Goal: Communication & Community: Answer question/provide support

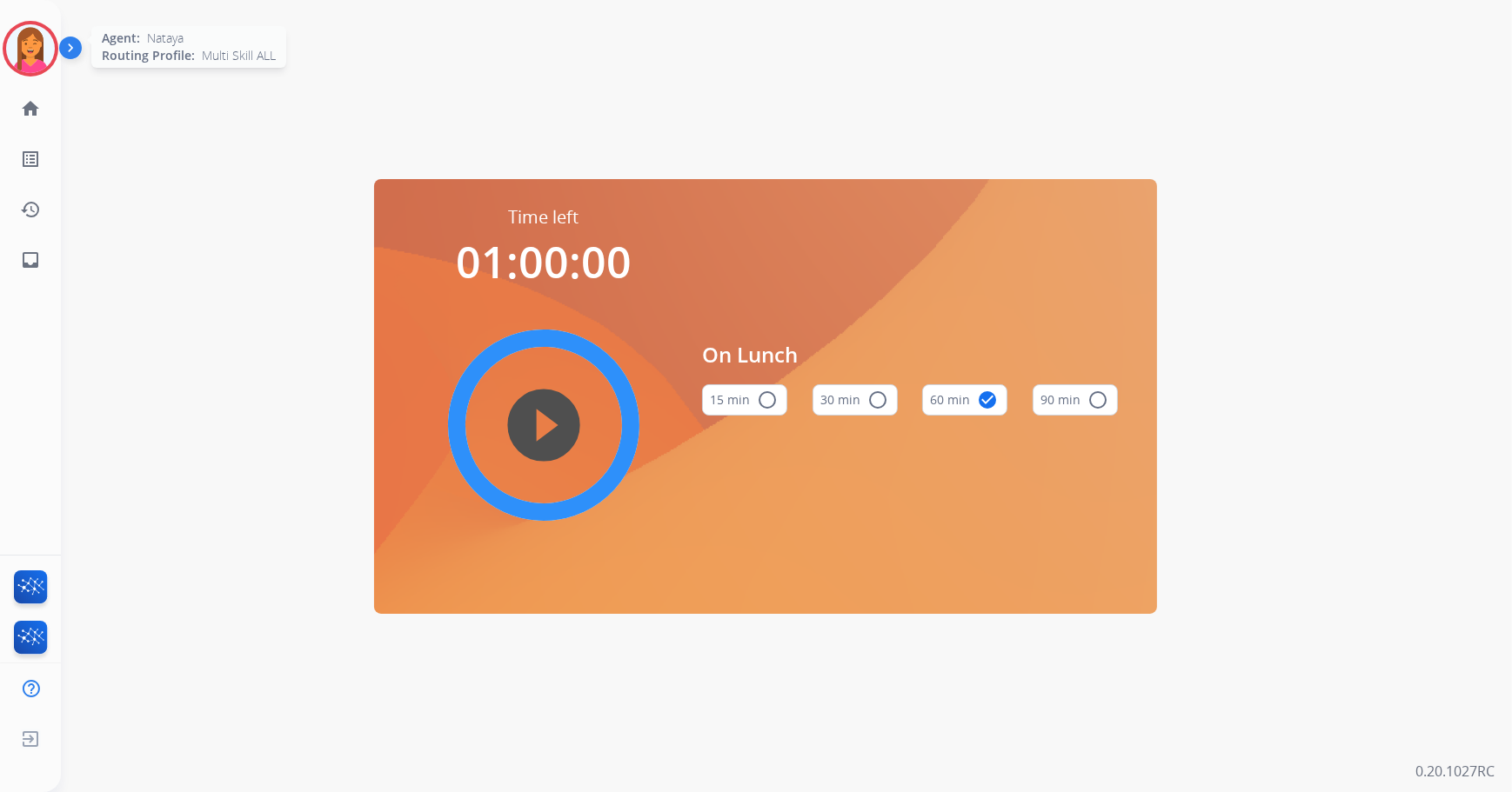
click at [41, 51] on img at bounding box center [30, 49] width 49 height 49
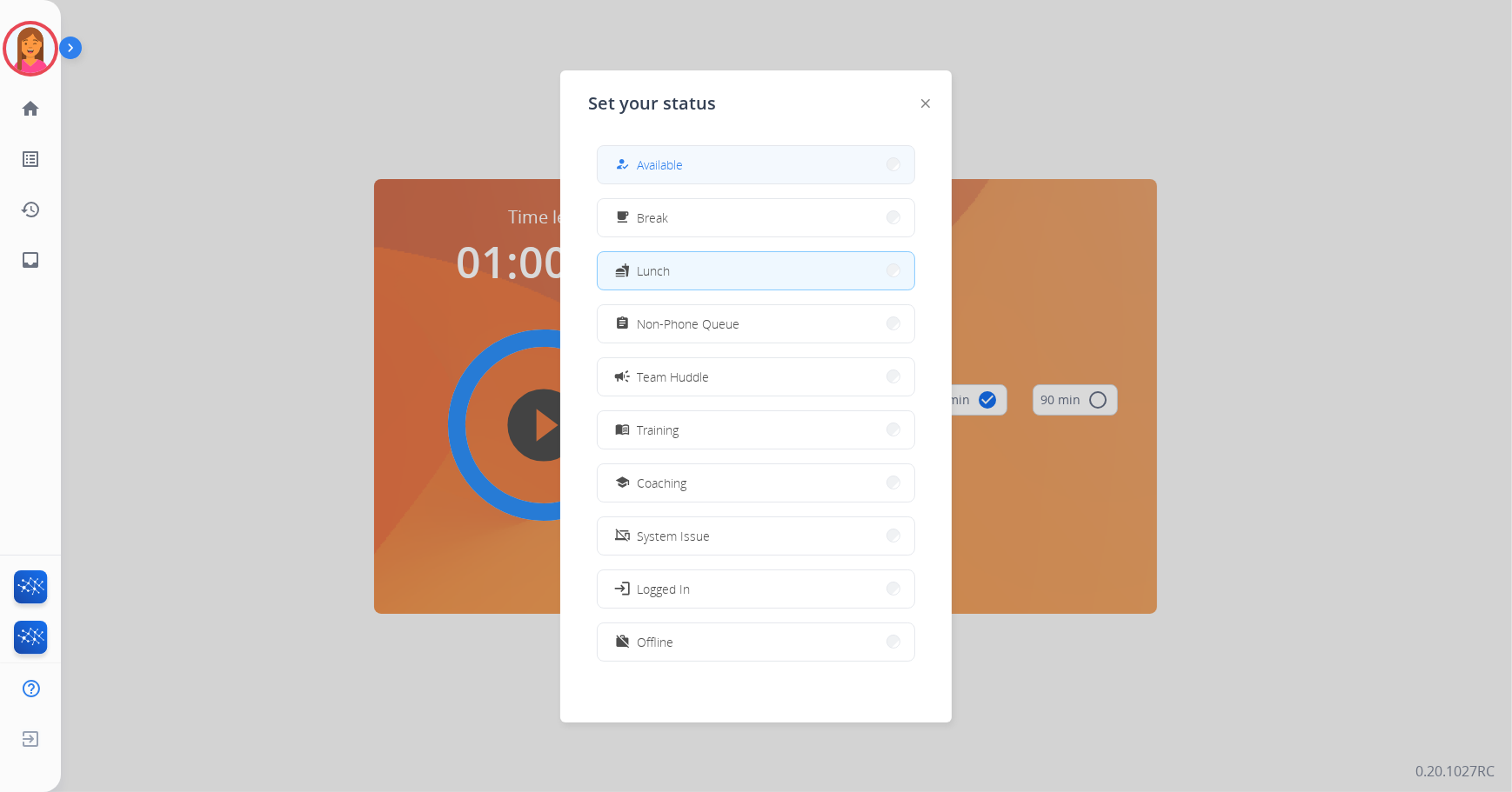
click at [679, 163] on span "Available" at bounding box center [659, 164] width 46 height 19
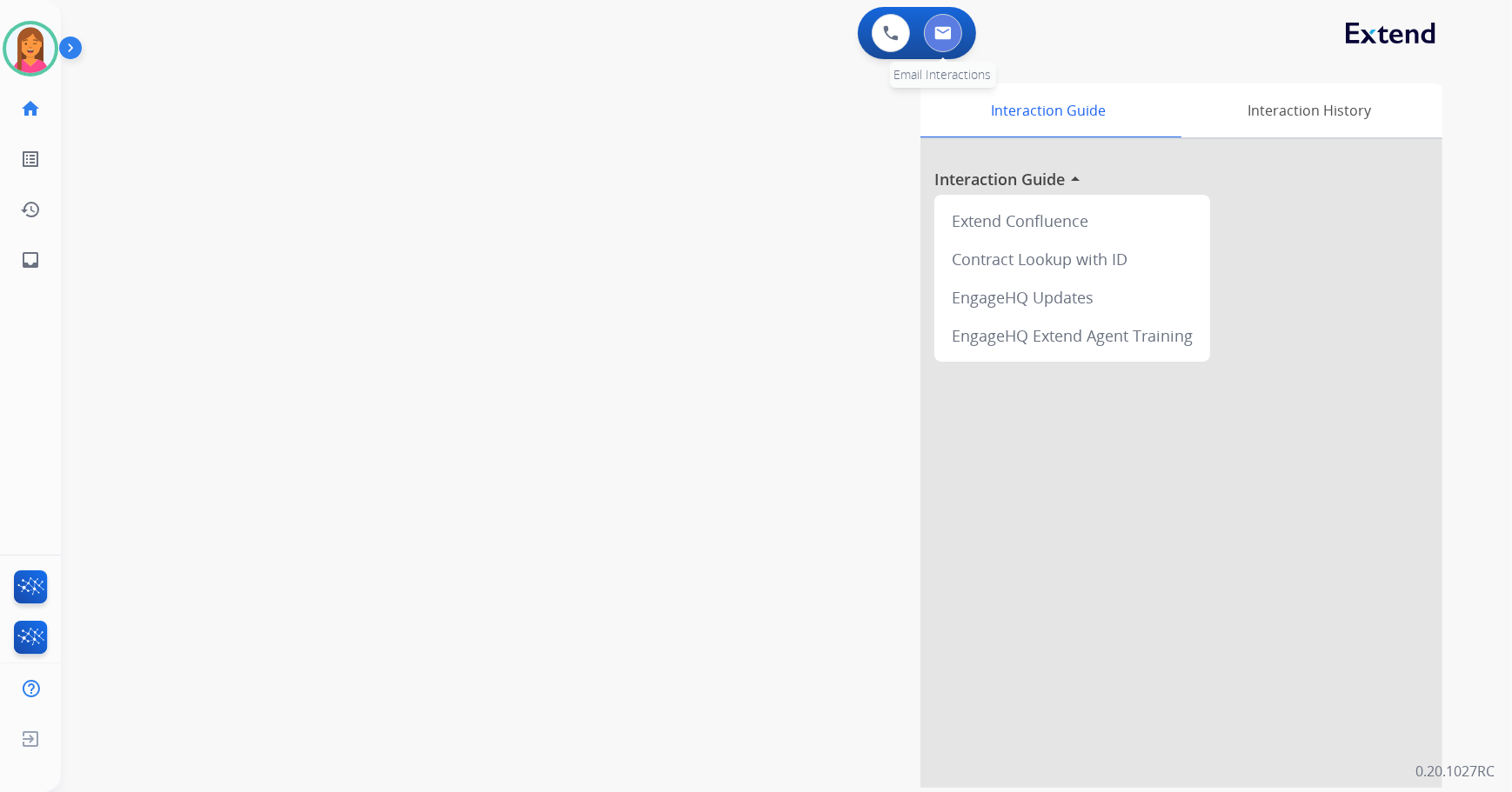
click at [931, 27] on button at bounding box center [942, 32] width 38 height 38
select select "**********"
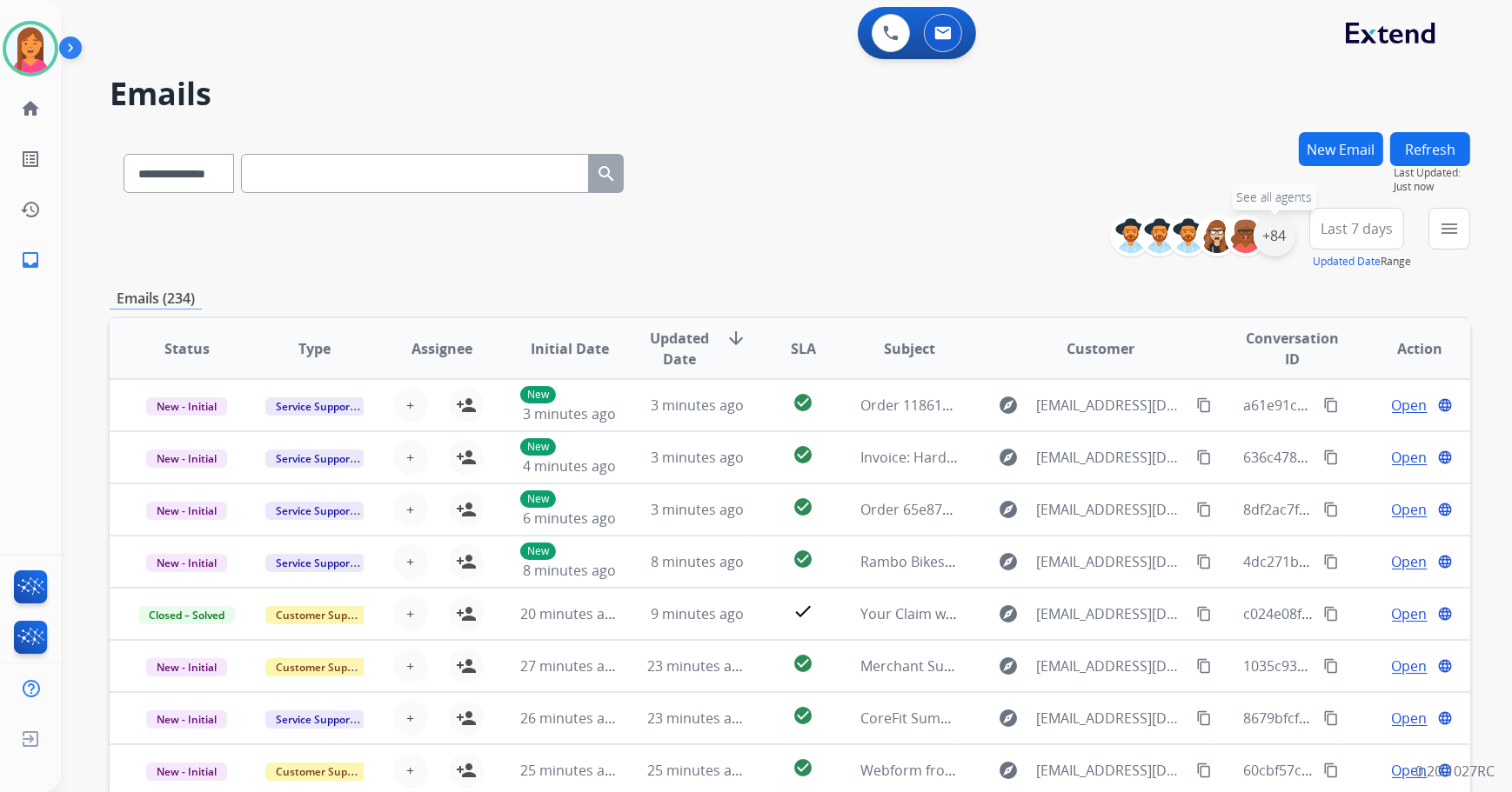
click at [1265, 239] on div "+84" at bounding box center [1274, 235] width 42 height 42
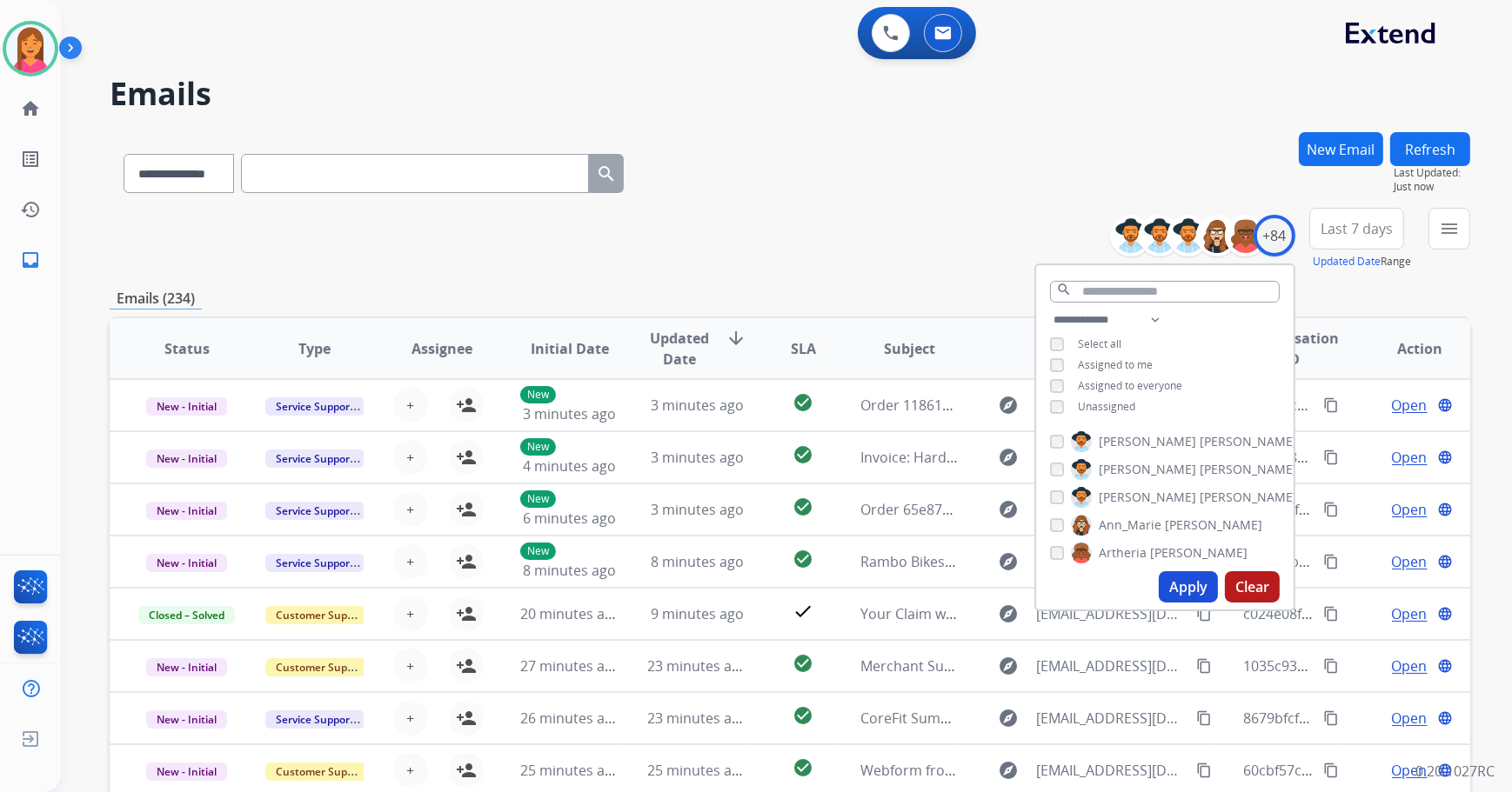
click at [1203, 587] on button "Apply" at bounding box center [1188, 587] width 59 height 31
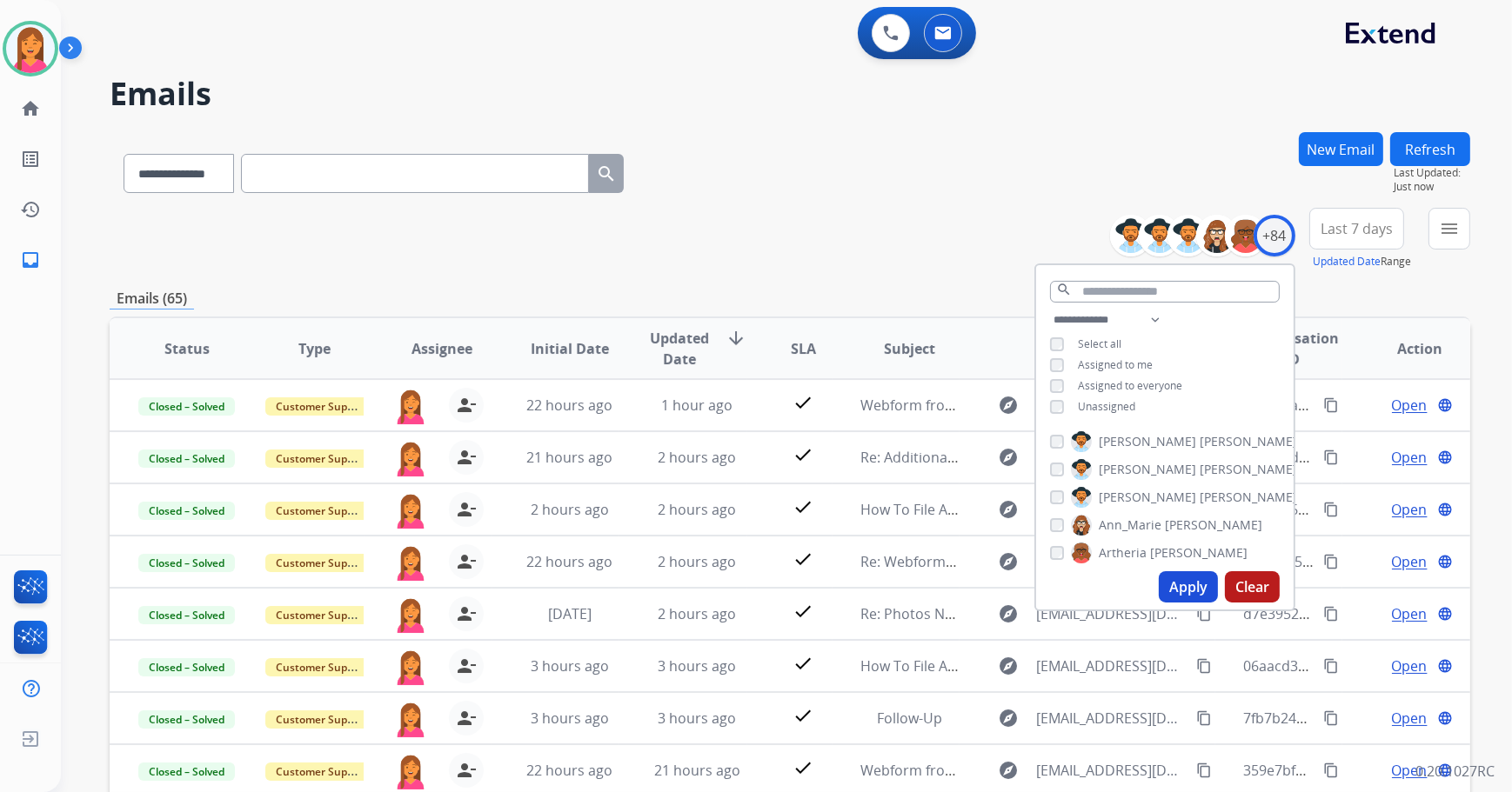
click at [853, 252] on div "**********" at bounding box center [789, 239] width 1360 height 63
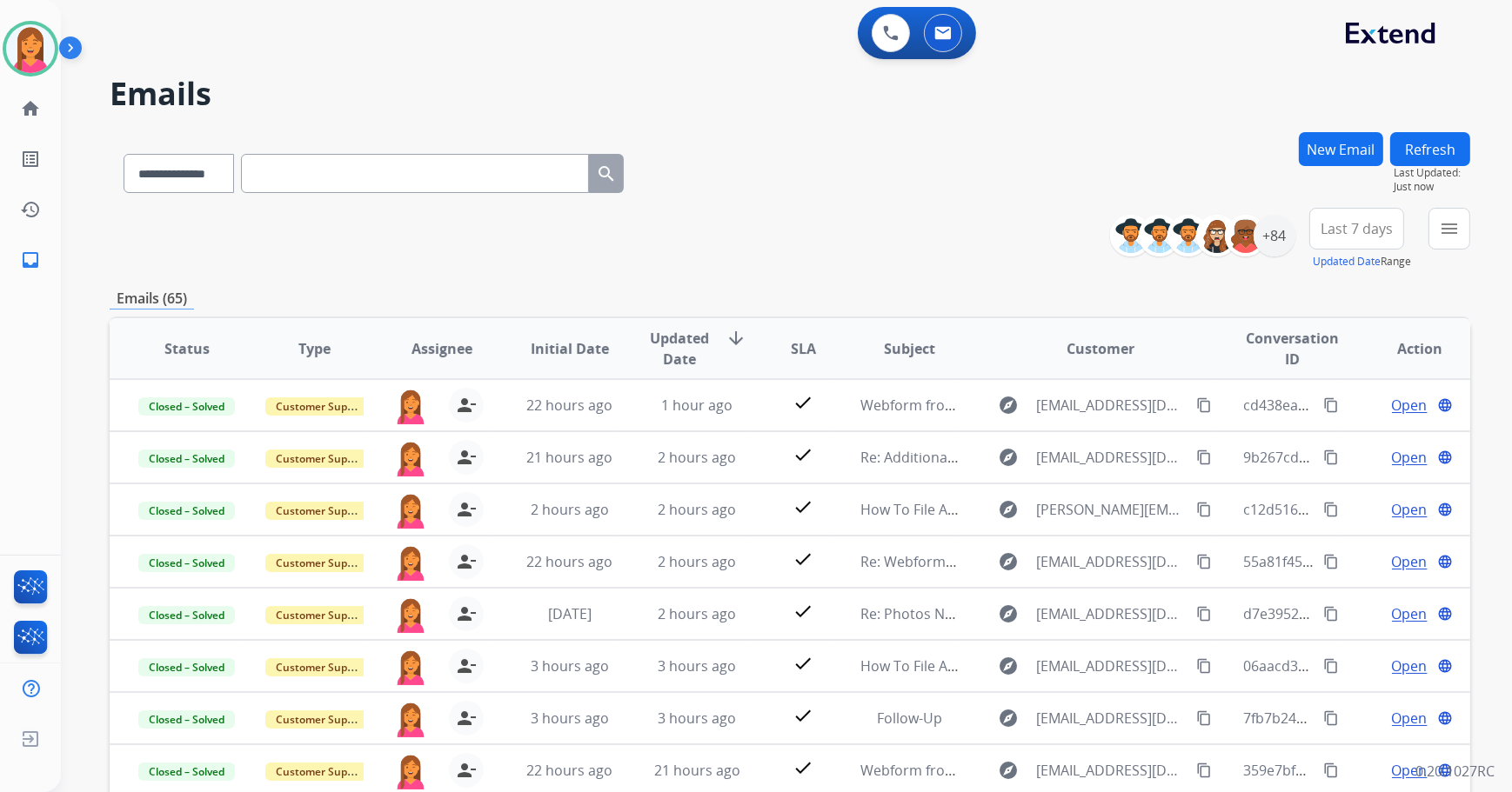
click at [1447, 146] on button "Refresh" at bounding box center [1431, 149] width 80 height 34
click at [1443, 135] on button "Refresh" at bounding box center [1431, 149] width 80 height 34
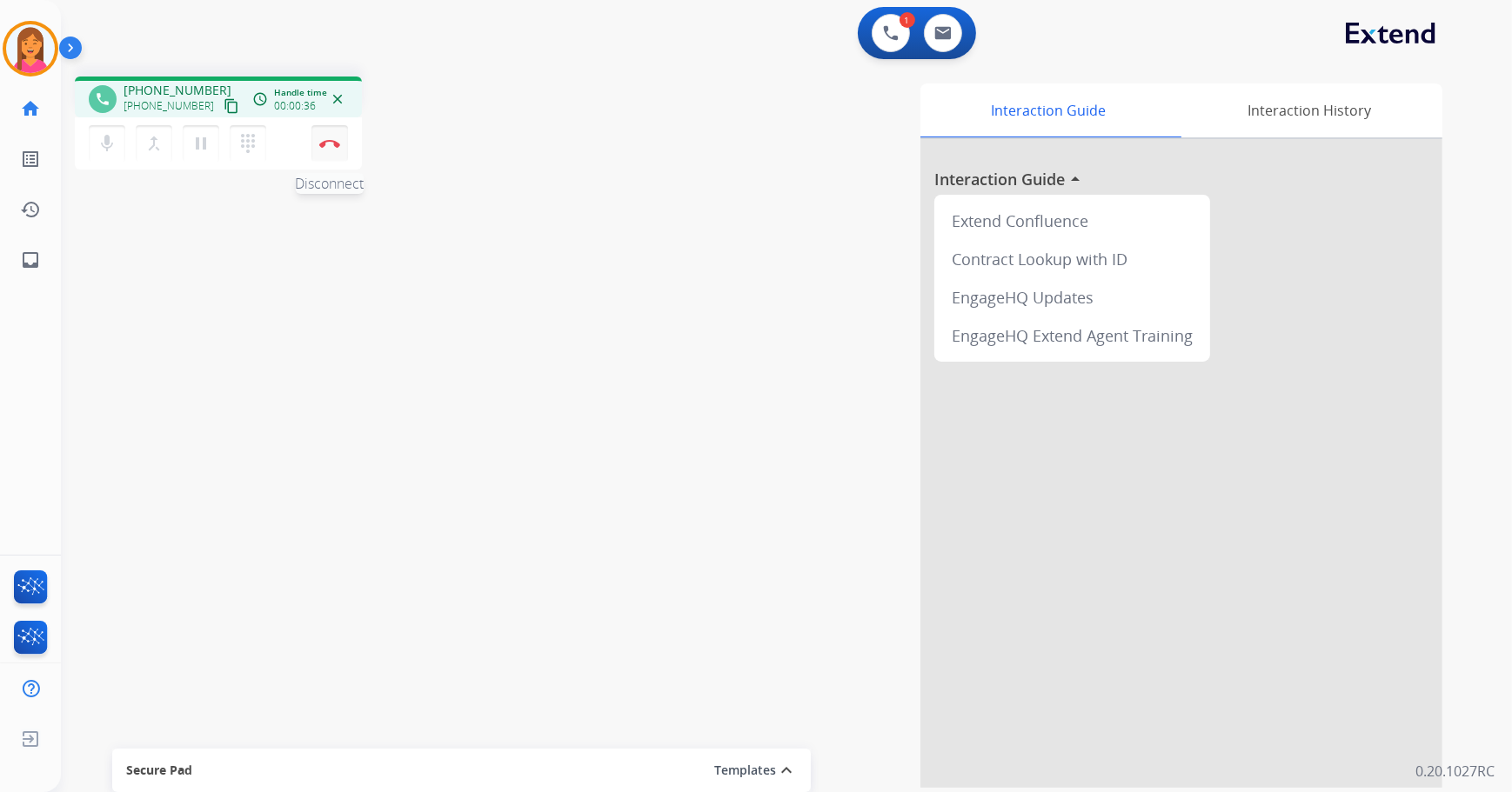
click at [335, 149] on button "Disconnect" at bounding box center [329, 143] width 36 height 36
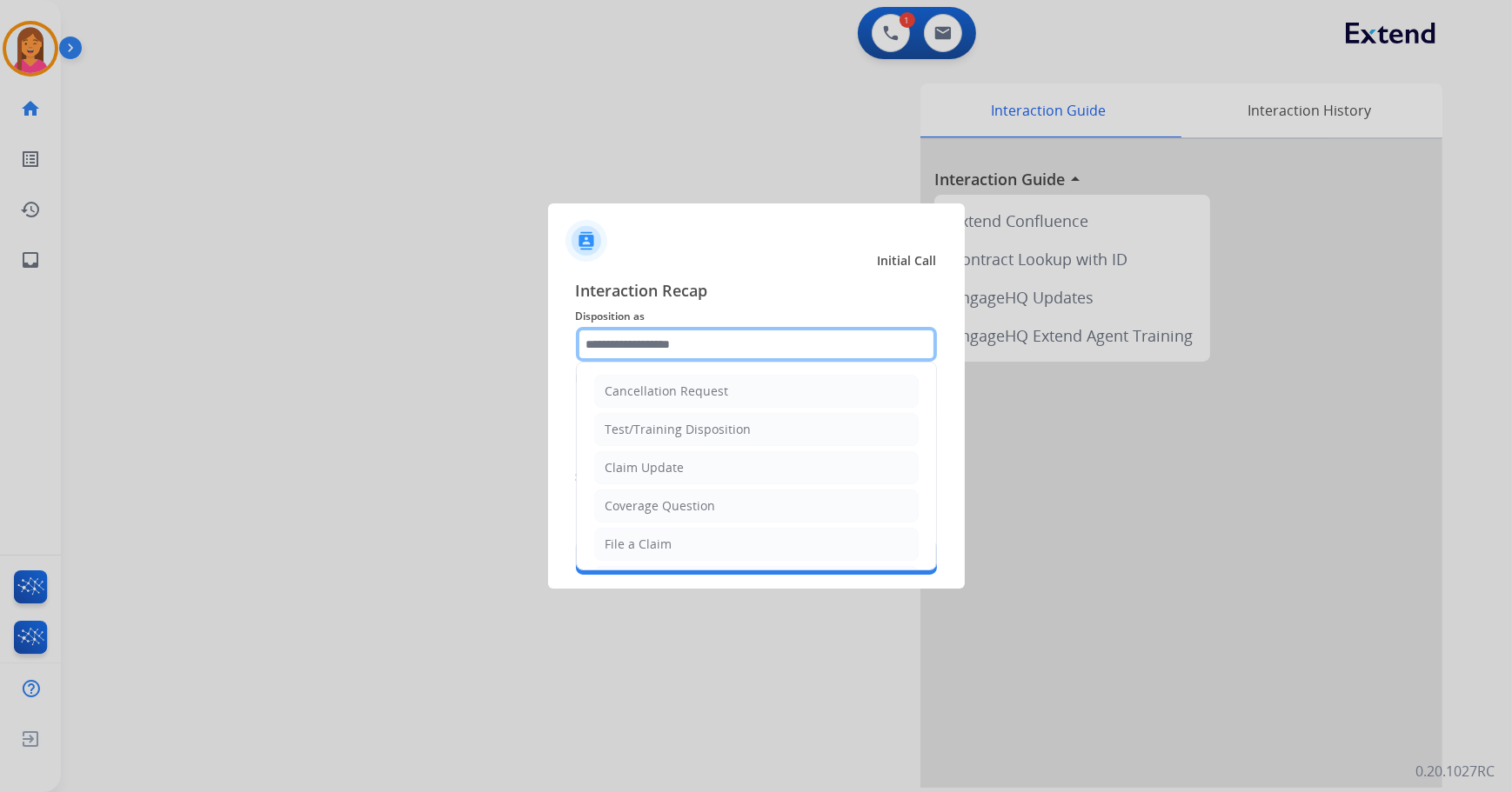
click at [679, 344] on input "text" at bounding box center [756, 345] width 361 height 35
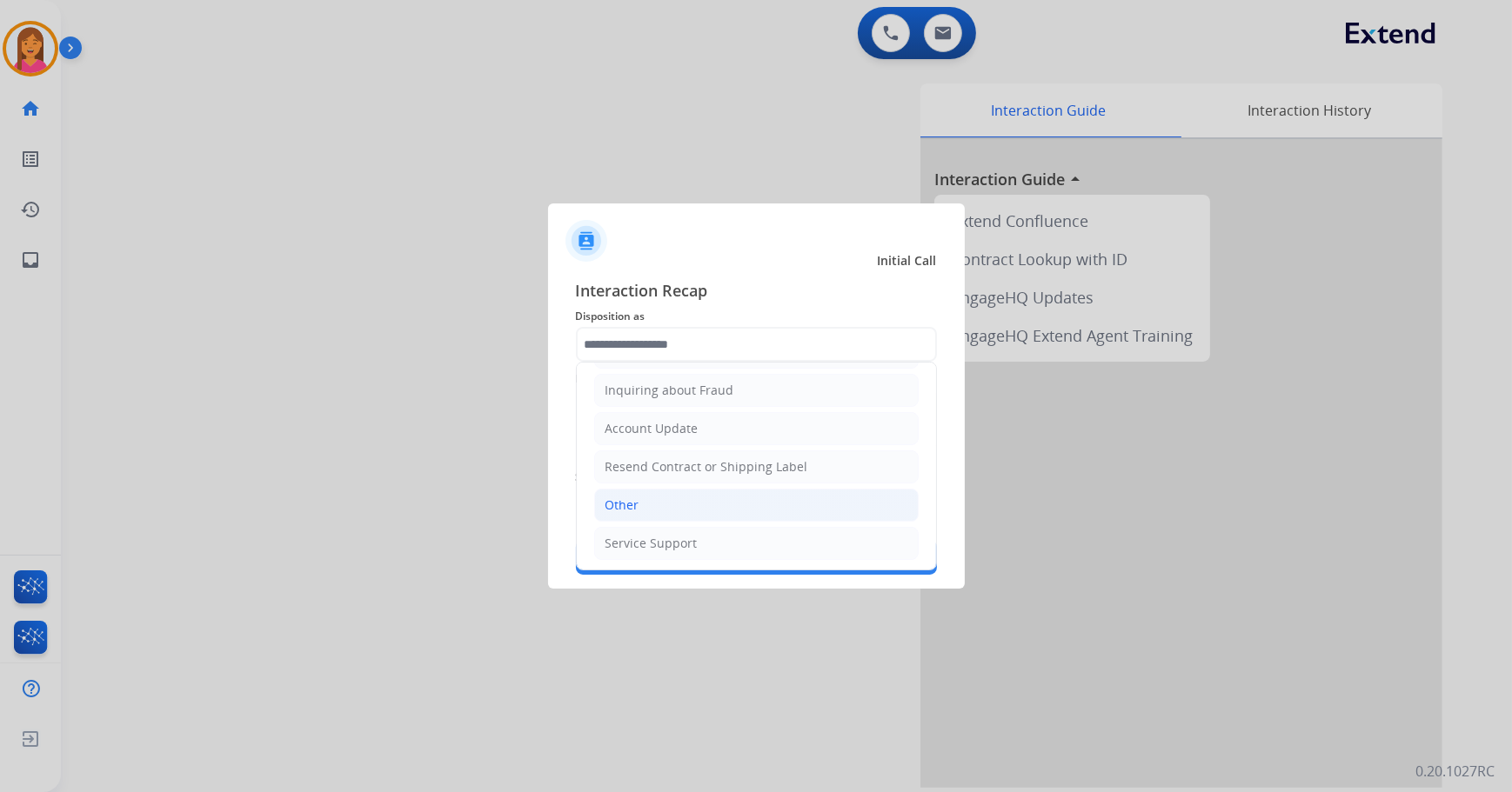
click at [633, 496] on div "Other" at bounding box center [622, 505] width 34 height 18
type input "*****"
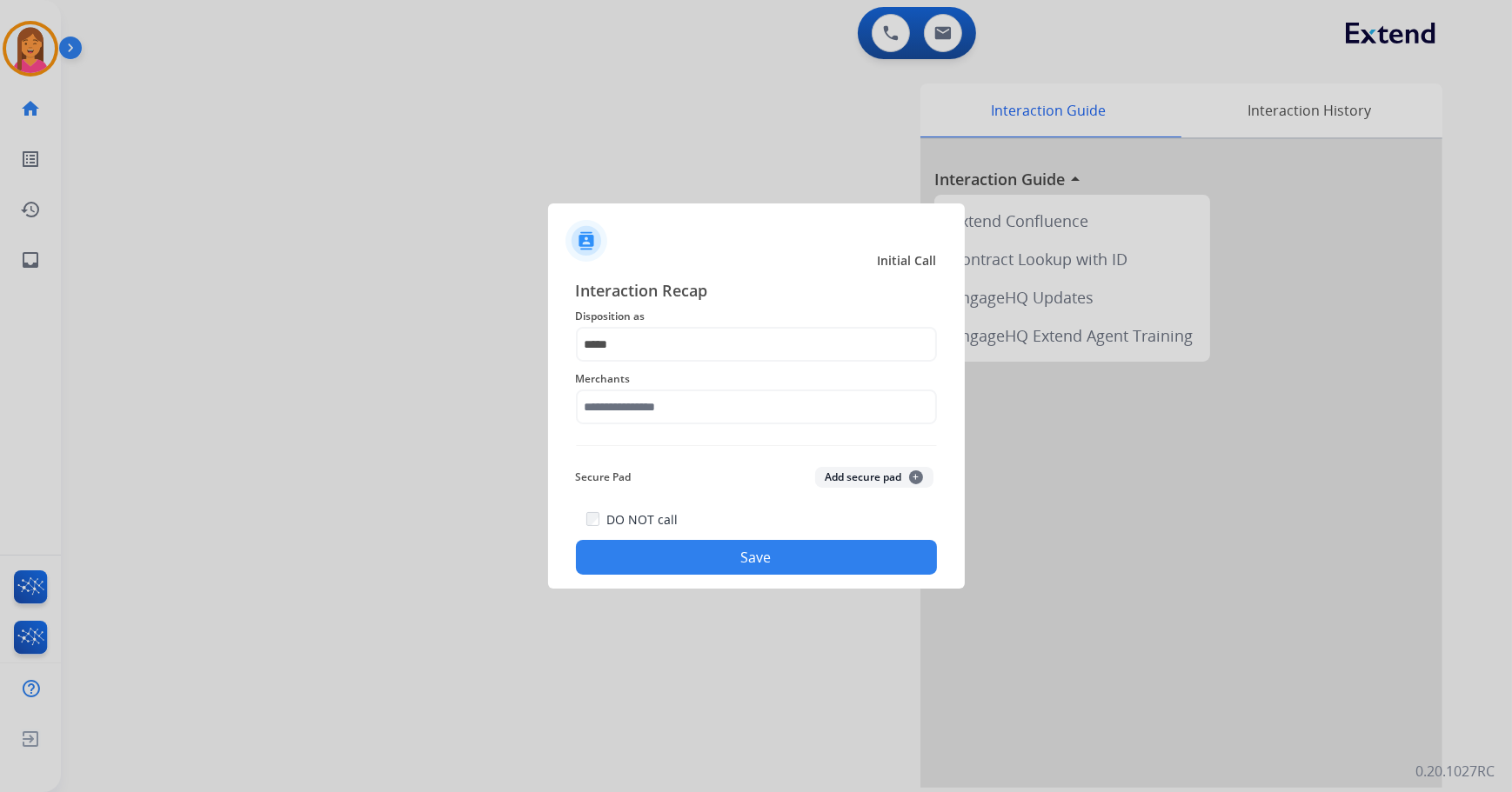
click at [635, 425] on div "Merchants" at bounding box center [756, 396] width 361 height 70
click at [635, 413] on input "text" at bounding box center [756, 407] width 361 height 35
click at [648, 447] on div "Not found" at bounding box center [636, 456] width 59 height 18
type input "*********"
click at [673, 565] on button "Save" at bounding box center [756, 558] width 361 height 35
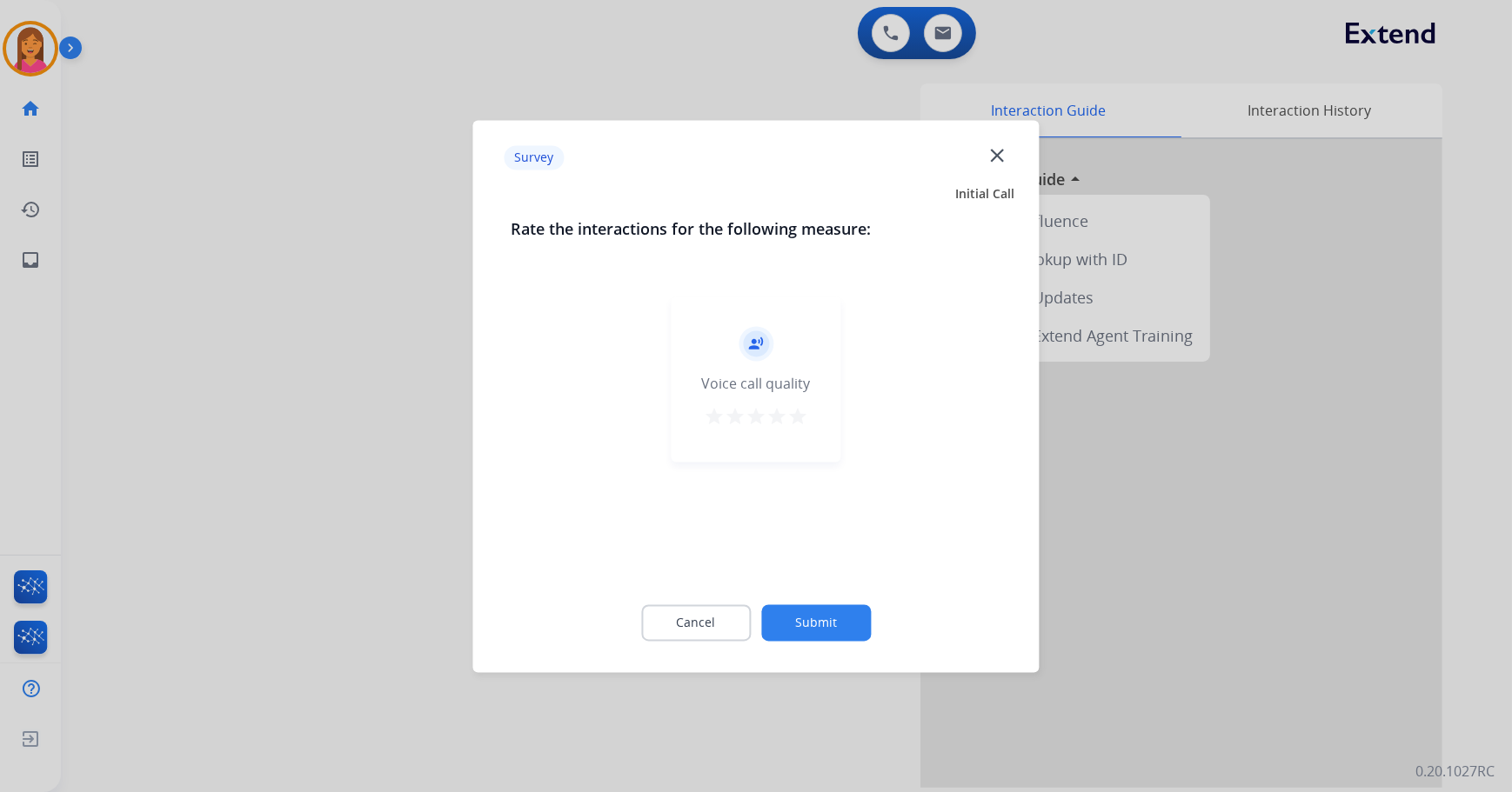
click at [797, 425] on mat-icon "star" at bounding box center [797, 416] width 21 height 21
click at [825, 612] on button "Submit" at bounding box center [816, 622] width 110 height 36
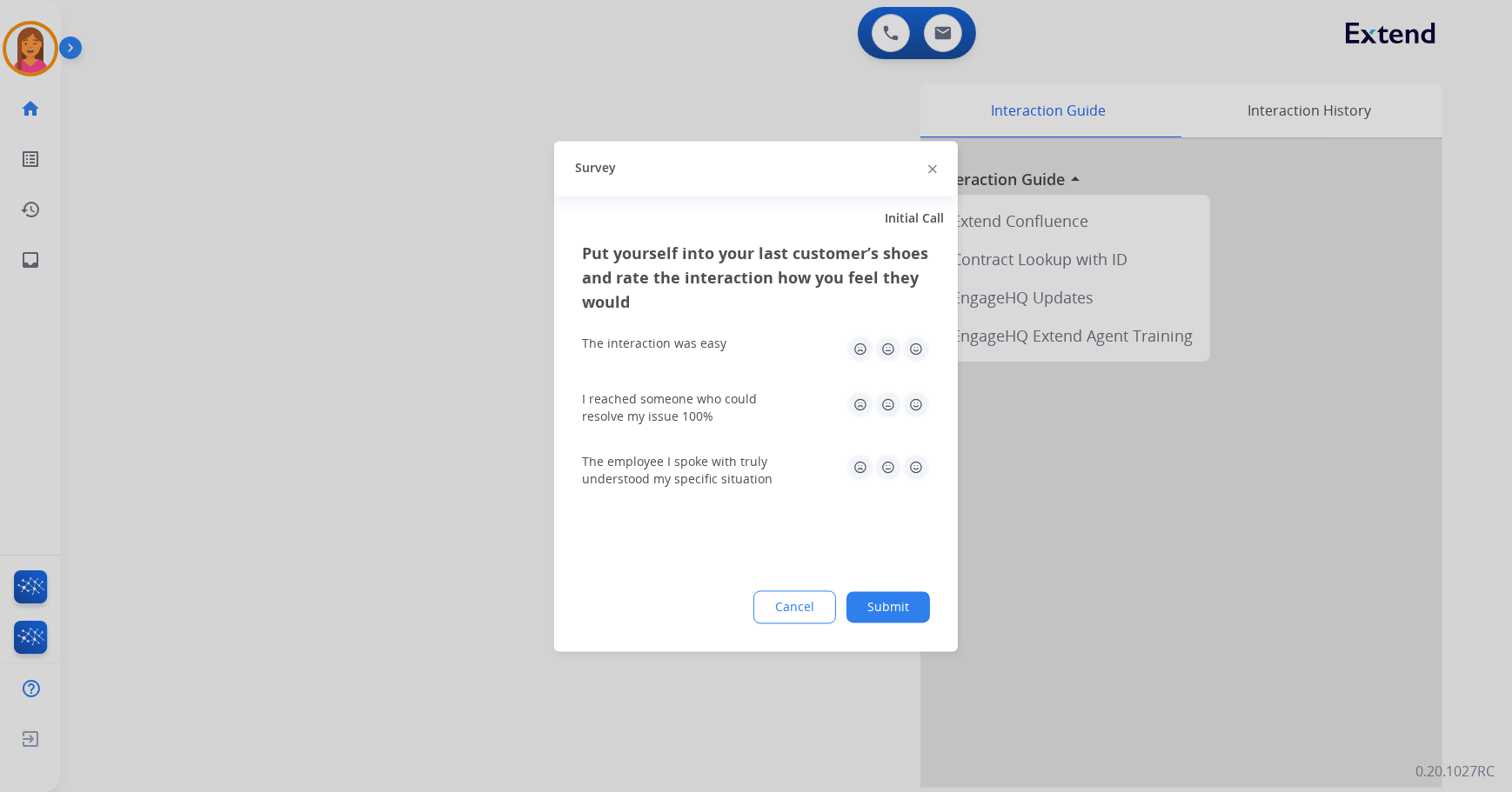
click at [918, 358] on img at bounding box center [916, 349] width 27 height 27
click at [919, 408] on img at bounding box center [916, 404] width 27 height 27
click at [919, 466] on img at bounding box center [916, 467] width 27 height 27
click at [908, 611] on button "Submit" at bounding box center [887, 607] width 83 height 31
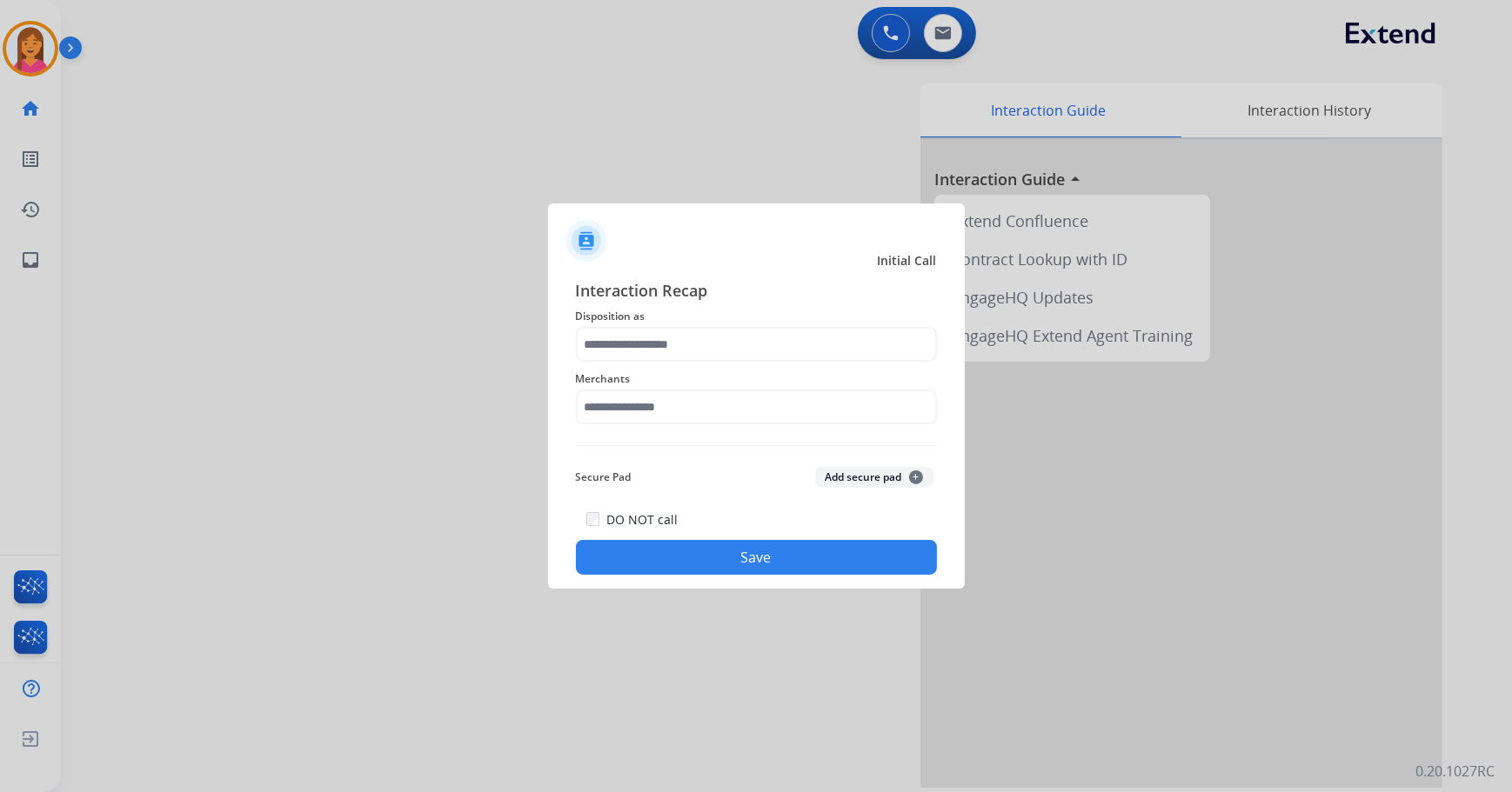
click at [605, 323] on span "Disposition as" at bounding box center [756, 316] width 361 height 21
click at [605, 343] on input "text" at bounding box center [756, 345] width 361 height 35
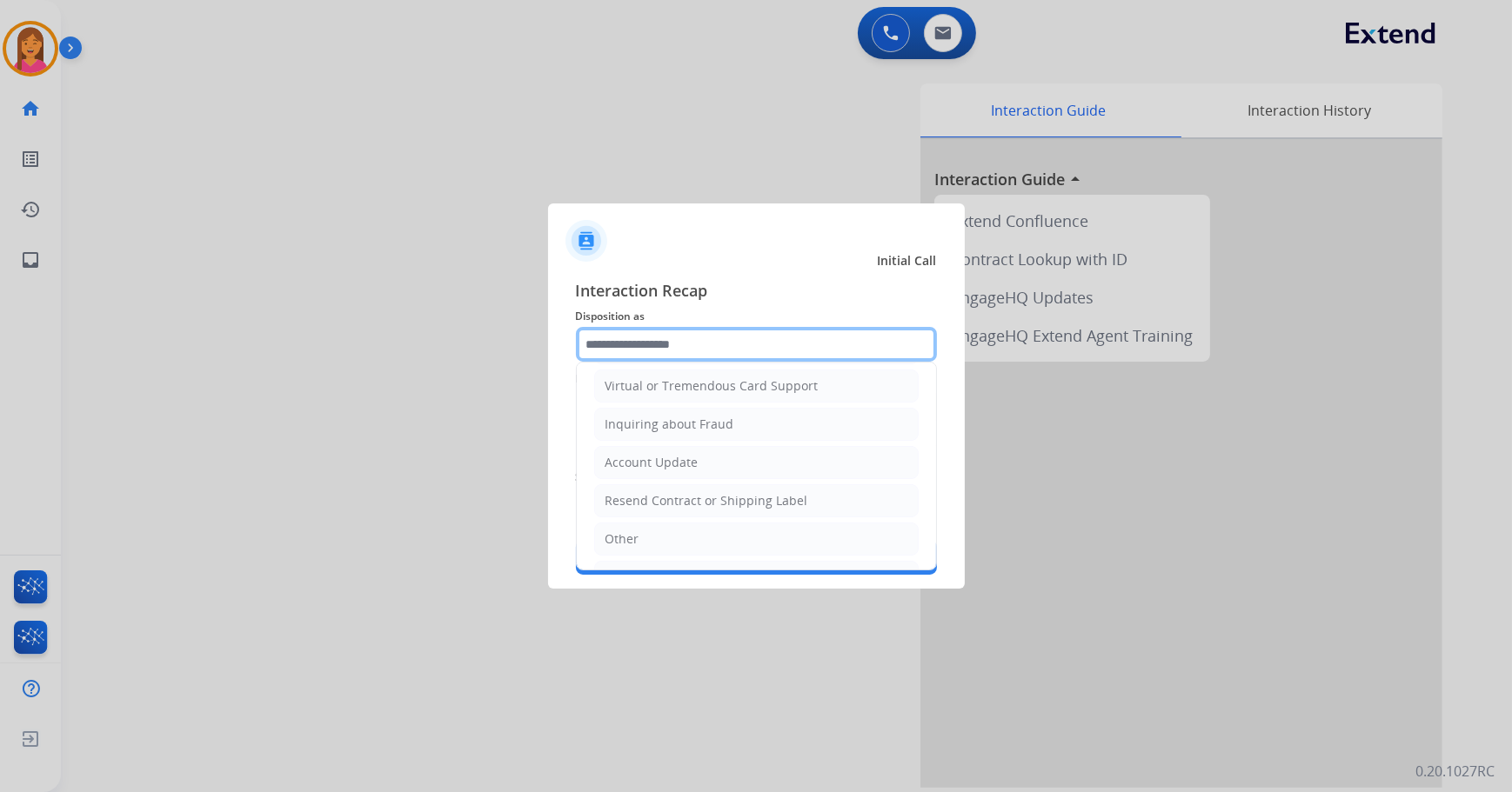
scroll to position [237, 0]
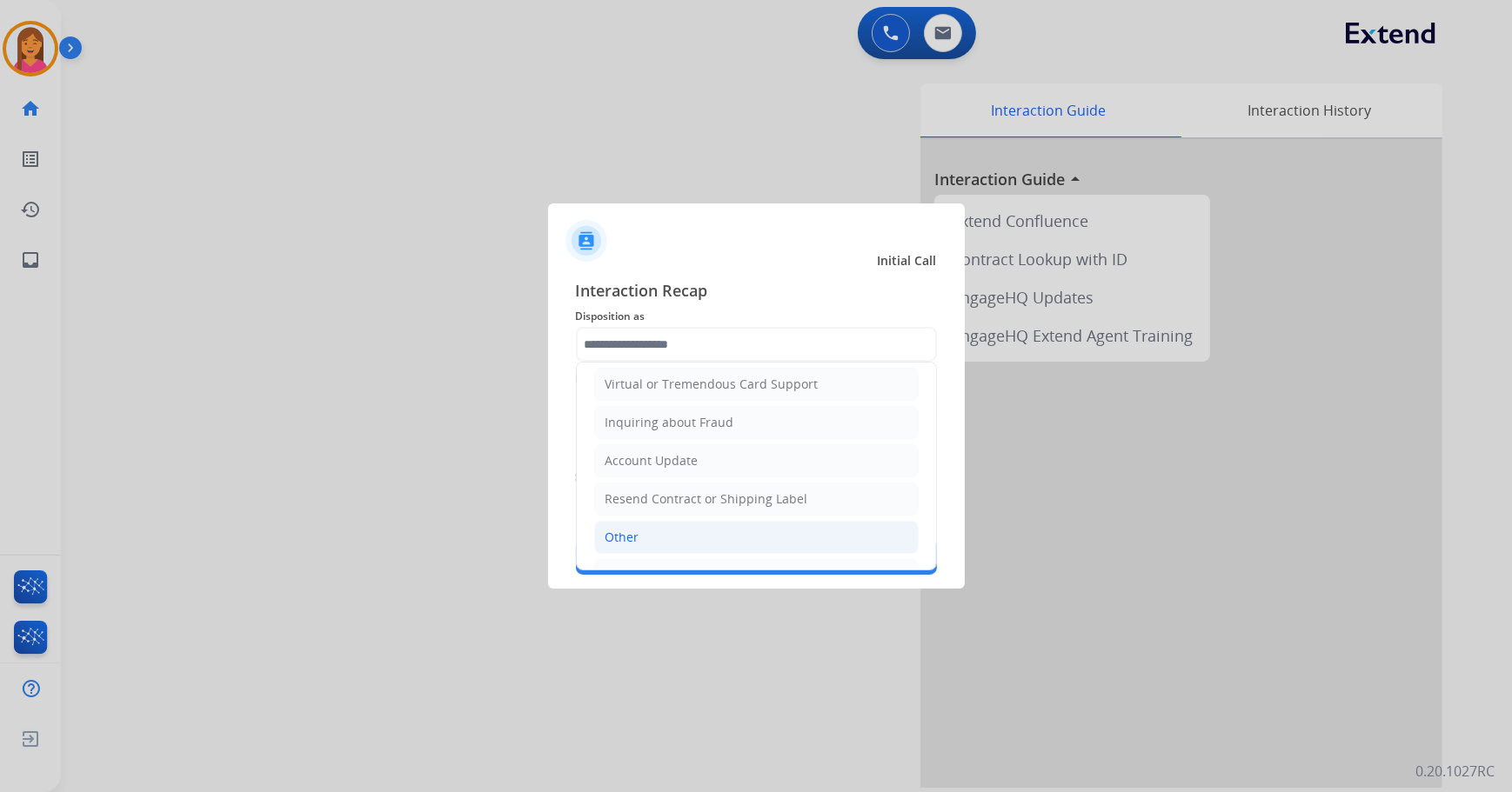
click at [630, 529] on div "Other" at bounding box center [622, 537] width 34 height 18
type input "*****"
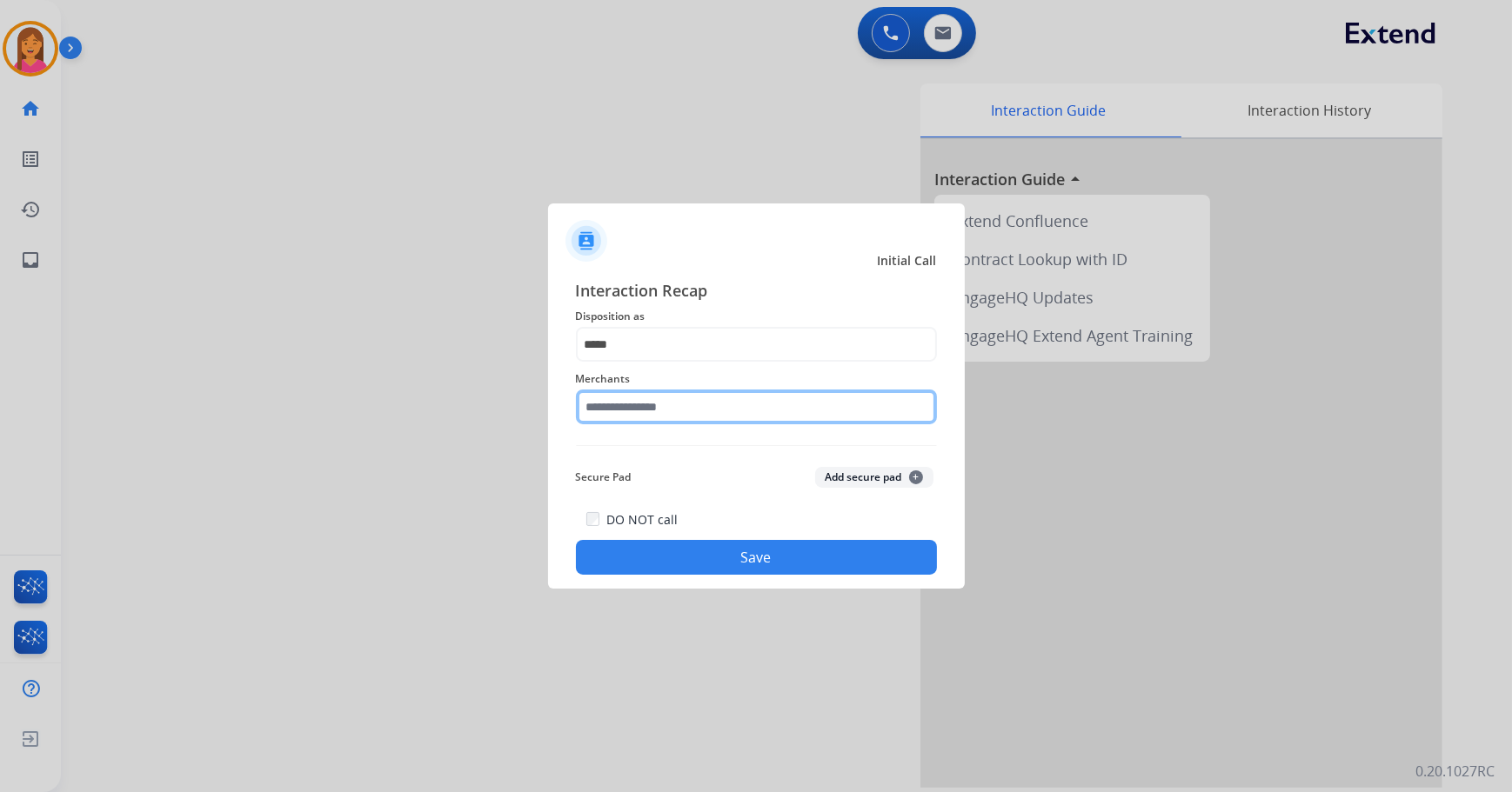
click at [635, 416] on input "text" at bounding box center [756, 407] width 361 height 35
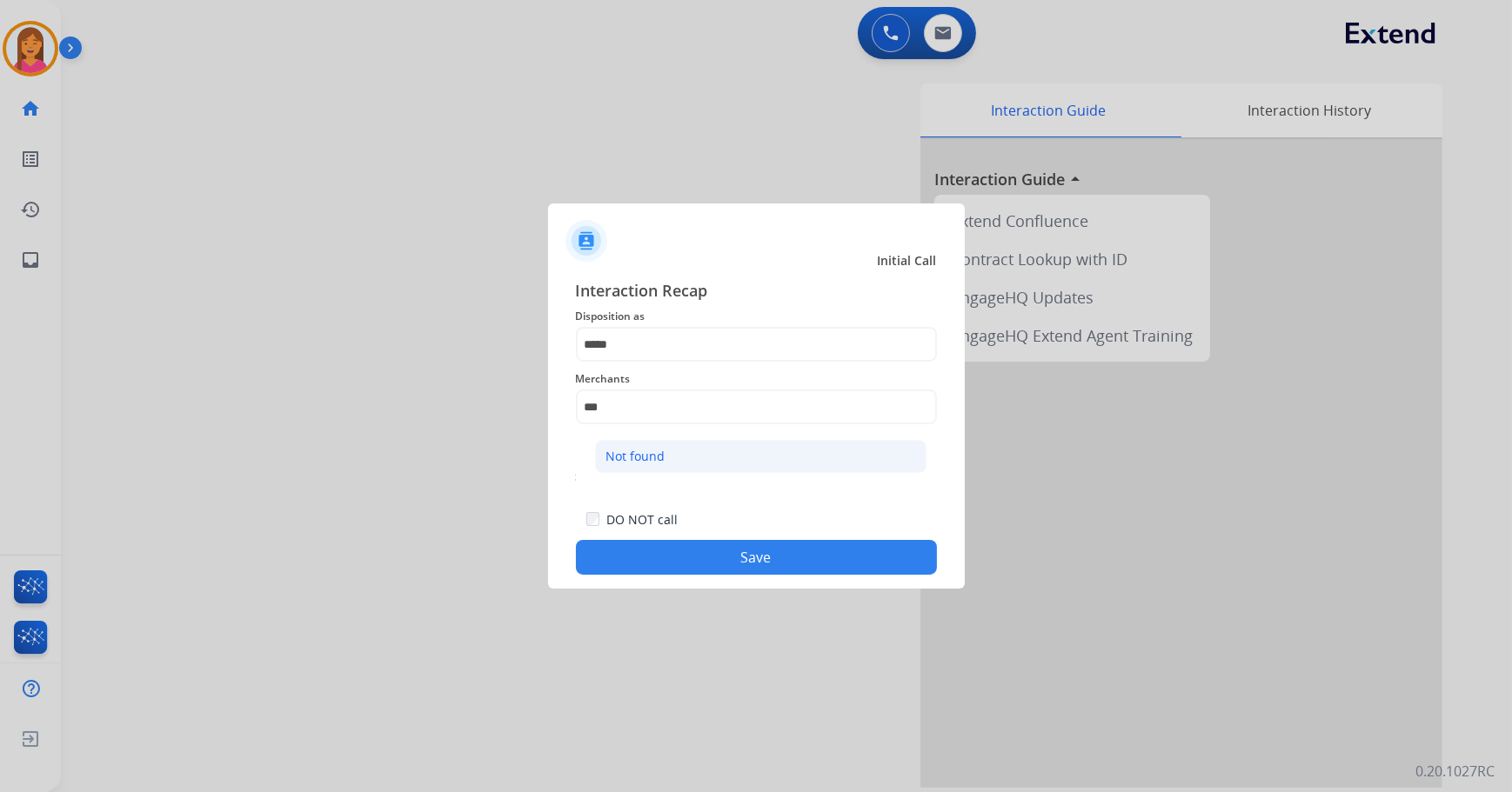
click at [637, 450] on div "Not found" at bounding box center [636, 456] width 59 height 18
type input "*********"
click at [679, 566] on button "Save" at bounding box center [756, 558] width 361 height 35
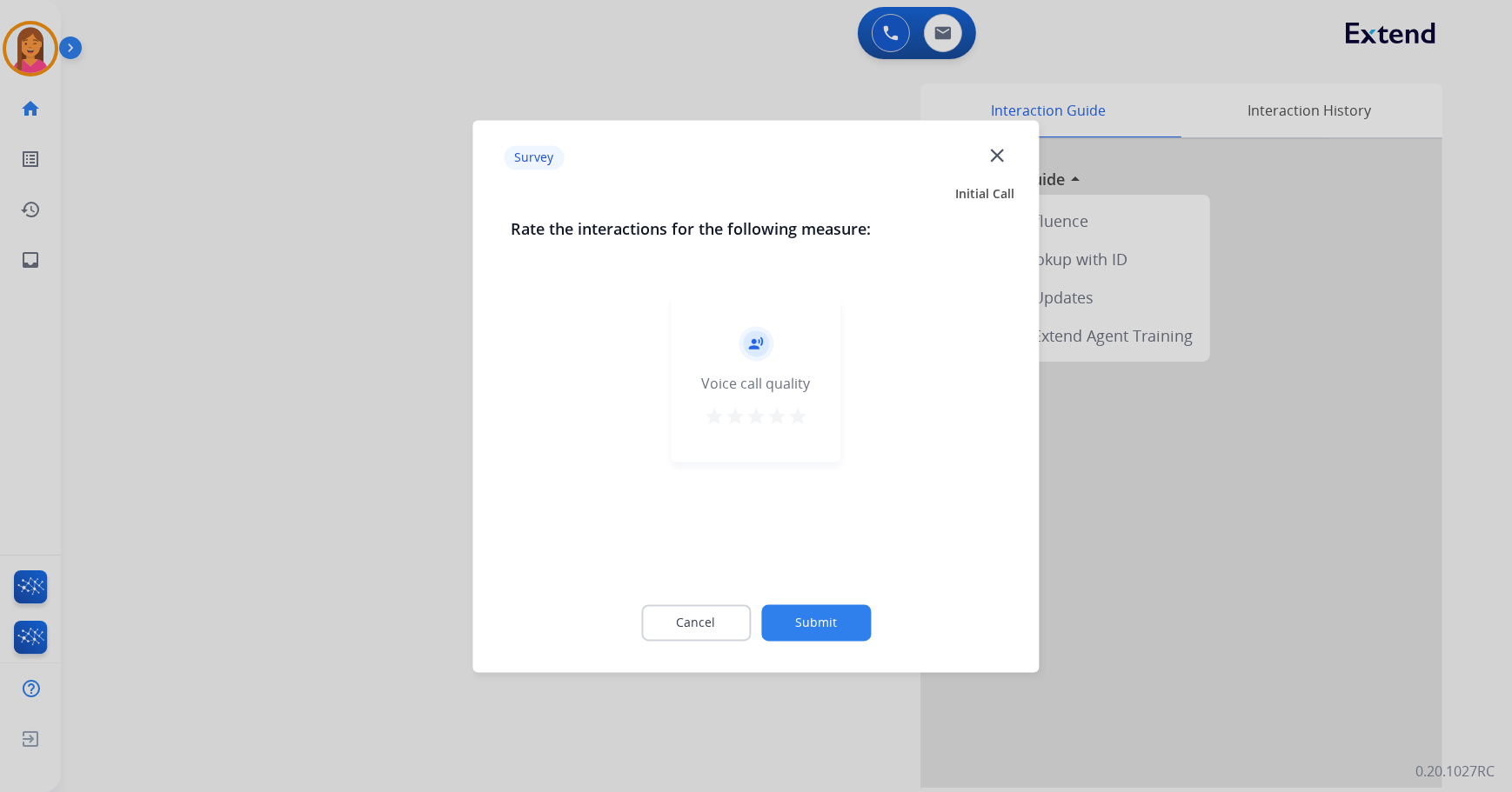
click at [790, 413] on mat-icon "star" at bounding box center [797, 416] width 21 height 21
click at [822, 619] on button "Submit" at bounding box center [816, 622] width 110 height 36
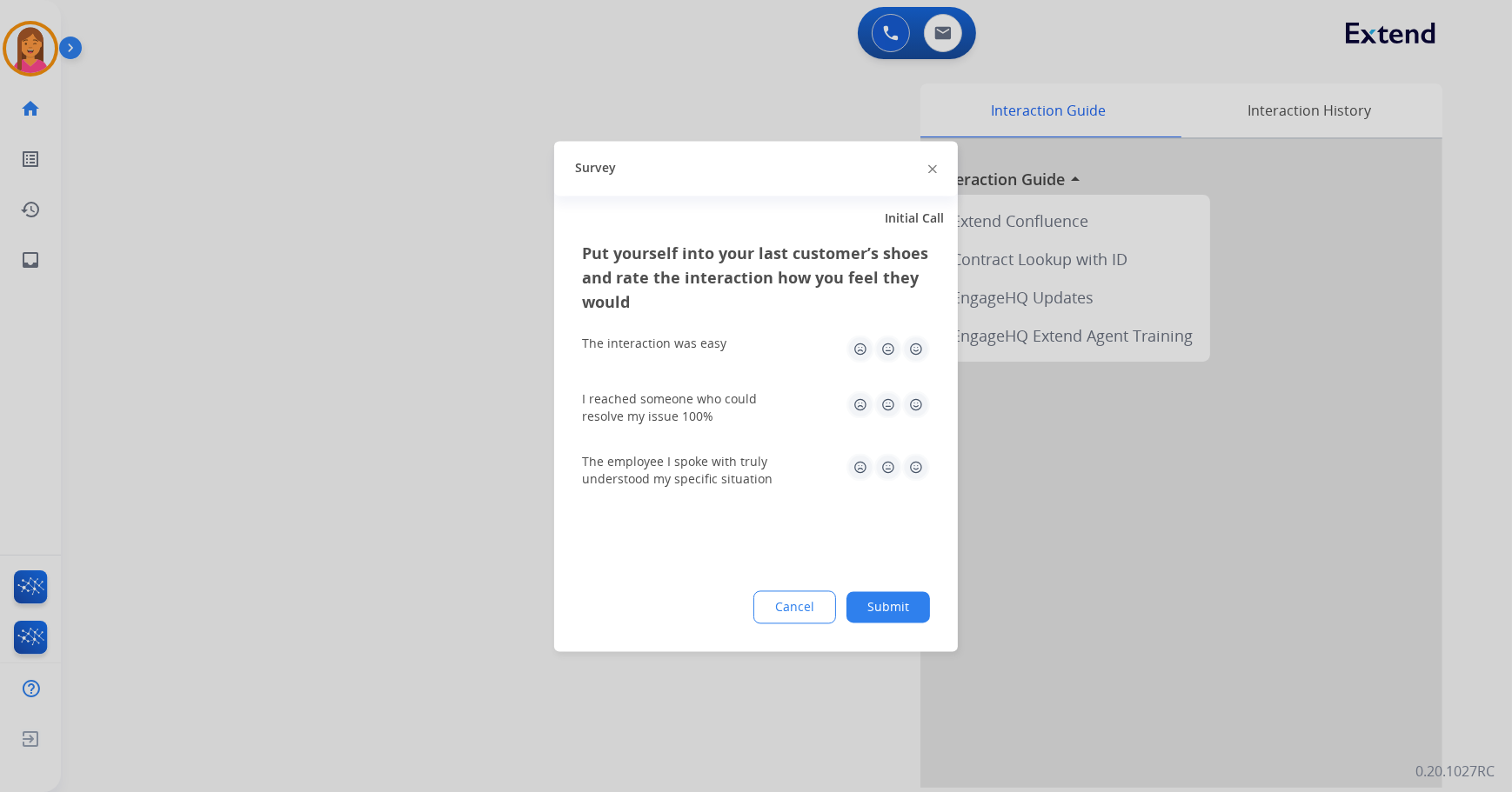
click at [921, 347] on img at bounding box center [916, 349] width 27 height 27
click at [921, 401] on img at bounding box center [916, 404] width 27 height 27
click at [915, 468] on img at bounding box center [916, 467] width 27 height 27
click at [873, 608] on button "Submit" at bounding box center [887, 607] width 83 height 31
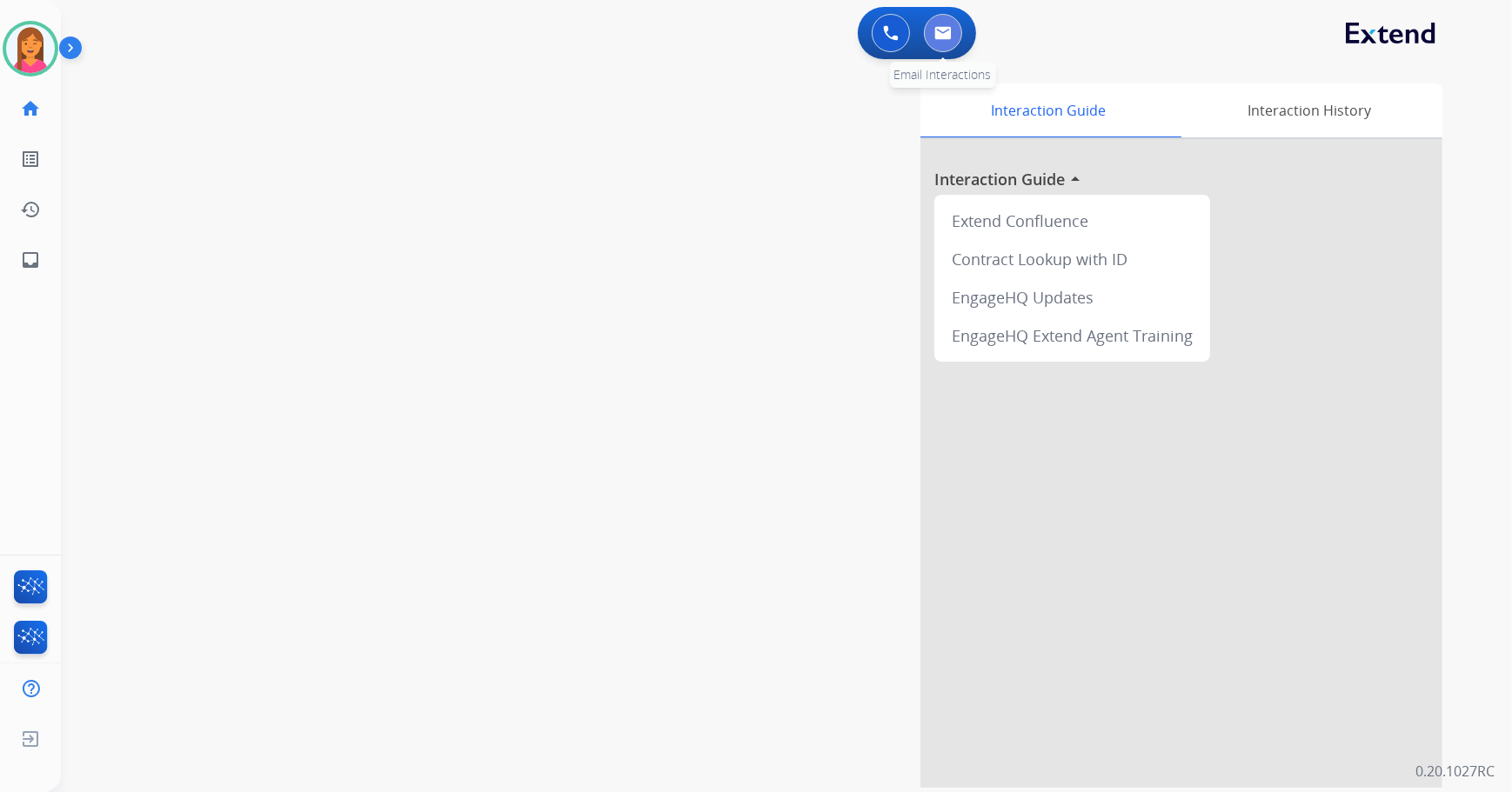
click at [941, 35] on img at bounding box center [943, 33] width 18 height 14
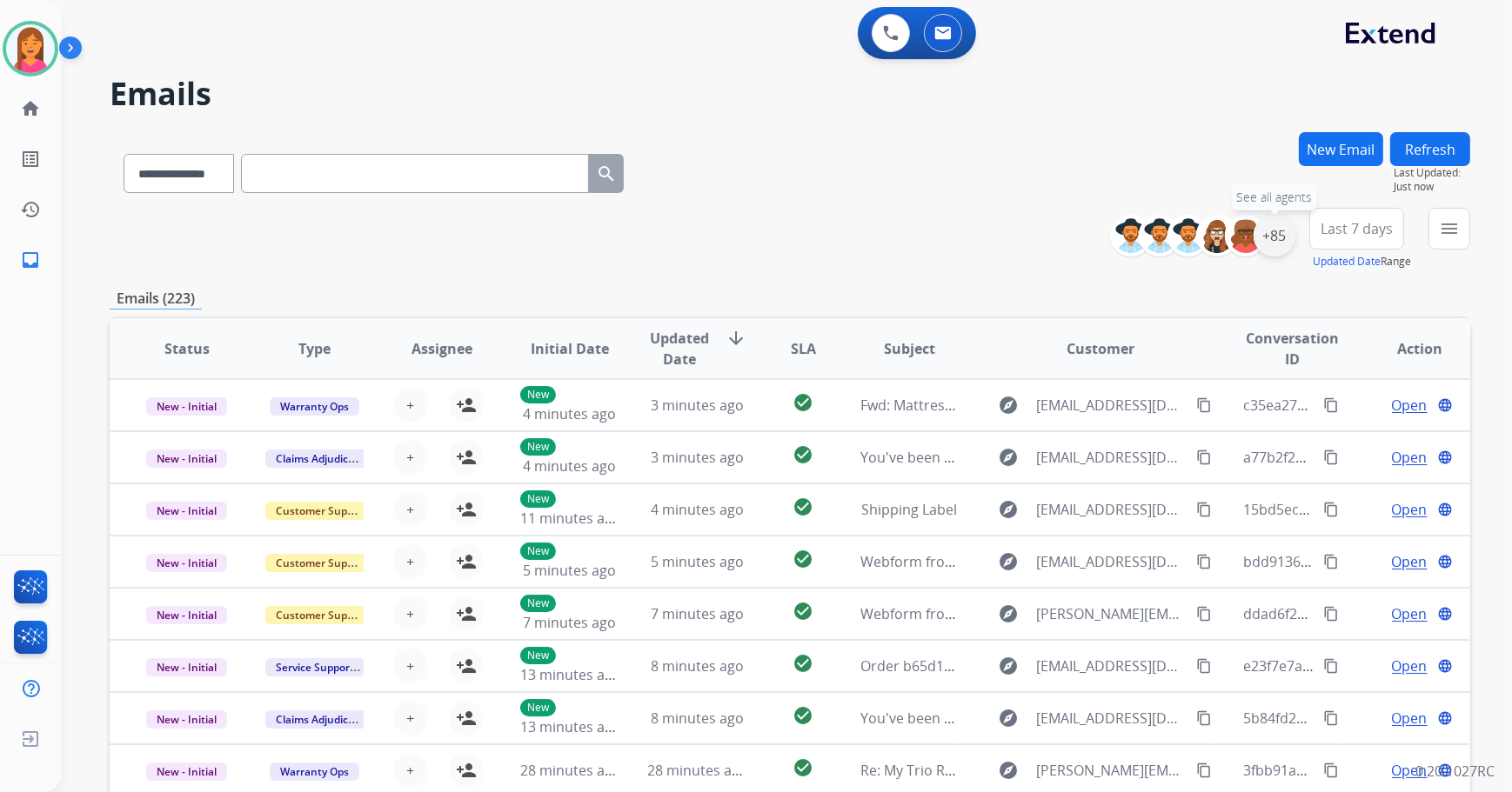
click at [1281, 242] on div "+85" at bounding box center [1274, 235] width 42 height 42
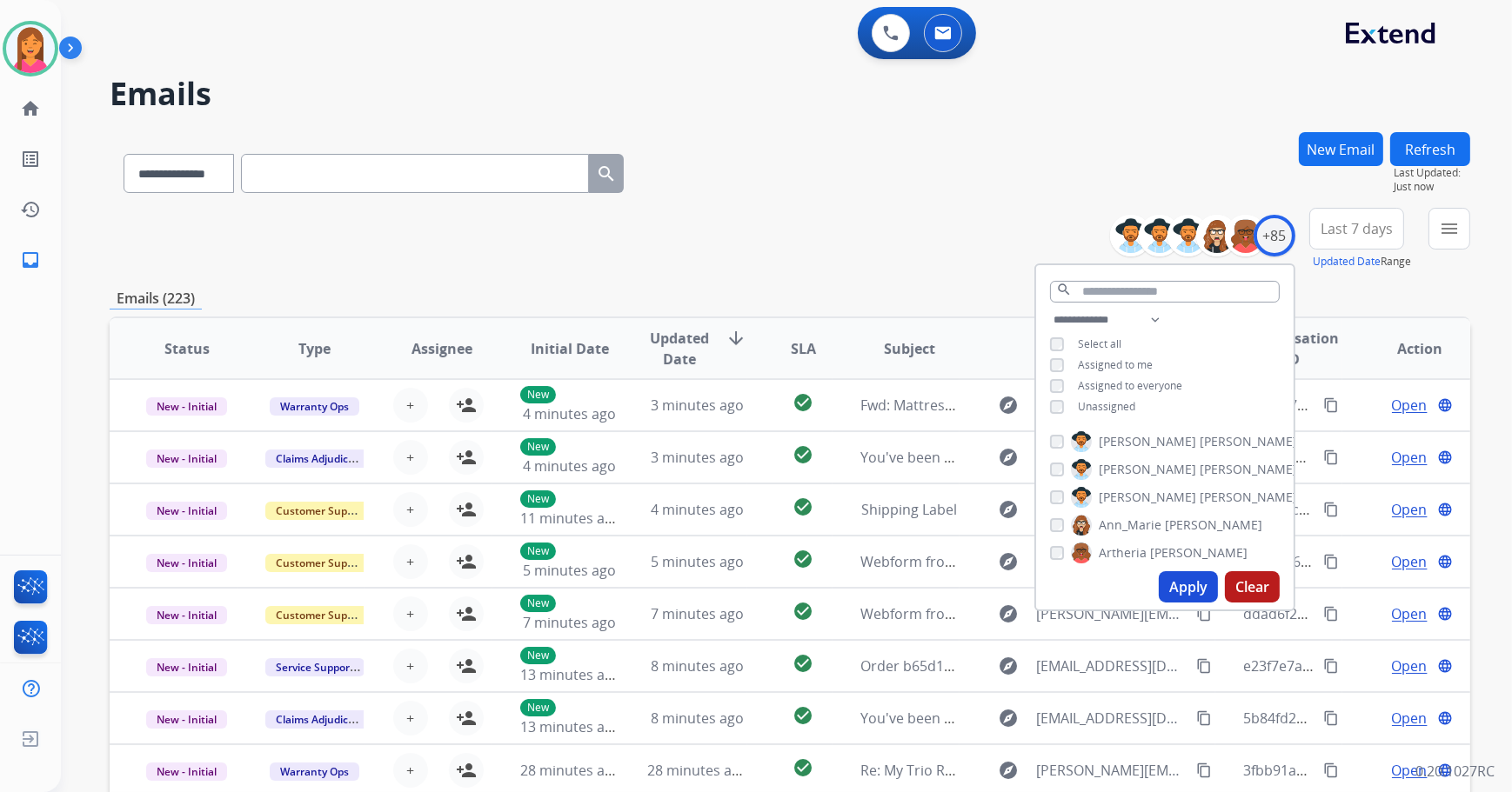
click at [1173, 582] on button "Apply" at bounding box center [1188, 587] width 59 height 31
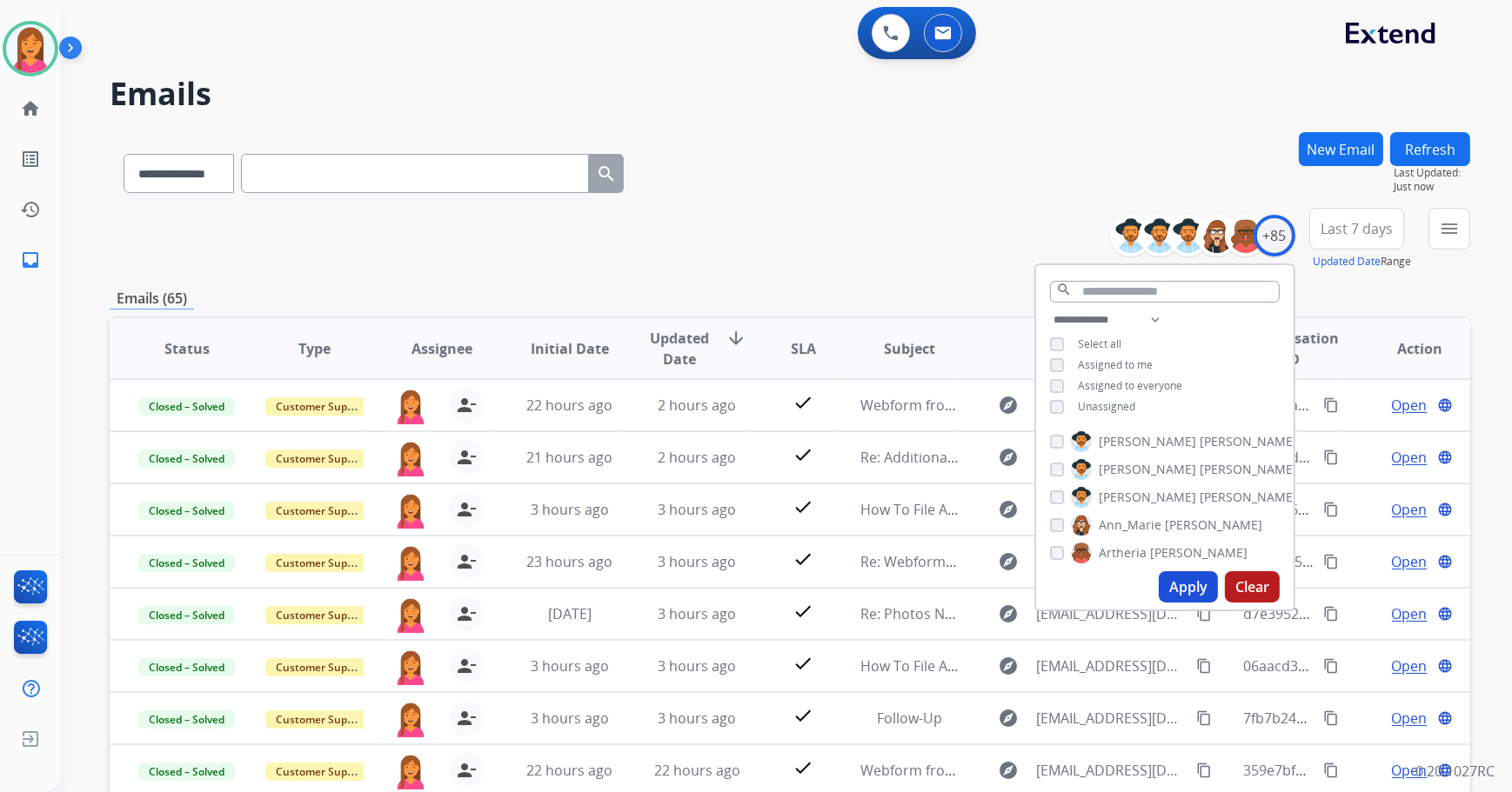
click at [759, 275] on div "**********" at bounding box center [789, 561] width 1360 height 858
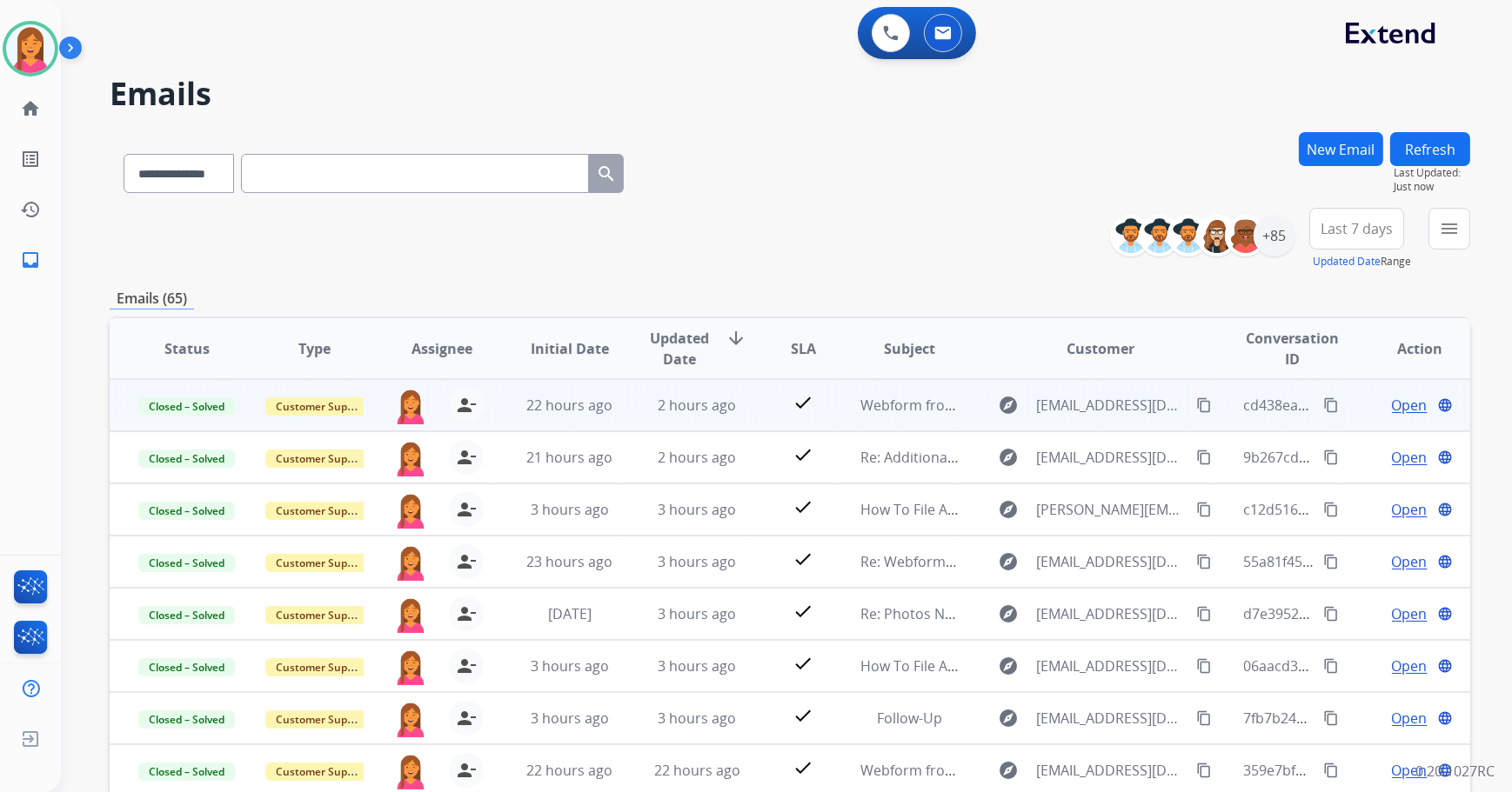
scroll to position [1, 0]
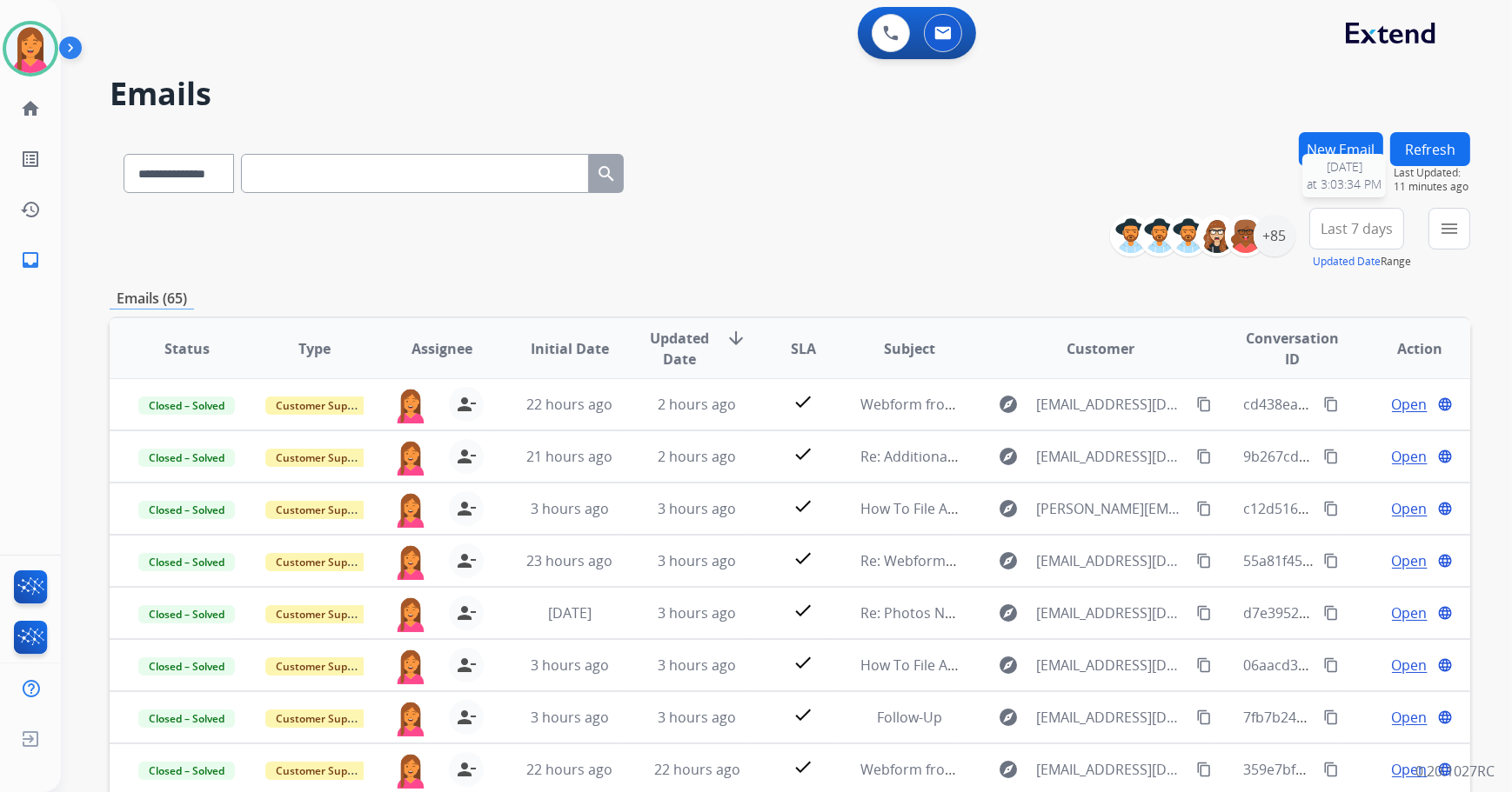
click at [1454, 151] on button "Refresh" at bounding box center [1431, 149] width 80 height 34
click at [1277, 234] on div "+85" at bounding box center [1274, 235] width 42 height 42
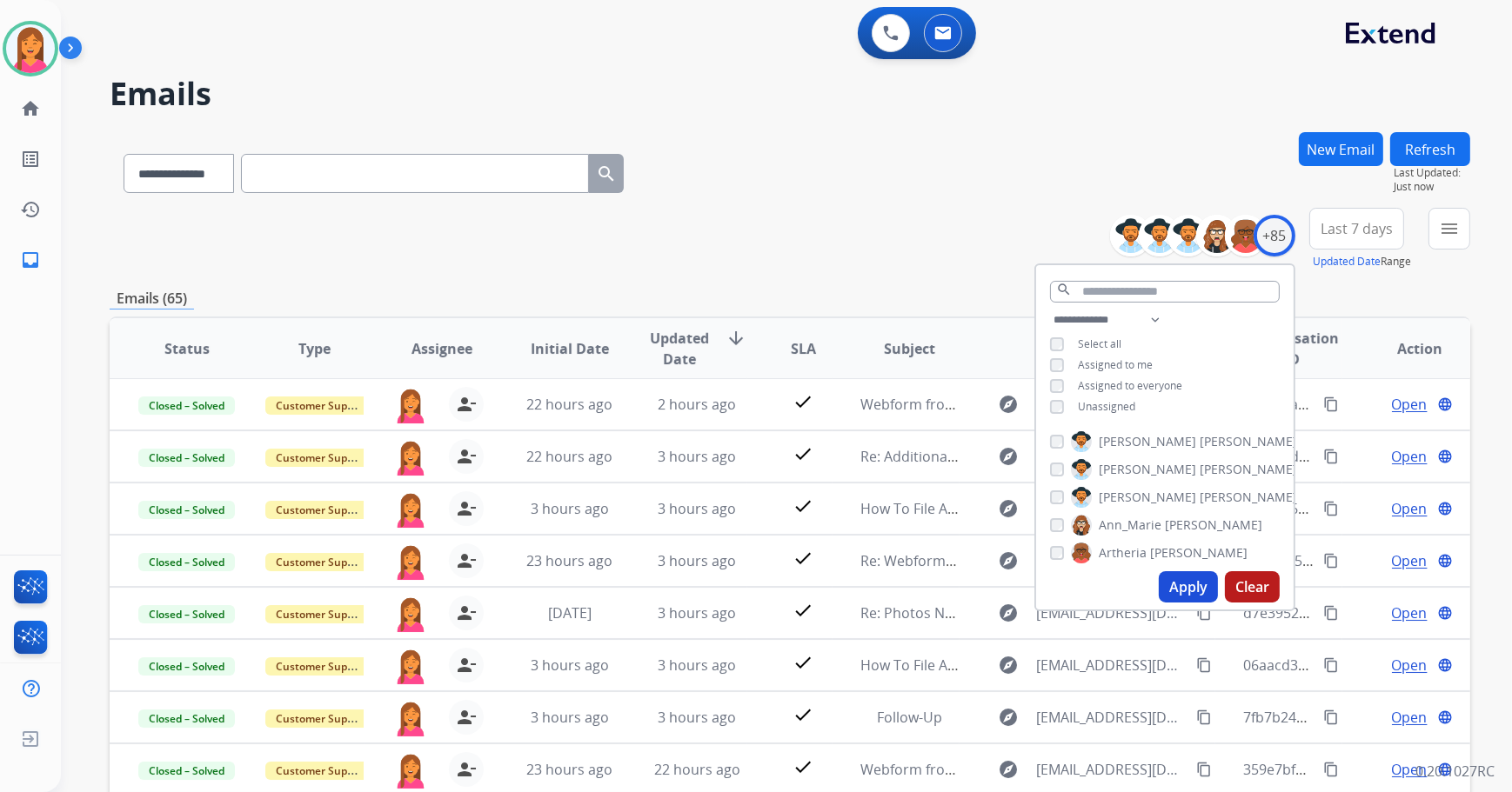
click at [1067, 406] on div "Unassigned" at bounding box center [1092, 407] width 85 height 14
click at [1183, 577] on button "Apply" at bounding box center [1188, 587] width 59 height 31
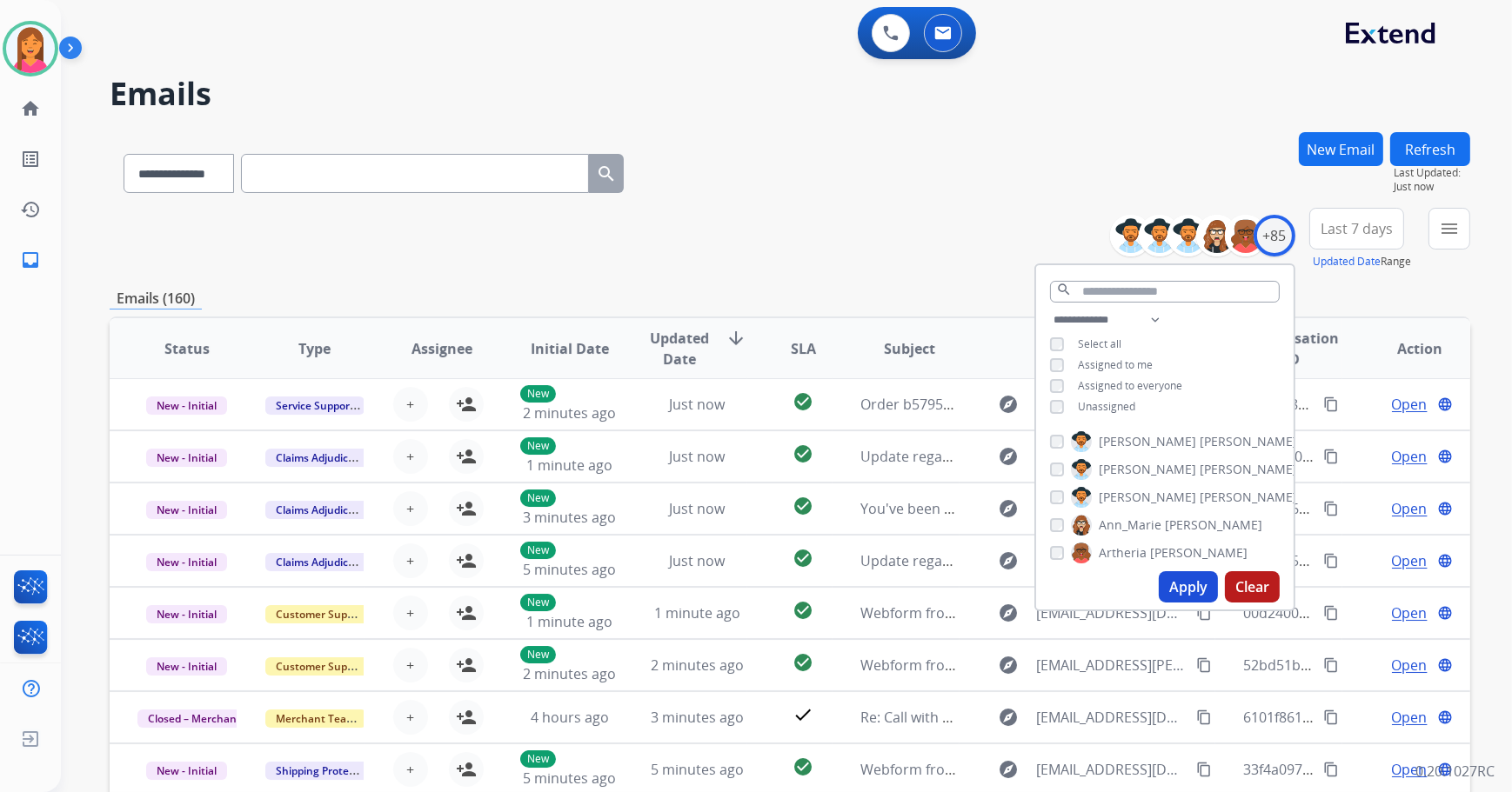
click at [994, 305] on div "Emails (160)" at bounding box center [789, 299] width 1360 height 22
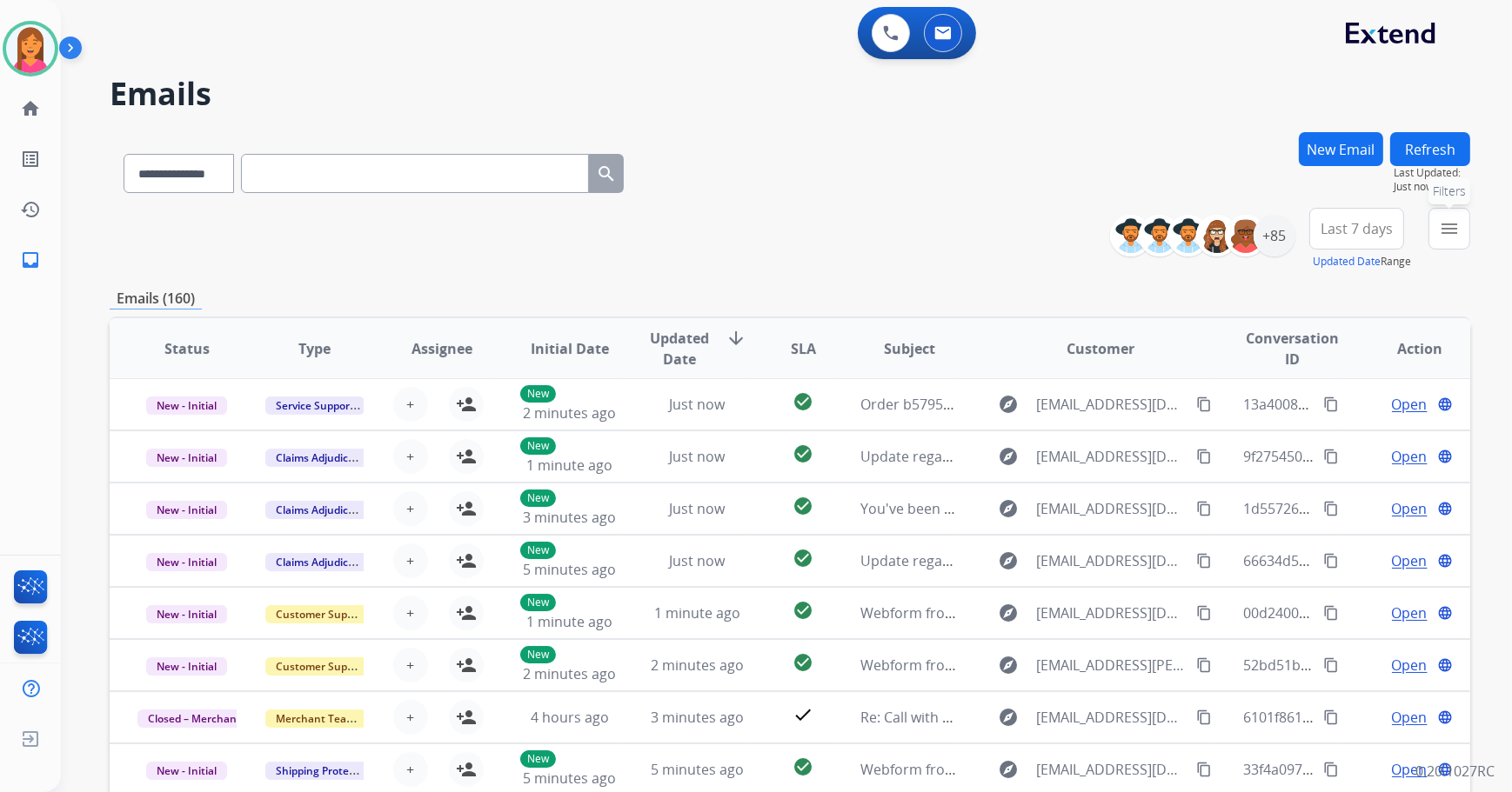
click at [1452, 225] on mat-icon "menu" at bounding box center [1448, 228] width 21 height 21
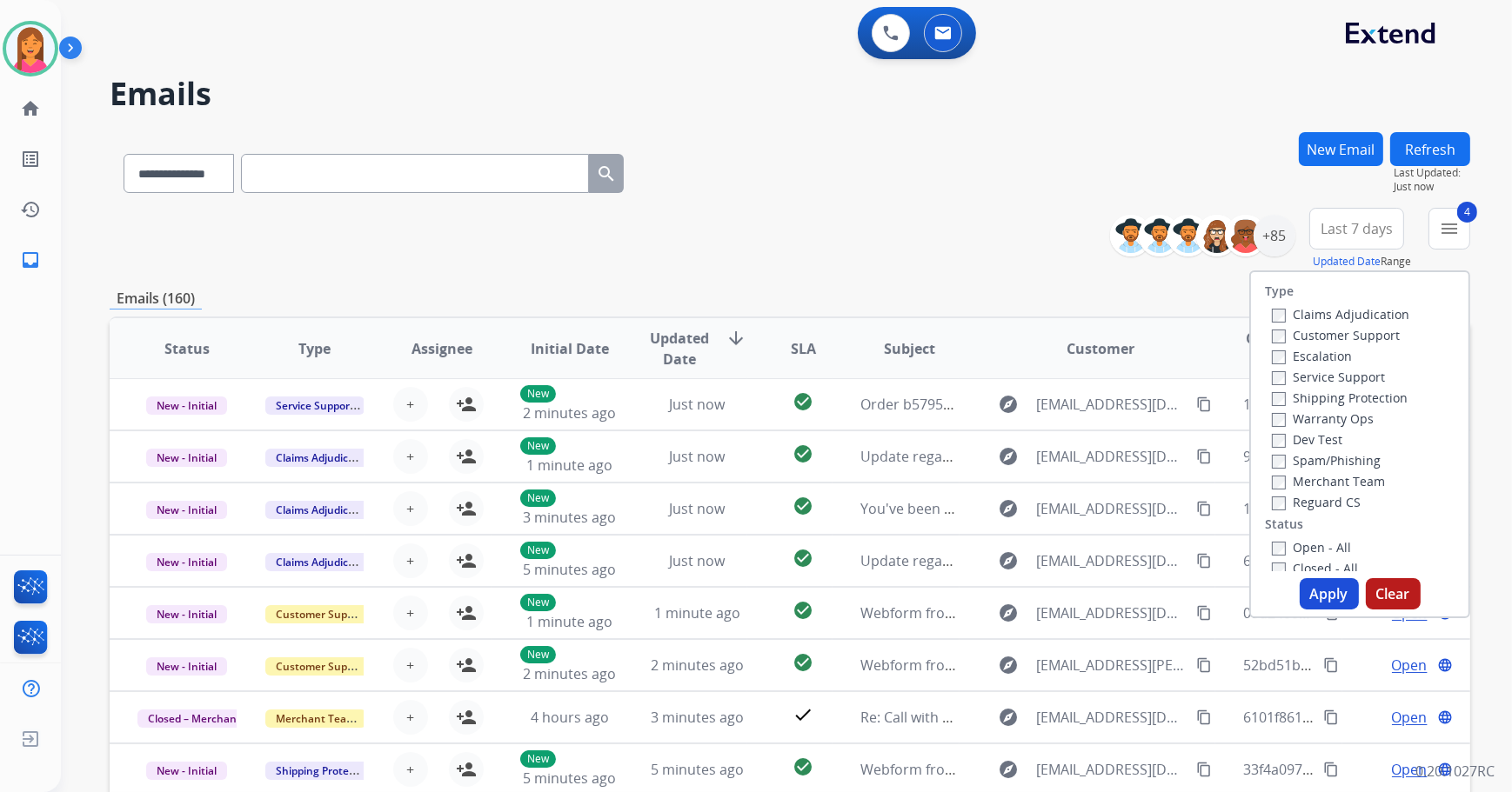
click at [1313, 604] on button "Apply" at bounding box center [1329, 594] width 59 height 31
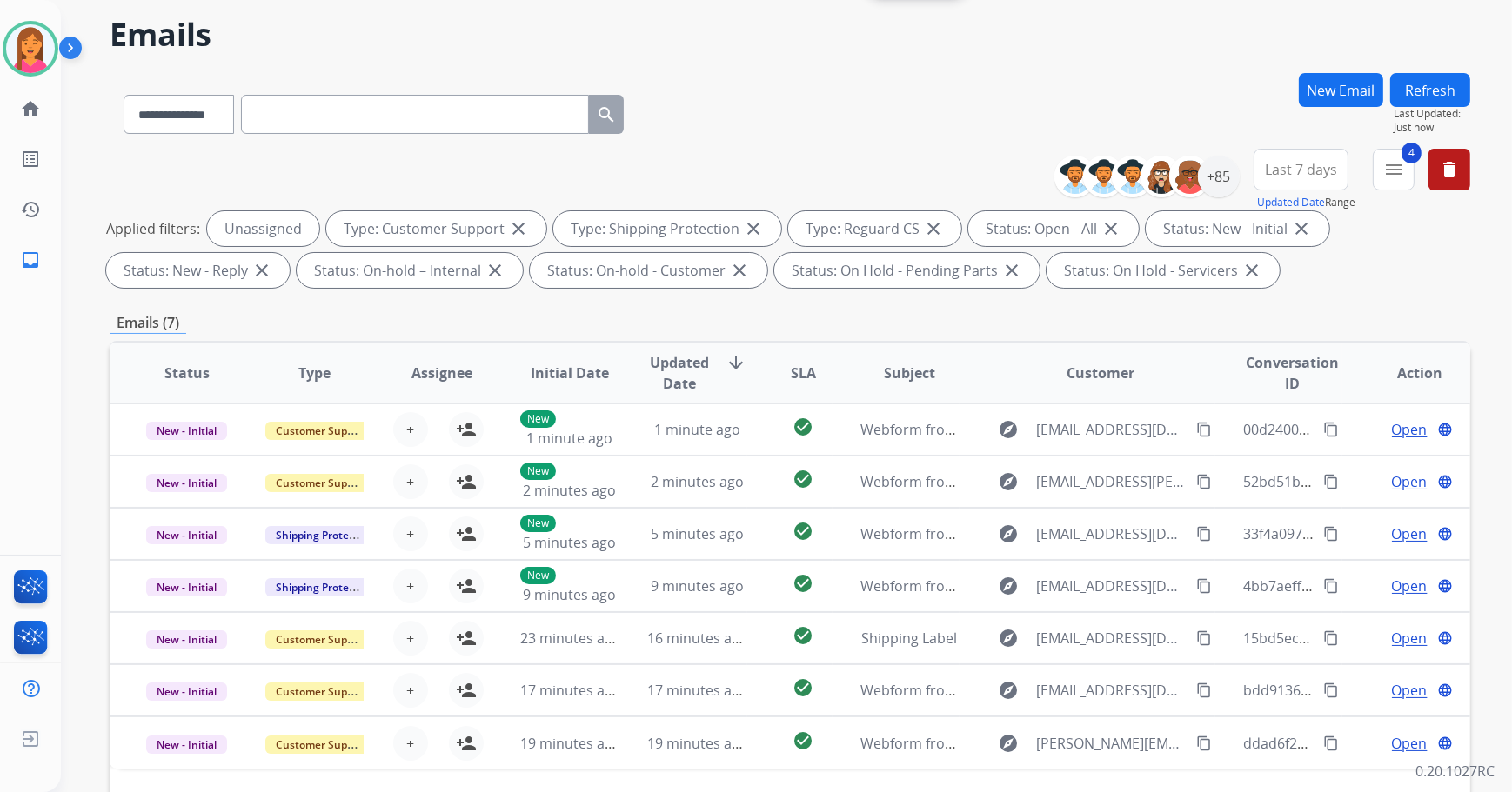
scroll to position [280, 0]
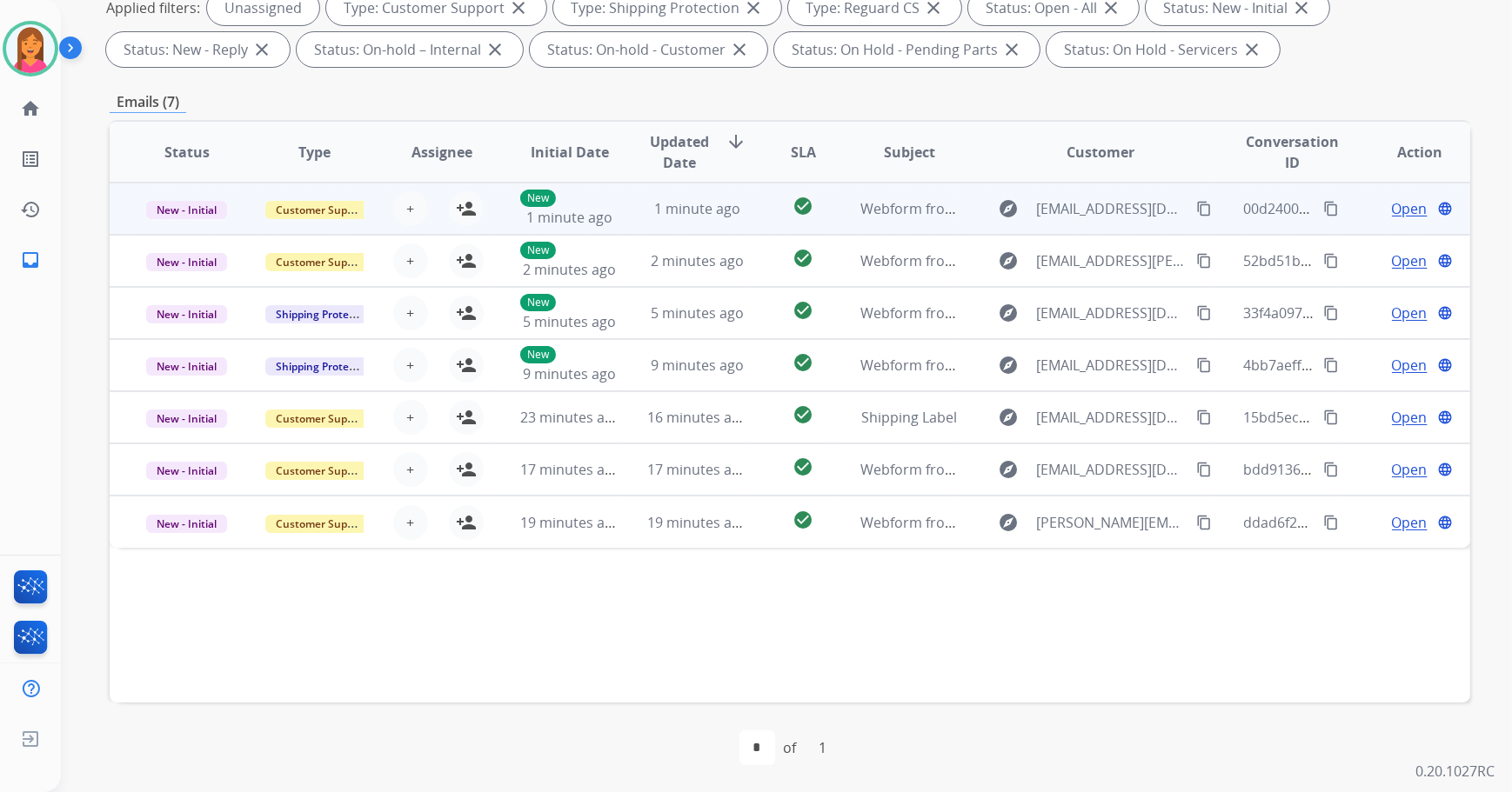
click at [627, 210] on td "1 minute ago" at bounding box center [683, 209] width 128 height 52
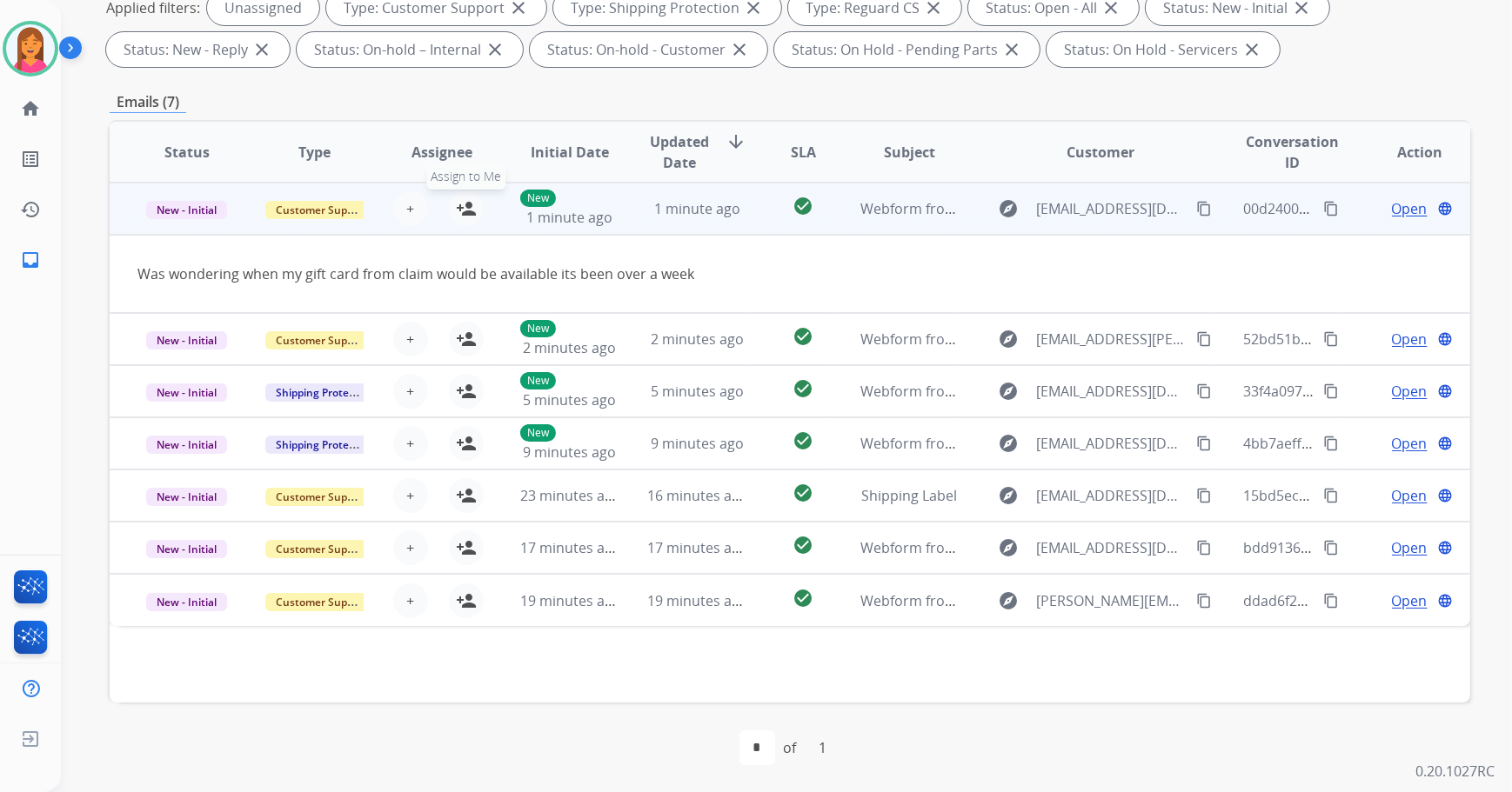
click at [465, 209] on mat-icon "person_add" at bounding box center [465, 209] width 21 height 21
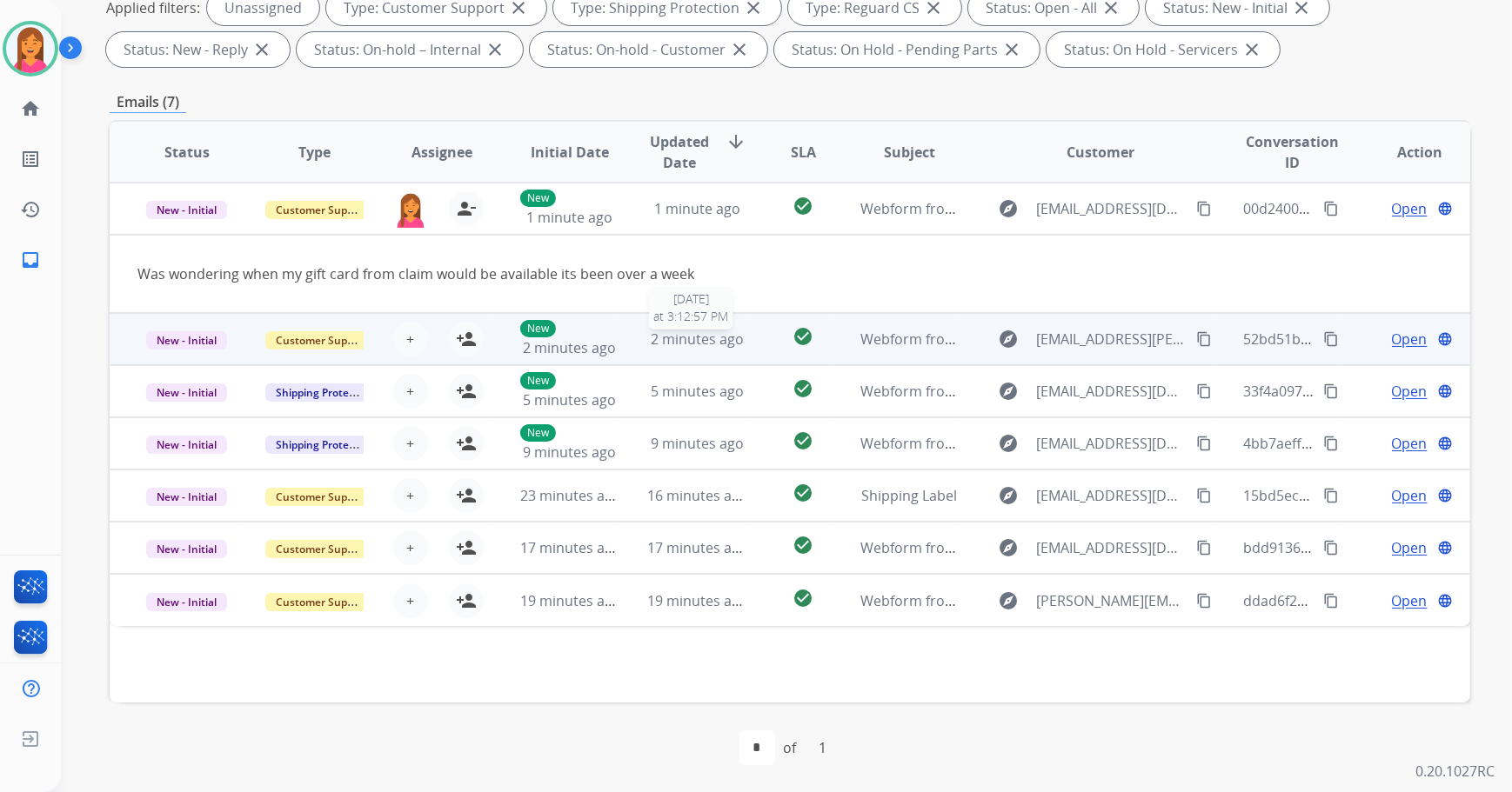
click at [647, 344] on div "2 minutes ago" at bounding box center [696, 339] width 99 height 21
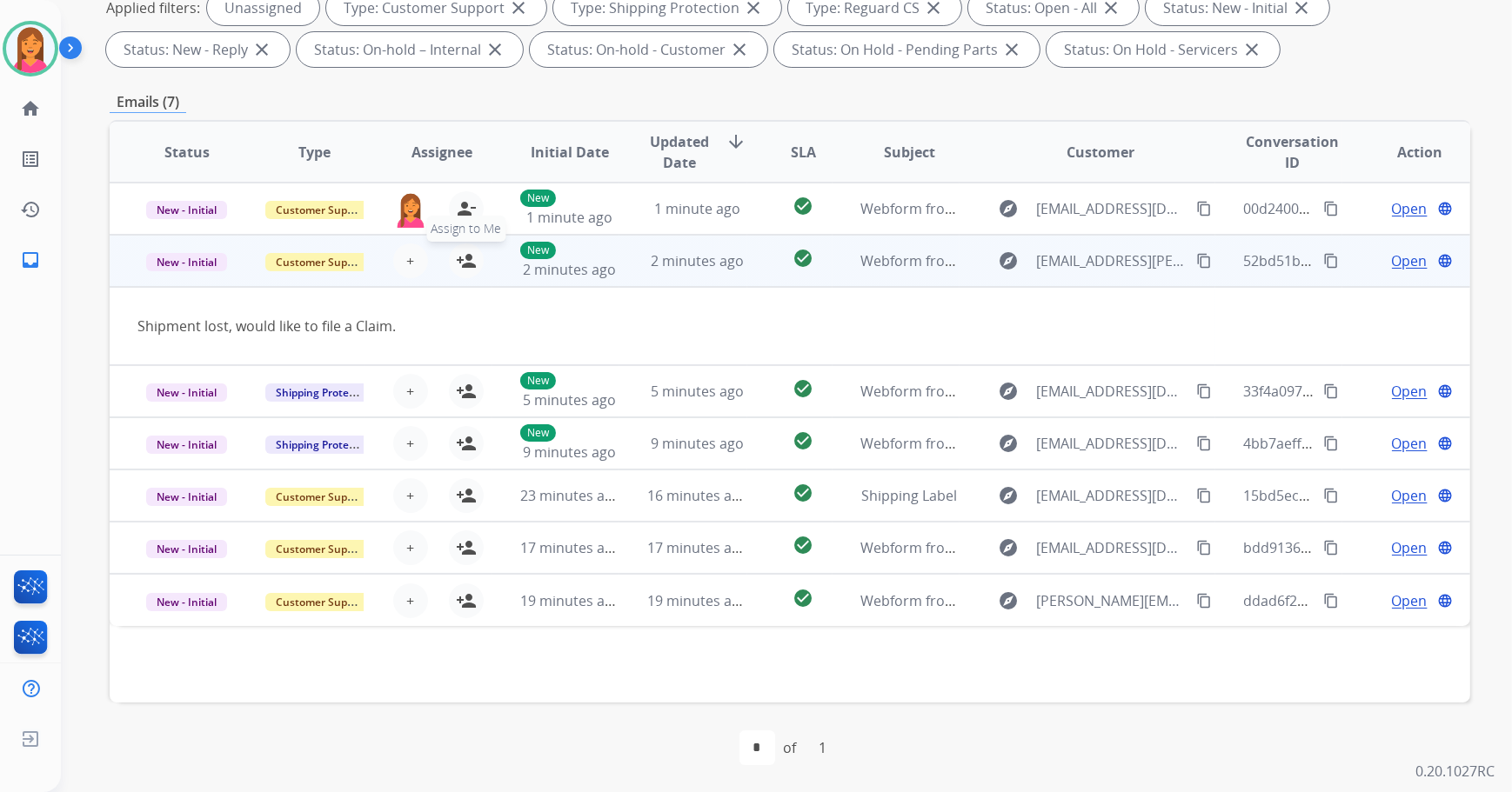
click at [461, 262] on mat-icon "person_add" at bounding box center [465, 260] width 21 height 21
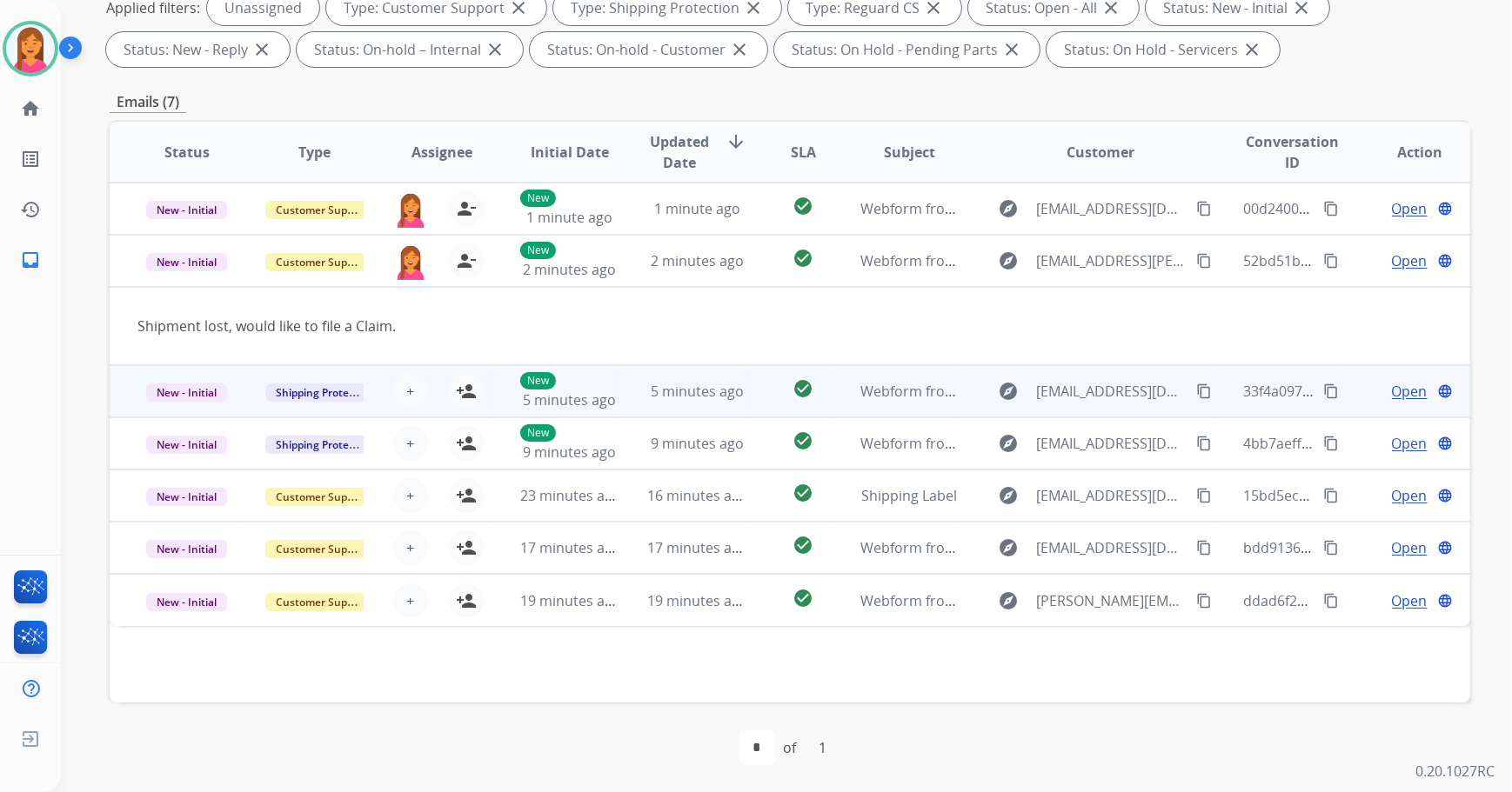
click at [637, 413] on td "5 minutes ago" at bounding box center [683, 391] width 128 height 52
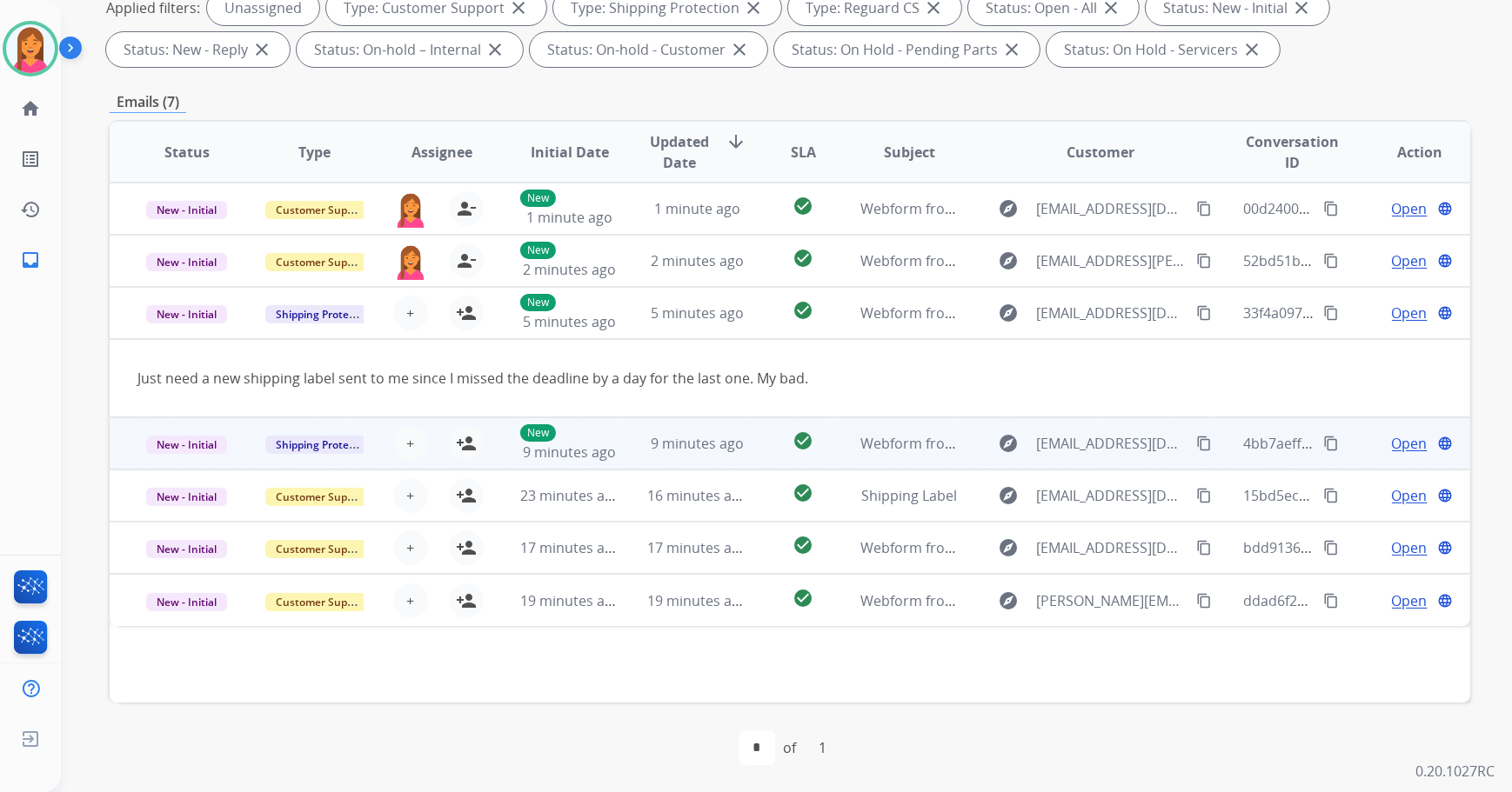
click at [628, 439] on td "9 minutes ago" at bounding box center [683, 443] width 128 height 52
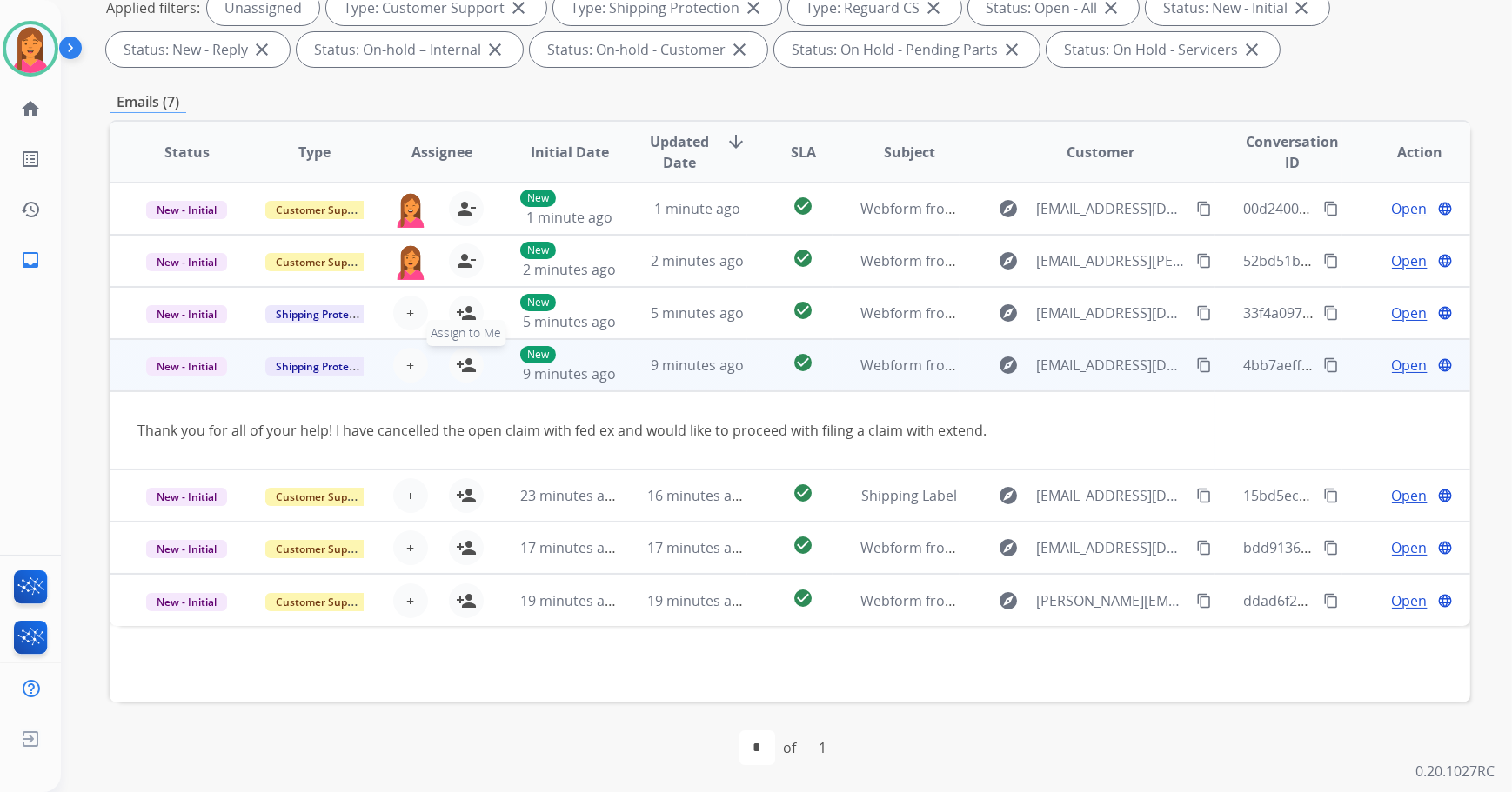
click at [449, 362] on button "person_add Assign to Me" at bounding box center [466, 365] width 35 height 35
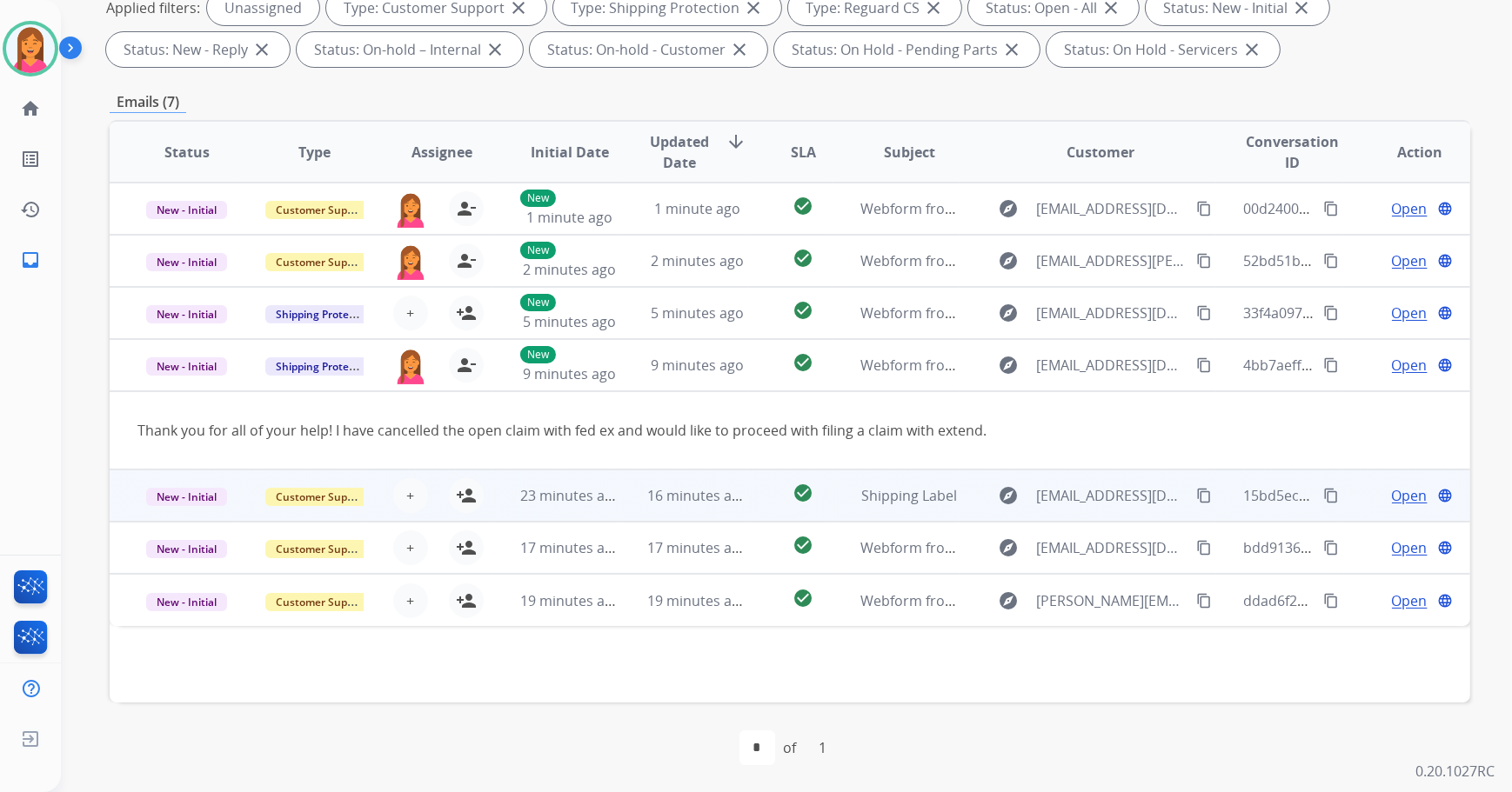
click at [646, 506] on td "16 minutes ago" at bounding box center [683, 495] width 128 height 52
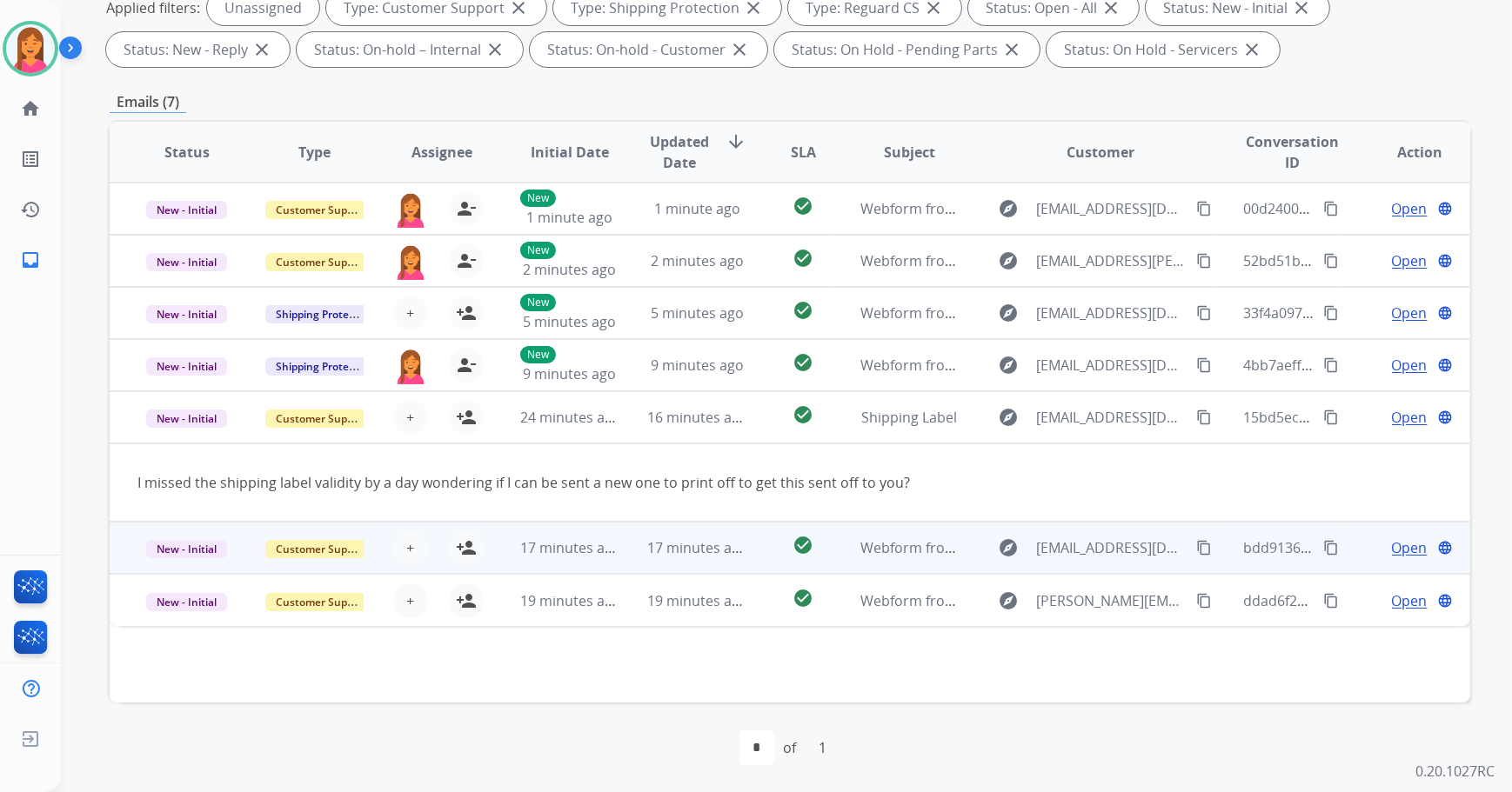
click at [645, 534] on td "17 minutes ago" at bounding box center [683, 547] width 128 height 52
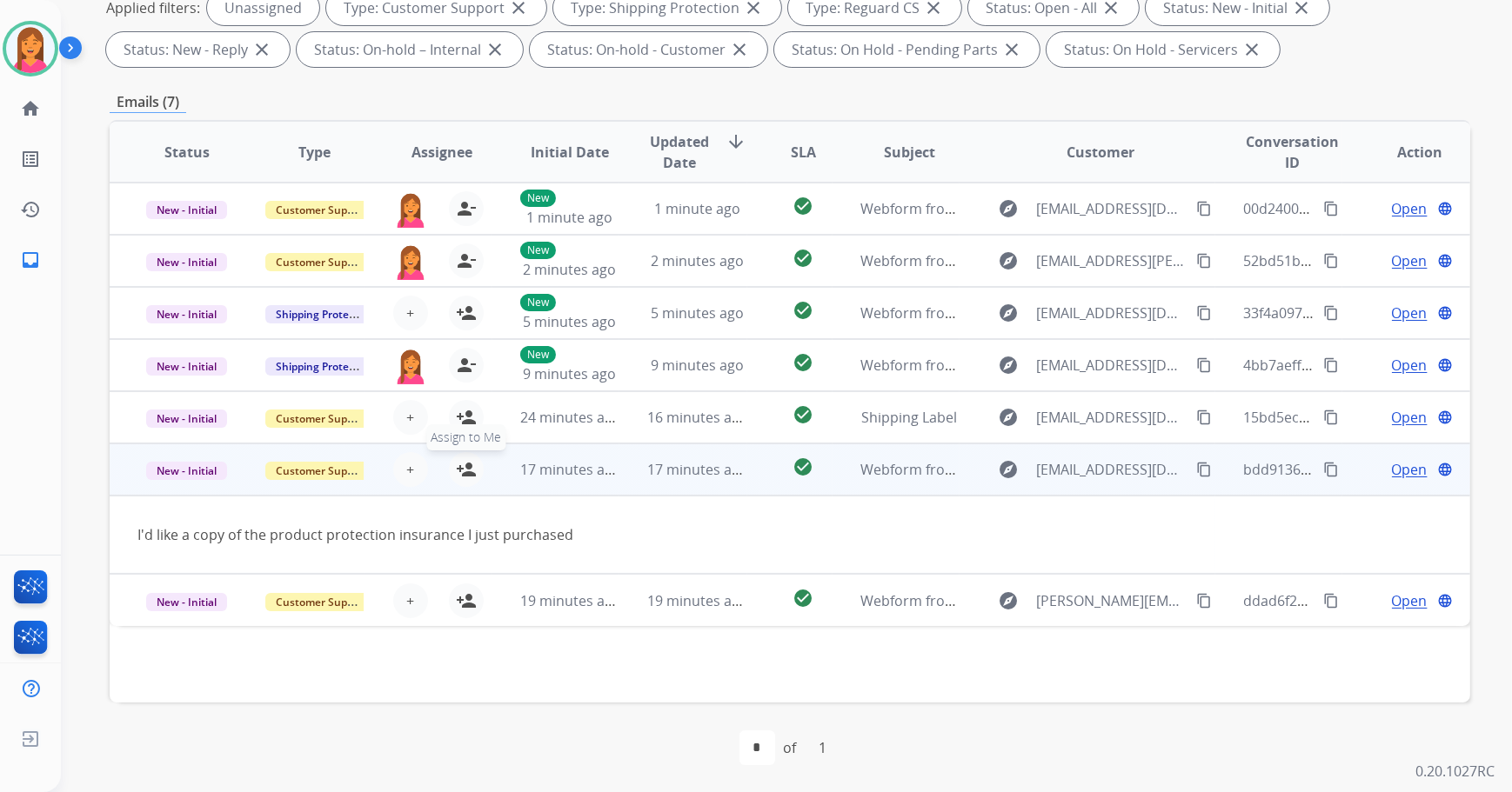
click at [471, 470] on mat-icon "person_add" at bounding box center [465, 469] width 21 height 21
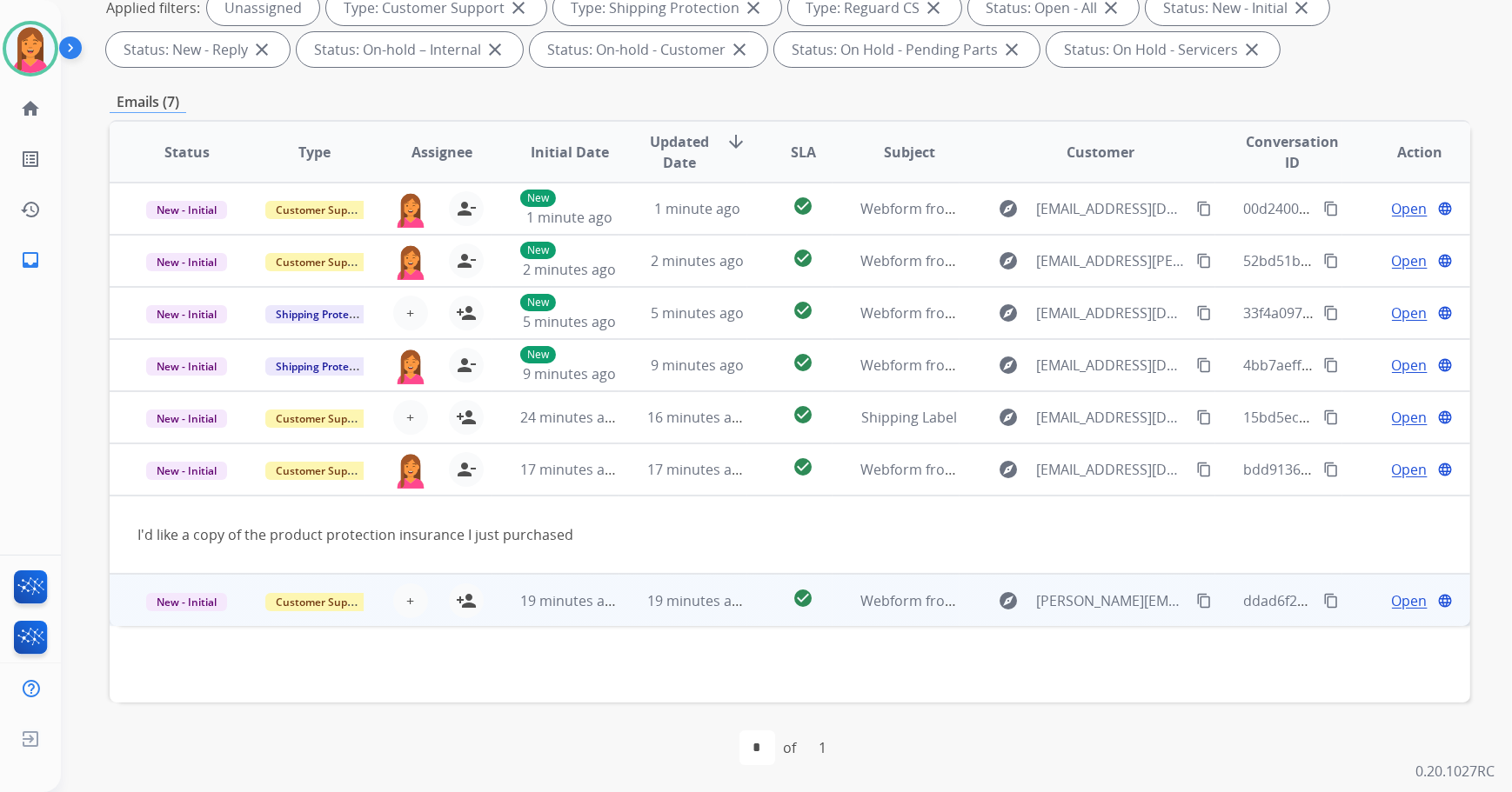
click at [637, 600] on td "19 minutes ago" at bounding box center [683, 599] width 128 height 52
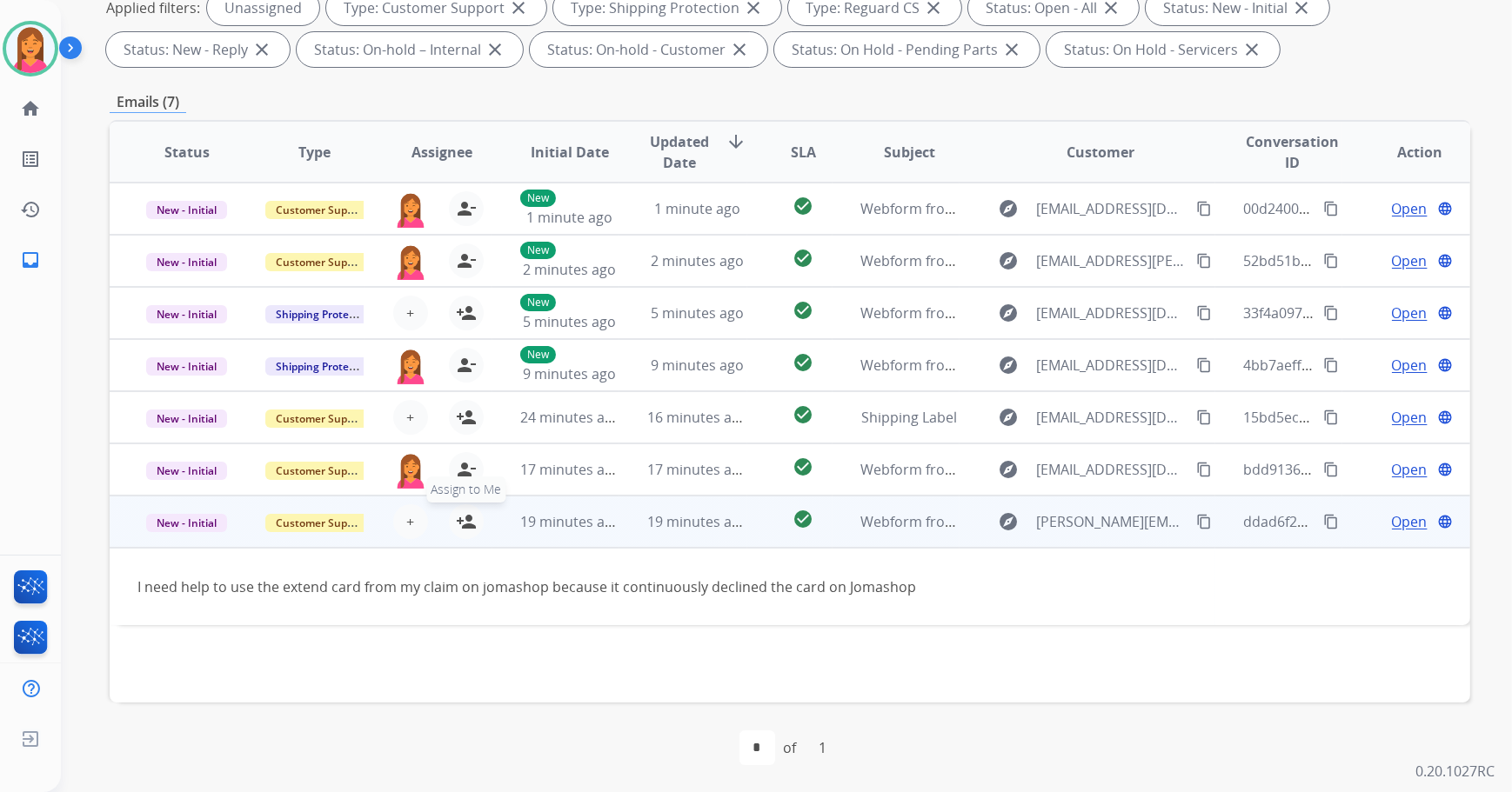
click at [466, 520] on mat-icon "person_add" at bounding box center [465, 521] width 21 height 21
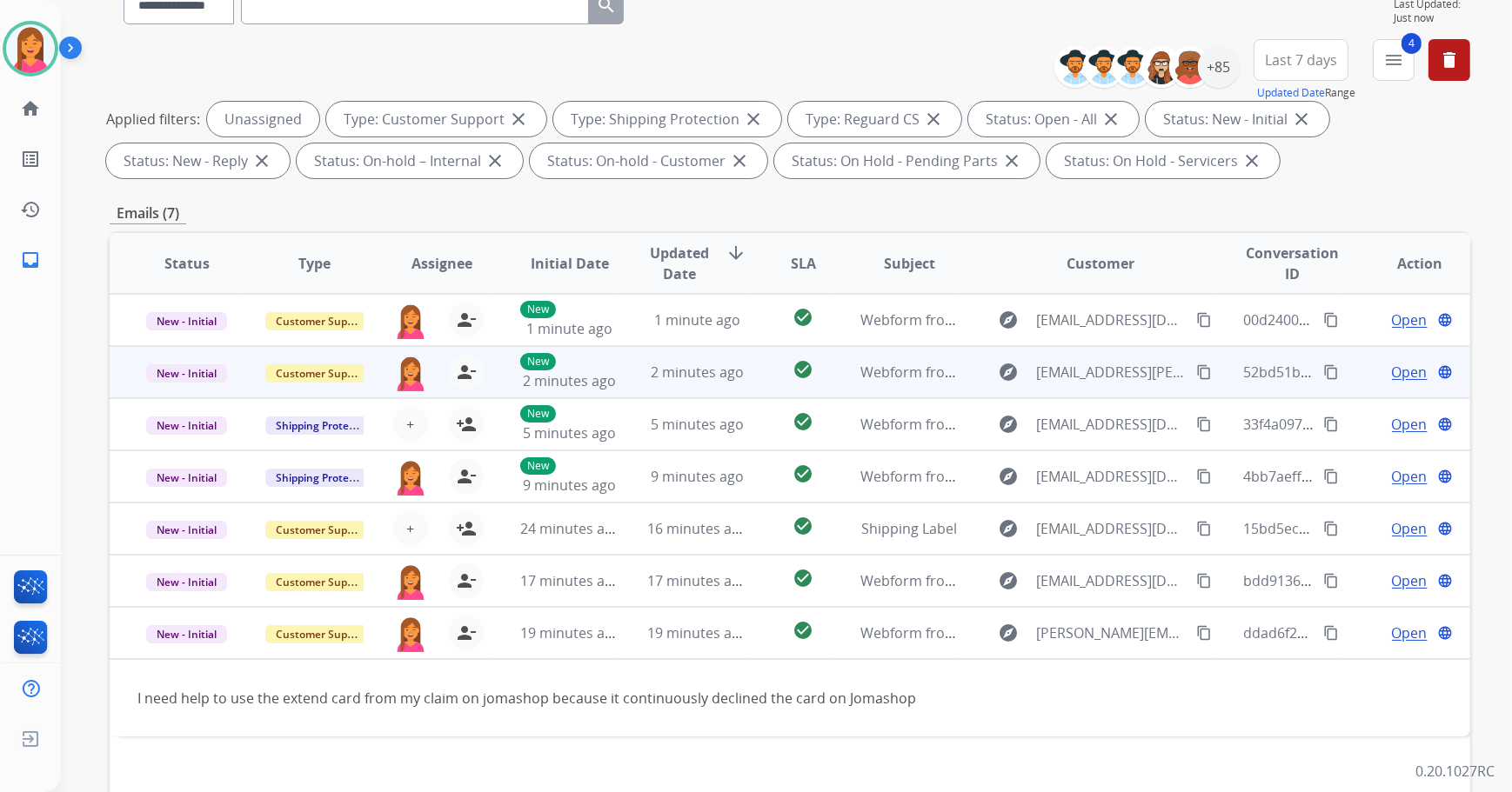
scroll to position [0, 0]
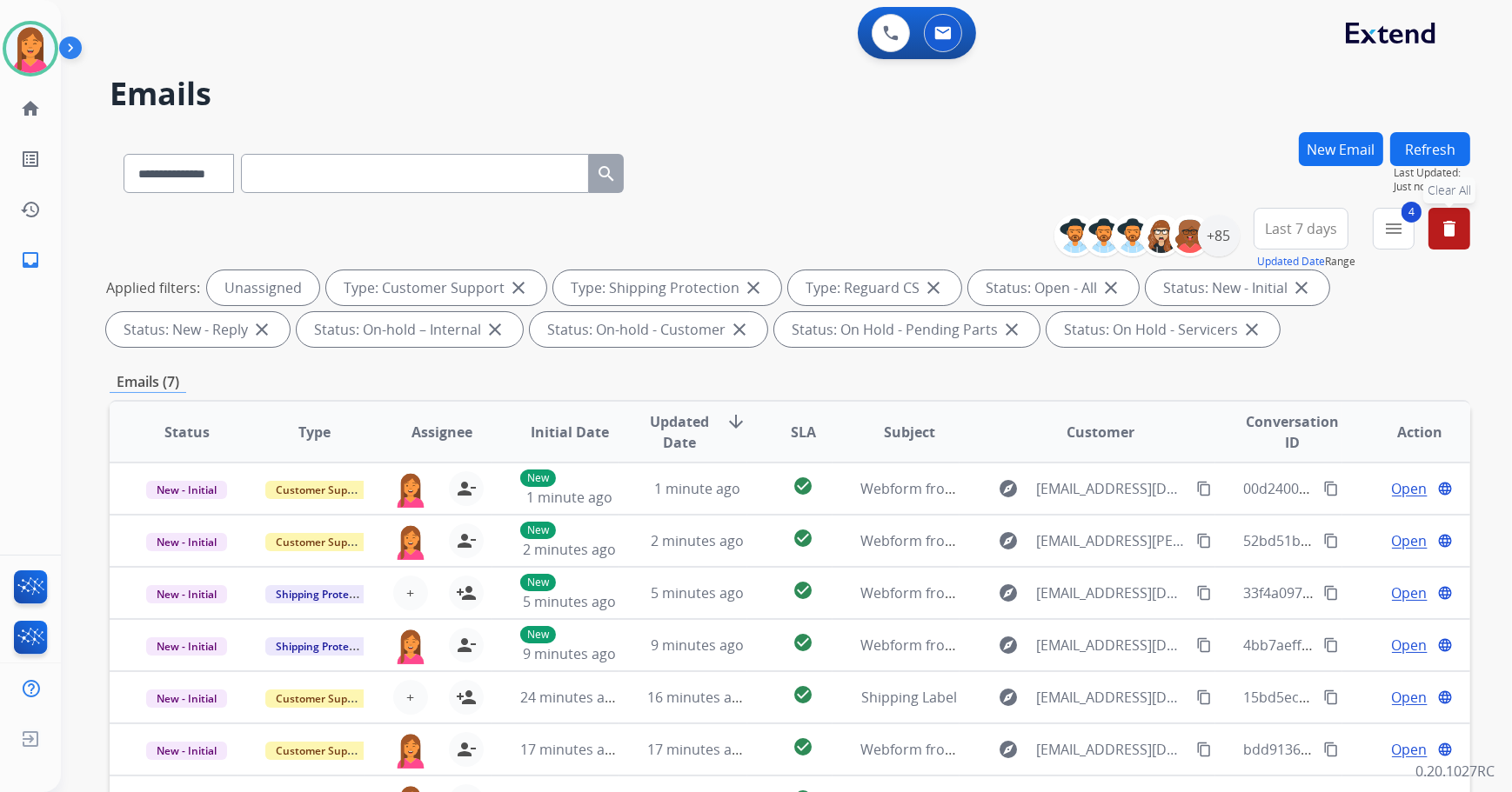
click at [1460, 218] on button "delete Clear All" at bounding box center [1449, 228] width 42 height 42
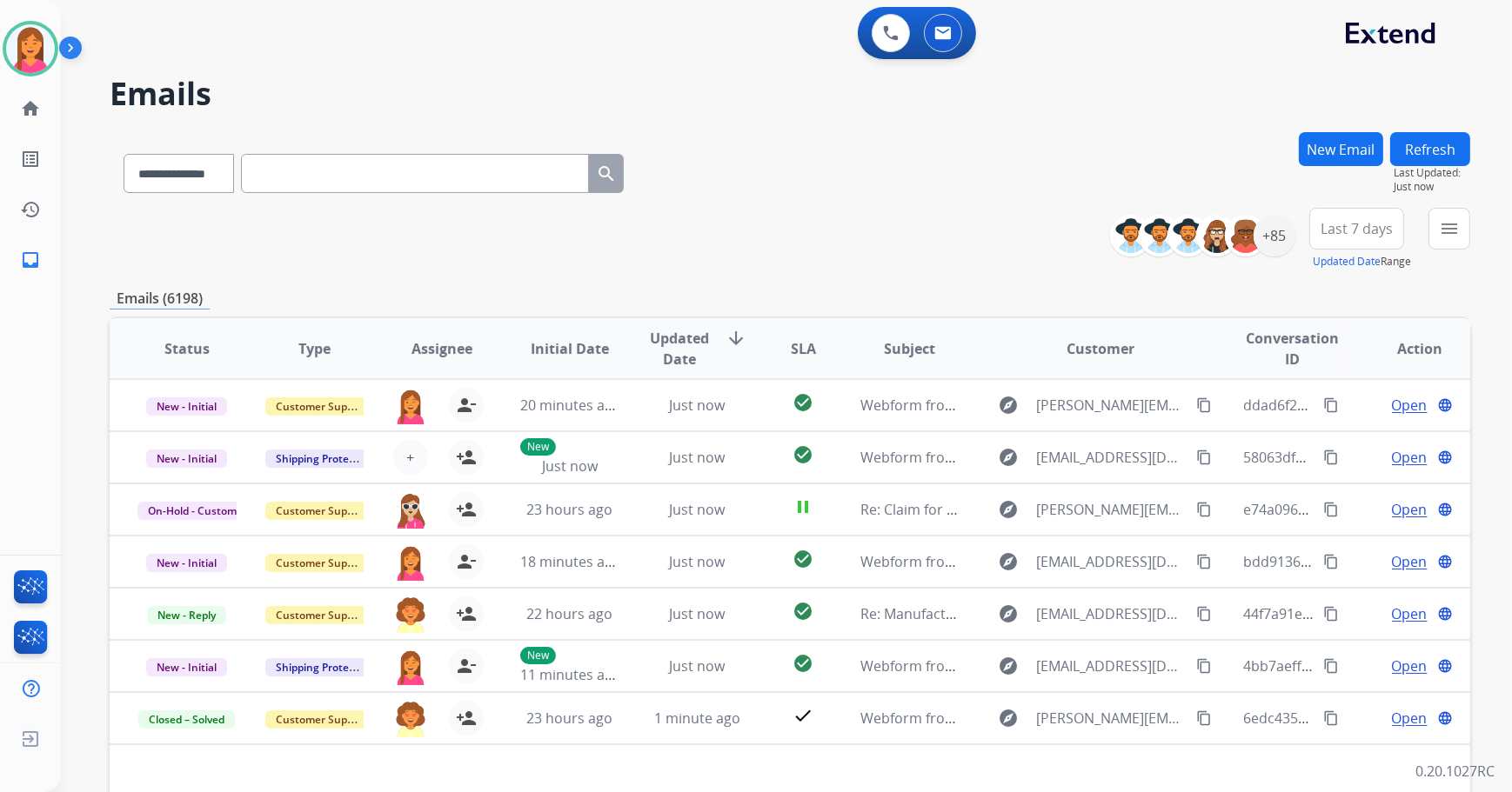
click at [898, 268] on div "**********" at bounding box center [789, 239] width 1360 height 63
click at [1269, 240] on div "+85" at bounding box center [1274, 235] width 42 height 42
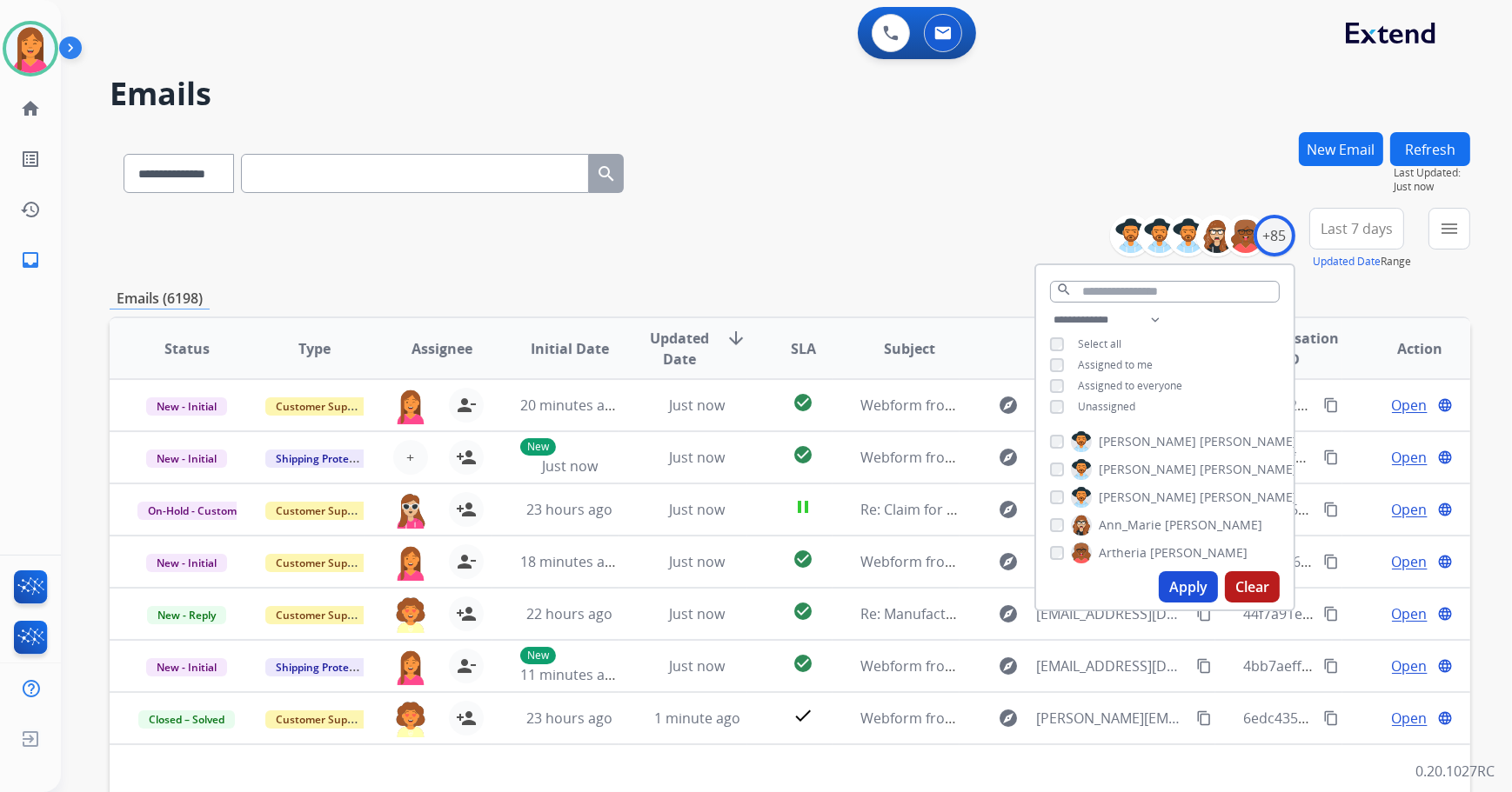
click at [1071, 364] on div "Assigned to me" at bounding box center [1101, 365] width 103 height 14
click at [1192, 582] on button "Apply" at bounding box center [1188, 587] width 59 height 31
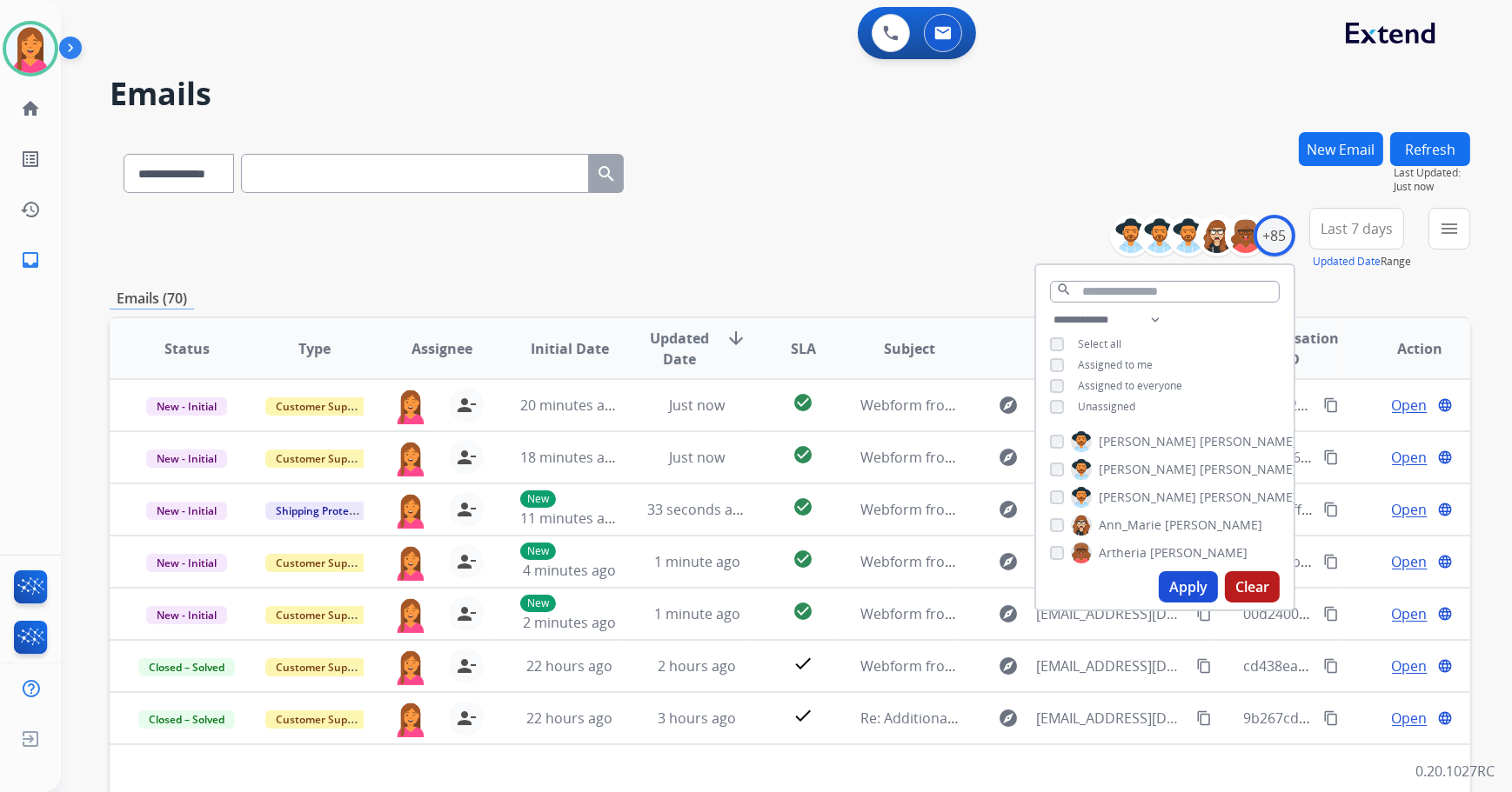
click at [860, 228] on div "**********" at bounding box center [789, 239] width 1360 height 63
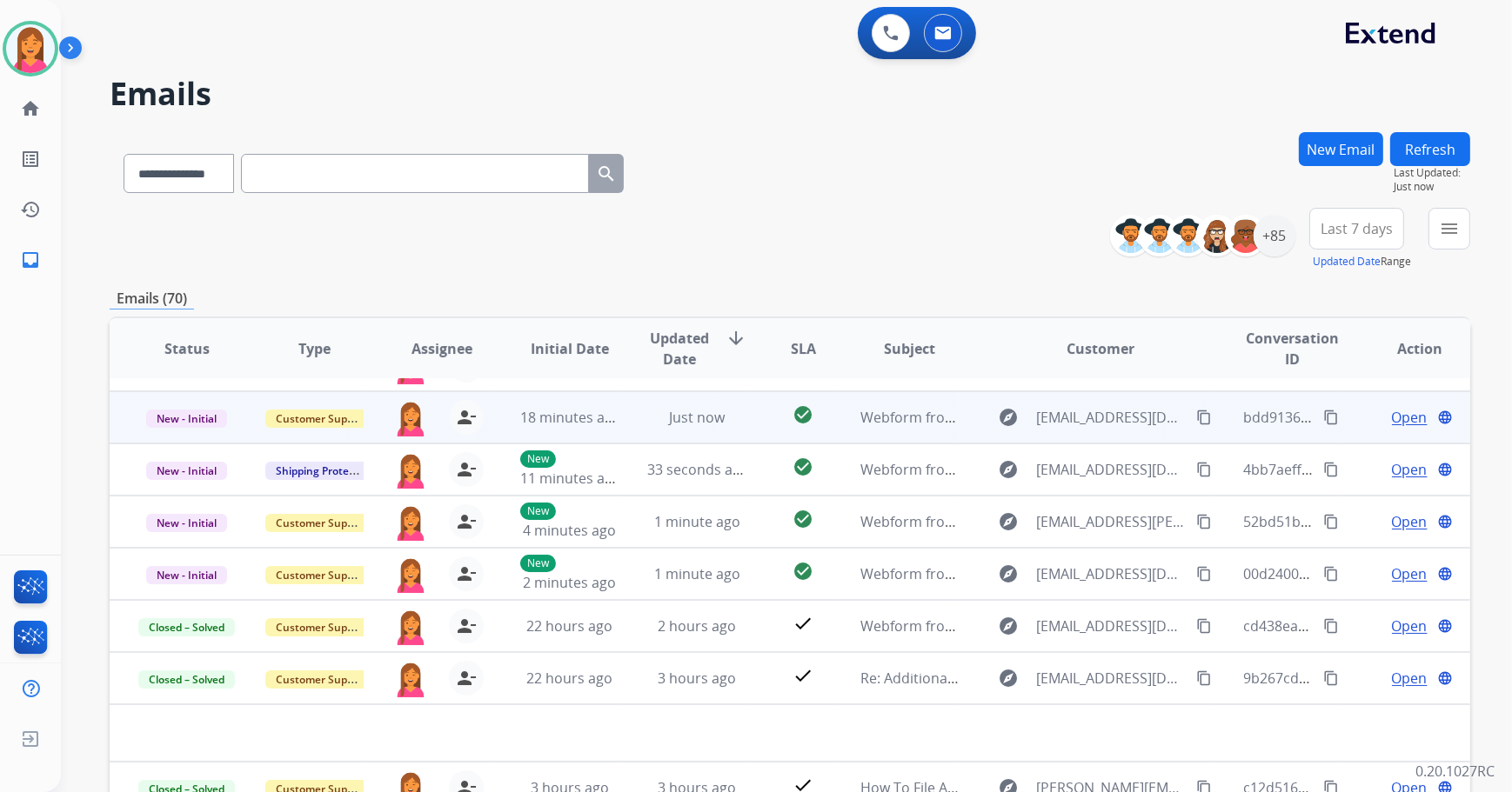
scroll to position [59, 0]
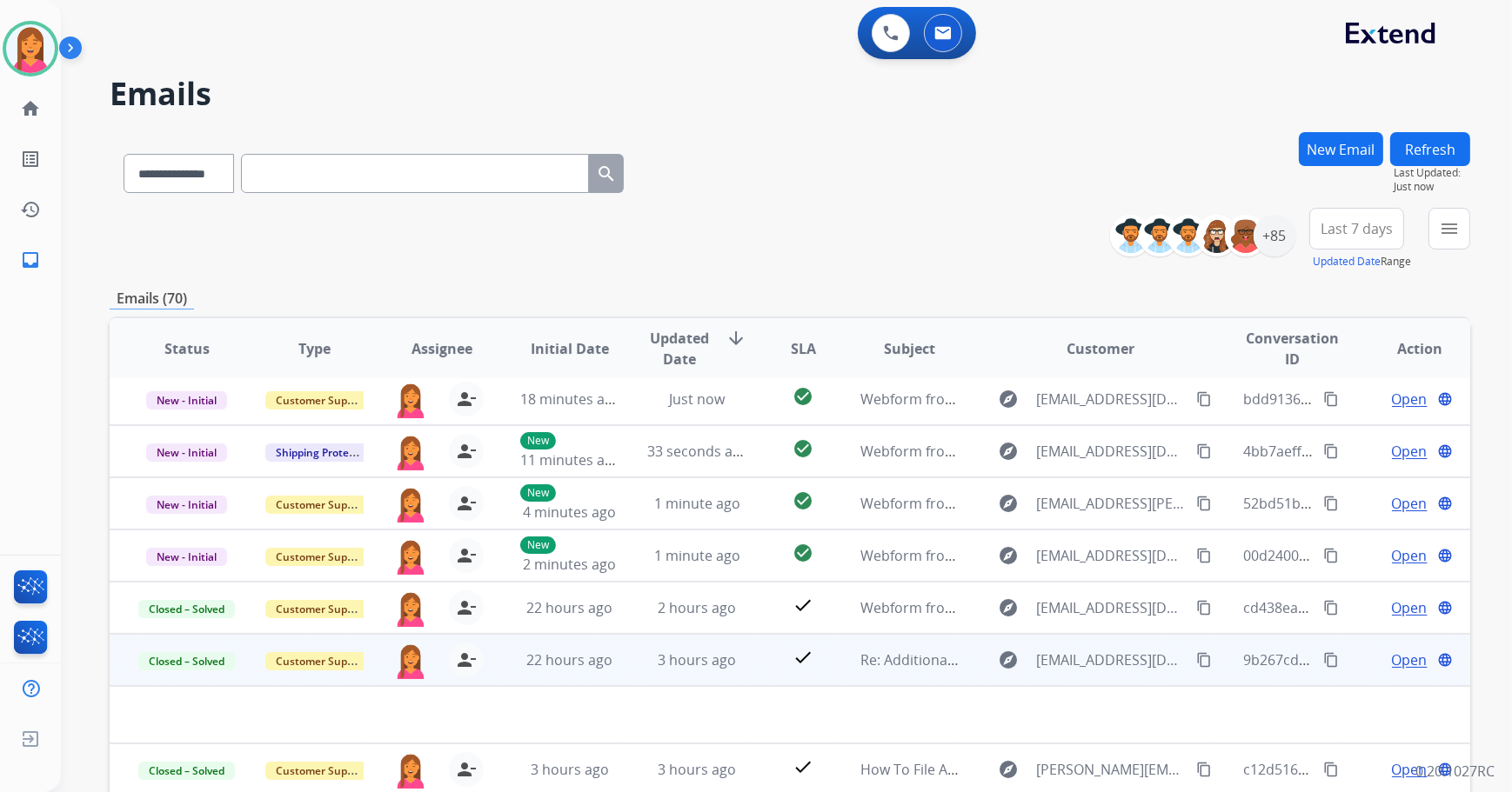
click at [747, 664] on td "check" at bounding box center [789, 660] width 85 height 52
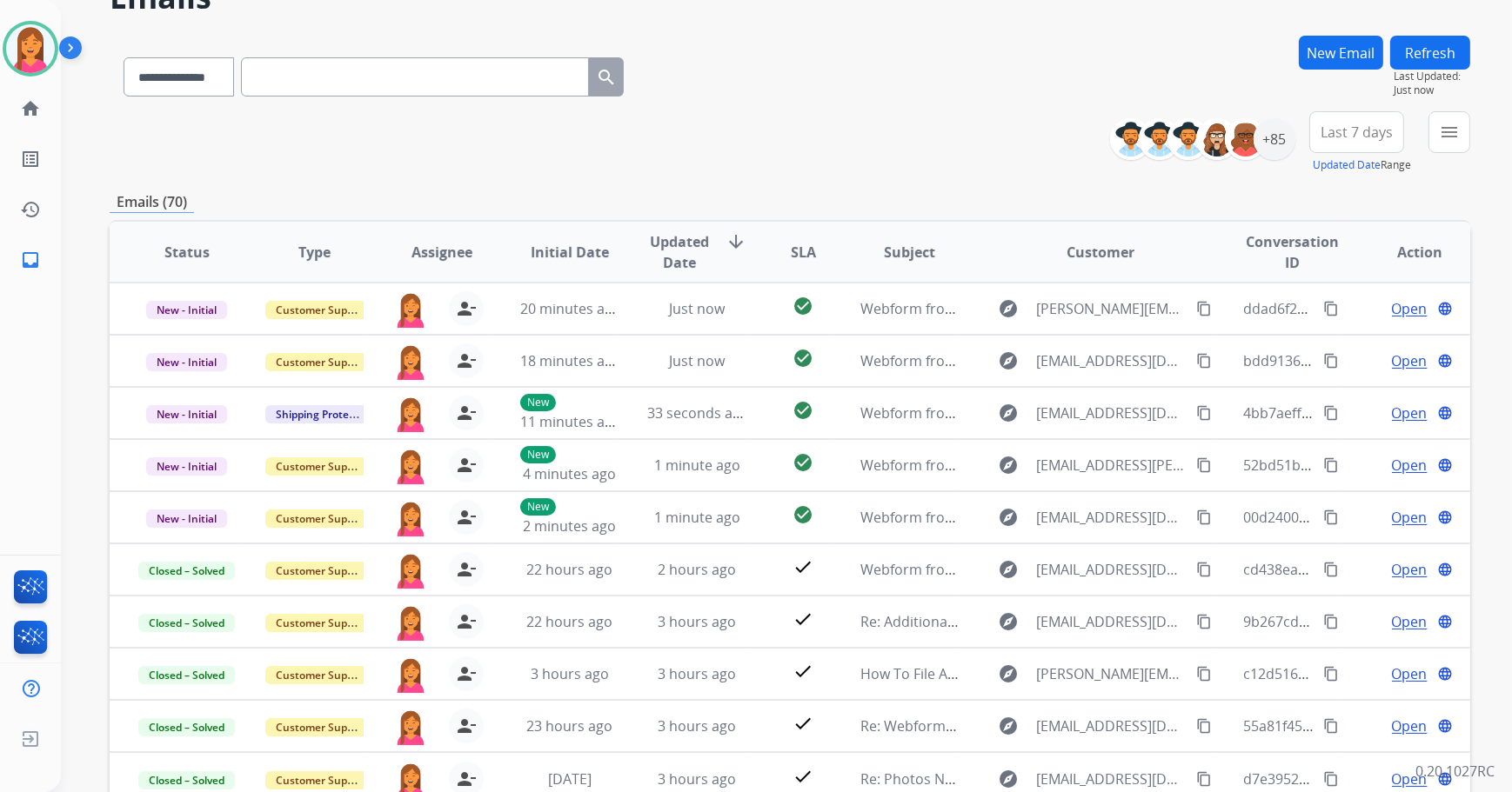
scroll to position [39, 0]
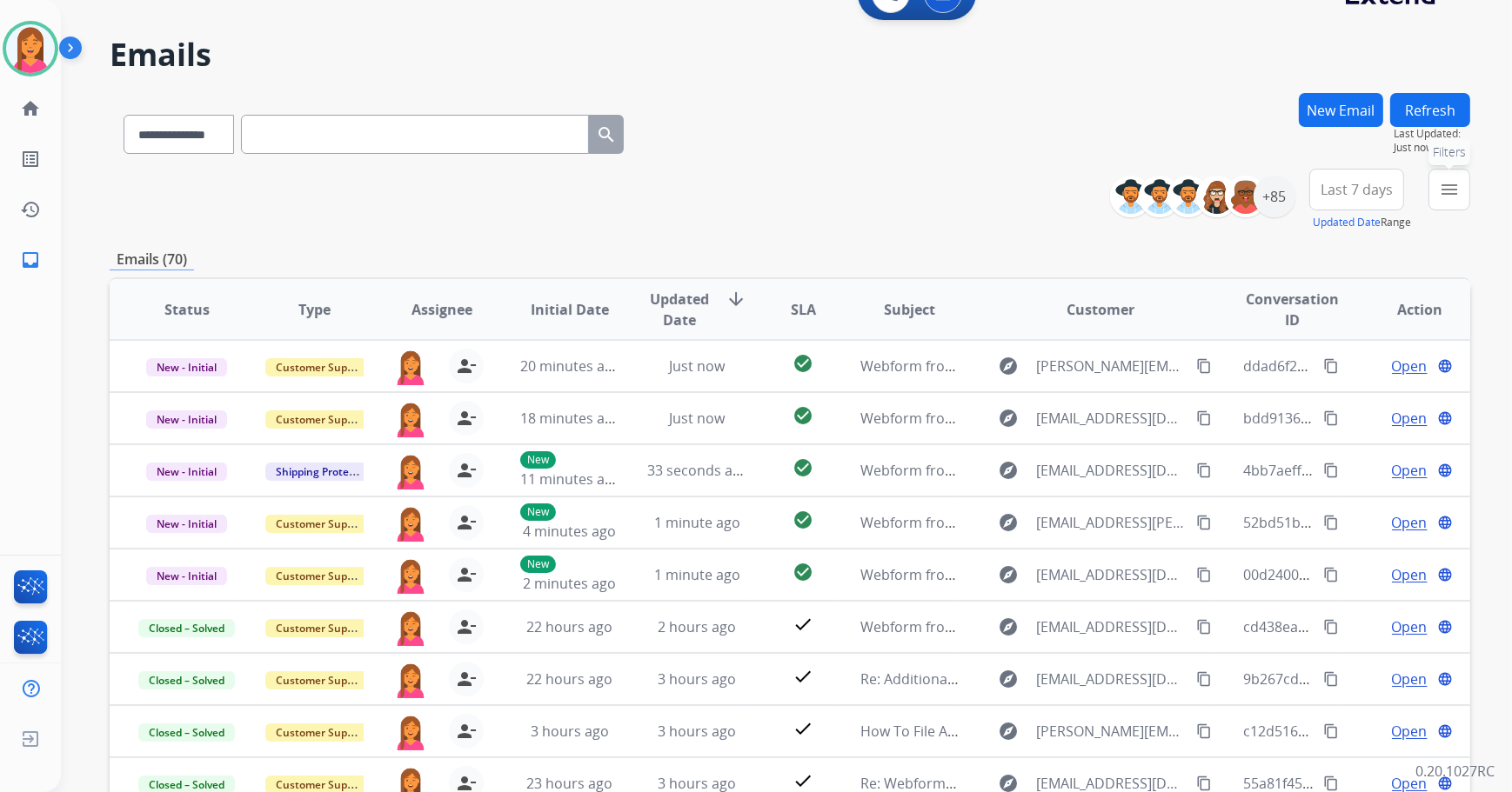
click at [1436, 182] on button "menu Filters" at bounding box center [1449, 189] width 42 height 42
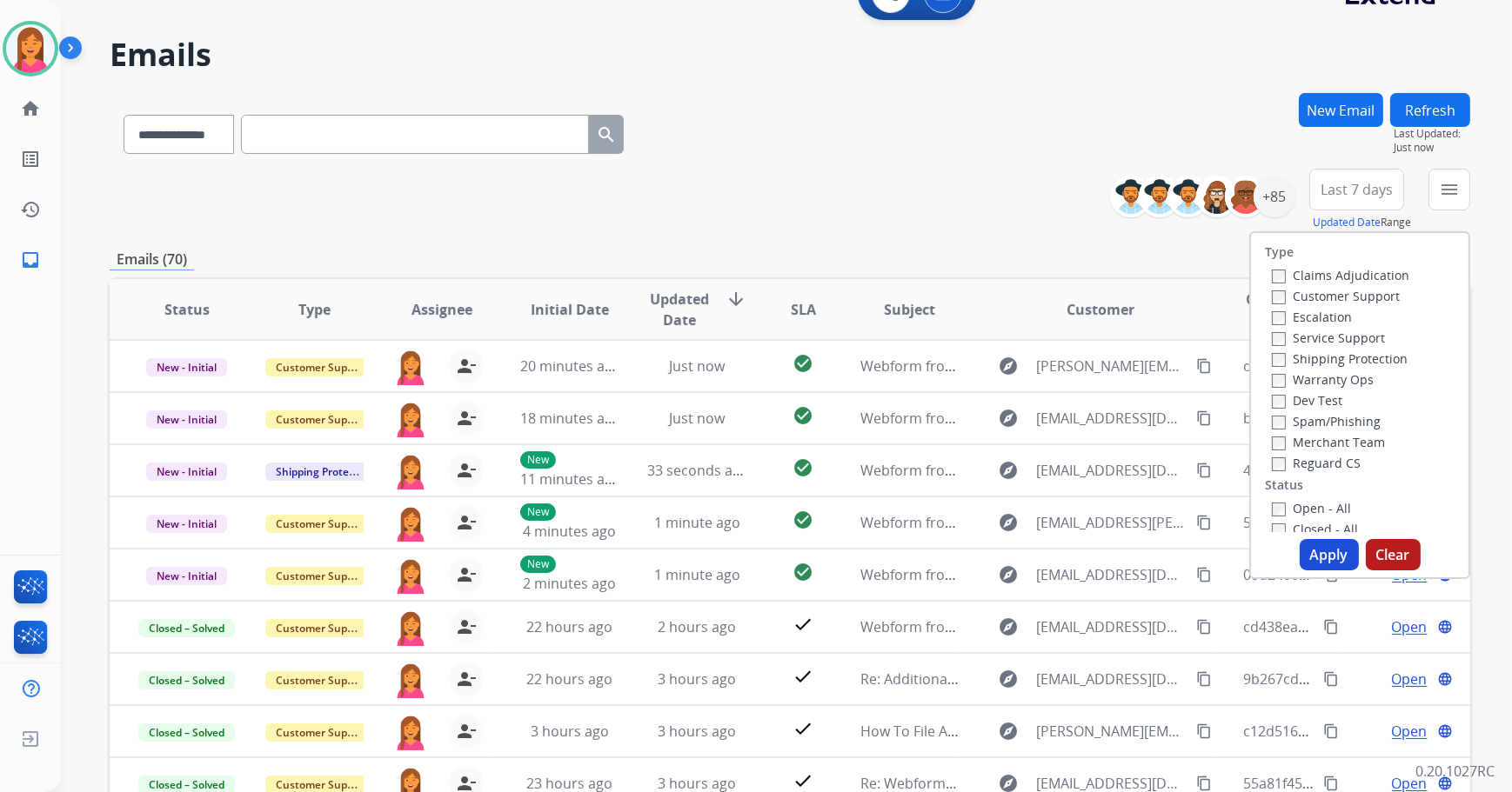
click at [1304, 503] on label "Open - All" at bounding box center [1311, 508] width 79 height 17
click at [1304, 553] on button "Apply" at bounding box center [1329, 555] width 59 height 31
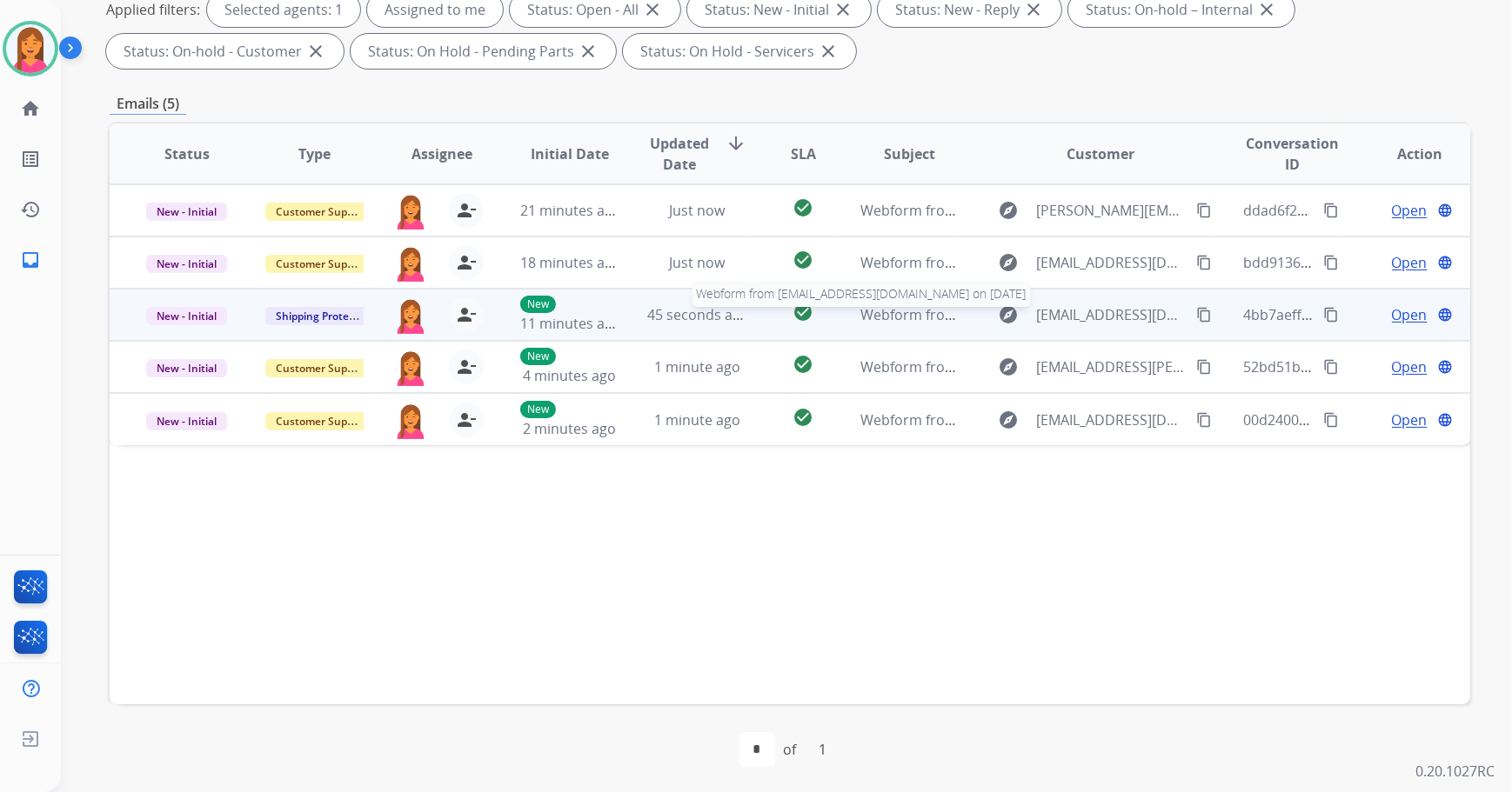
scroll to position [280, 0]
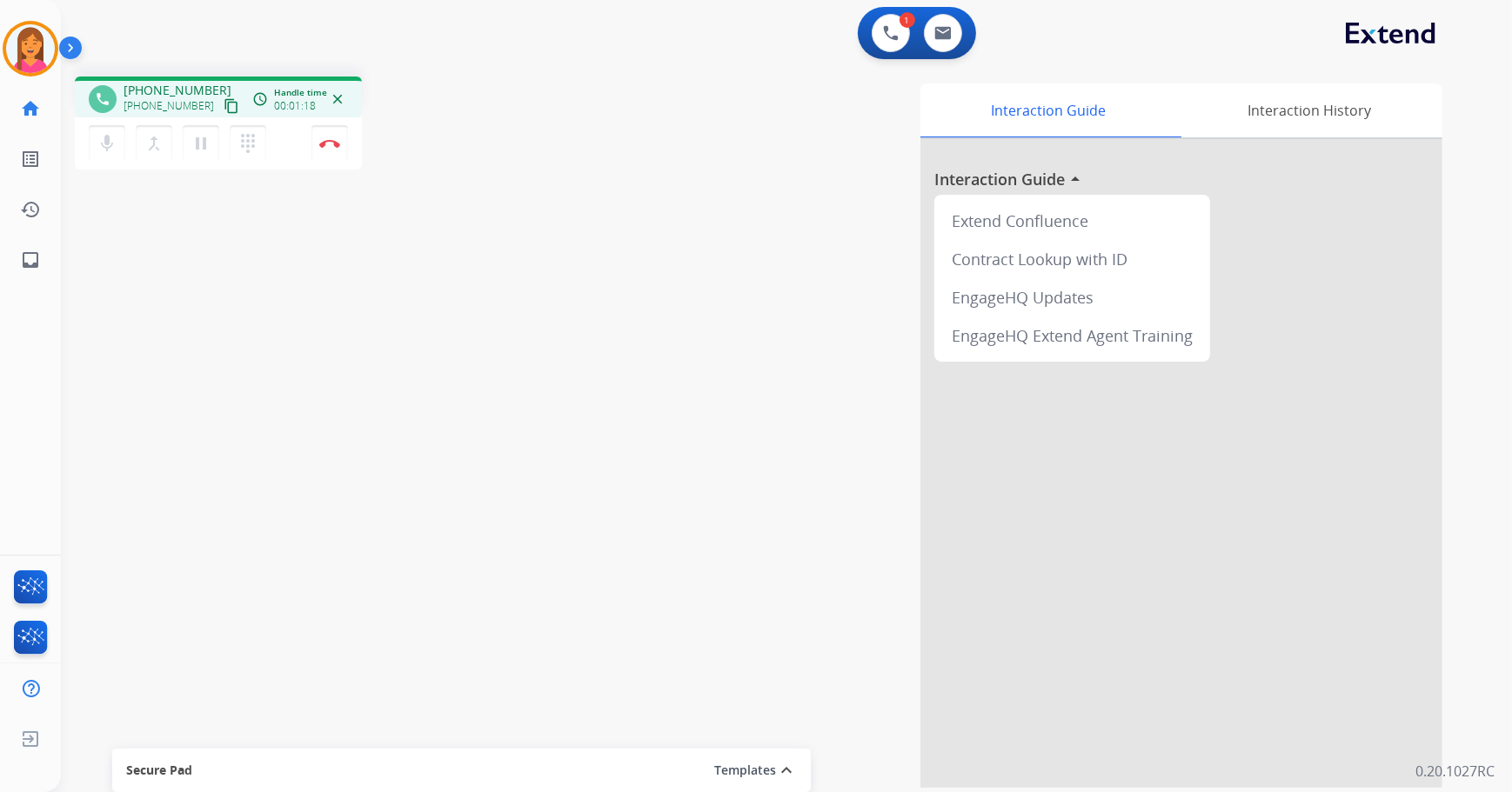
click at [223, 105] on mat-icon "content_copy" at bounding box center [231, 106] width 16 height 16
click at [223, 108] on mat-icon "content_copy" at bounding box center [231, 106] width 16 height 16
click at [322, 146] on img at bounding box center [329, 143] width 21 height 9
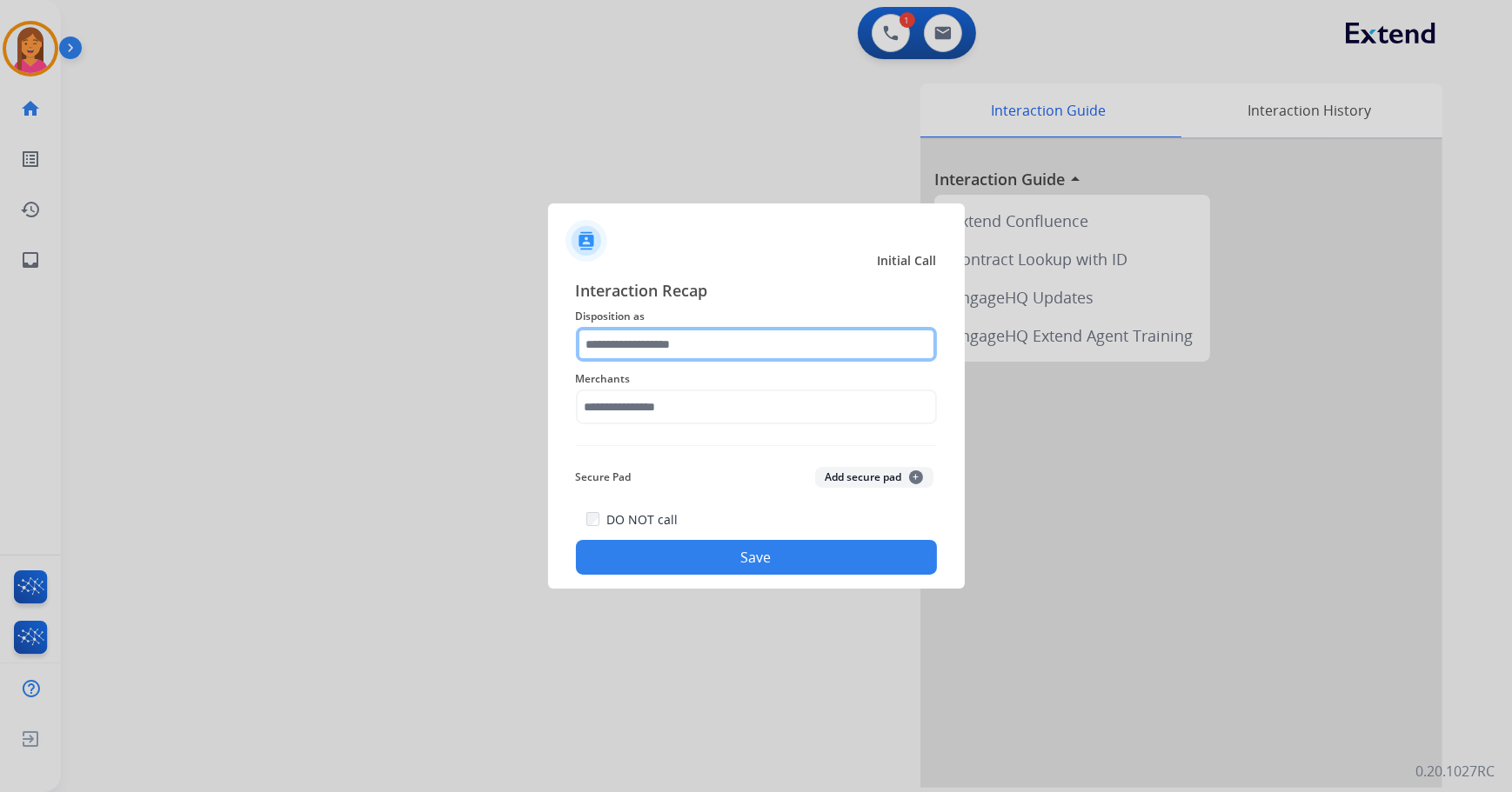
click at [617, 345] on input "text" at bounding box center [756, 345] width 361 height 35
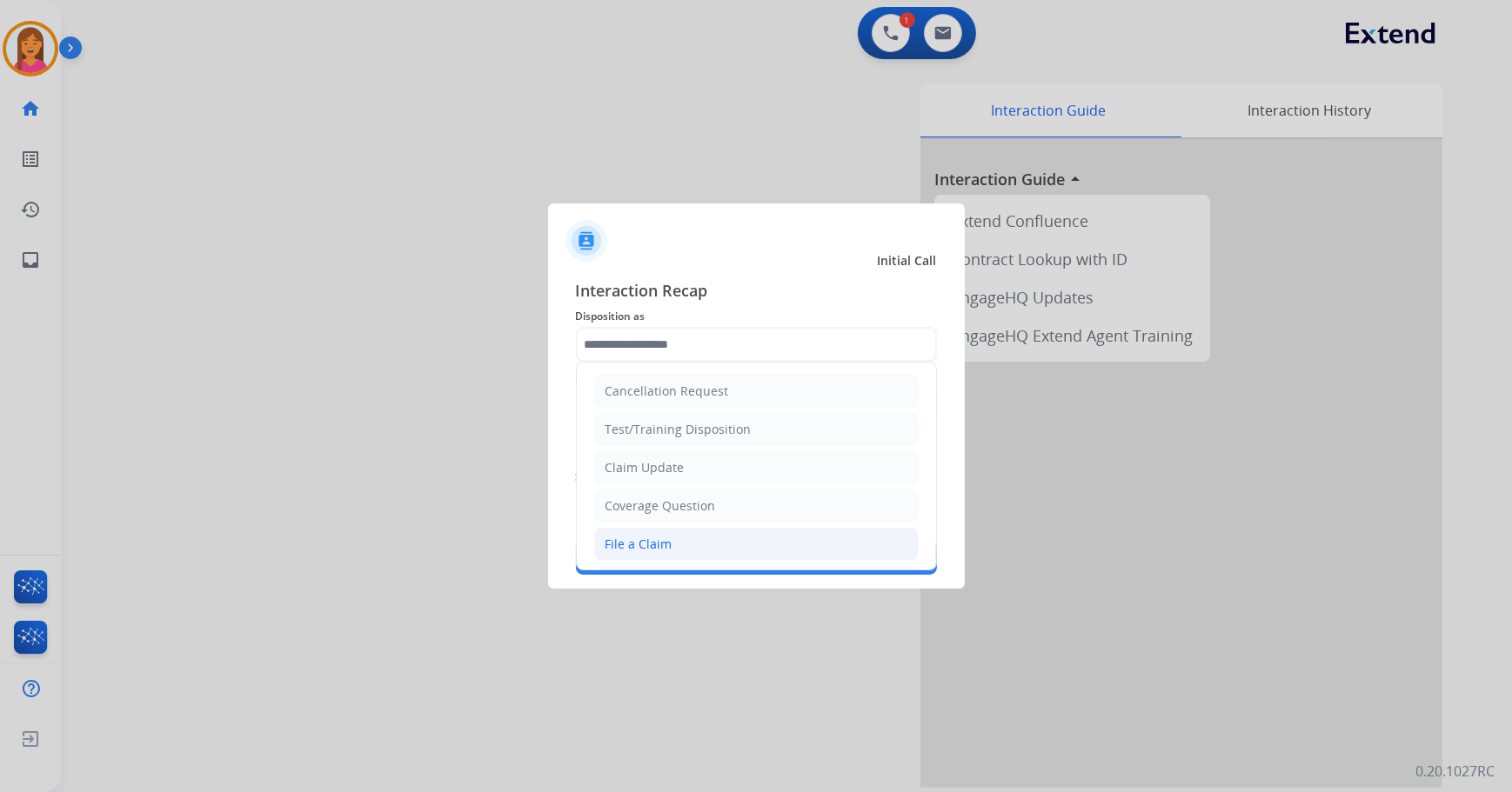
click at [652, 537] on div "File a Claim" at bounding box center [638, 544] width 67 height 18
type input "**********"
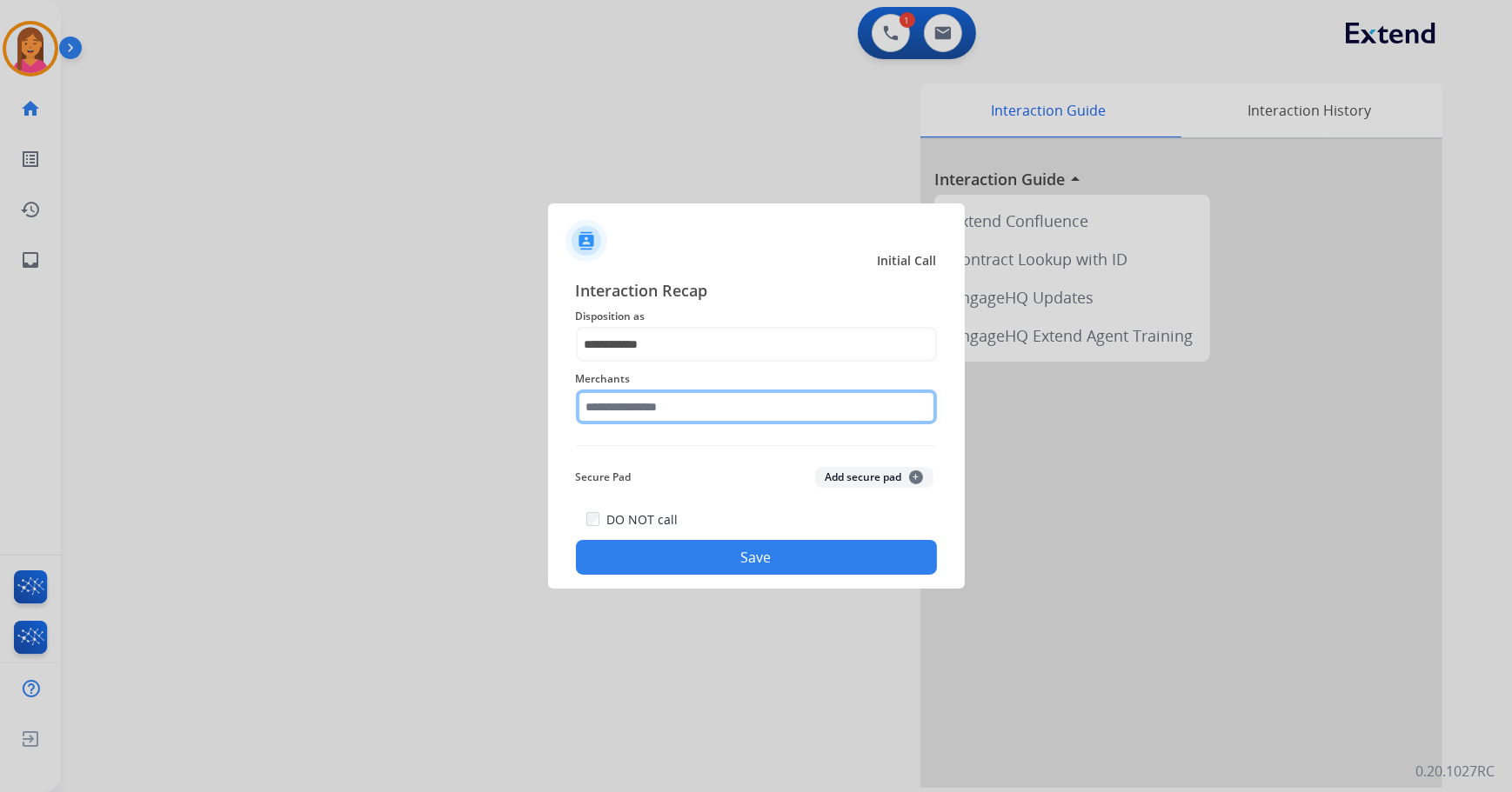
click at [664, 396] on input "text" at bounding box center [756, 407] width 361 height 35
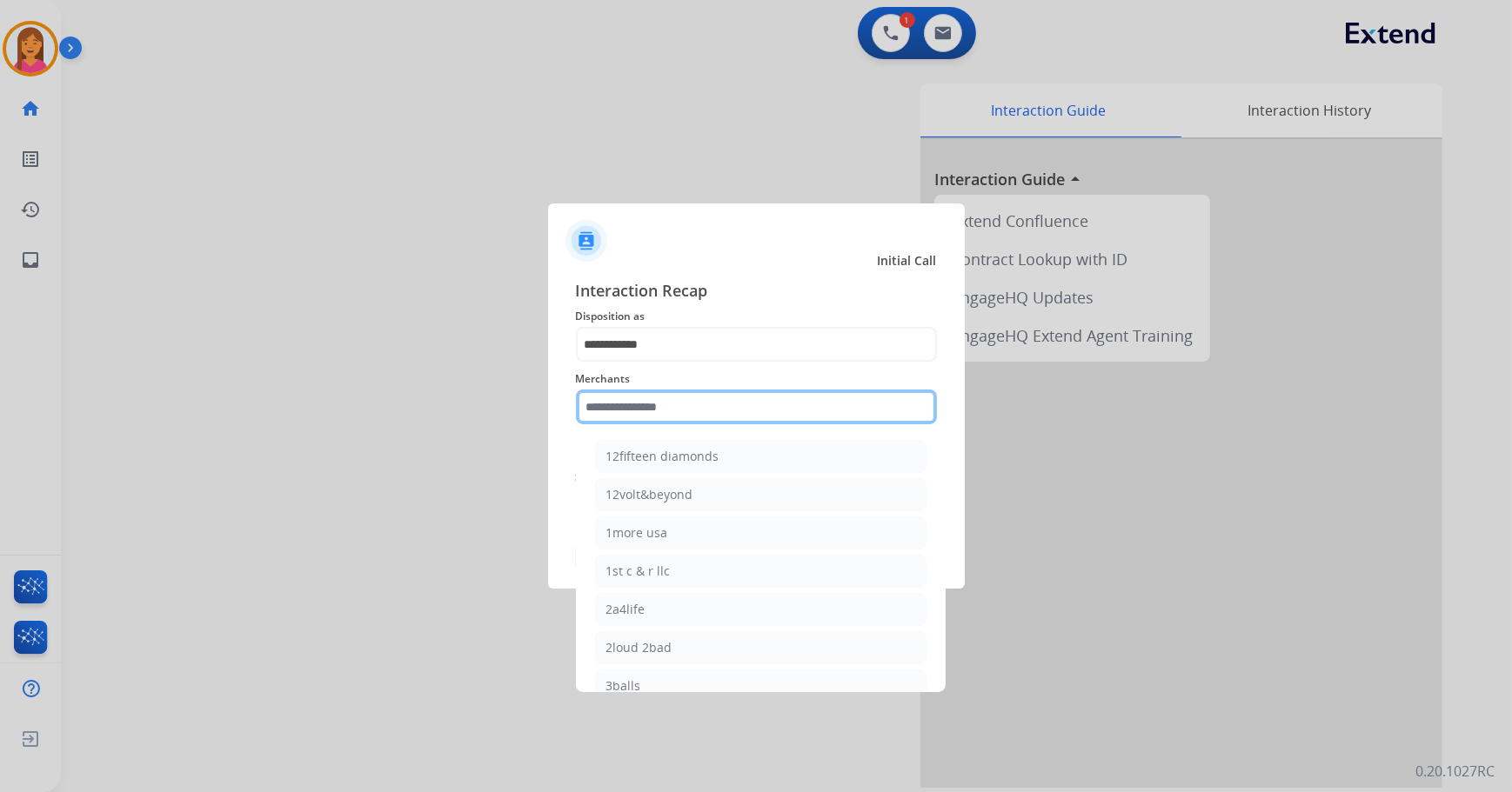
type input "*"
drag, startPoint x: 671, startPoint y: 449, endPoint x: 674, endPoint y: 458, distance: 9.5
click at [672, 449] on div "Bed bath & beyond" at bounding box center [662, 456] width 113 height 18
type input "**********"
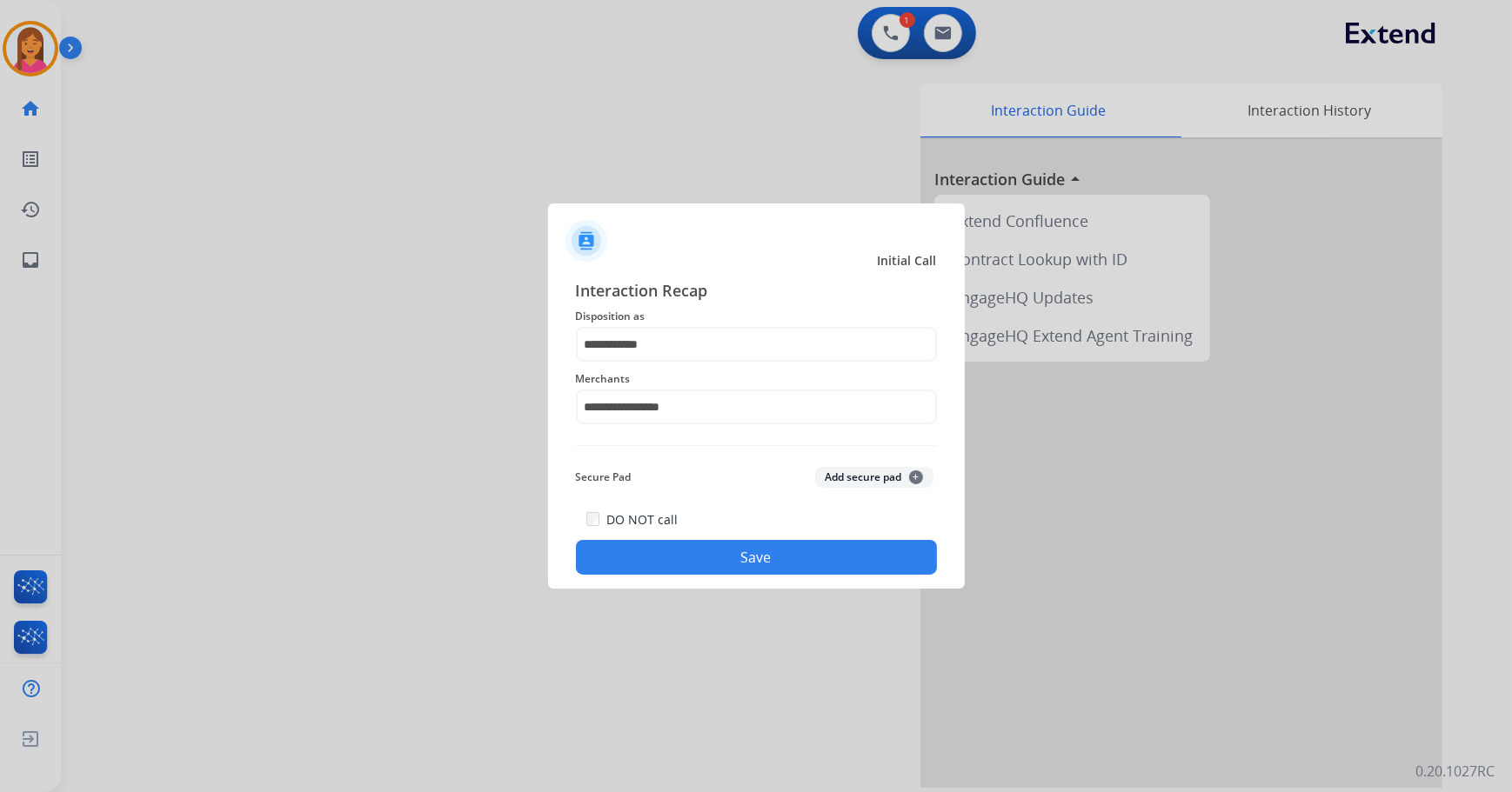
click at [690, 548] on button "Save" at bounding box center [756, 558] width 361 height 35
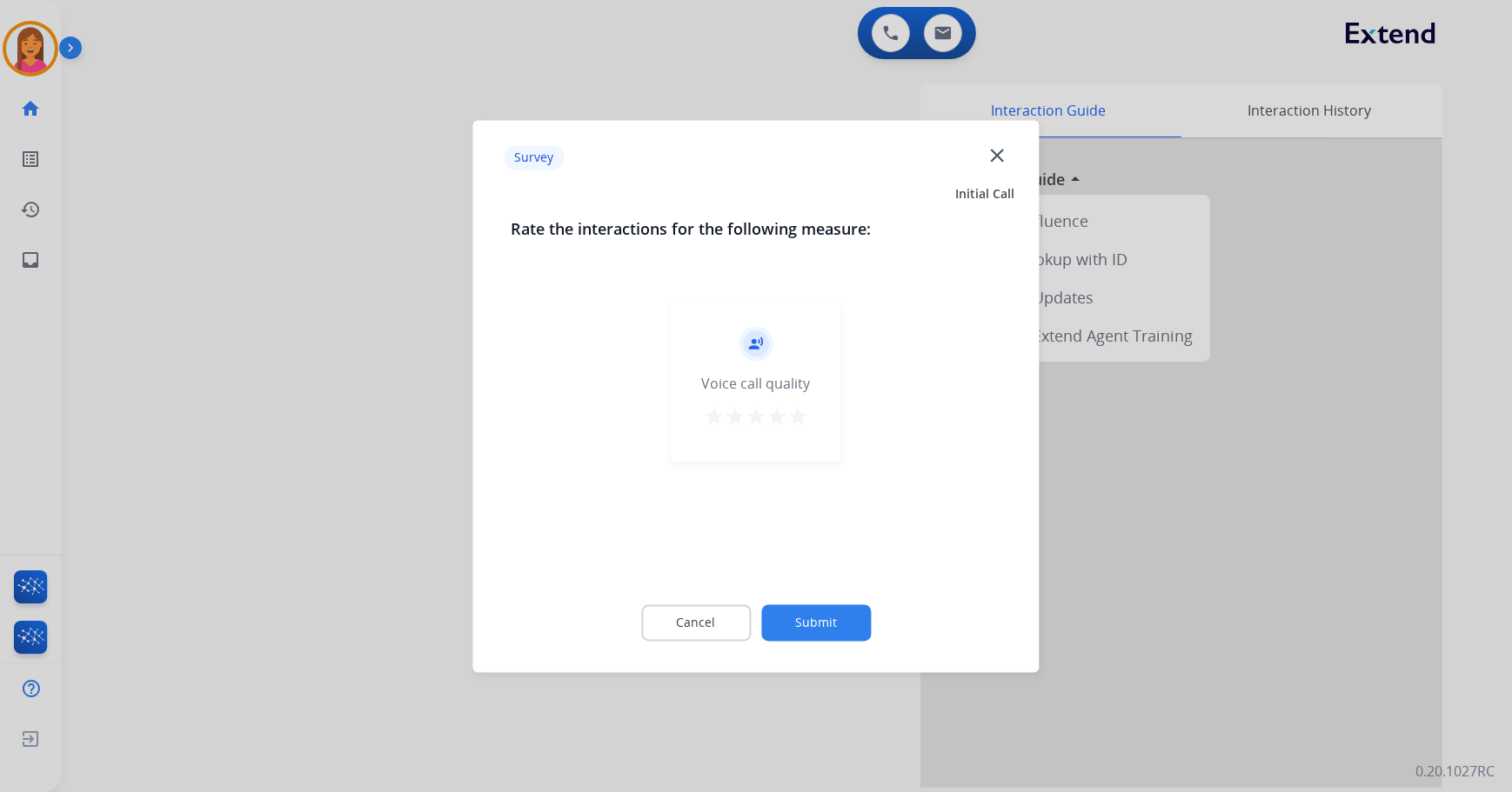
click at [791, 427] on button "star" at bounding box center [797, 419] width 21 height 26
click at [817, 627] on button "Submit" at bounding box center [816, 622] width 110 height 36
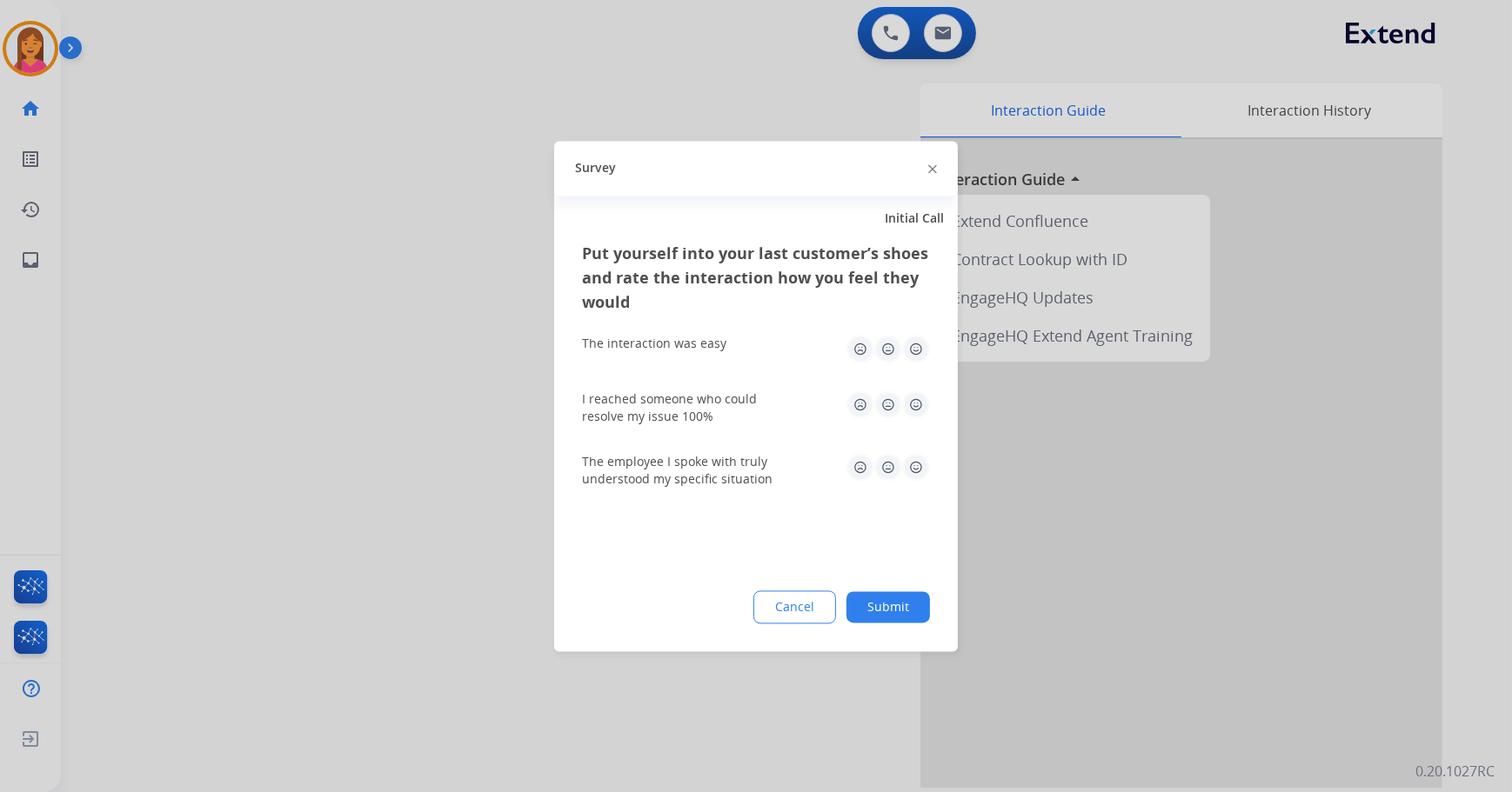
click at [914, 347] on img at bounding box center [916, 349] width 27 height 27
click at [916, 405] on img at bounding box center [916, 404] width 27 height 27
click at [921, 455] on img at bounding box center [916, 467] width 27 height 27
click at [905, 611] on button "Submit" at bounding box center [887, 607] width 83 height 31
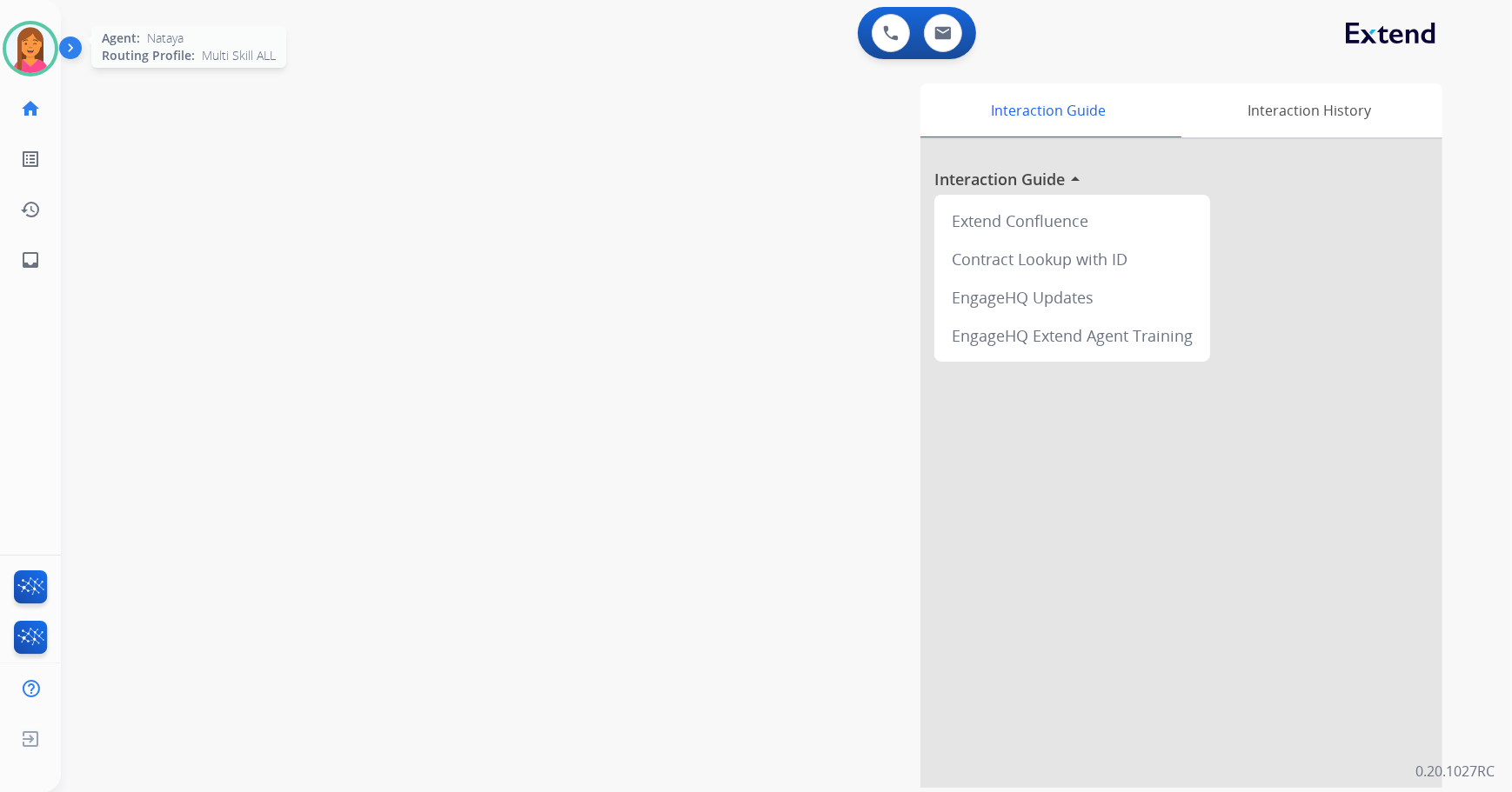
click at [26, 51] on img at bounding box center [30, 49] width 49 height 49
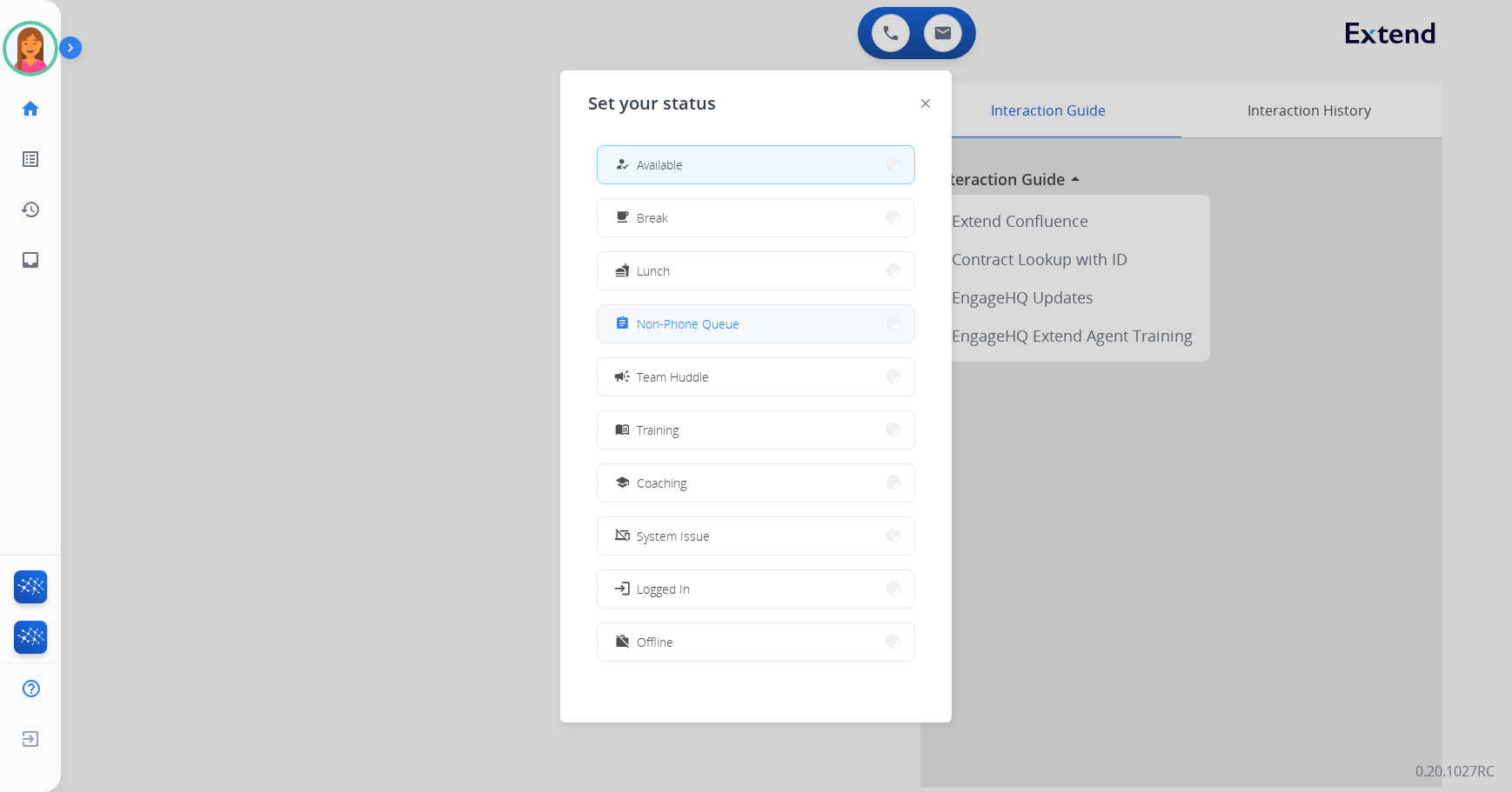
click at [685, 326] on span "Non-Phone Queue" at bounding box center [687, 324] width 103 height 19
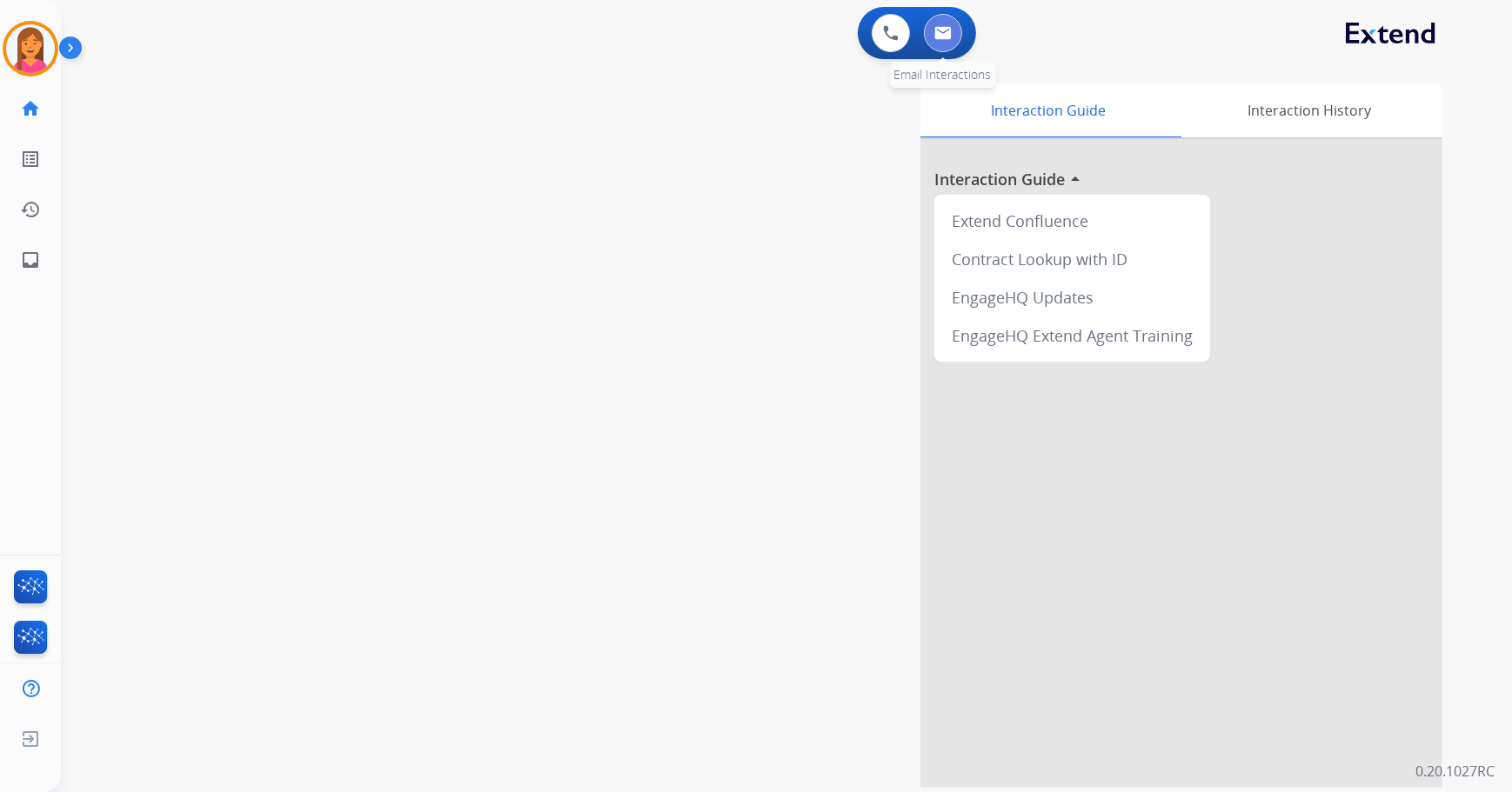
click at [952, 44] on button at bounding box center [942, 32] width 38 height 38
select select "**********"
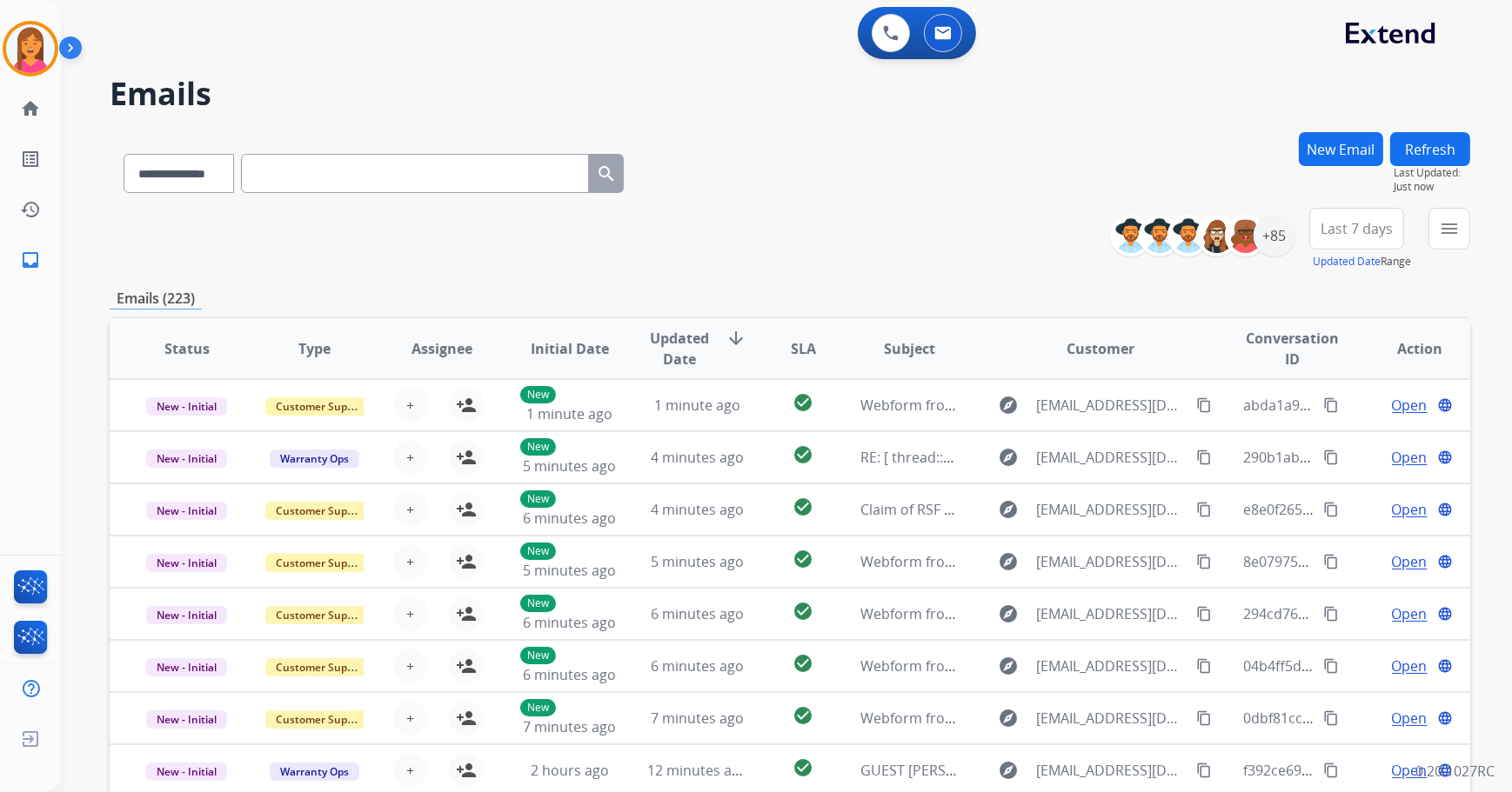
click at [1209, 128] on div "**********" at bounding box center [765, 458] width 1409 height 792
click at [1437, 152] on button "Refresh" at bounding box center [1431, 149] width 80 height 34
click at [1269, 235] on div "+85" at bounding box center [1274, 235] width 42 height 42
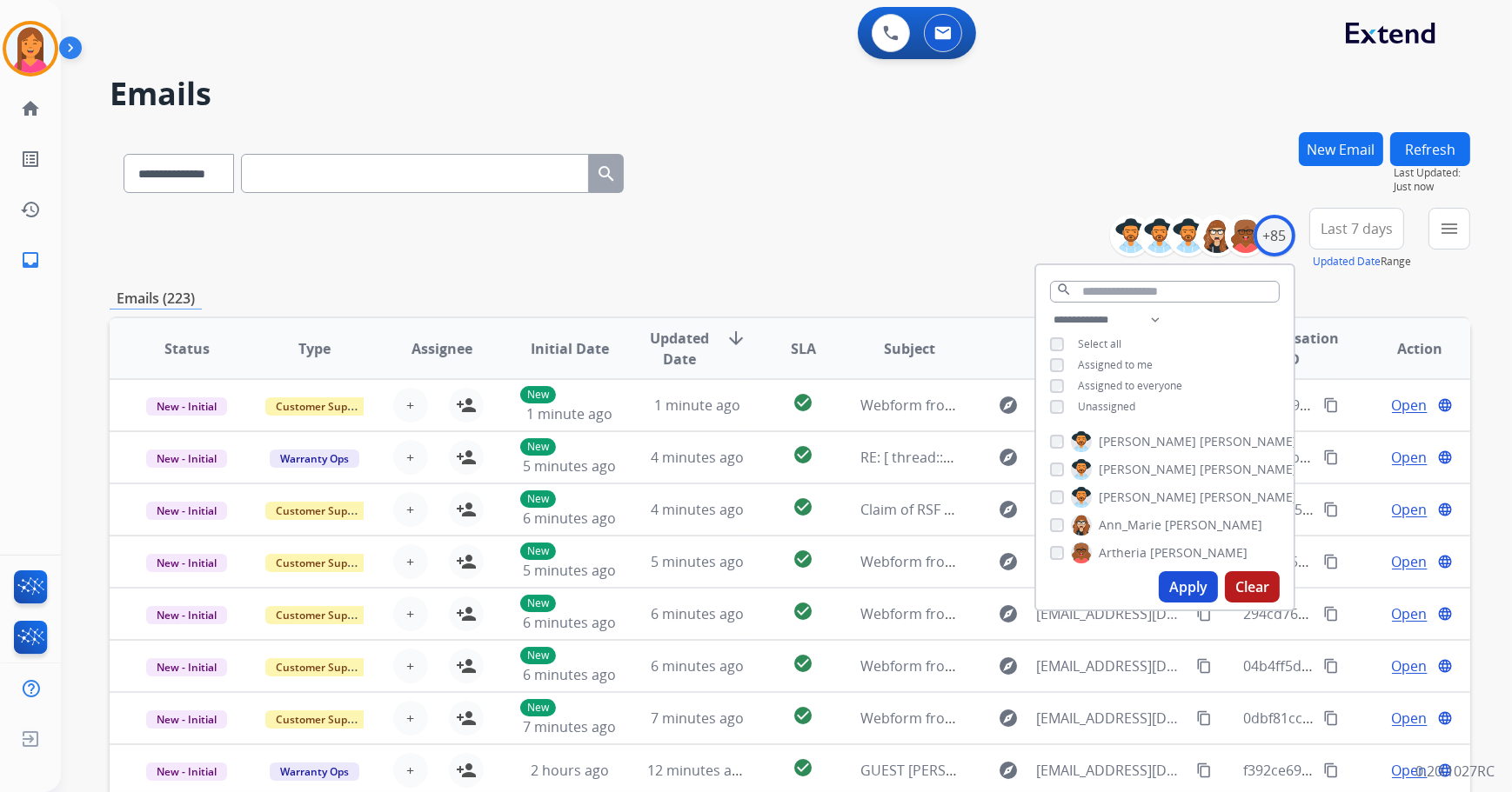
click at [1186, 582] on button "Apply" at bounding box center [1188, 587] width 59 height 31
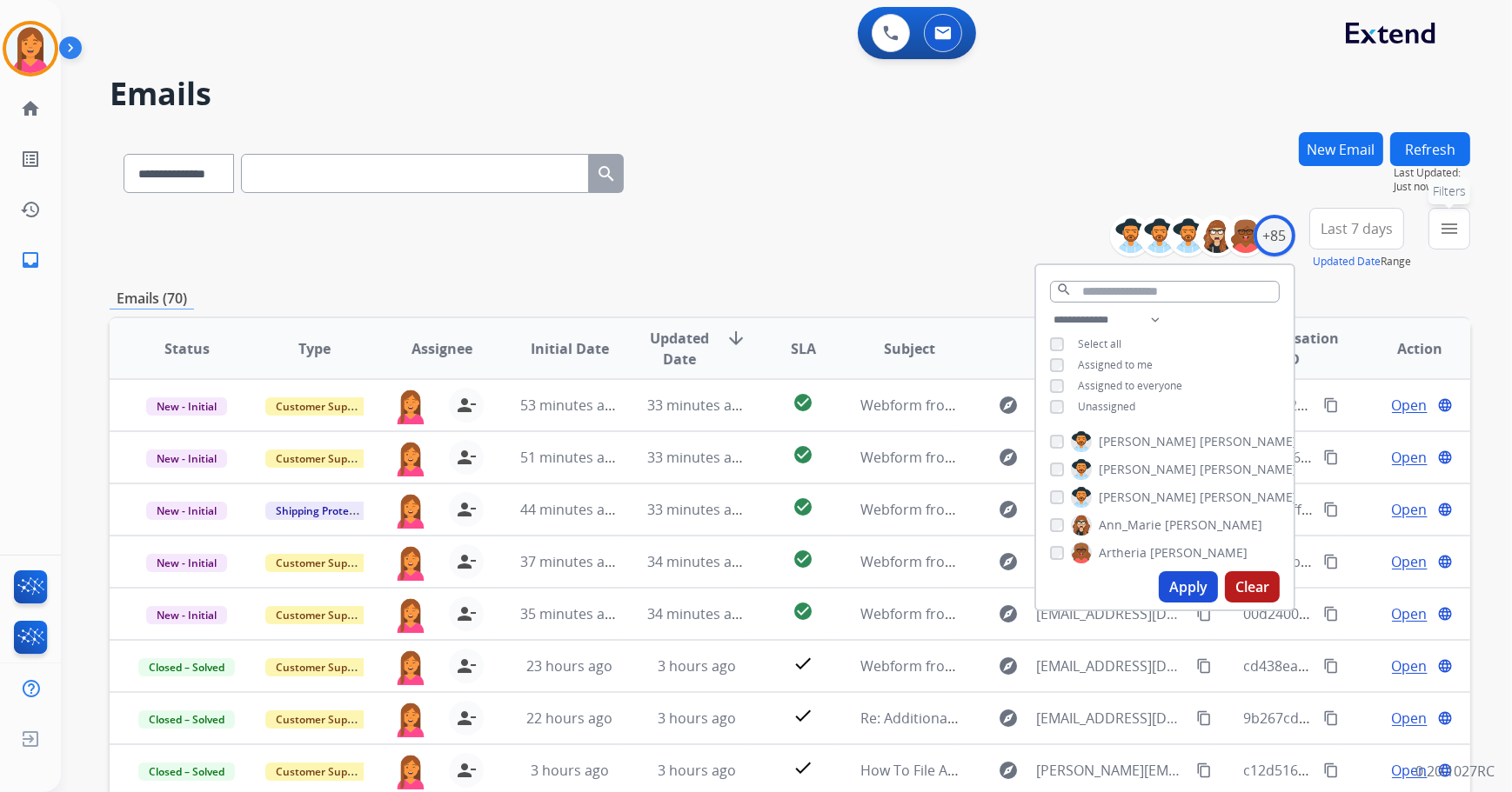
click at [1441, 231] on mat-icon "menu" at bounding box center [1448, 228] width 21 height 21
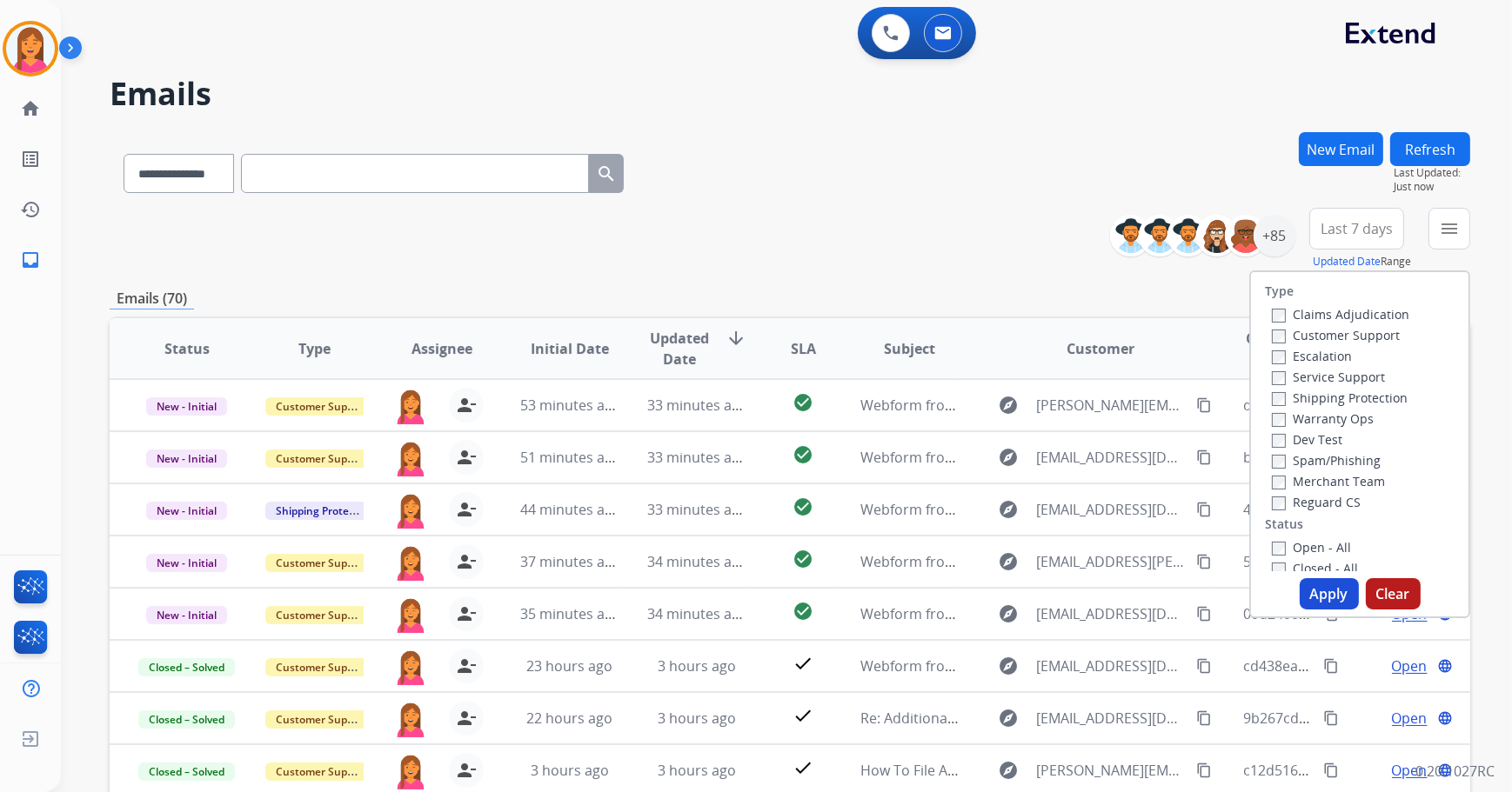
click at [1272, 562] on label "Closed - All" at bounding box center [1315, 568] width 86 height 17
click at [1323, 591] on button "Apply" at bounding box center [1329, 594] width 59 height 31
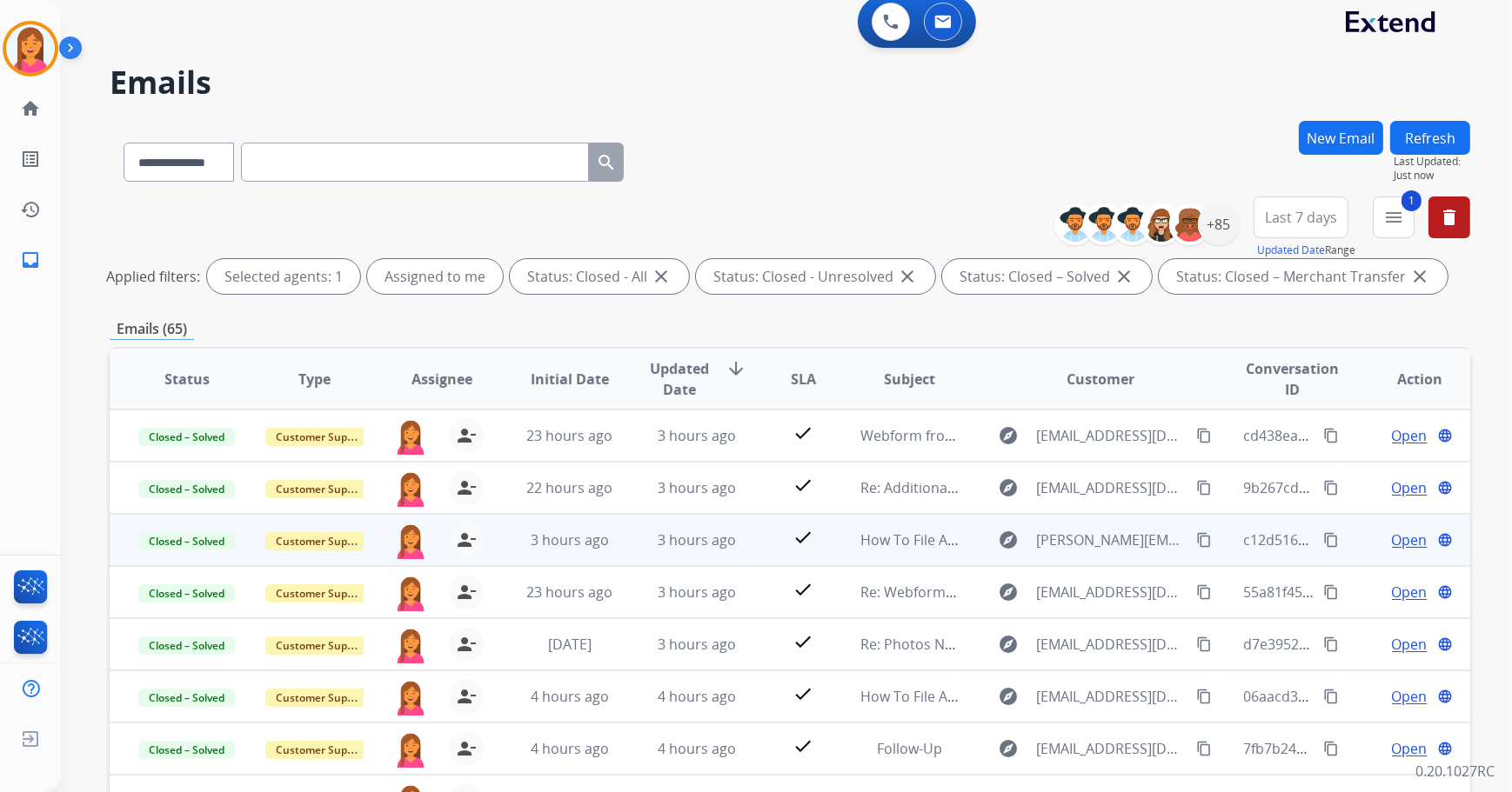
scroll to position [0, 0]
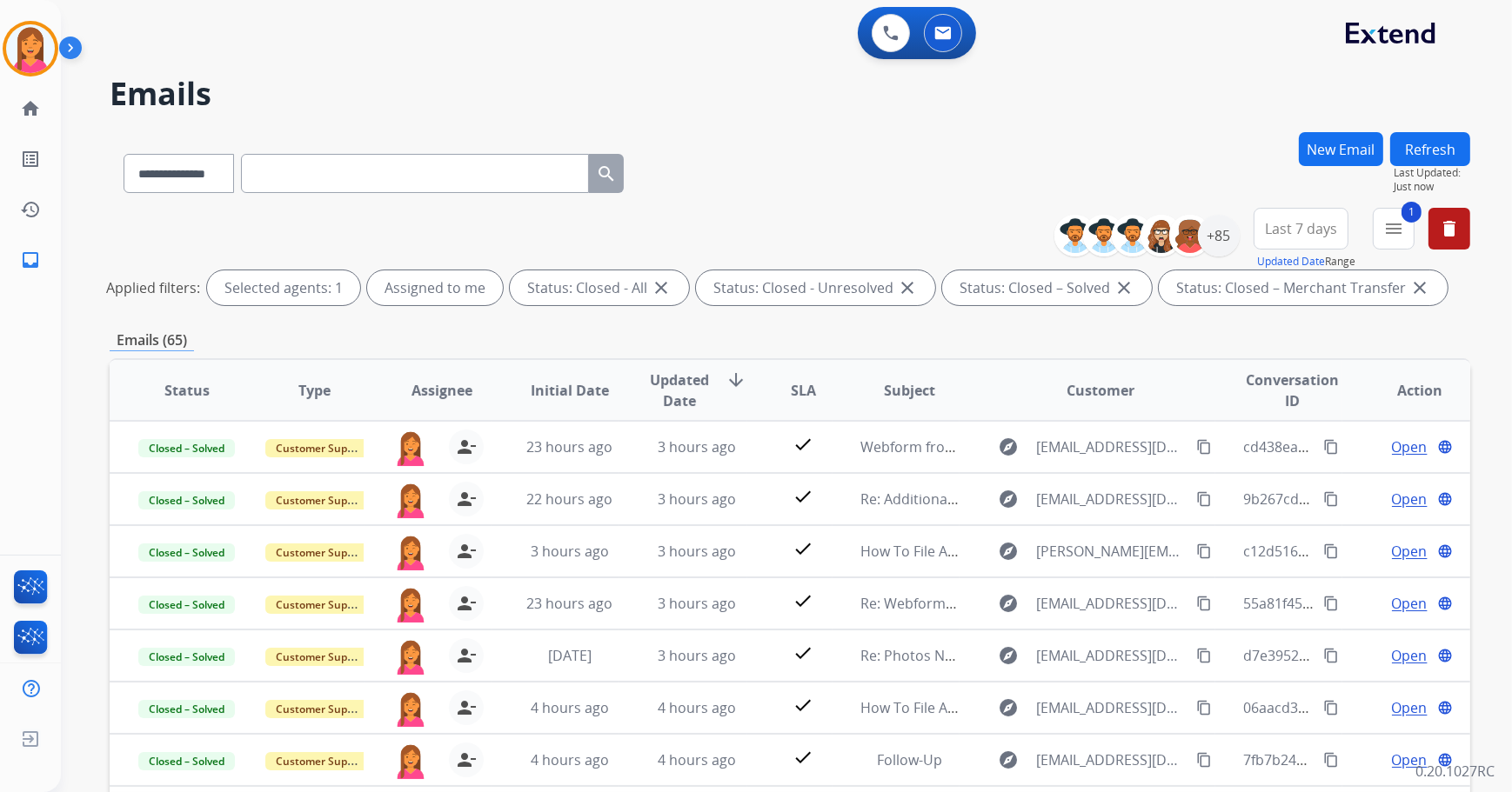
click at [1328, 225] on span "Last 7 days" at bounding box center [1301, 228] width 72 height 7
click at [1289, 284] on div "Custom" at bounding box center [1296, 292] width 96 height 26
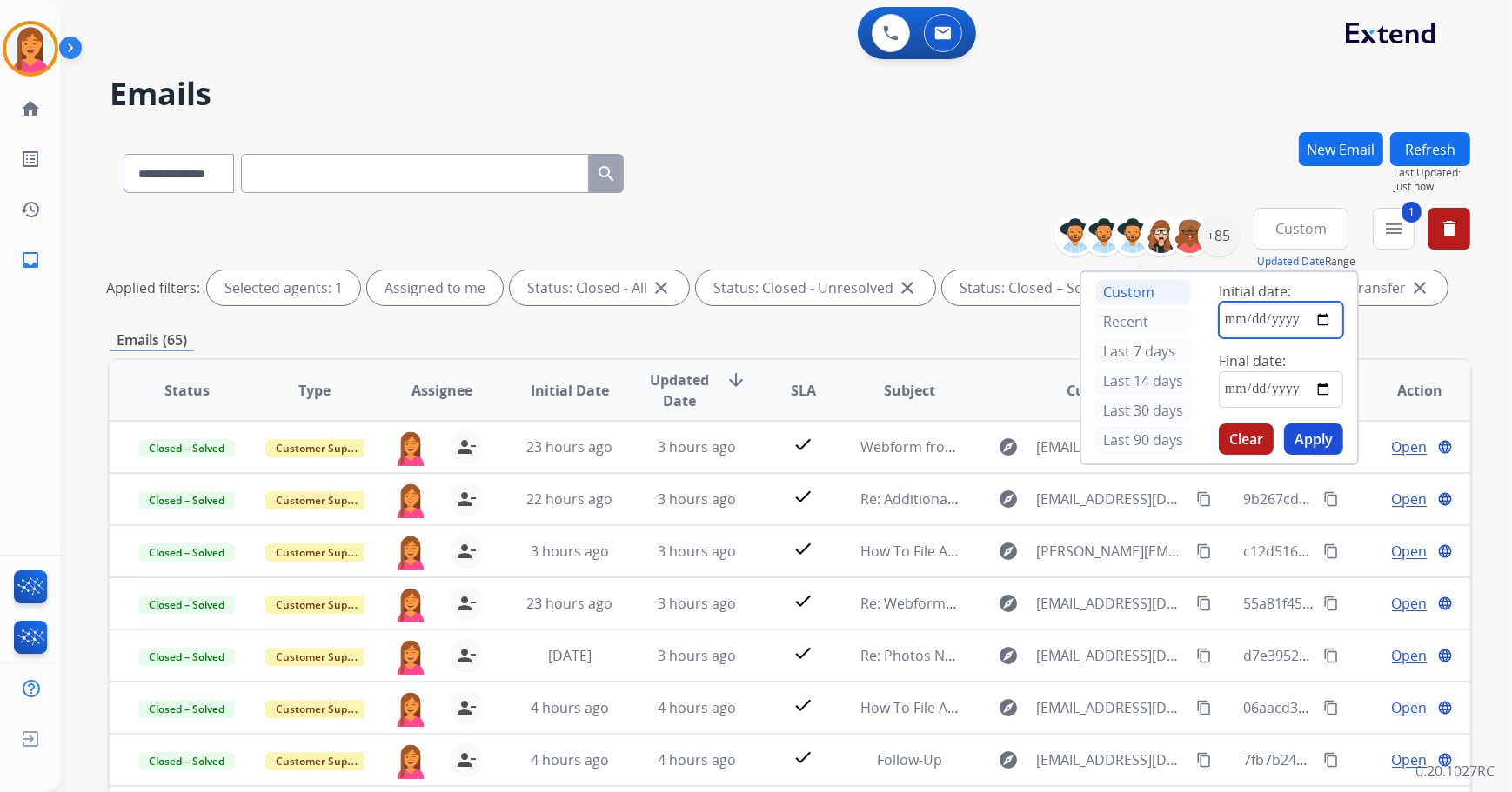
click at [1323, 322] on input "date" at bounding box center [1281, 319] width 124 height 36
type input "**********"
click at [1322, 386] on input "date" at bounding box center [1281, 389] width 124 height 36
type input "**********"
click at [1305, 443] on button "Apply" at bounding box center [1313, 440] width 59 height 31
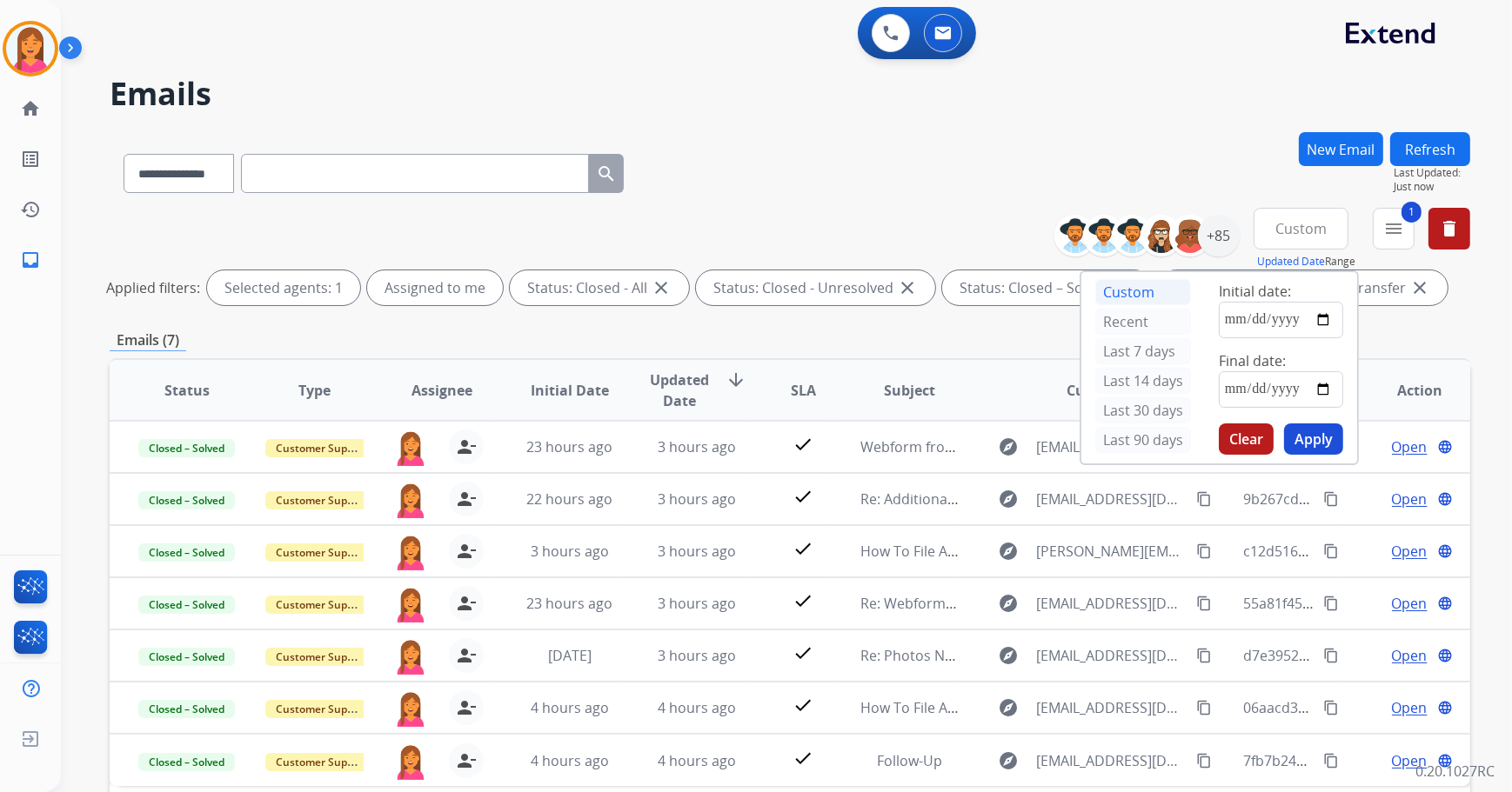
click at [900, 313] on div "**********" at bounding box center [789, 582] width 1360 height 900
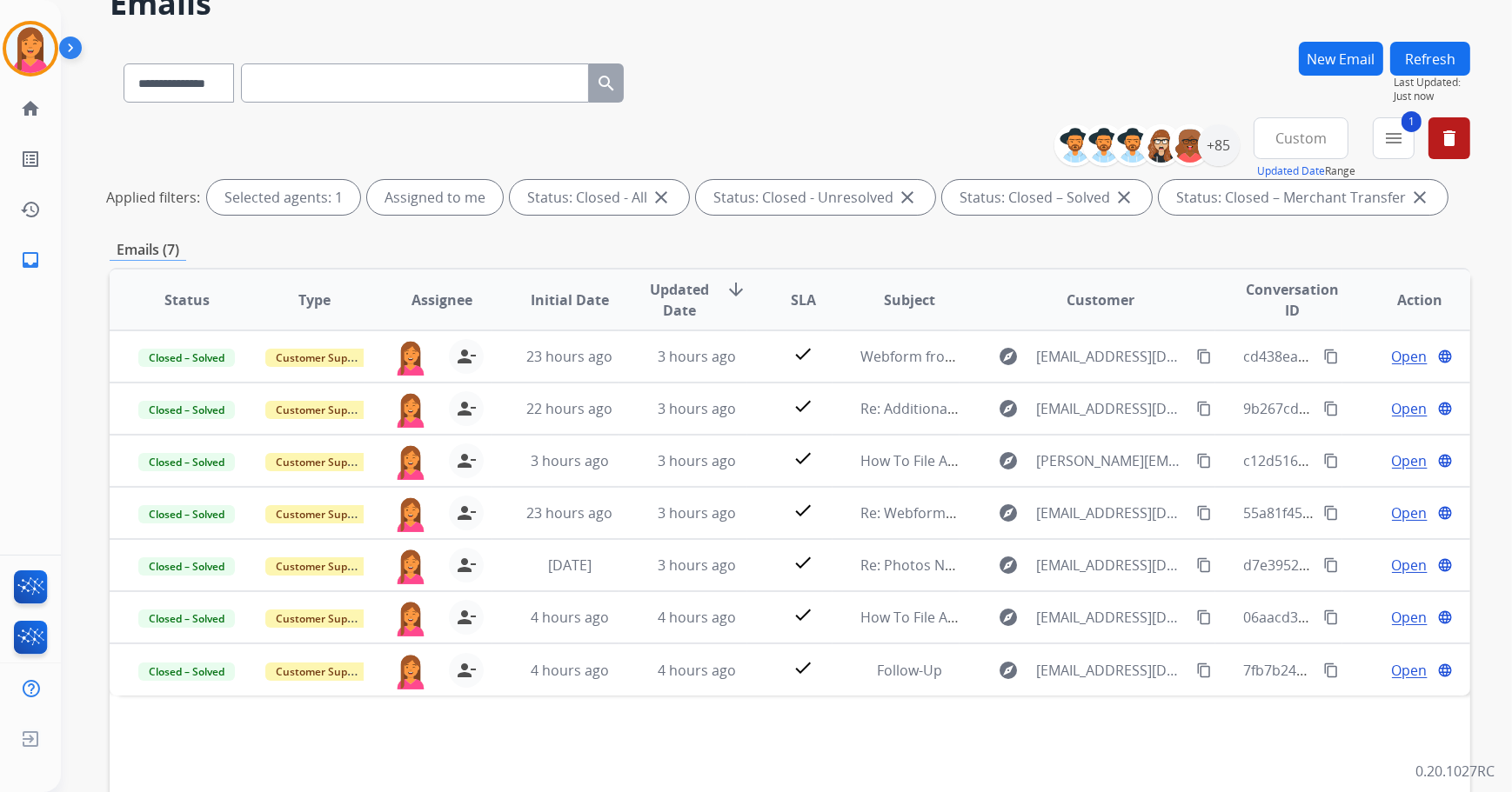
scroll to position [78, 0]
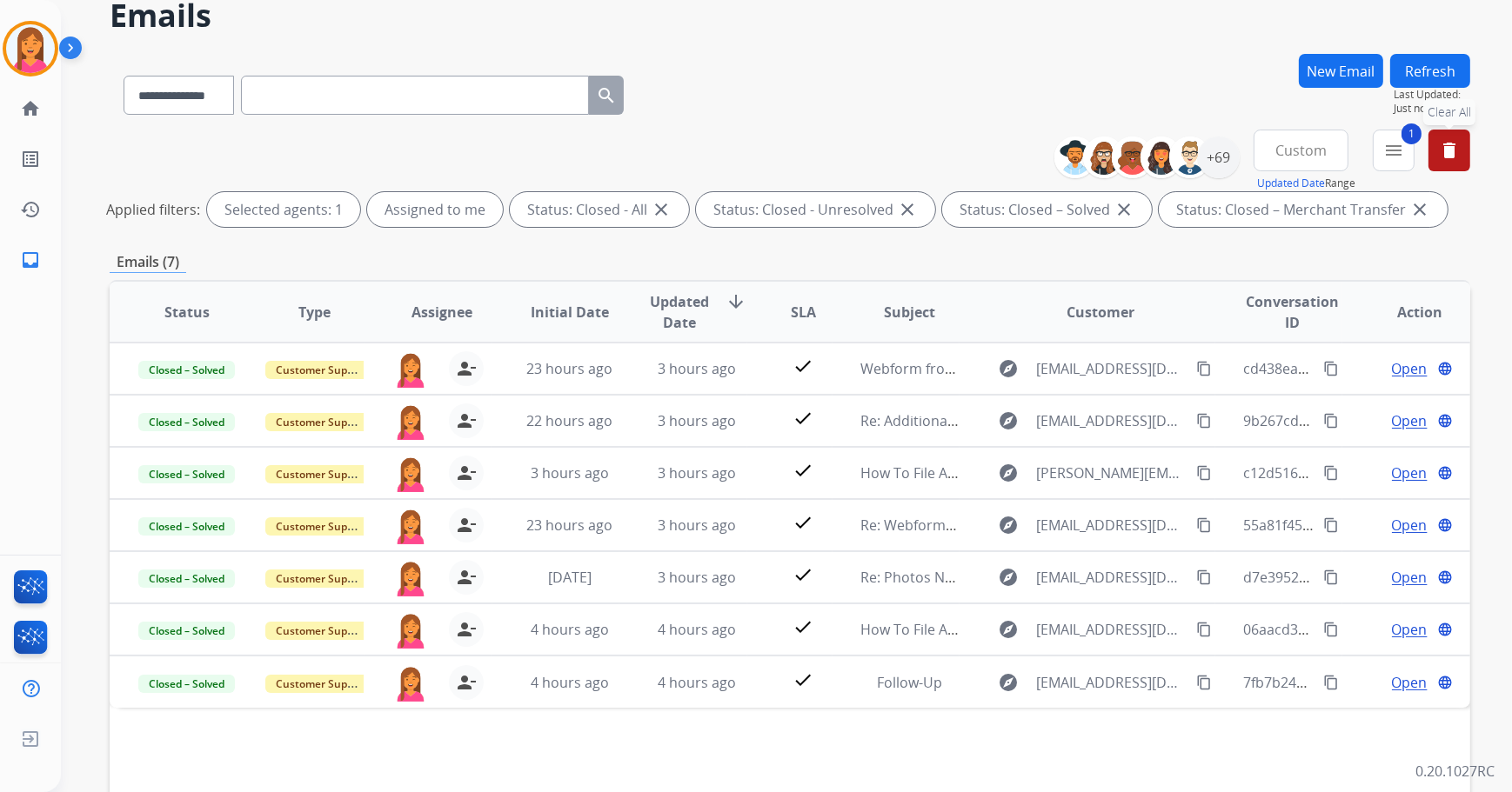
click at [1452, 152] on mat-icon "delete" at bounding box center [1448, 150] width 21 height 21
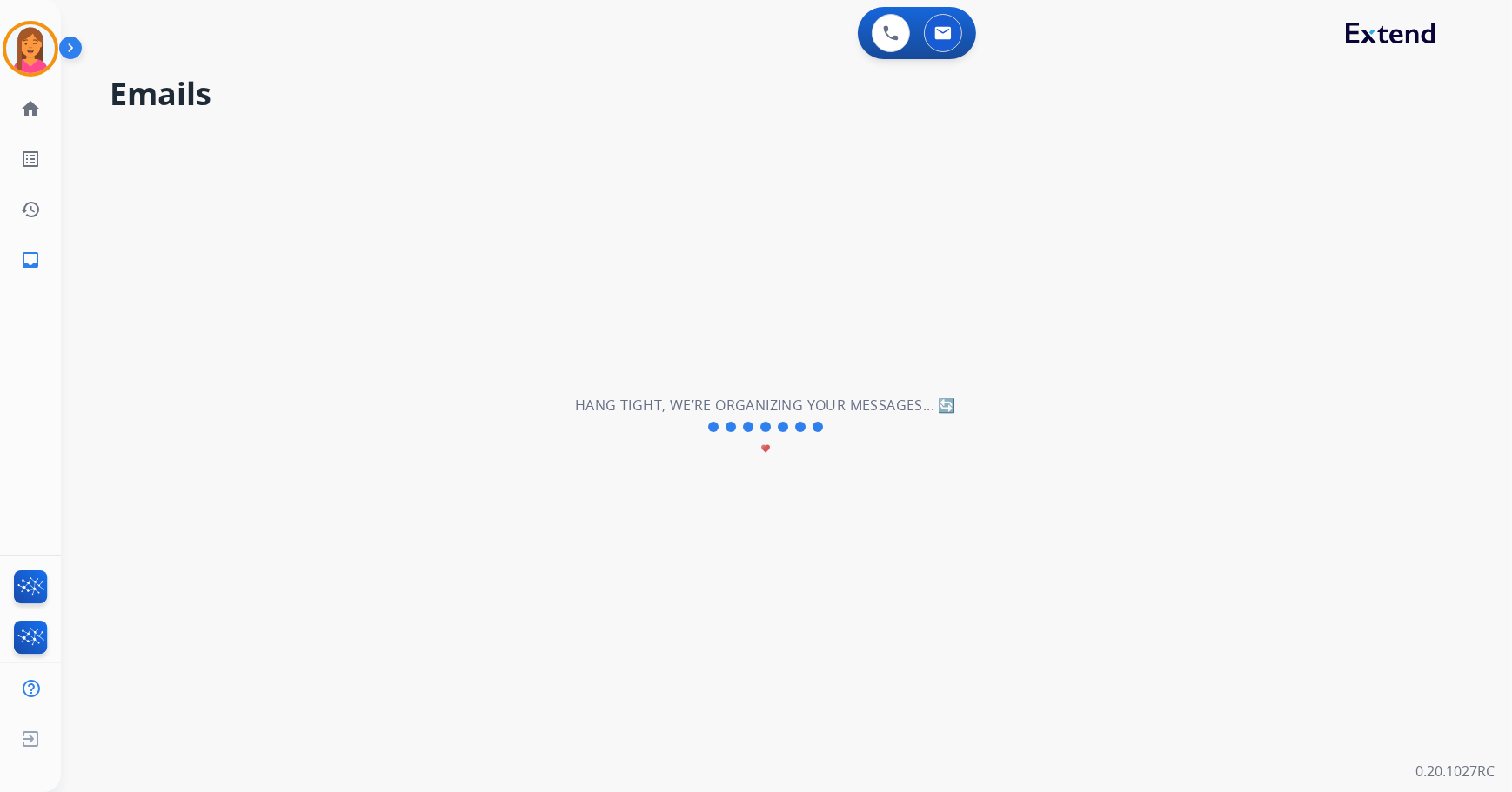
scroll to position [0, 0]
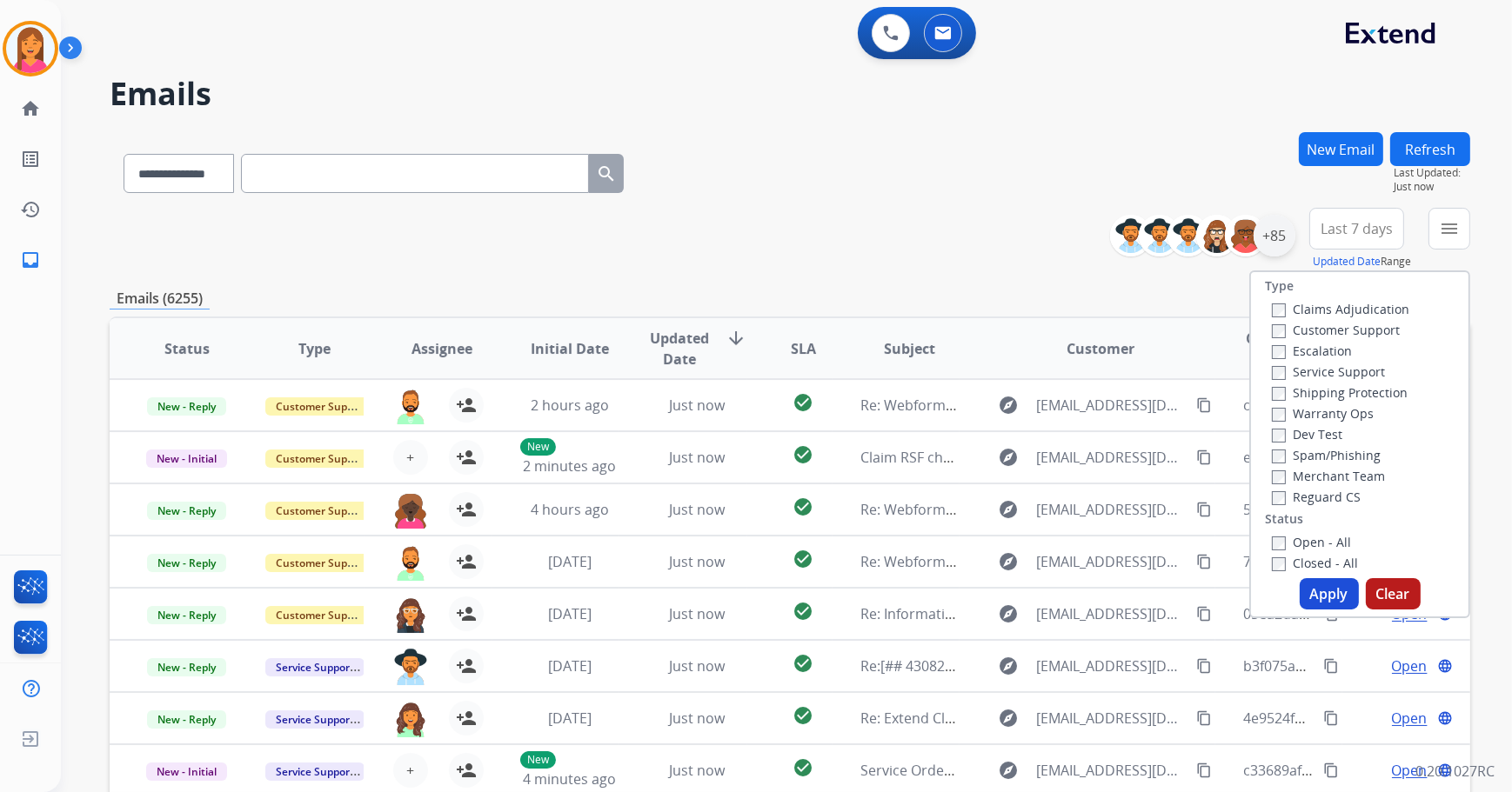
click at [1271, 246] on div "+85" at bounding box center [1274, 235] width 42 height 42
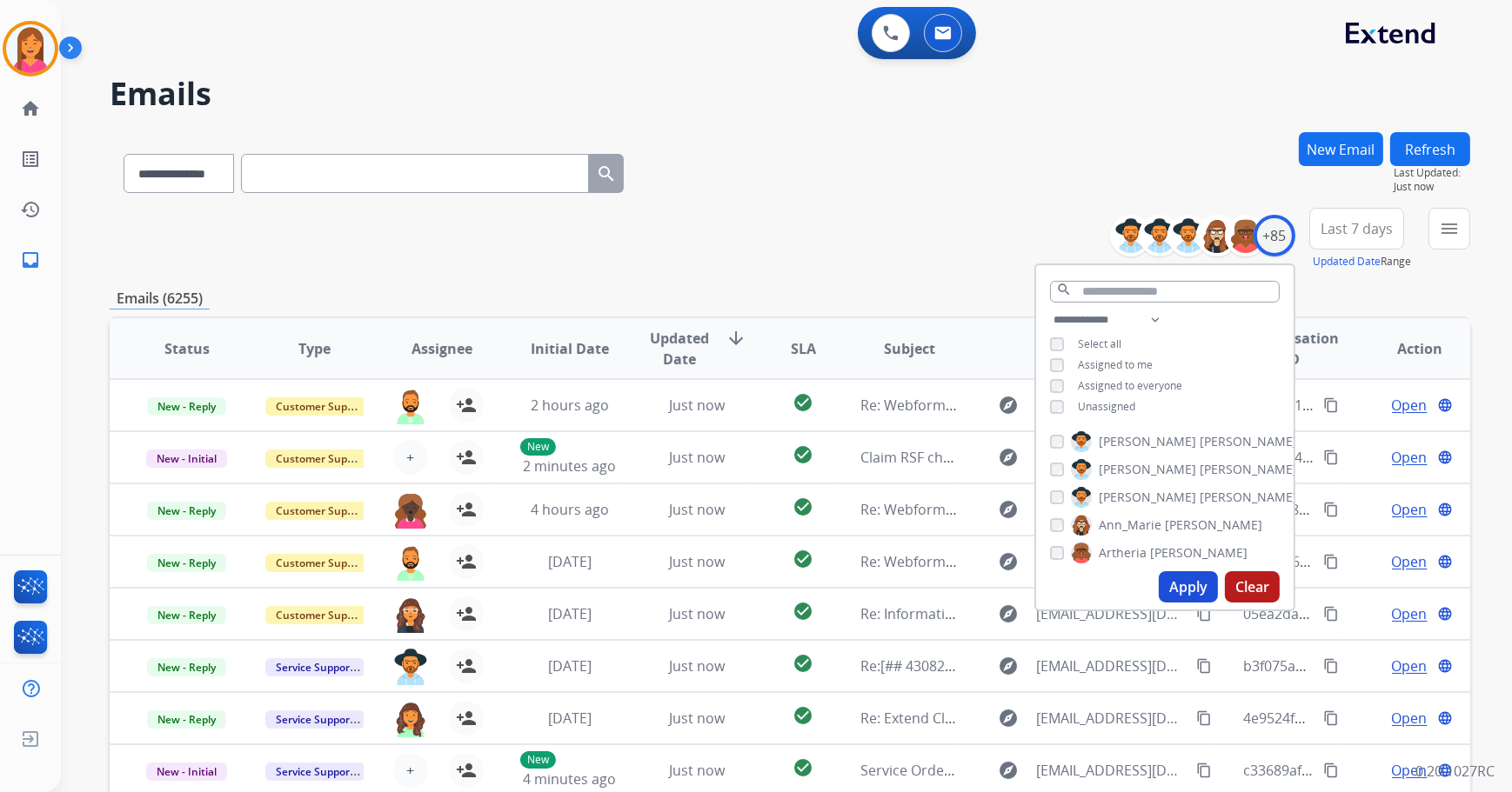
click at [1082, 366] on span "Assigned to me" at bounding box center [1115, 364] width 74 height 15
click at [1188, 580] on button "Apply" at bounding box center [1188, 587] width 59 height 31
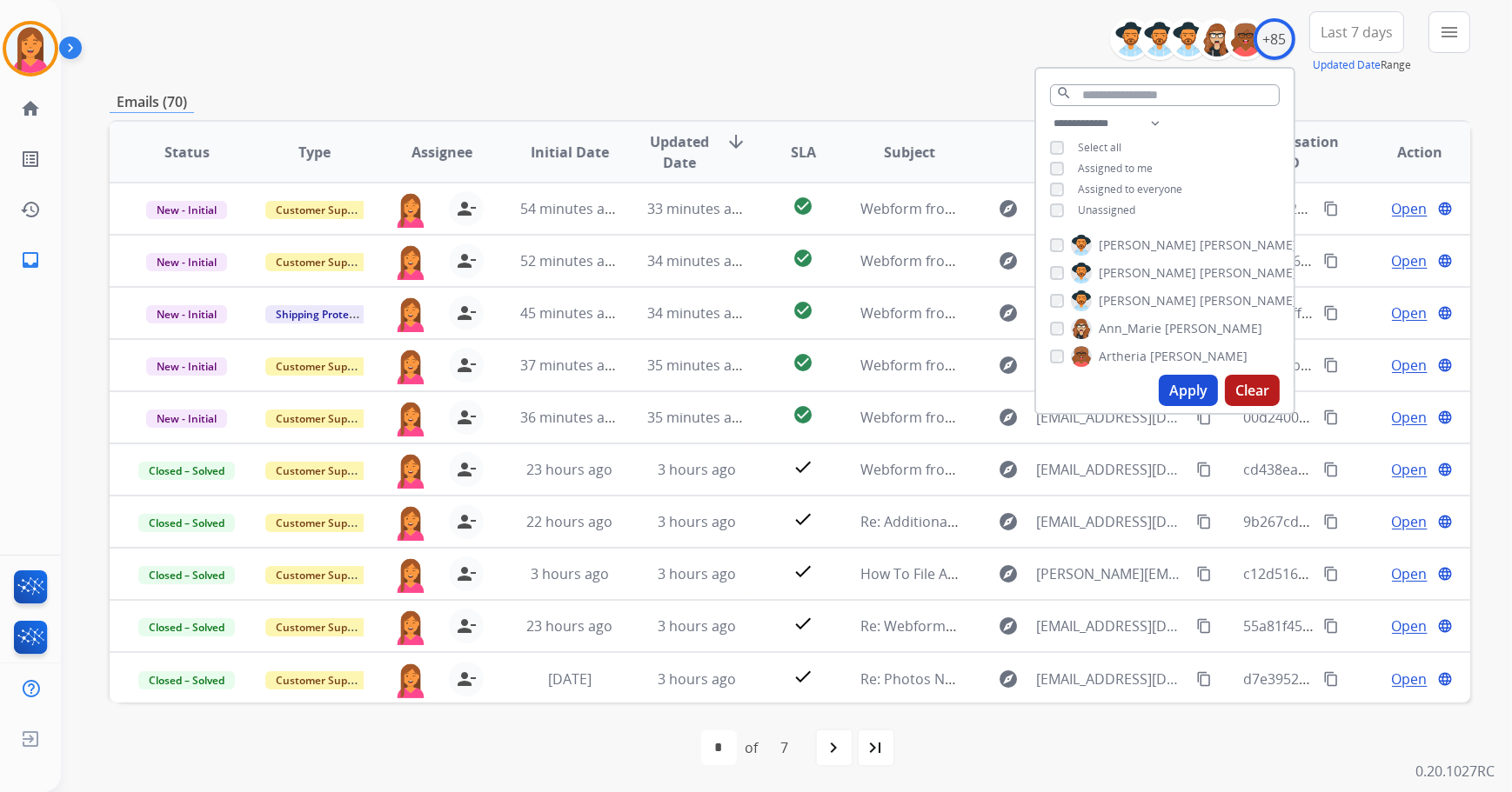
scroll to position [198, 0]
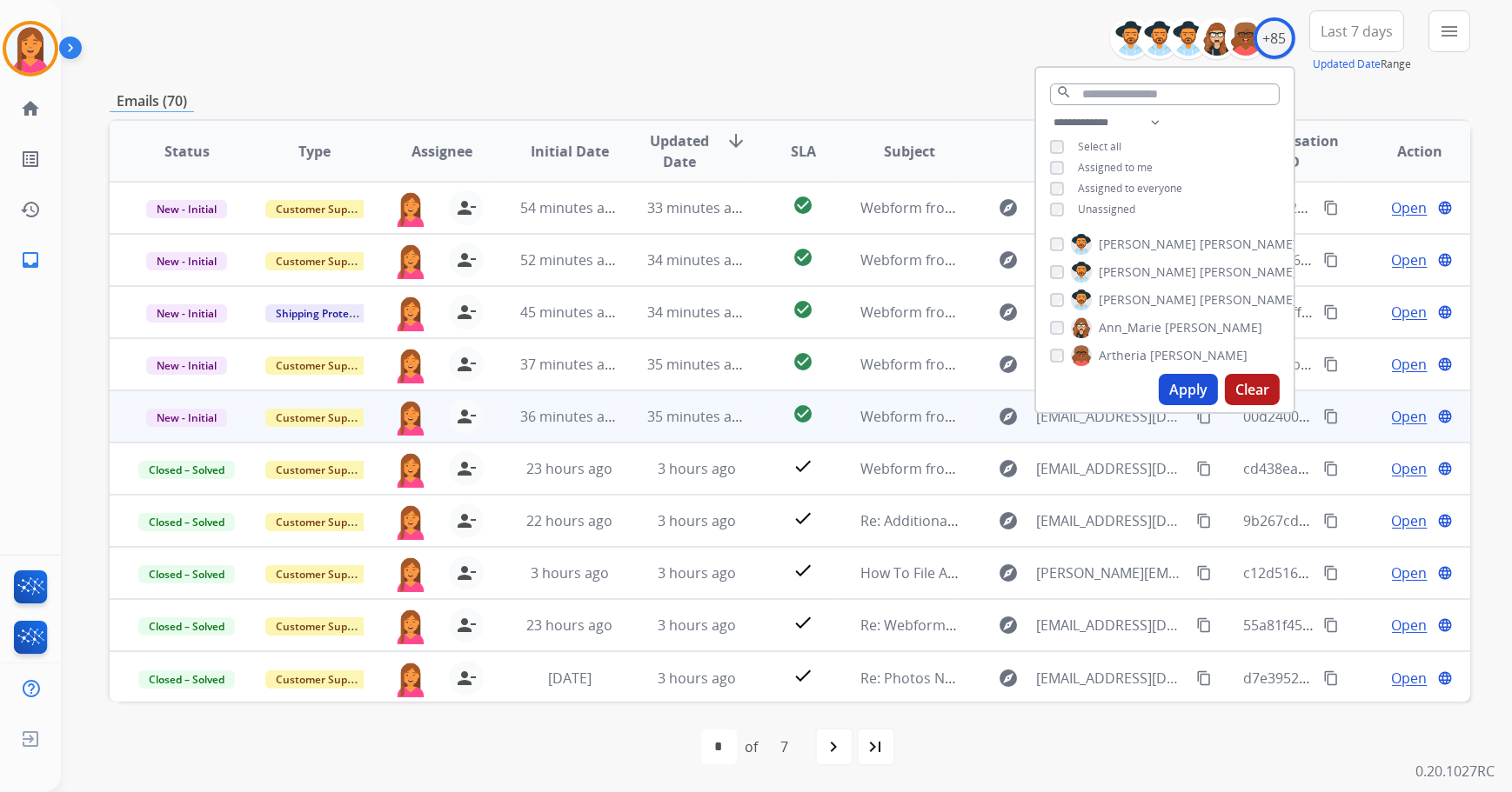
click at [764, 410] on td "check_circle" at bounding box center [789, 416] width 85 height 52
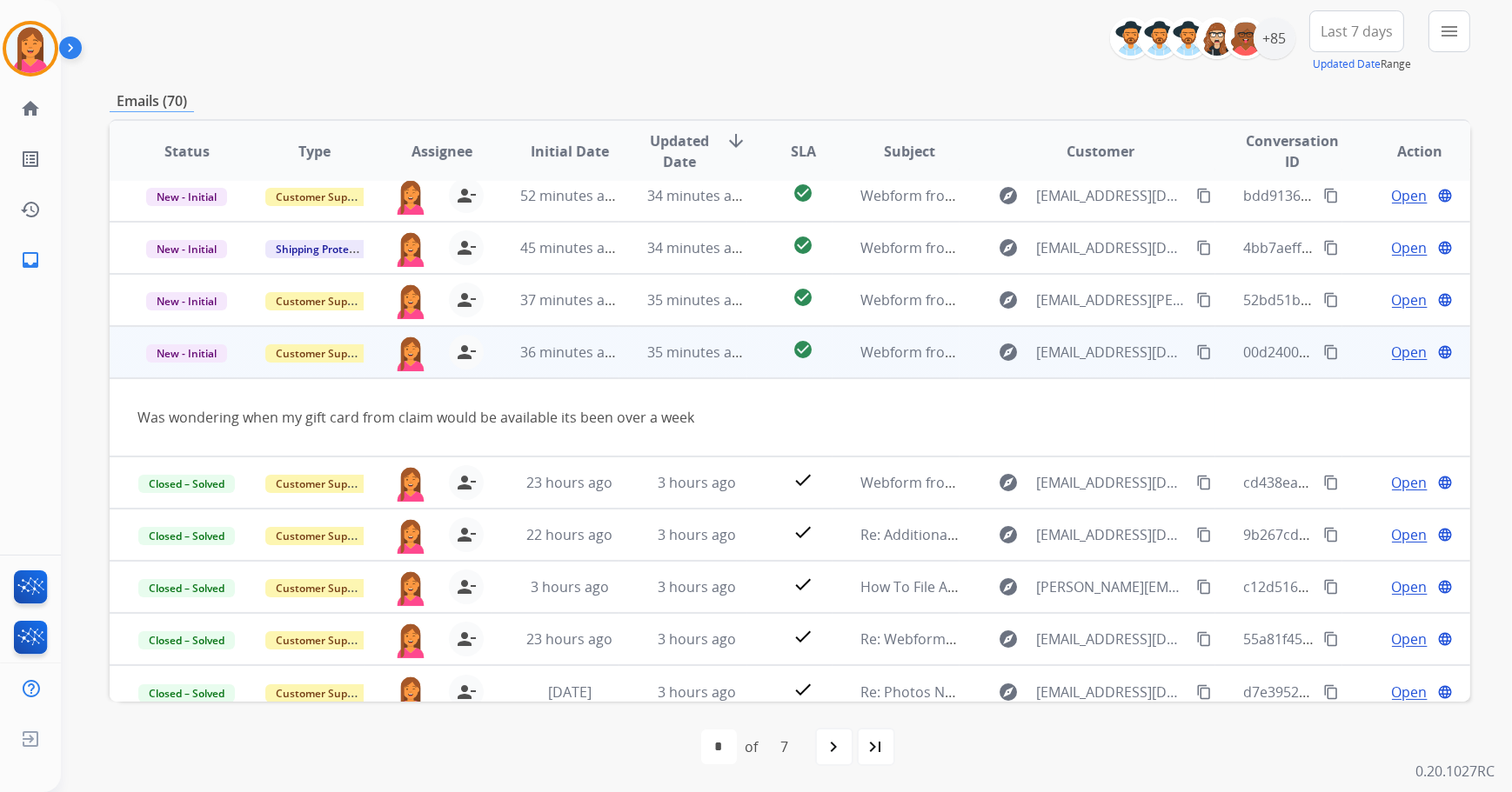
scroll to position [79, 0]
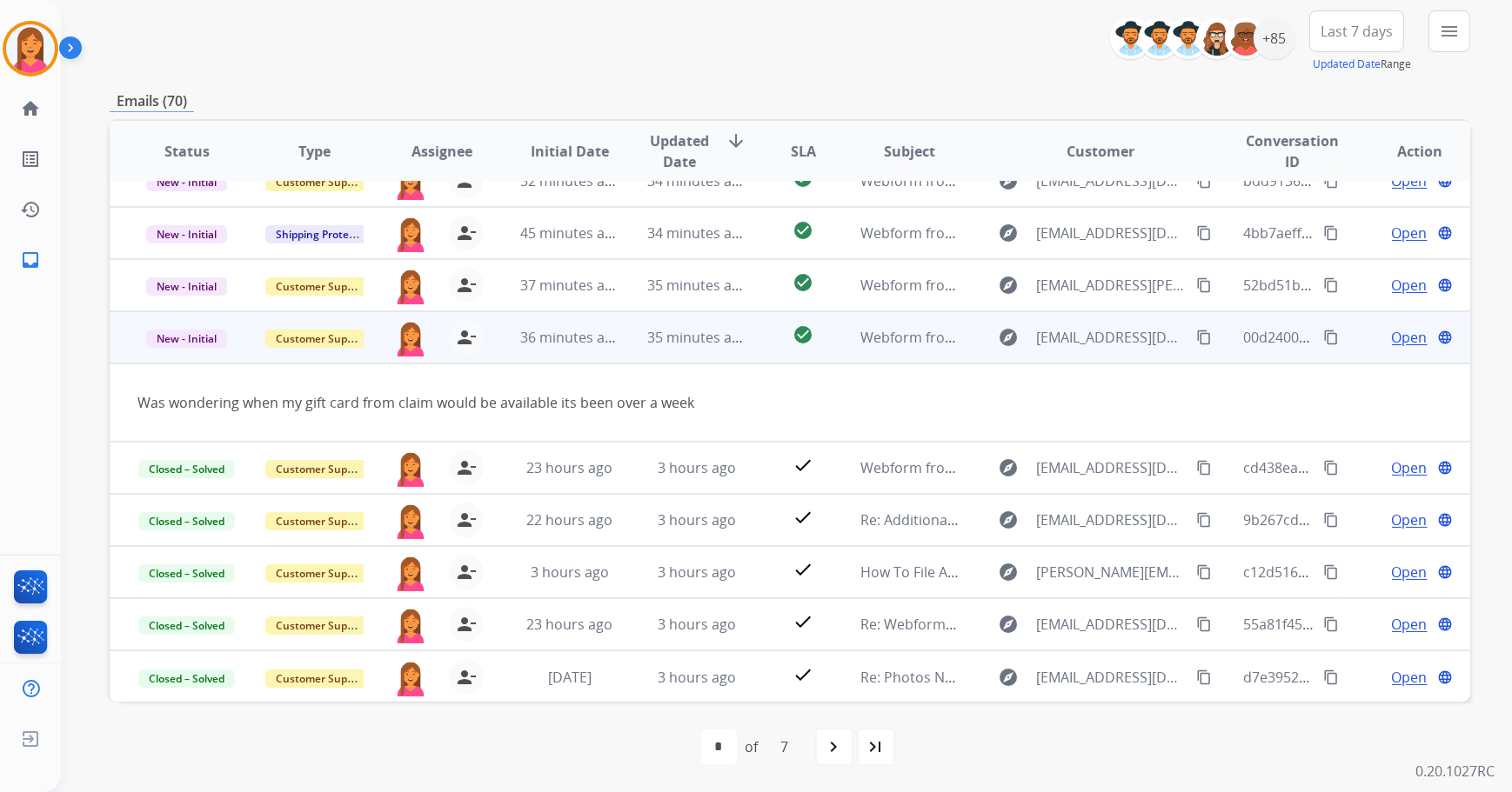
click at [1392, 335] on span "Open" at bounding box center [1409, 337] width 35 height 21
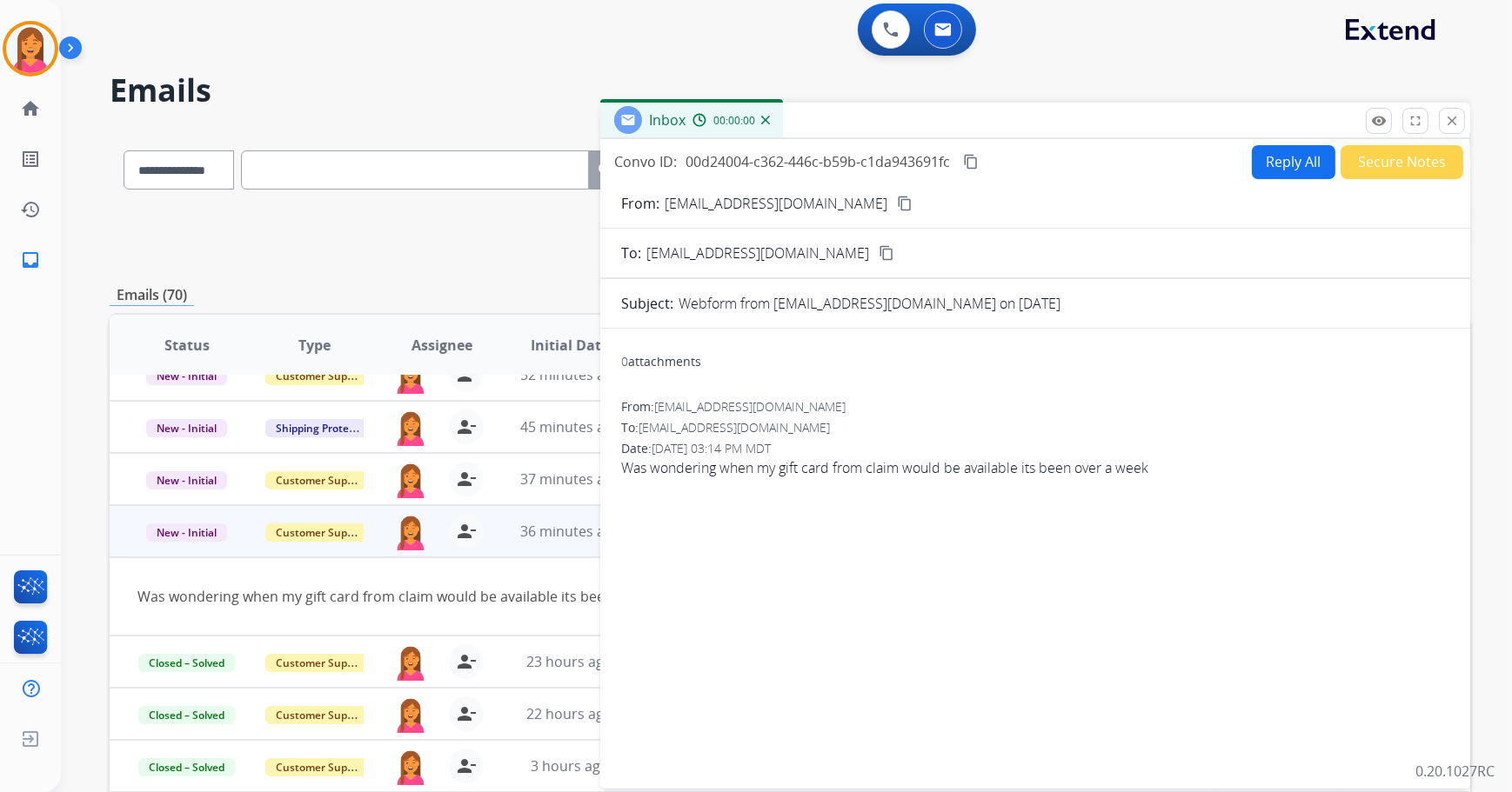
scroll to position [0, 0]
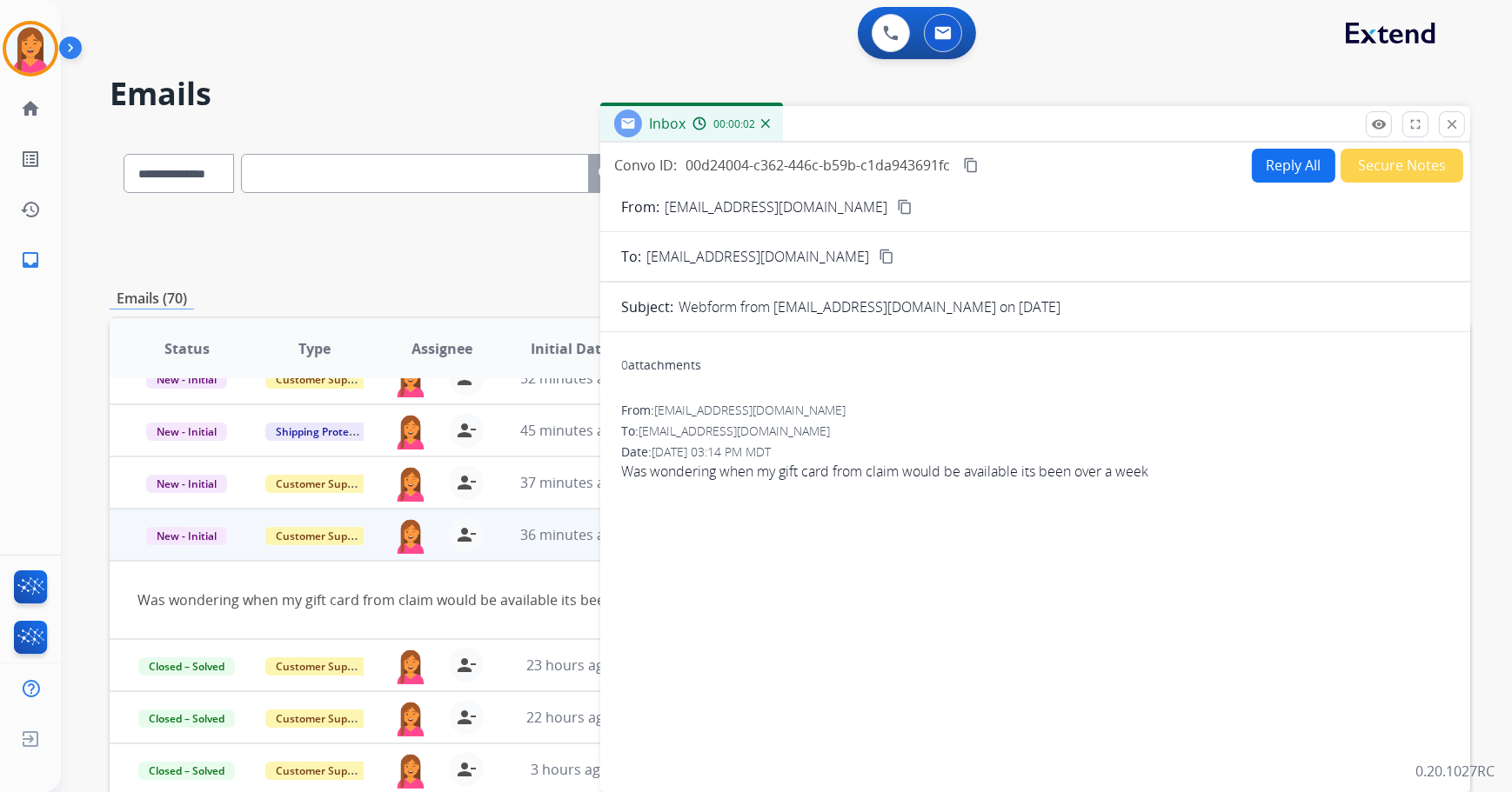
click at [897, 204] on mat-icon "content_copy" at bounding box center [905, 207] width 16 height 16
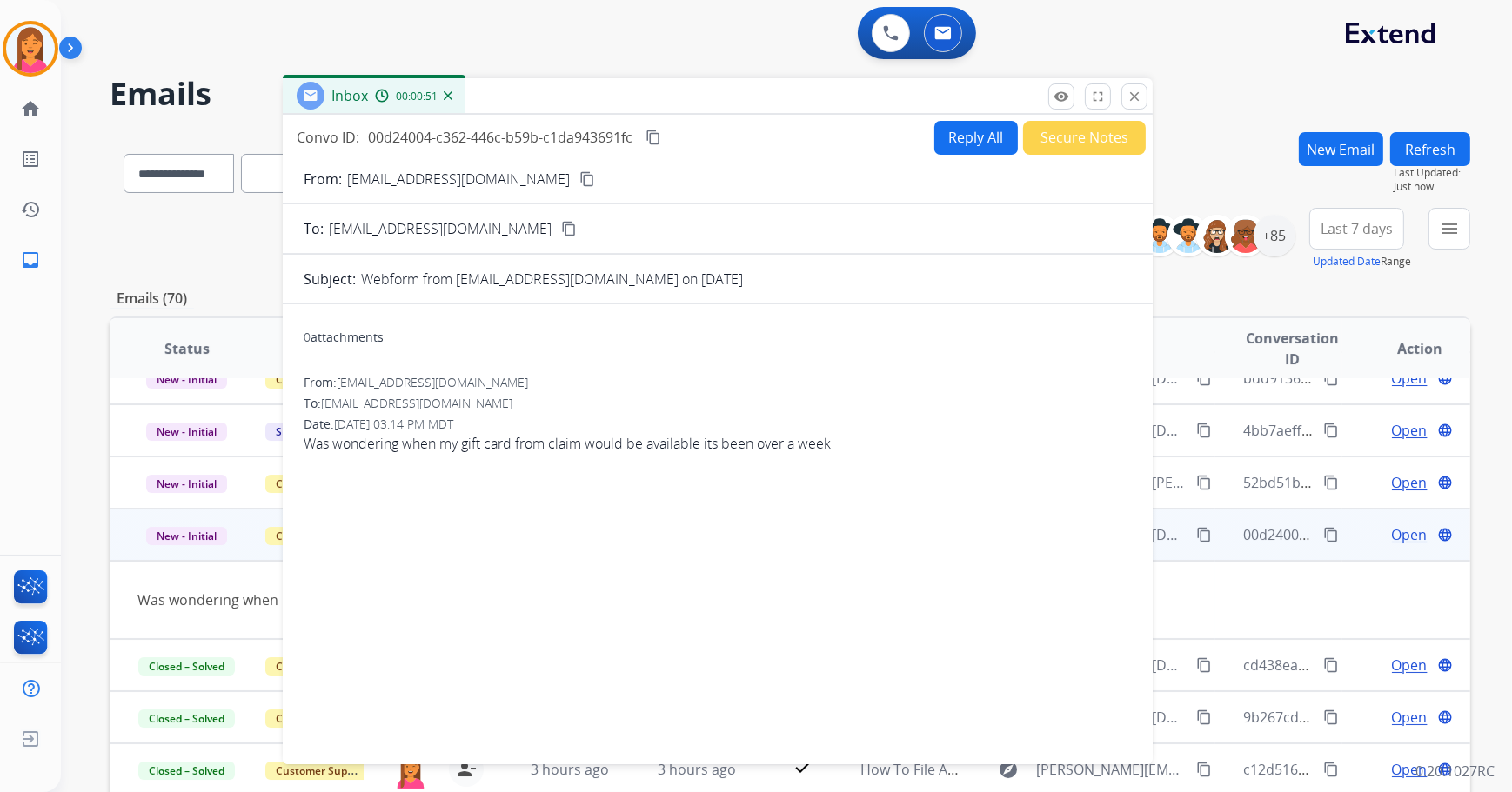
drag, startPoint x: 1038, startPoint y: 132, endPoint x: 721, endPoint y: 105, distance: 318.1
click at [721, 105] on div "Inbox 00:00:51" at bounding box center [718, 96] width 870 height 36
click at [971, 128] on button "Reply All" at bounding box center [975, 137] width 83 height 34
select select "**********"
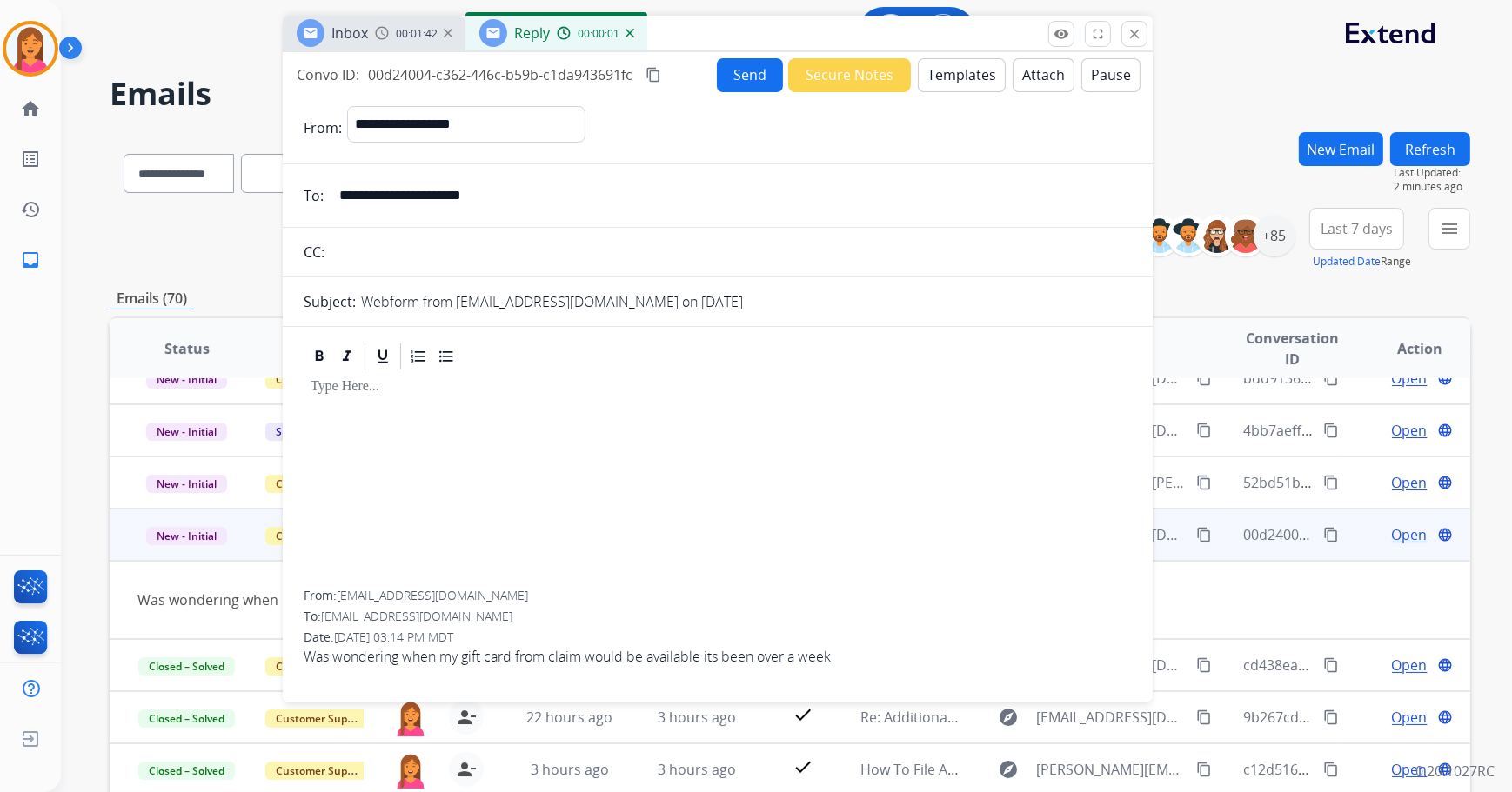
drag, startPoint x: 983, startPoint y: 106, endPoint x: 983, endPoint y: 43, distance: 63.0
click at [983, 43] on div "Inbox 00:01:42 Reply 00:00:01" at bounding box center [718, 33] width 870 height 36
click at [944, 72] on button "Templates" at bounding box center [962, 75] width 88 height 34
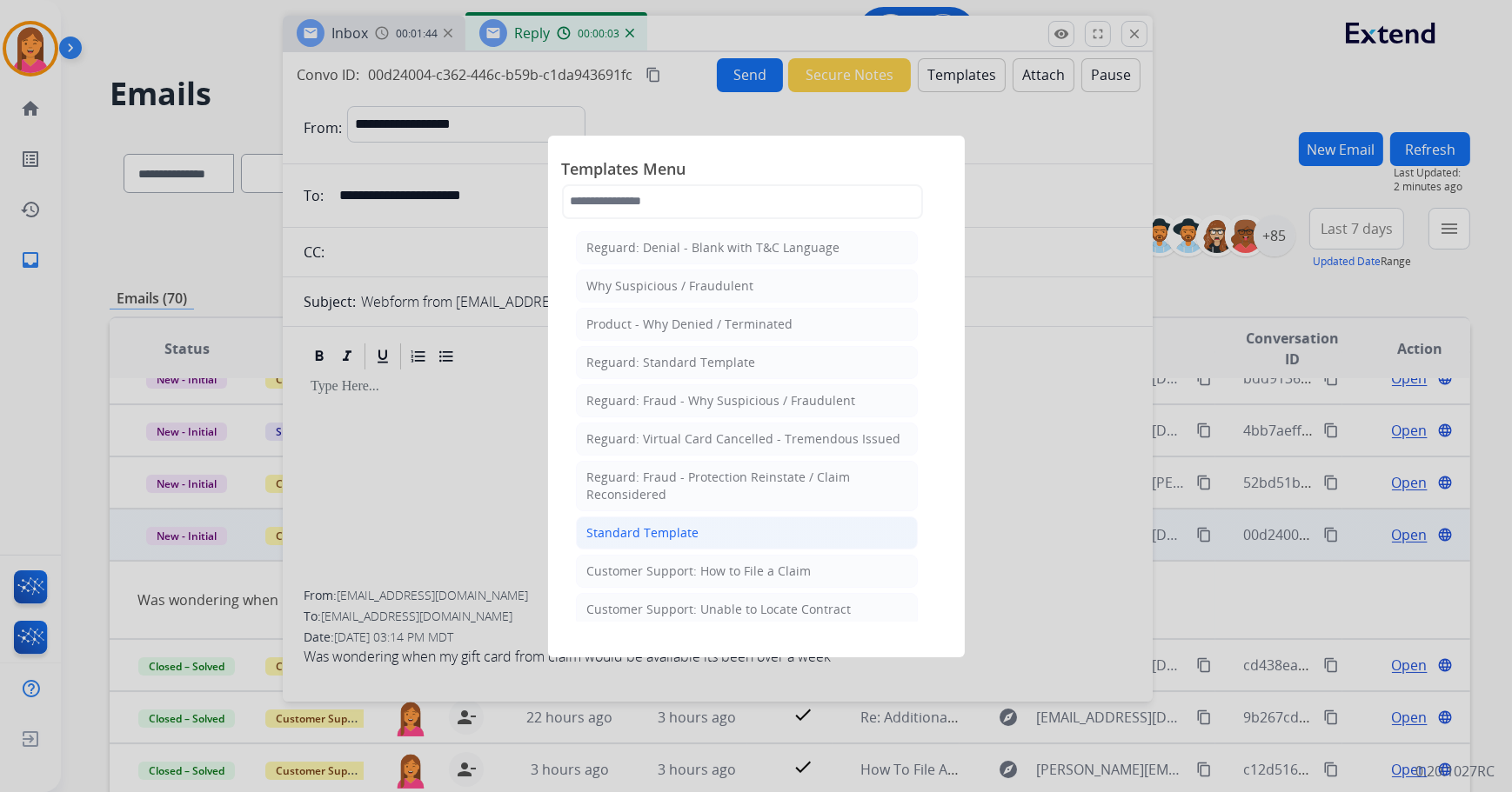
click at [651, 533] on div "Standard Template" at bounding box center [643, 534] width 113 height 18
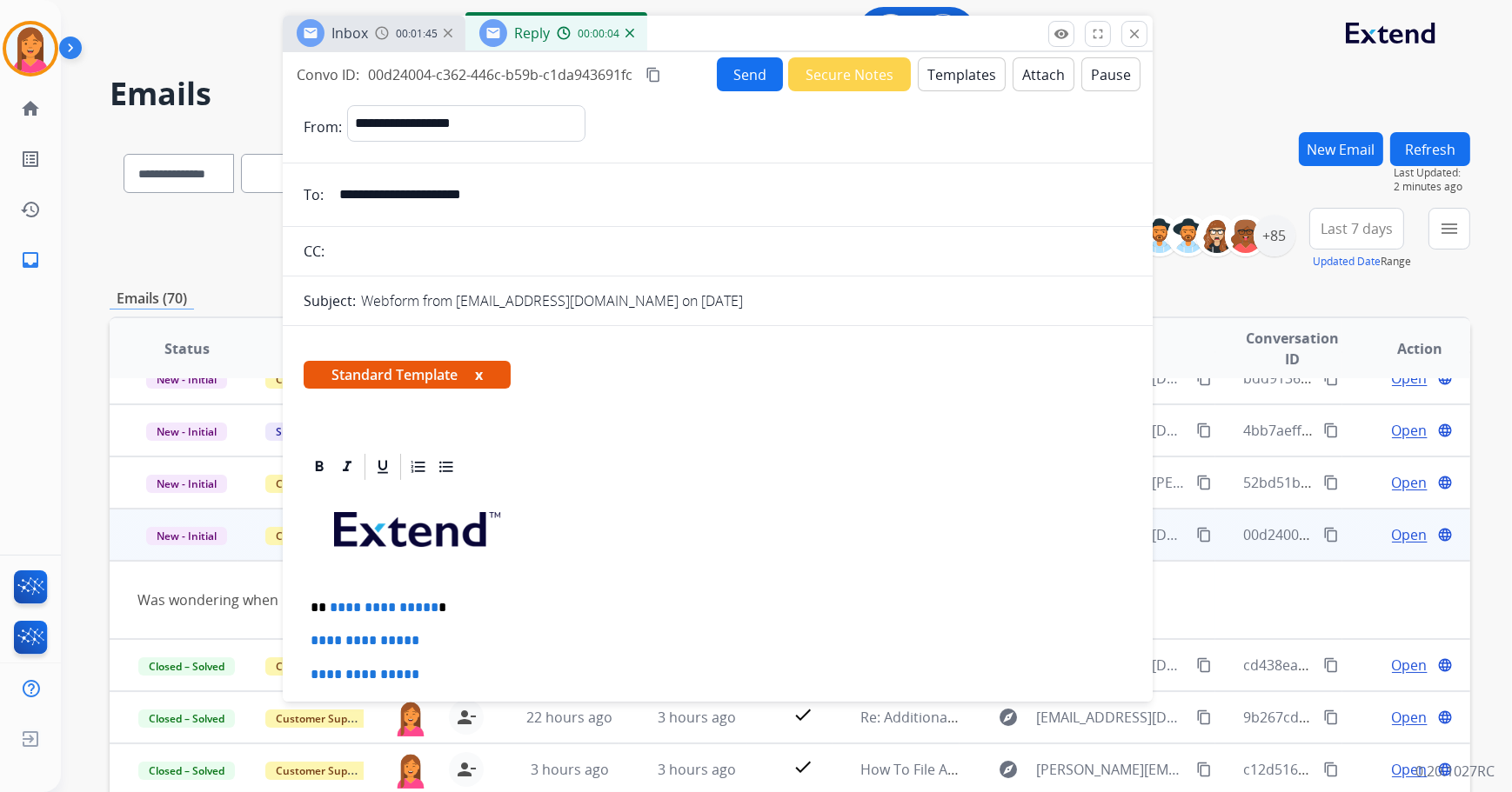
click at [480, 375] on button "x" at bounding box center [479, 374] width 8 height 21
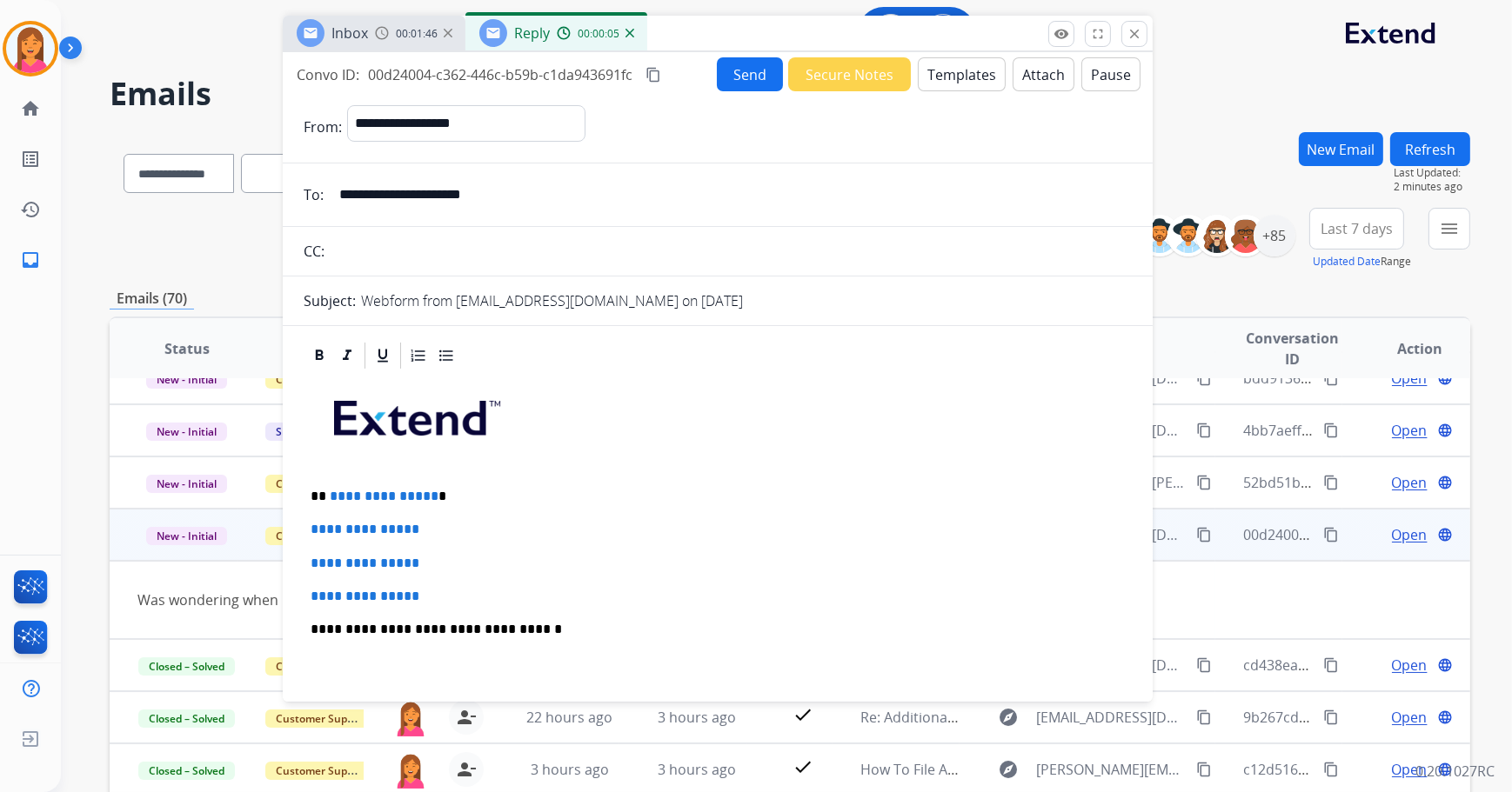
click at [439, 496] on p "**********" at bounding box center [711, 496] width 801 height 16
drag, startPoint x: 436, startPoint y: 591, endPoint x: 310, endPoint y: 518, distance: 145.6
click at [310, 521] on div "**********" at bounding box center [718, 670] width 828 height 598
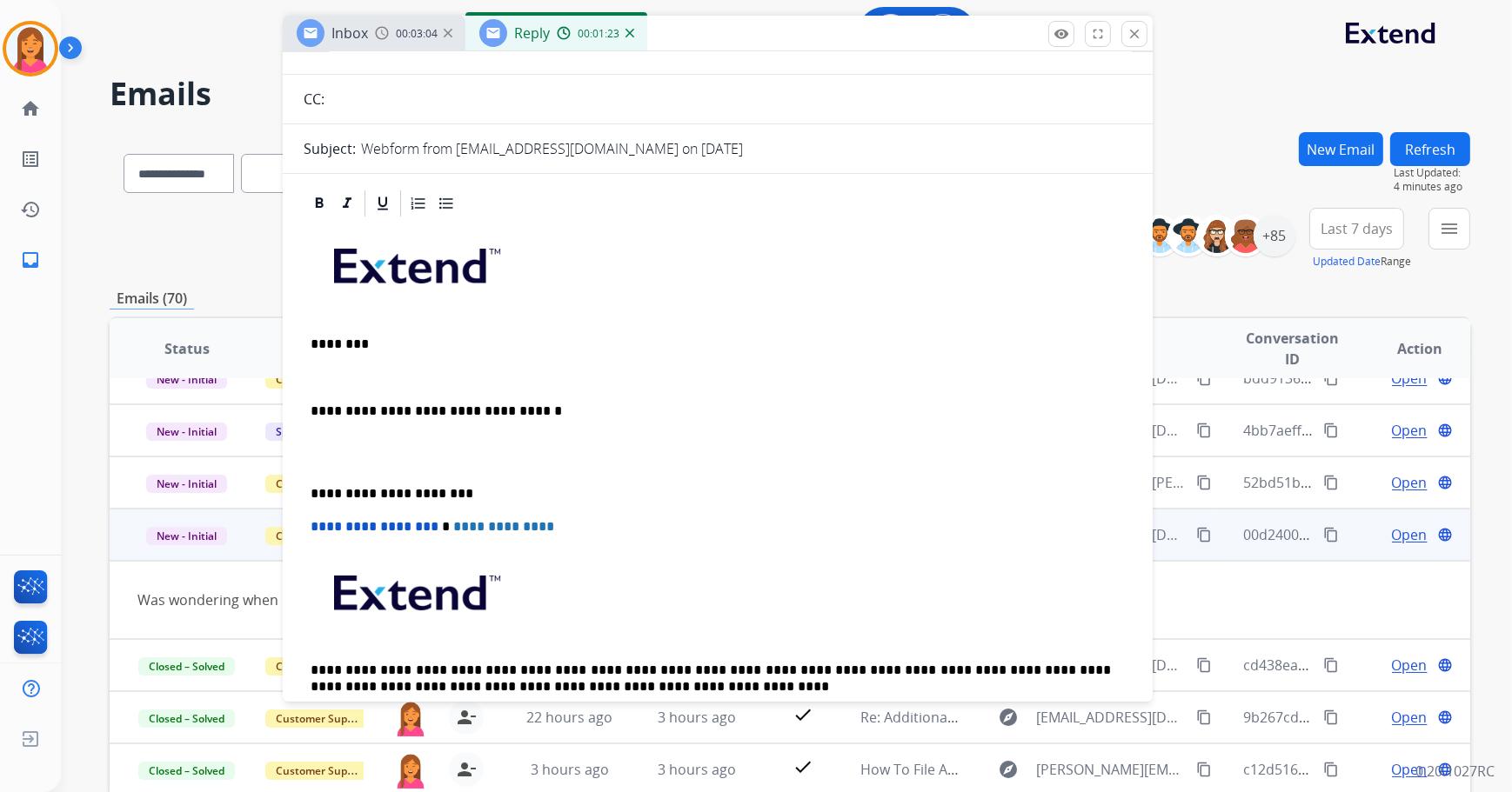
scroll to position [158, 0]
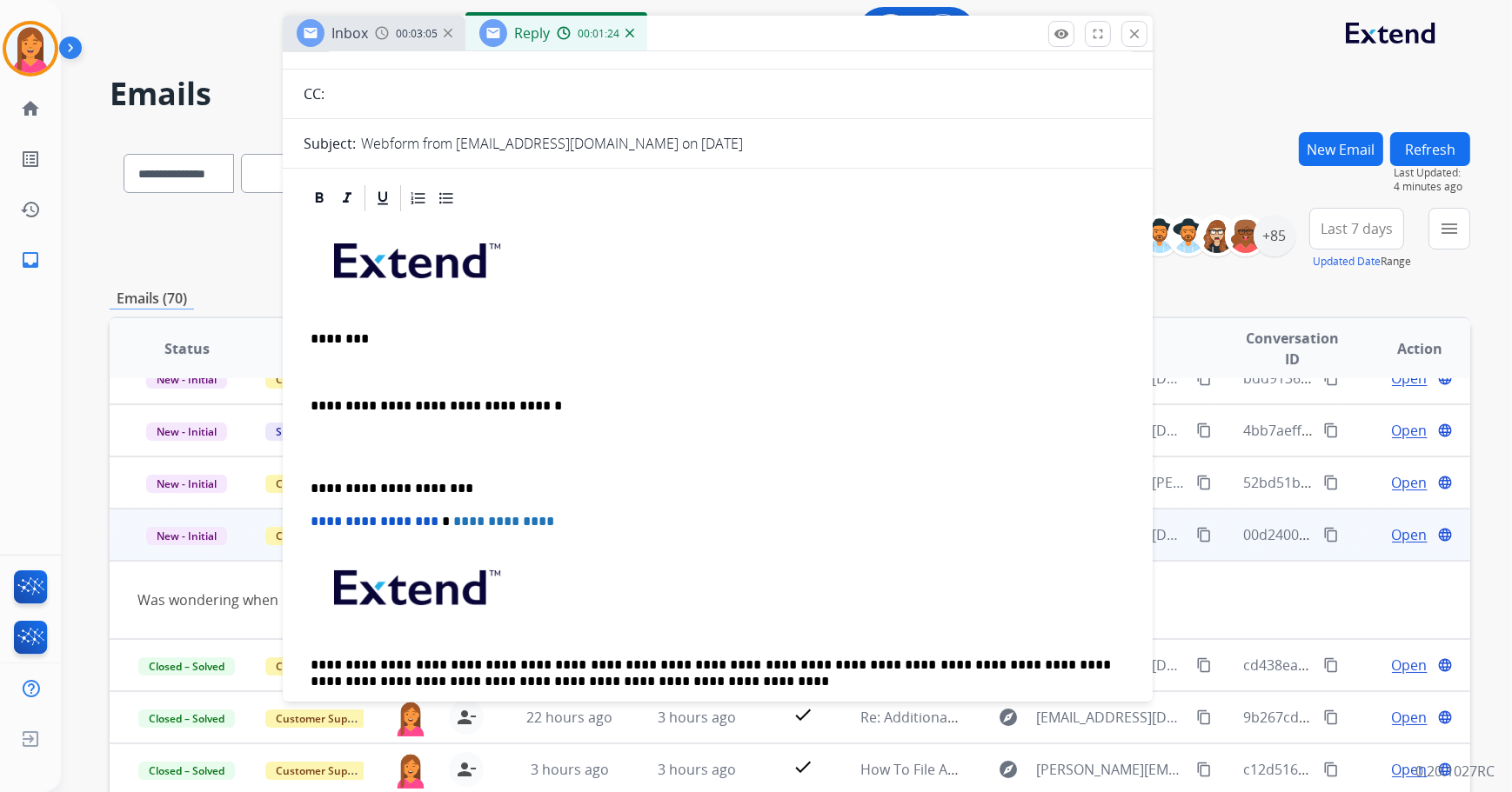
click at [311, 373] on p at bounding box center [717, 372] width 814 height 16
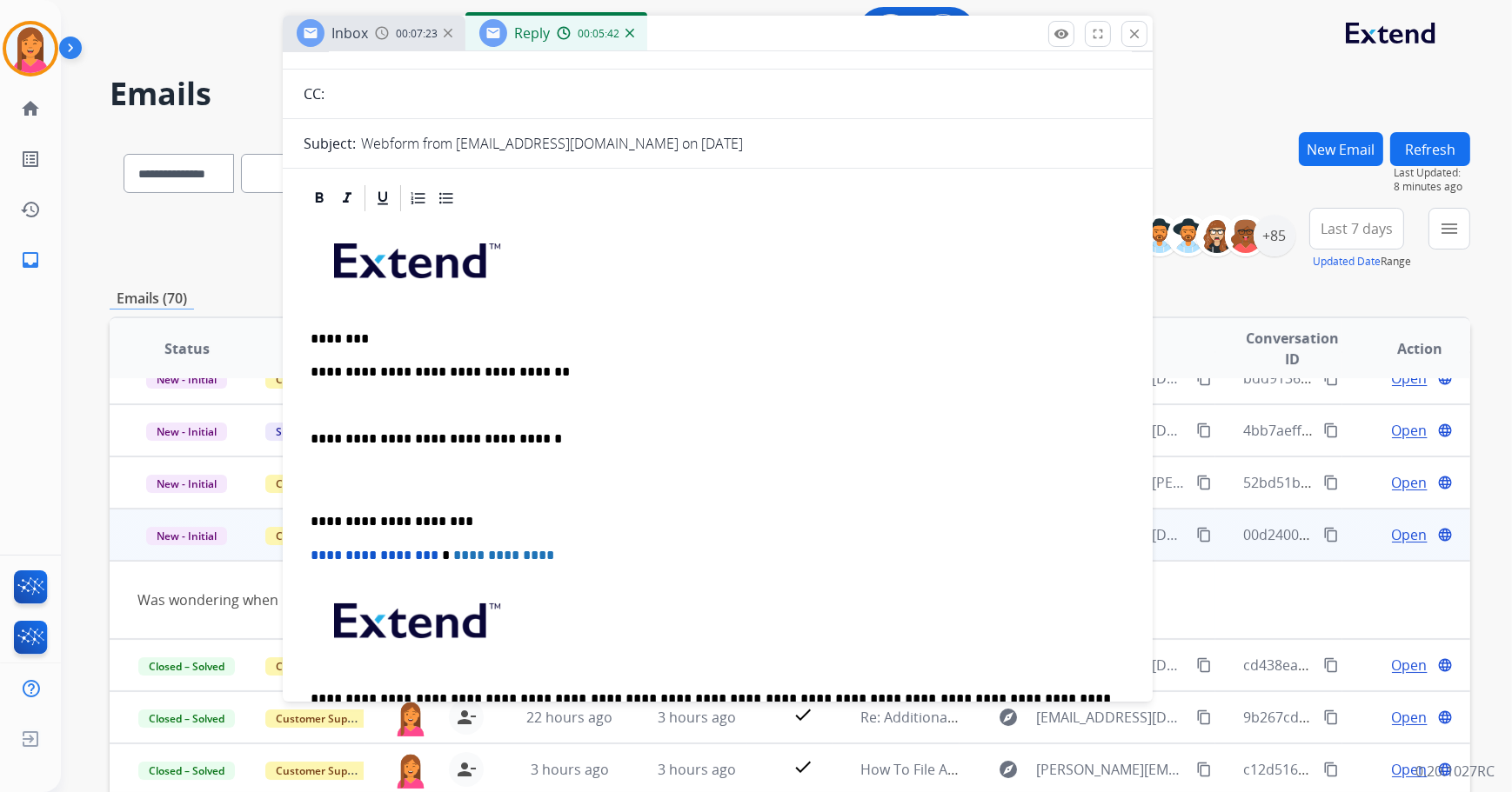
click at [330, 404] on p at bounding box center [717, 406] width 814 height 16
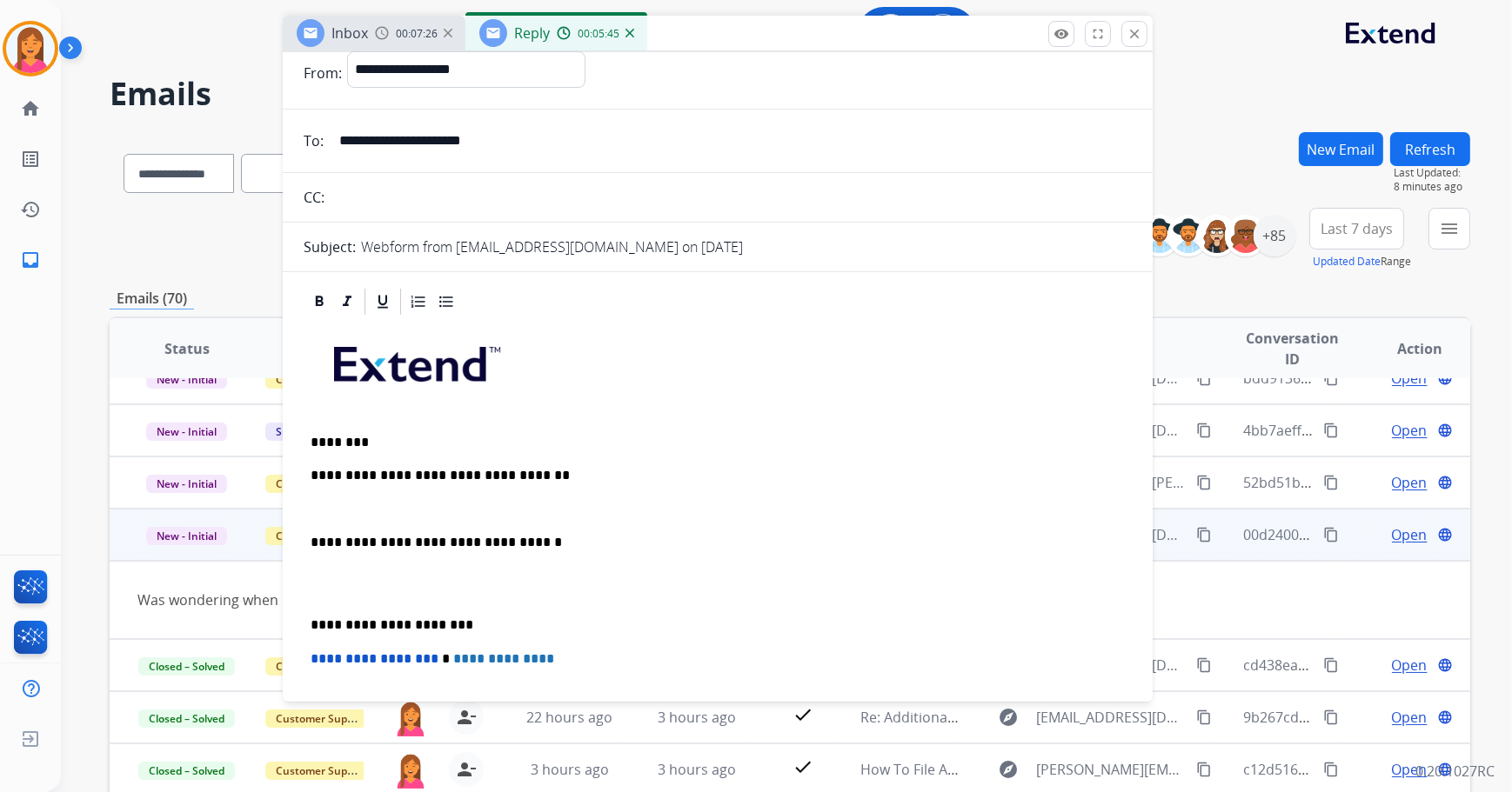
scroll to position [78, 0]
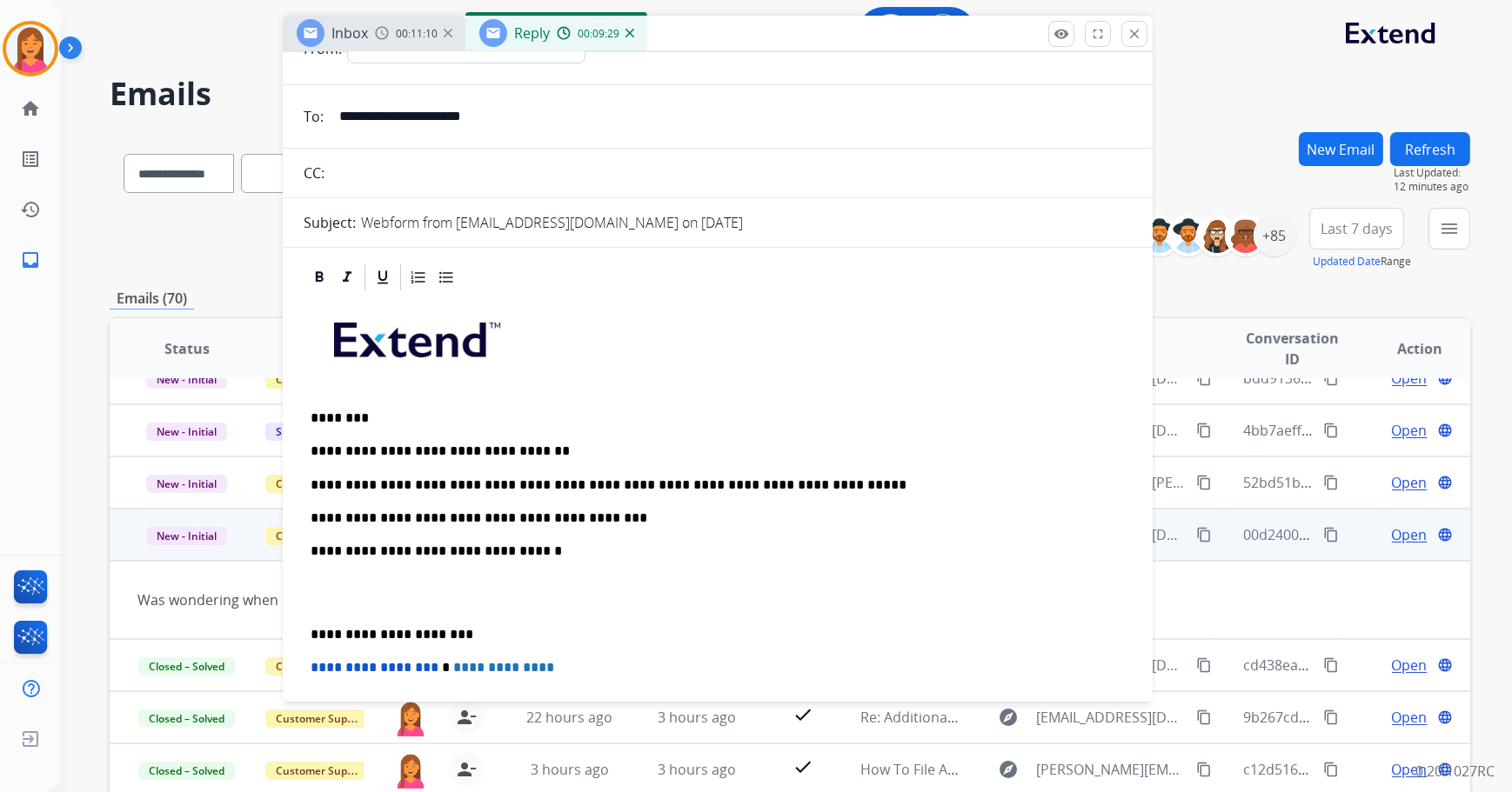
click at [307, 627] on div "**********" at bounding box center [718, 591] width 828 height 598
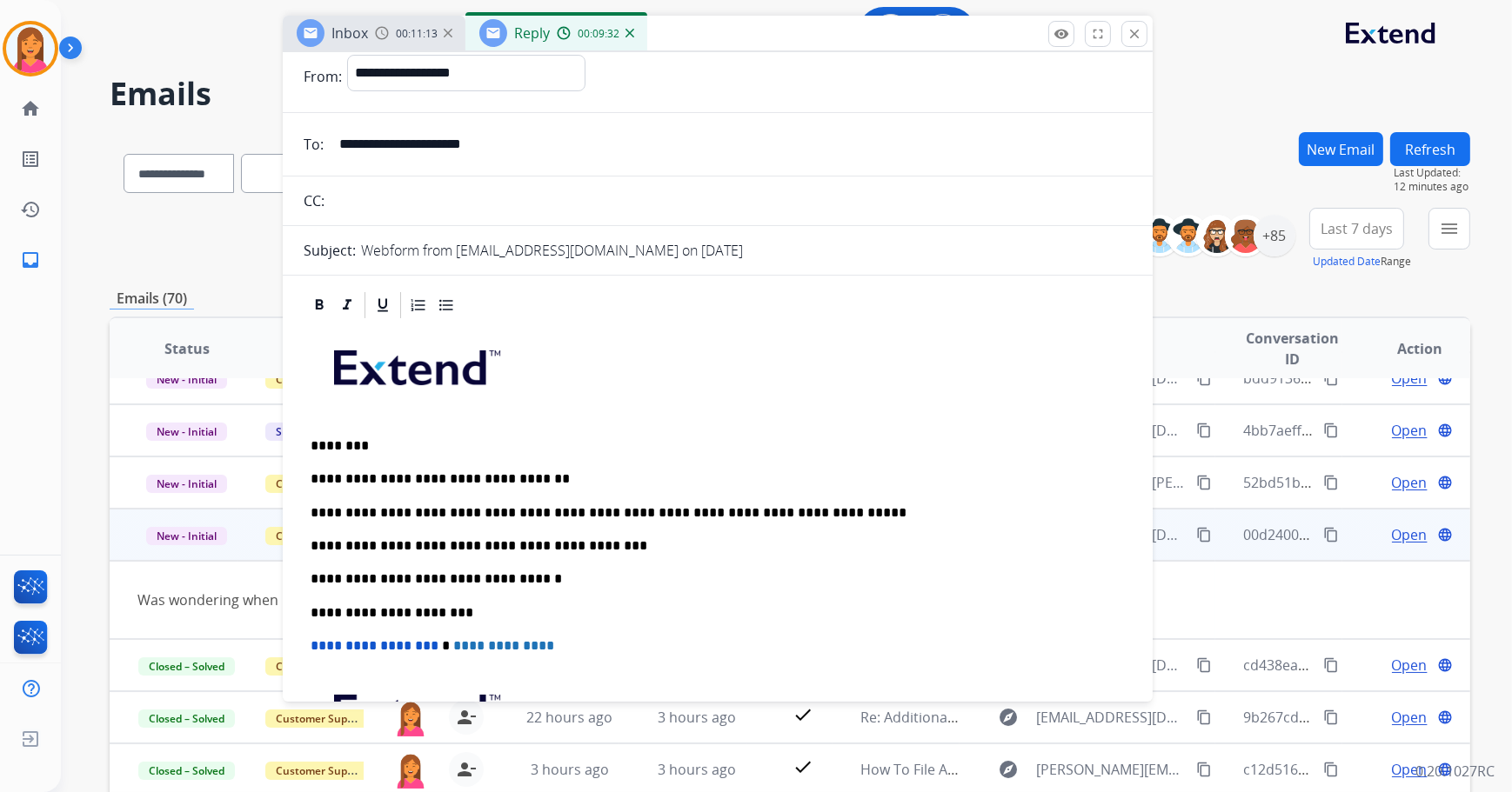
scroll to position [0, 0]
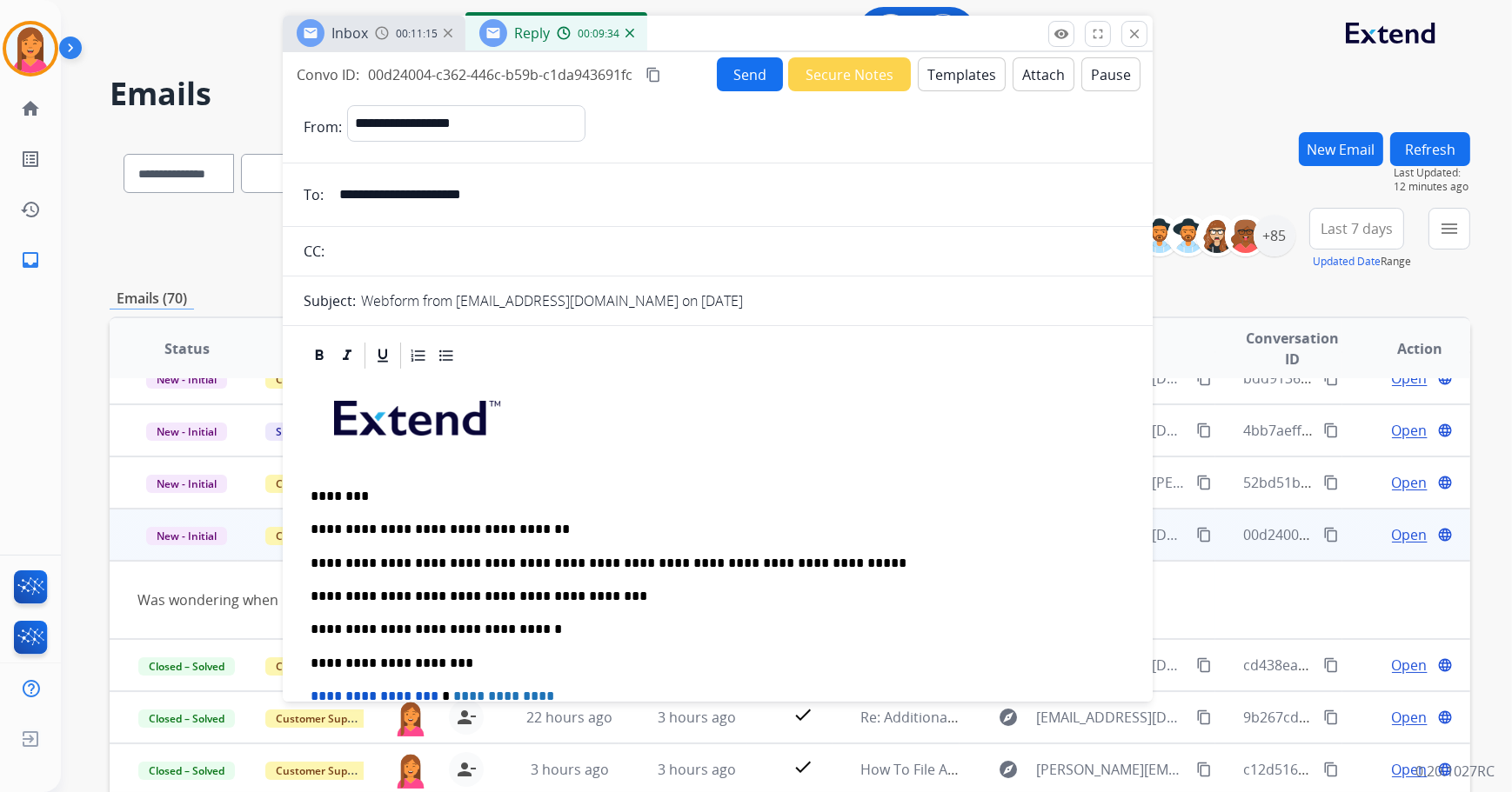
click at [736, 77] on button "Send" at bounding box center [750, 74] width 67 height 34
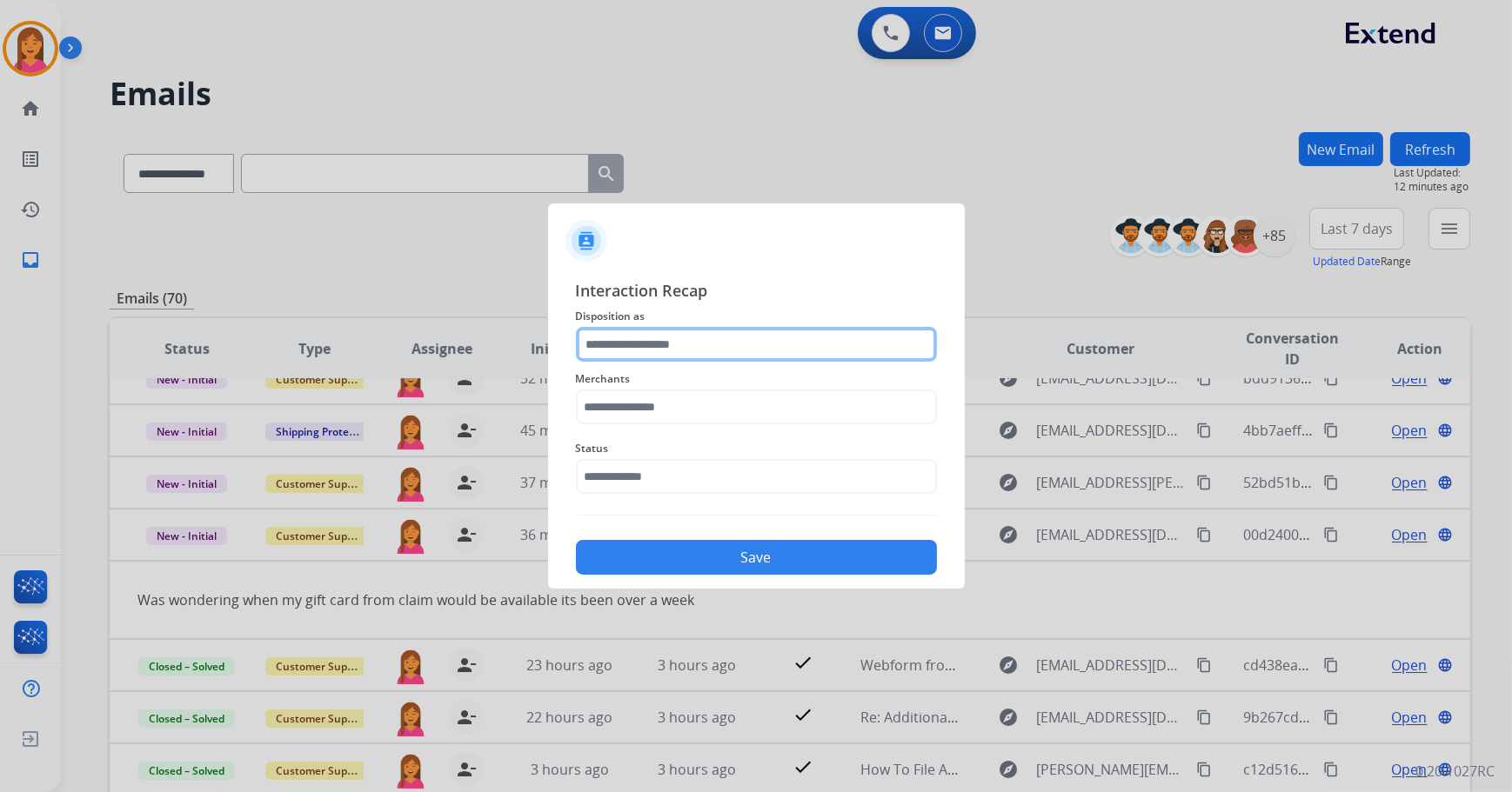
click at [684, 348] on input "text" at bounding box center [756, 345] width 361 height 35
click at [666, 342] on input "text" at bounding box center [756, 345] width 361 height 35
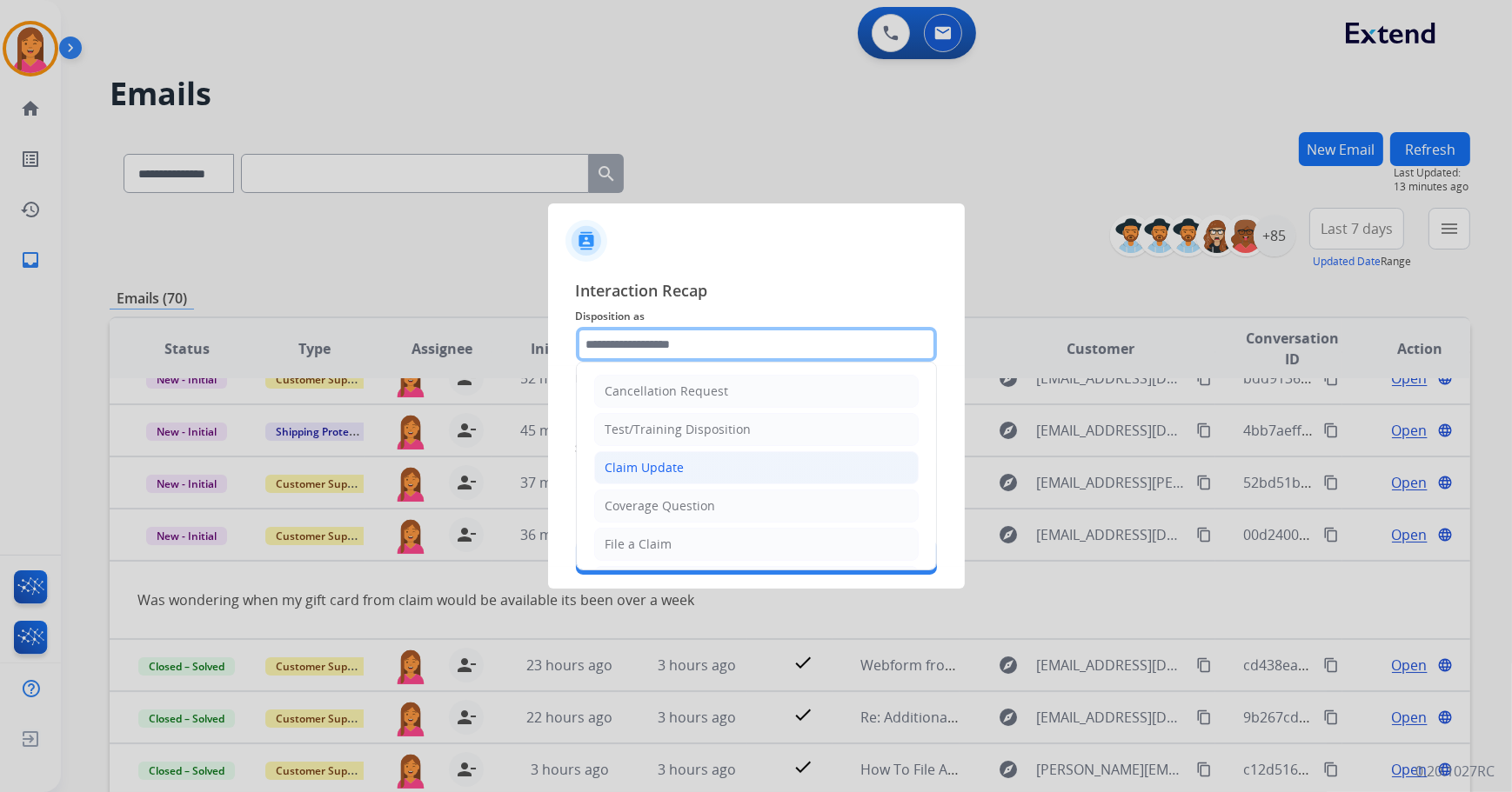
scroll to position [78, 0]
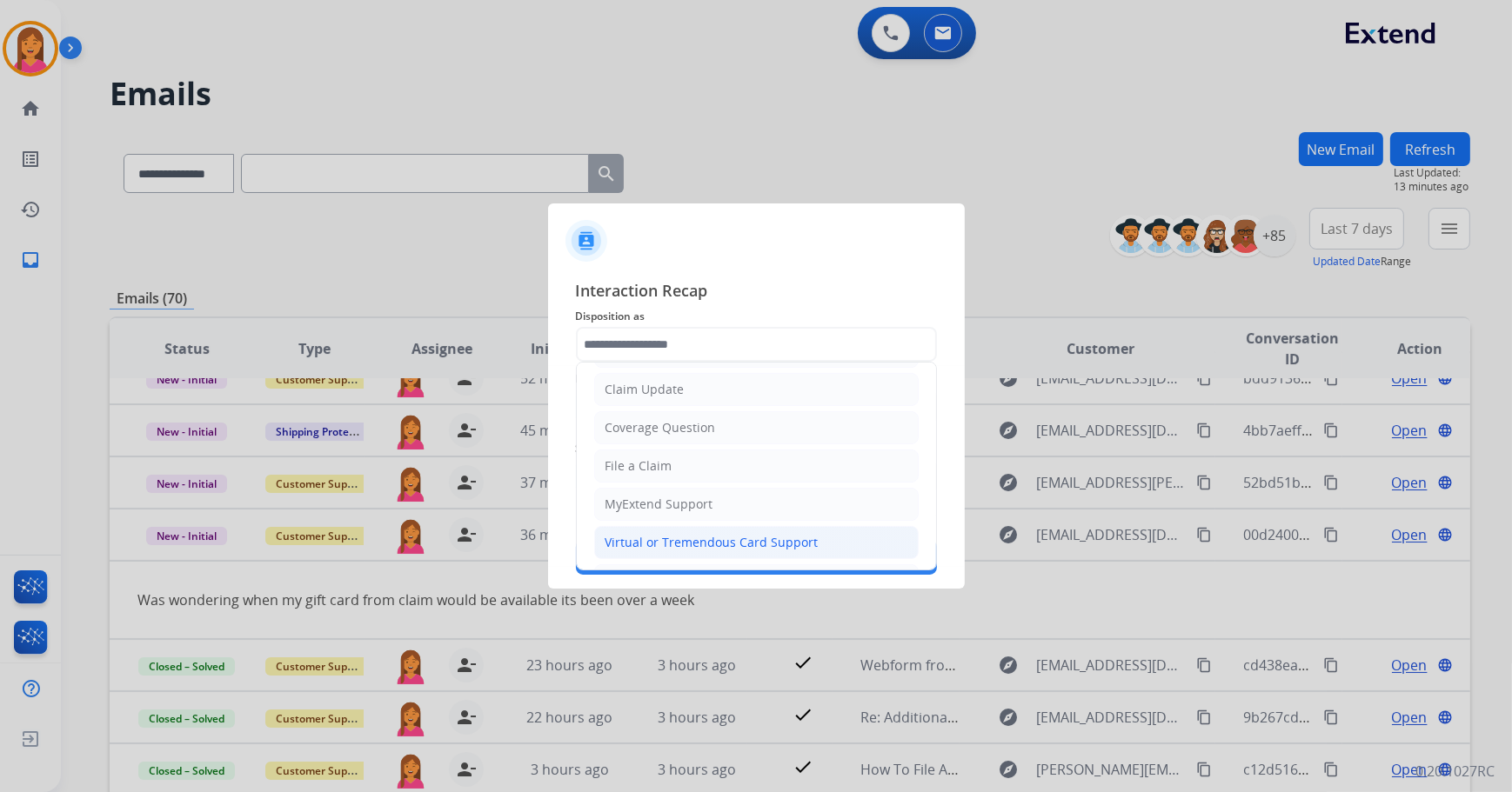
click at [690, 530] on li "Virtual or Tremendous Card Support" at bounding box center [756, 542] width 324 height 33
type input "**********"
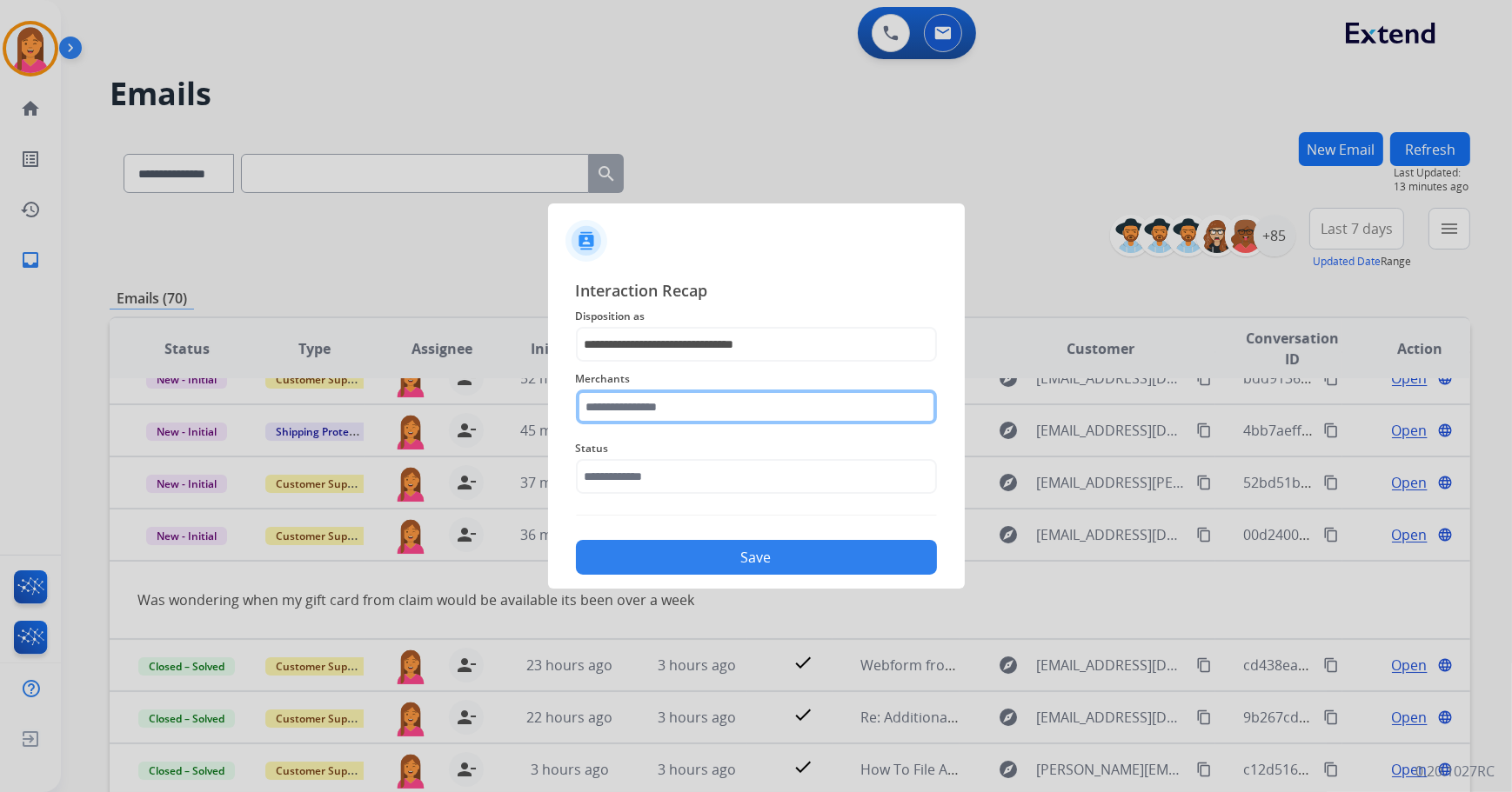
click at [695, 414] on input "text" at bounding box center [756, 407] width 361 height 35
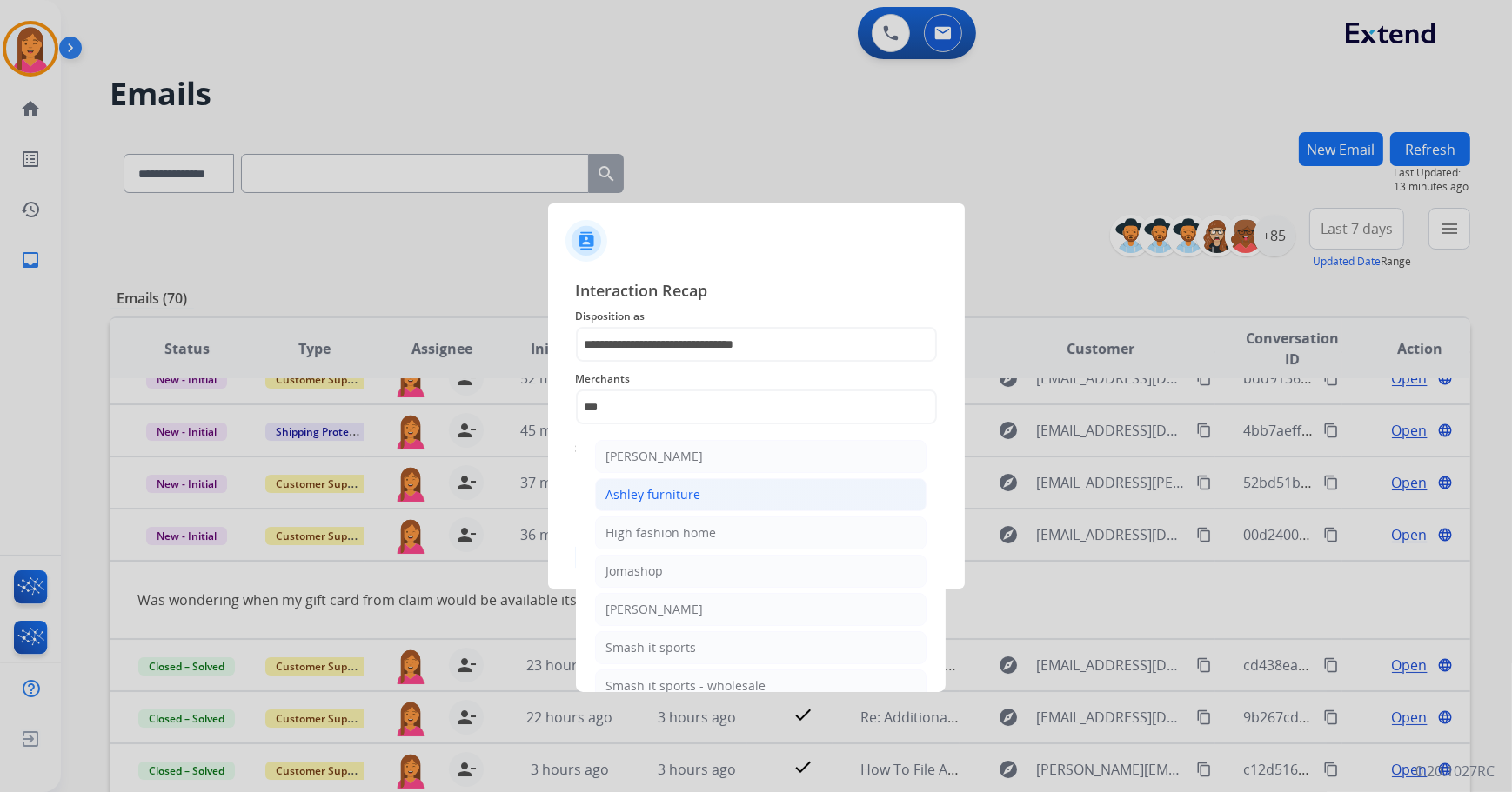
click at [657, 494] on div "Ashley furniture" at bounding box center [653, 495] width 95 height 18
type input "**********"
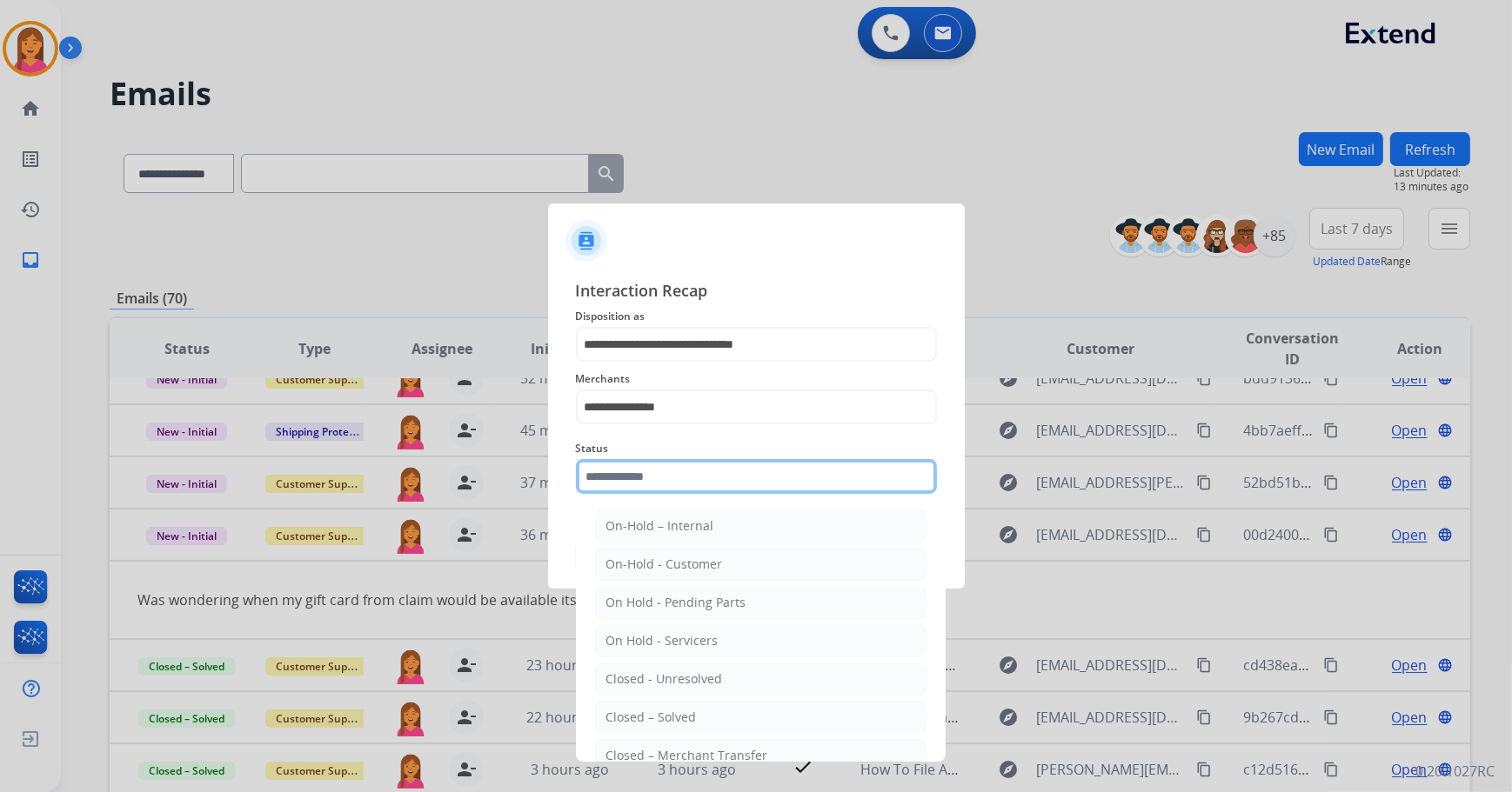
click at [656, 487] on input "text" at bounding box center [756, 477] width 361 height 35
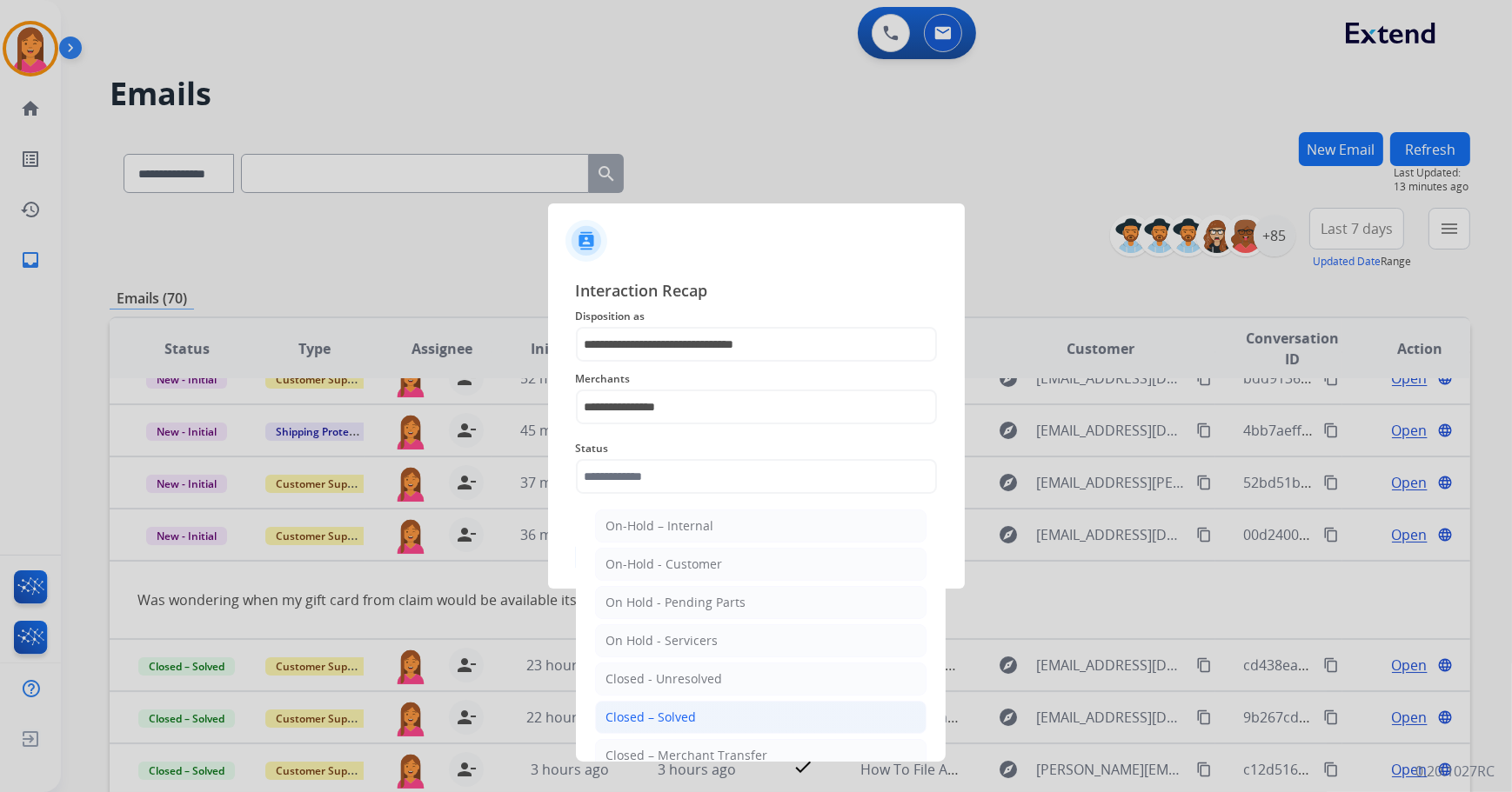
click at [678, 706] on li "Closed – Solved" at bounding box center [761, 718] width 331 height 33
type input "**********"
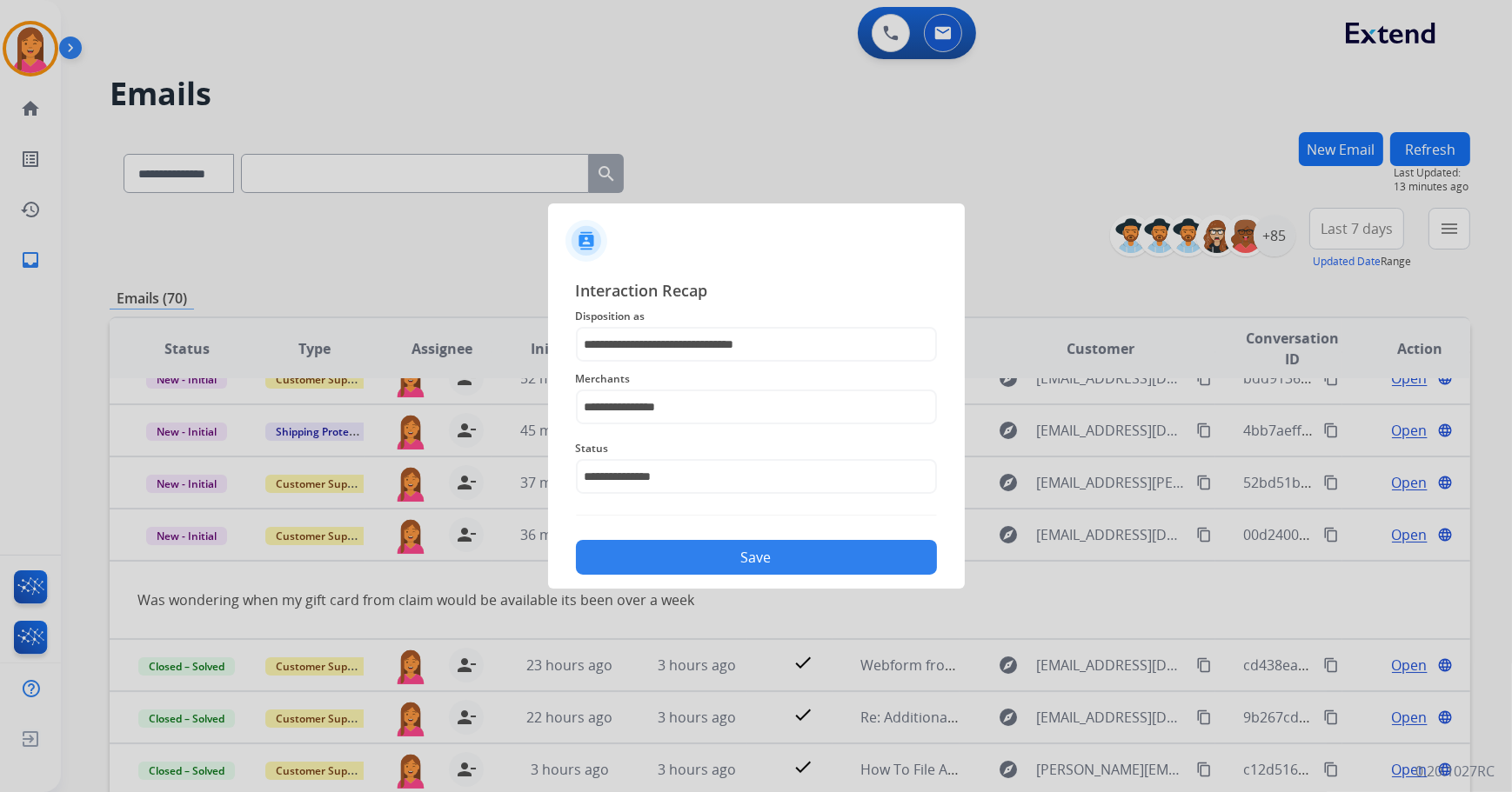
click at [705, 557] on button "Save" at bounding box center [756, 558] width 361 height 35
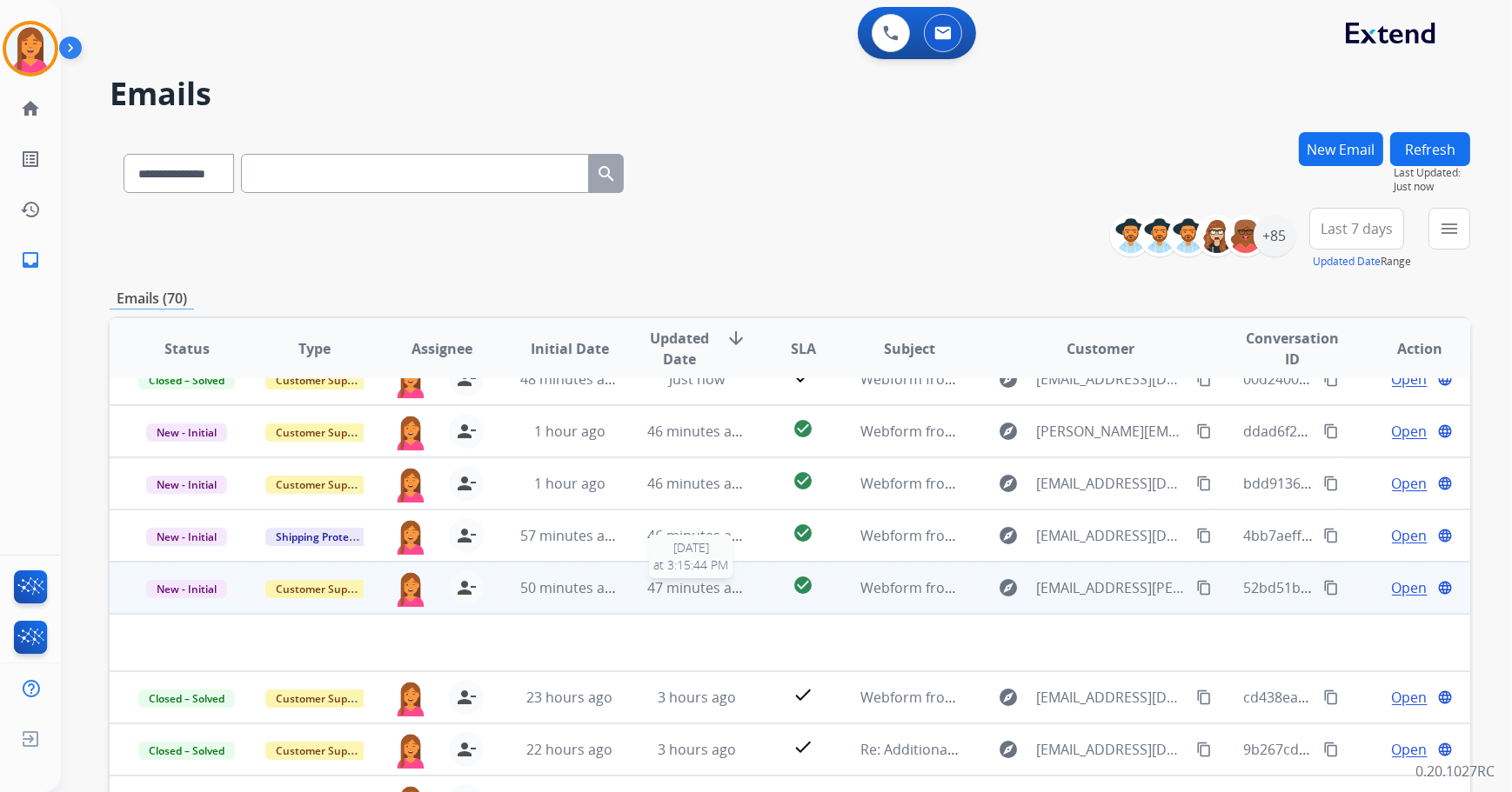
scroll to position [0, 0]
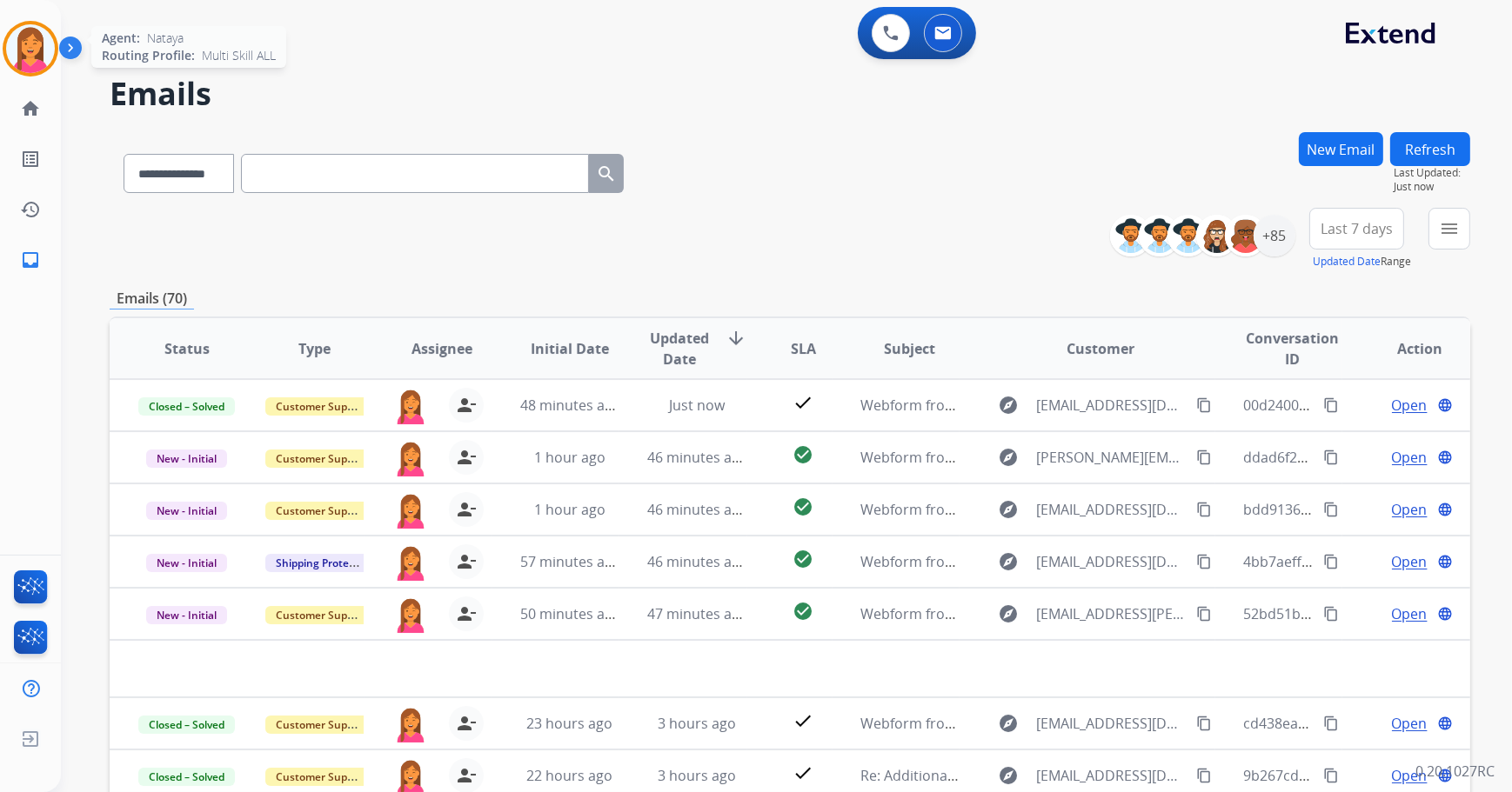
click at [32, 59] on img at bounding box center [30, 49] width 49 height 49
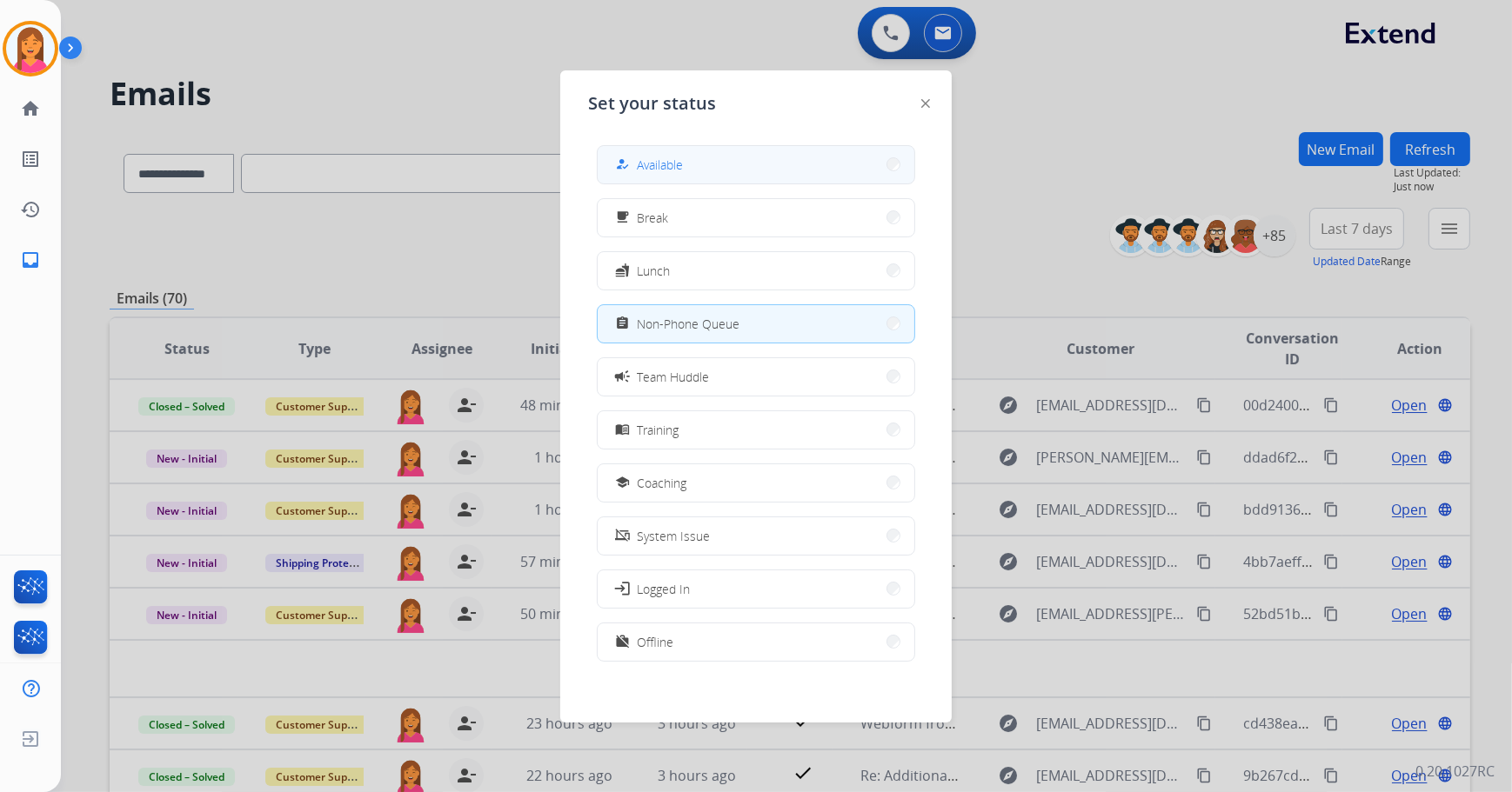
click at [741, 171] on button "how_to_reg Available" at bounding box center [755, 164] width 316 height 37
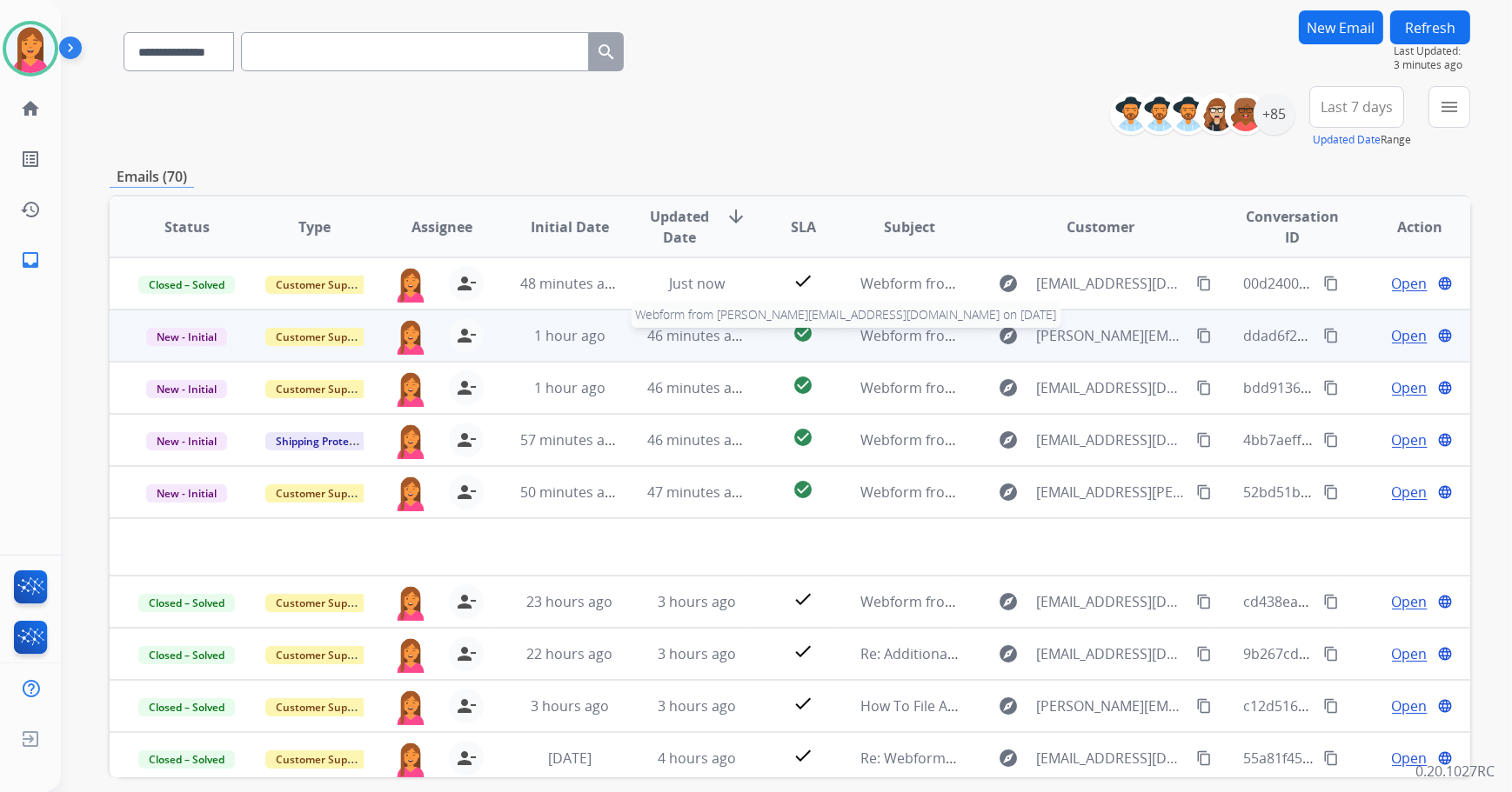
scroll to position [198, 0]
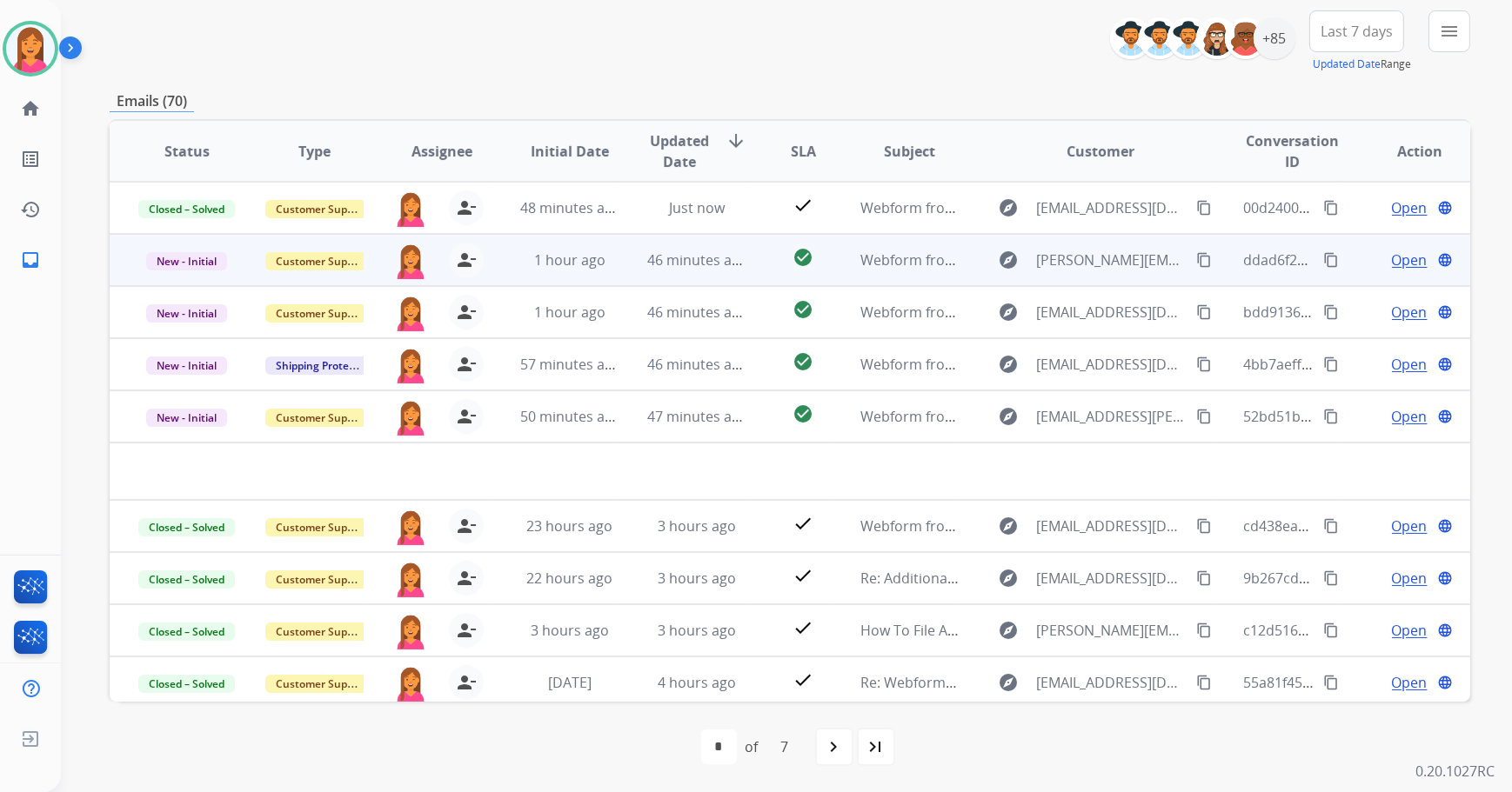
click at [737, 242] on td "46 minutes ago" at bounding box center [683, 259] width 128 height 52
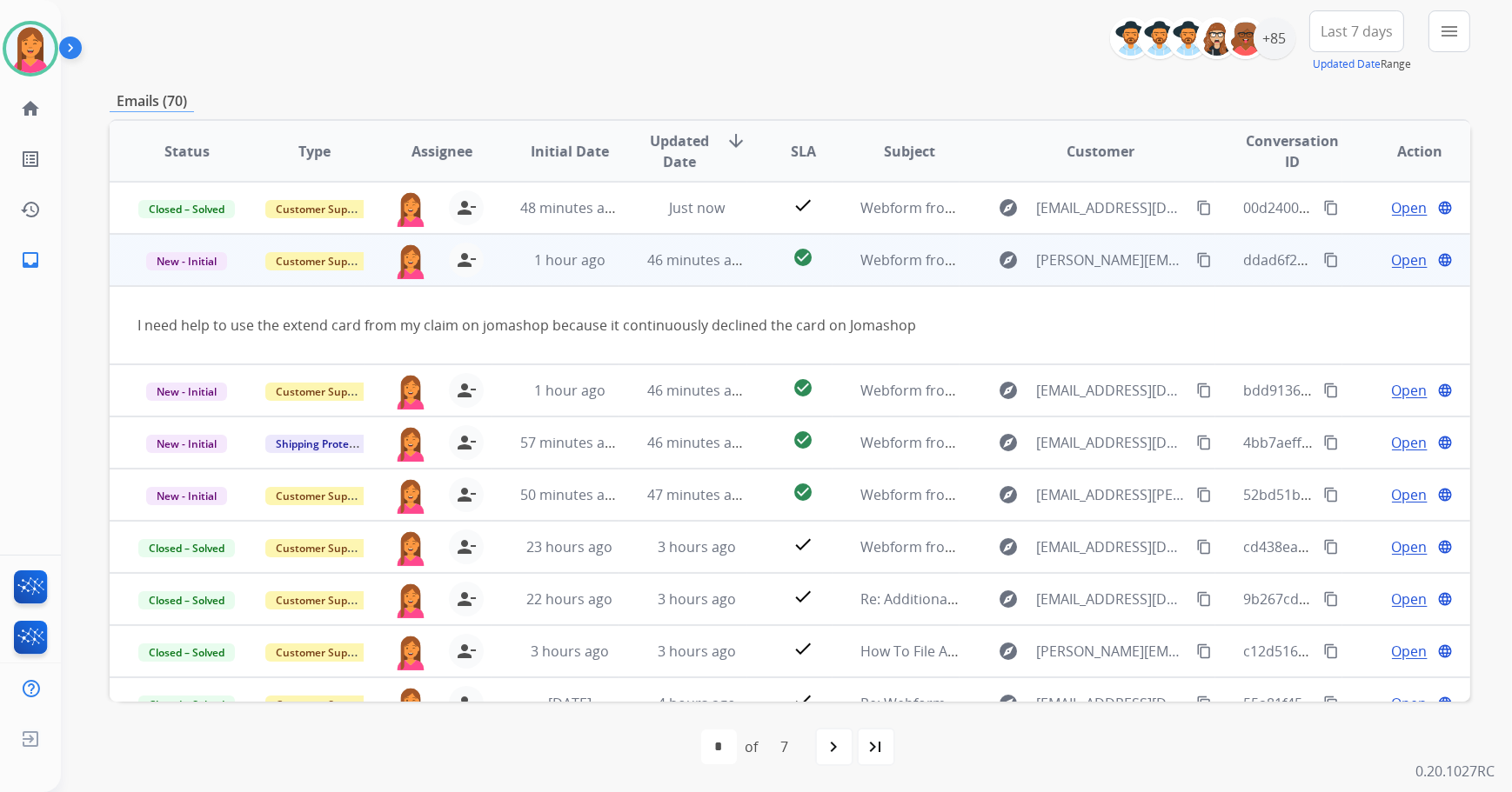
scroll to position [52, 0]
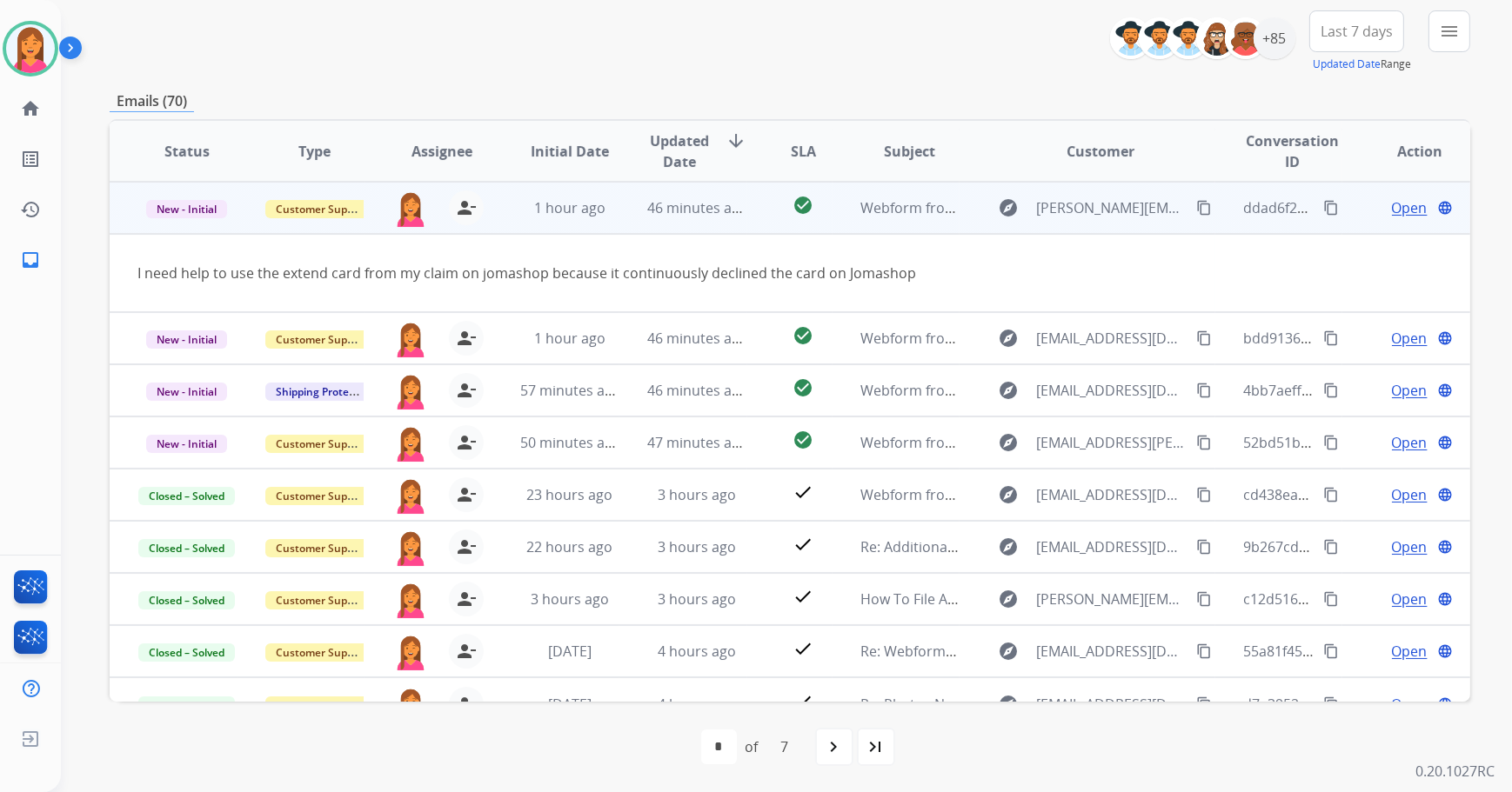
click at [1400, 207] on span "Open" at bounding box center [1409, 208] width 35 height 21
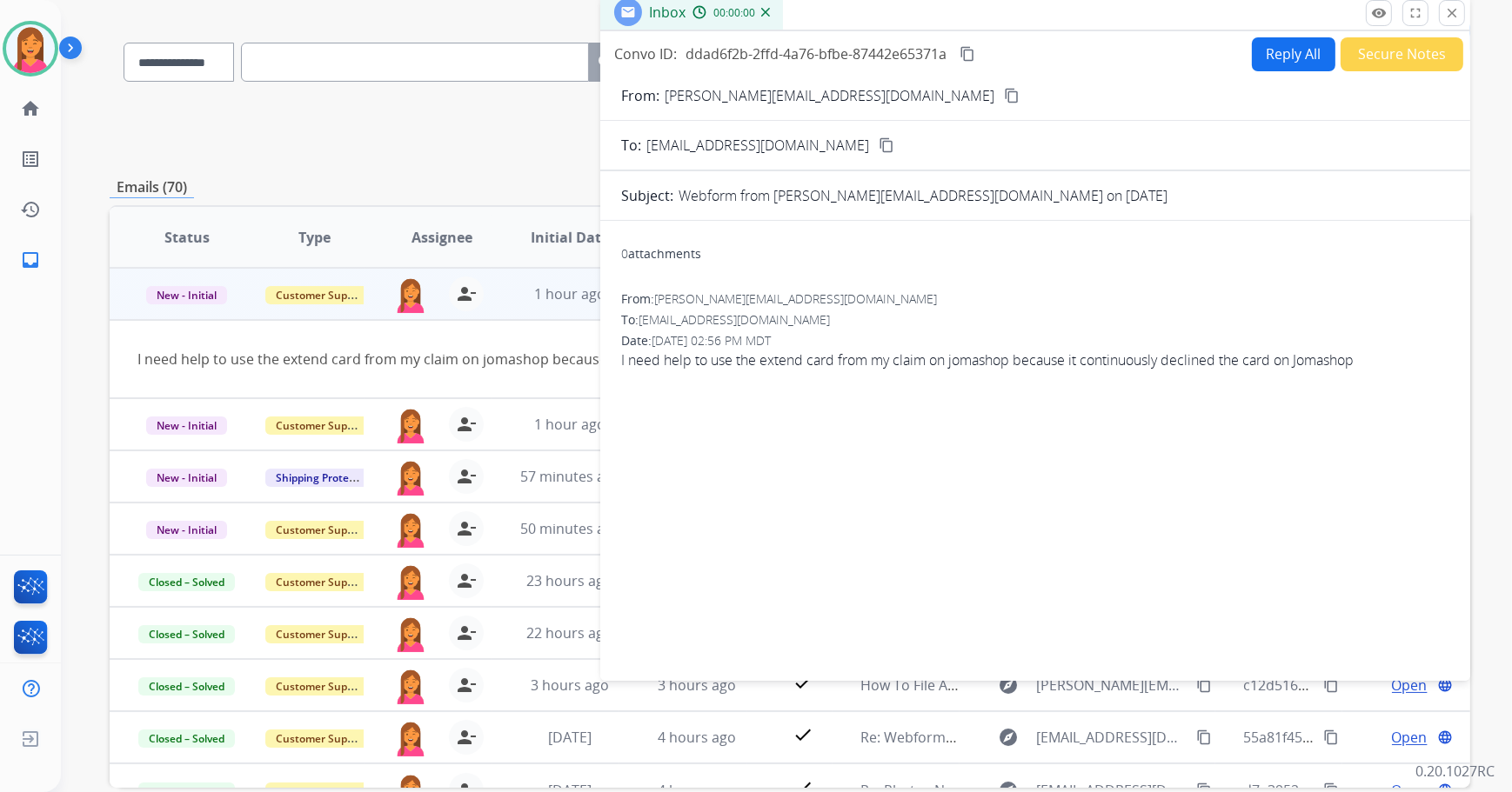
scroll to position [0, 0]
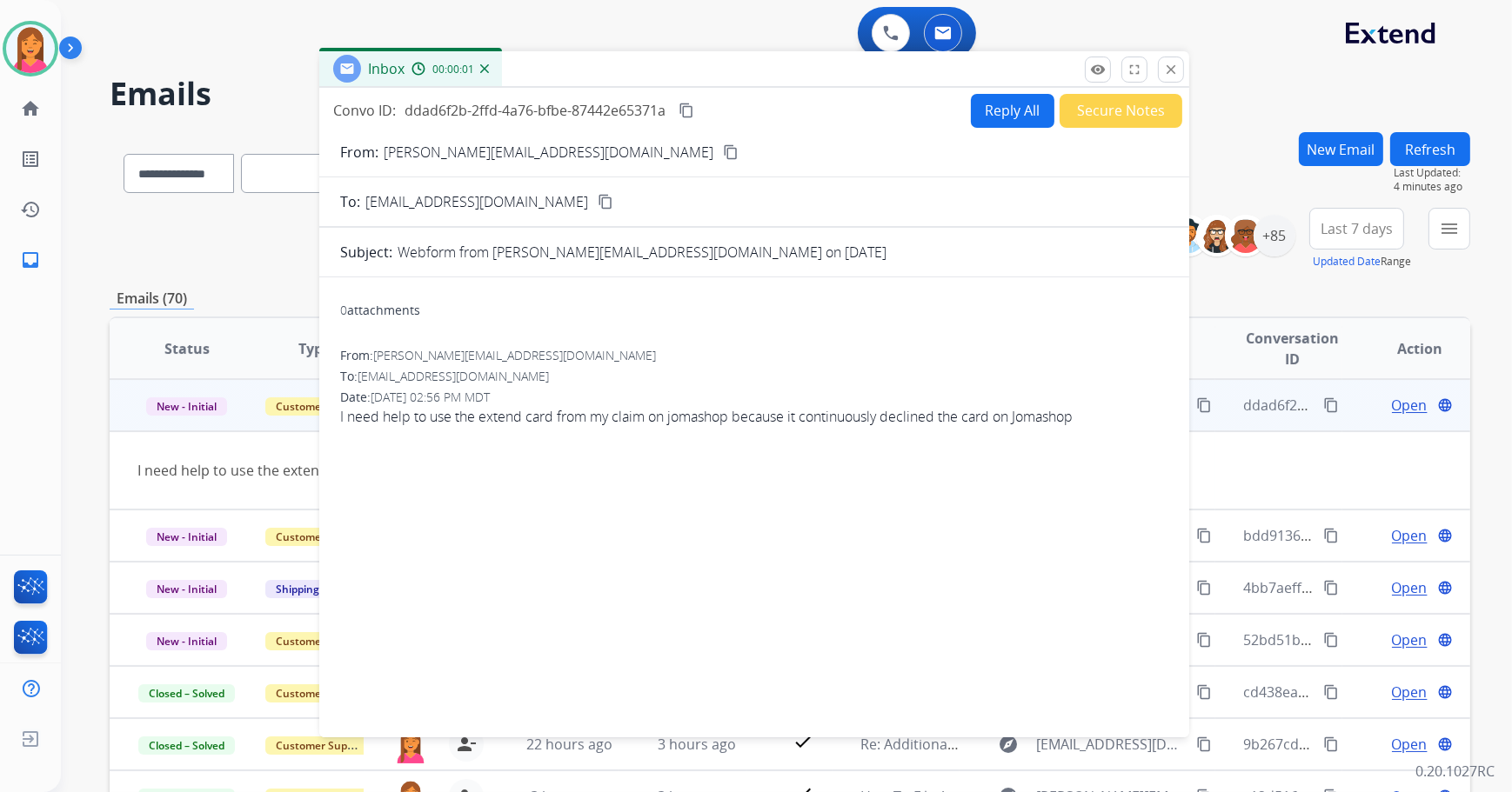
drag, startPoint x: 1141, startPoint y: 128, endPoint x: 861, endPoint y: 64, distance: 287.2
click at [860, 64] on div "Inbox 00:00:01" at bounding box center [754, 69] width 870 height 36
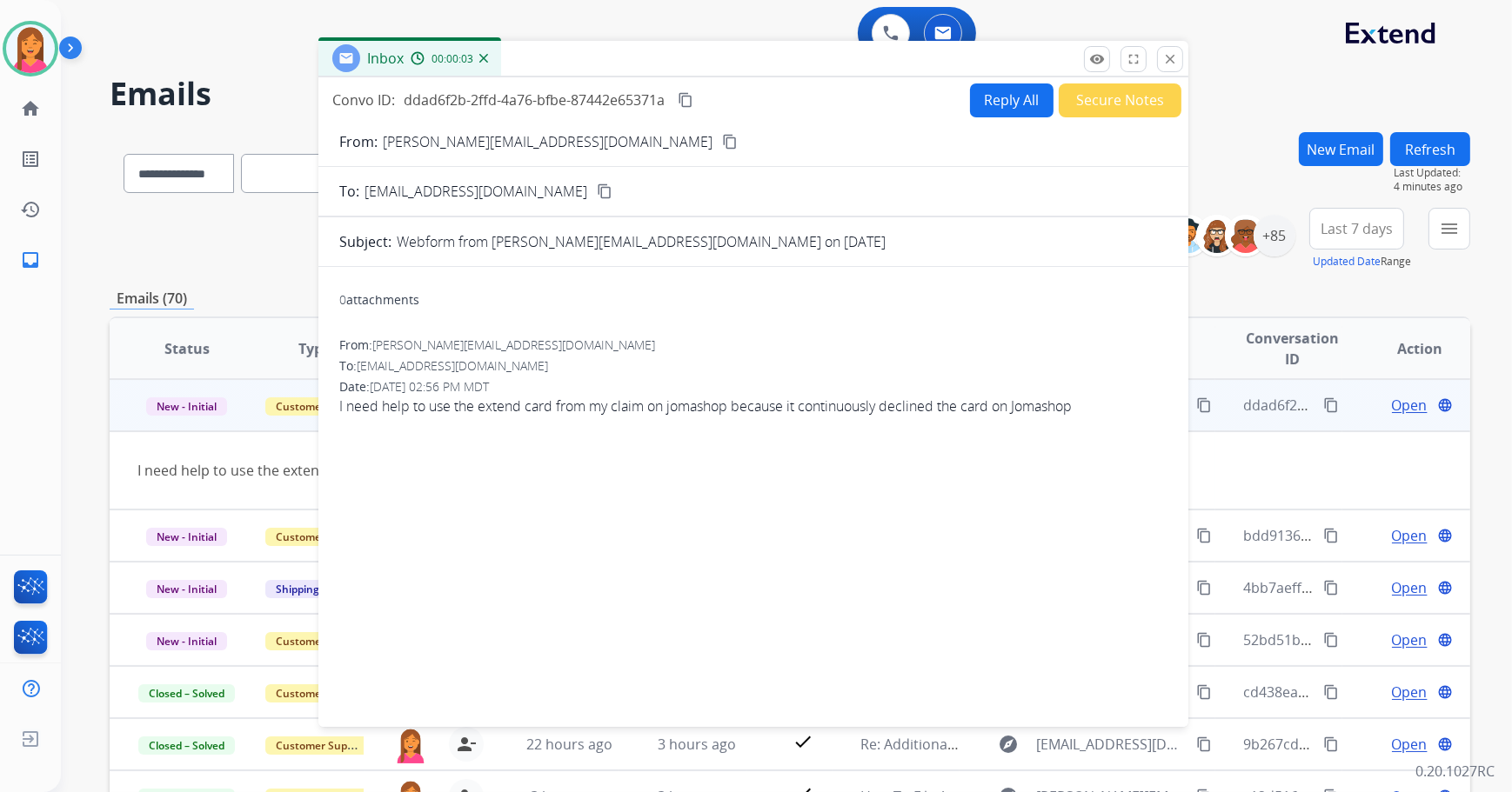
click at [720, 131] on button "content_copy" at bounding box center [730, 141] width 21 height 21
click at [993, 107] on button "Reply All" at bounding box center [1011, 100] width 83 height 34
select select "**********"
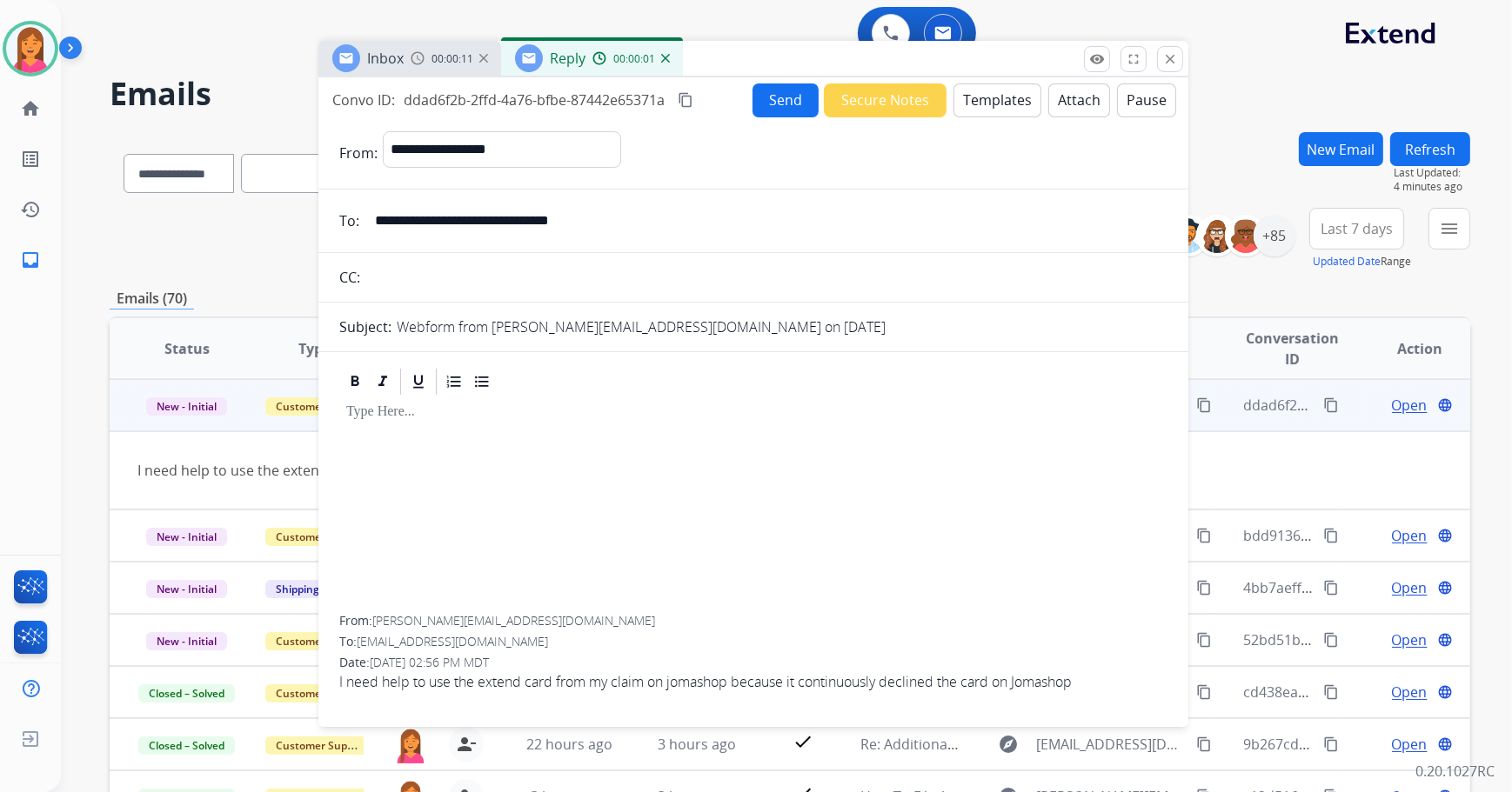
click at [995, 94] on button "Templates" at bounding box center [998, 100] width 88 height 34
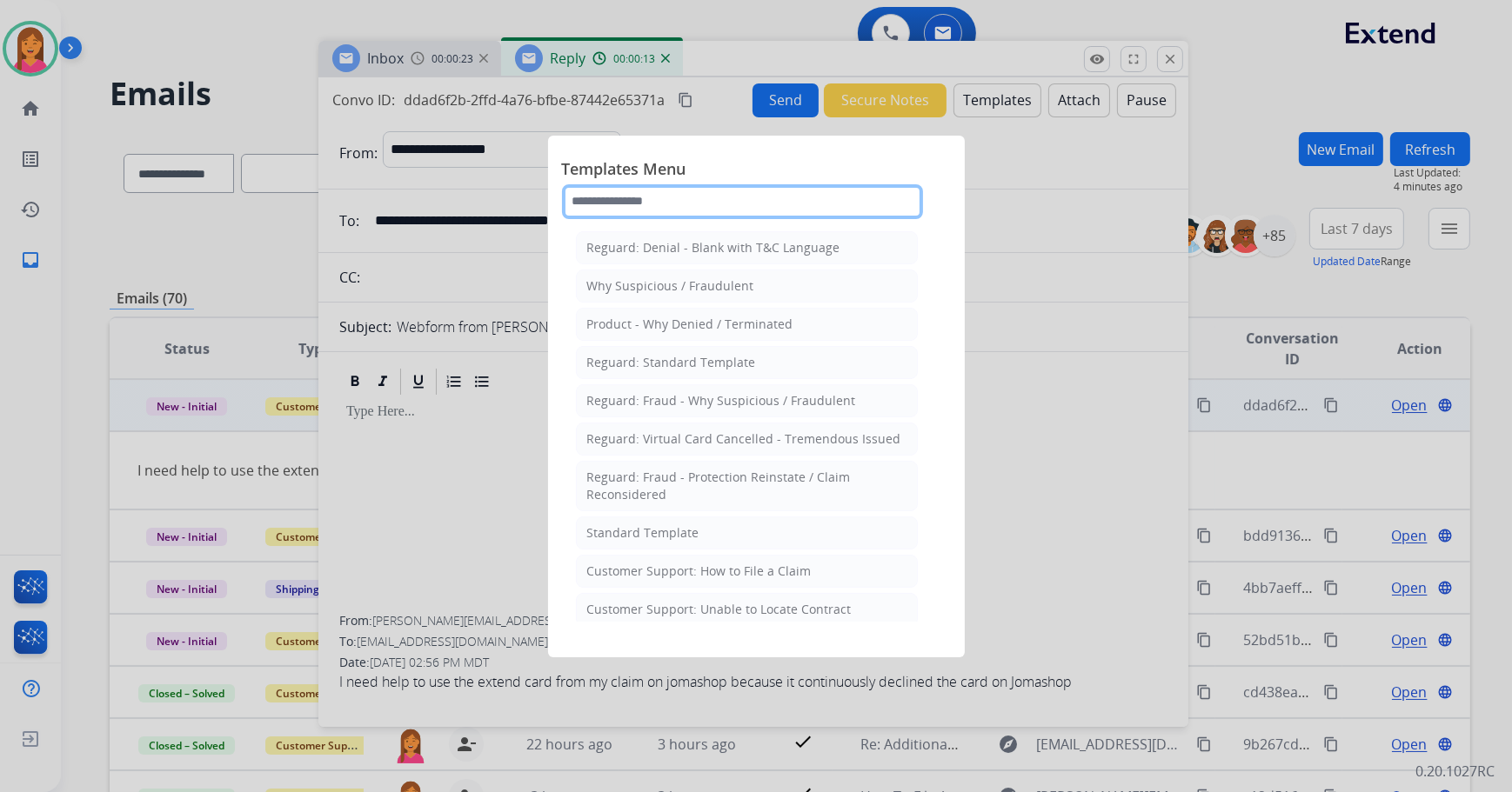
click at [648, 199] on input "text" at bounding box center [742, 202] width 361 height 35
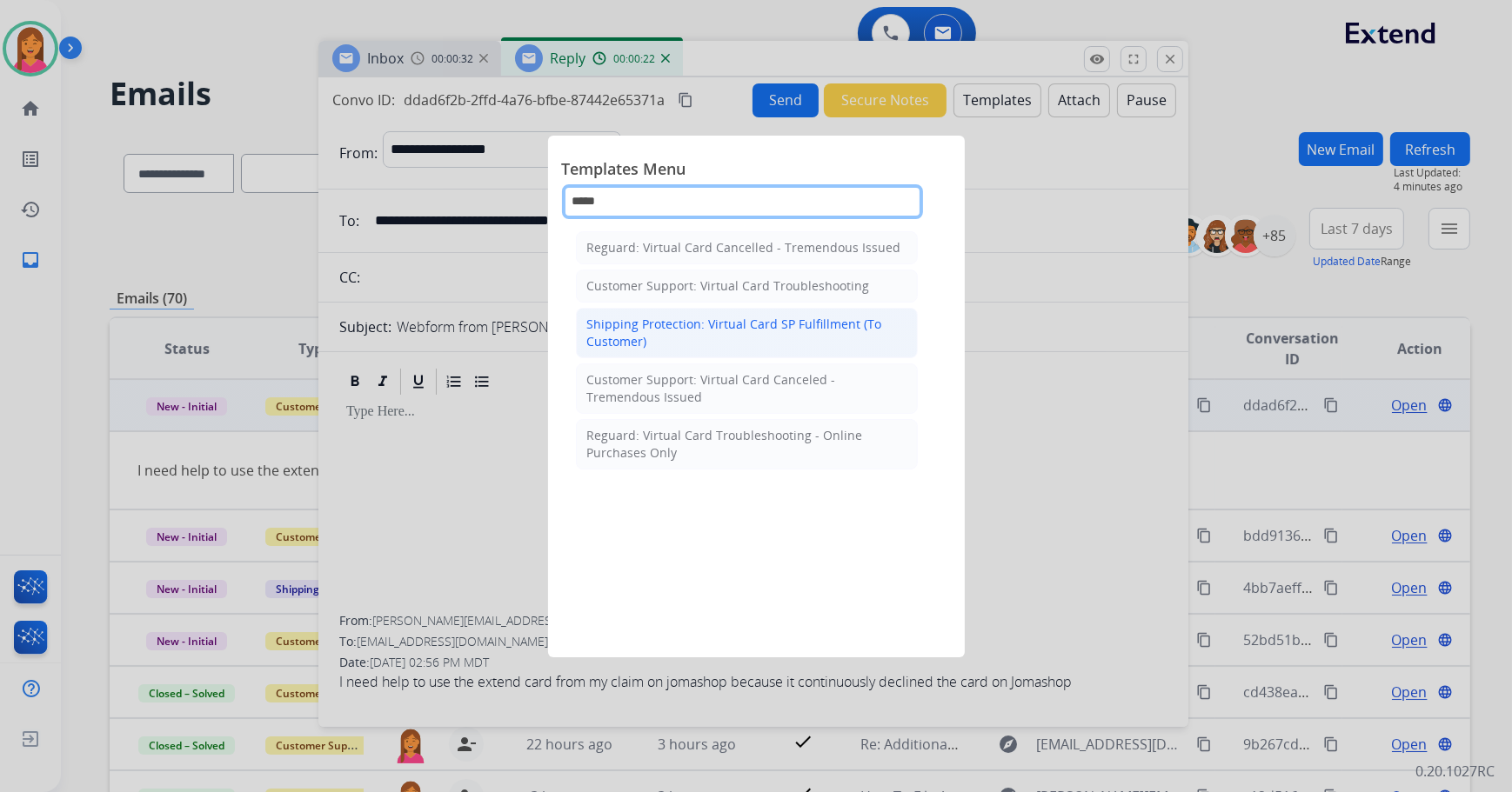
type input "*****"
click at [641, 338] on div "Shipping Protection: Virtual Card SP Fulfillment (To Customer)" at bounding box center [747, 333] width 319 height 35
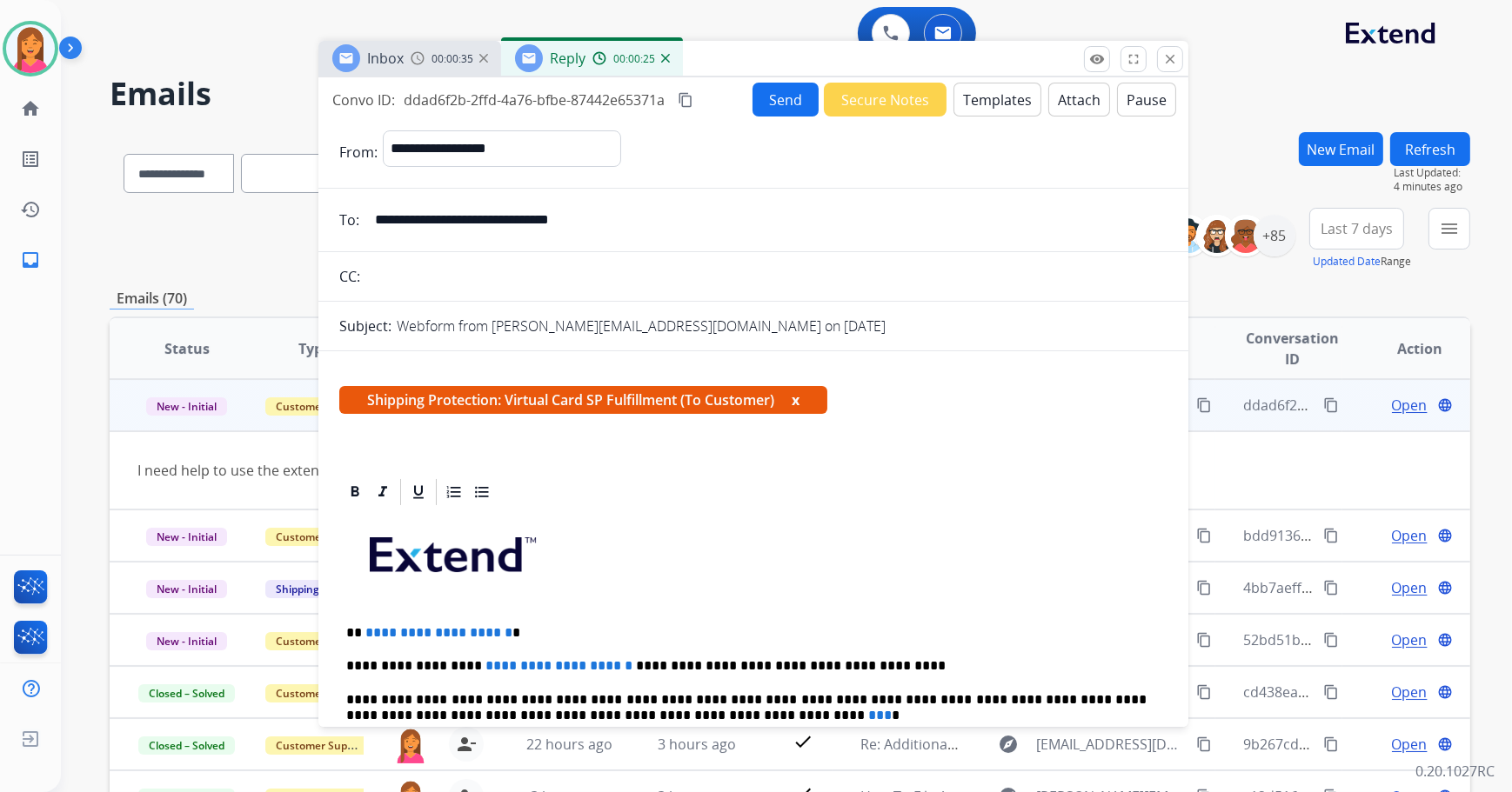
click at [992, 106] on button "Templates" at bounding box center [998, 99] width 88 height 34
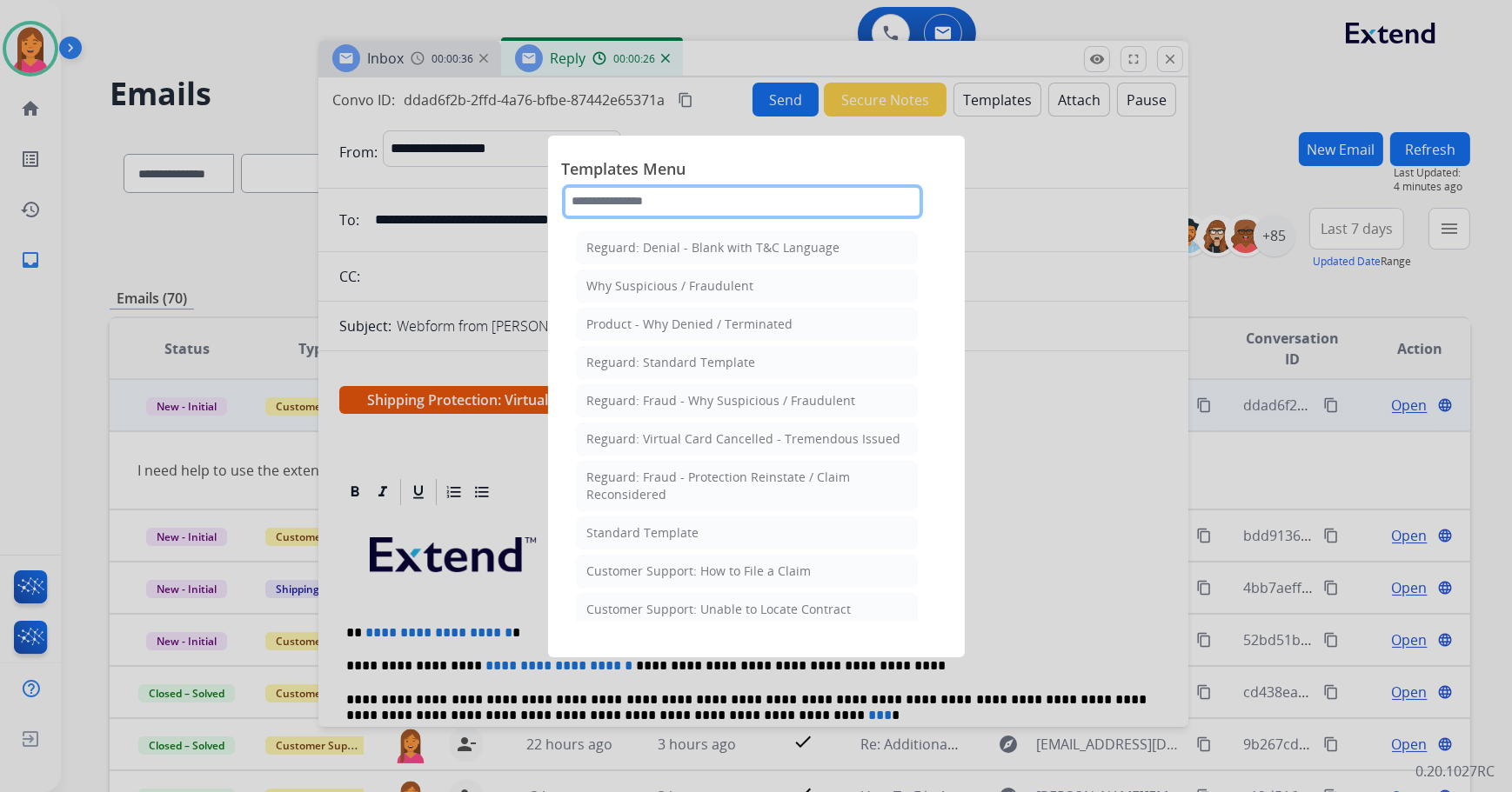
click at [725, 206] on input "text" at bounding box center [742, 202] width 361 height 35
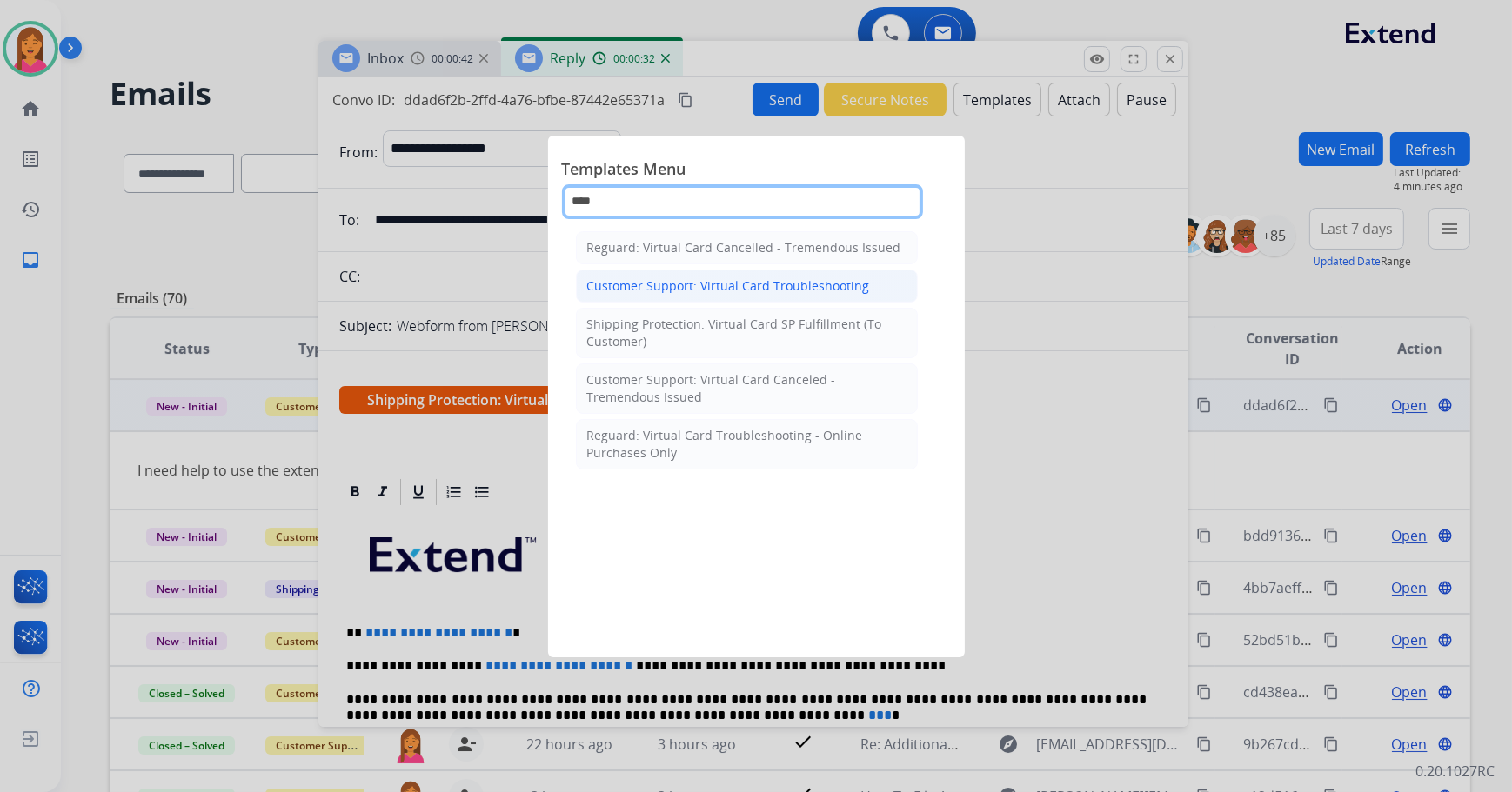
type input "****"
click at [794, 282] on div "Customer Support: Virtual Card Troubleshooting" at bounding box center [729, 286] width 283 height 18
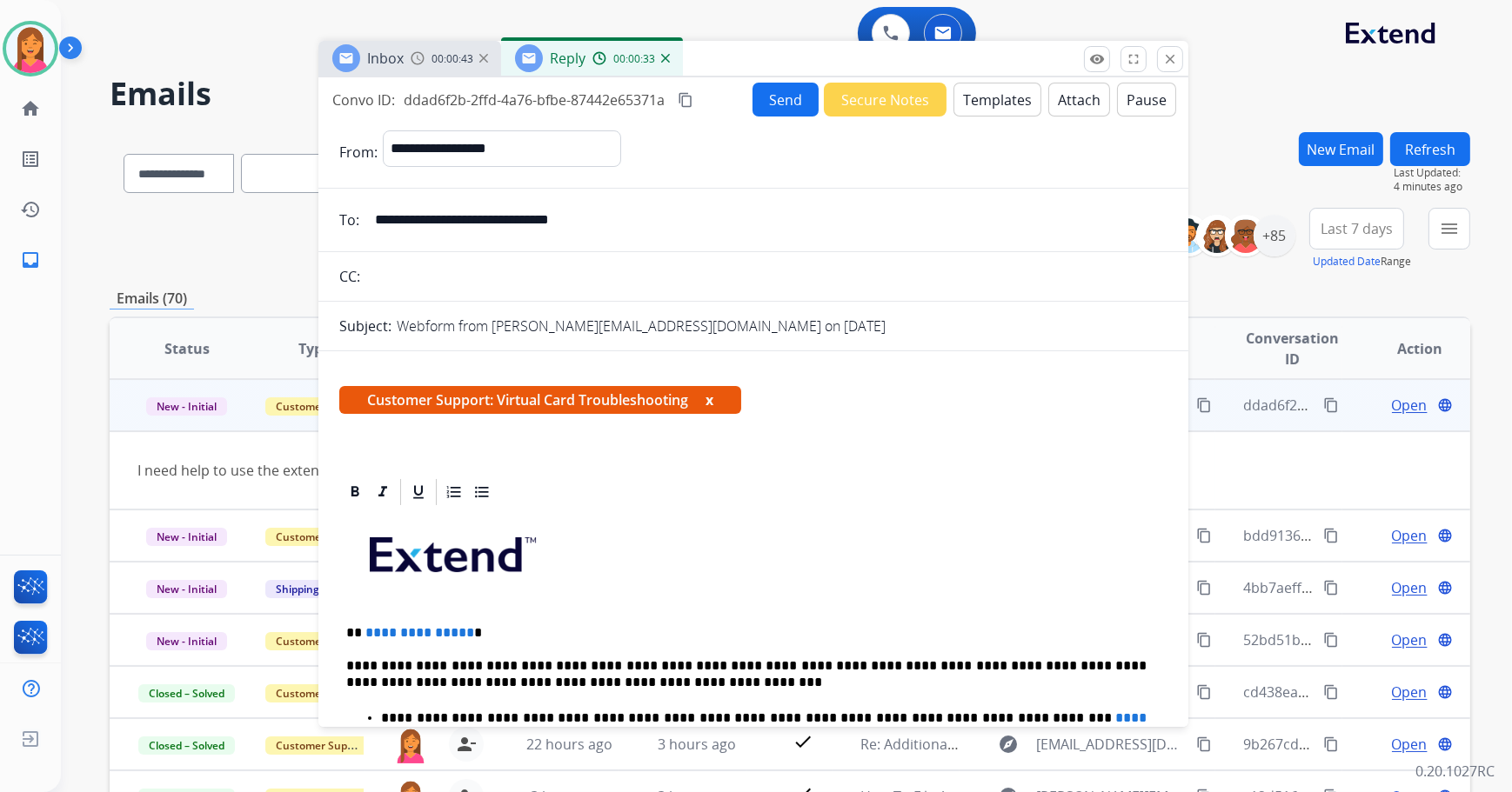
click at [713, 400] on button "x" at bounding box center [709, 399] width 8 height 21
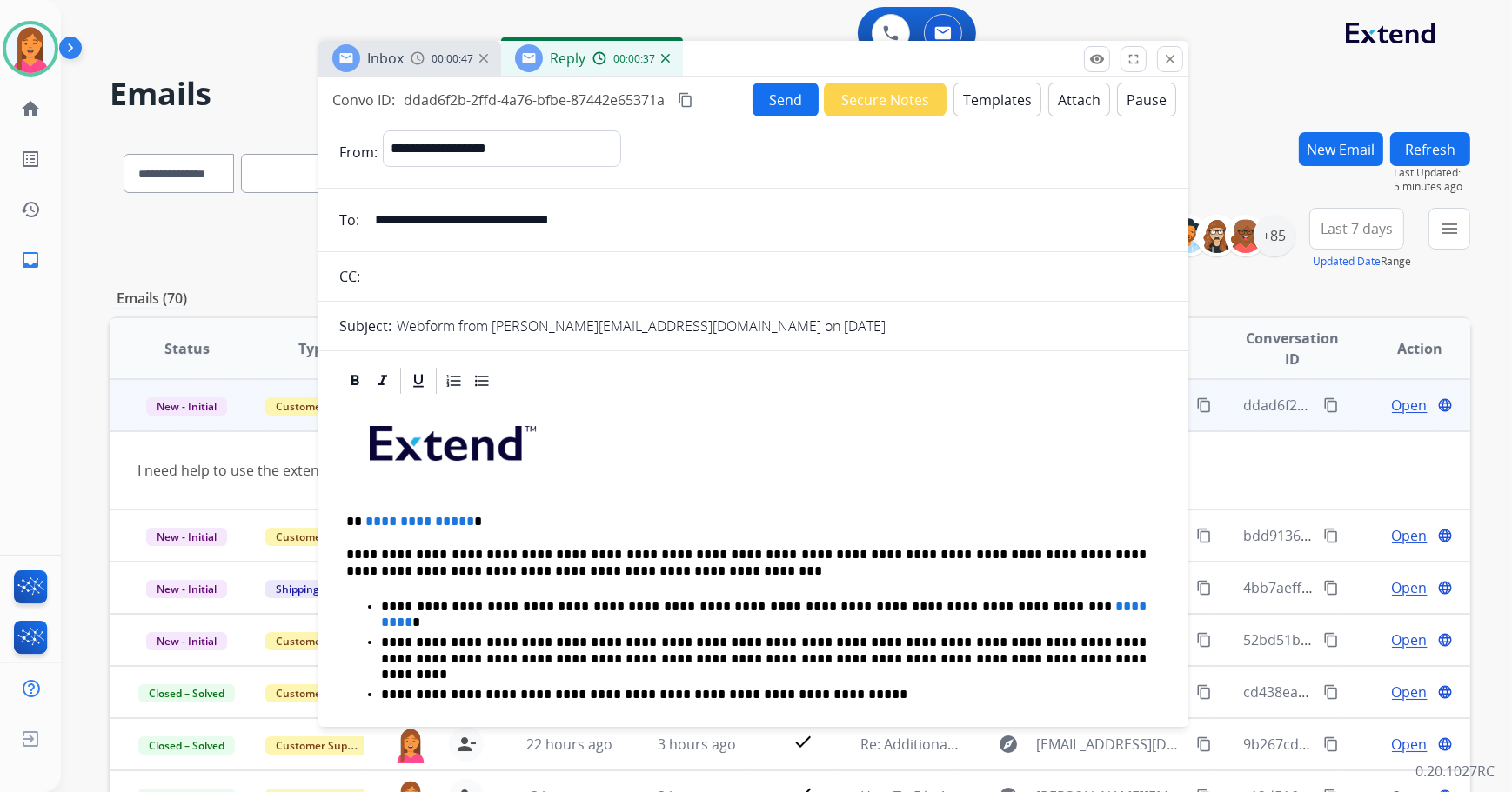
click at [483, 526] on p "**********" at bounding box center [747, 522] width 801 height 16
click at [1024, 600] on p "**********" at bounding box center [764, 607] width 767 height 16
click at [967, 611] on p "**********" at bounding box center [764, 607] width 767 height 16
click at [783, 102] on button "Send" at bounding box center [785, 99] width 67 height 34
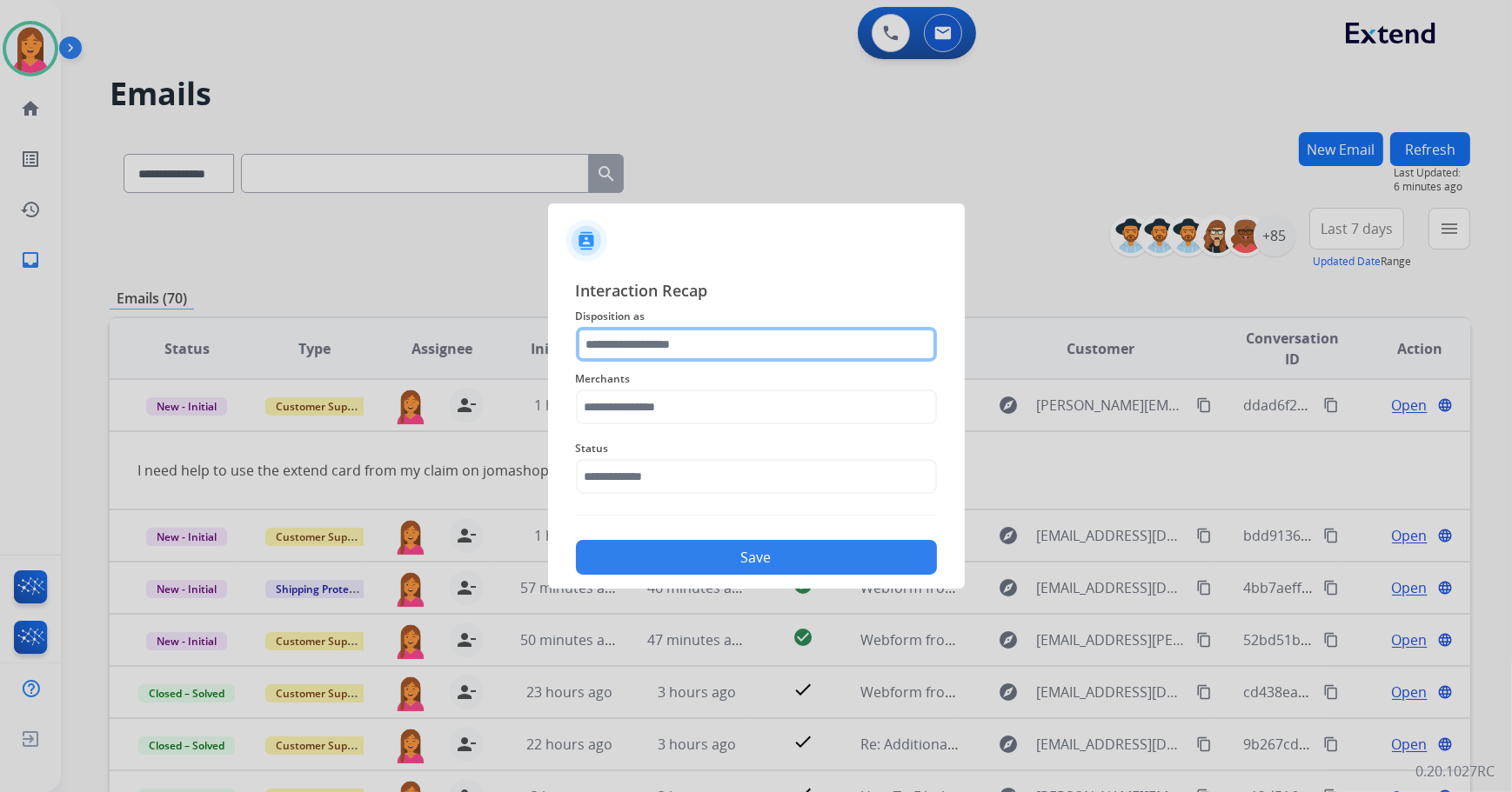
click at [641, 348] on input "text" at bounding box center [756, 345] width 361 height 35
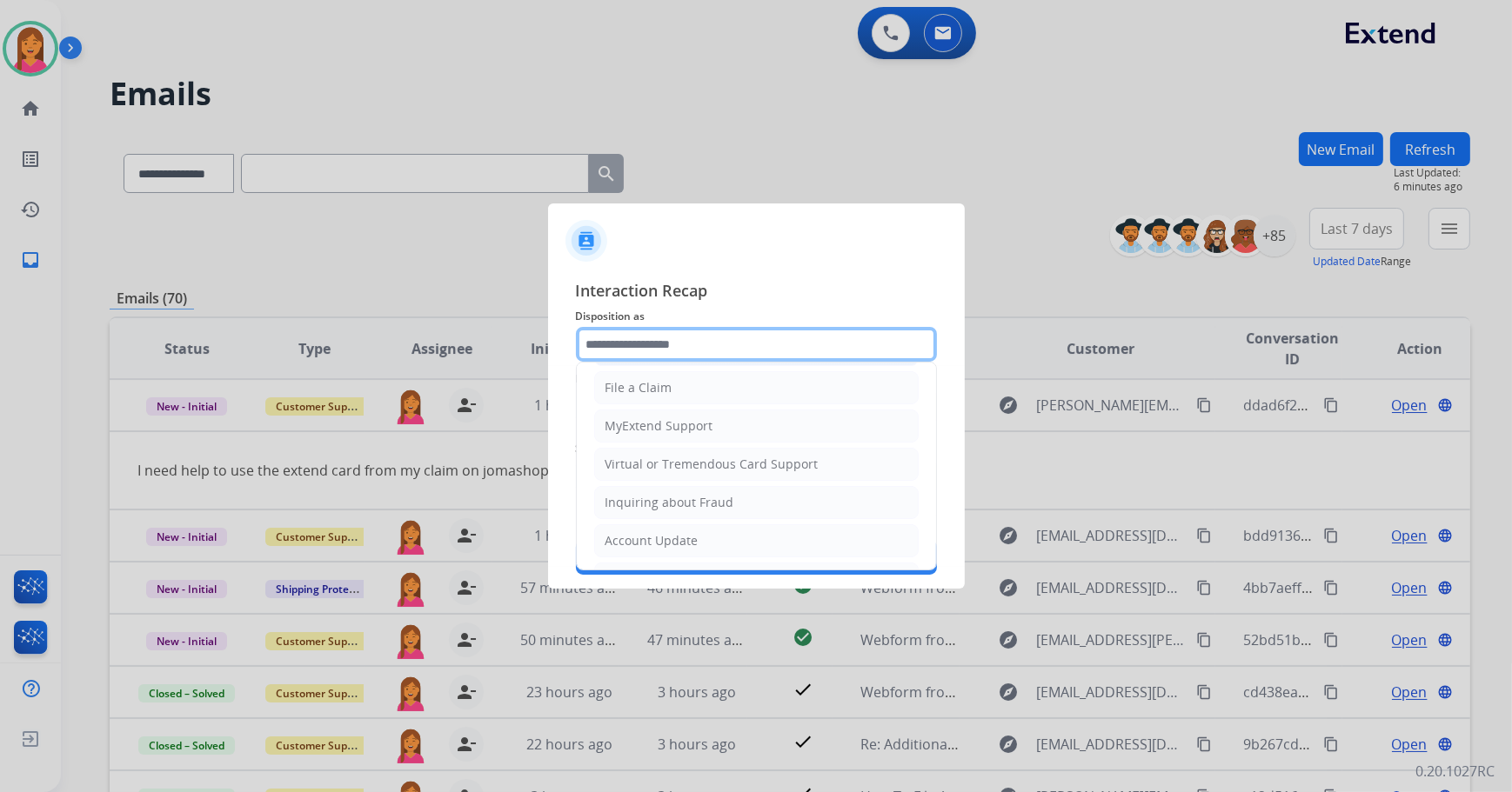
scroll to position [158, 0]
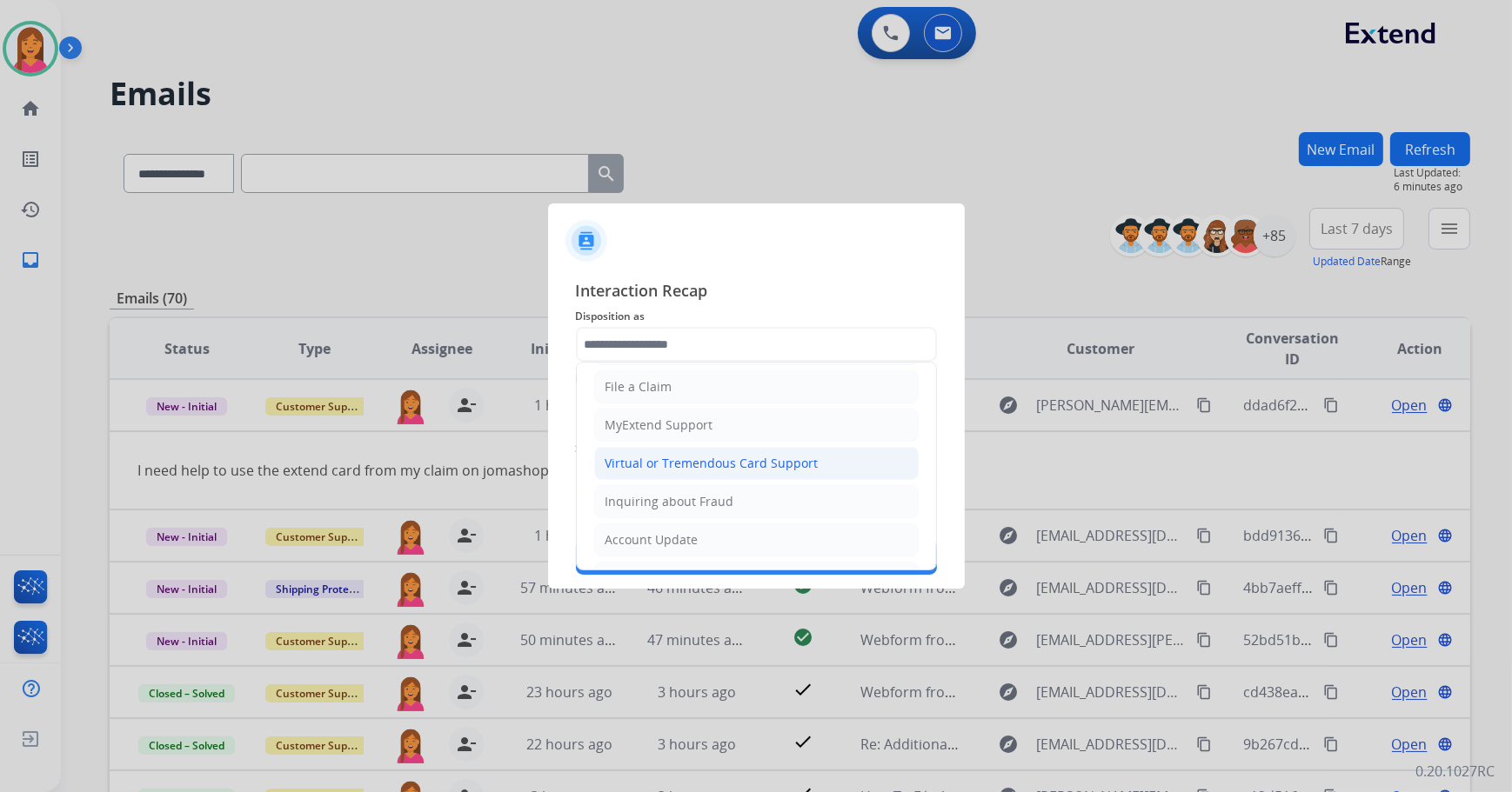
click at [677, 468] on div "Virtual or Tremendous Card Support" at bounding box center [712, 464] width 213 height 18
type input "**********"
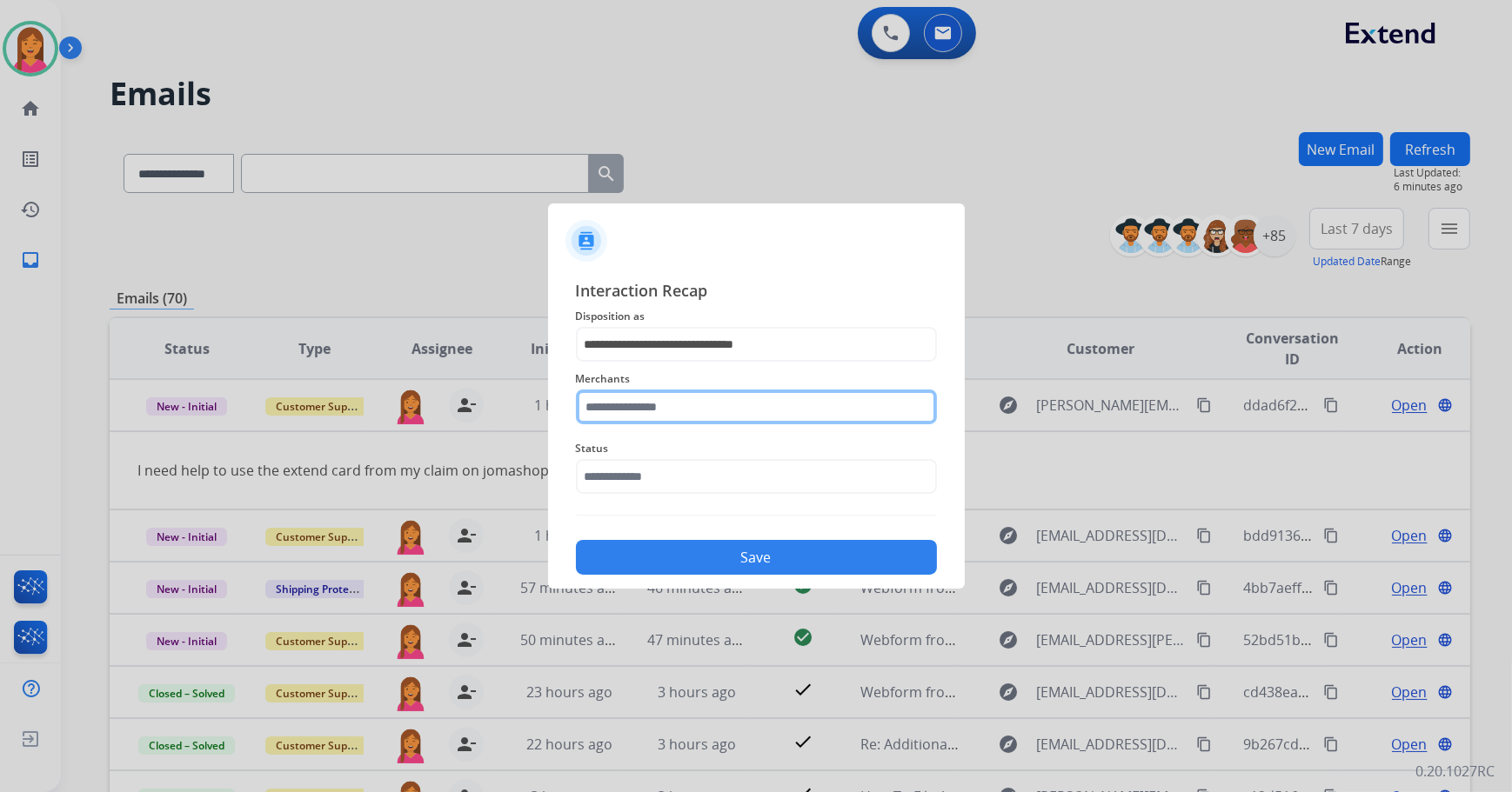
click at [669, 398] on input "text" at bounding box center [756, 407] width 361 height 35
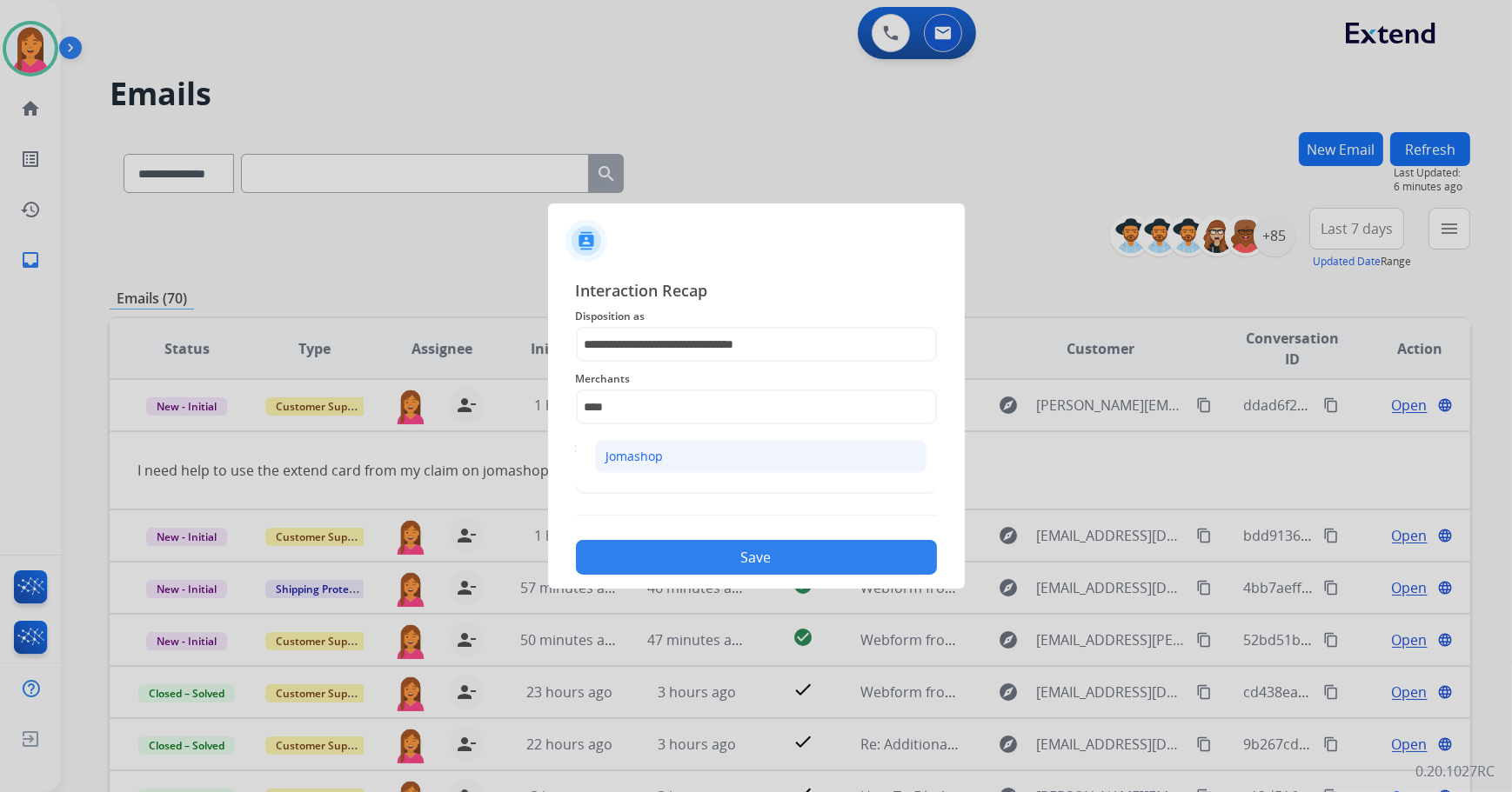
click at [640, 450] on div "Jomashop" at bounding box center [635, 456] width 58 height 18
type input "********"
click at [642, 471] on input "text" at bounding box center [756, 477] width 361 height 35
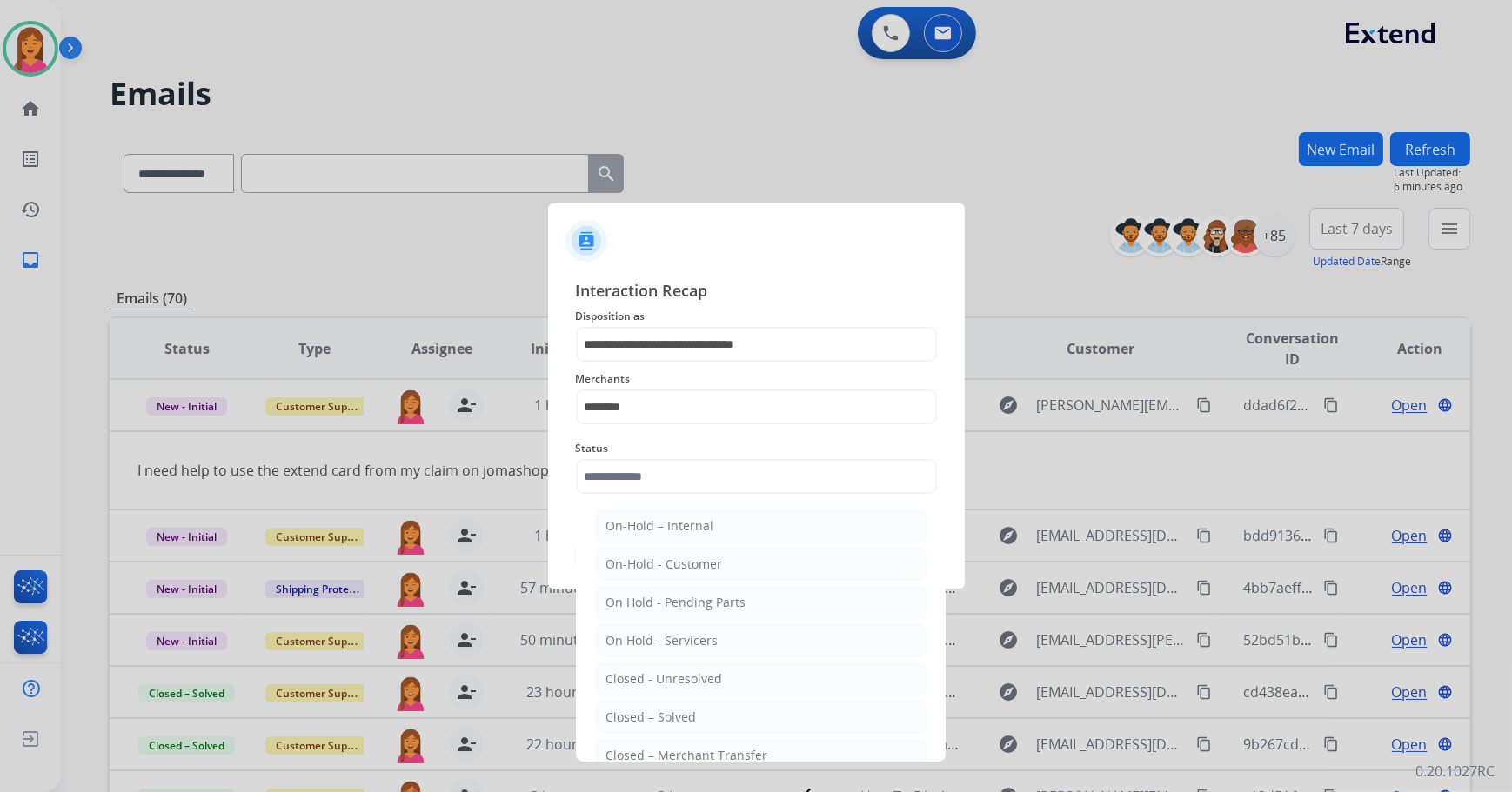
click at [690, 710] on div "Closed – Solved" at bounding box center [651, 718] width 90 height 18
type input "**********"
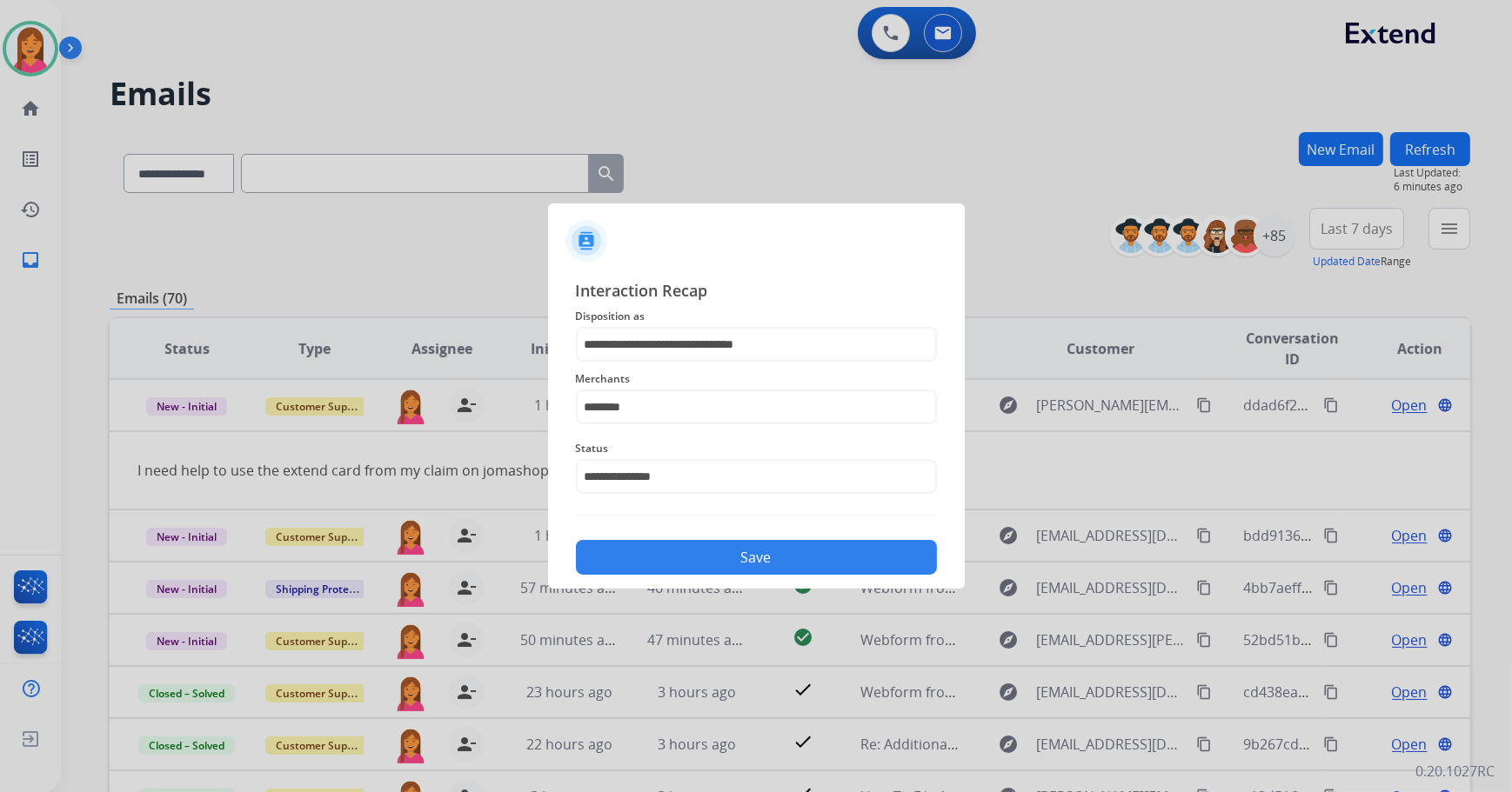
click at [705, 558] on button "Save" at bounding box center [756, 558] width 361 height 35
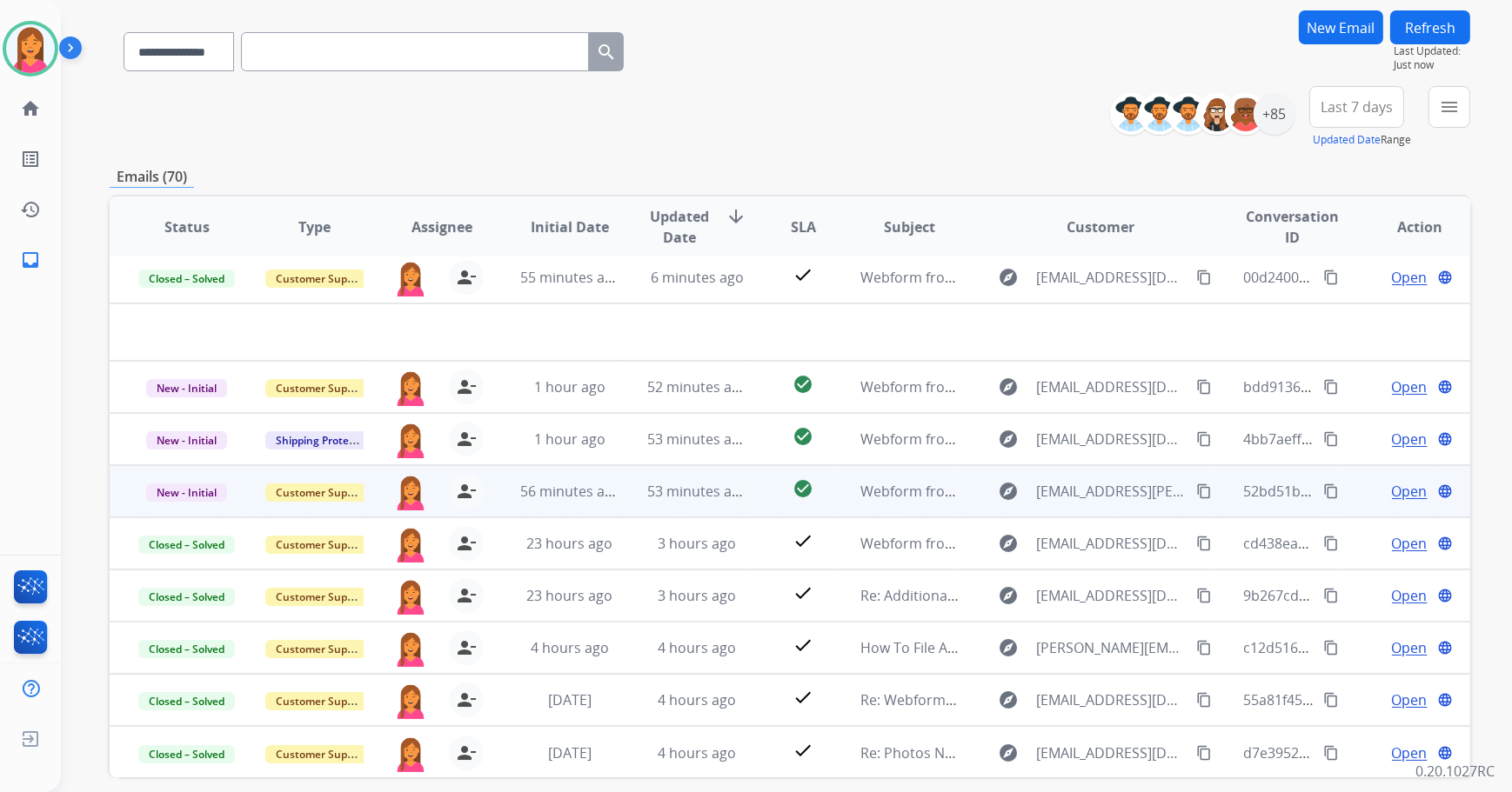
scroll to position [198, 0]
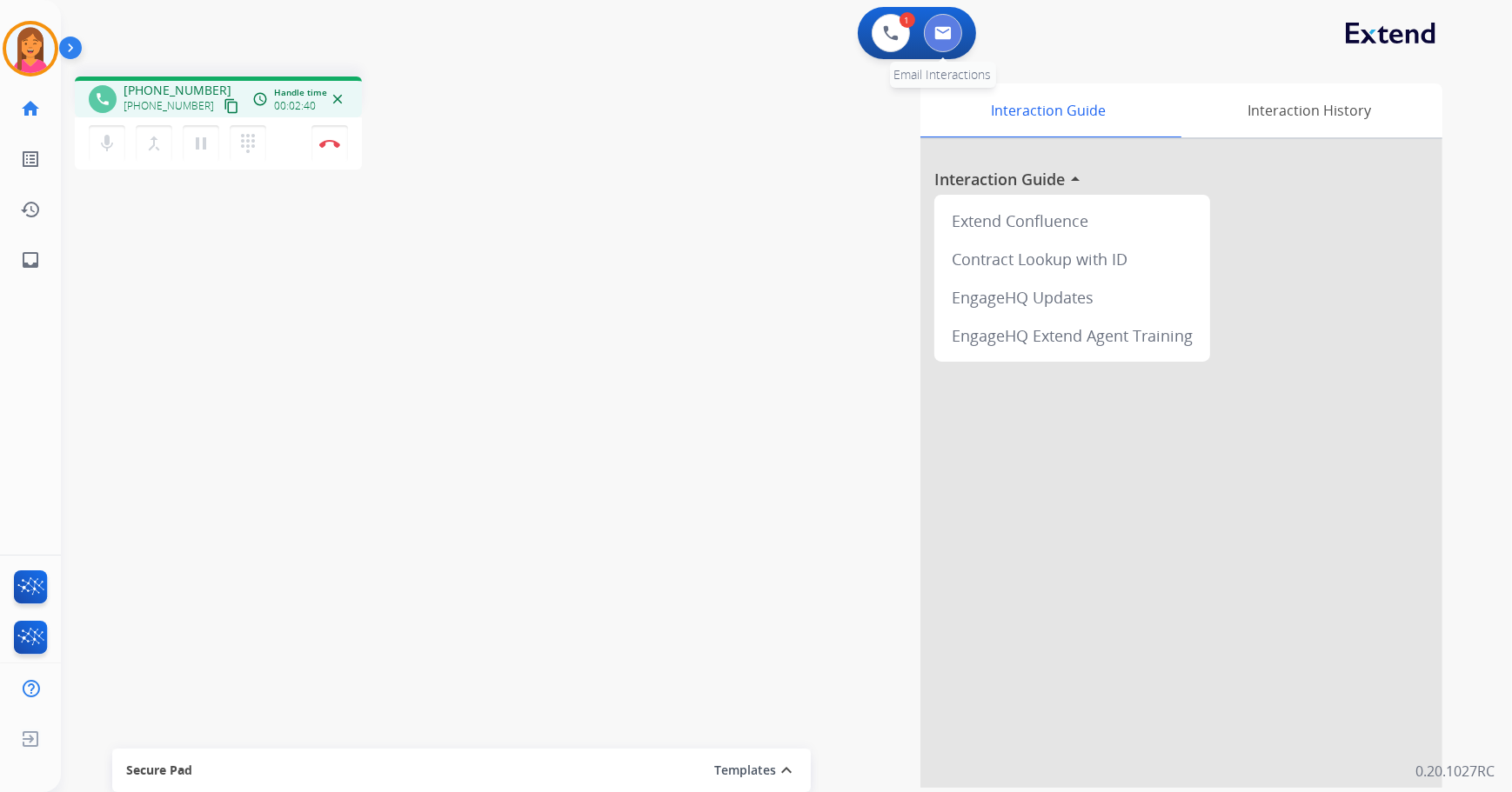
click at [945, 43] on button at bounding box center [942, 32] width 38 height 38
select select "**********"
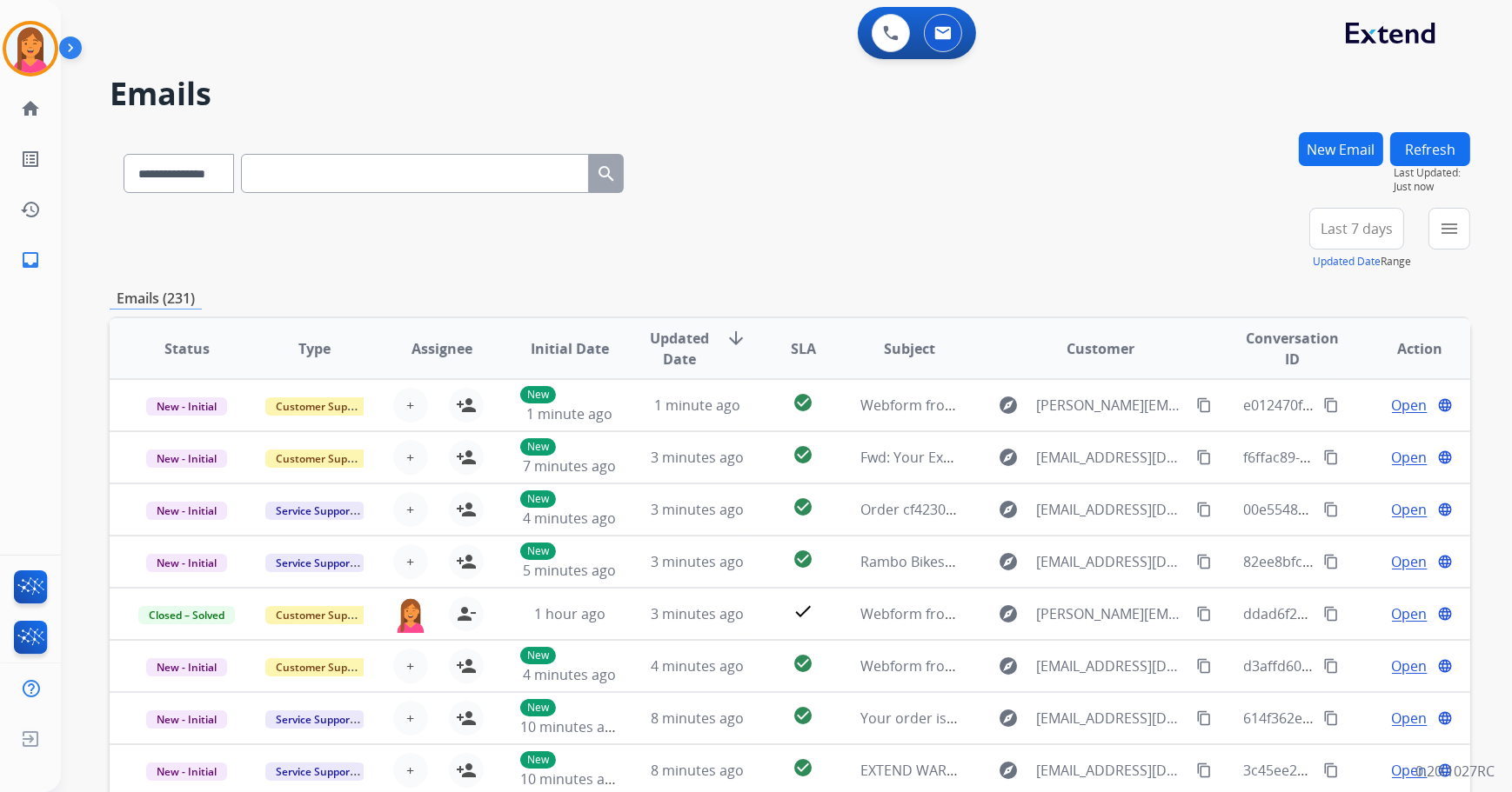
click at [1320, 161] on button "New Email" at bounding box center [1341, 149] width 84 height 34
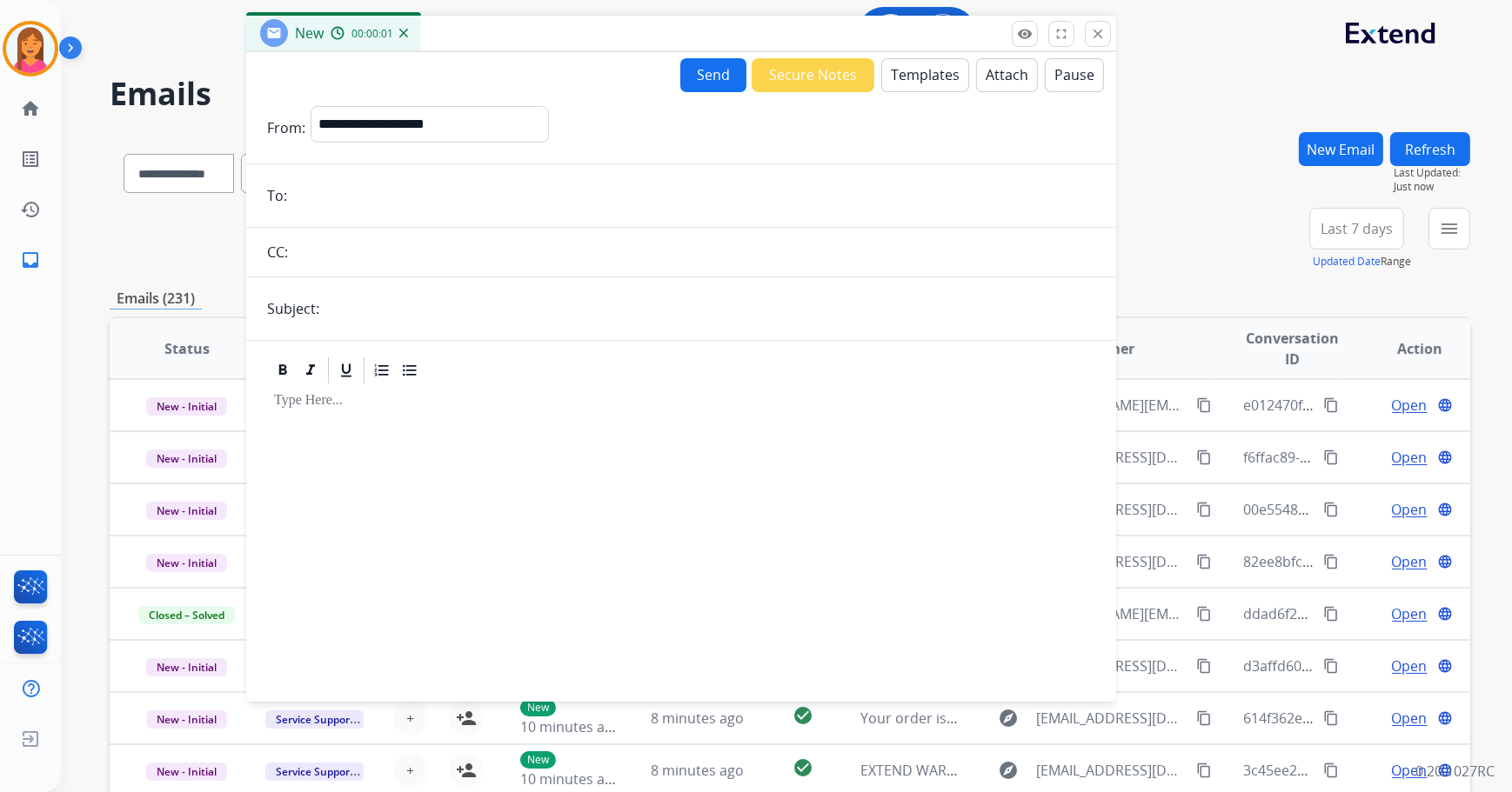
drag, startPoint x: 985, startPoint y: 121, endPoint x: 685, endPoint y: 27, distance: 314.4
click at [685, 27] on div "New 00:00:01" at bounding box center [681, 33] width 870 height 36
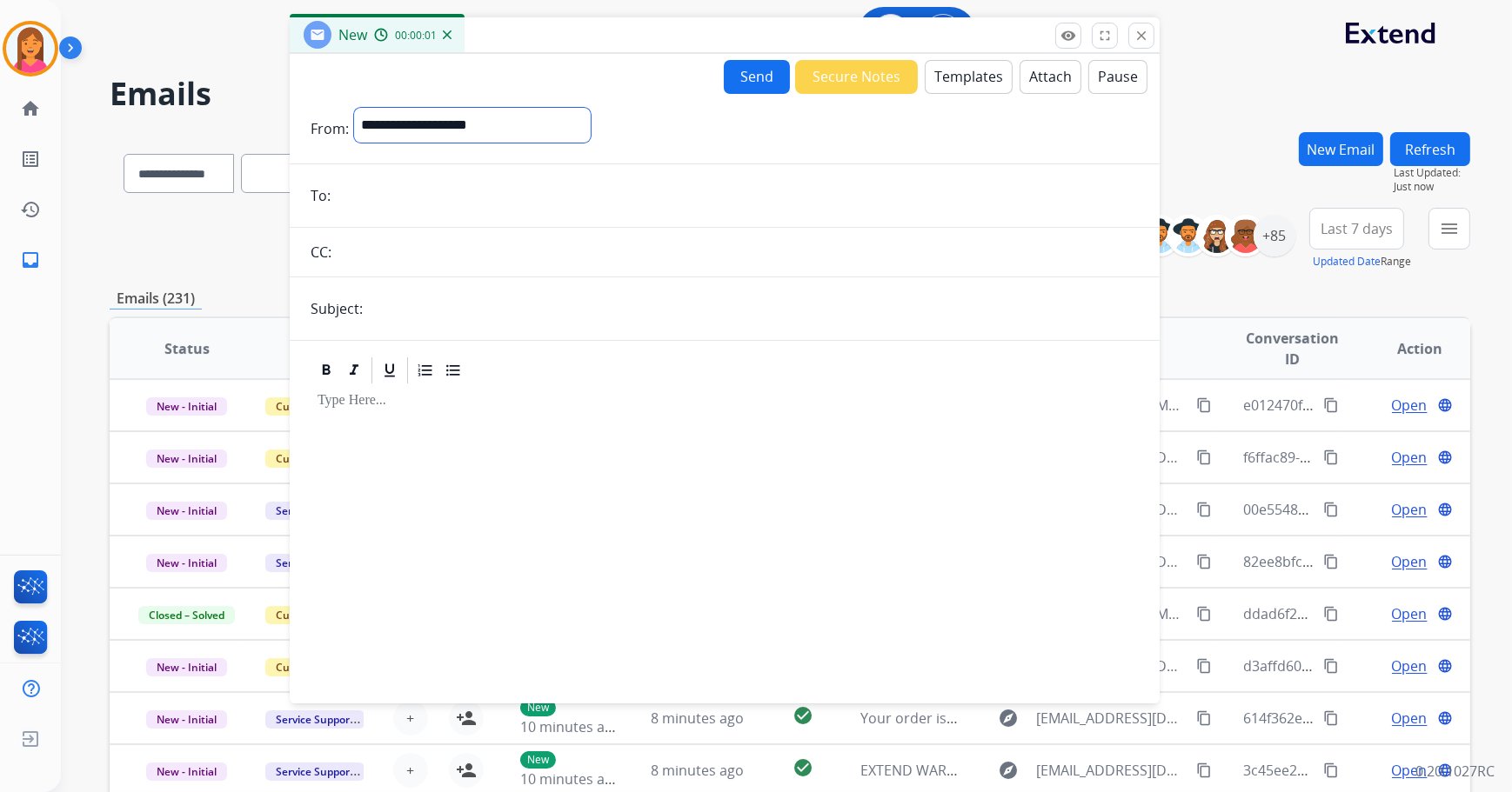
click at [523, 125] on select "**********" at bounding box center [473, 125] width 237 height 35
click at [354, 108] on select "**********" at bounding box center [473, 125] width 237 height 35
drag, startPoint x: 635, startPoint y: 121, endPoint x: 307, endPoint y: 164, distance: 330.8
click at [306, 164] on form "**********" at bounding box center [725, 396] width 870 height 603
click at [551, 120] on select "**********" at bounding box center [473, 125] width 237 height 35
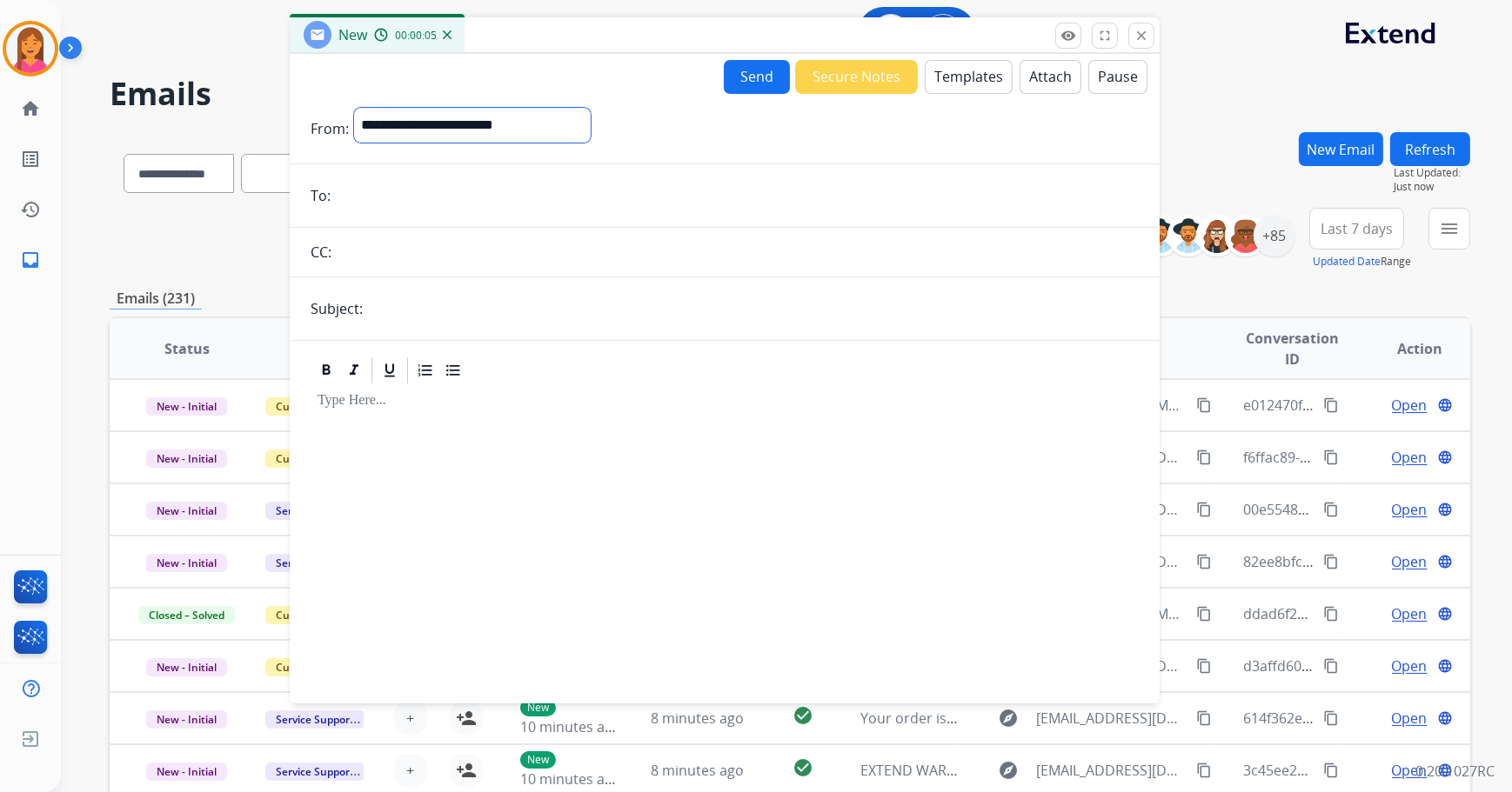
click at [551, 121] on select "**********" at bounding box center [473, 125] width 237 height 35
select select "**********"
click at [354, 108] on select "**********" at bounding box center [473, 125] width 237 height 35
click at [399, 194] on input "email" at bounding box center [737, 198] width 803 height 35
type input "**********"
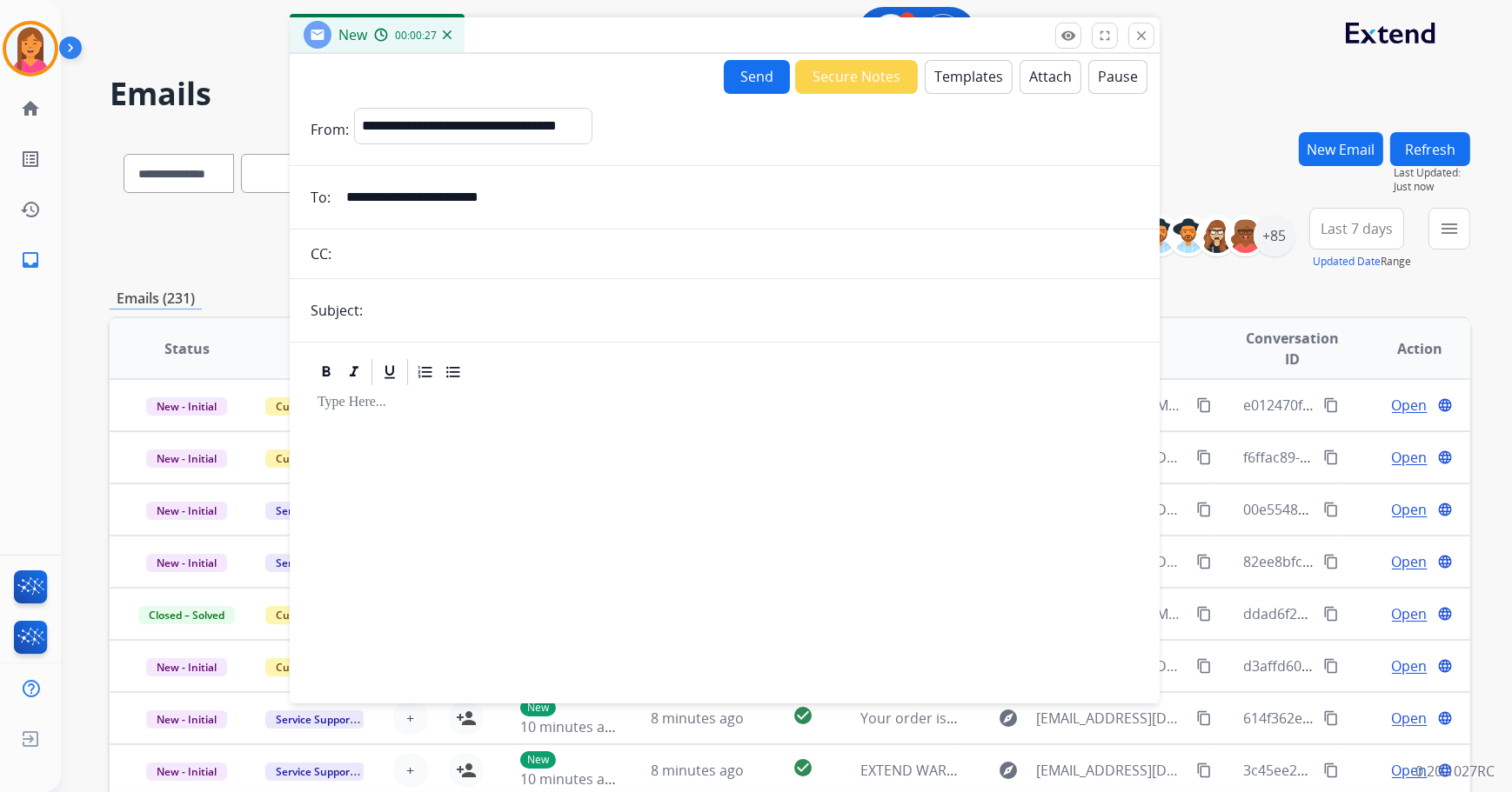
click at [375, 308] on input "text" at bounding box center [753, 310] width 771 height 35
click at [437, 307] on input "**********" at bounding box center [753, 310] width 771 height 35
type input "**********"
click at [949, 82] on button "Templates" at bounding box center [969, 76] width 88 height 34
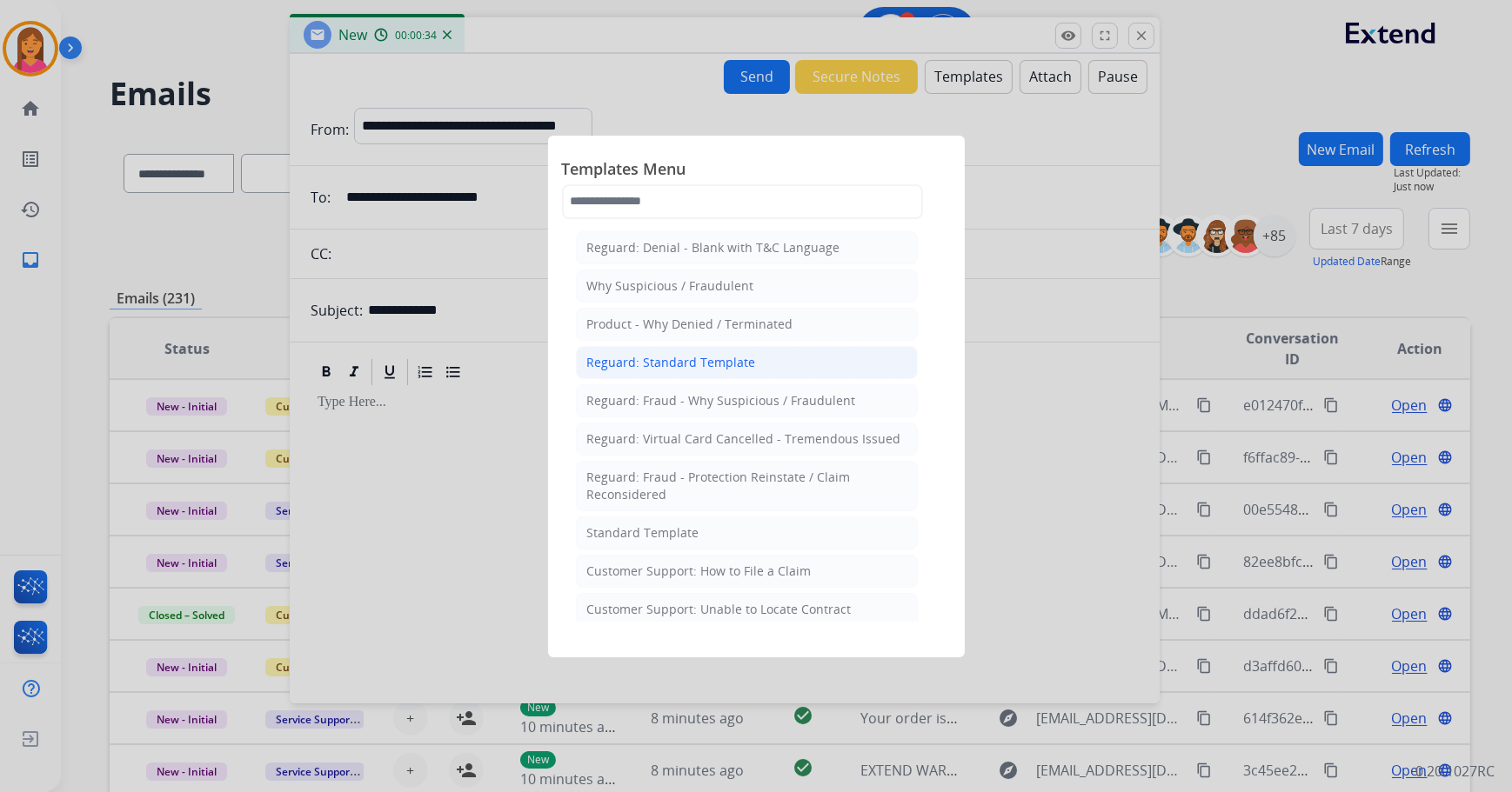
click at [700, 354] on div "Reguard: Standard Template" at bounding box center [672, 363] width 168 height 18
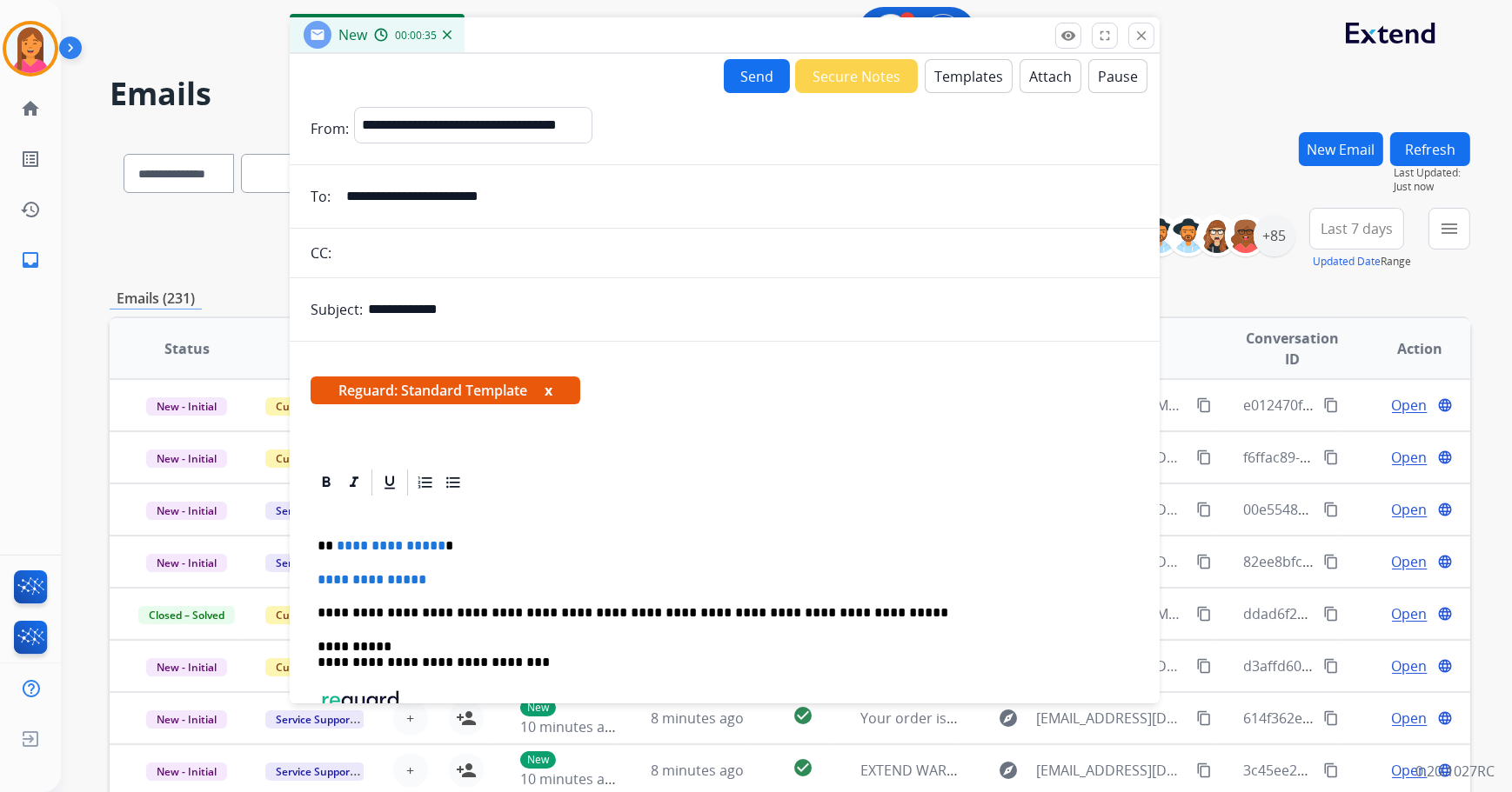
click at [551, 389] on button "x" at bounding box center [548, 390] width 8 height 21
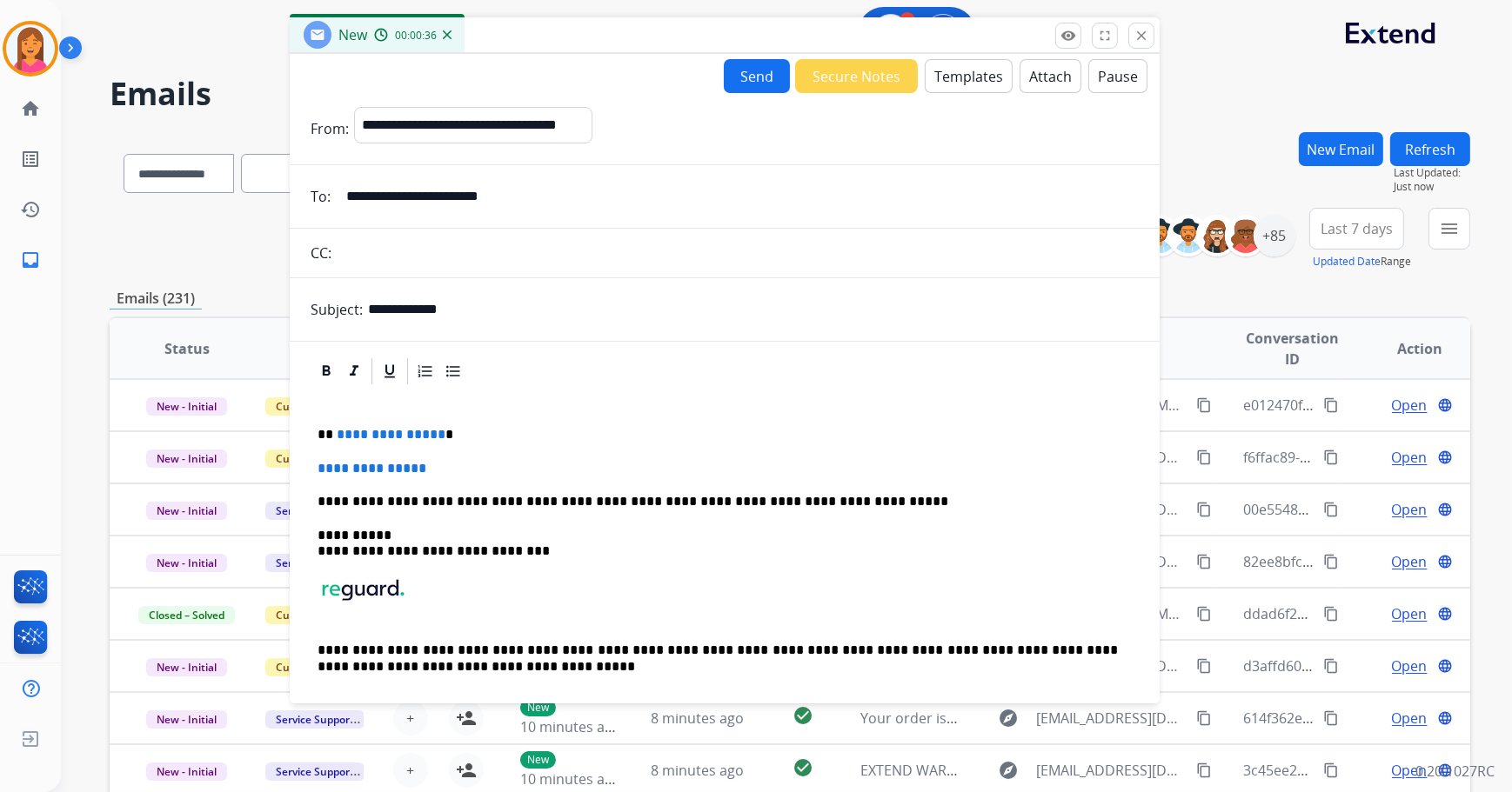
click at [443, 440] on p "**********" at bounding box center [718, 435] width 801 height 16
drag, startPoint x: 445, startPoint y: 463, endPoint x: 306, endPoint y: 455, distance: 139.2
click at [315, 460] on div "**********" at bounding box center [725, 558] width 828 height 344
click at [315, 469] on div "**********" at bounding box center [725, 558] width 828 height 344
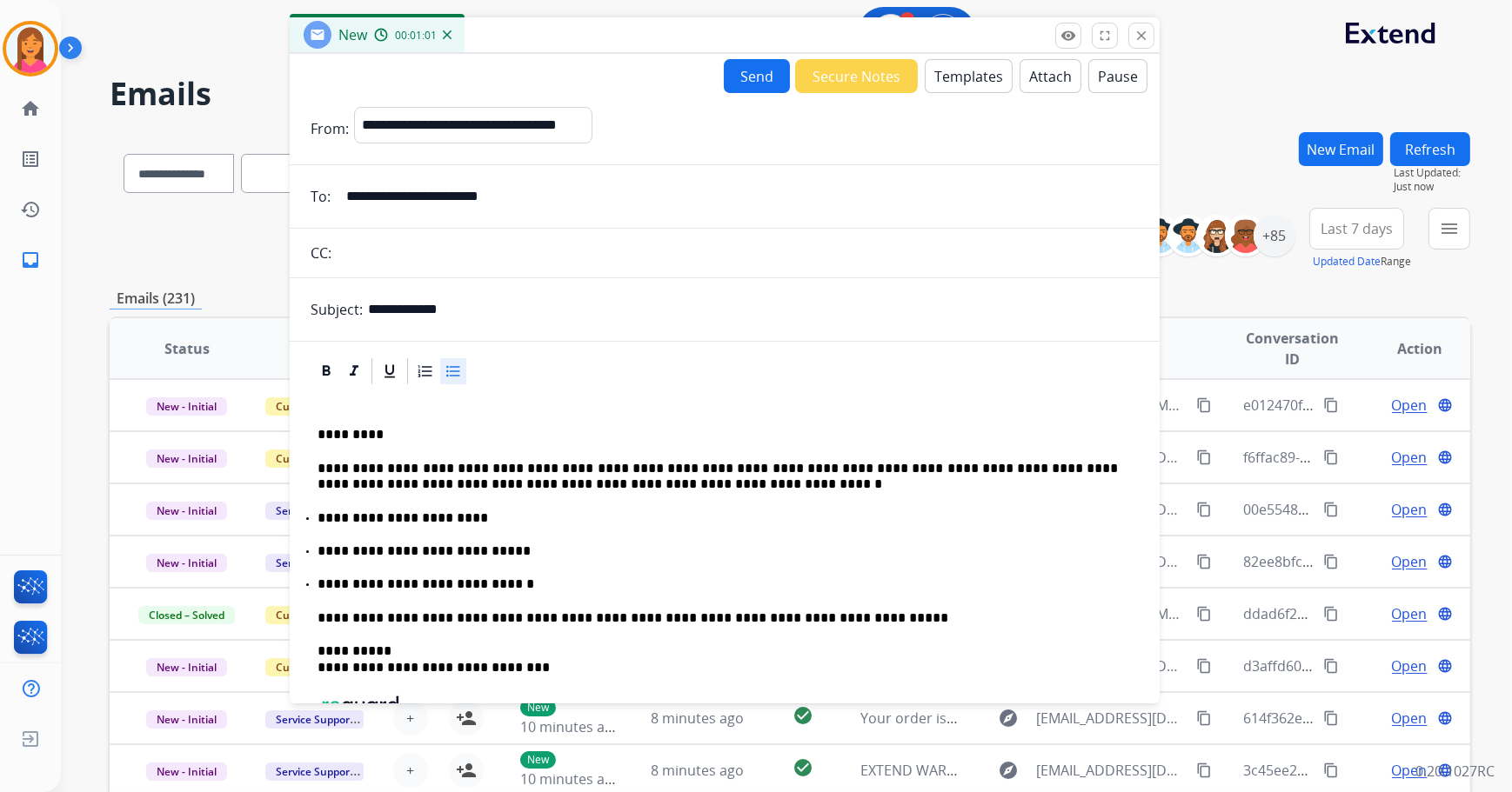
click at [510, 463] on p "**********" at bounding box center [718, 477] width 801 height 32
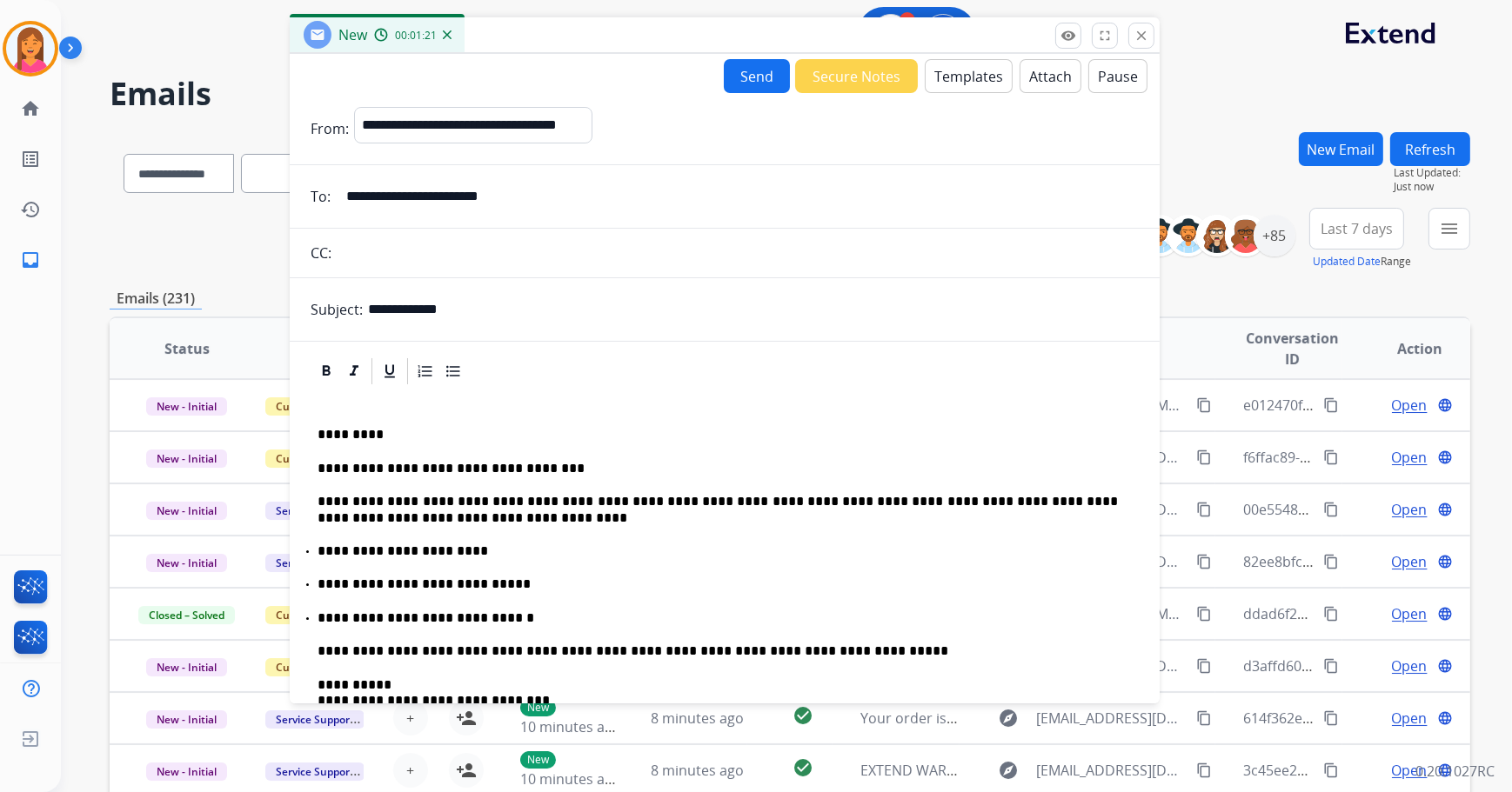
click at [737, 81] on button "Send" at bounding box center [757, 75] width 67 height 34
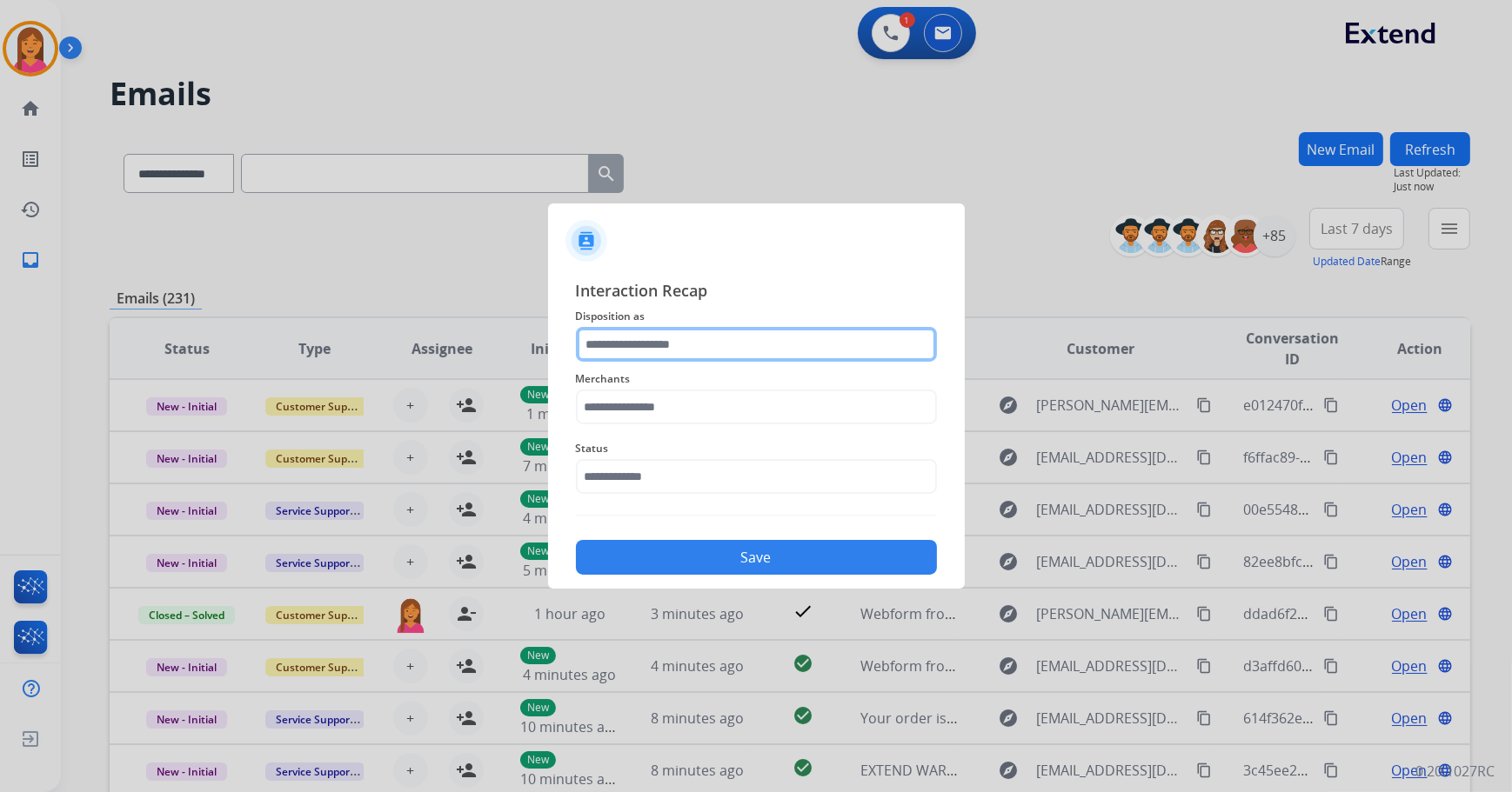
click at [628, 349] on input "text" at bounding box center [756, 345] width 361 height 35
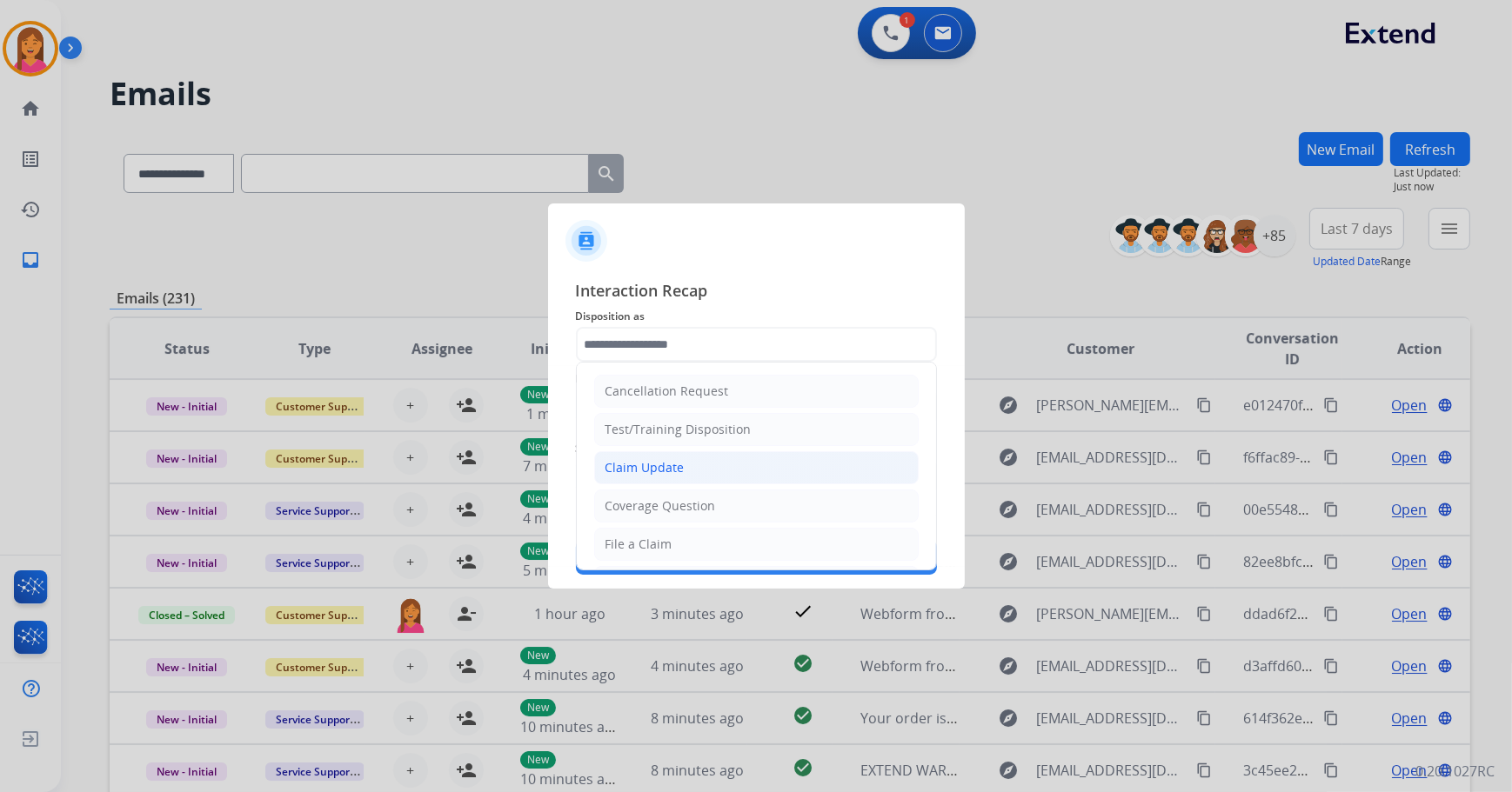
click at [679, 471] on div "Claim Update" at bounding box center [644, 468] width 79 height 18
type input "**********"
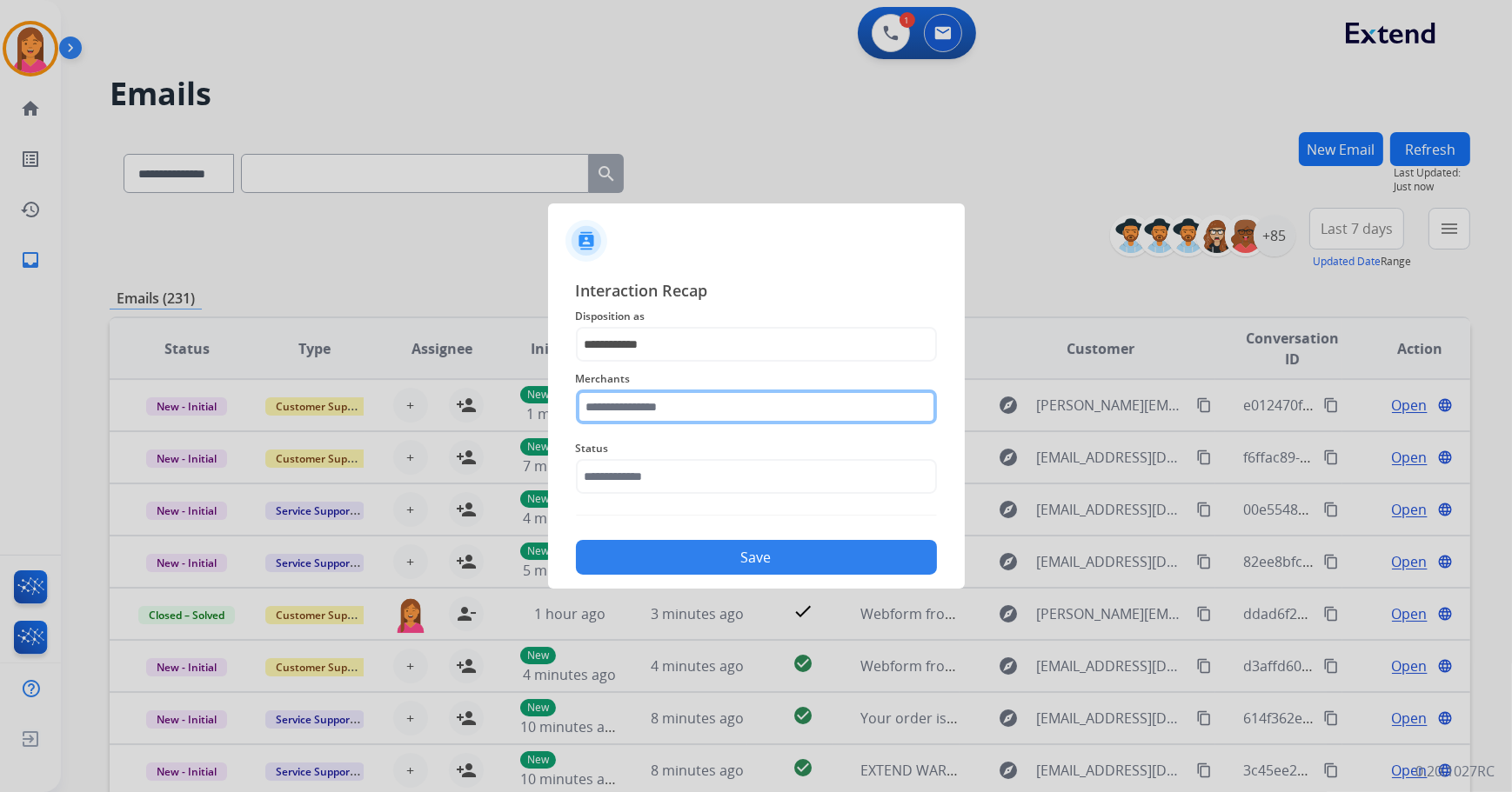
click at [674, 412] on input "text" at bounding box center [756, 407] width 361 height 35
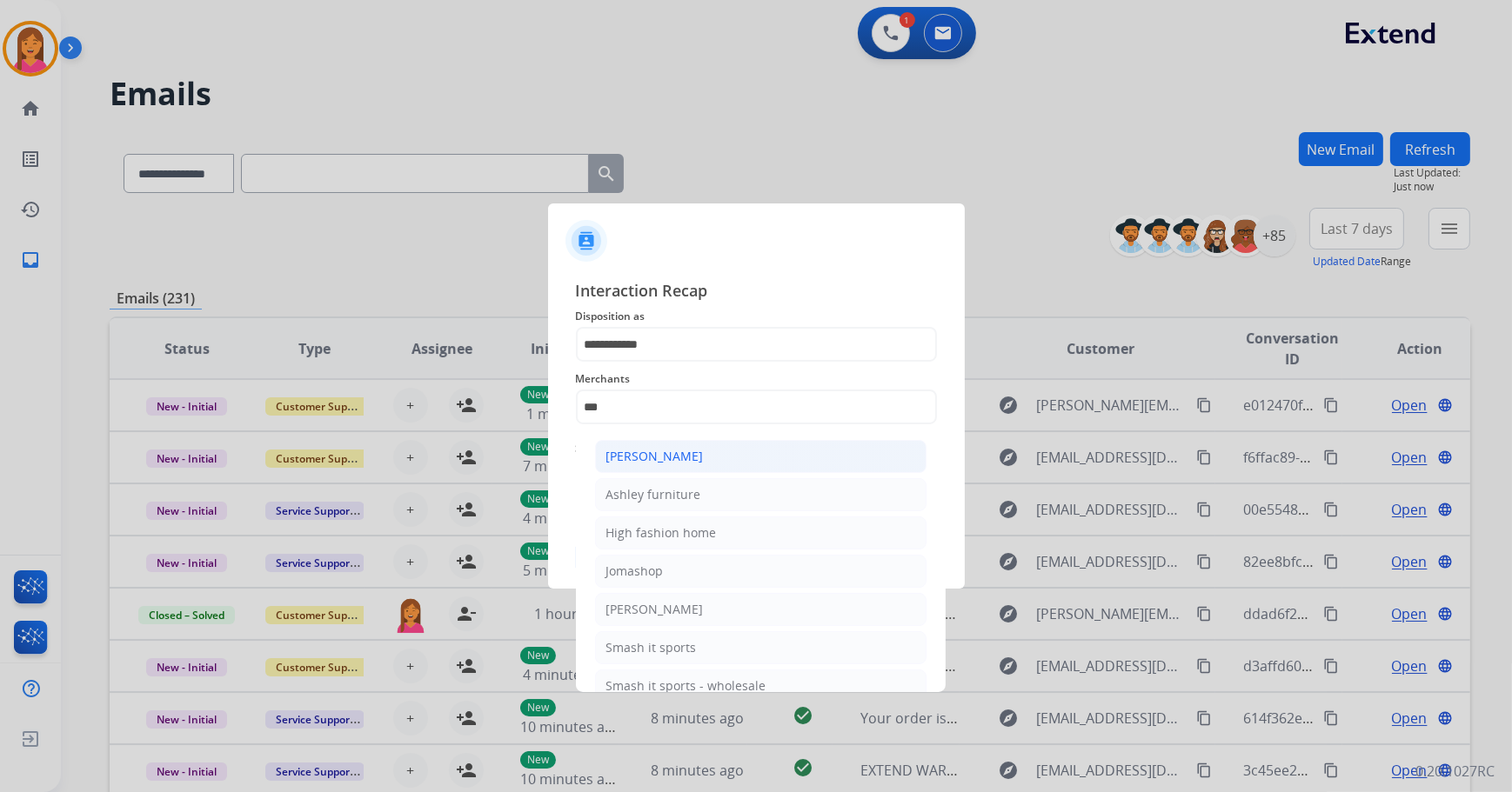
click at [673, 446] on li "[PERSON_NAME]" at bounding box center [761, 456] width 331 height 33
type input "**********"
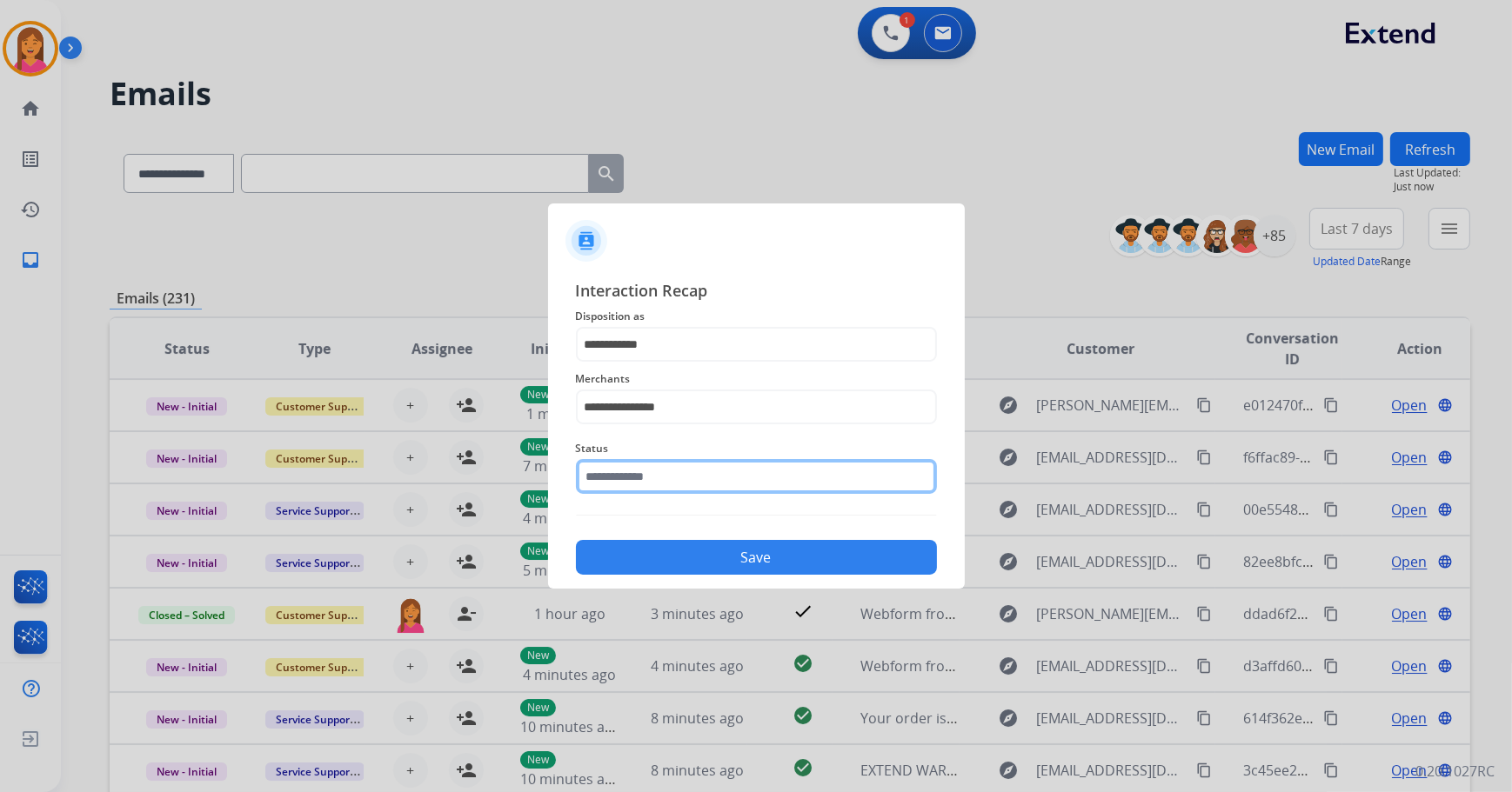
click at [669, 463] on input "text" at bounding box center [756, 477] width 361 height 35
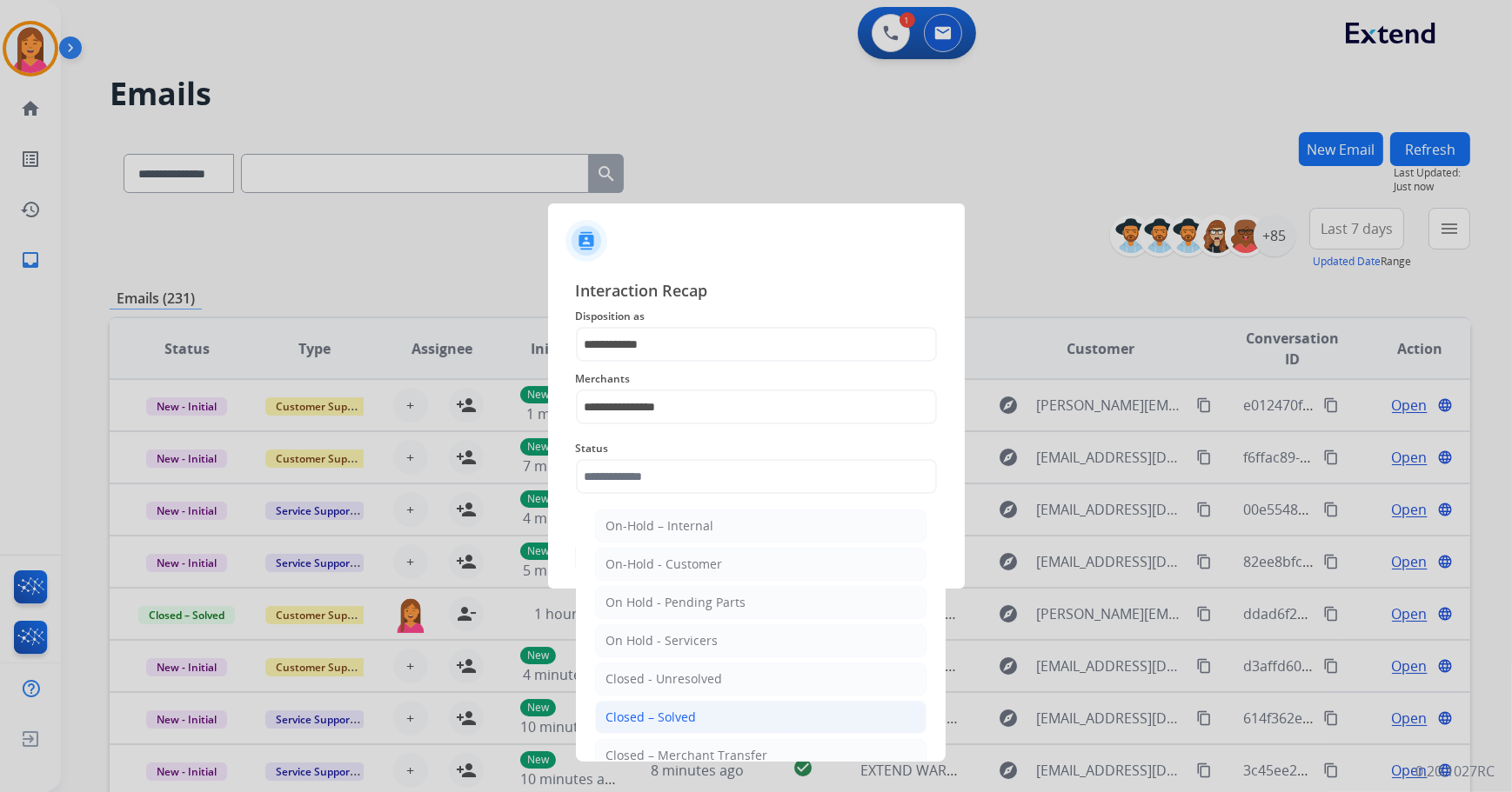
click at [685, 705] on li "Closed – Solved" at bounding box center [761, 718] width 331 height 33
type input "**********"
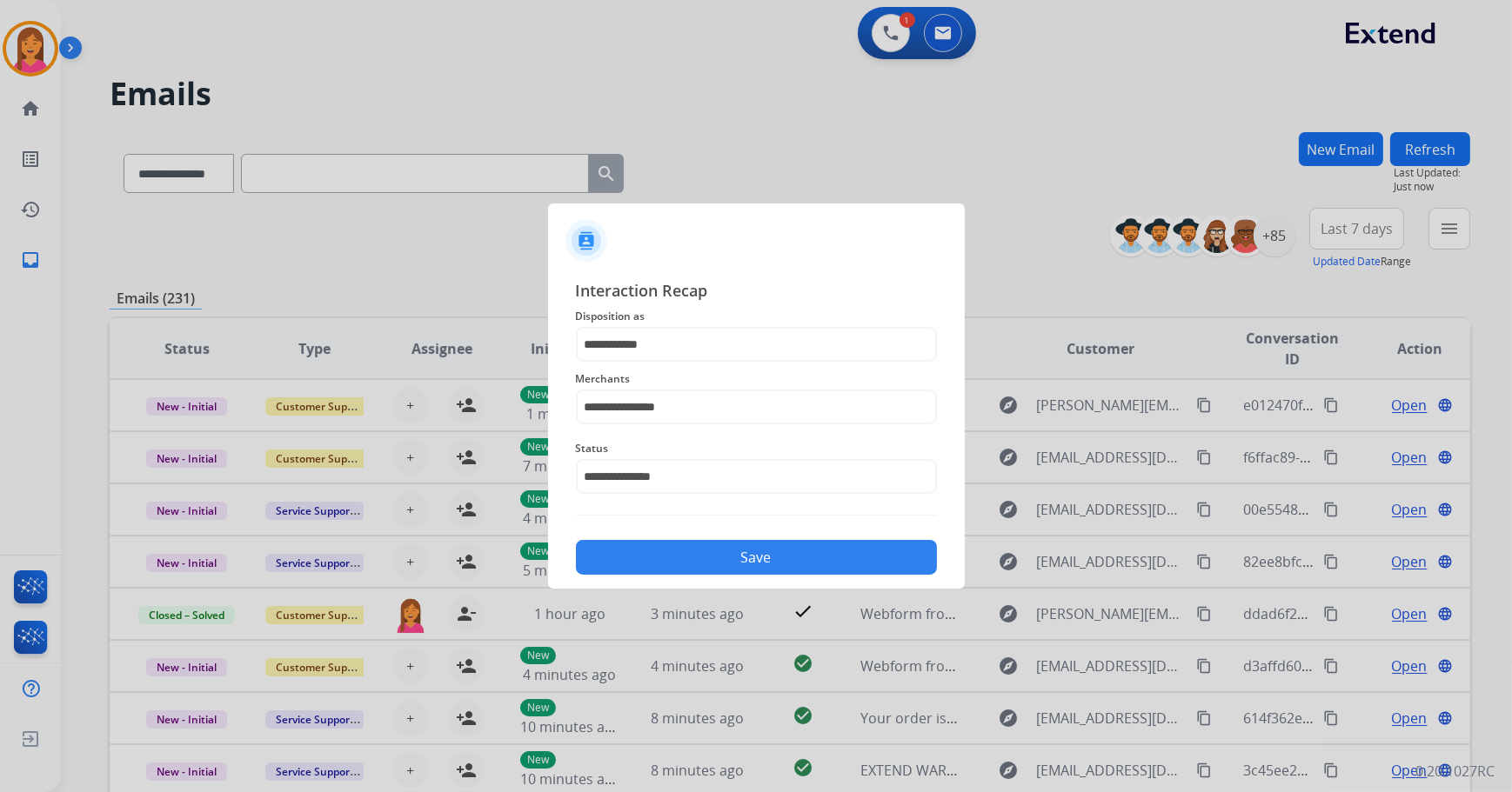
click at [704, 540] on button "Save" at bounding box center [756, 558] width 361 height 35
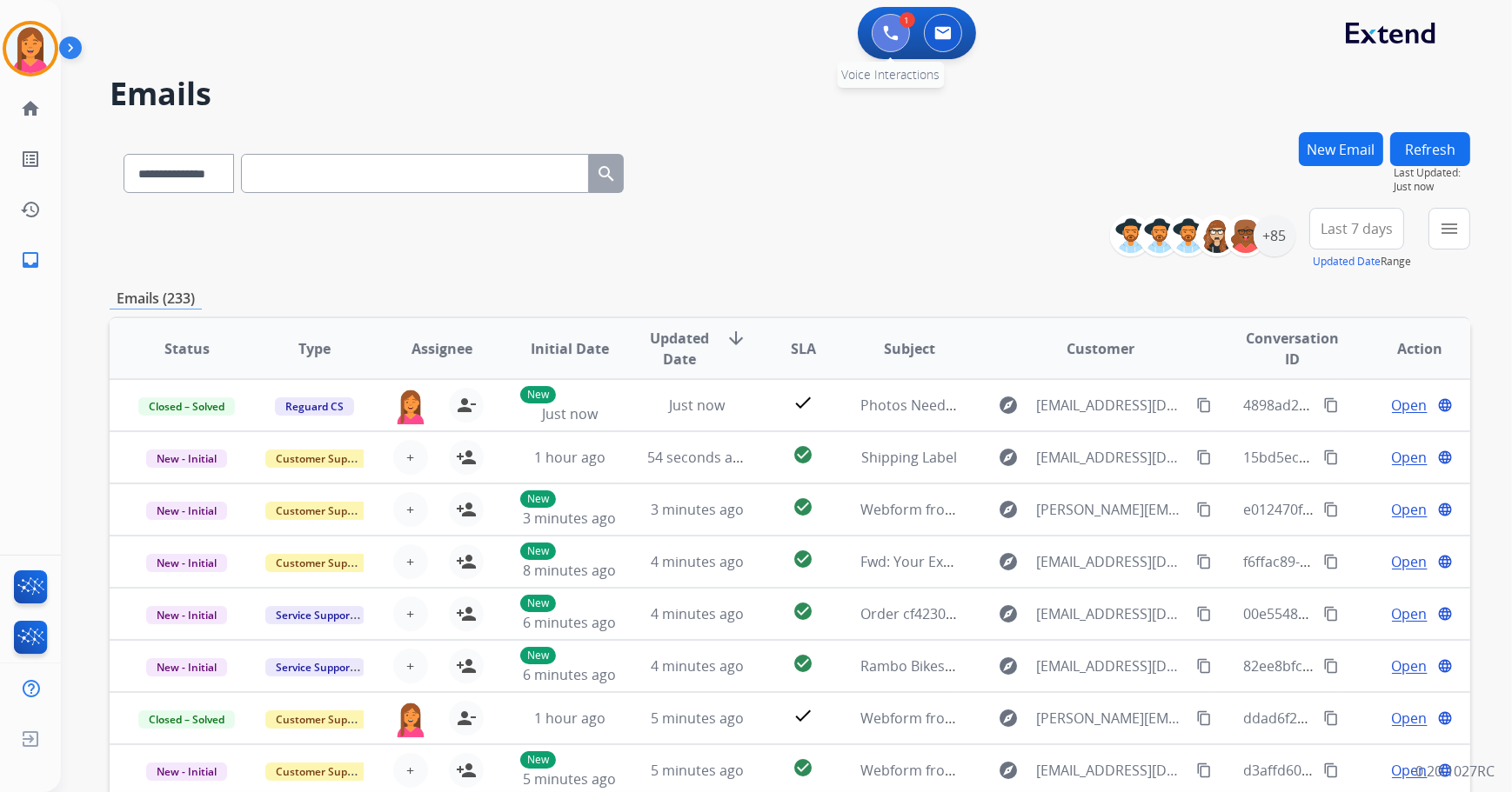
click at [876, 38] on button at bounding box center [890, 32] width 38 height 38
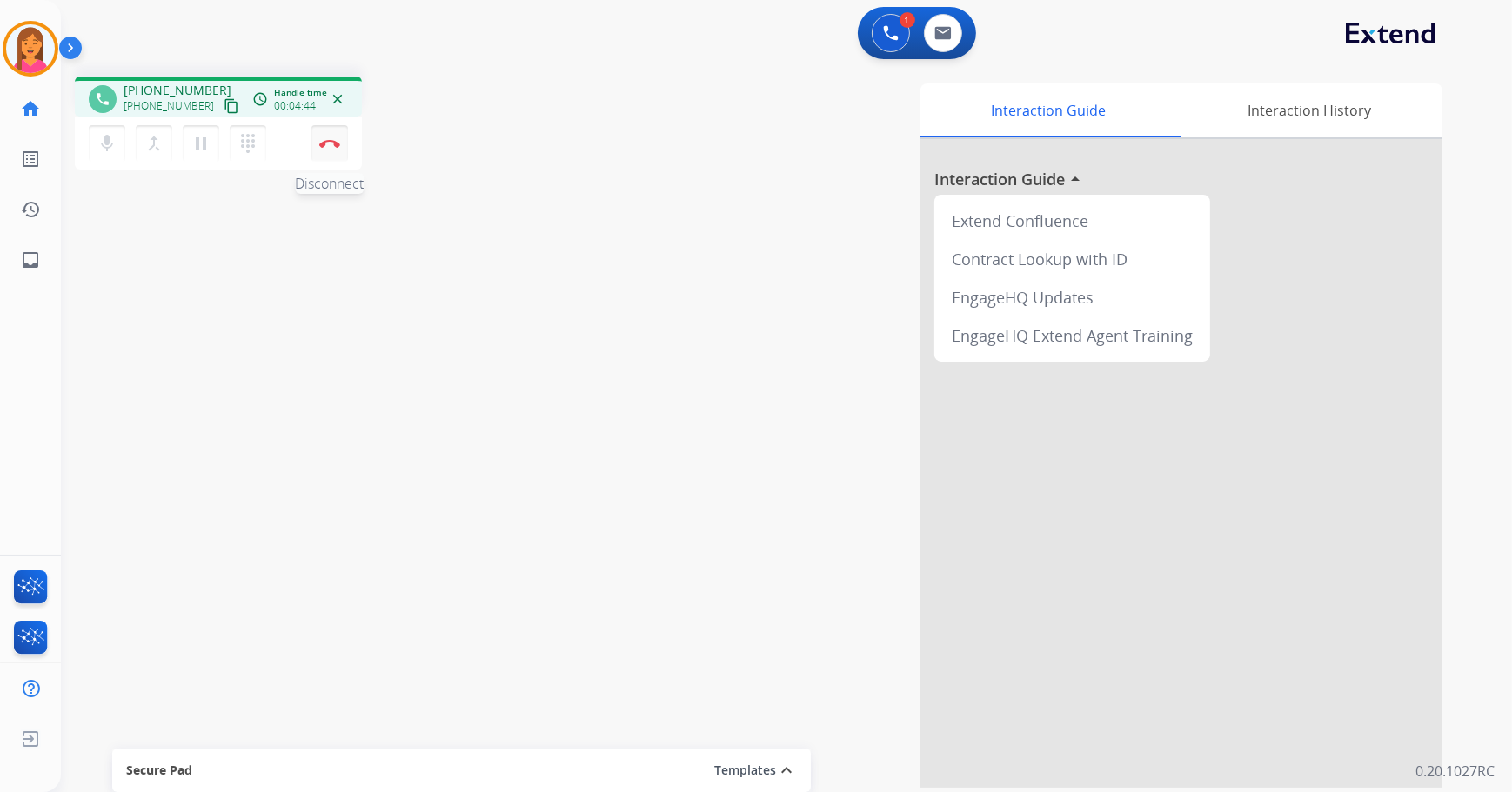
click at [327, 139] on img at bounding box center [329, 143] width 21 height 9
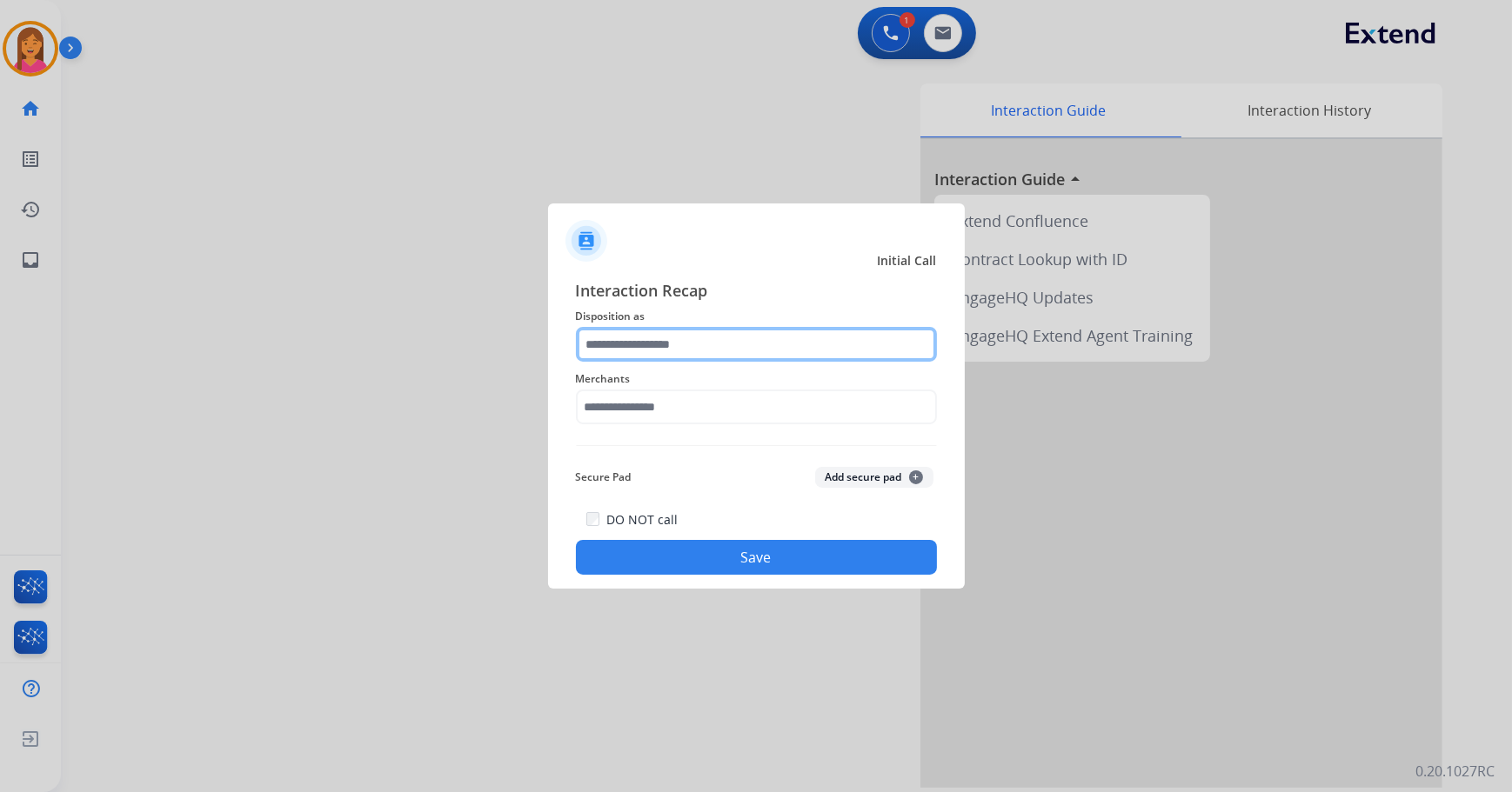
click at [644, 347] on input "text" at bounding box center [756, 345] width 361 height 35
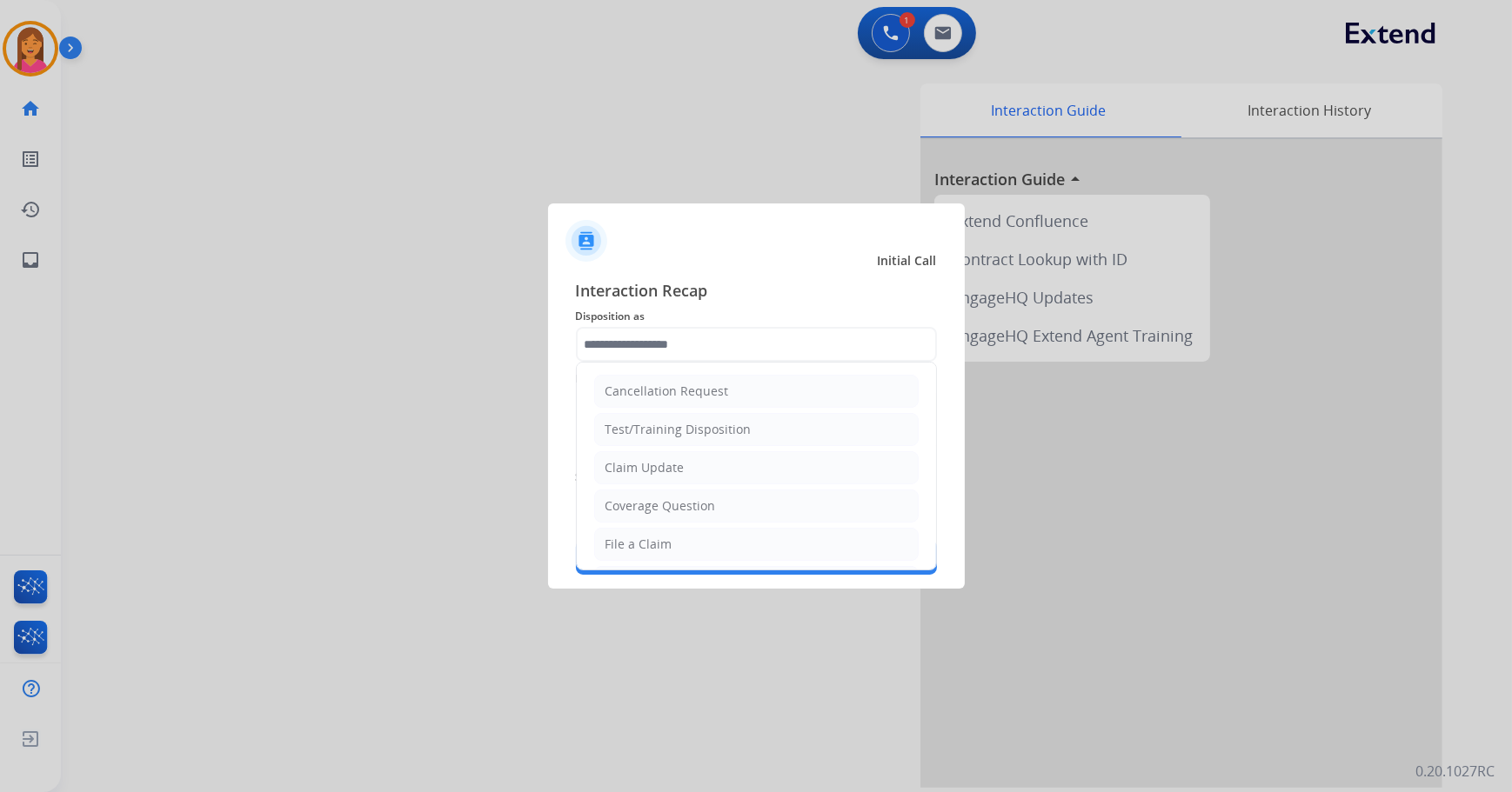
click at [658, 451] on li "Claim Update" at bounding box center [756, 468] width 324 height 33
type input "**********"
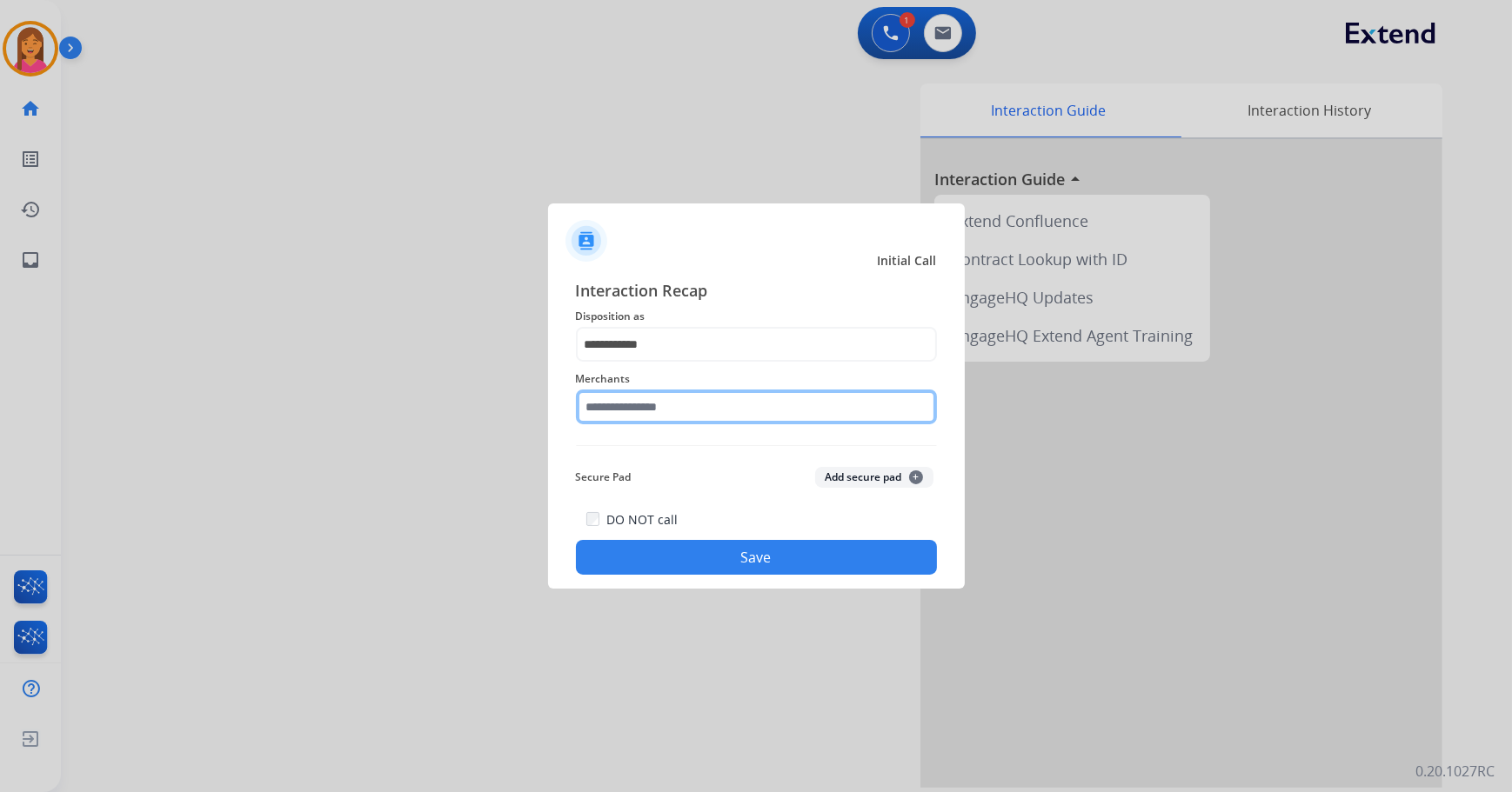
click at [665, 406] on input "text" at bounding box center [756, 407] width 361 height 35
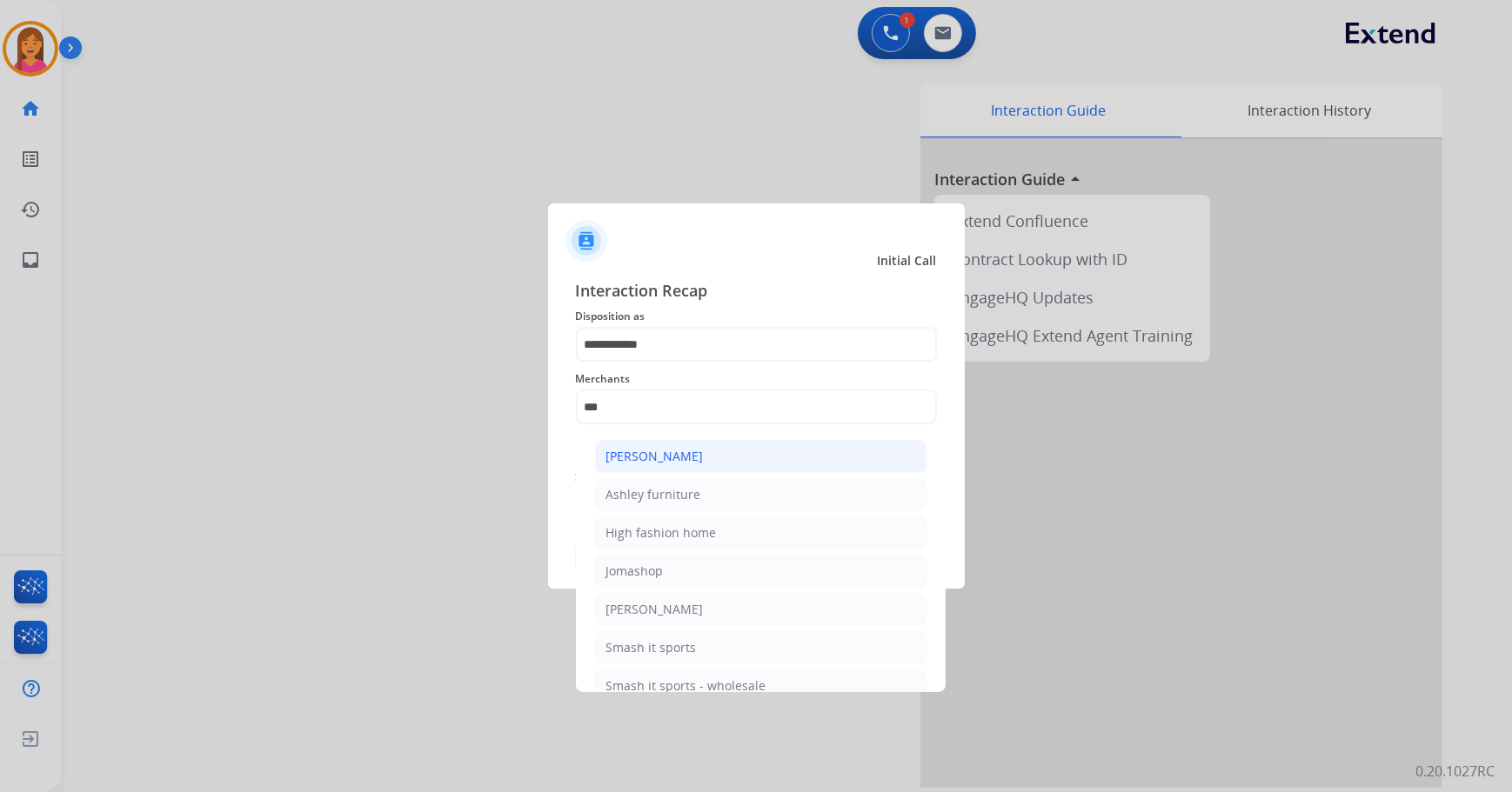
click at [676, 460] on div "[PERSON_NAME]" at bounding box center [654, 456] width 97 height 18
type input "**********"
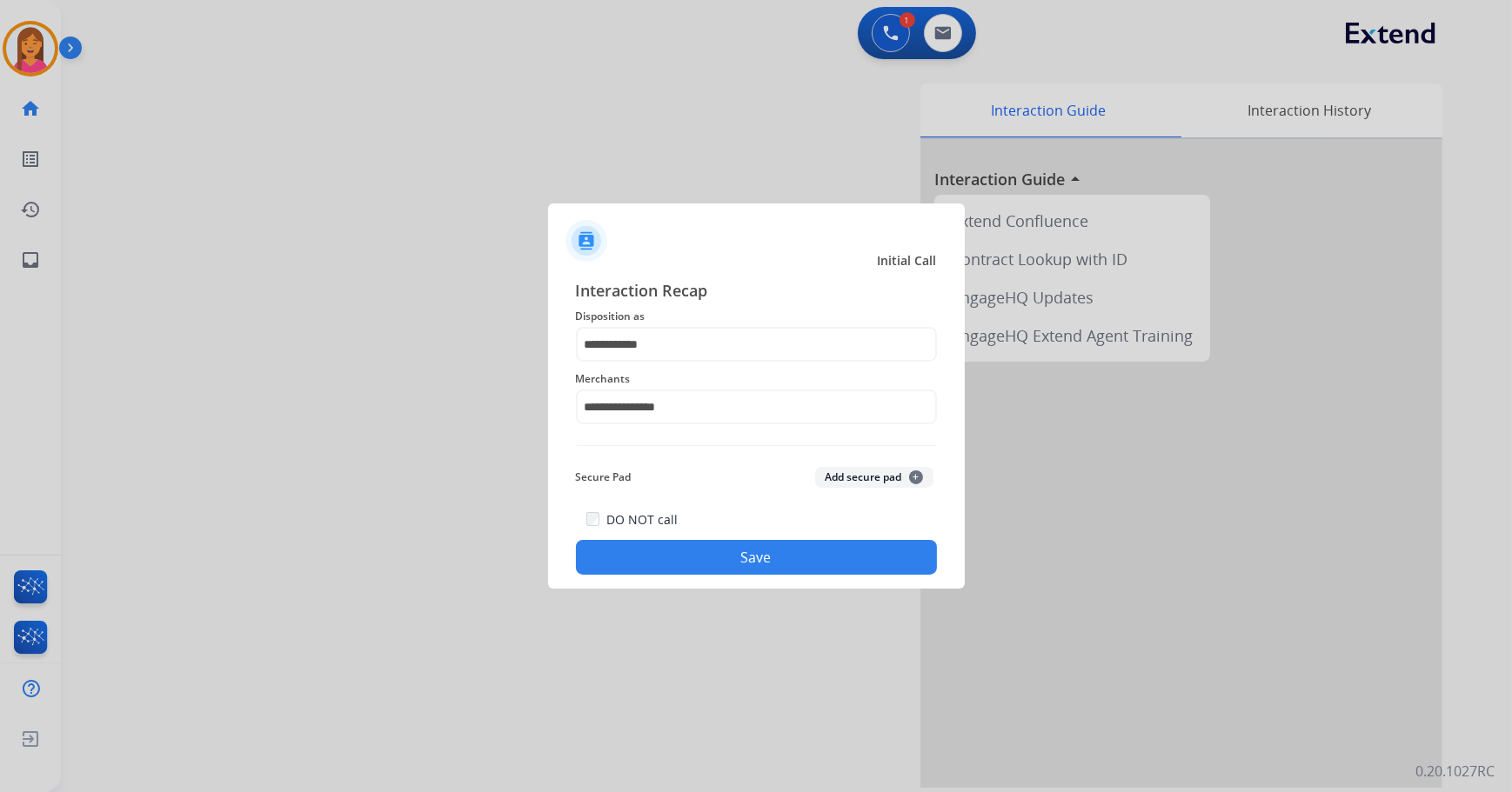
click at [699, 560] on button "Save" at bounding box center [756, 558] width 361 height 35
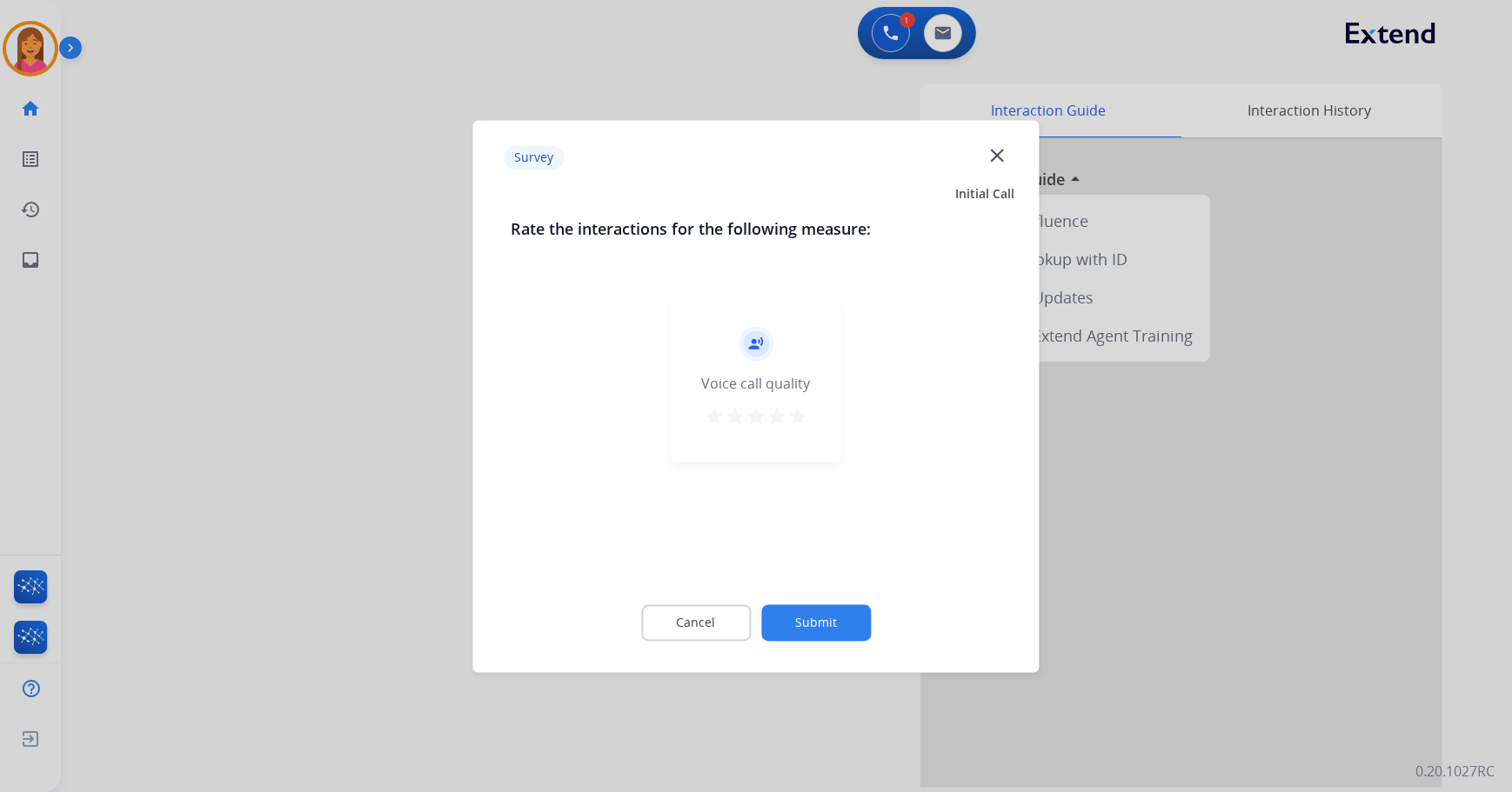
click at [793, 416] on mat-icon "star" at bounding box center [797, 416] width 21 height 21
click at [800, 623] on button "Submit" at bounding box center [816, 622] width 110 height 36
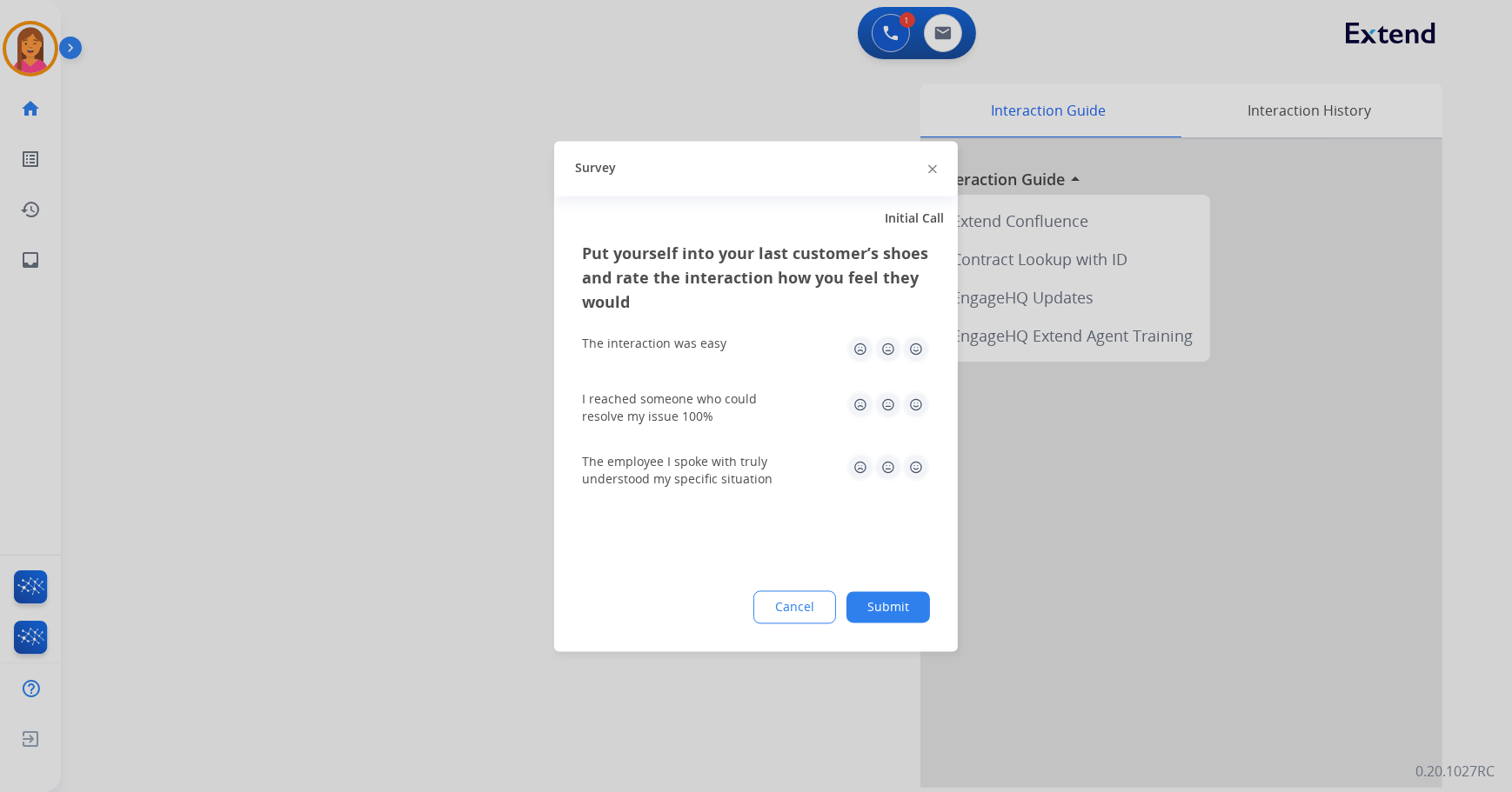
click at [922, 345] on img at bounding box center [916, 349] width 27 height 27
click at [919, 386] on div "I reached someone who could resolve my issue 100%" at bounding box center [755, 408] width 348 height 63
click at [922, 404] on img at bounding box center [916, 404] width 27 height 27
click at [921, 469] on img at bounding box center [916, 467] width 27 height 27
click at [900, 601] on button "Submit" at bounding box center [887, 607] width 83 height 31
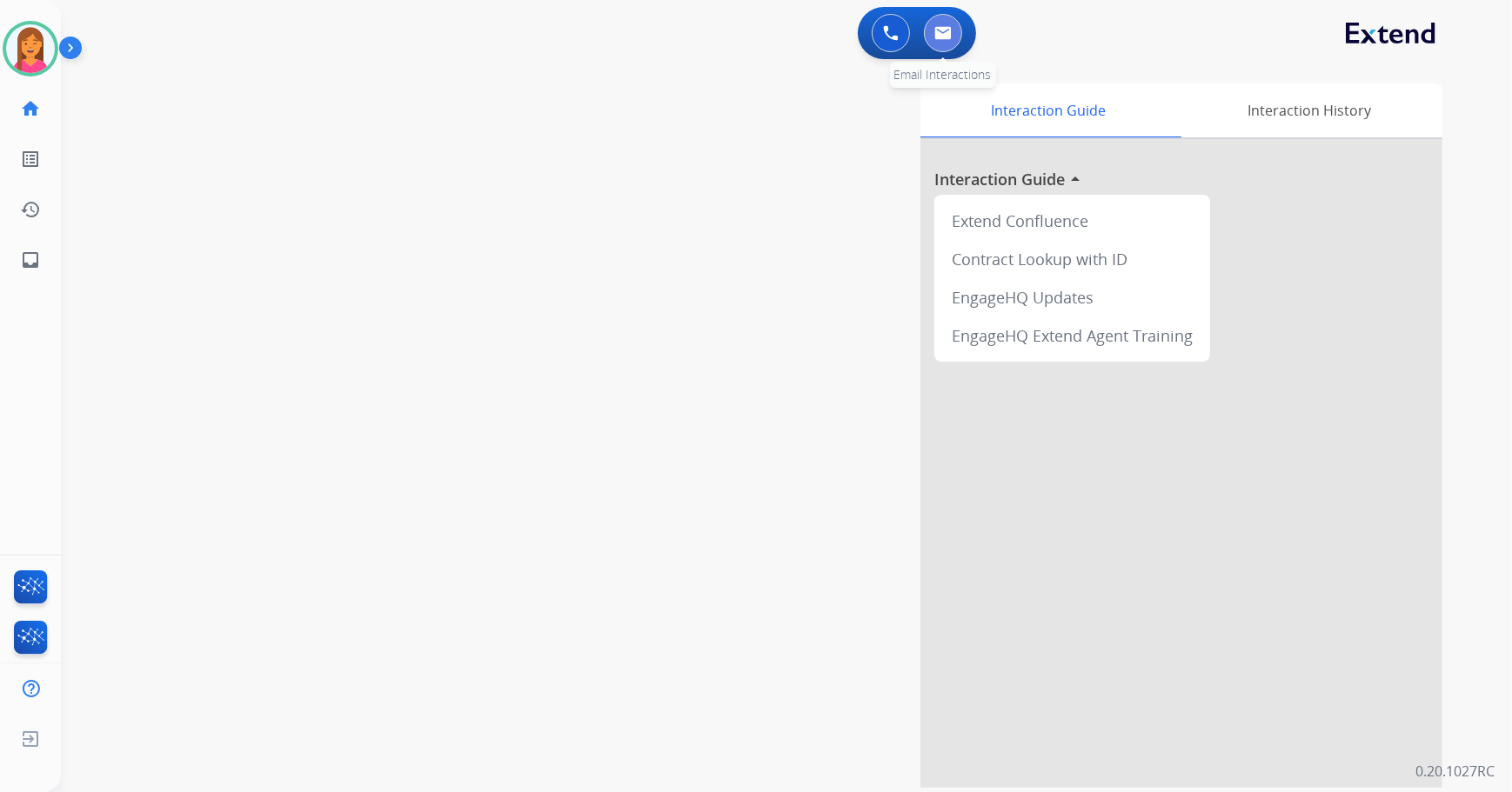
click at [943, 44] on button at bounding box center [942, 32] width 38 height 38
select select "**********"
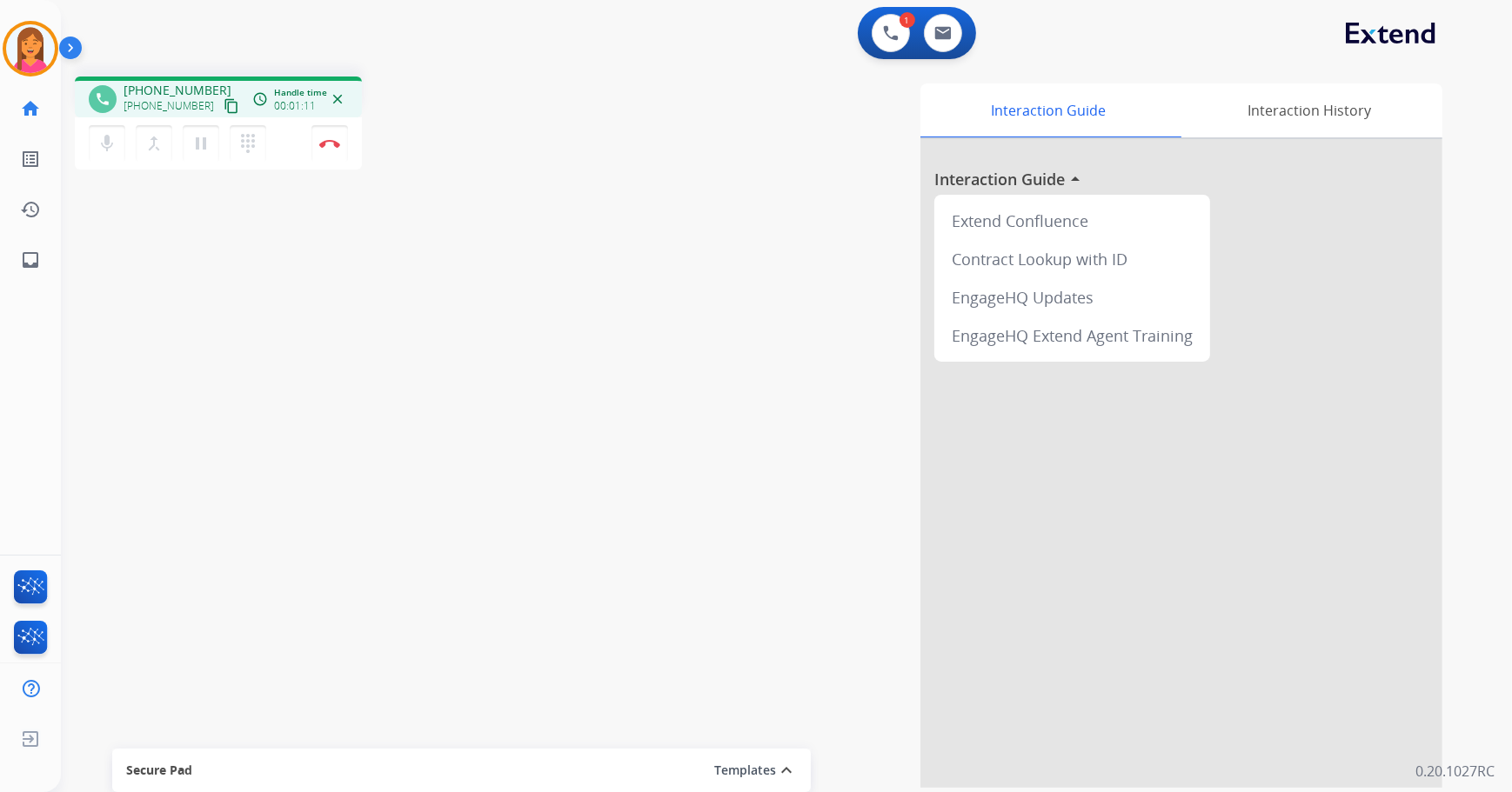
click at [223, 101] on mat-icon "content_copy" at bounding box center [231, 106] width 16 height 16
click at [223, 111] on mat-icon "content_copy" at bounding box center [231, 106] width 16 height 16
click at [318, 150] on button "Disconnect" at bounding box center [329, 143] width 36 height 36
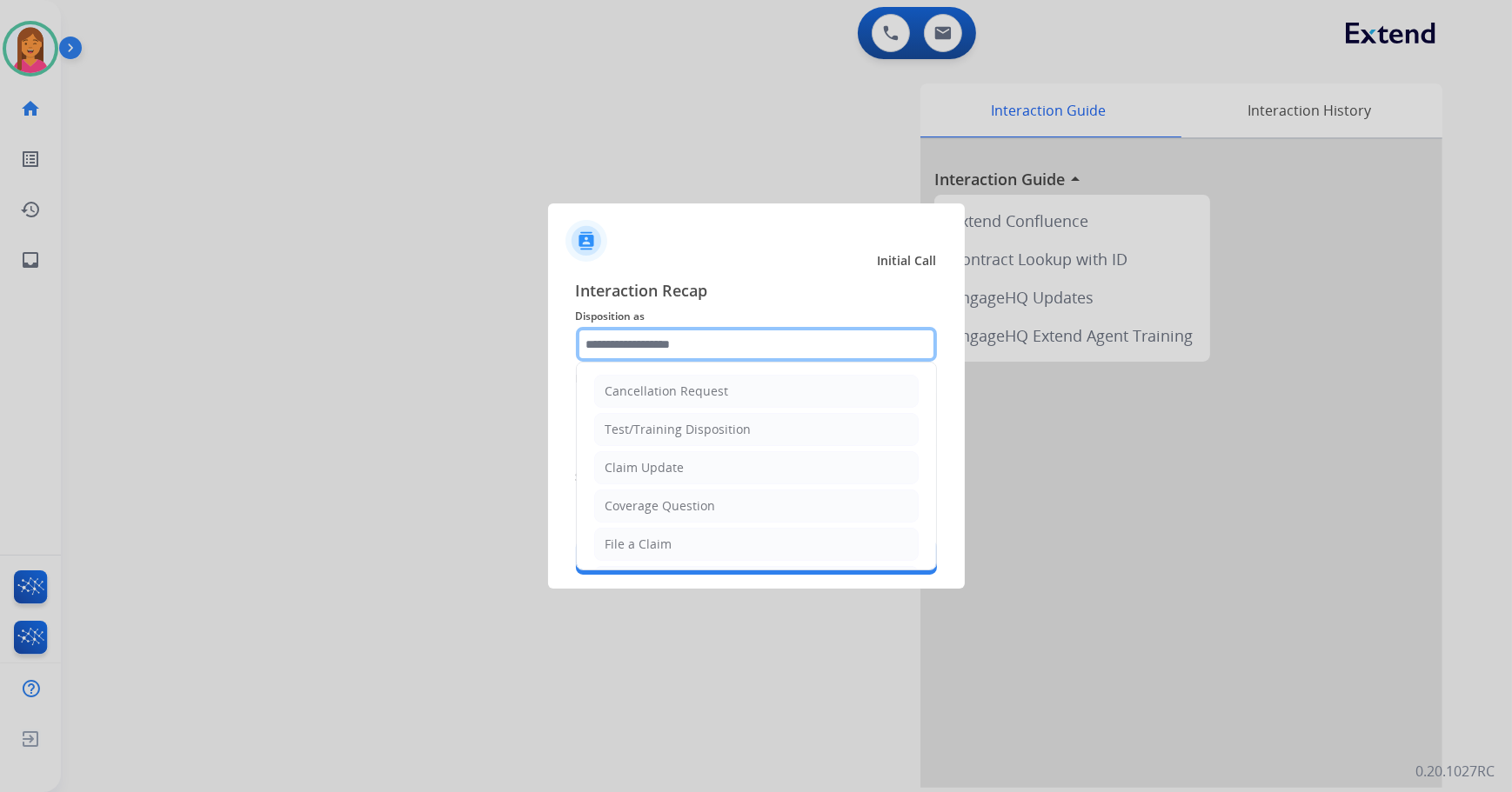
click at [740, 343] on input "text" at bounding box center [756, 345] width 361 height 35
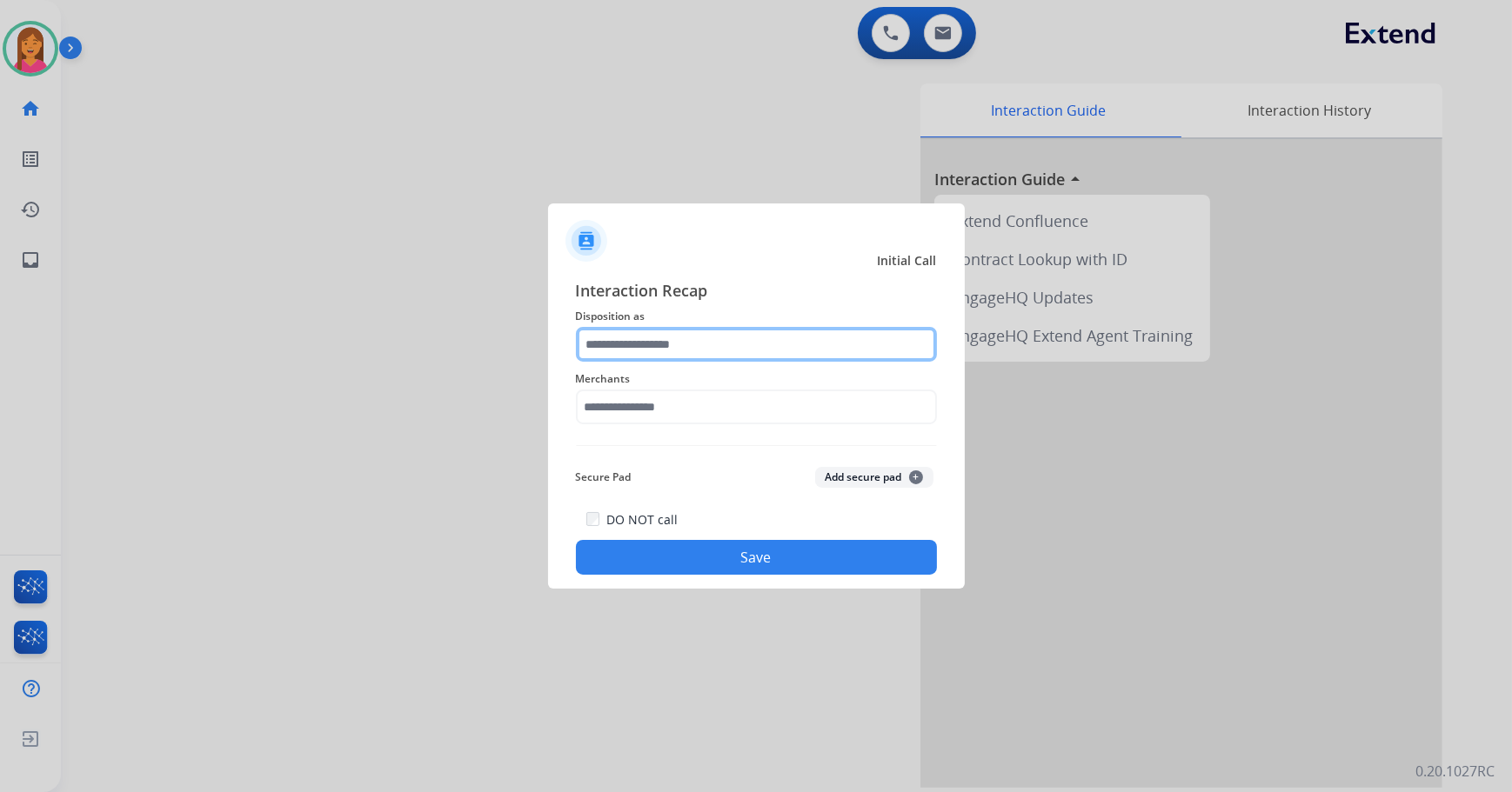
click at [616, 342] on input "text" at bounding box center [756, 345] width 361 height 35
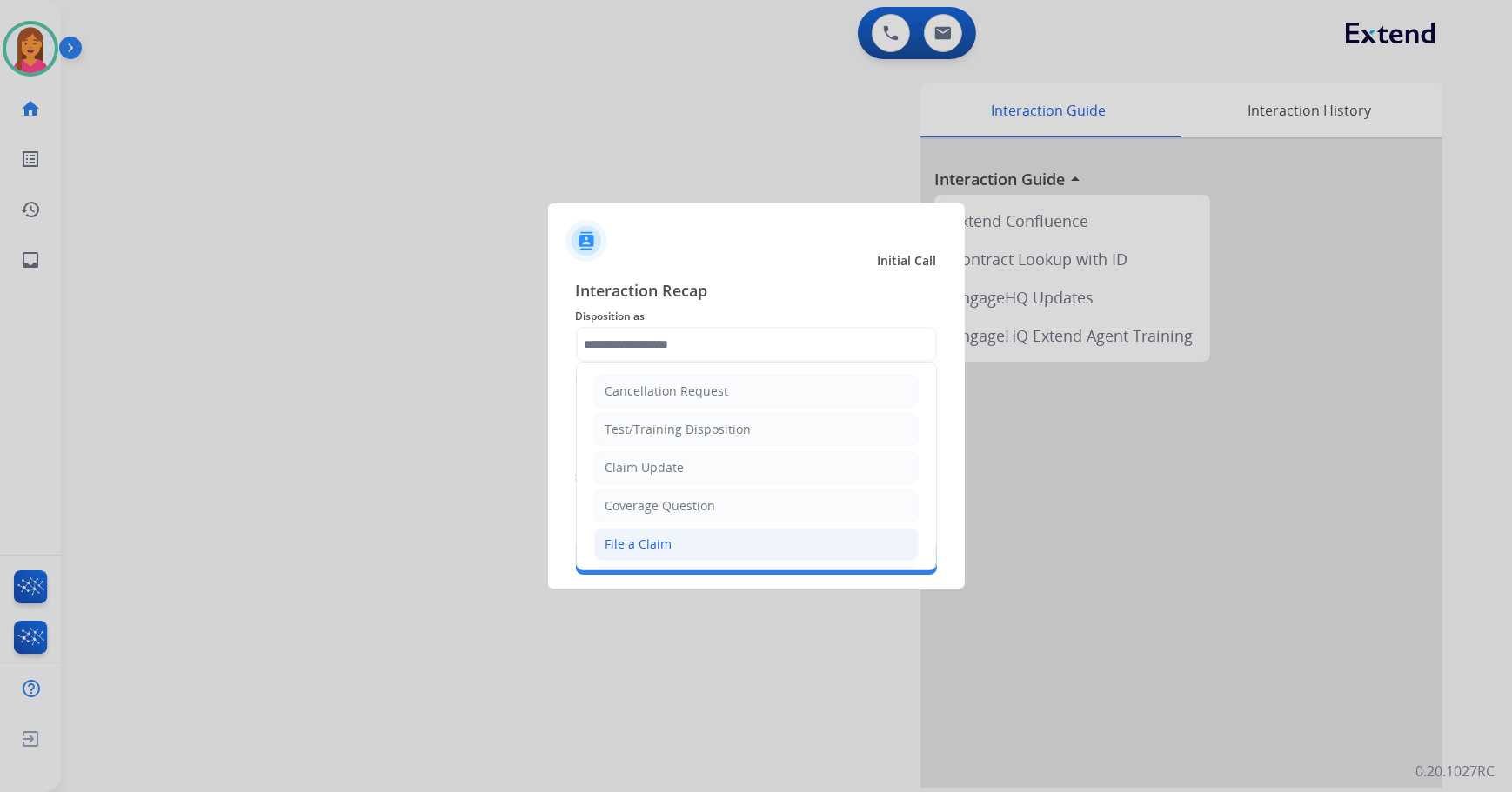
click at [635, 536] on div "File a Claim" at bounding box center [638, 544] width 67 height 18
type input "**********"
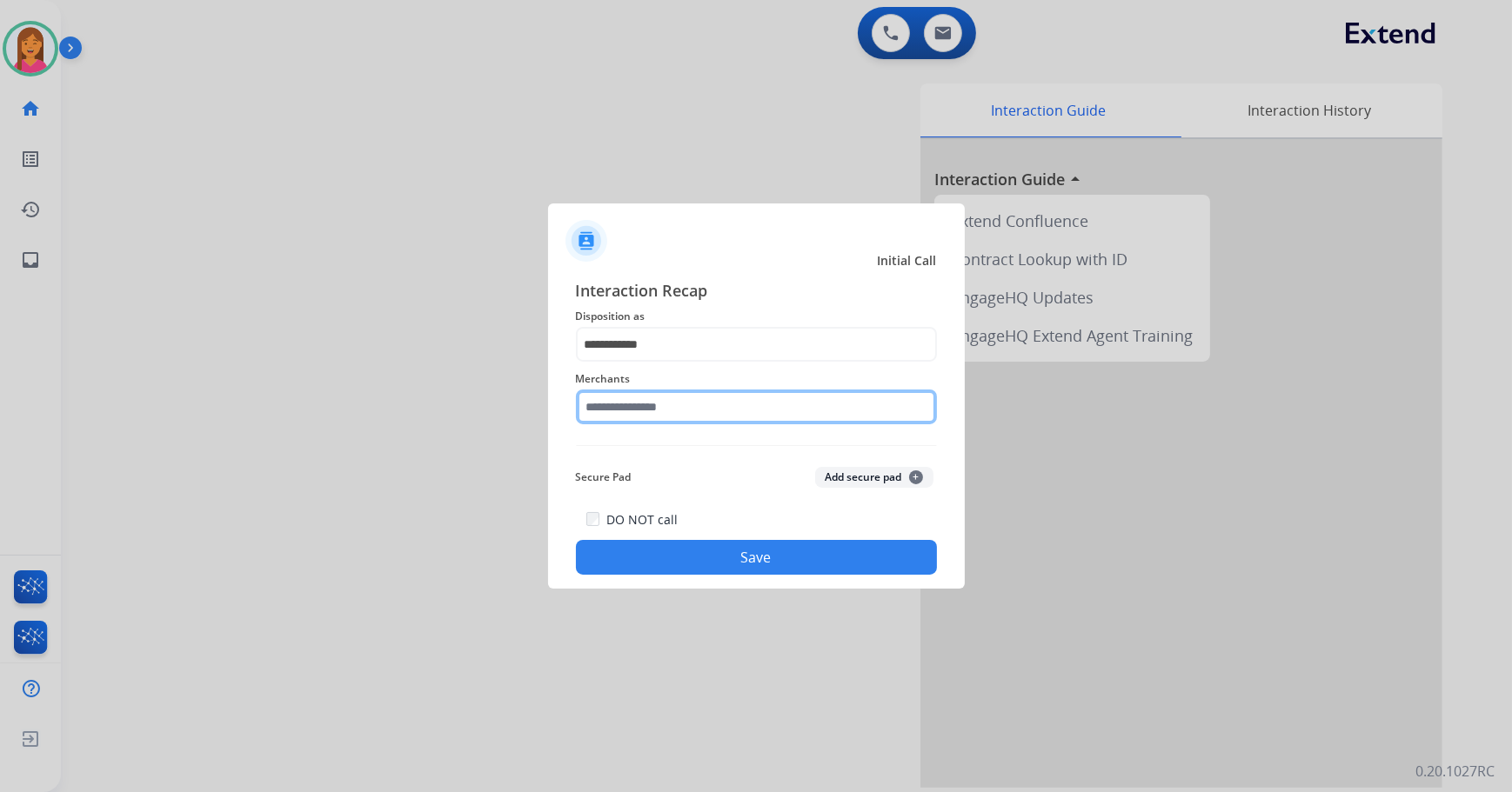
click at [642, 409] on input "text" at bounding box center [756, 407] width 361 height 35
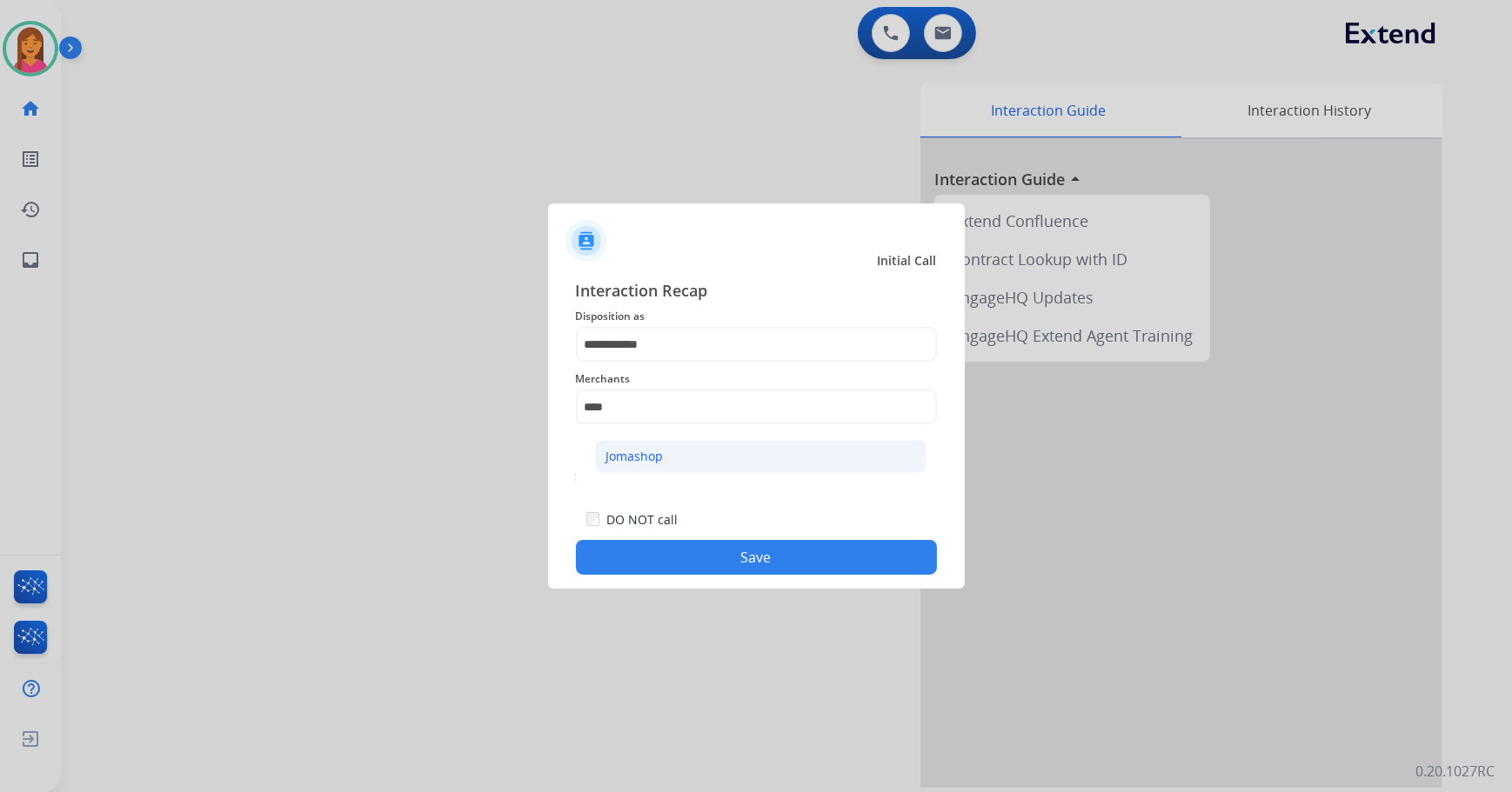
click at [675, 463] on li "Jomashop" at bounding box center [761, 456] width 331 height 33
type input "********"
click at [709, 565] on button "Save" at bounding box center [756, 558] width 361 height 35
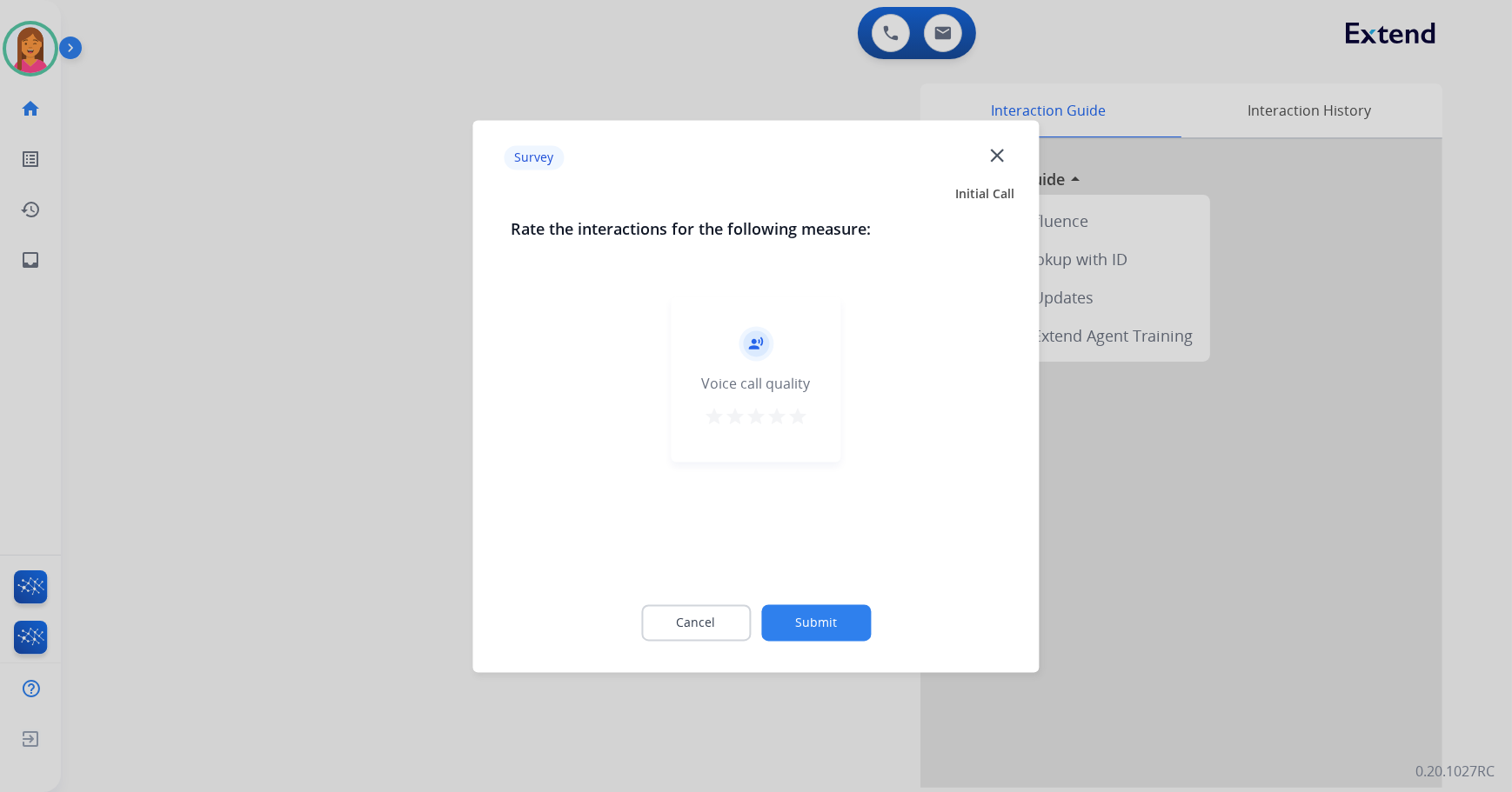
click at [803, 416] on mat-icon "star" at bounding box center [797, 416] width 21 height 21
click at [794, 623] on button "Submit" at bounding box center [816, 622] width 110 height 36
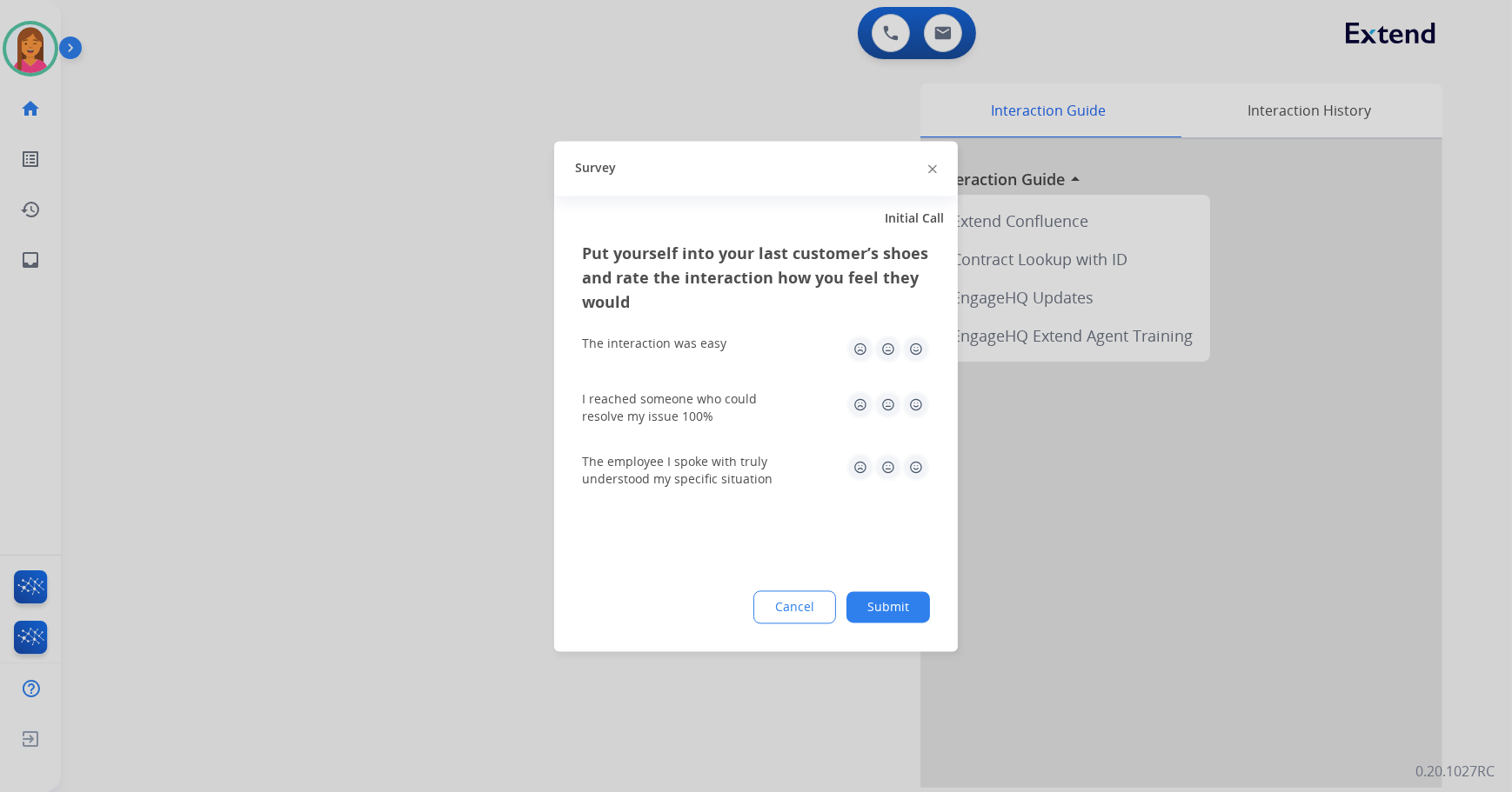
click at [874, 612] on button "Submit" at bounding box center [887, 607] width 83 height 31
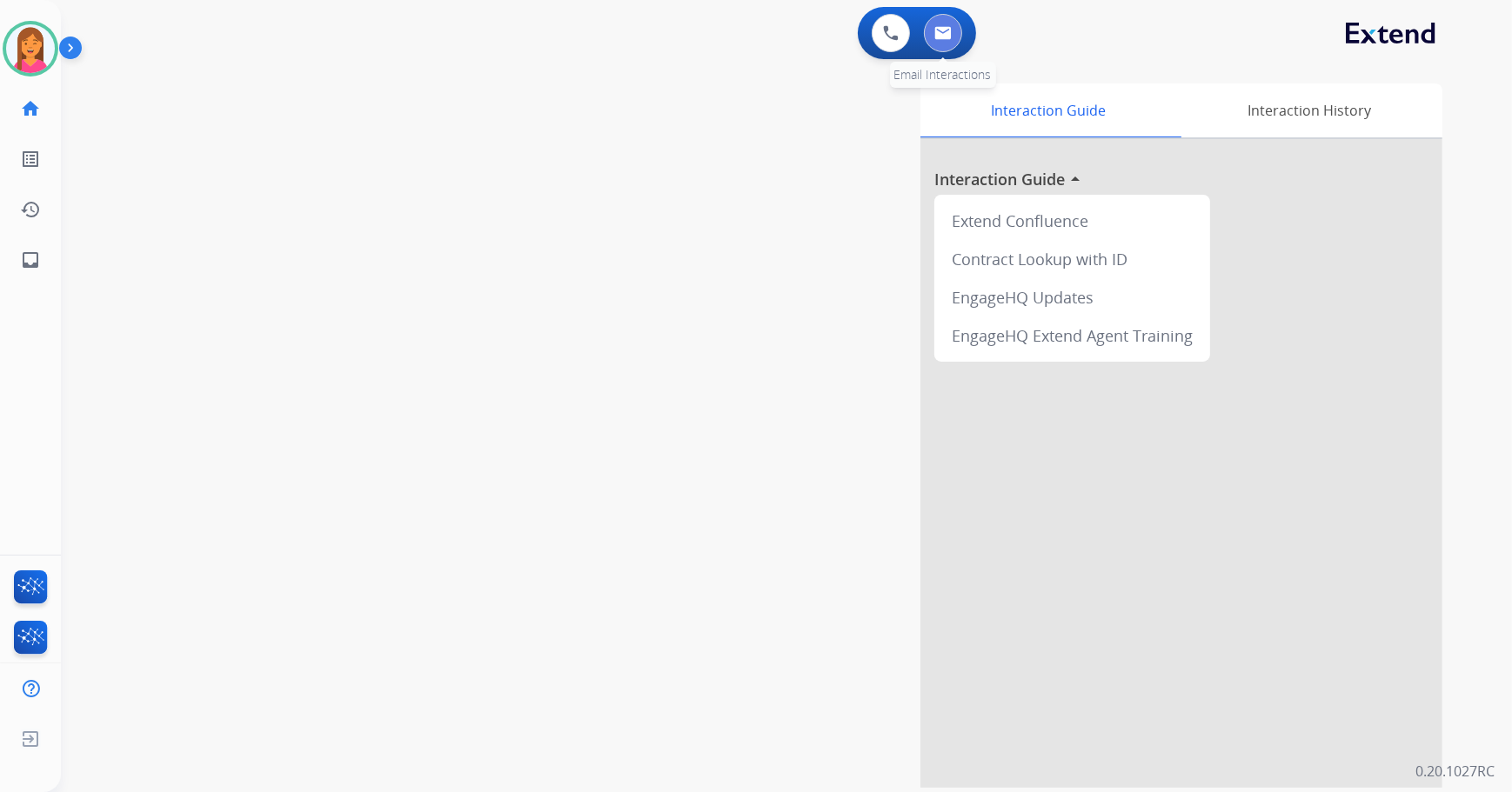
click at [951, 40] on button at bounding box center [942, 32] width 38 height 38
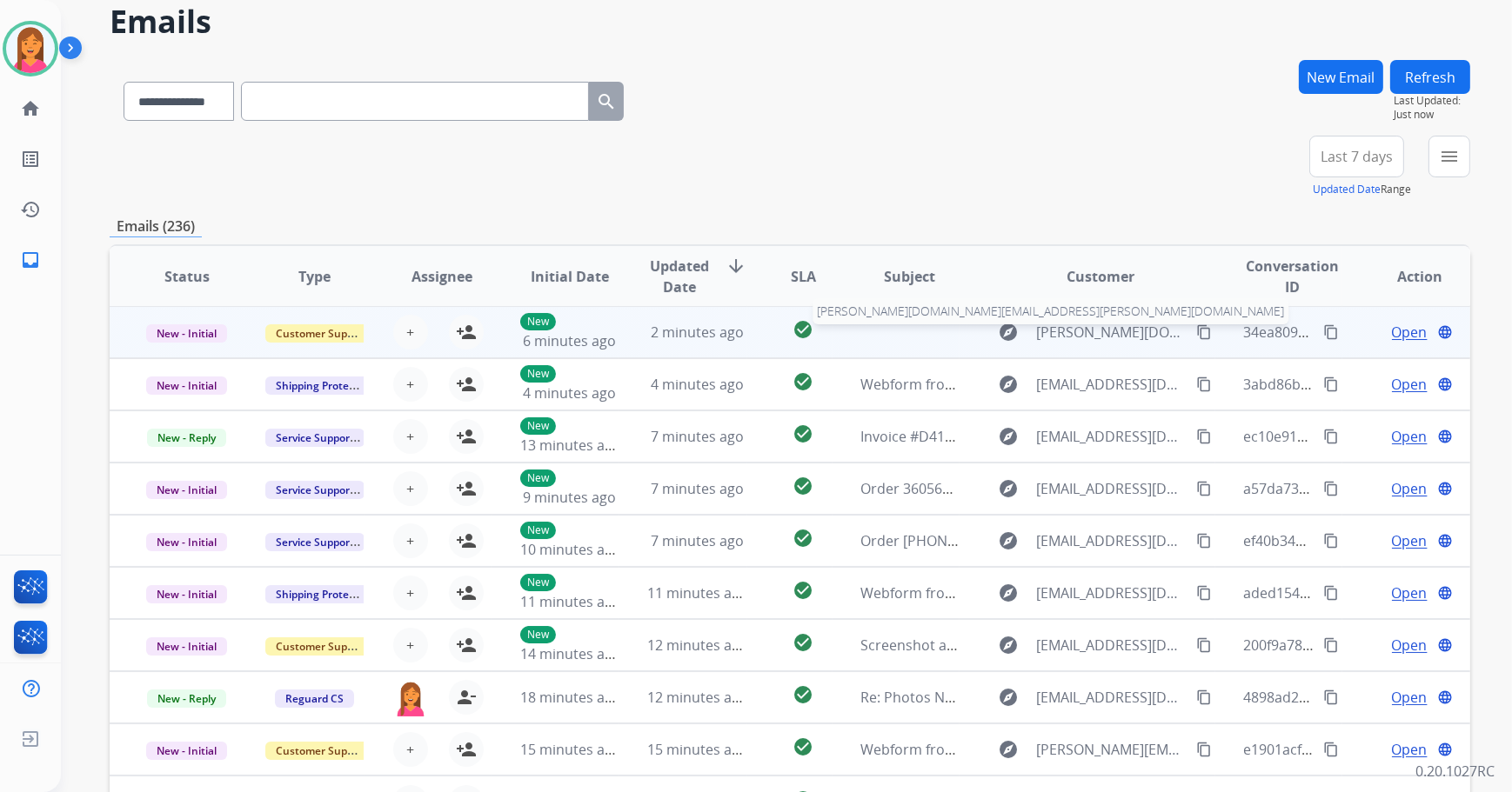
scroll to position [198, 0]
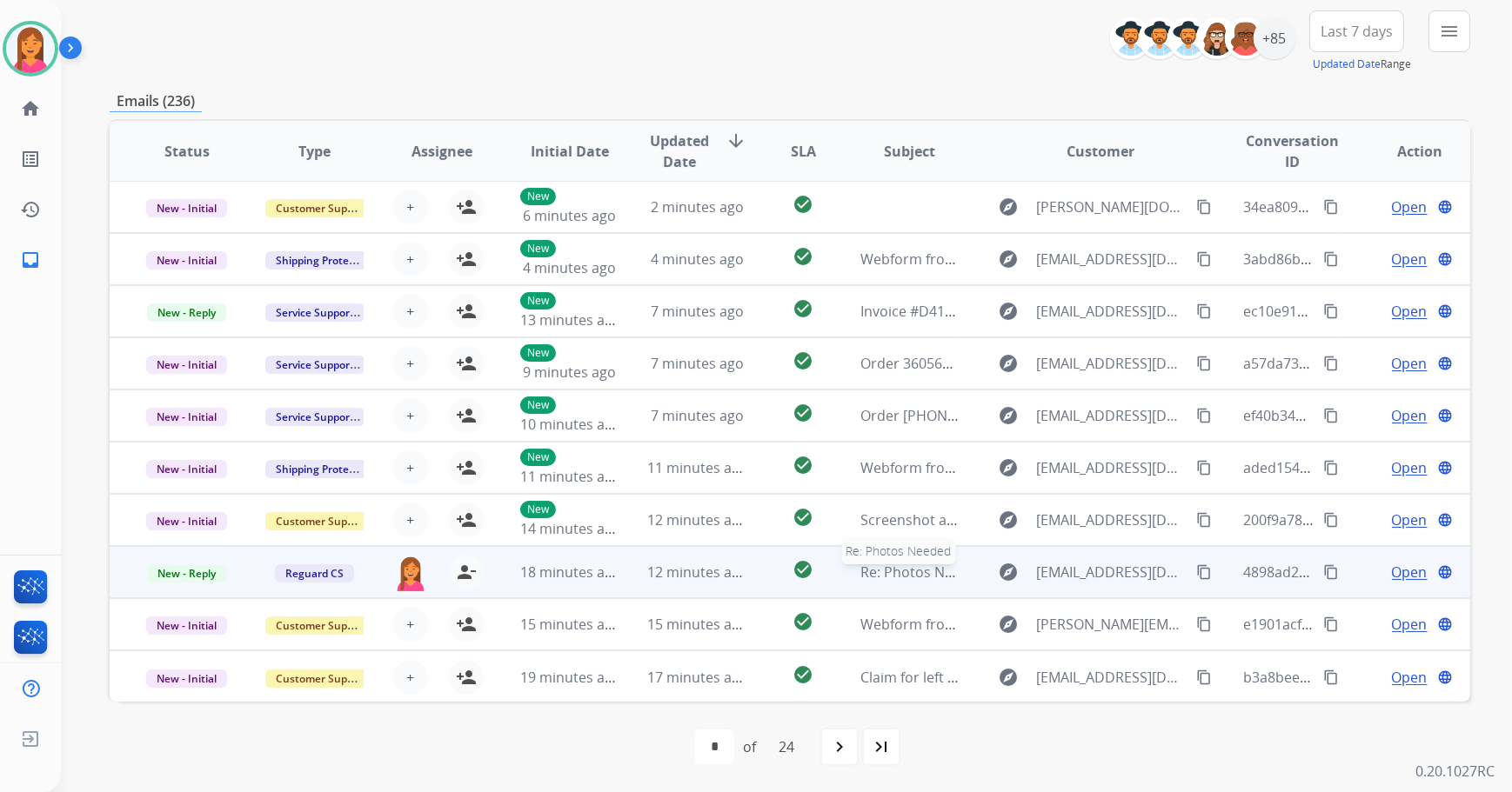
click at [948, 570] on span "Re: Photos Needed" at bounding box center [923, 573] width 125 height 20
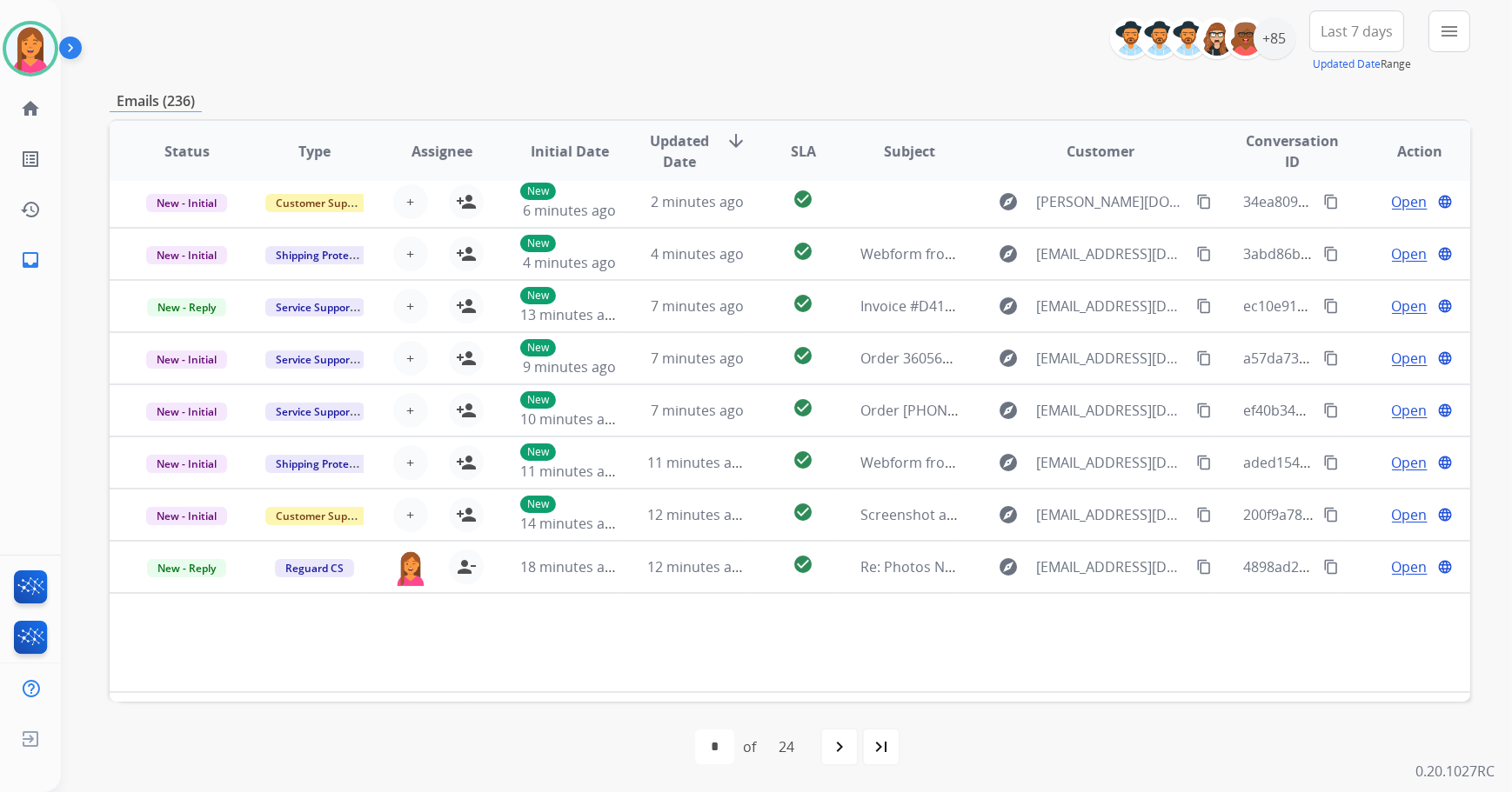
scroll to position [0, 0]
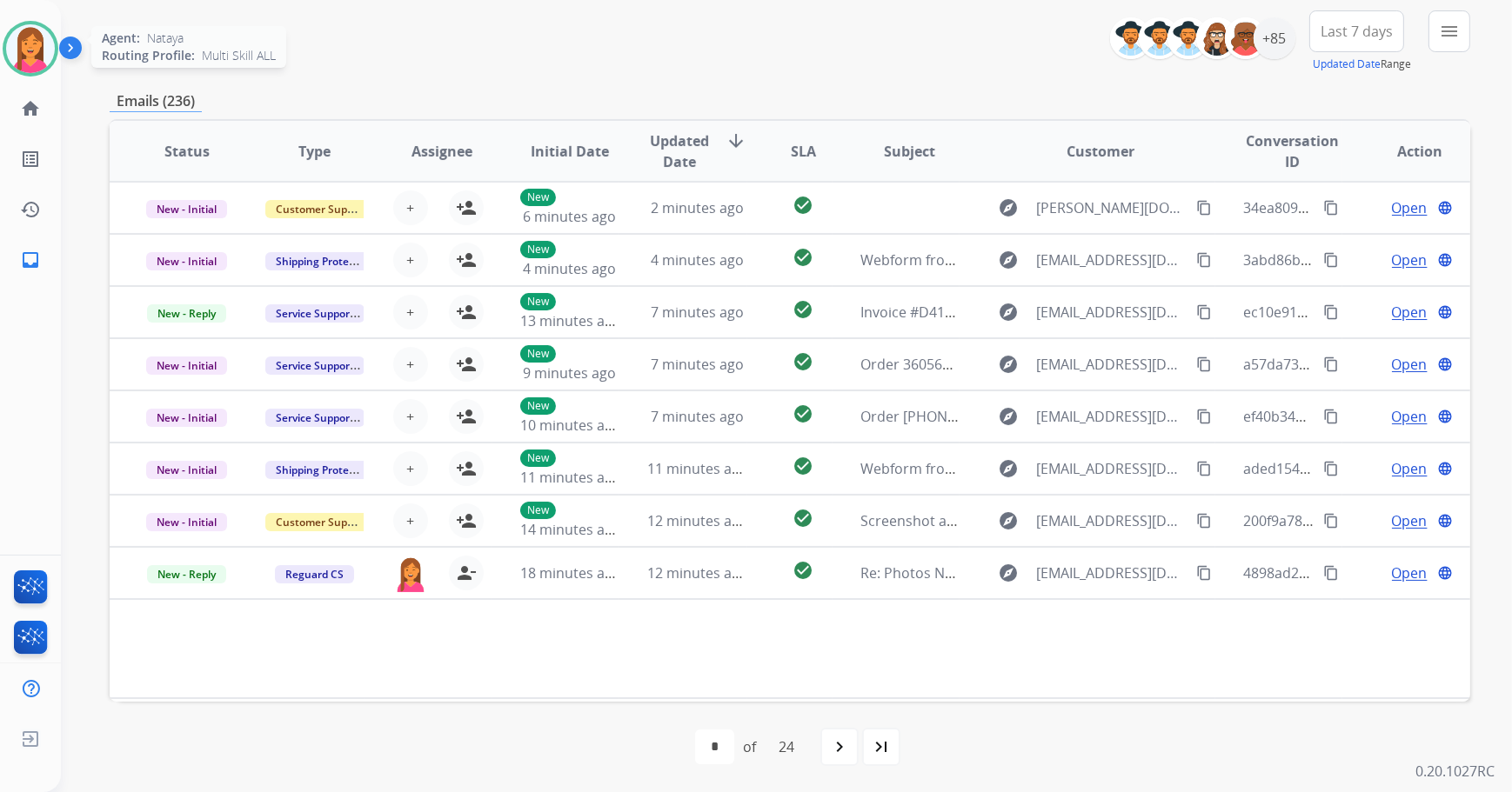
click at [41, 40] on img at bounding box center [30, 49] width 49 height 49
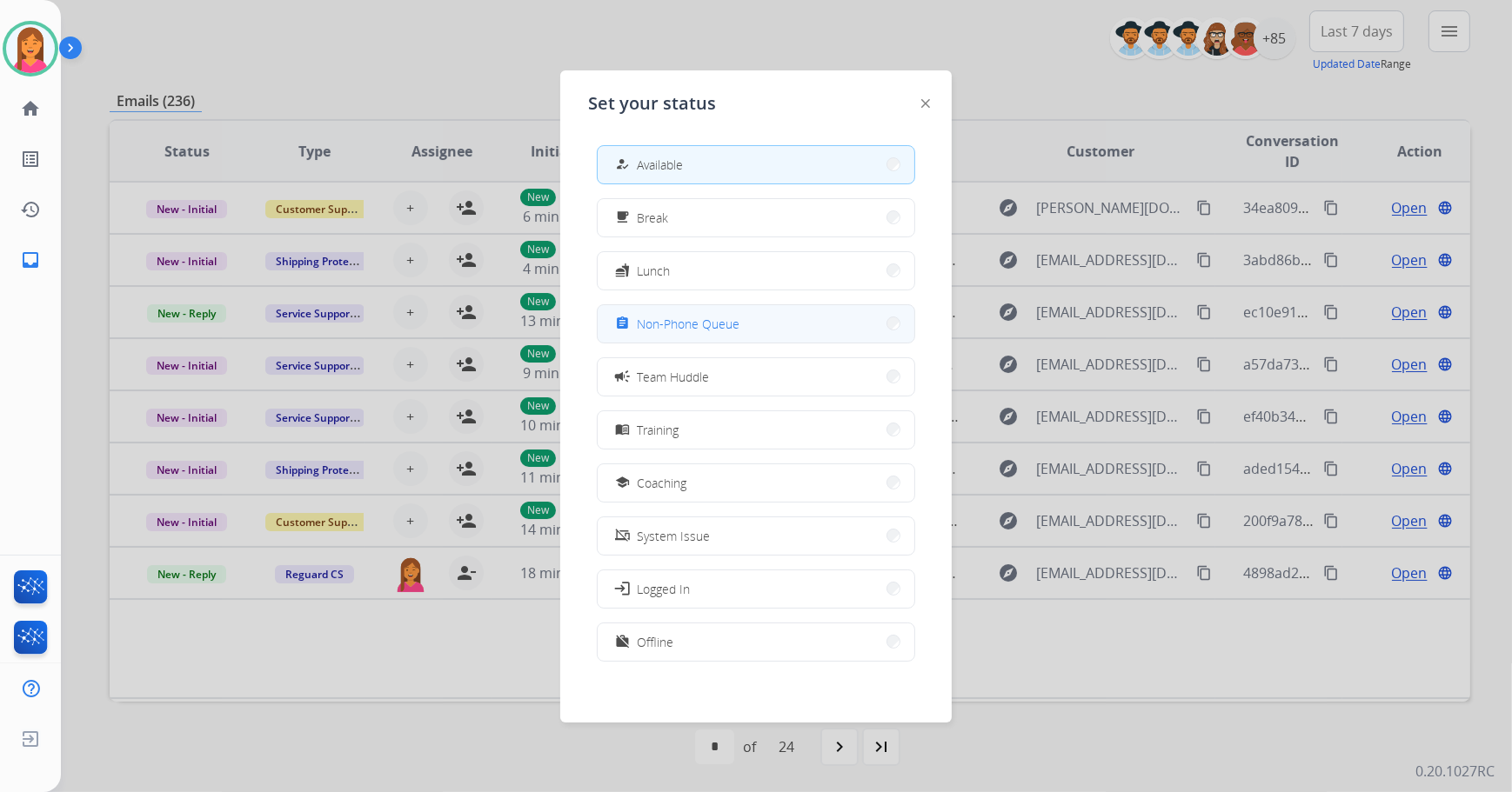
click at [714, 331] on span "Non-Phone Queue" at bounding box center [687, 324] width 103 height 19
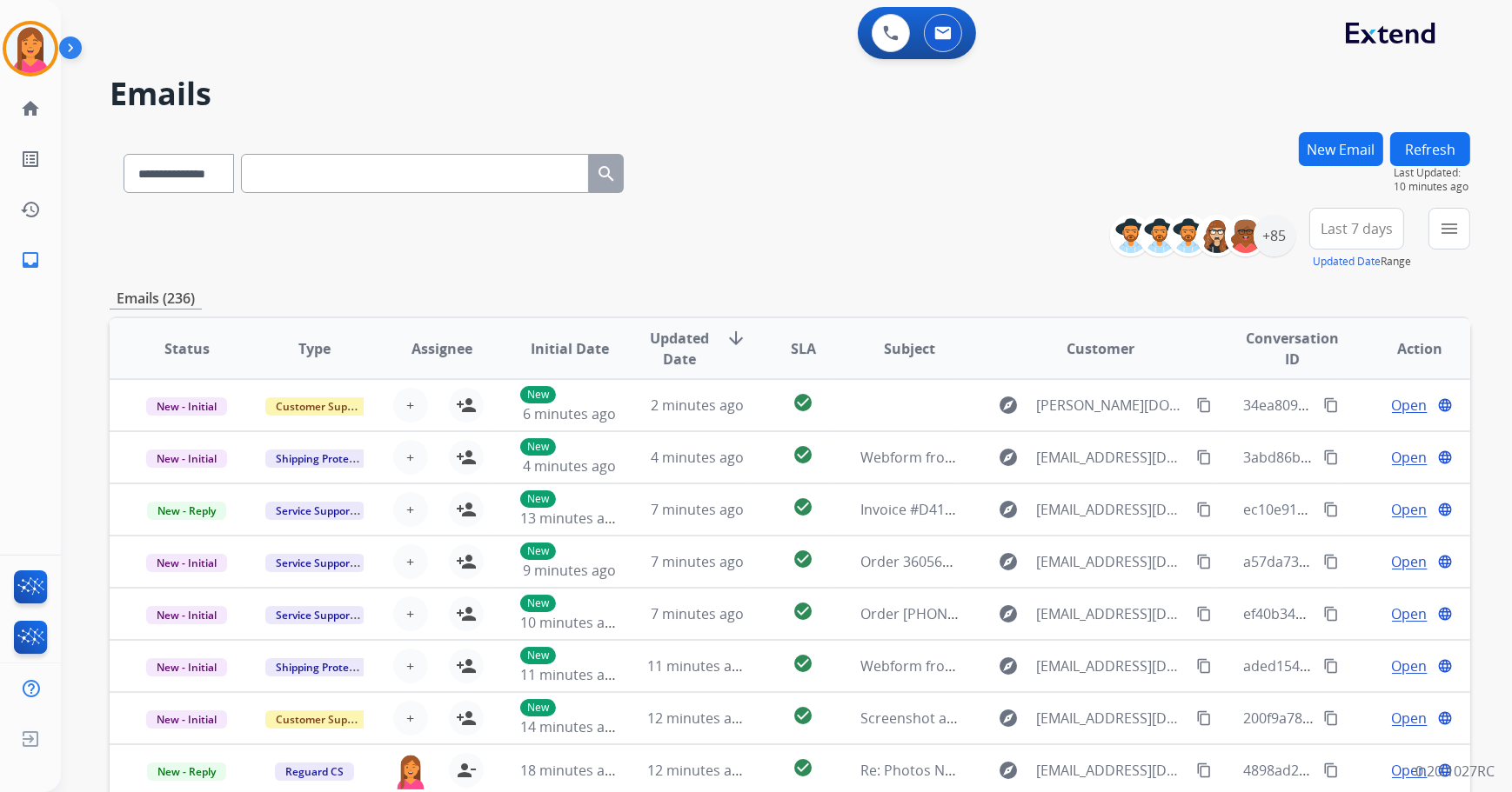
click at [1435, 157] on button "Refresh" at bounding box center [1431, 149] width 80 height 34
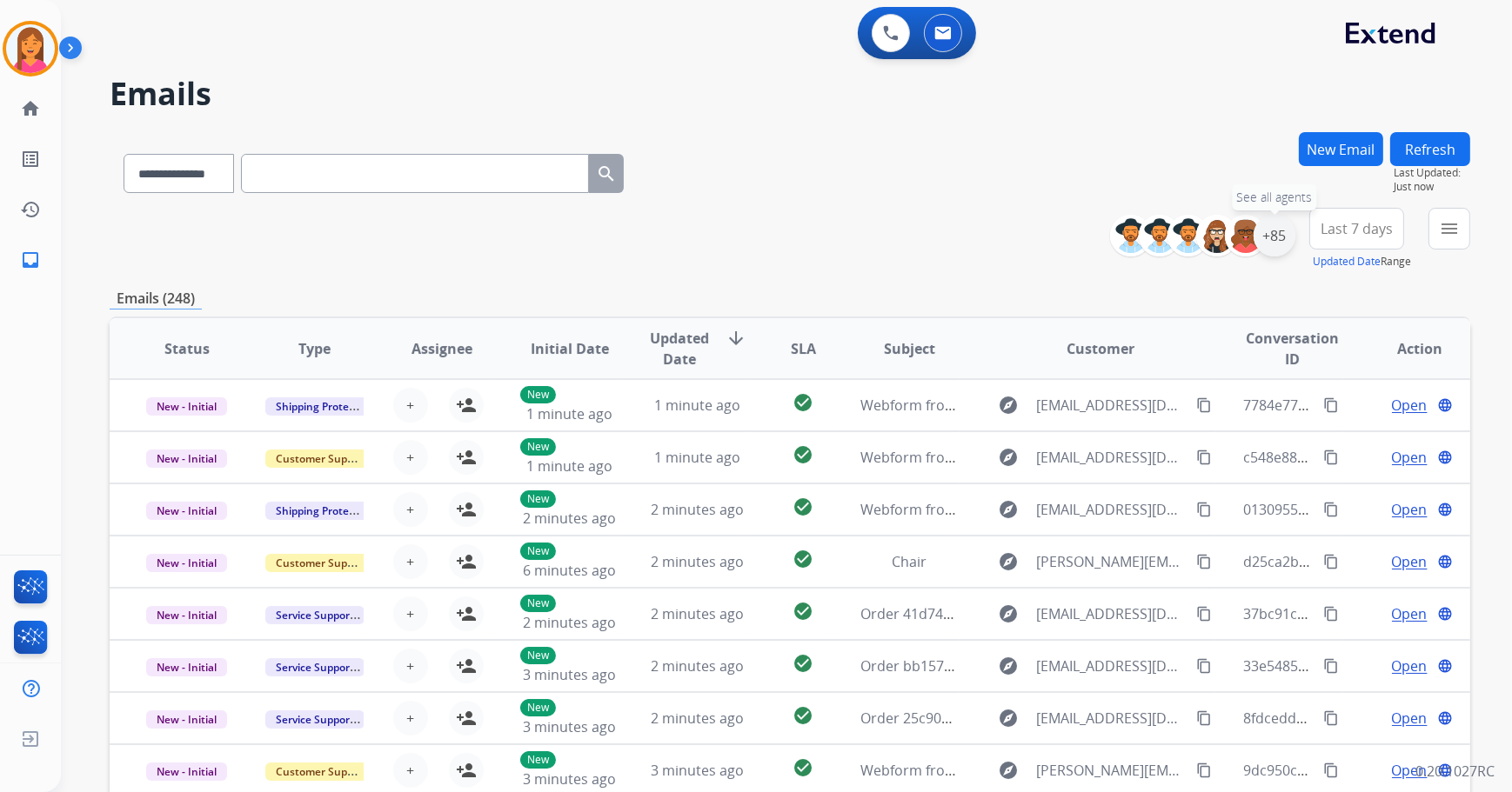
click at [1284, 246] on div "+85" at bounding box center [1274, 235] width 42 height 42
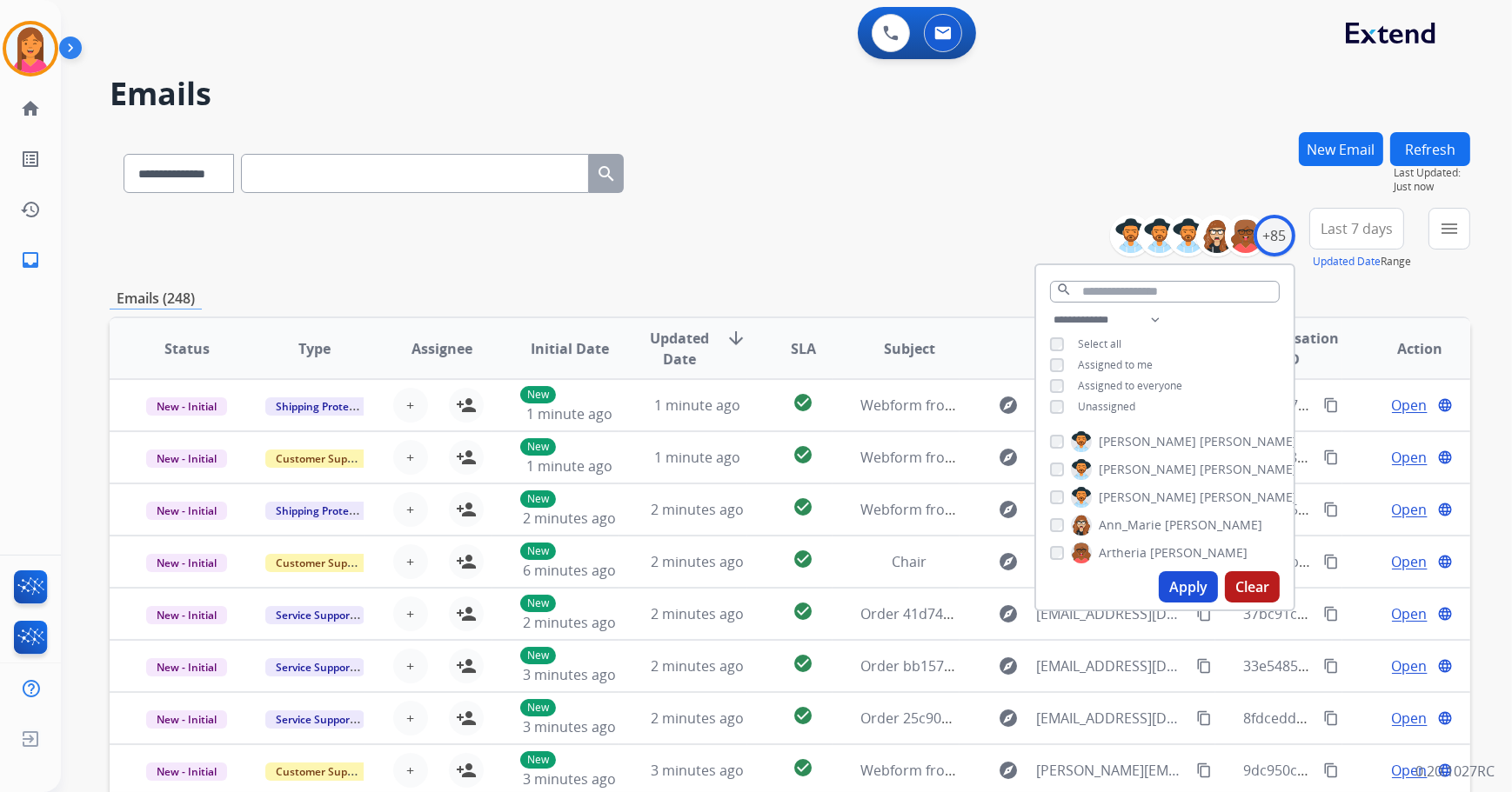
click at [1170, 591] on button "Apply" at bounding box center [1188, 587] width 59 height 31
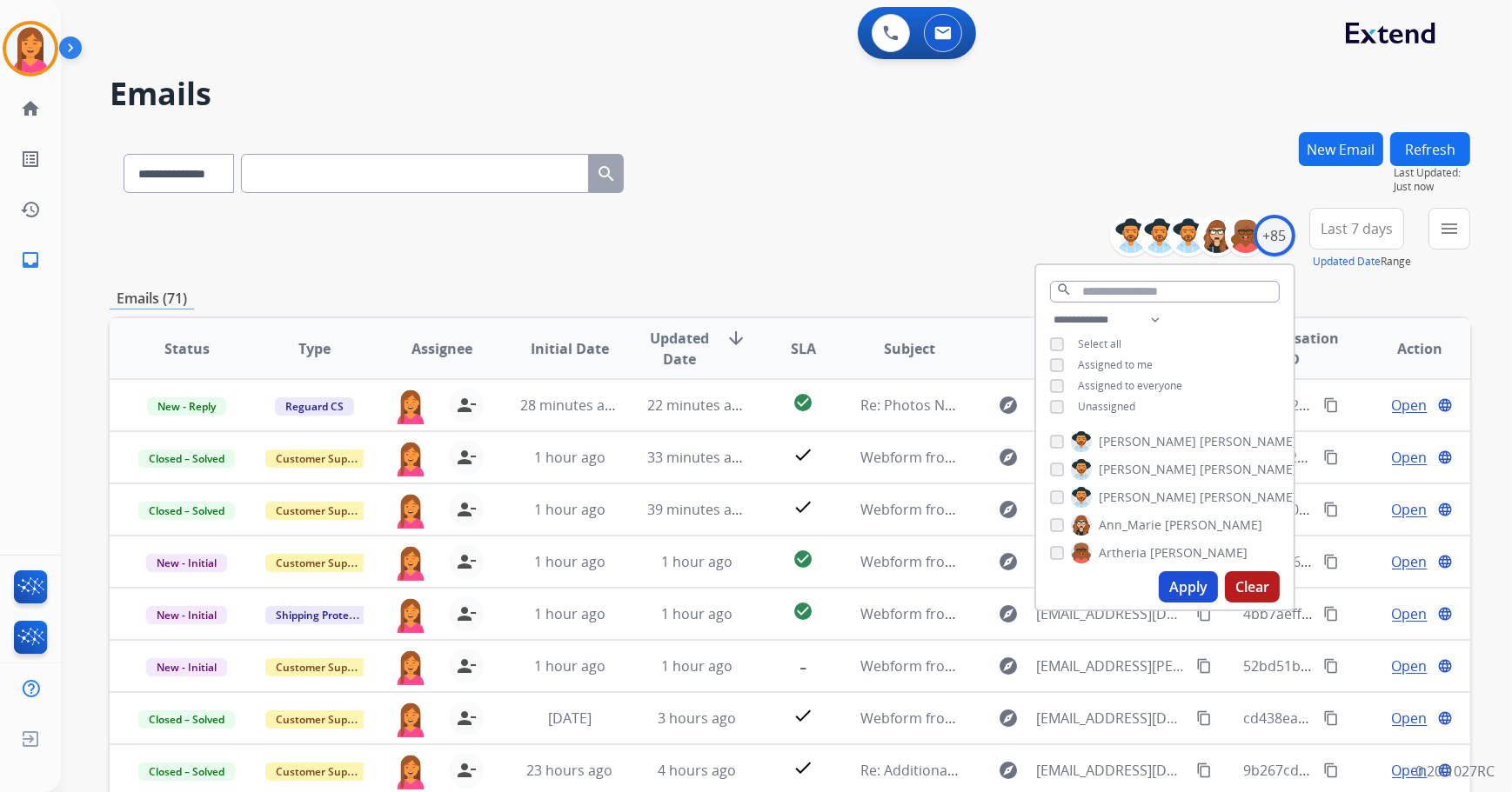
click at [801, 269] on div "**********" at bounding box center [789, 239] width 1360 height 63
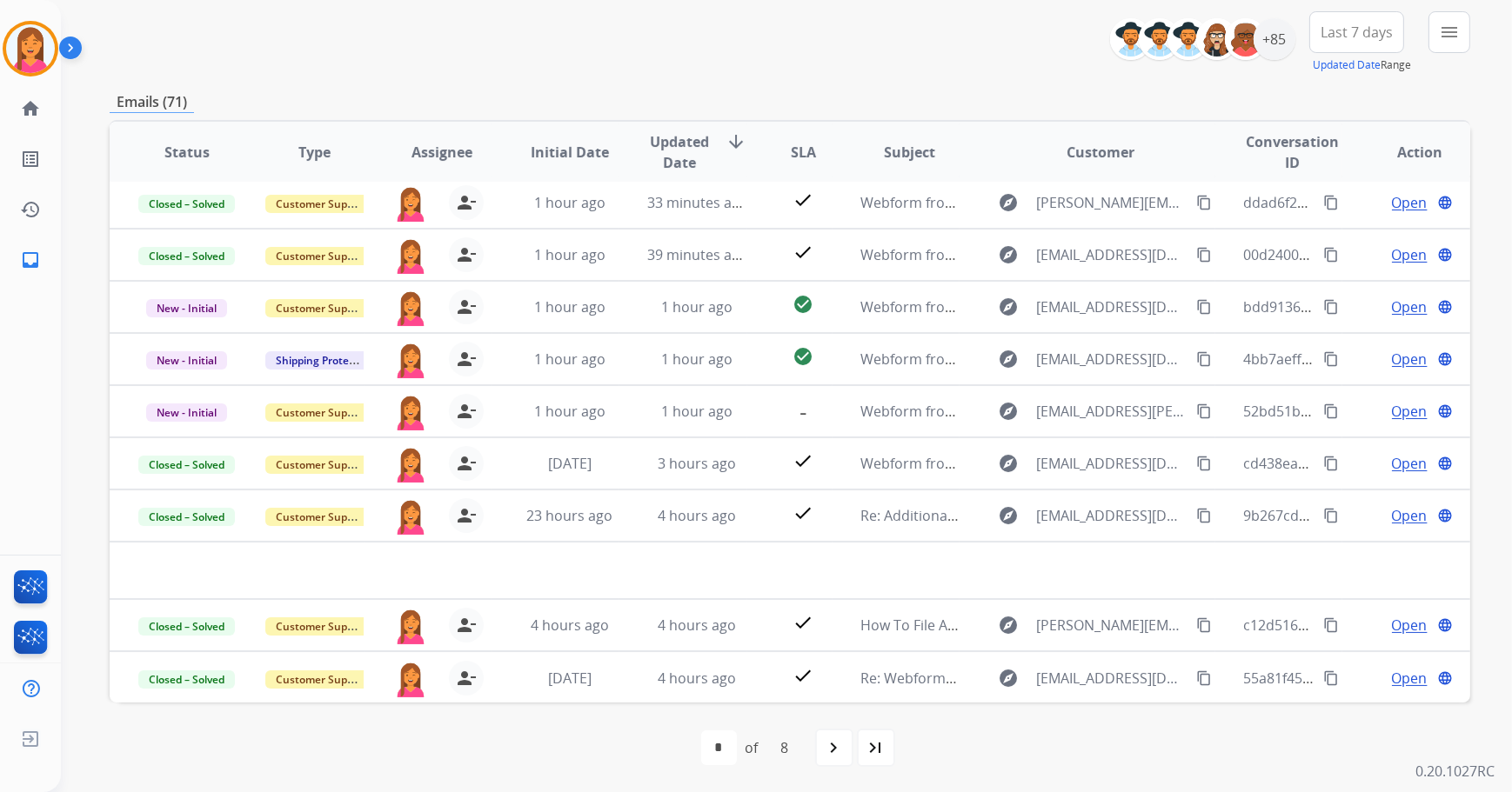
scroll to position [198, 0]
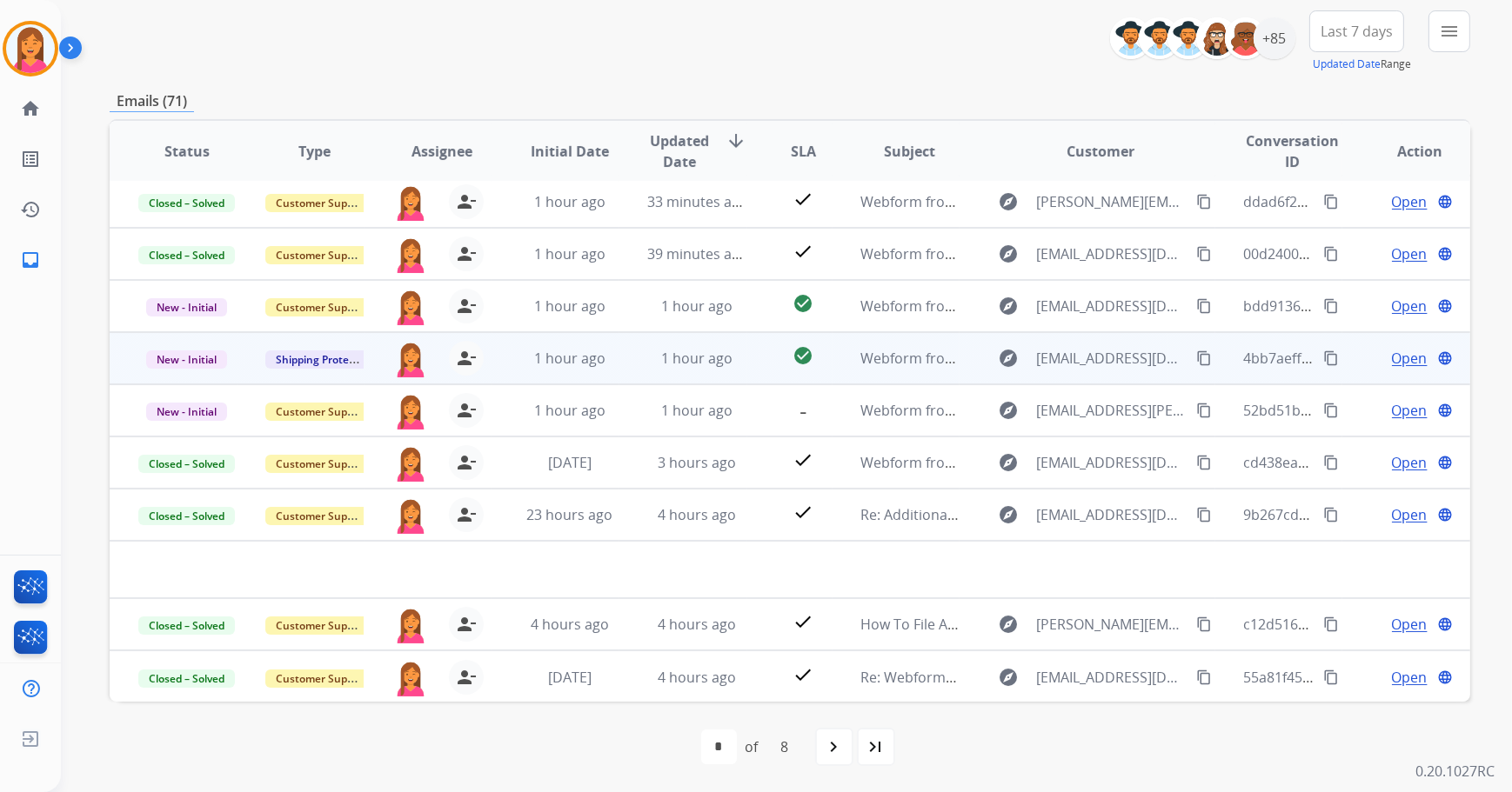
click at [755, 359] on td "check_circle" at bounding box center [789, 357] width 85 height 52
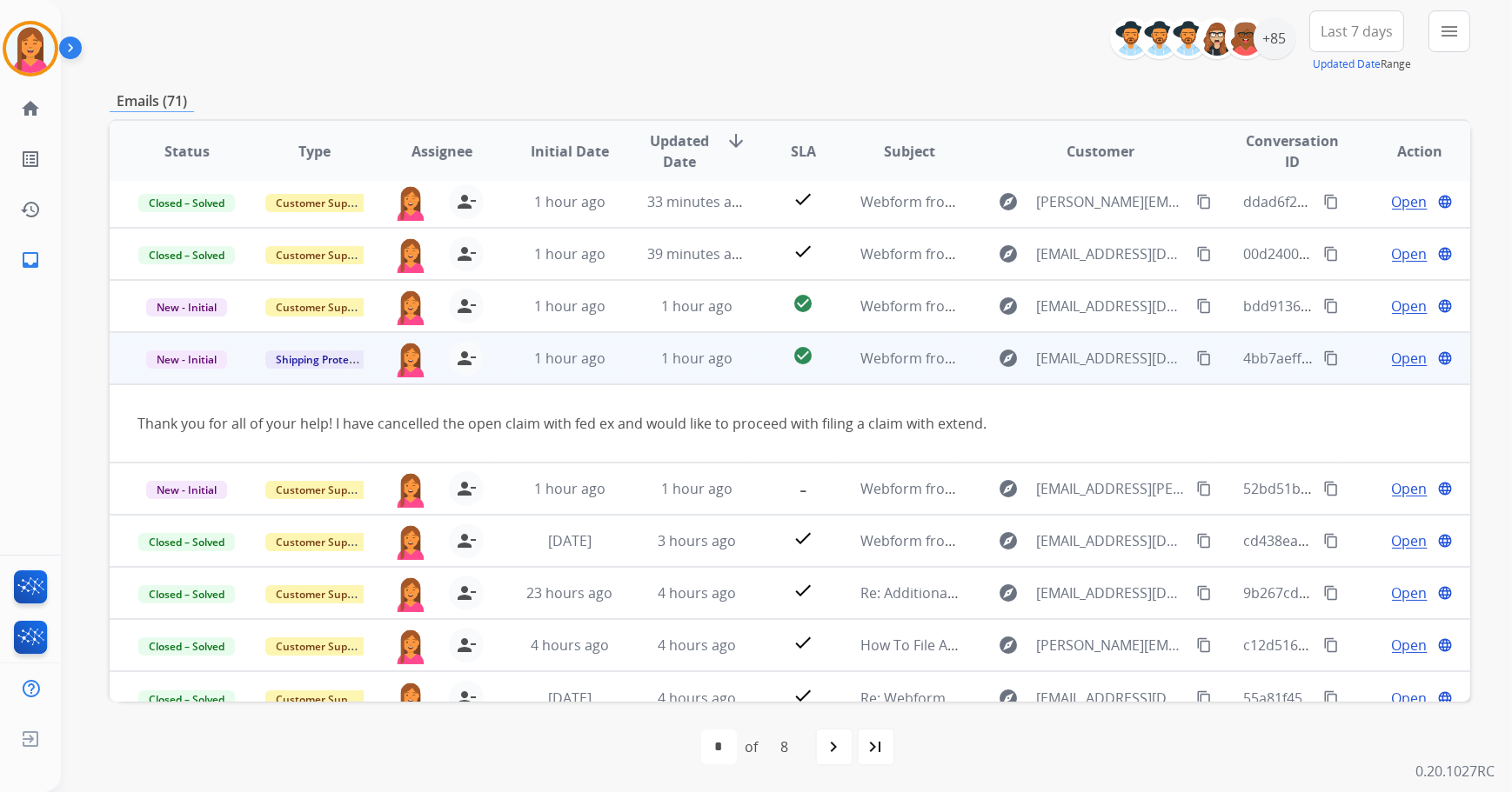
scroll to position [79, 0]
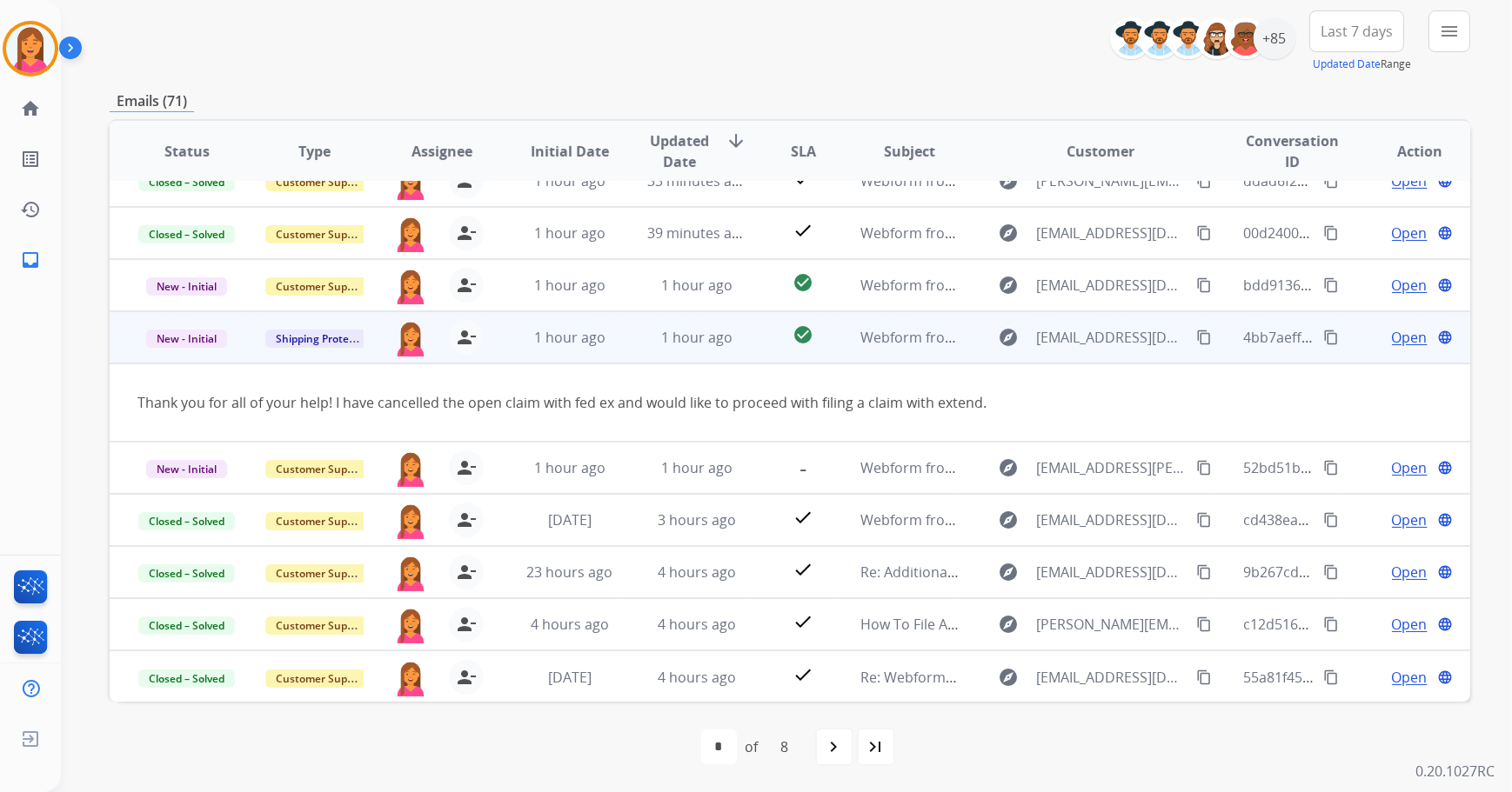
click at [751, 348] on td "check_circle" at bounding box center [789, 337] width 85 height 52
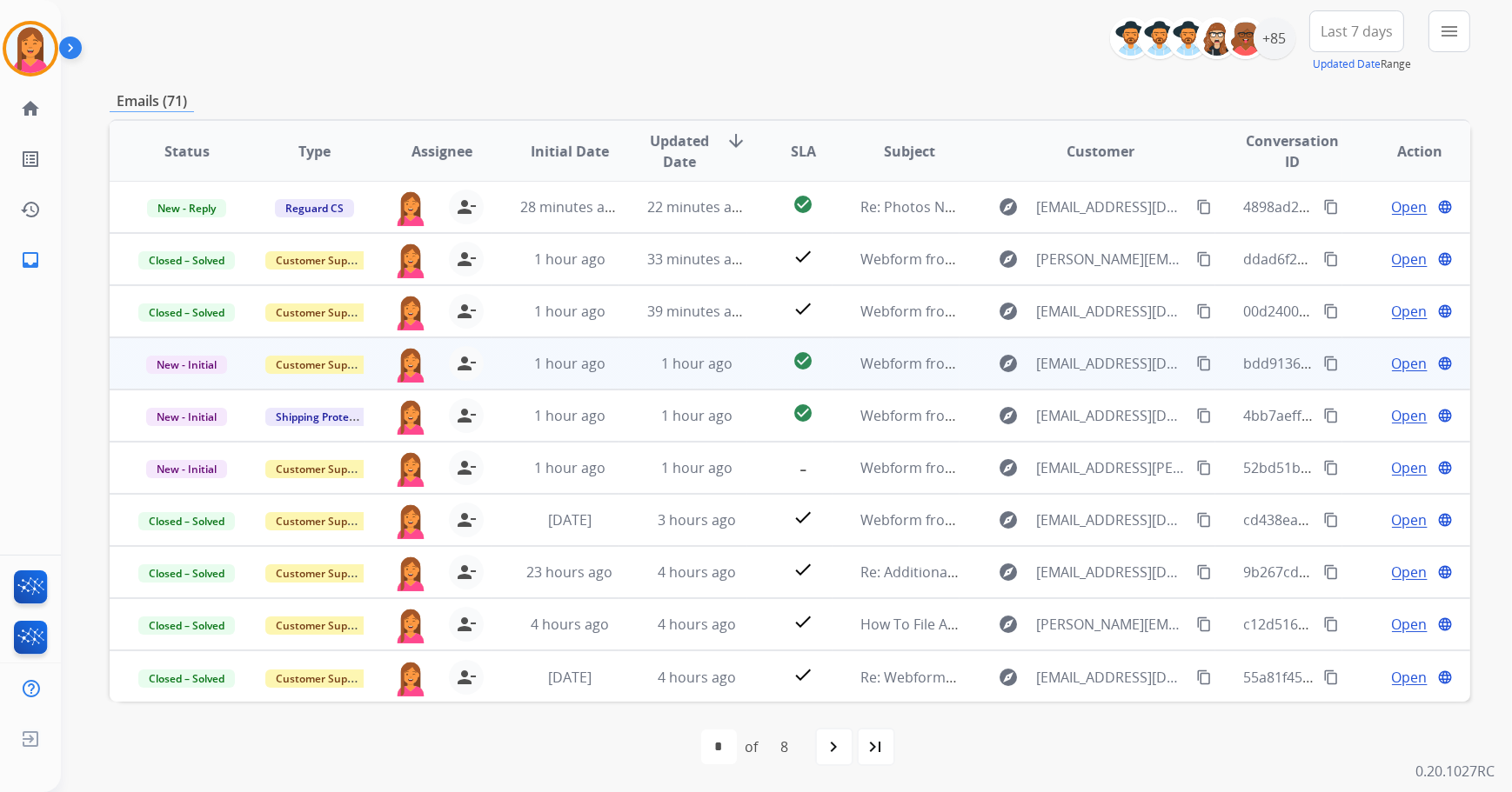
click at [747, 354] on td "check_circle" at bounding box center [789, 363] width 85 height 52
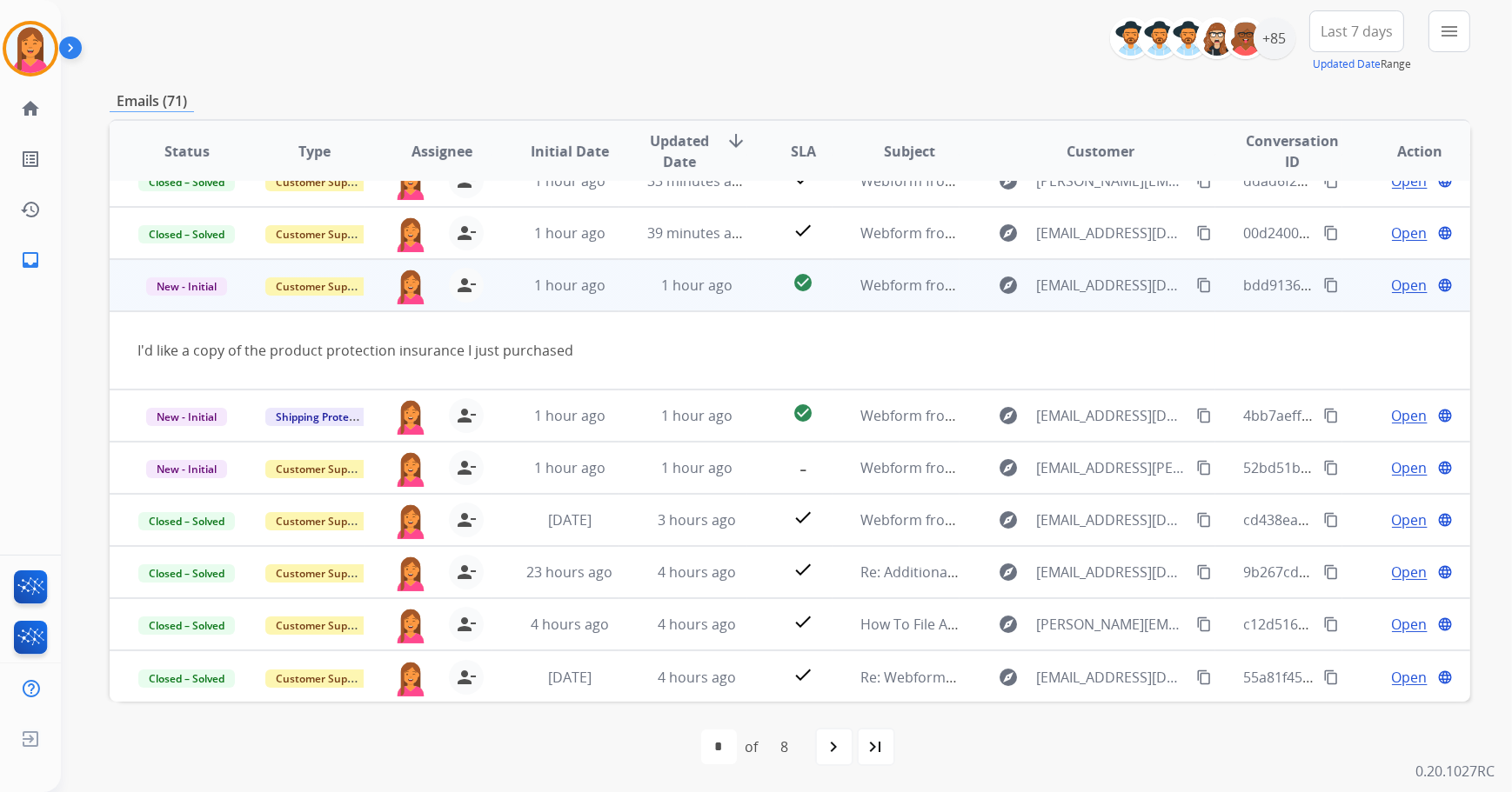
click at [749, 284] on td "check_circle" at bounding box center [789, 285] width 85 height 52
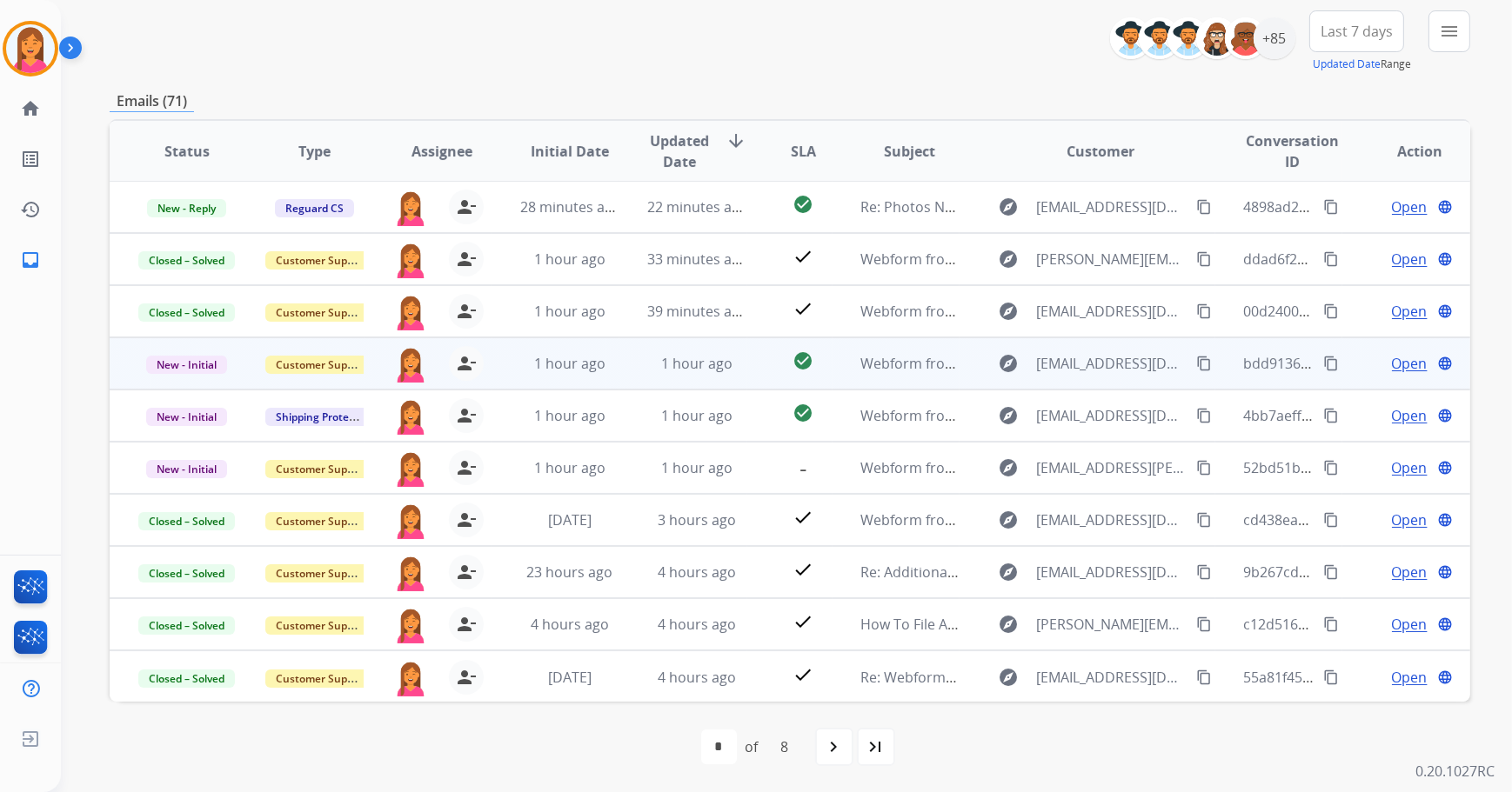
scroll to position [0, 0]
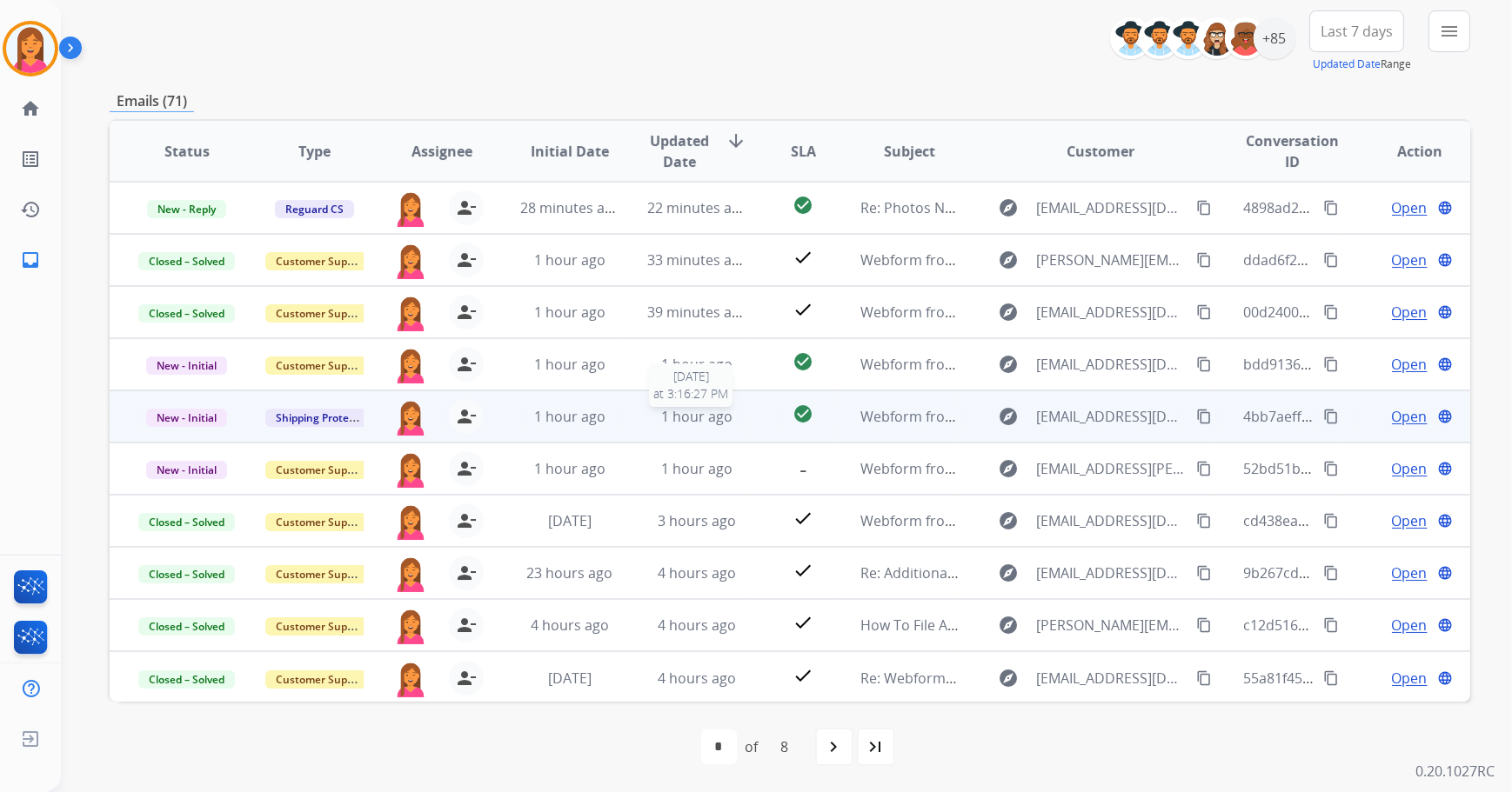
click at [714, 419] on span "1 hour ago" at bounding box center [696, 417] width 71 height 20
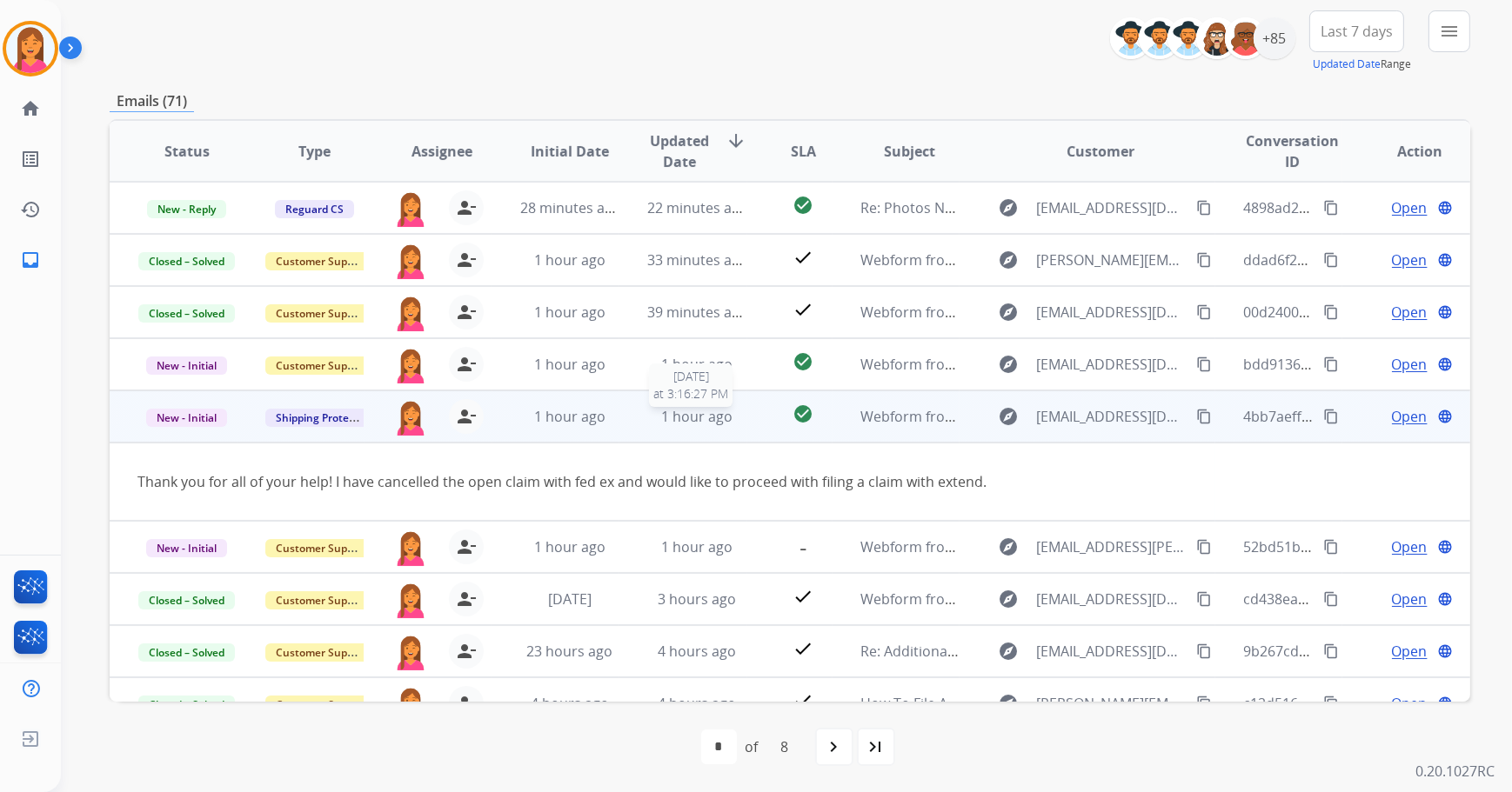
scroll to position [79, 0]
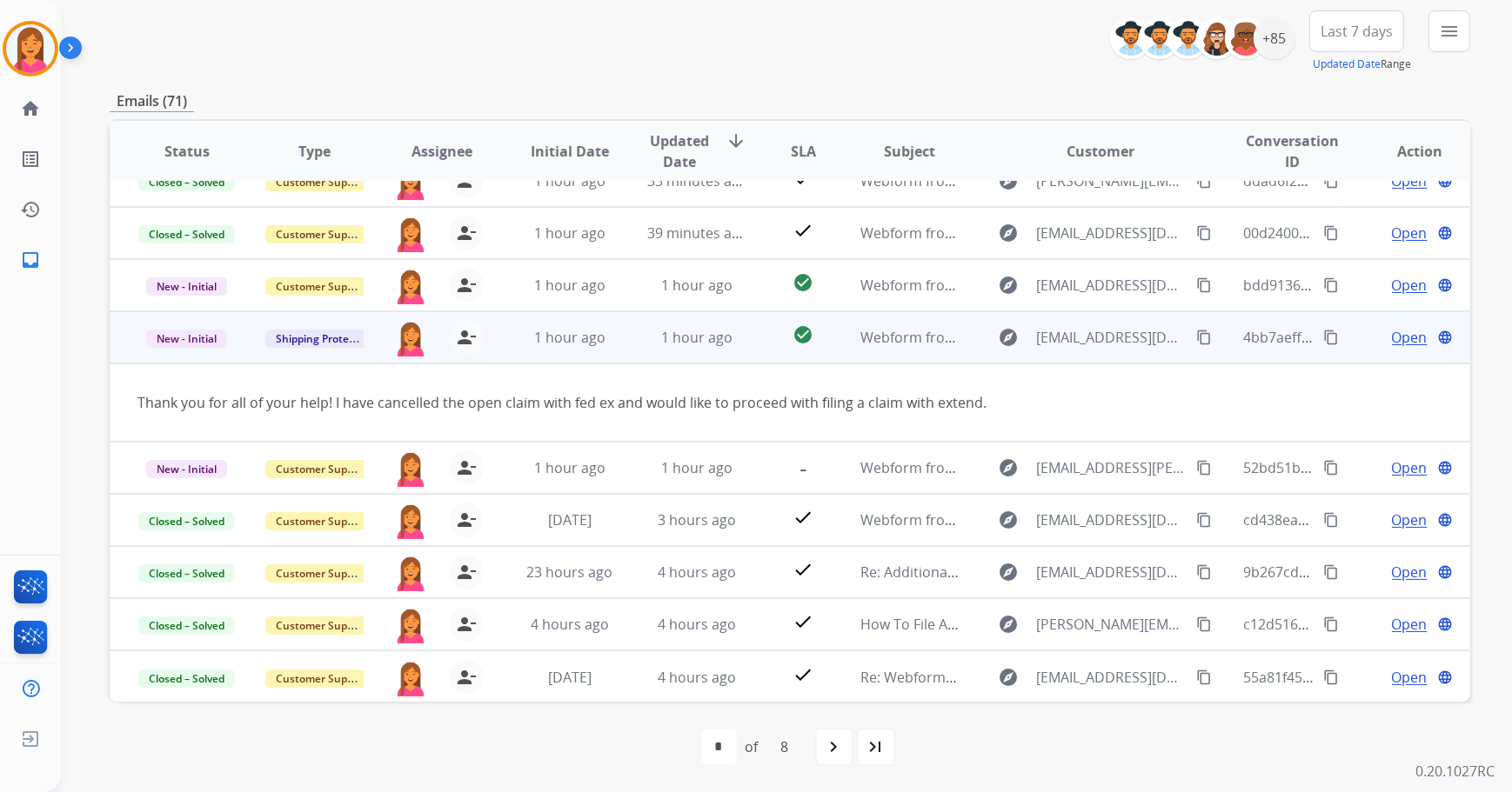
click at [1392, 336] on span "Open" at bounding box center [1409, 337] width 35 height 21
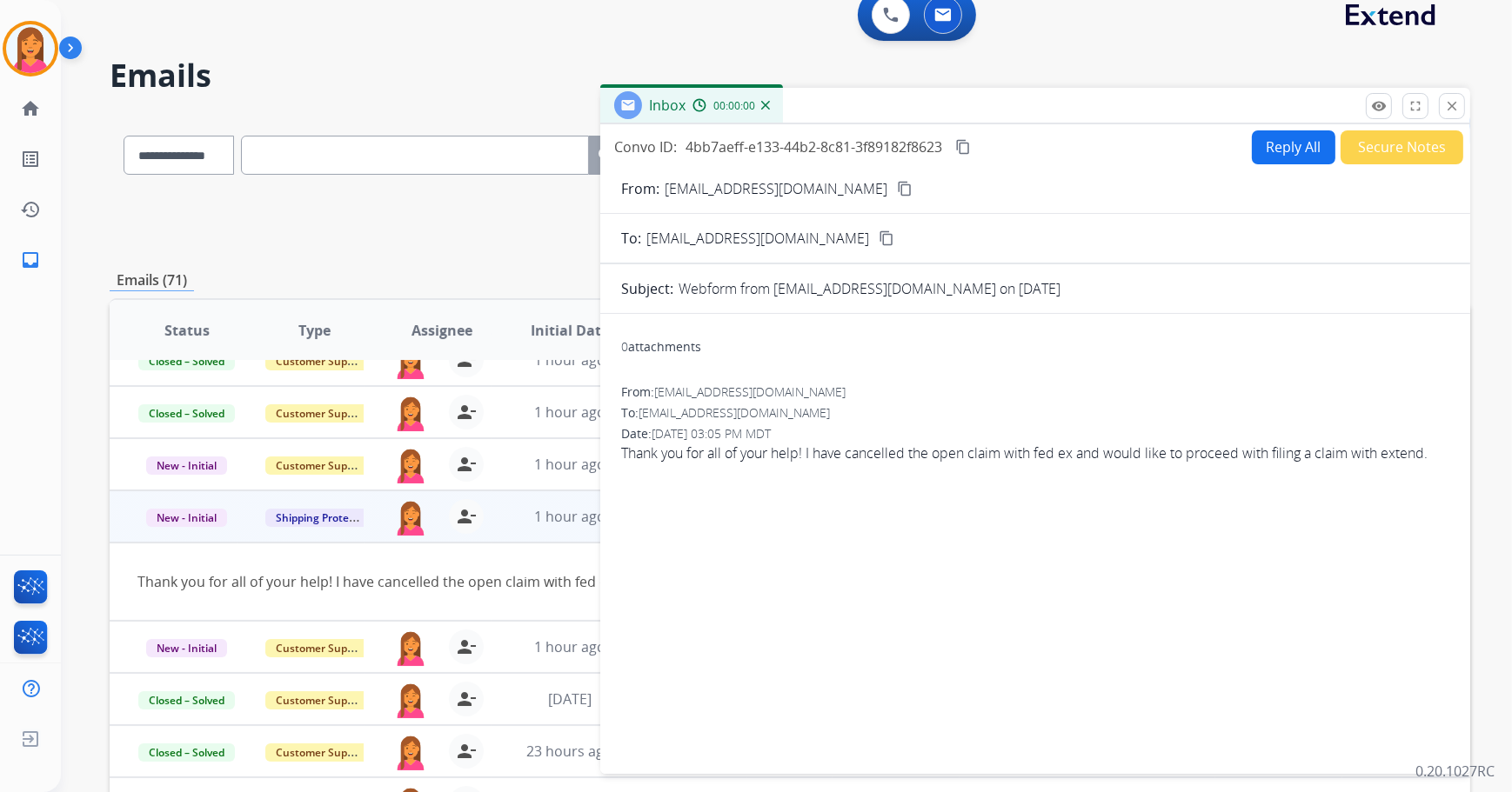
scroll to position [0, 0]
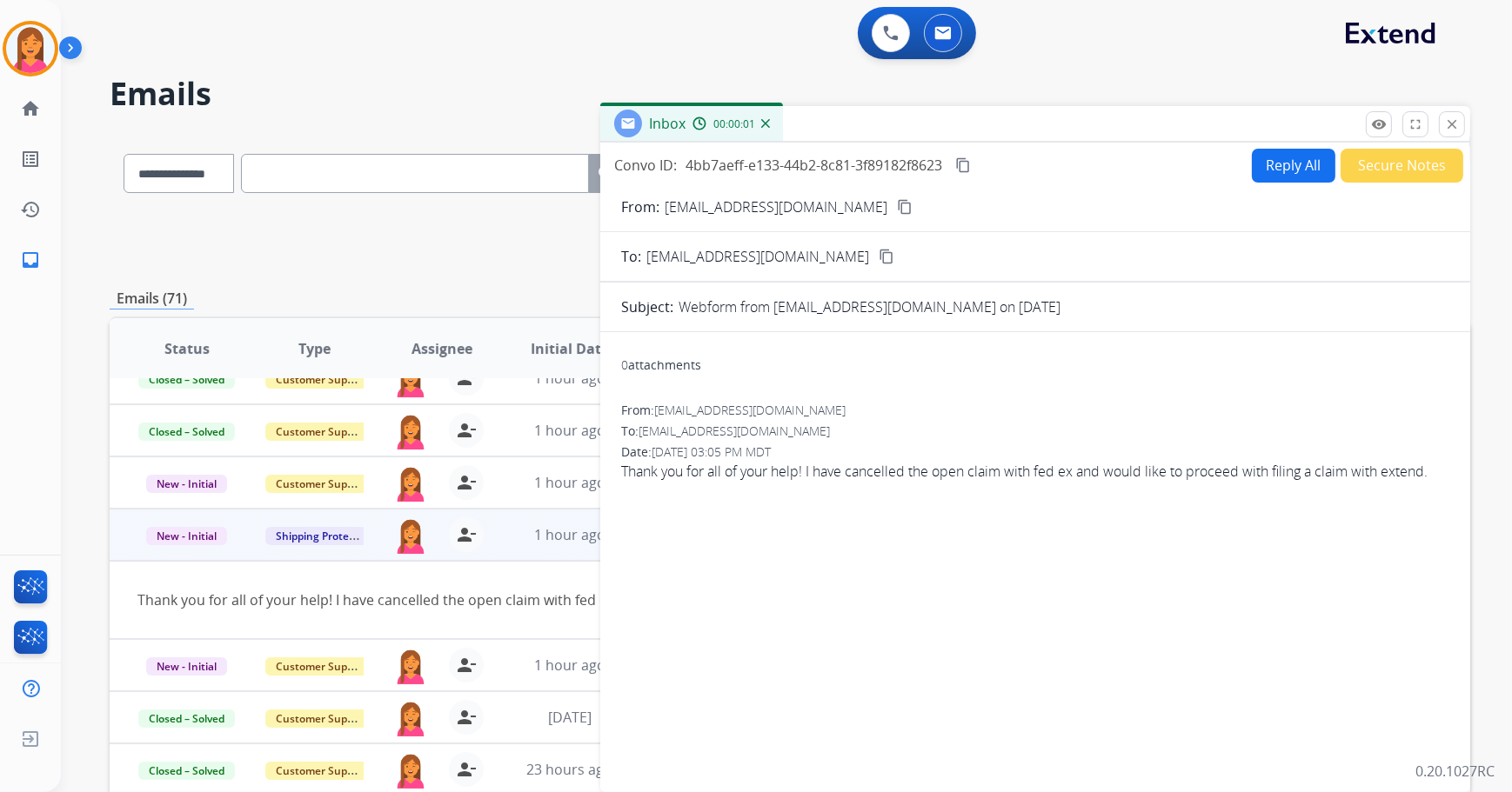
click at [897, 199] on mat-icon "content_copy" at bounding box center [905, 207] width 16 height 16
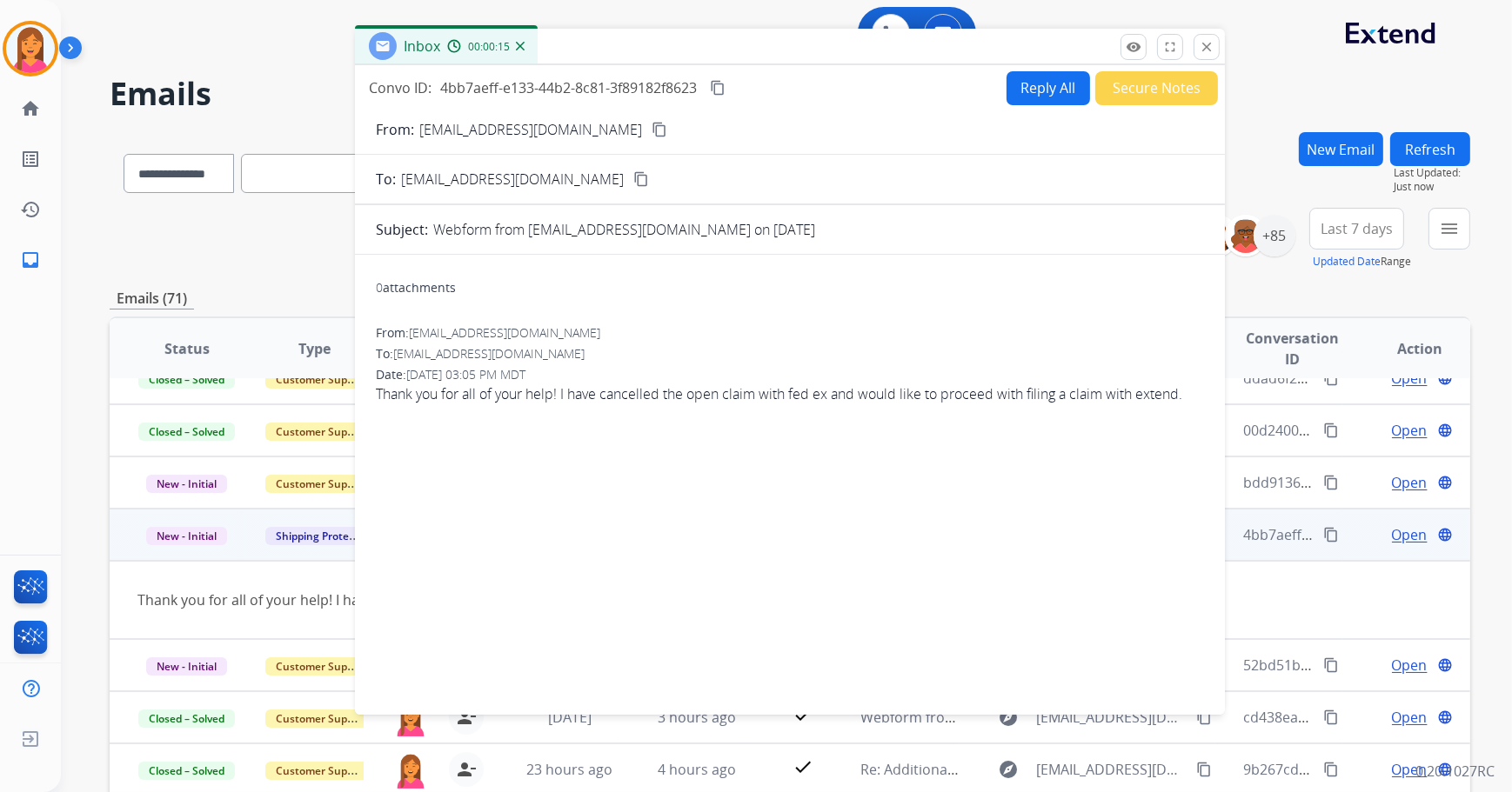
drag, startPoint x: 985, startPoint y: 134, endPoint x: 740, endPoint y: 57, distance: 256.8
click at [740, 57] on div "Inbox 00:00:15" at bounding box center [789, 46] width 870 height 36
click at [1035, 90] on button "Reply All" at bounding box center [1048, 88] width 83 height 34
select select "**********"
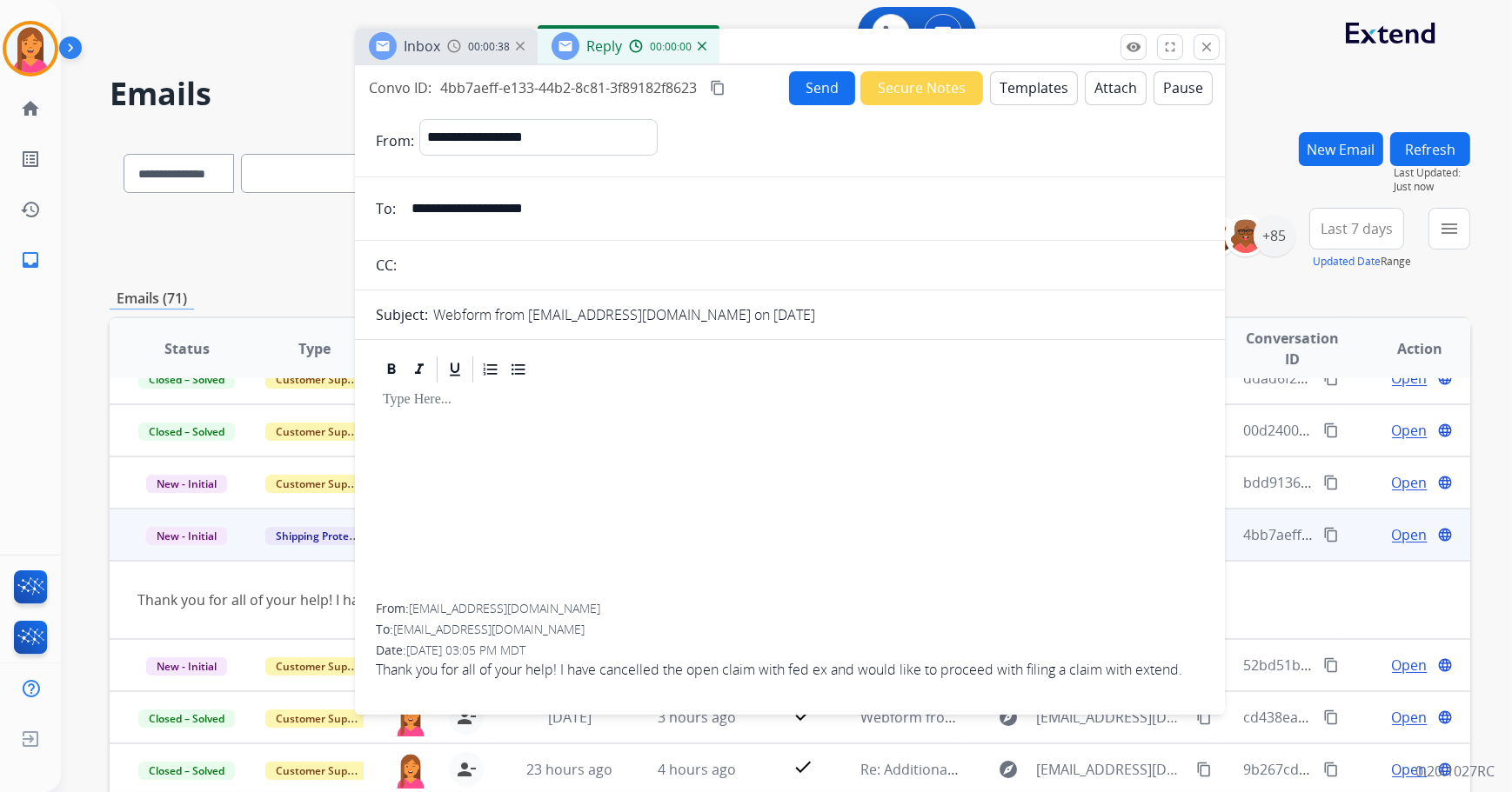
click at [1027, 90] on button "Templates" at bounding box center [1034, 88] width 88 height 34
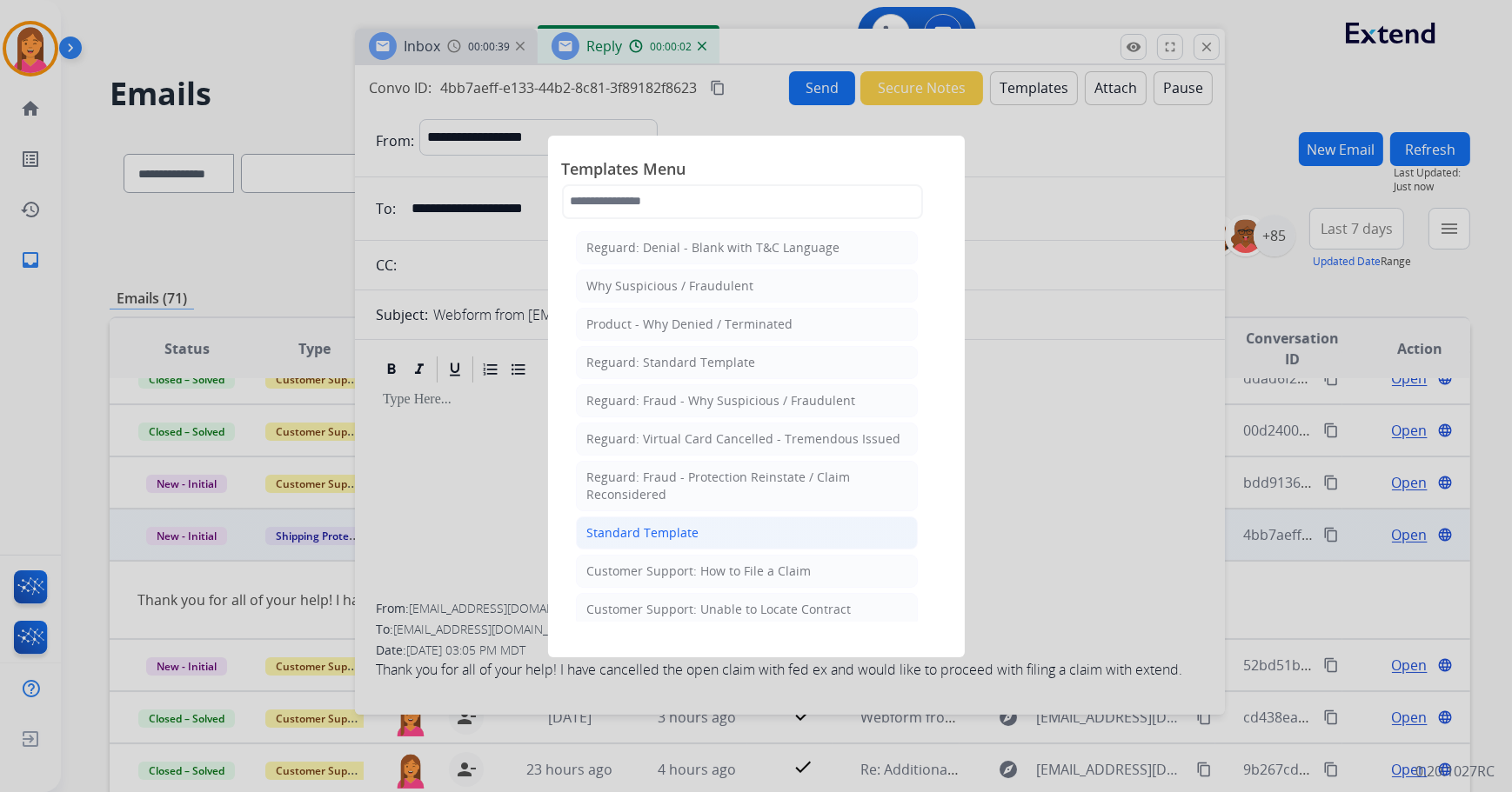
click at [650, 528] on div "Standard Template" at bounding box center [643, 534] width 113 height 18
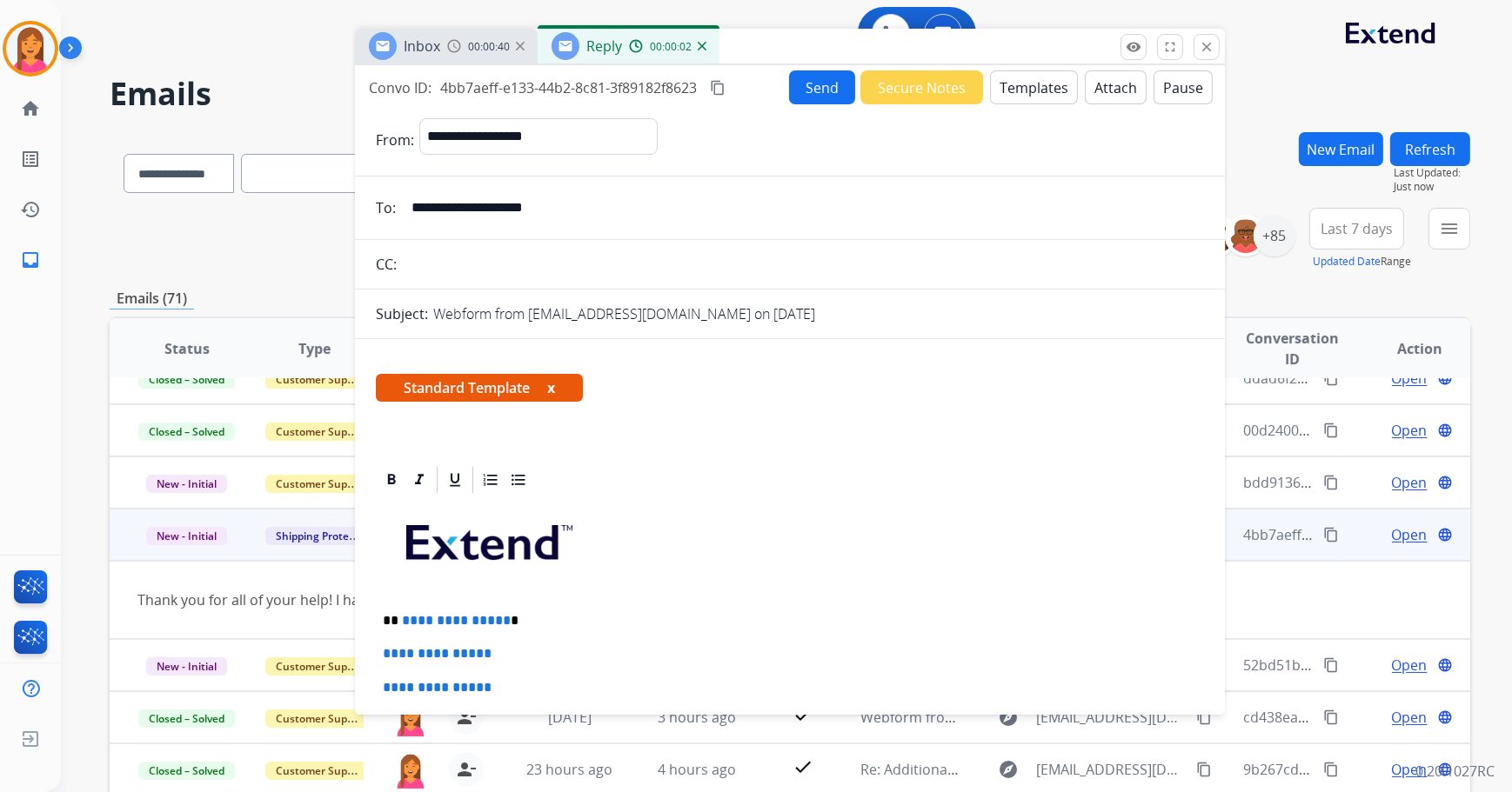
click at [549, 388] on button "x" at bounding box center [551, 388] width 8 height 21
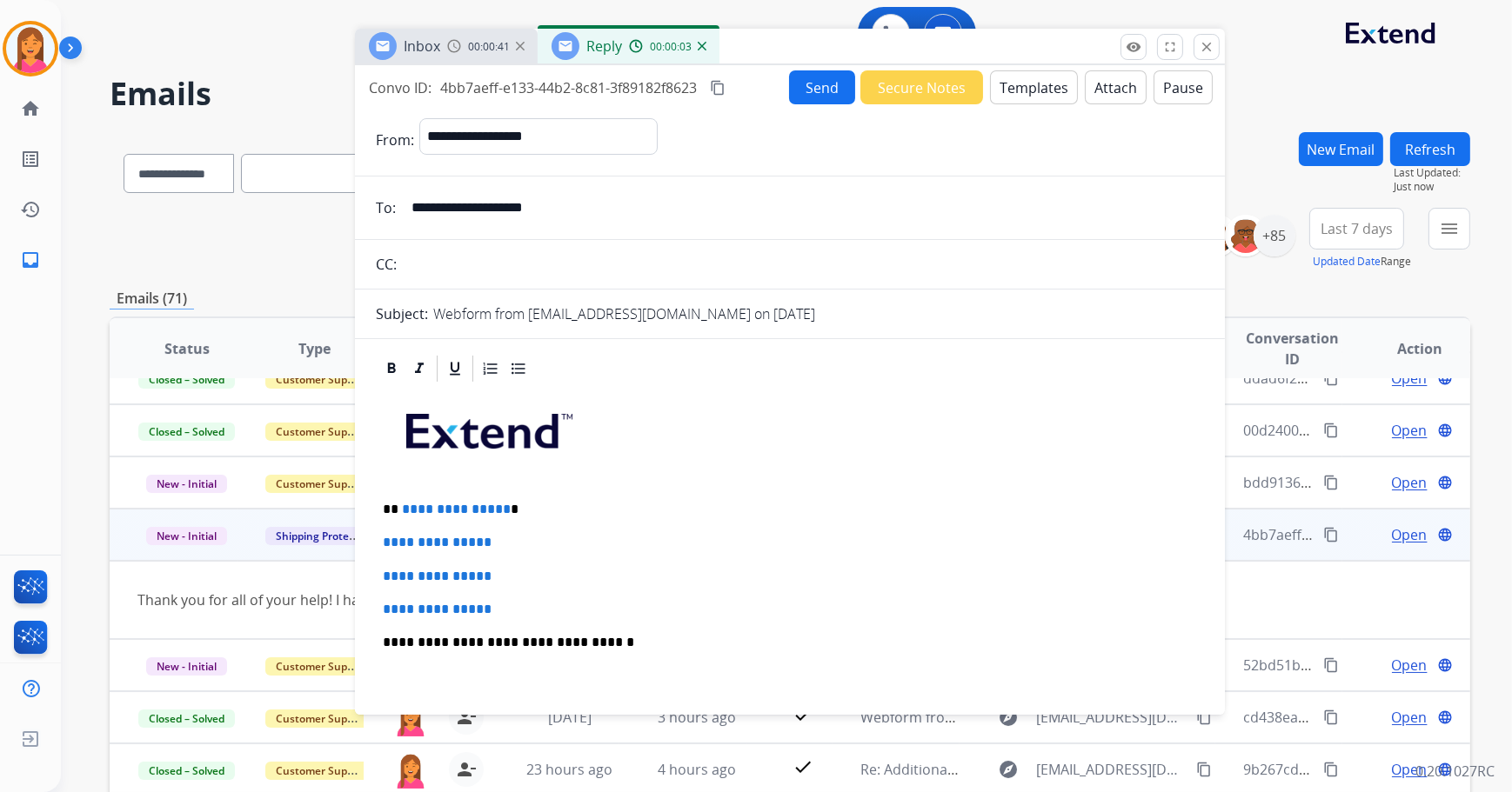
click at [518, 510] on p "**********" at bounding box center [783, 510] width 801 height 16
drag, startPoint x: 504, startPoint y: 606, endPoint x: 391, endPoint y: 541, distance: 130.4
click at [385, 542] on div "**********" at bounding box center [790, 683] width 828 height 598
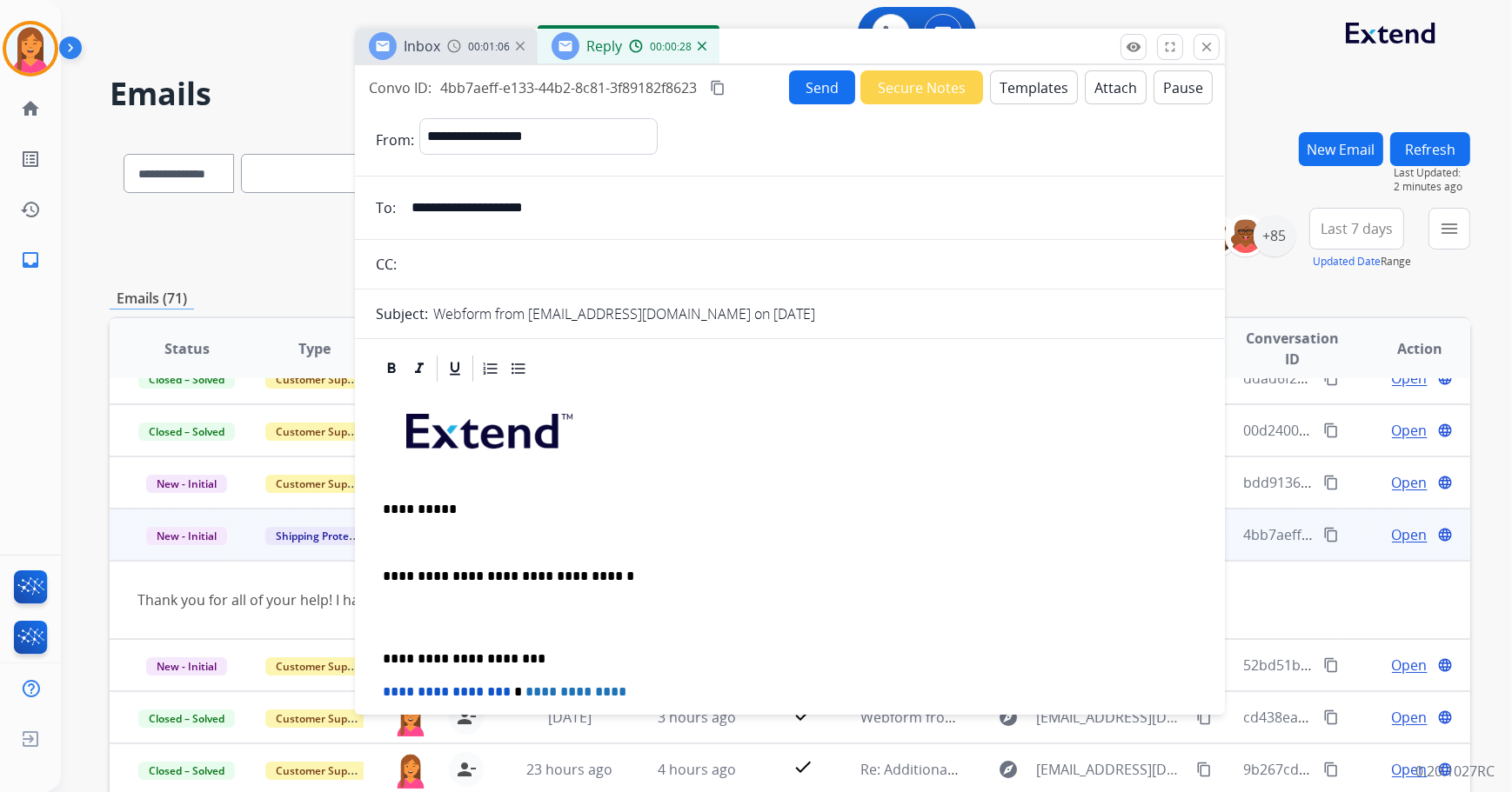
click at [391, 539] on p at bounding box center [789, 542] width 814 height 16
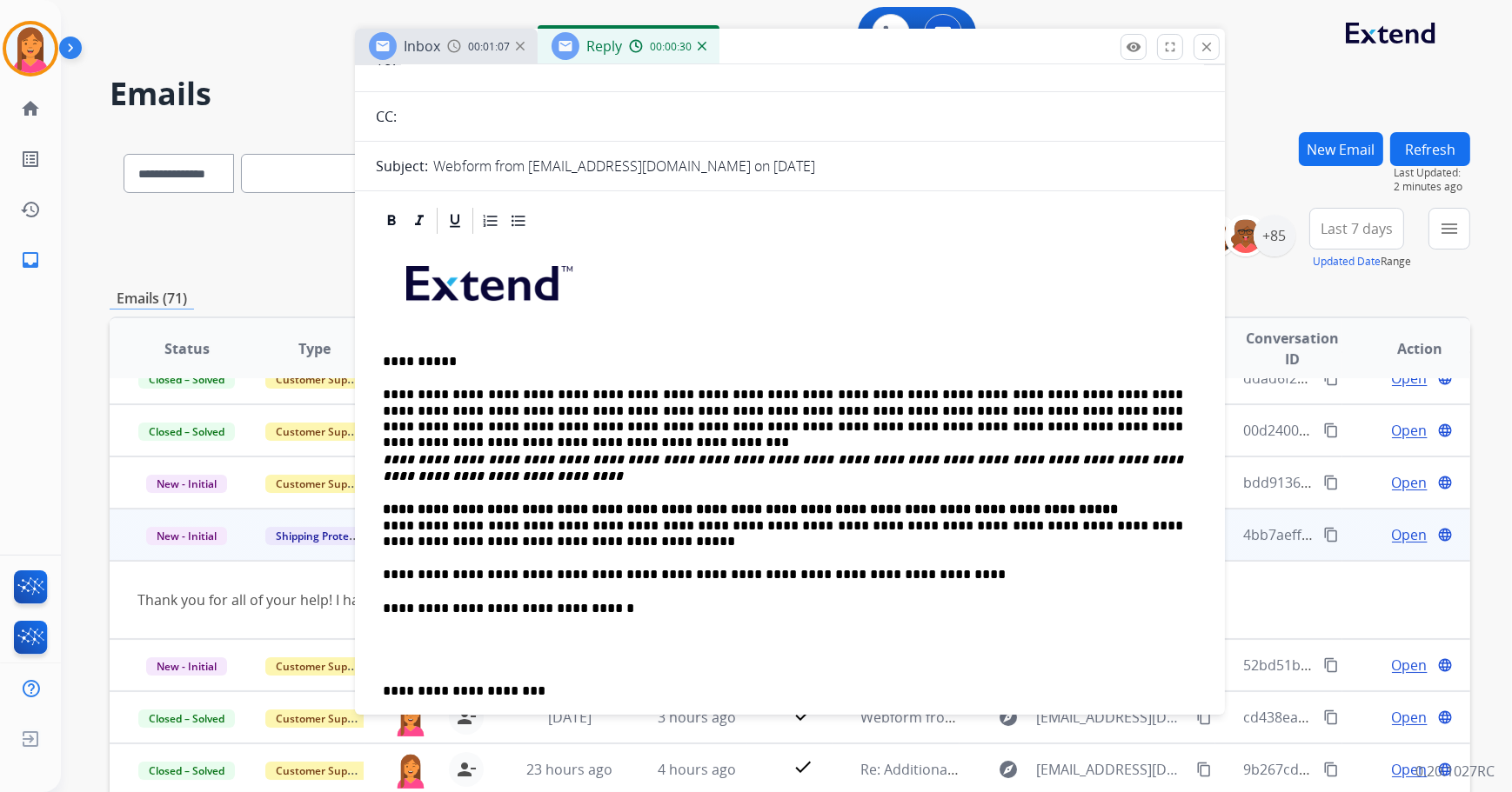
scroll to position [158, 0]
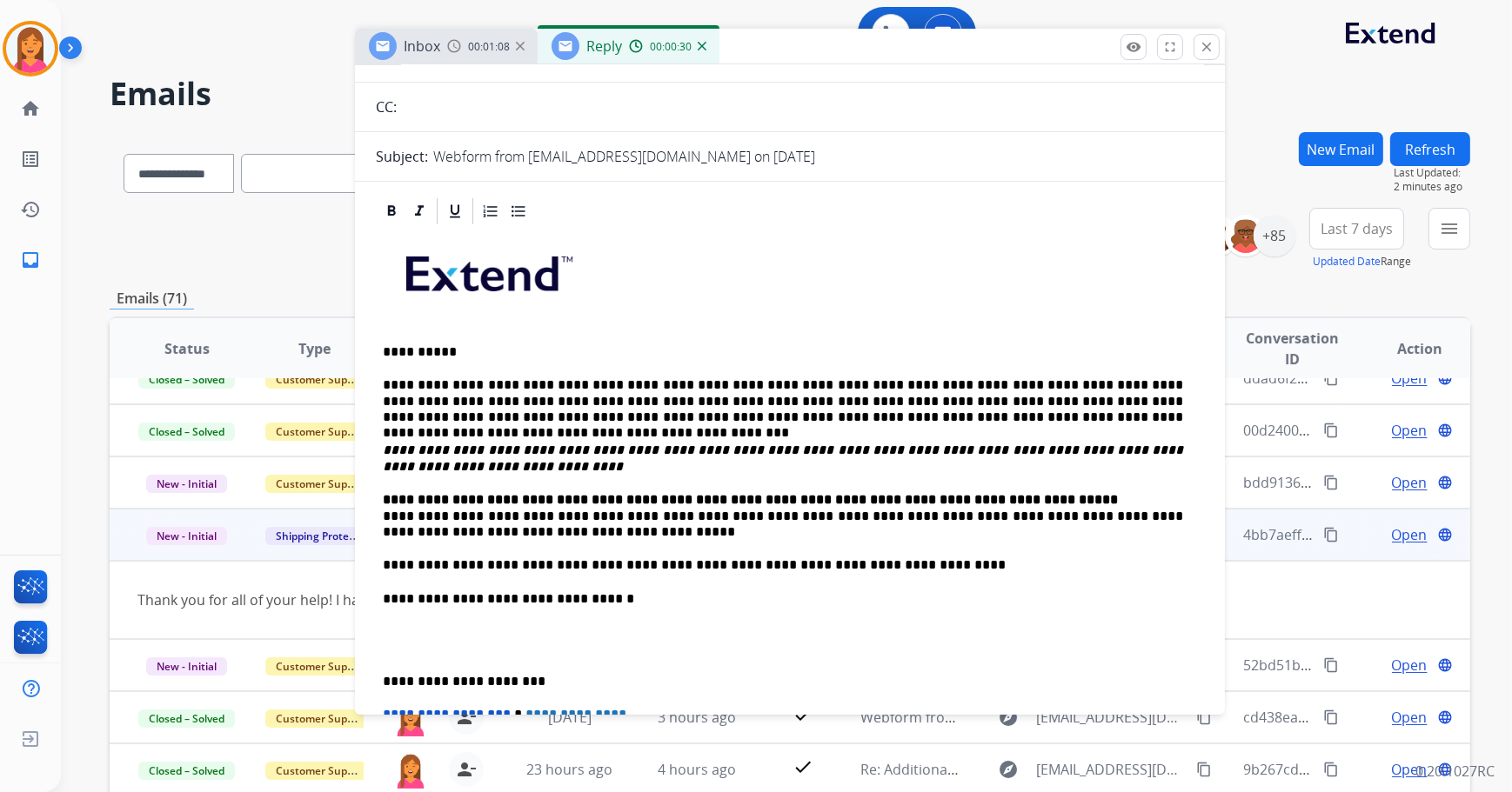
click at [378, 517] on div "**********" at bounding box center [790, 582] width 828 height 712
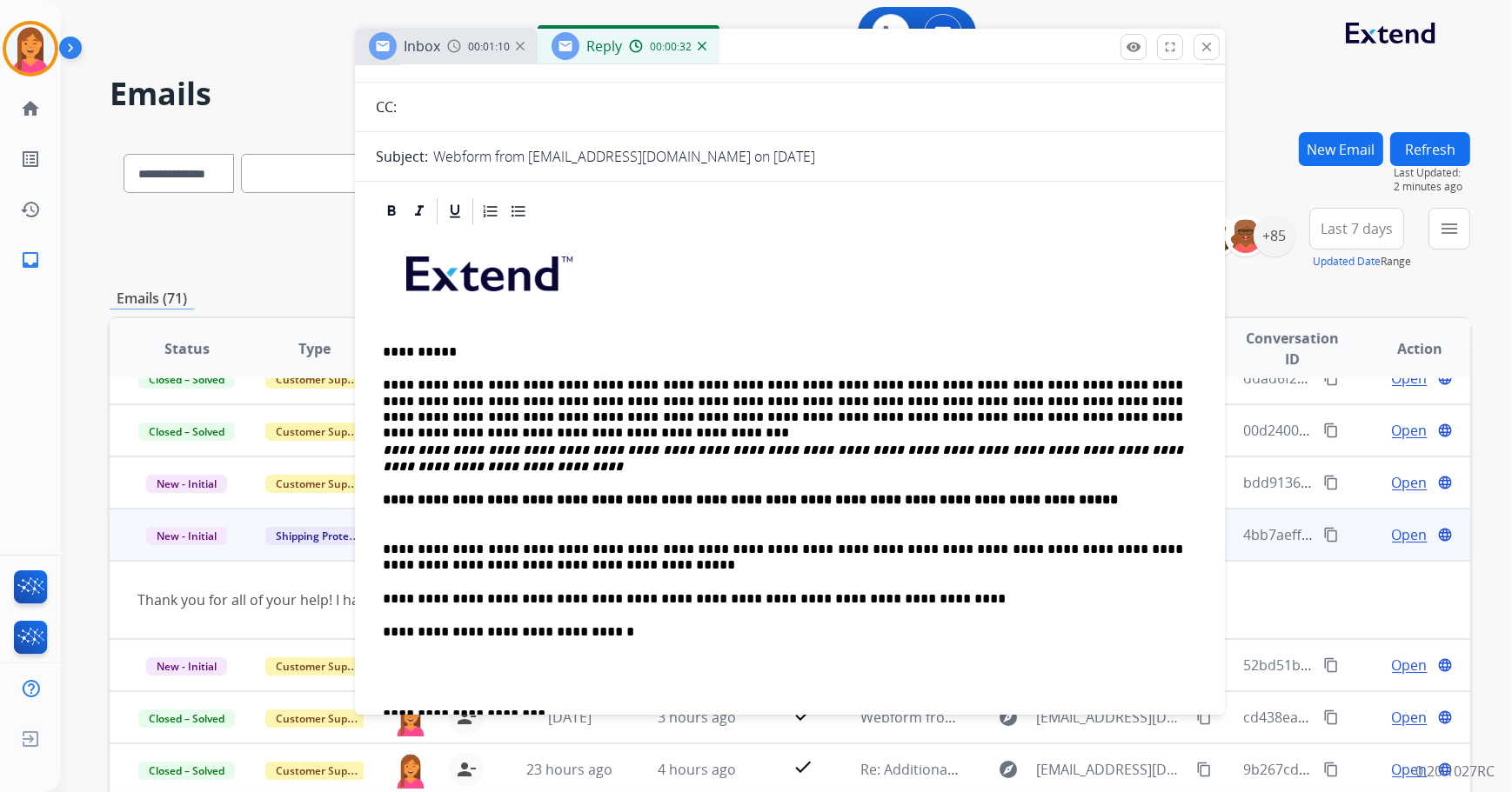
scroll to position [237, 0]
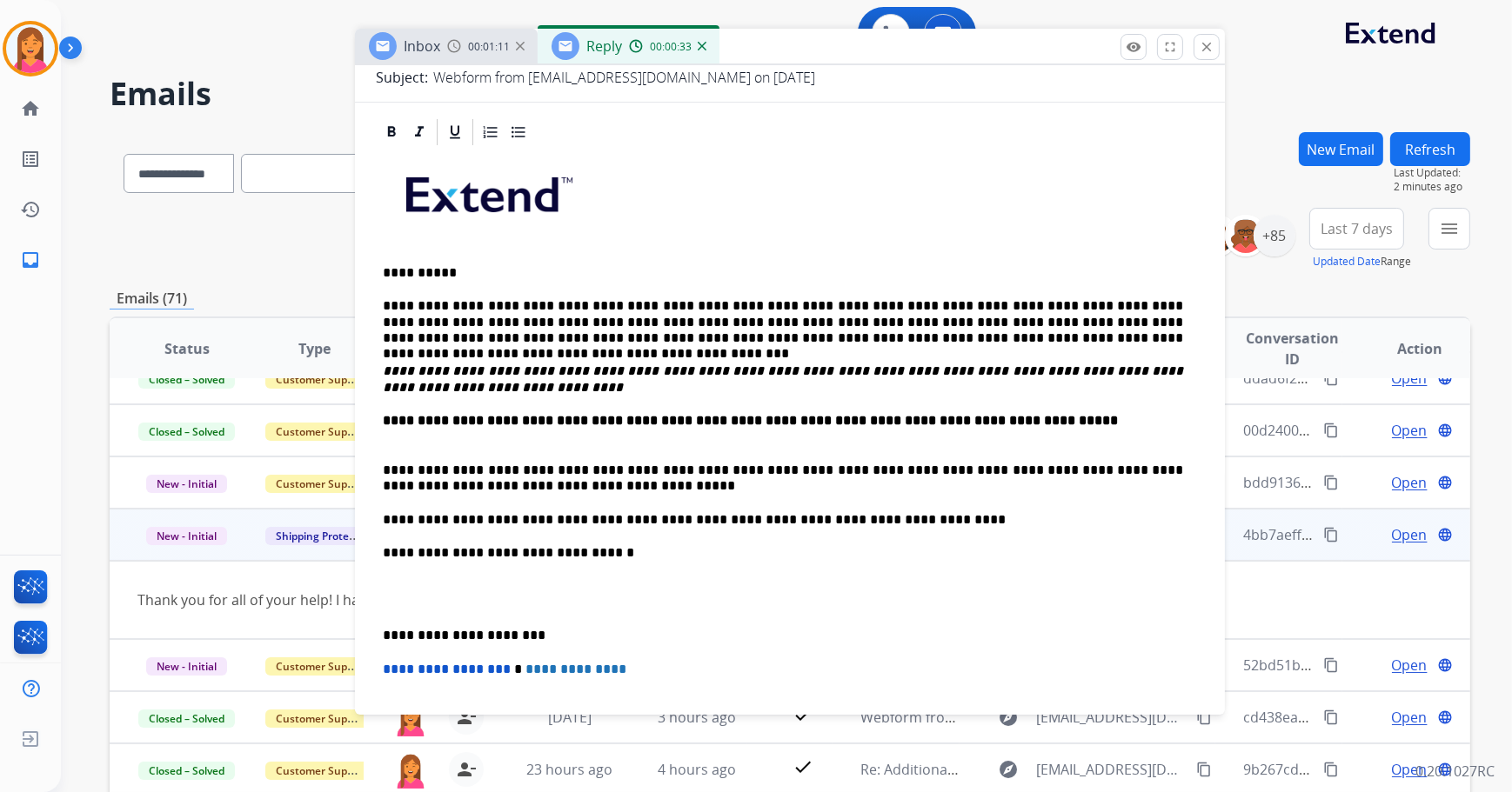
click at [382, 629] on div "**********" at bounding box center [790, 520] width 828 height 745
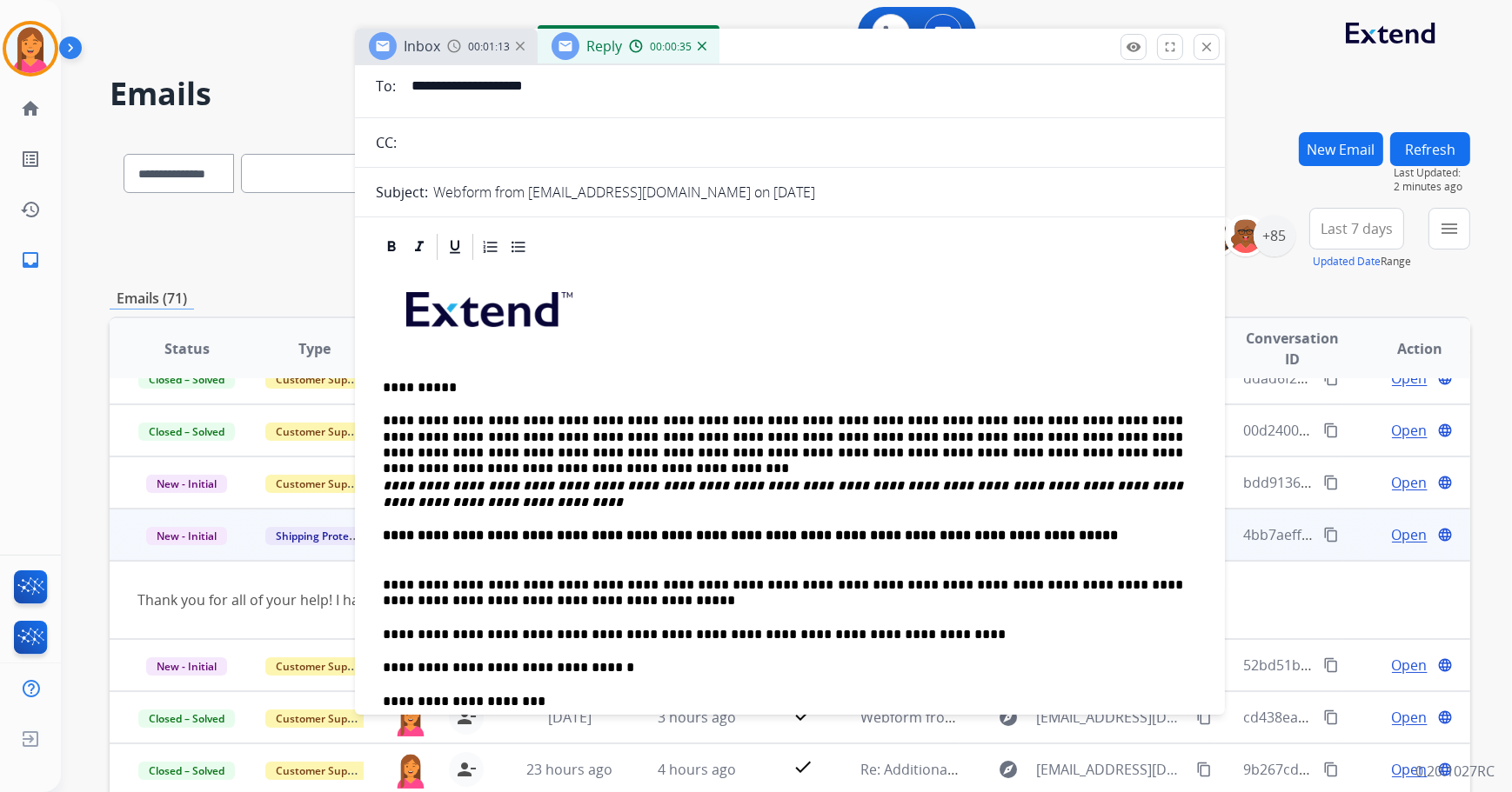
scroll to position [0, 0]
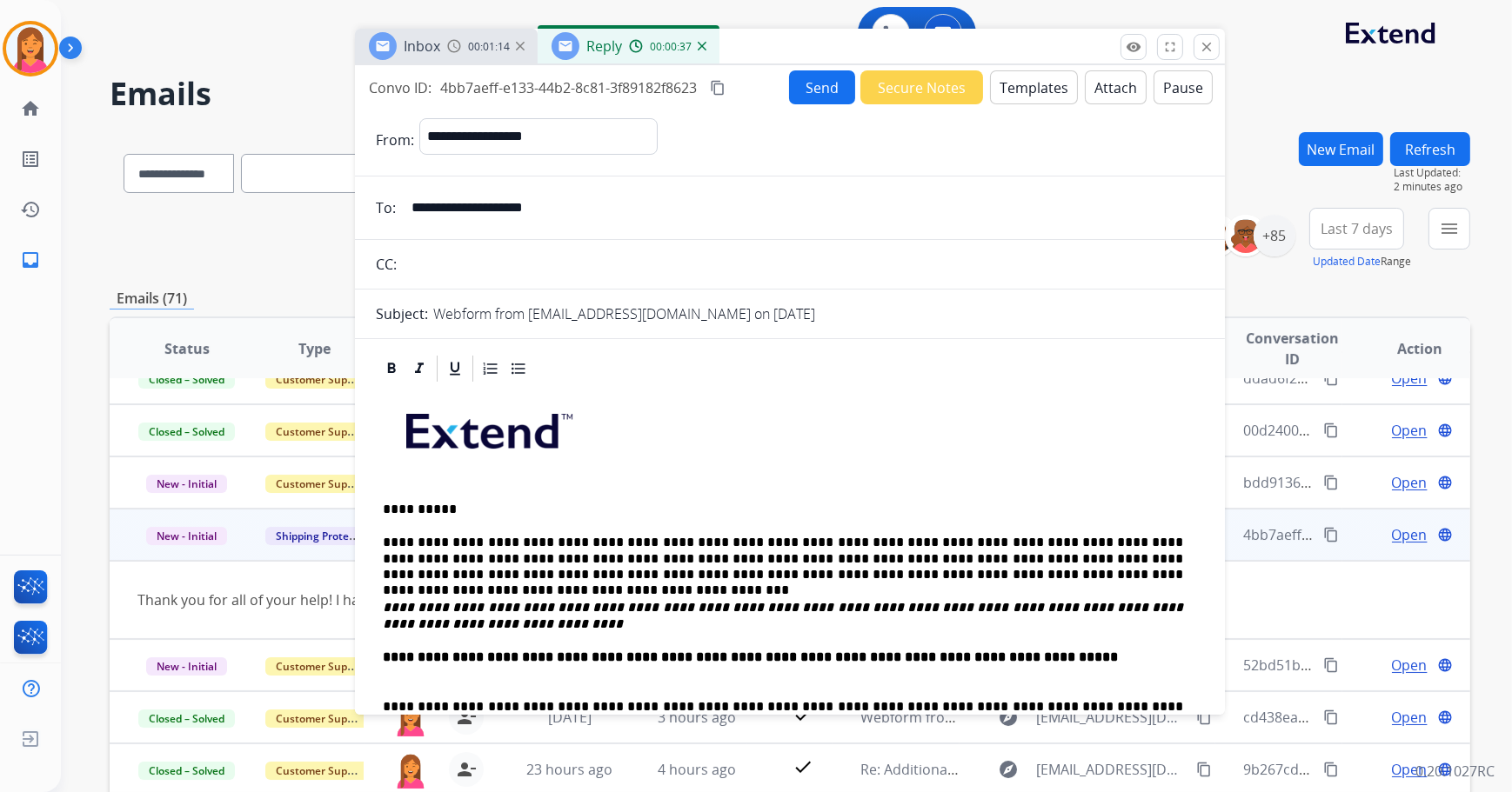
click at [827, 95] on button "Send" at bounding box center [823, 87] width 67 height 34
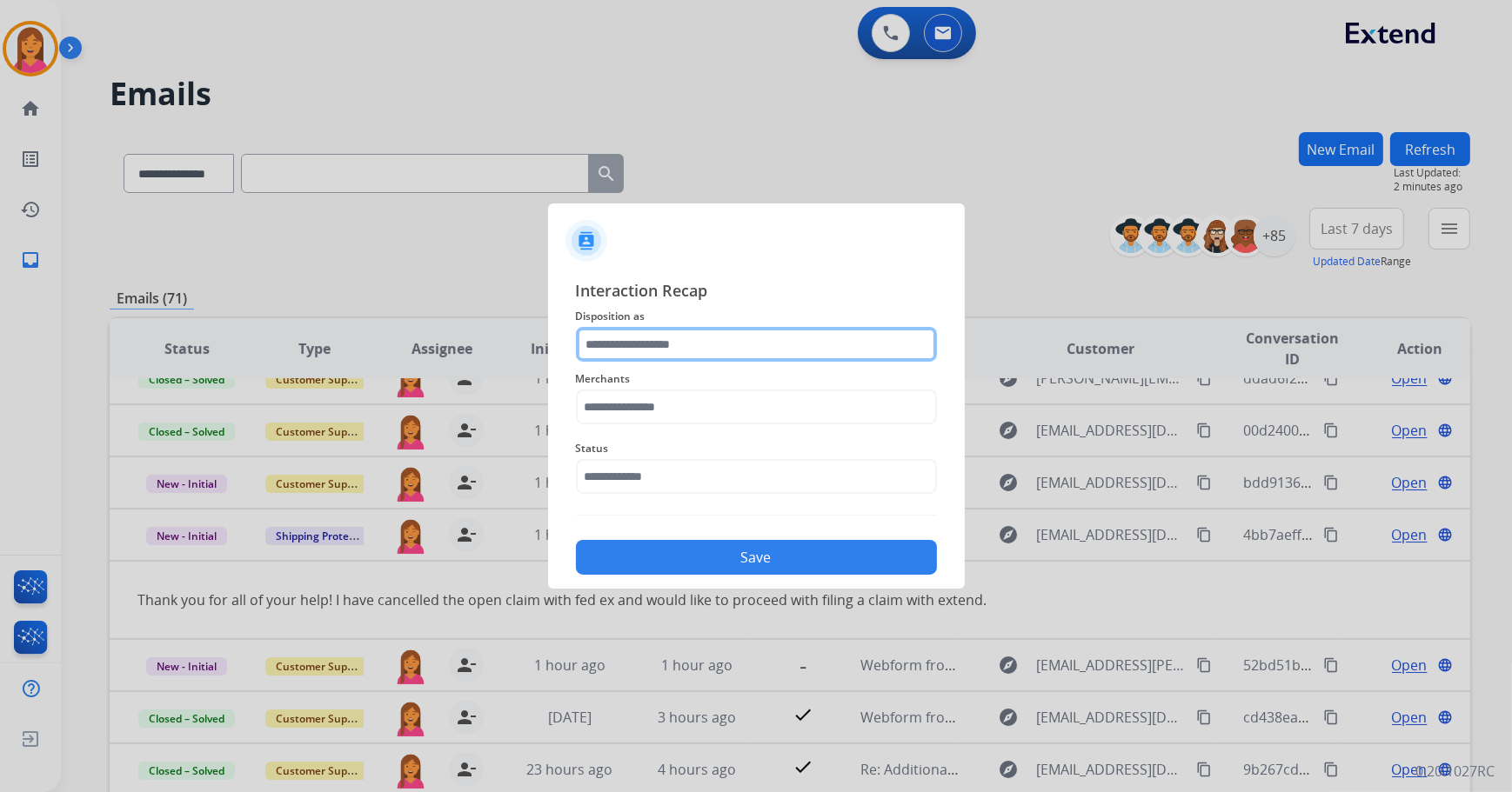
click at [654, 352] on input "text" at bounding box center [756, 345] width 361 height 35
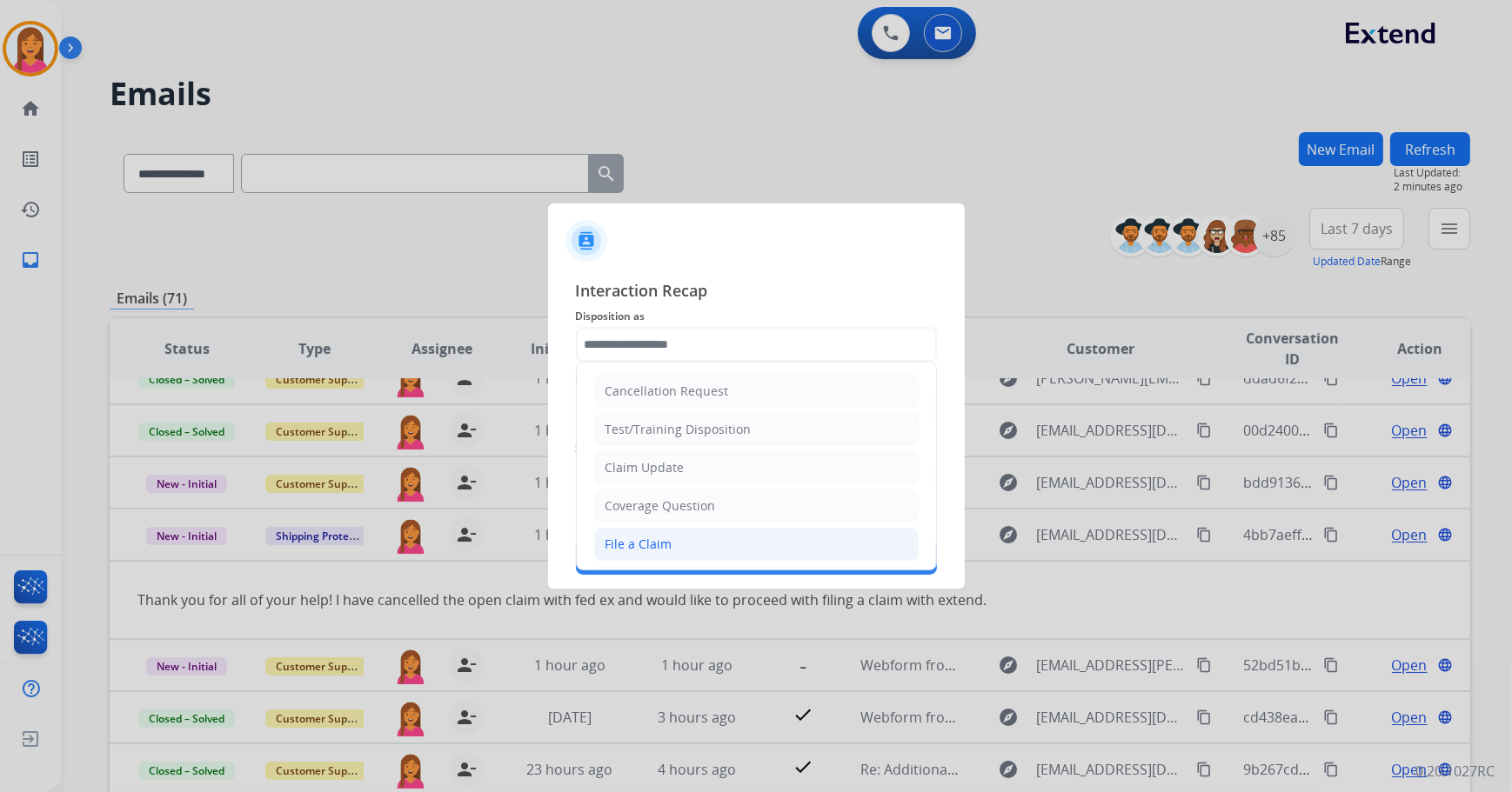
click at [705, 533] on li "File a Claim" at bounding box center [756, 544] width 324 height 33
type input "**********"
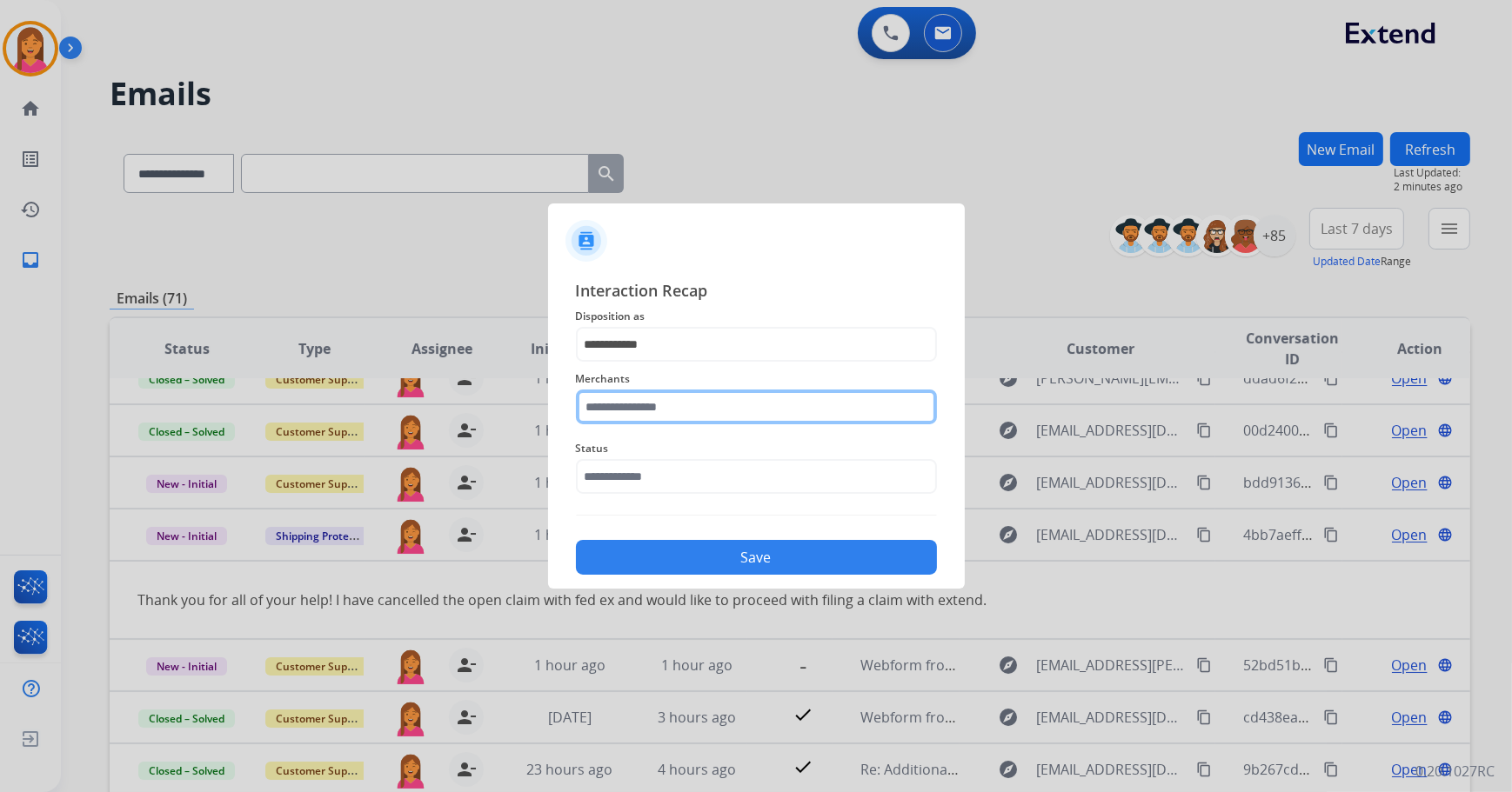
click at [662, 420] on input "text" at bounding box center [756, 407] width 361 height 35
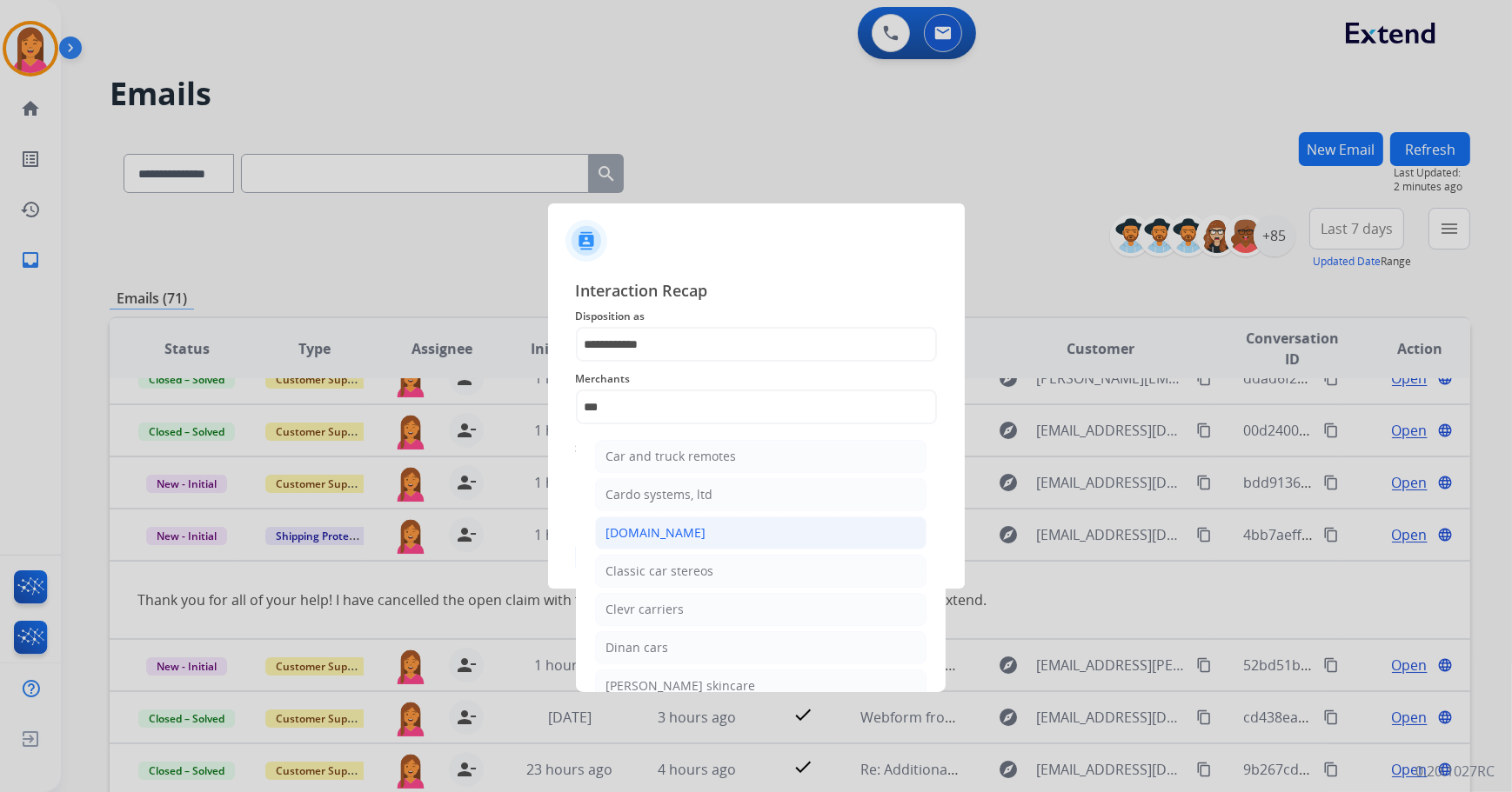
click at [677, 538] on div "[DOMAIN_NAME]" at bounding box center [656, 534] width 100 height 18
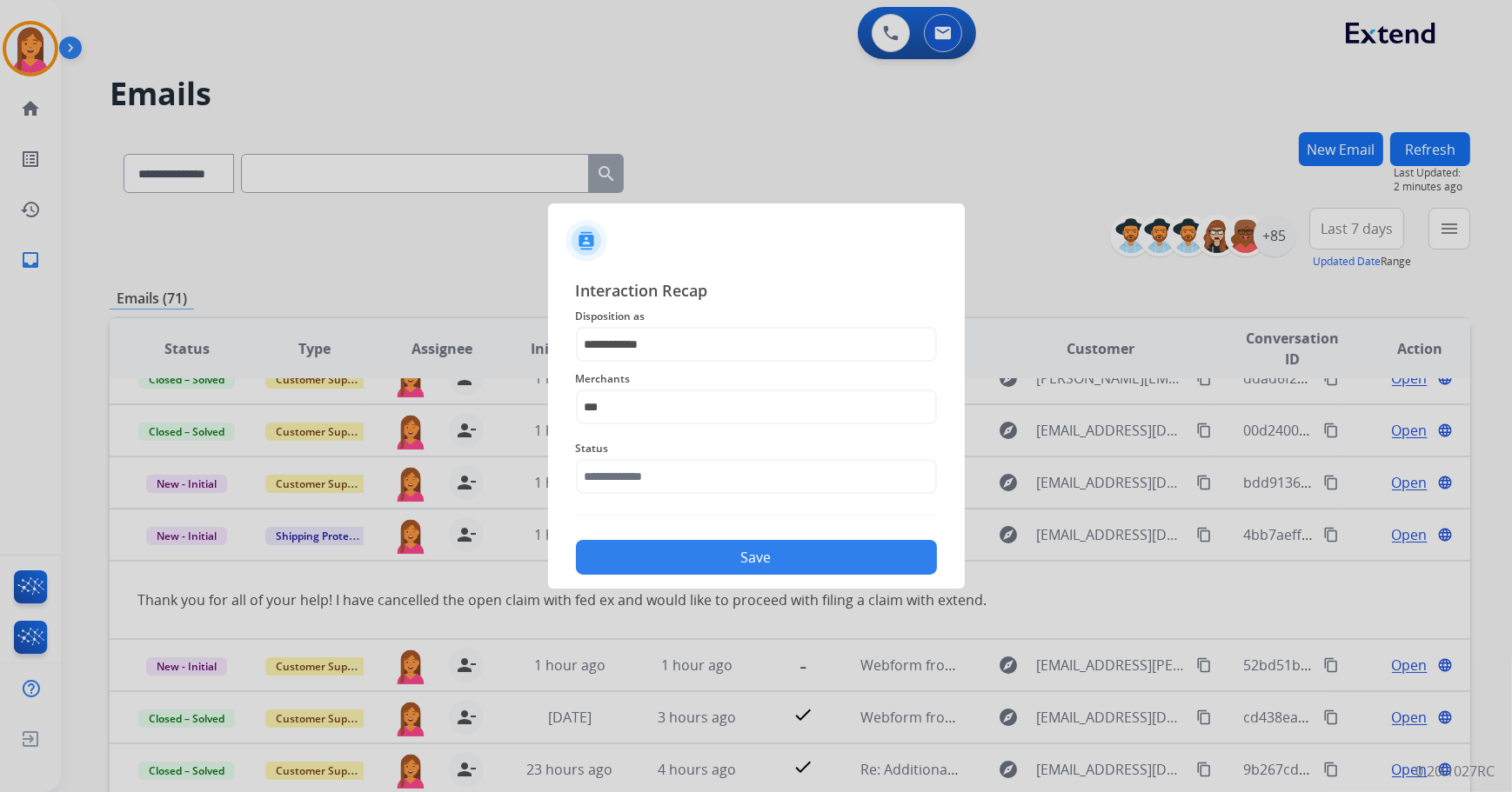
type input "**********"
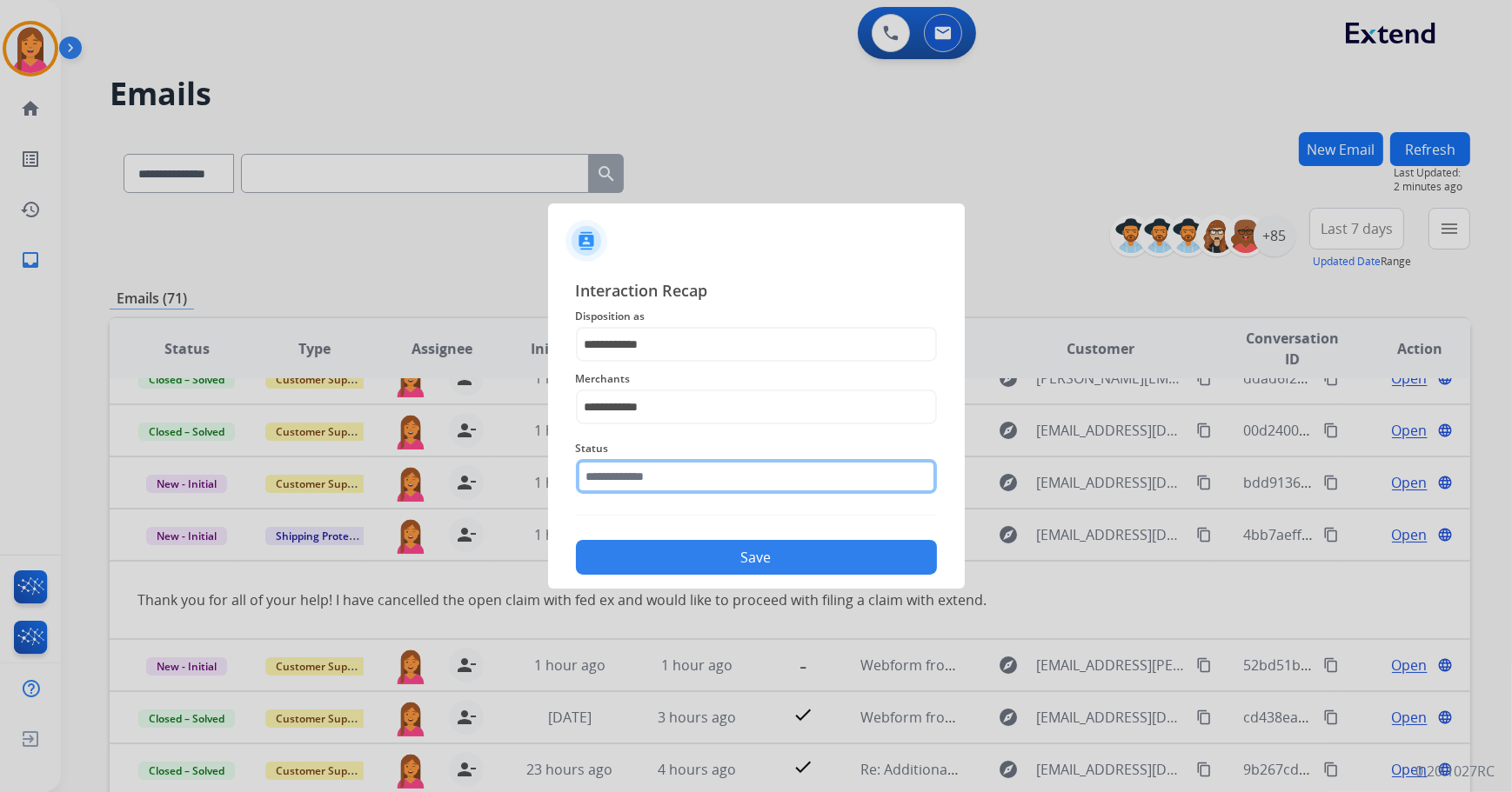
click at [711, 478] on input "text" at bounding box center [756, 477] width 361 height 35
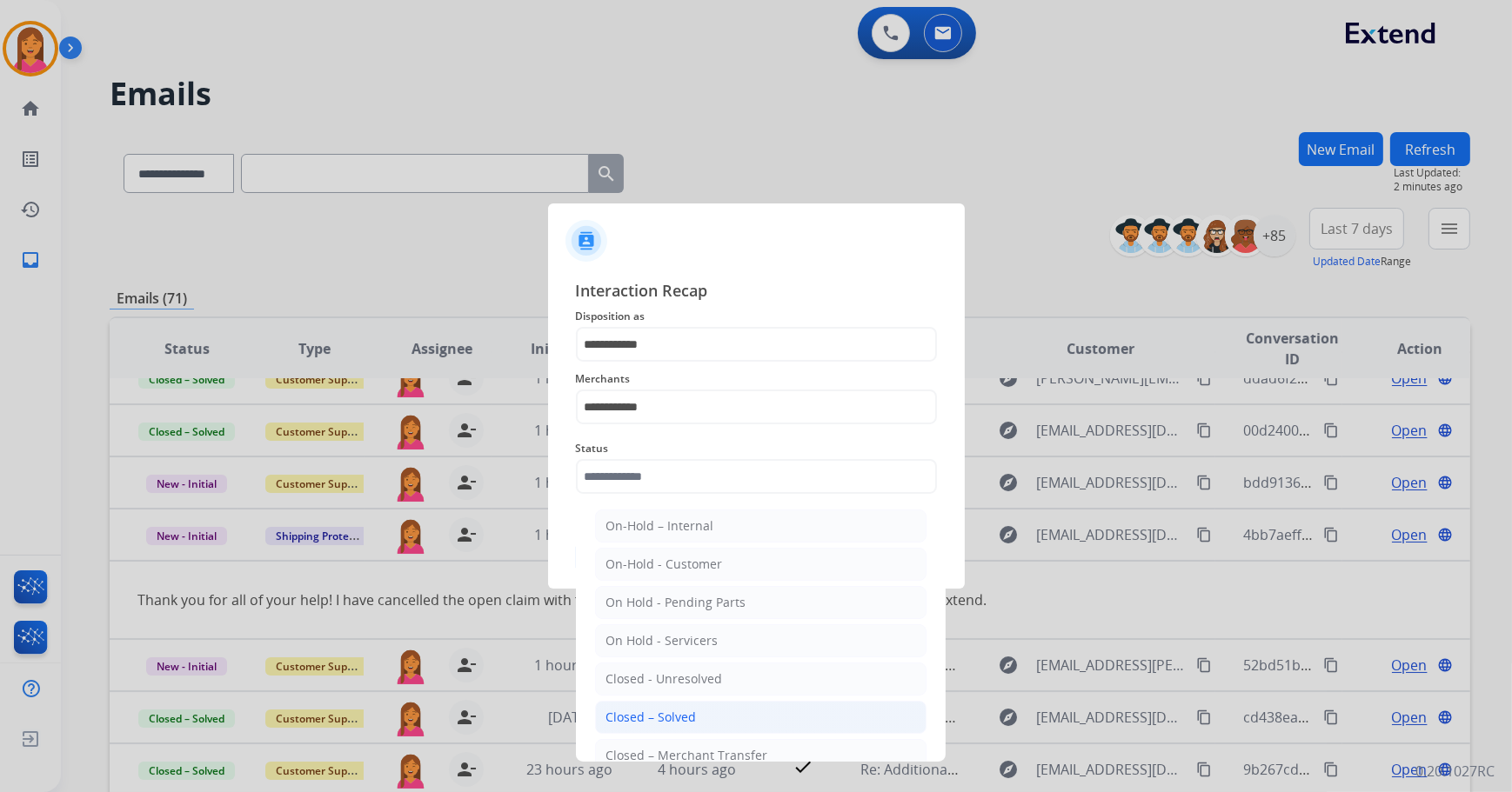
click at [692, 709] on div "Closed – Solved" at bounding box center [651, 718] width 90 height 18
type input "**********"
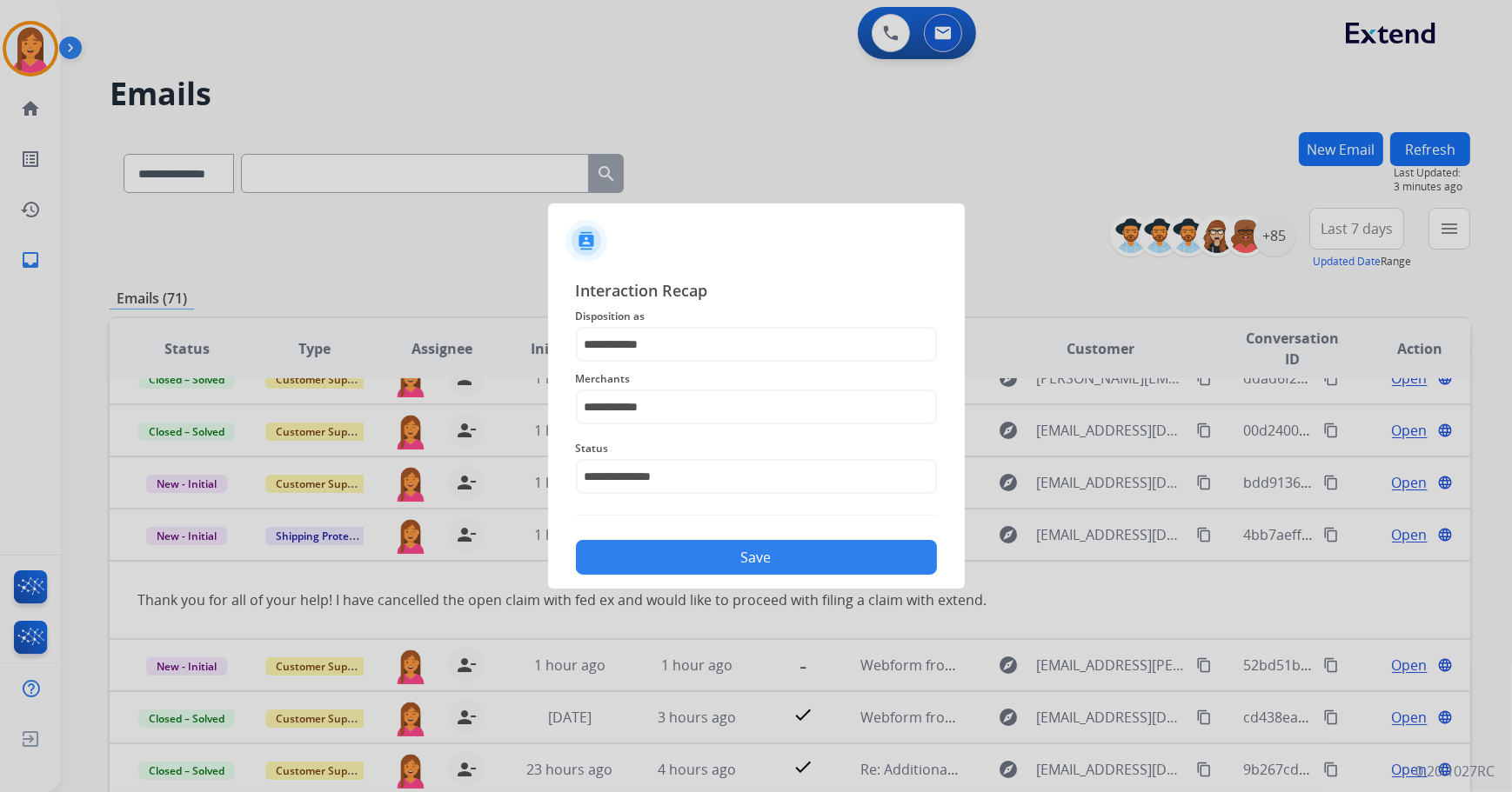
click at [724, 565] on button "Save" at bounding box center [756, 558] width 361 height 35
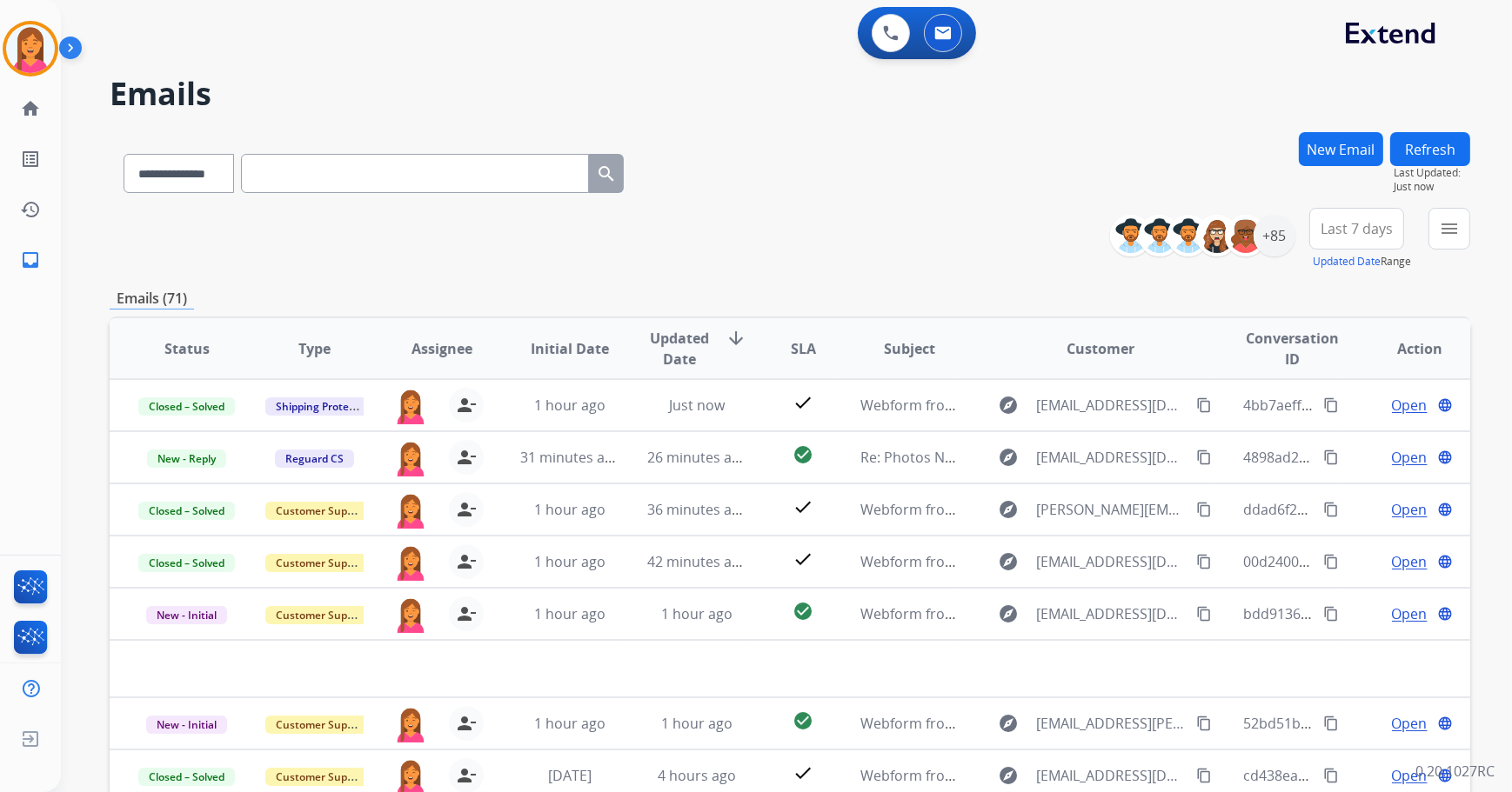
scroll to position [198, 0]
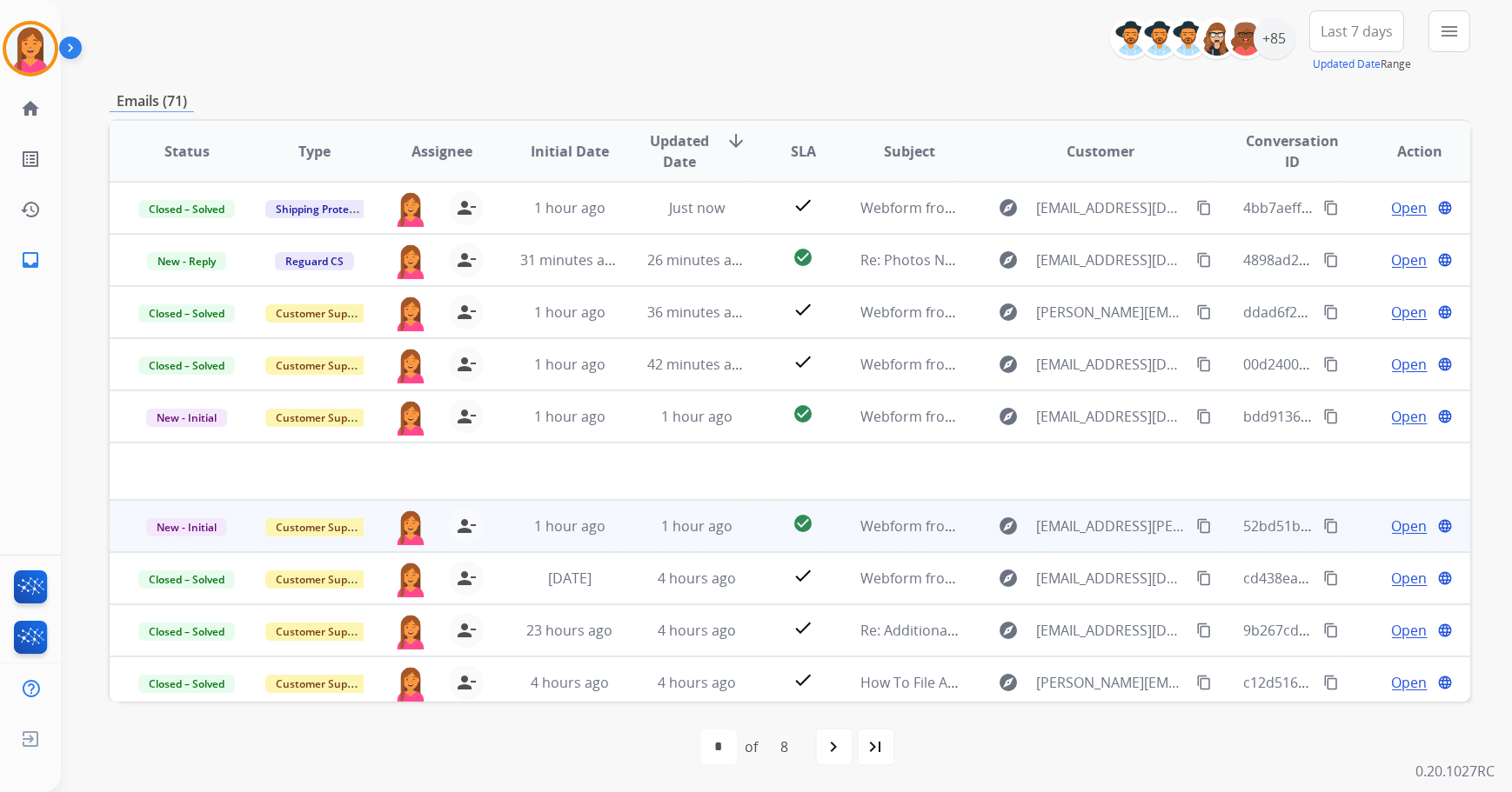
click at [747, 521] on td "check_circle" at bounding box center [789, 526] width 85 height 52
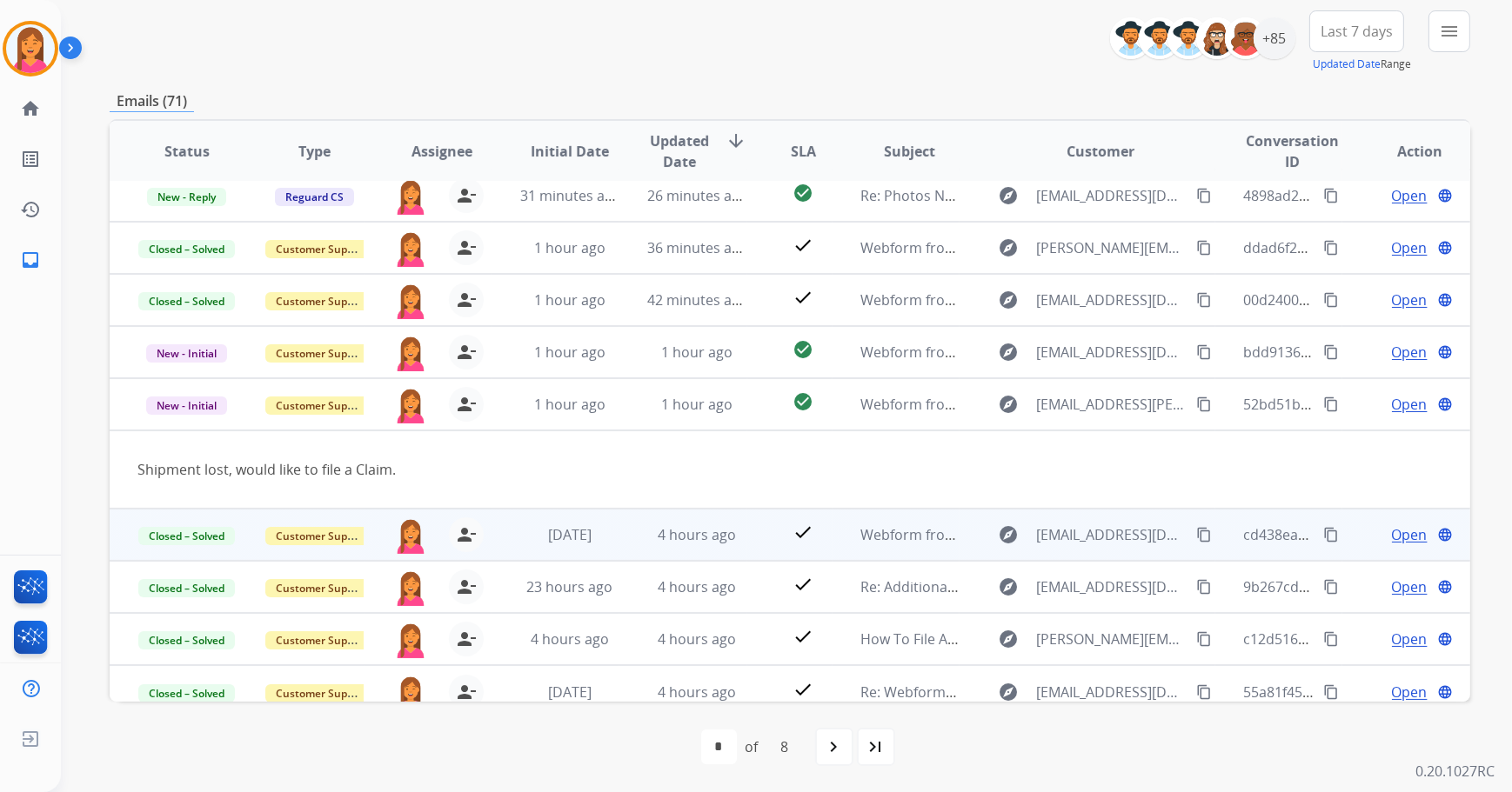
scroll to position [79, 0]
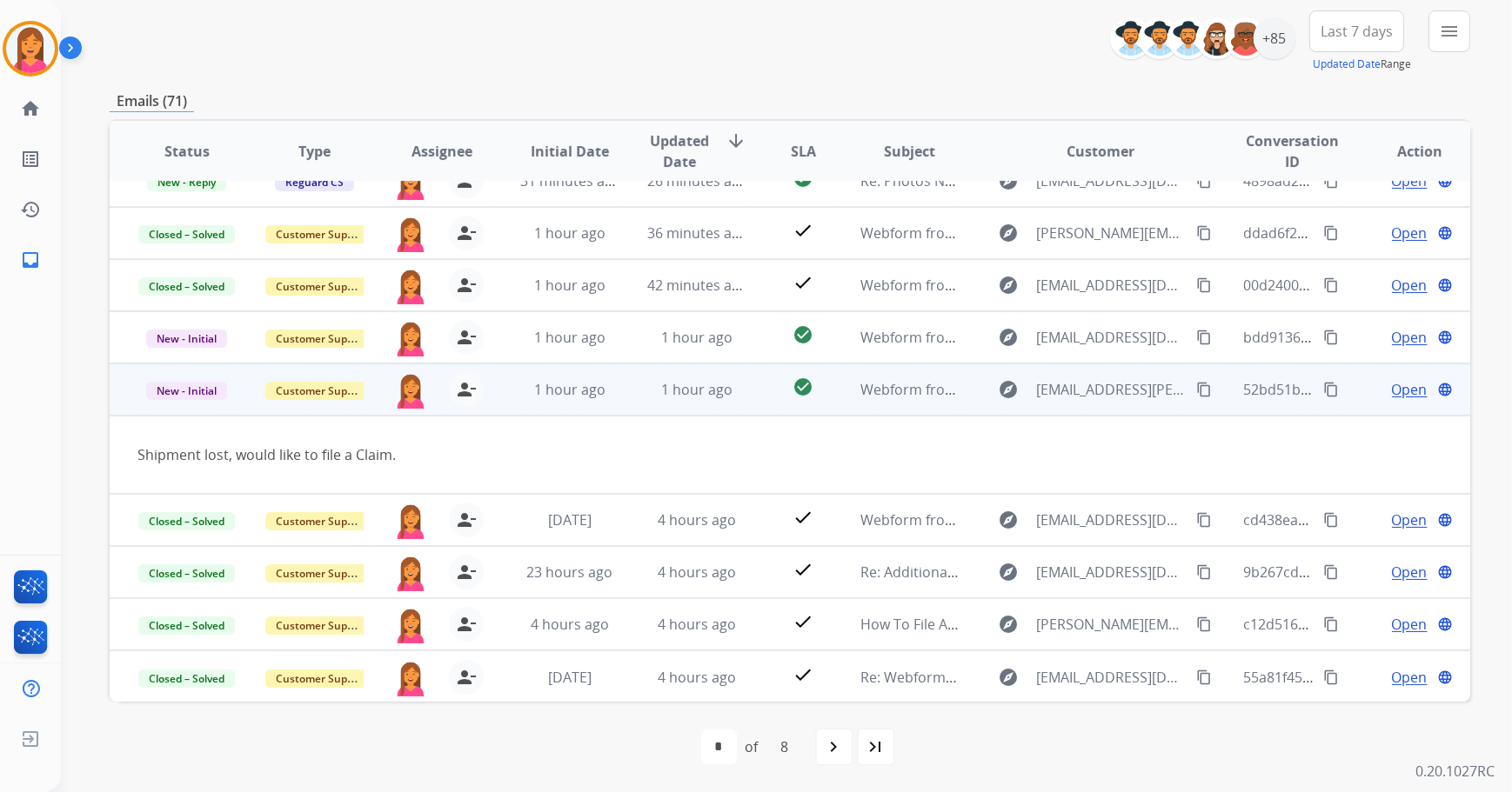
click at [1392, 391] on span "Open" at bounding box center [1409, 389] width 35 height 21
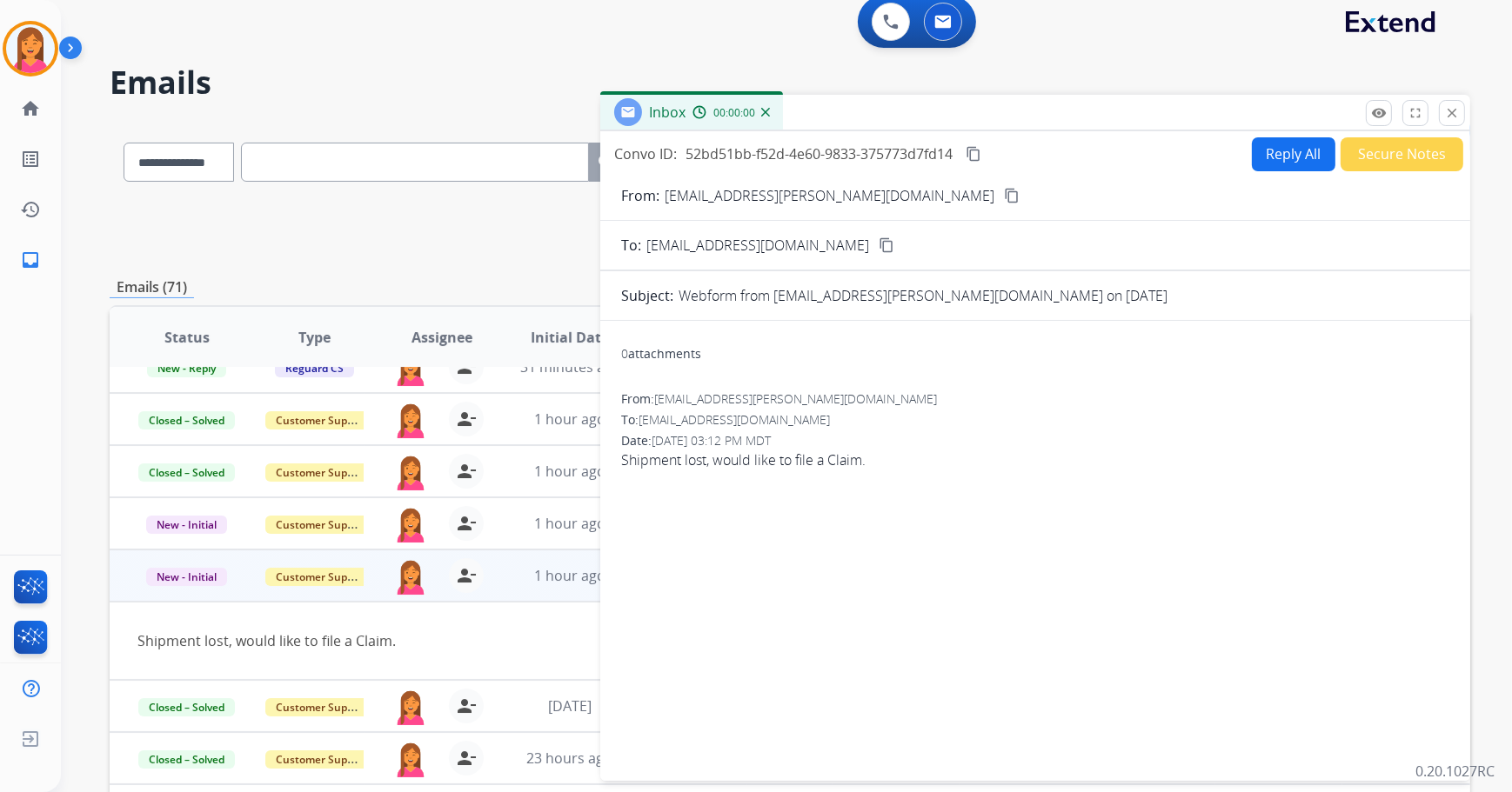
scroll to position [0, 0]
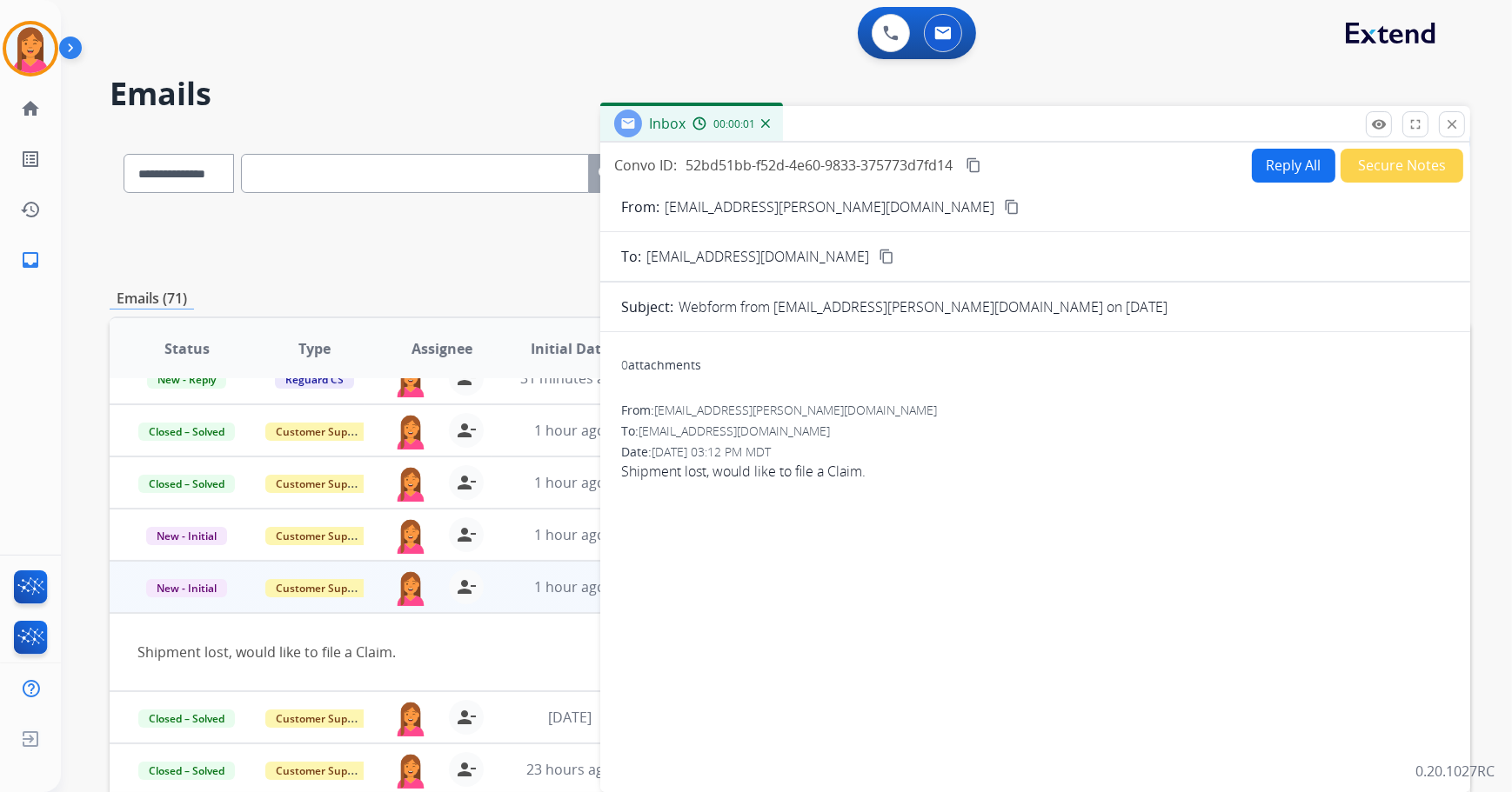
click at [1004, 208] on mat-icon "content_copy" at bounding box center [1012, 207] width 16 height 16
click at [1265, 159] on button "Reply All" at bounding box center [1293, 165] width 83 height 34
select select "**********"
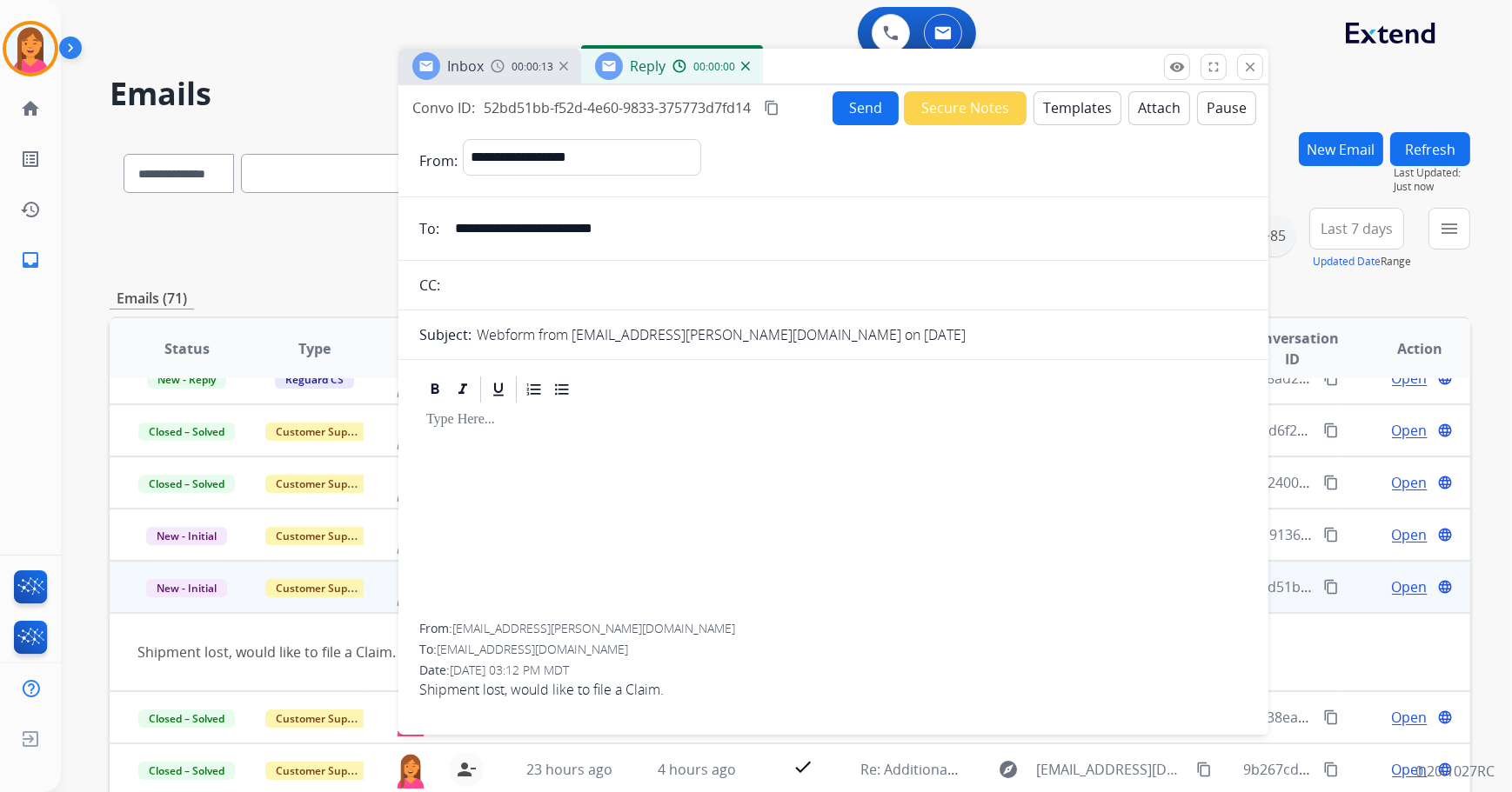
drag, startPoint x: 1259, startPoint y: 135, endPoint x: 1058, endPoint y: 76, distance: 209.5
click at [1058, 76] on div "Inbox 00:00:13 Reply 00:00:00" at bounding box center [833, 67] width 870 height 36
click at [1101, 107] on button "Templates" at bounding box center [1077, 107] width 88 height 34
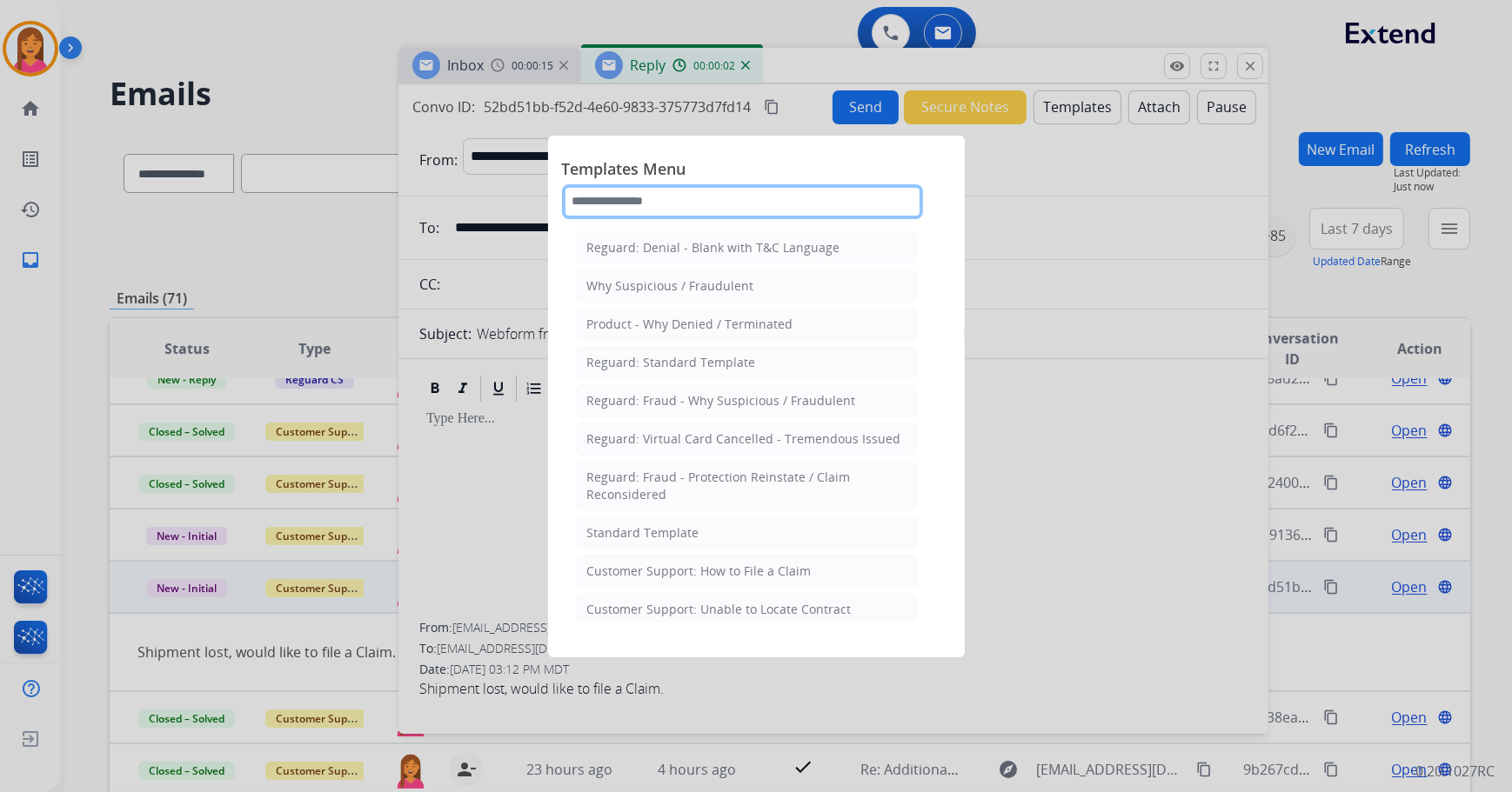
click at [835, 198] on input "text" at bounding box center [742, 202] width 361 height 35
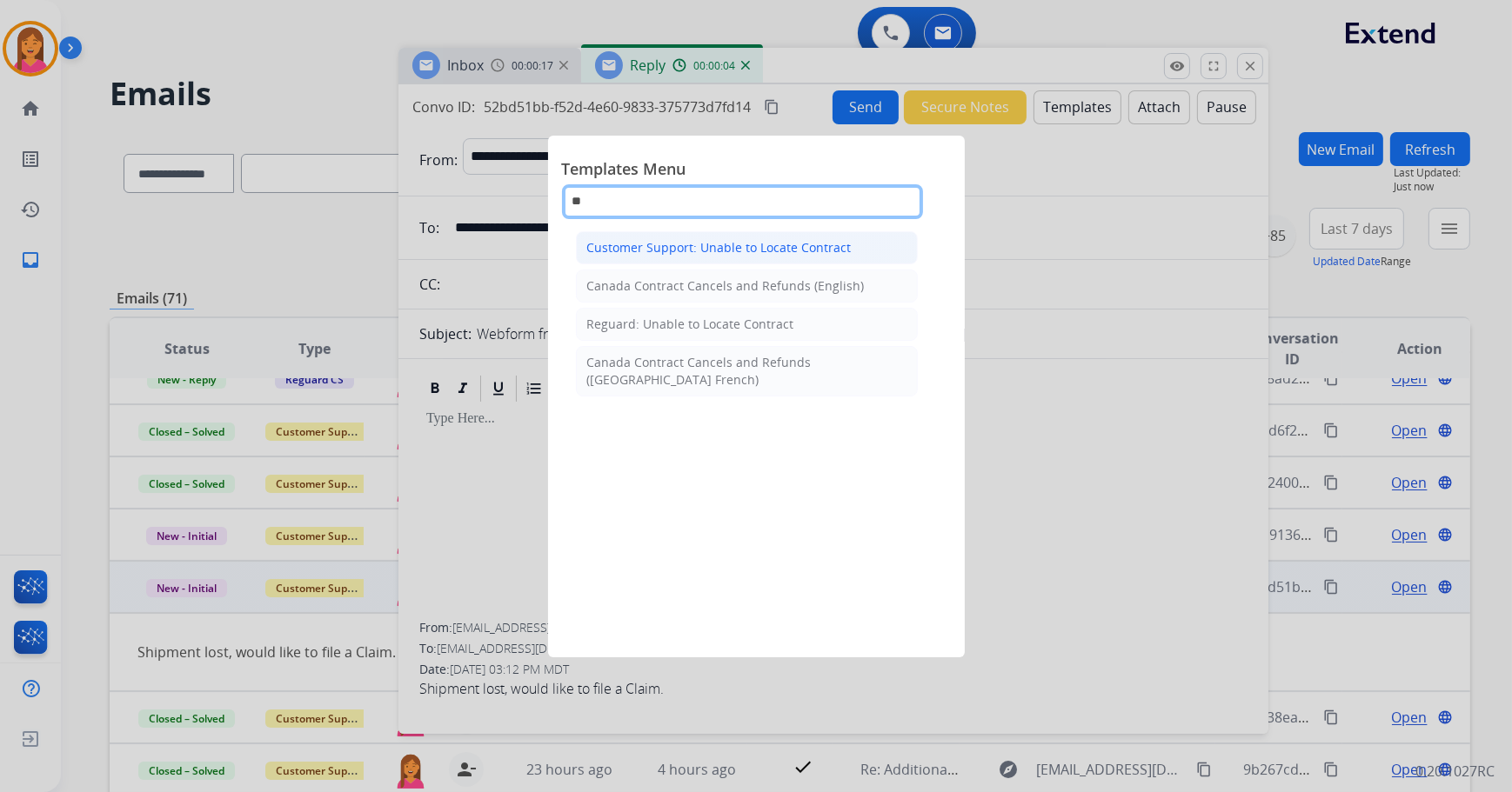
type input "**"
click at [825, 245] on div "Customer Support: Unable to Locate Contract" at bounding box center [720, 248] width 264 height 18
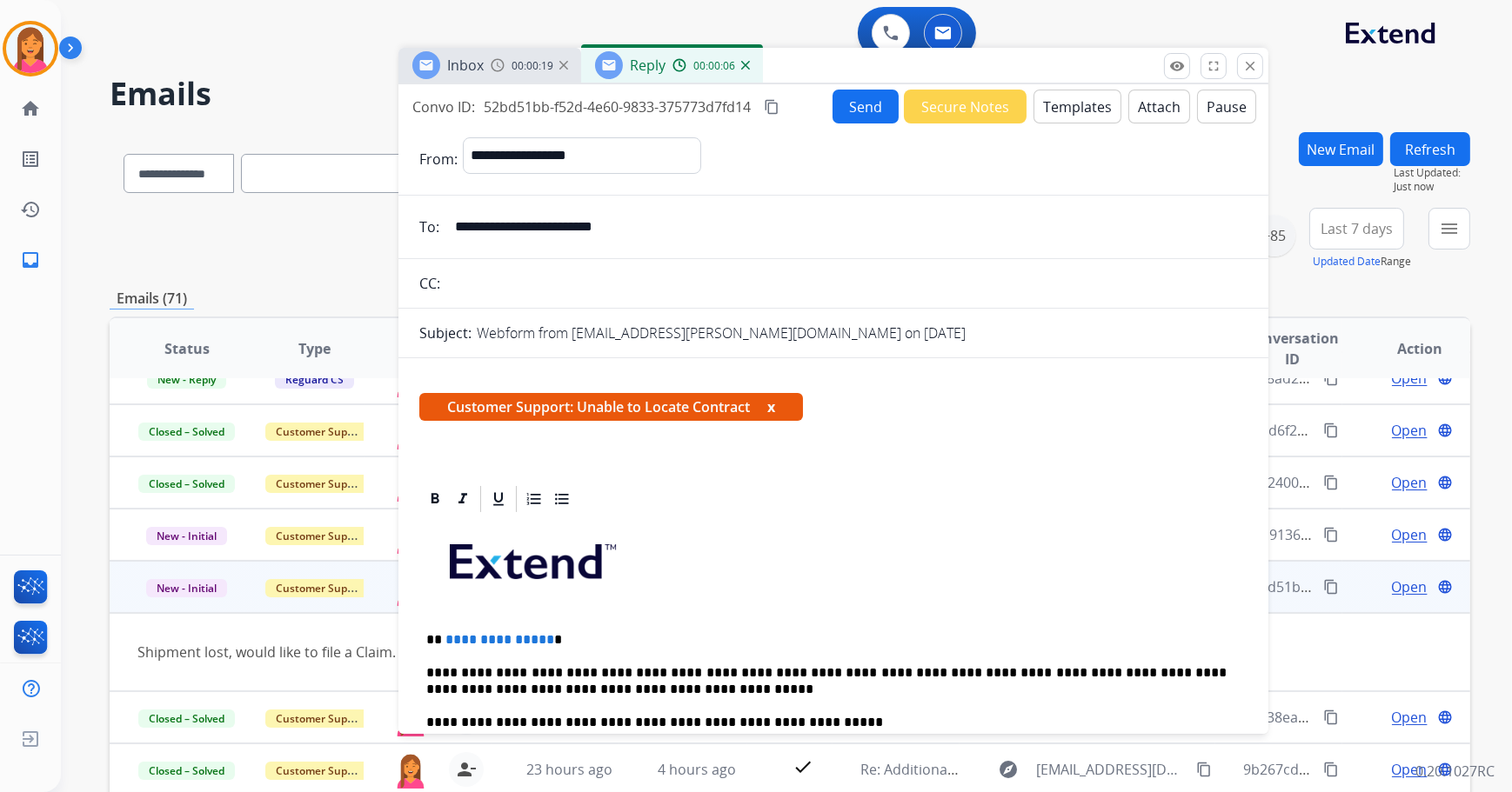
click at [773, 404] on button "x" at bounding box center [771, 406] width 8 height 21
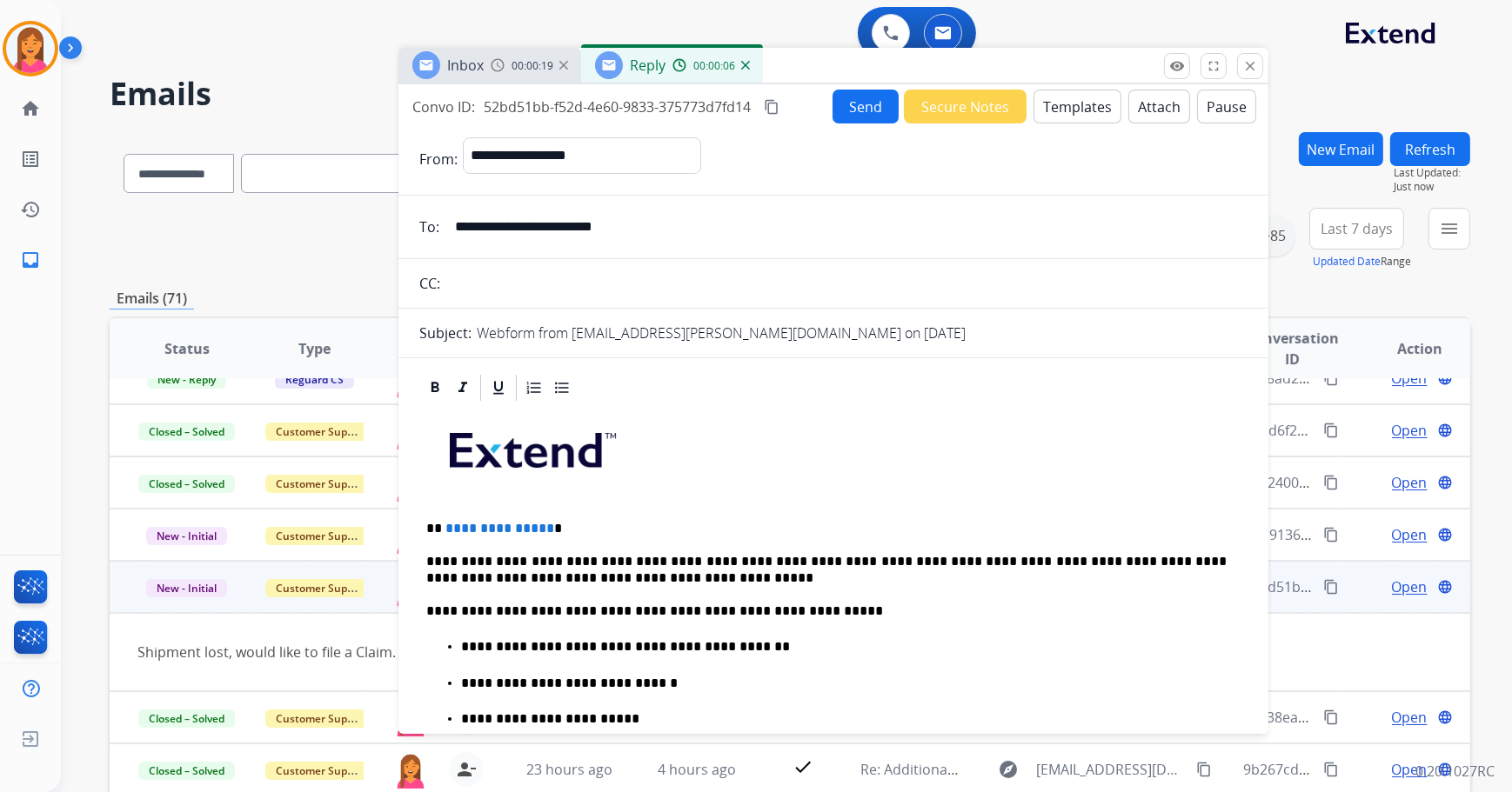
click at [557, 526] on p "**********" at bounding box center [827, 529] width 801 height 16
click at [841, 107] on button "Send" at bounding box center [866, 106] width 67 height 34
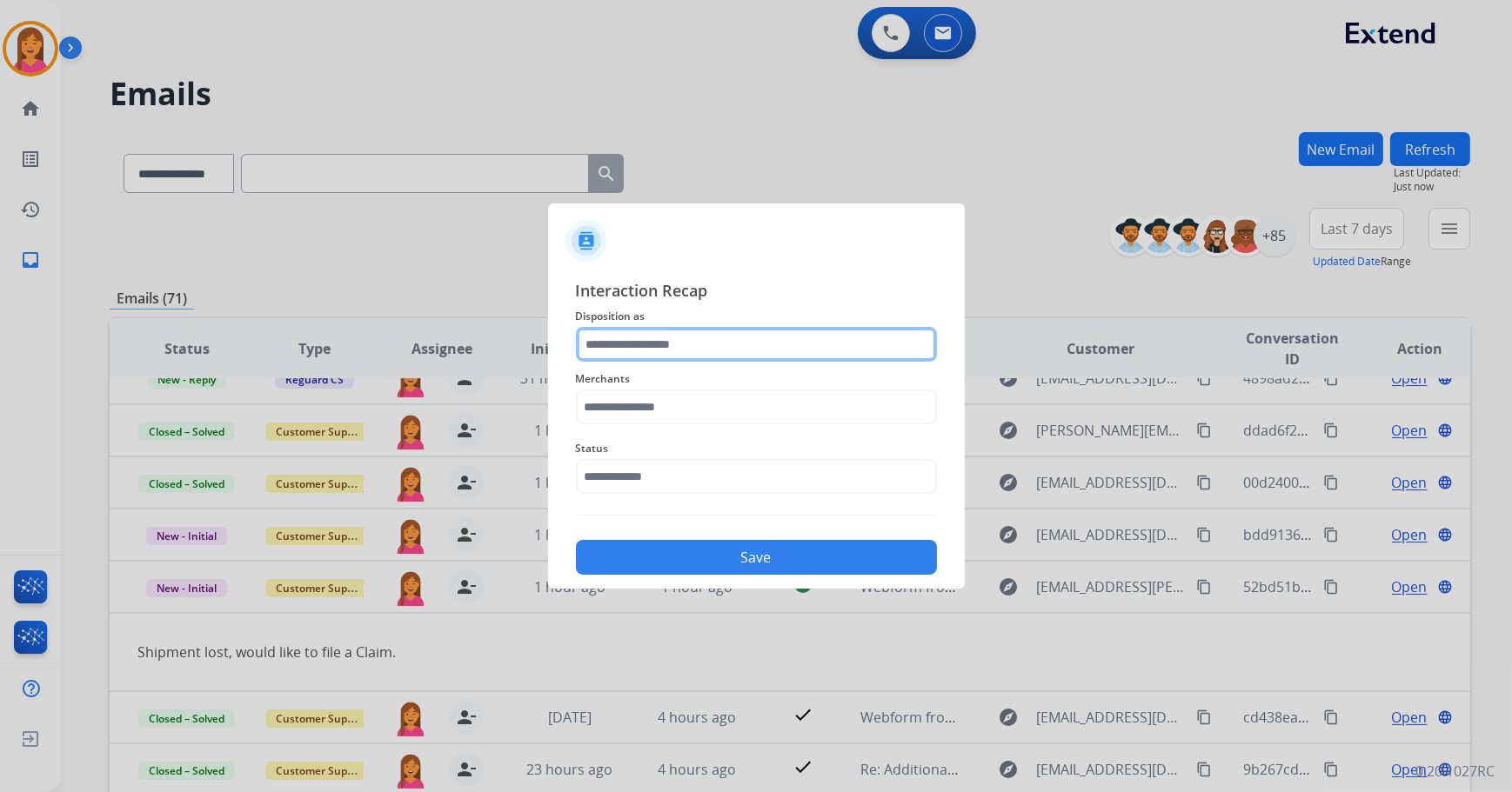
click at [688, 342] on input "text" at bounding box center [756, 345] width 361 height 35
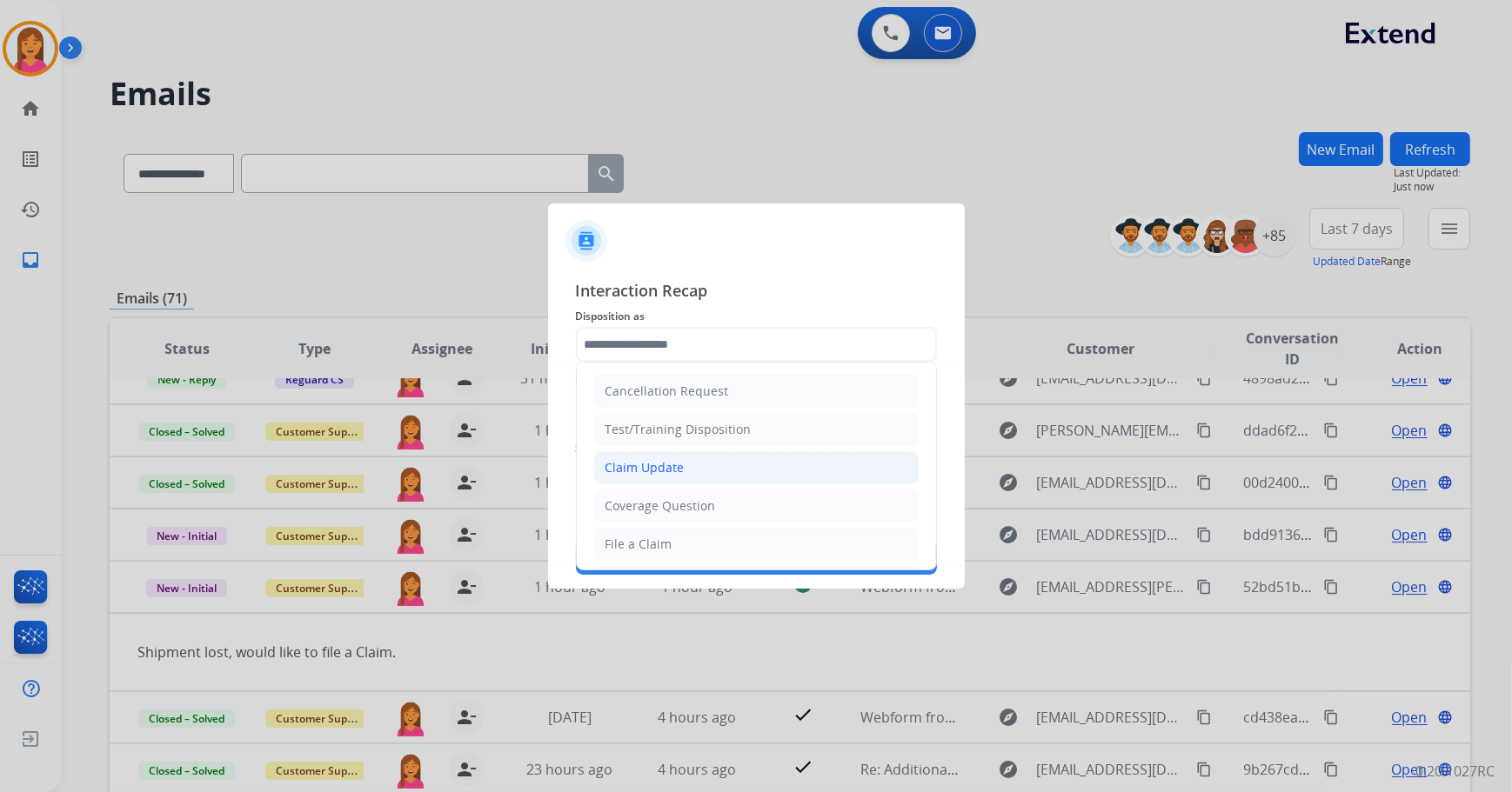
click at [668, 471] on div "Claim Update" at bounding box center [644, 468] width 79 height 18
type input "**********"
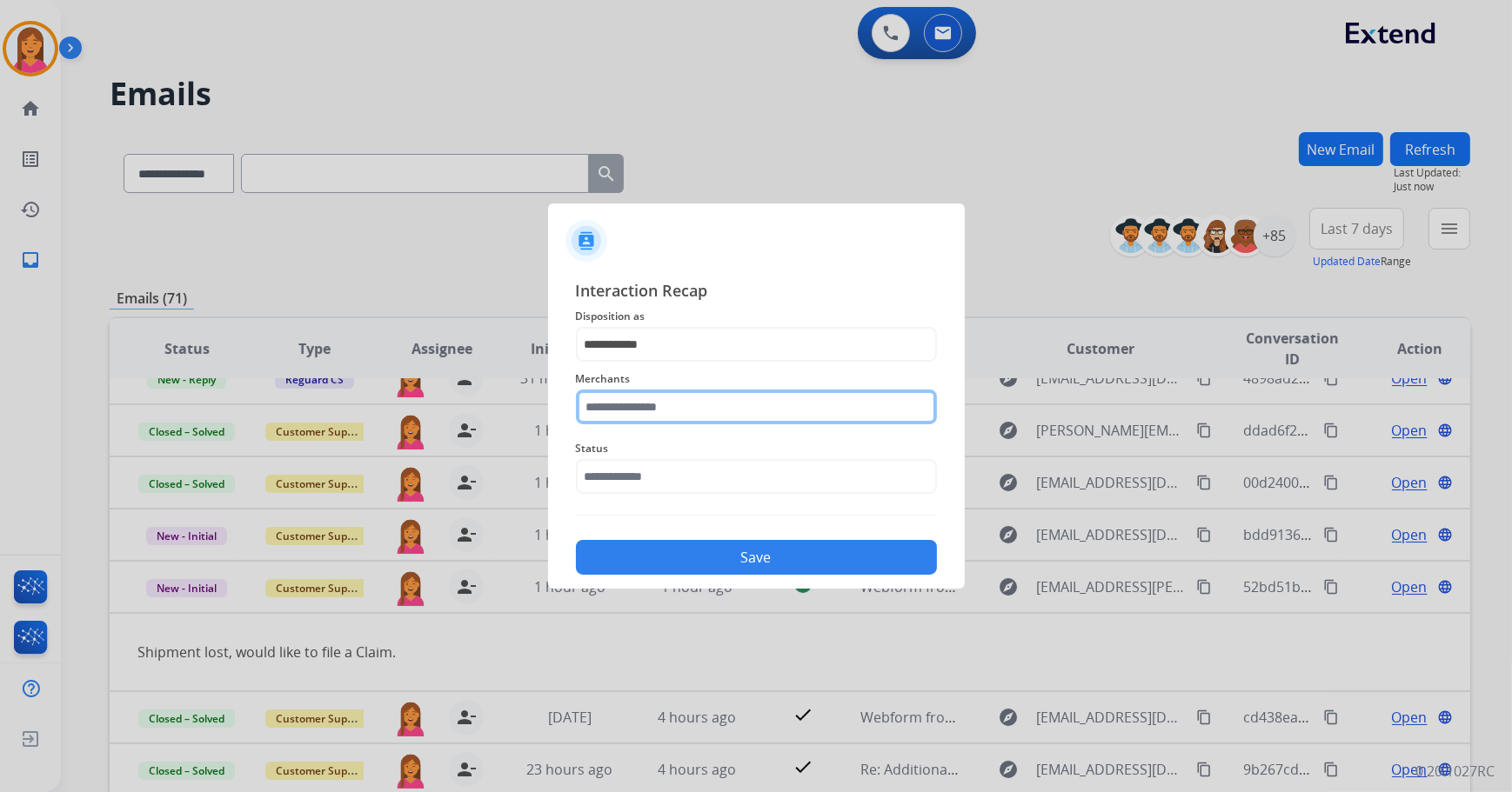
click at [662, 401] on input "text" at bounding box center [756, 407] width 361 height 35
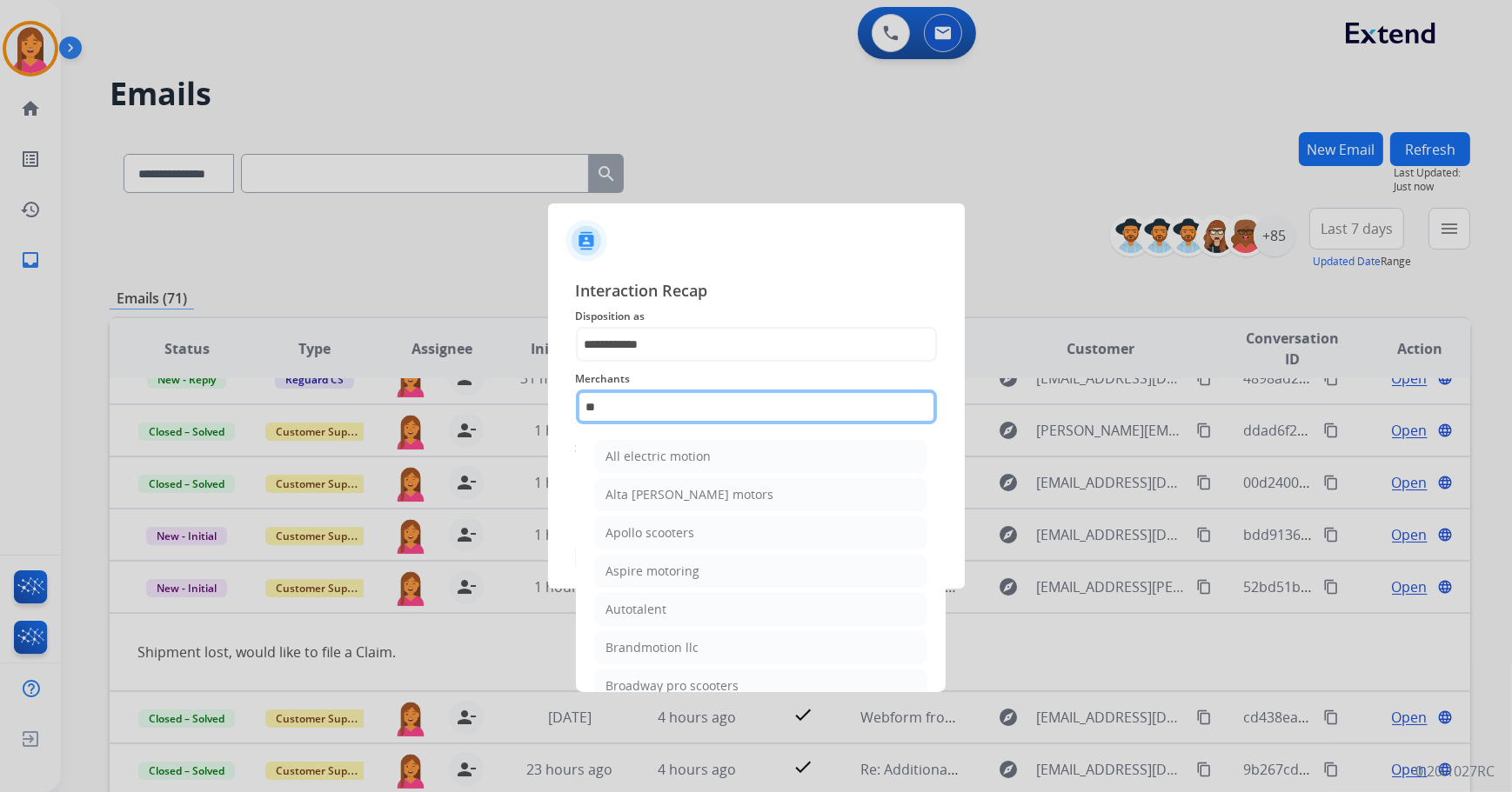
type input "*"
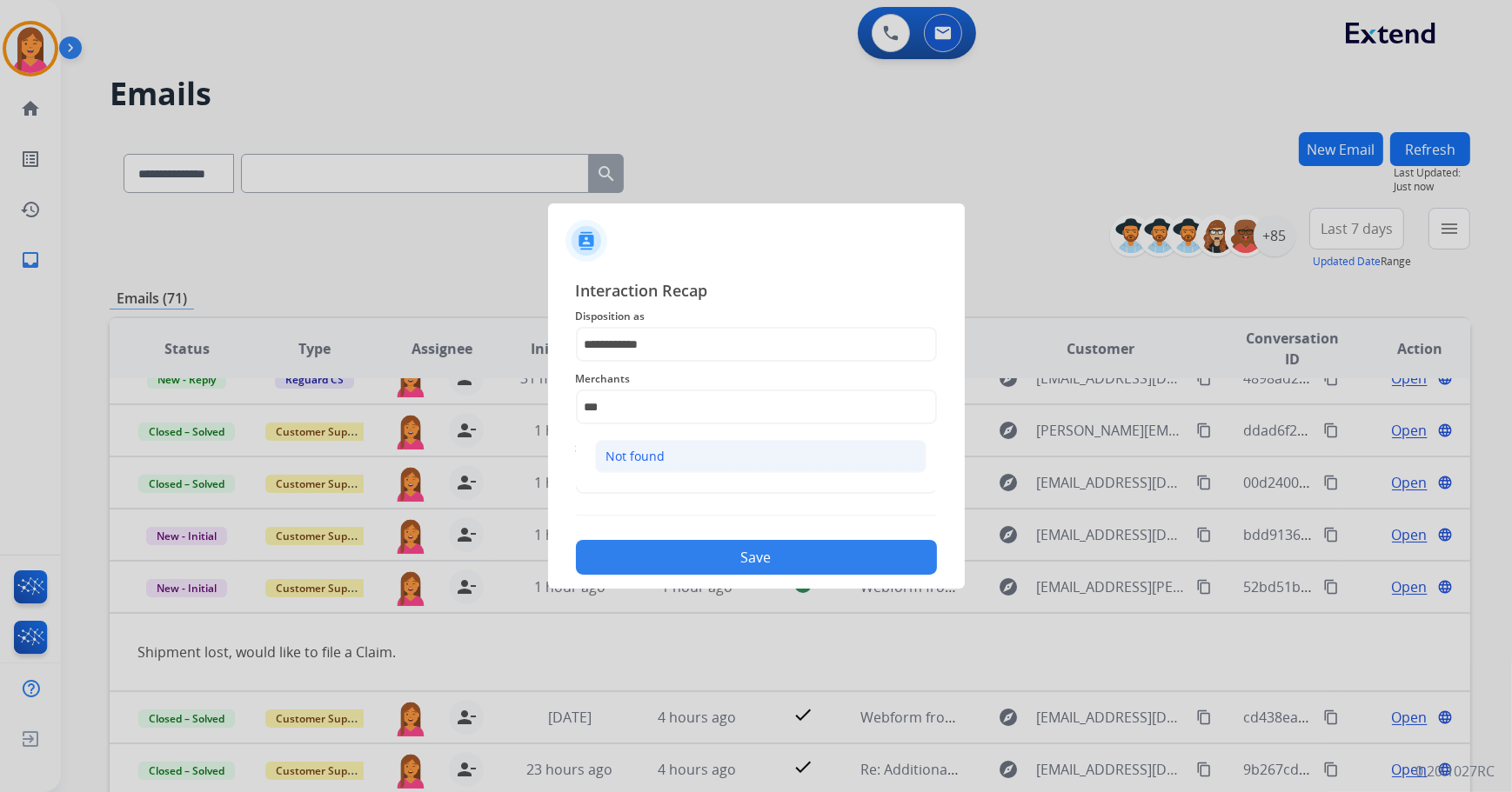
click at [645, 452] on div "Not found" at bounding box center [636, 456] width 59 height 18
type input "*********"
click at [648, 468] on input "text" at bounding box center [756, 477] width 361 height 35
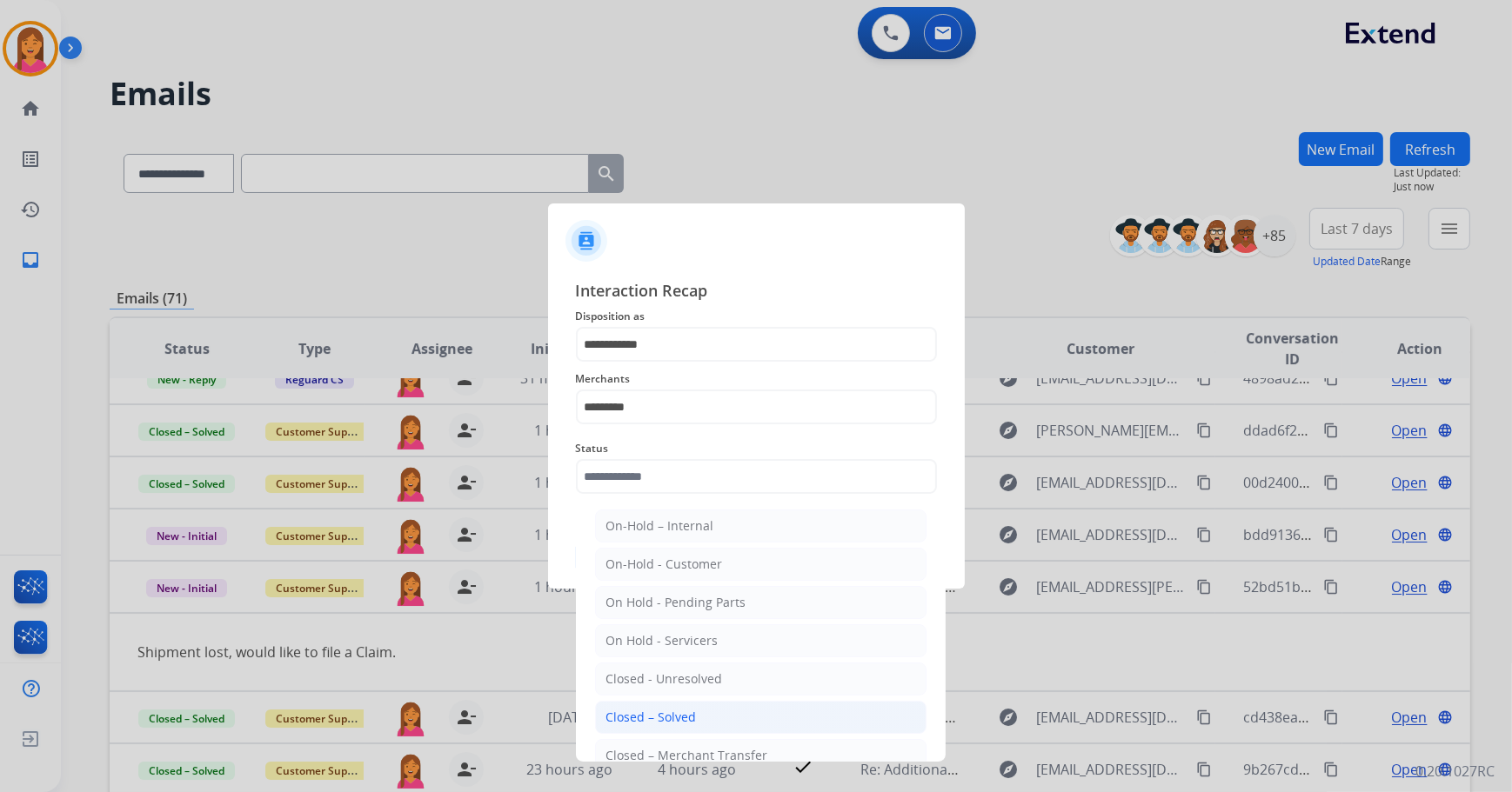
click at [663, 709] on div "Closed – Solved" at bounding box center [651, 718] width 90 height 18
type input "**********"
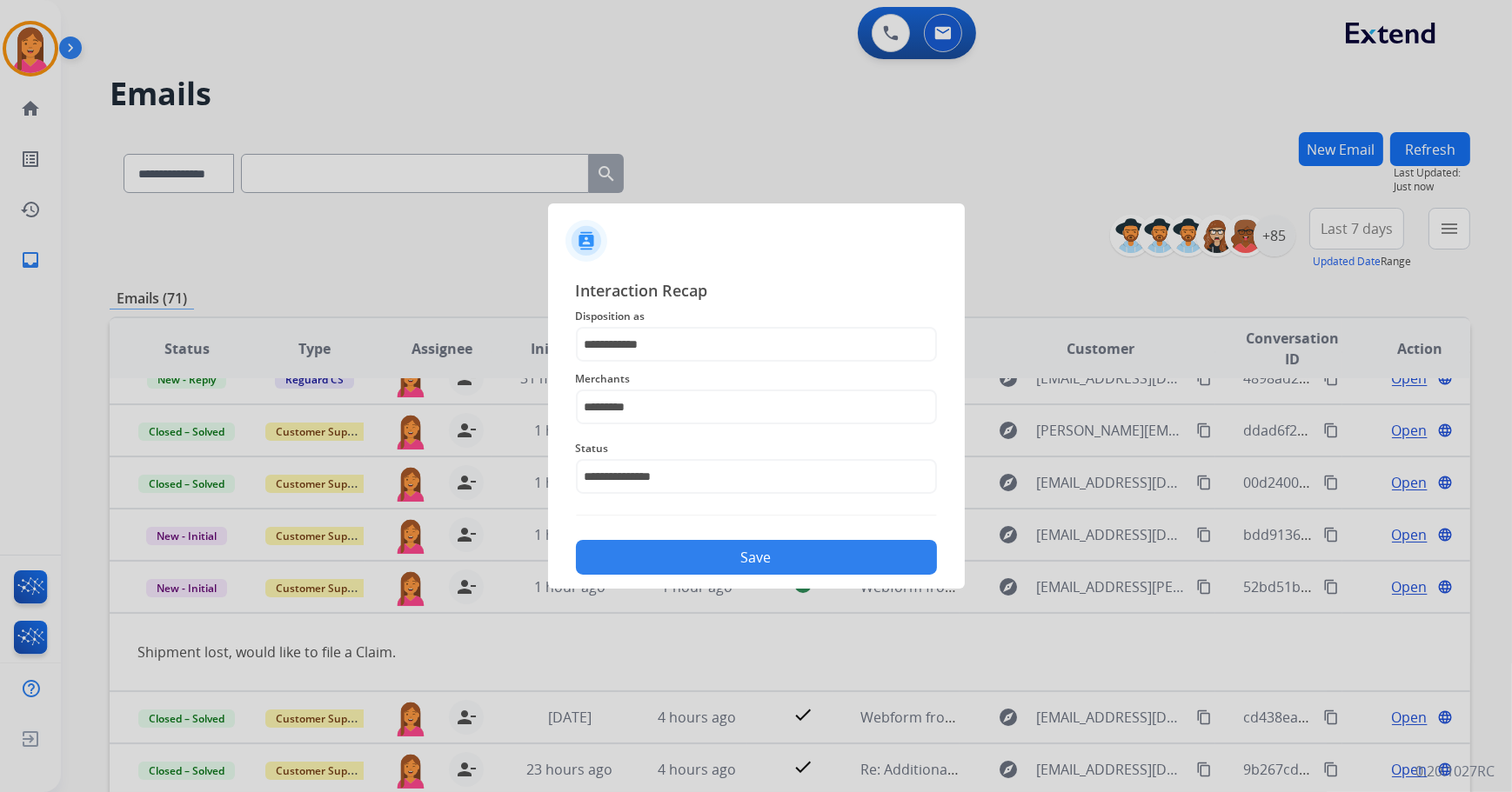
click at [726, 560] on button "Save" at bounding box center [756, 558] width 361 height 35
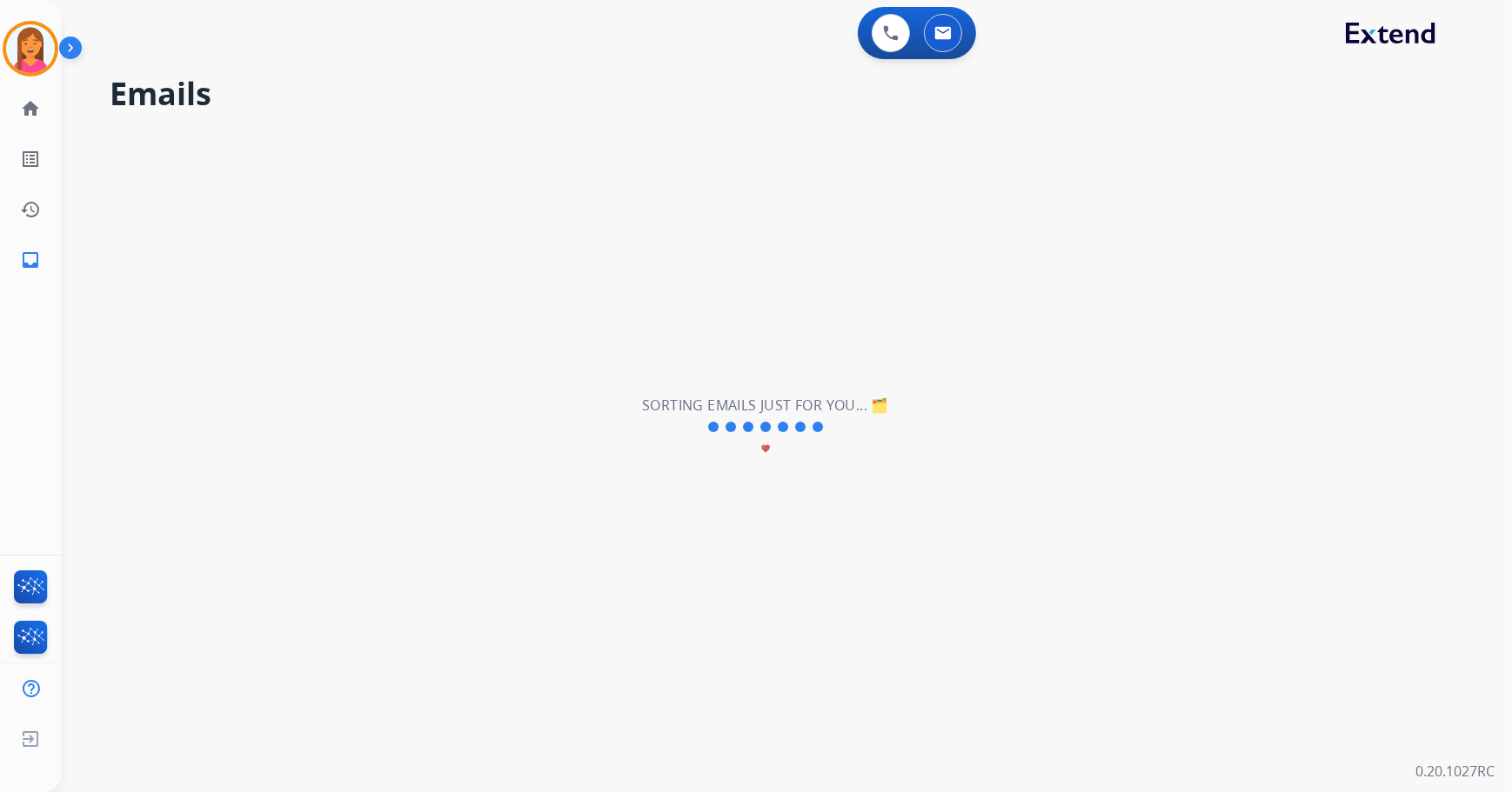
scroll to position [59, 0]
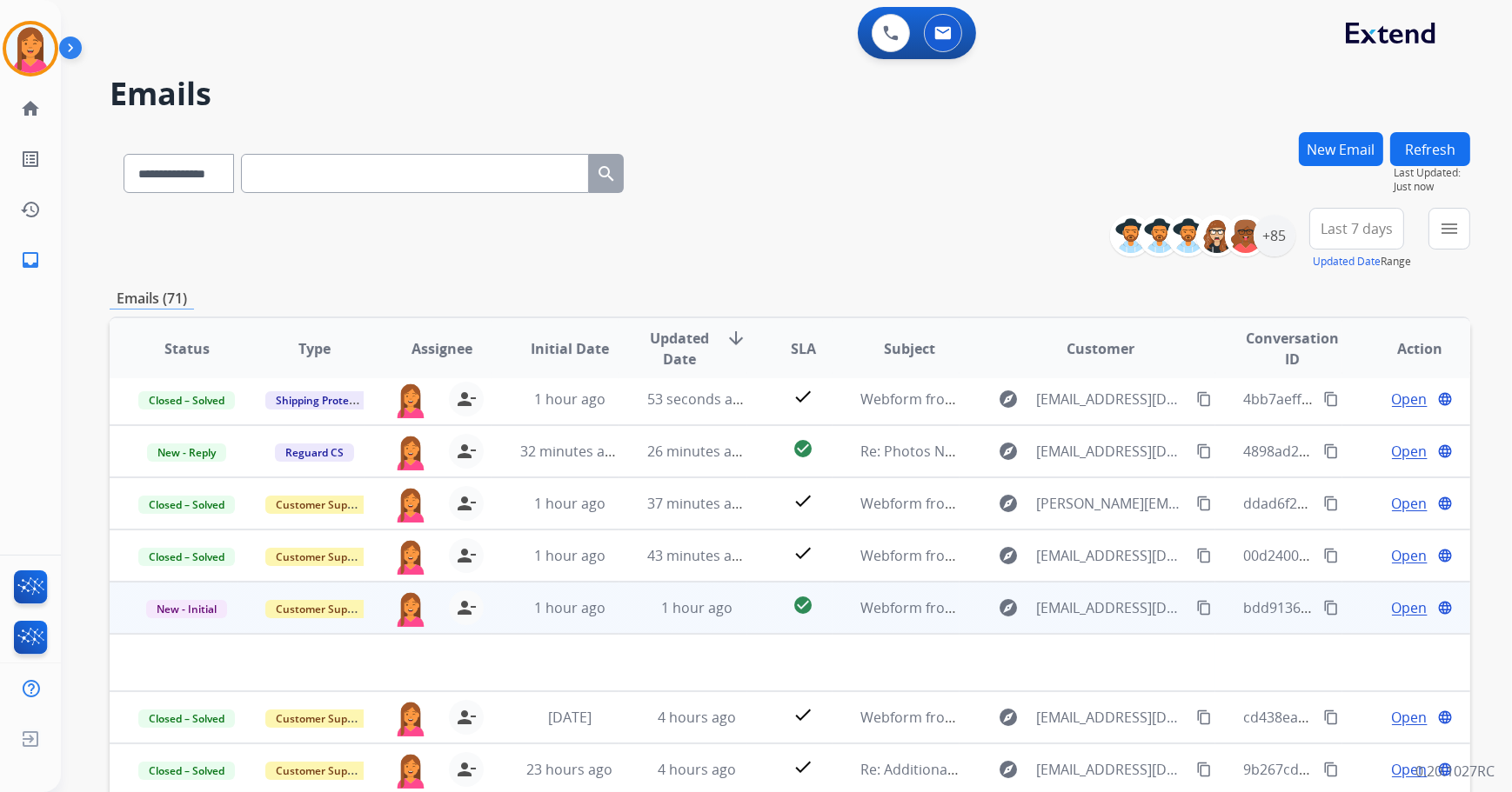
click at [748, 596] on td "check_circle" at bounding box center [789, 607] width 85 height 52
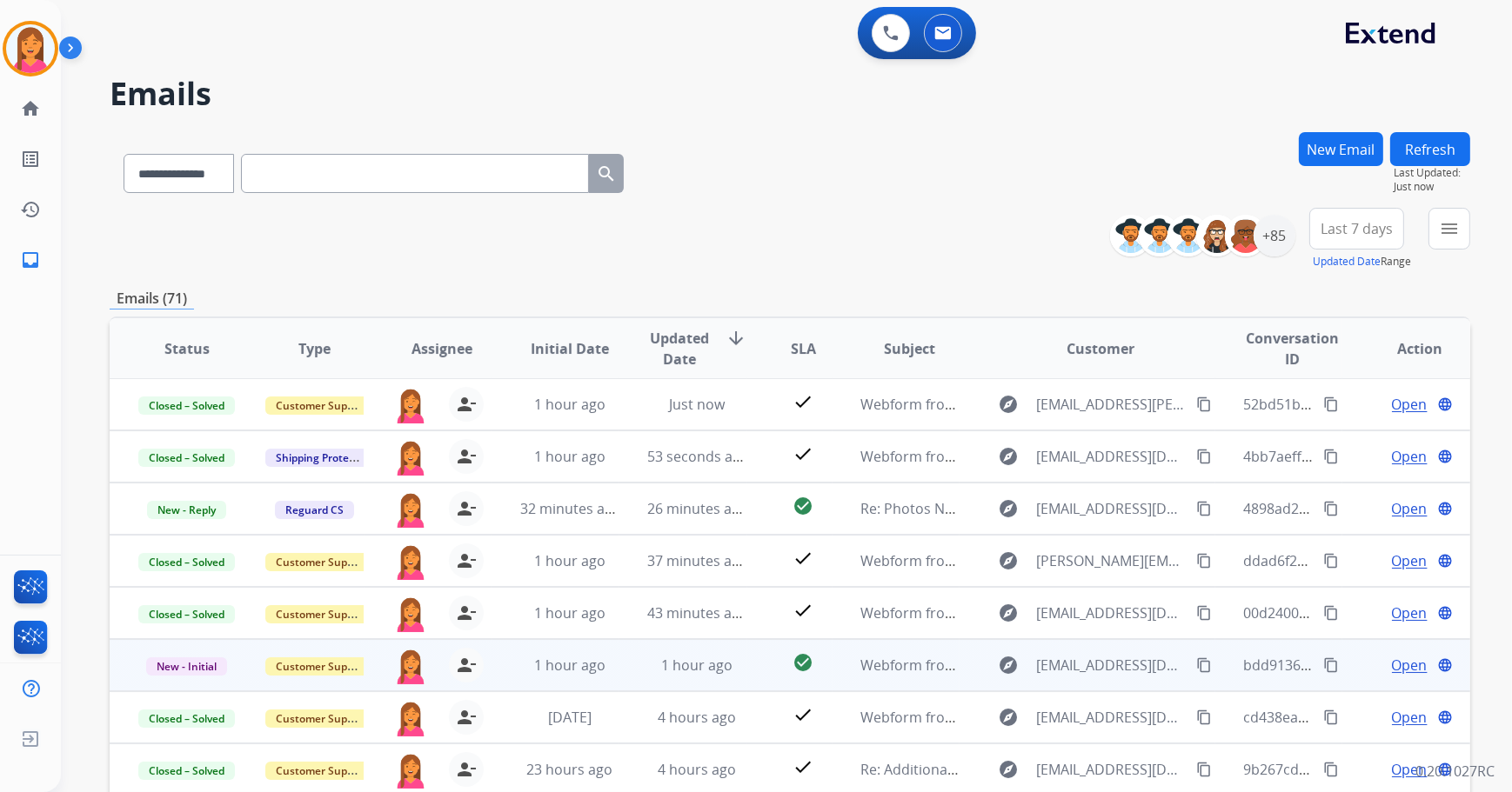
click at [747, 652] on td "check_circle" at bounding box center [789, 665] width 85 height 52
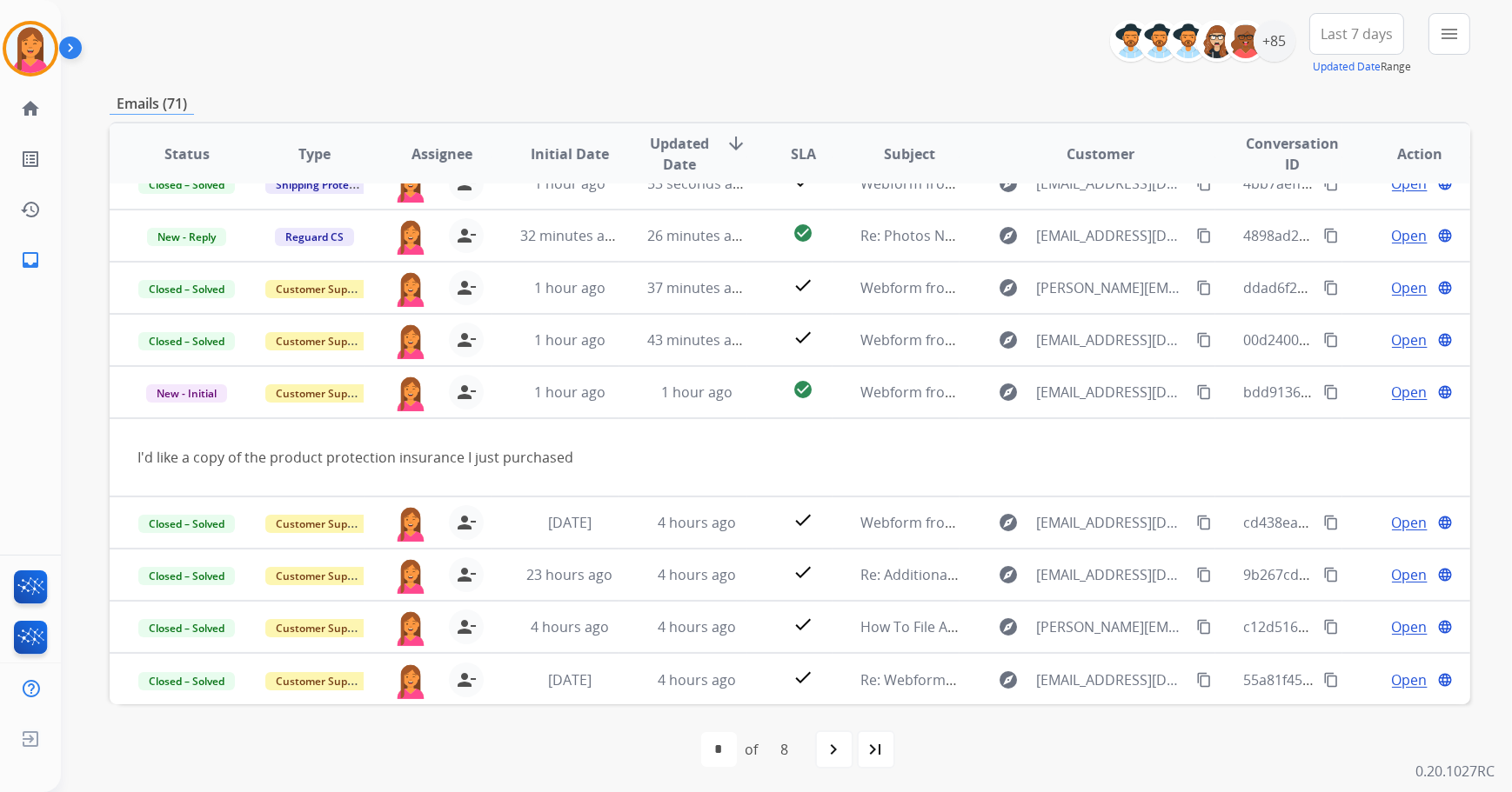
scroll to position [198, 0]
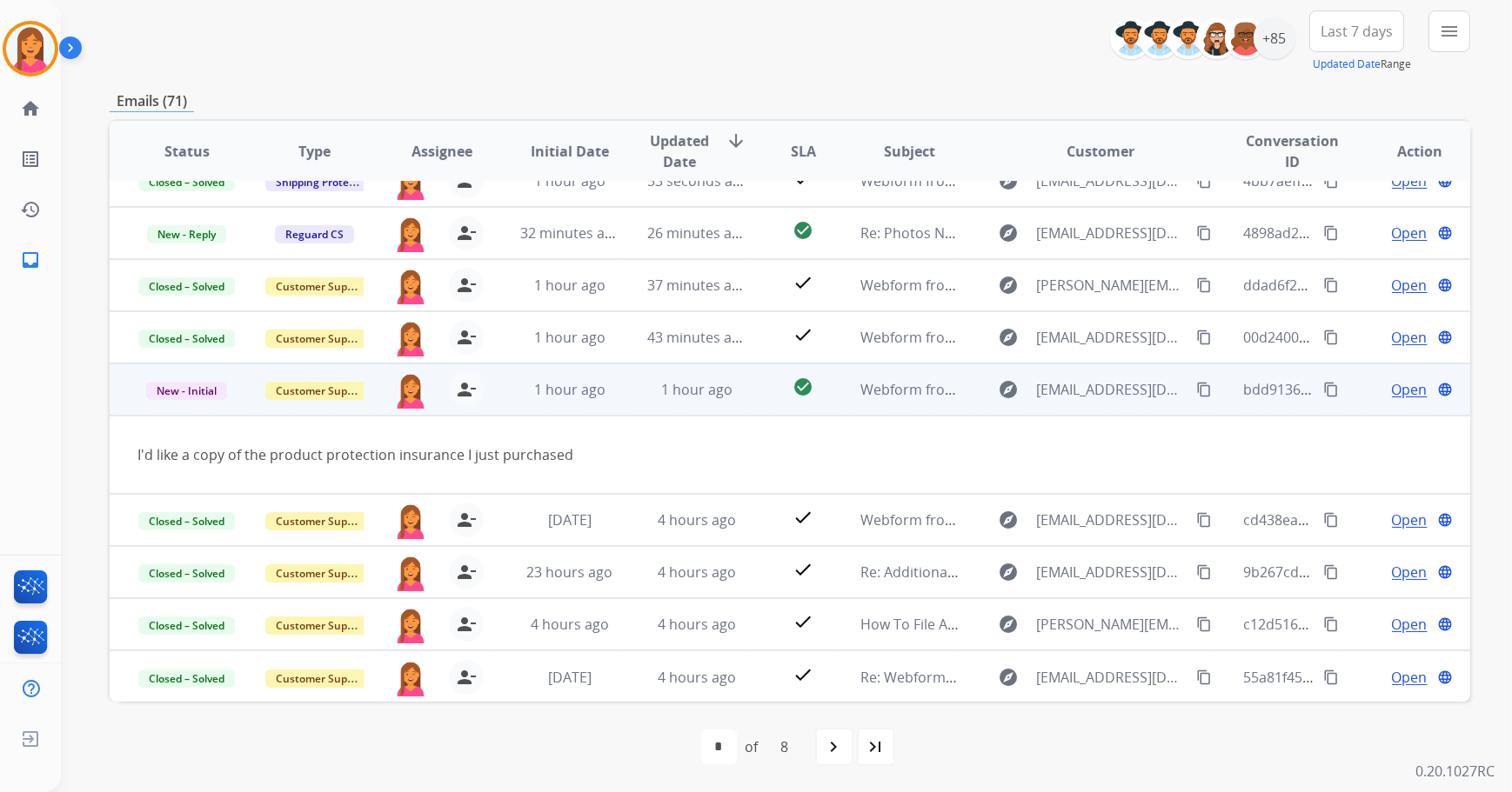
click at [1392, 390] on span "Open" at bounding box center [1409, 389] width 35 height 21
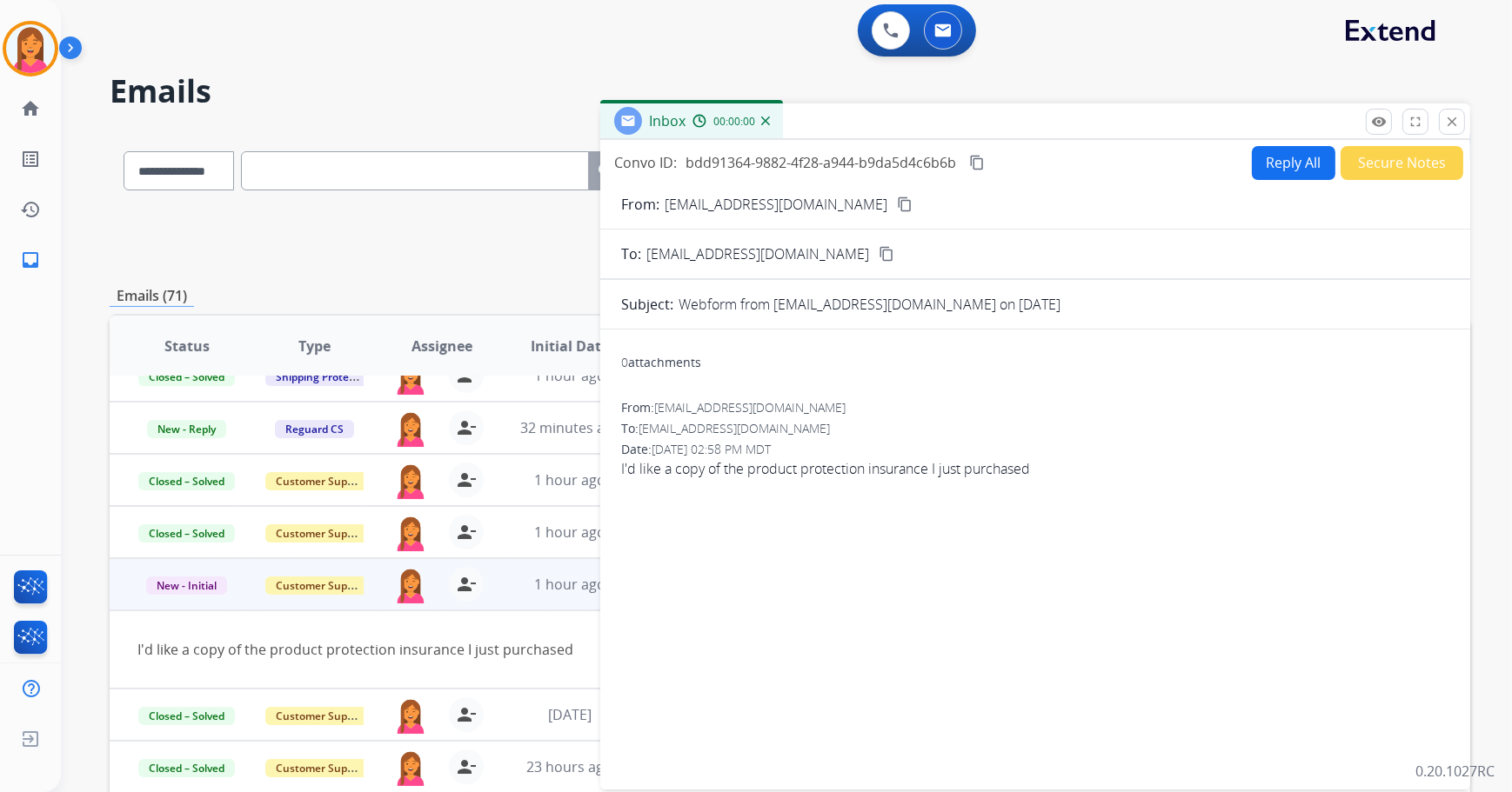
scroll to position [0, 0]
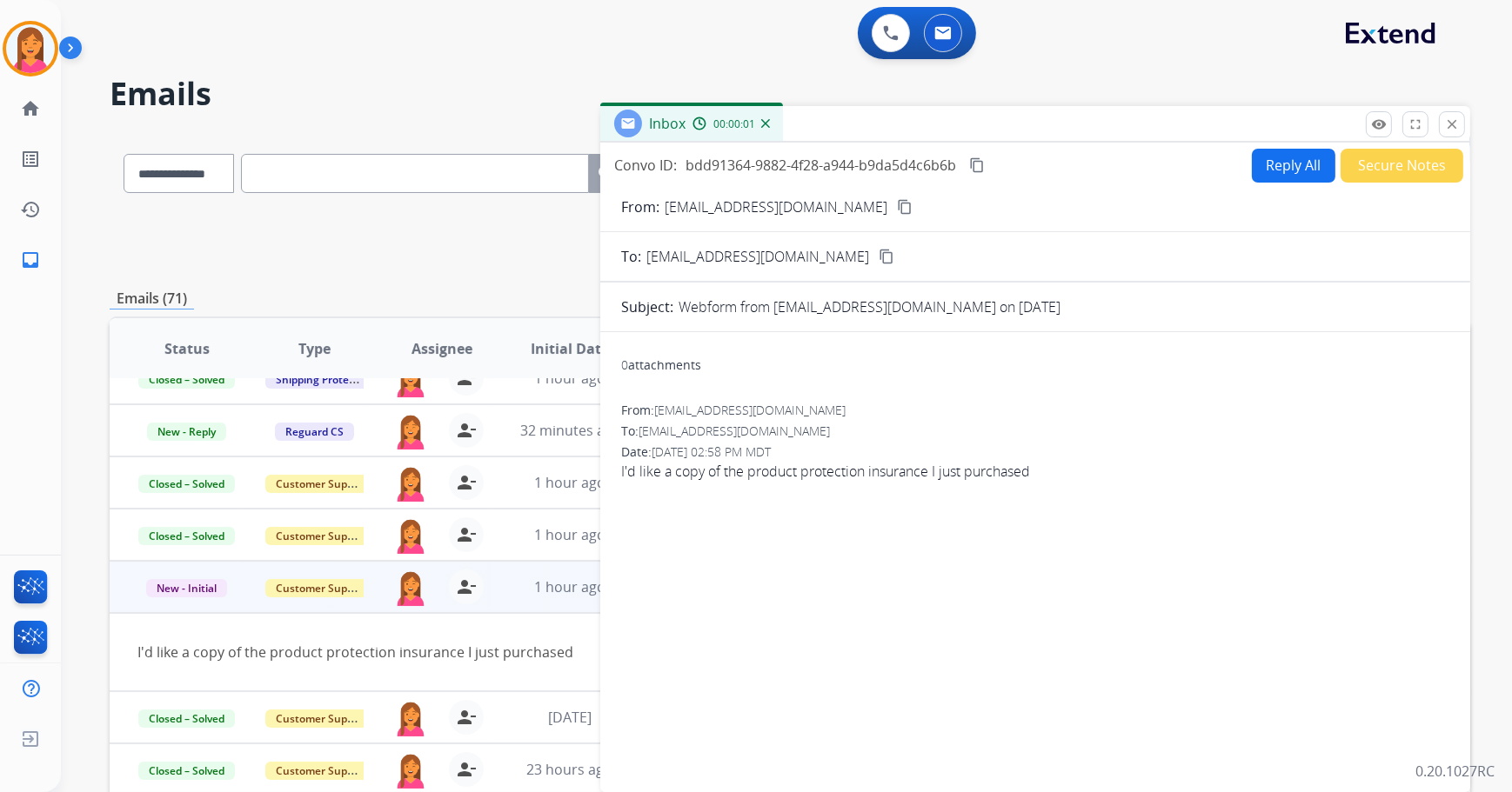
click at [897, 203] on mat-icon "content_copy" at bounding box center [905, 207] width 16 height 16
click at [43, 53] on img at bounding box center [30, 49] width 49 height 49
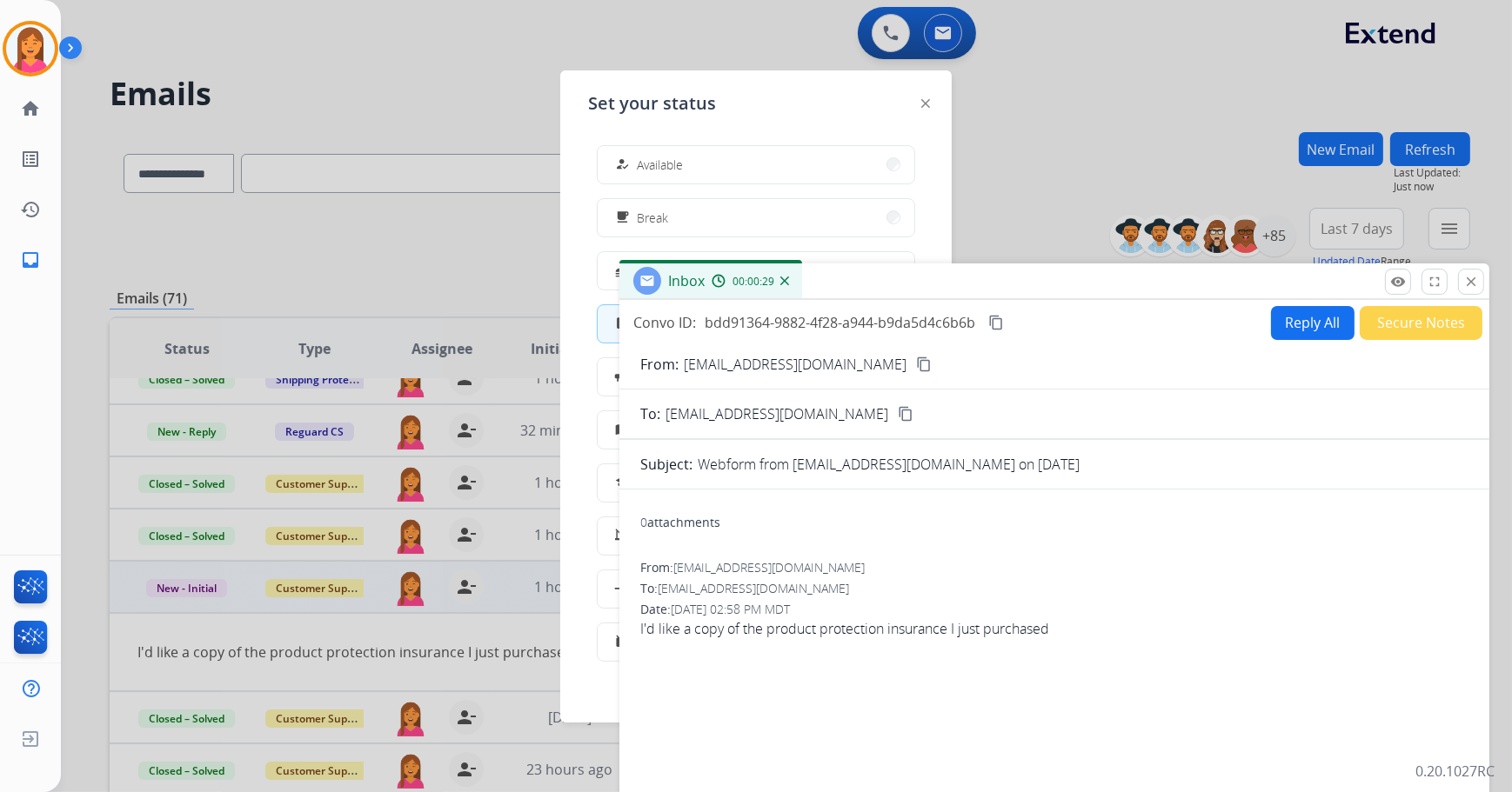
drag, startPoint x: 849, startPoint y: 133, endPoint x: 884, endPoint y: 367, distance: 236.6
click at [883, 300] on div "Inbox 00:00:29" at bounding box center [1054, 281] width 870 height 36
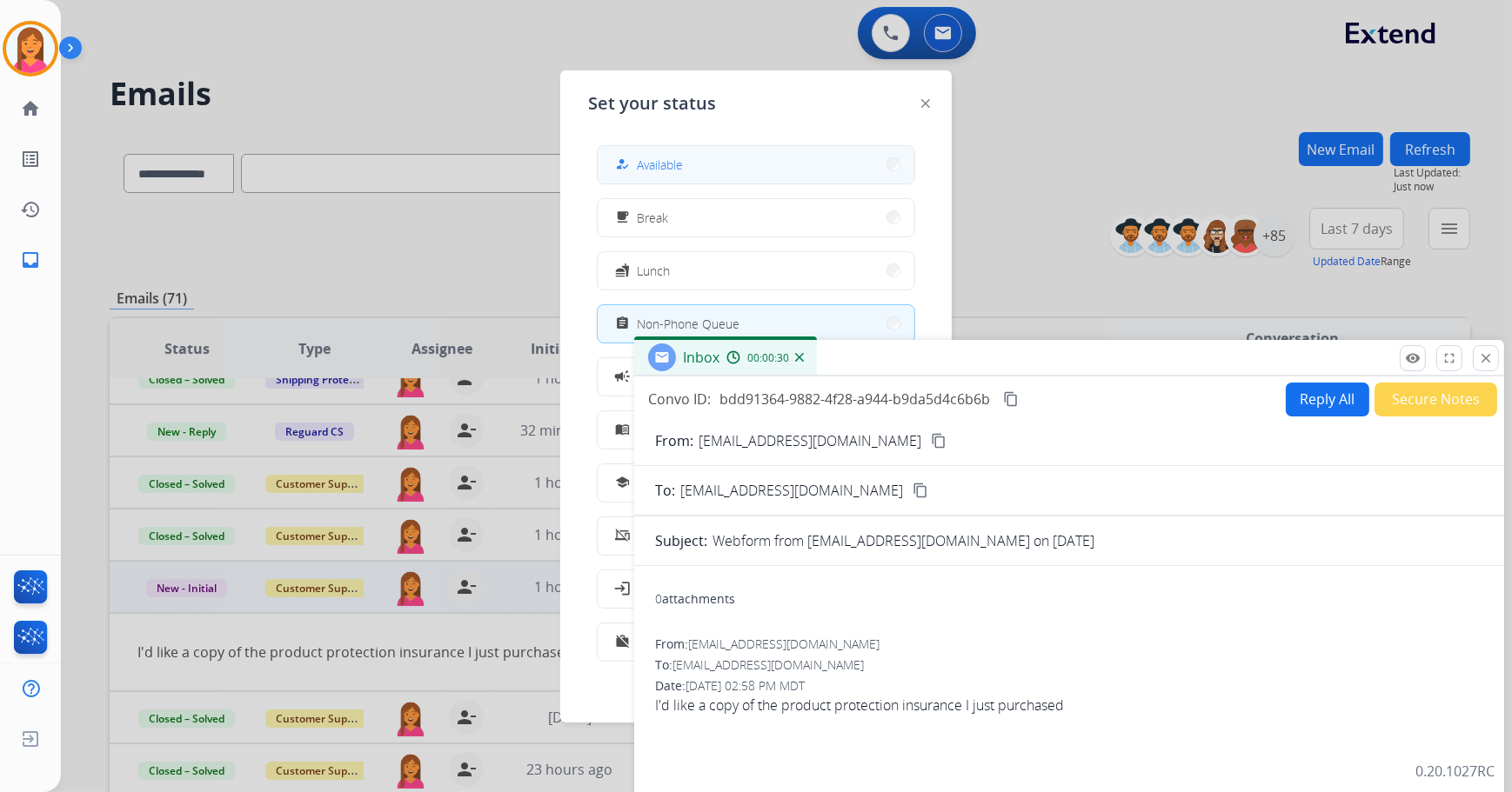
click at [729, 175] on button "how_to_reg Available" at bounding box center [755, 164] width 316 height 37
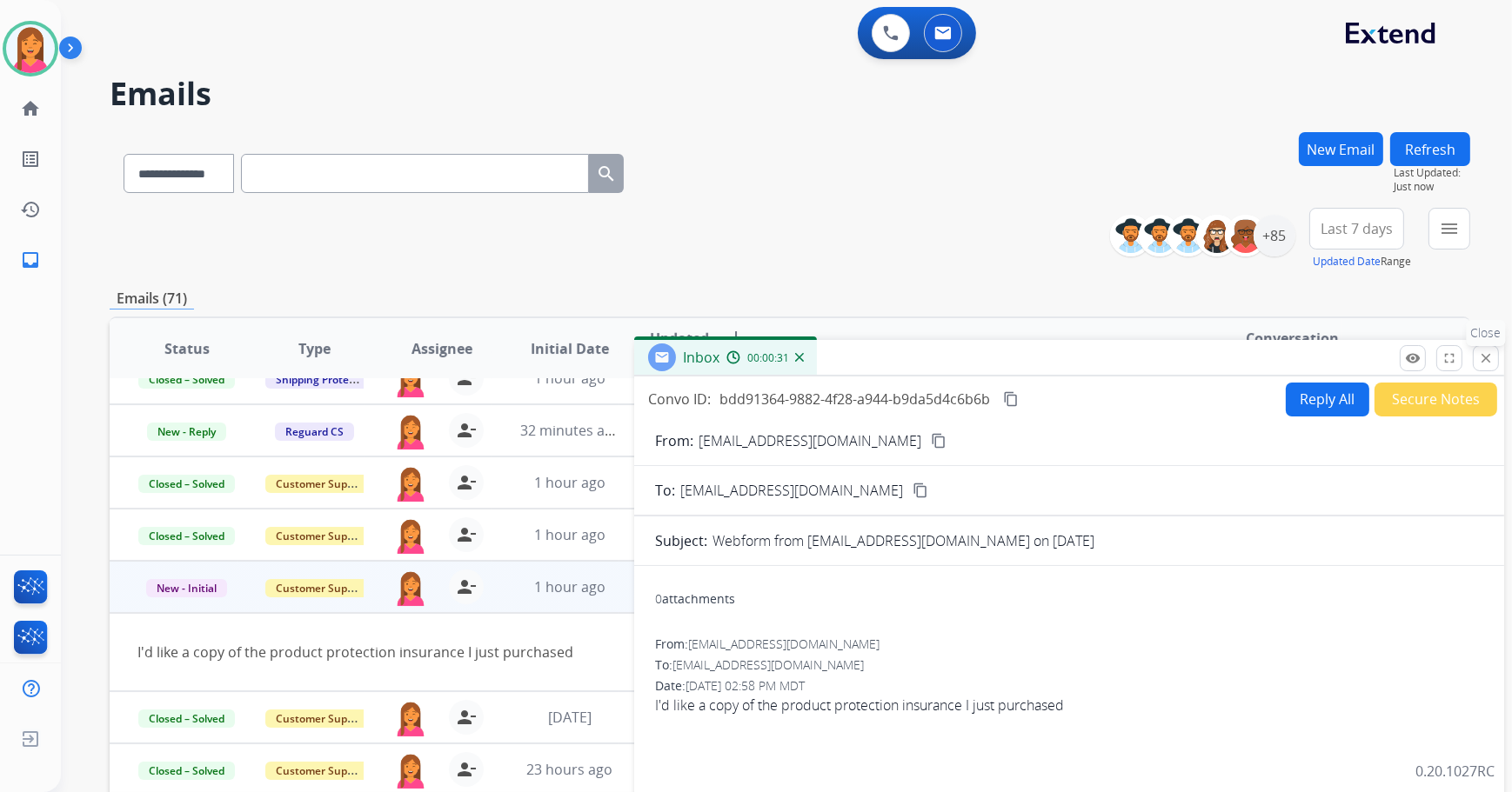
click at [1496, 362] on button "close Close" at bounding box center [1486, 358] width 26 height 26
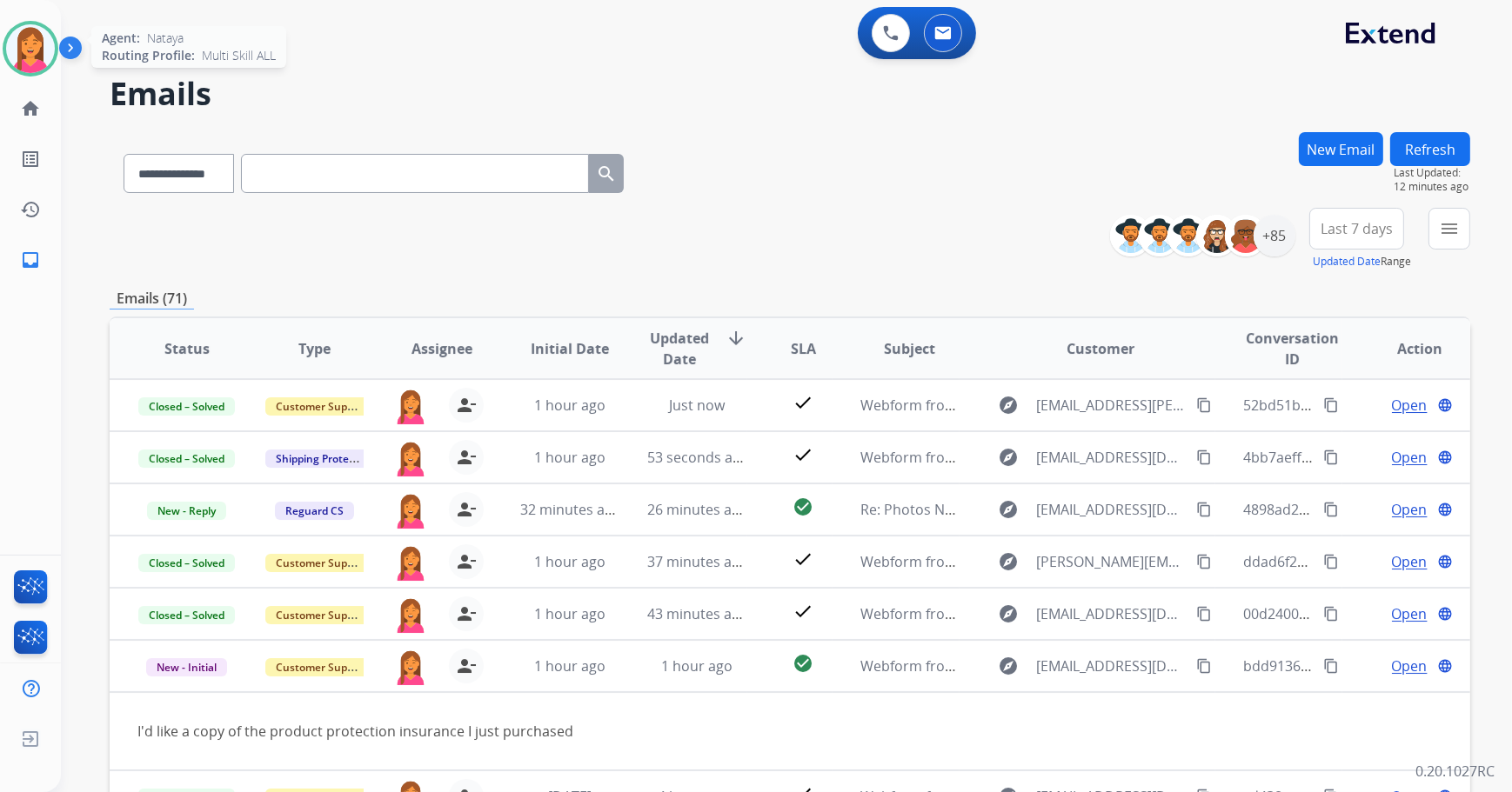
click at [43, 67] on img at bounding box center [30, 49] width 49 height 49
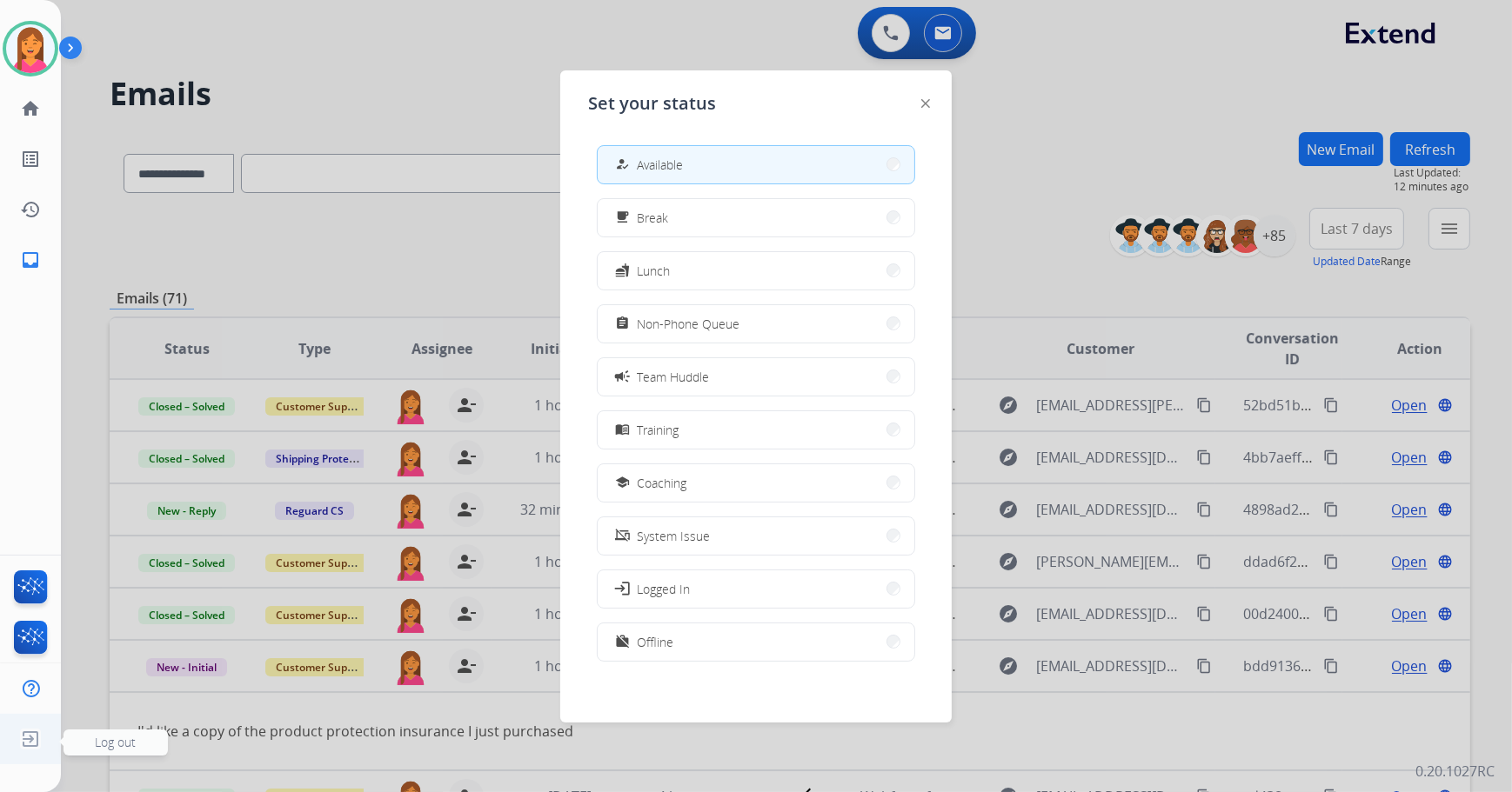
click at [35, 744] on img at bounding box center [30, 739] width 31 height 33
